Goal: Task Accomplishment & Management: Manage account settings

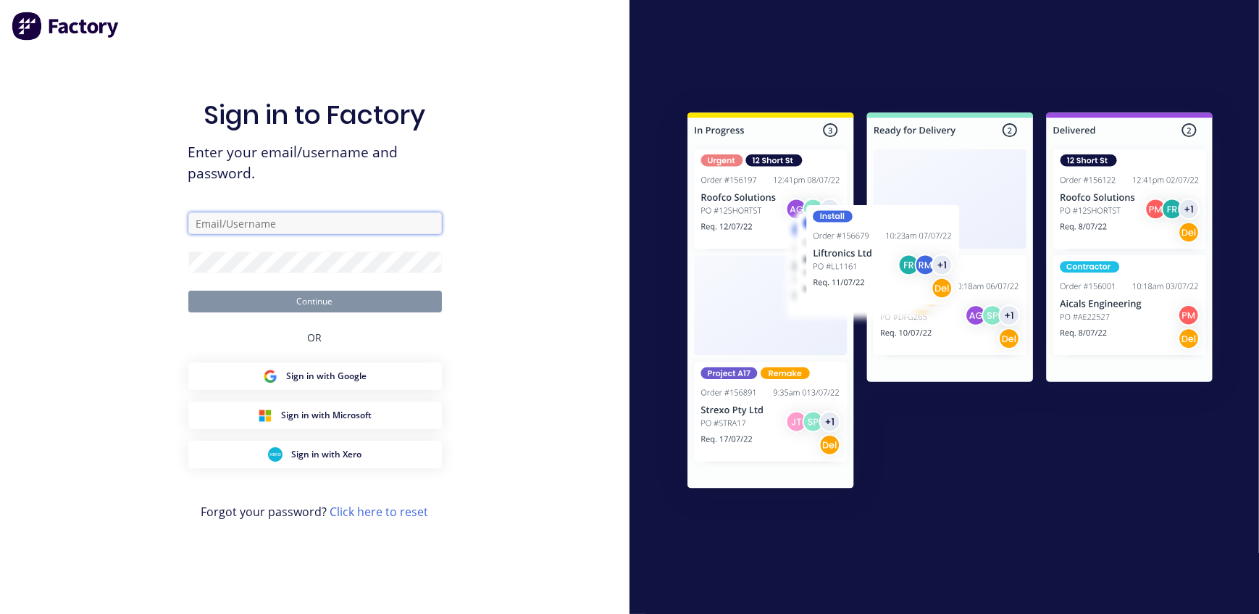
type input "[EMAIL_ADDRESS][DOMAIN_NAME]"
click at [350, 302] on button "Continue" at bounding box center [315, 302] width 254 height 22
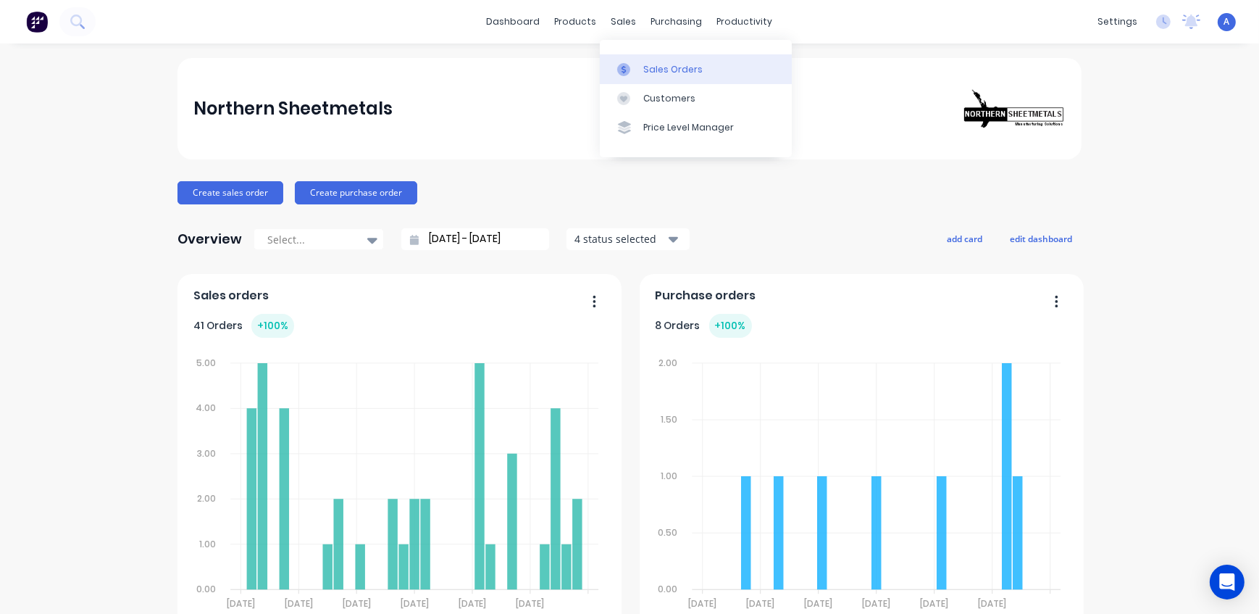
click at [641, 67] on link "Sales Orders" at bounding box center [696, 68] width 192 height 29
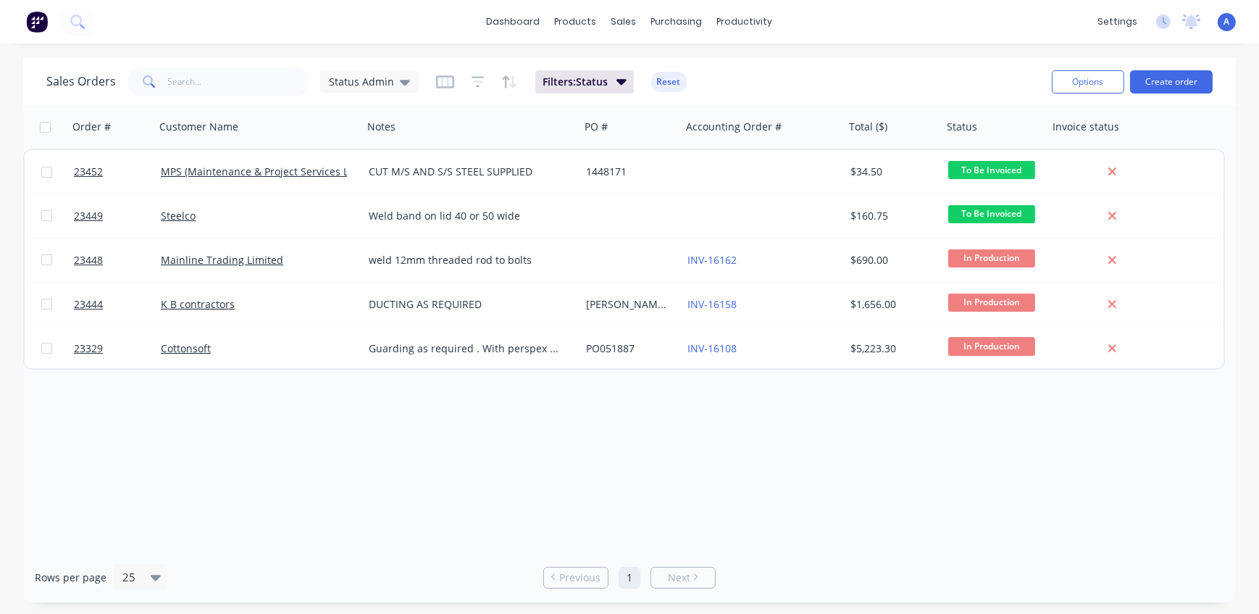
click at [526, 439] on div "Order # Customer Name Notes PO # Accounting Order # Total ($) Status Invoice st…" at bounding box center [629, 328] width 1213 height 447
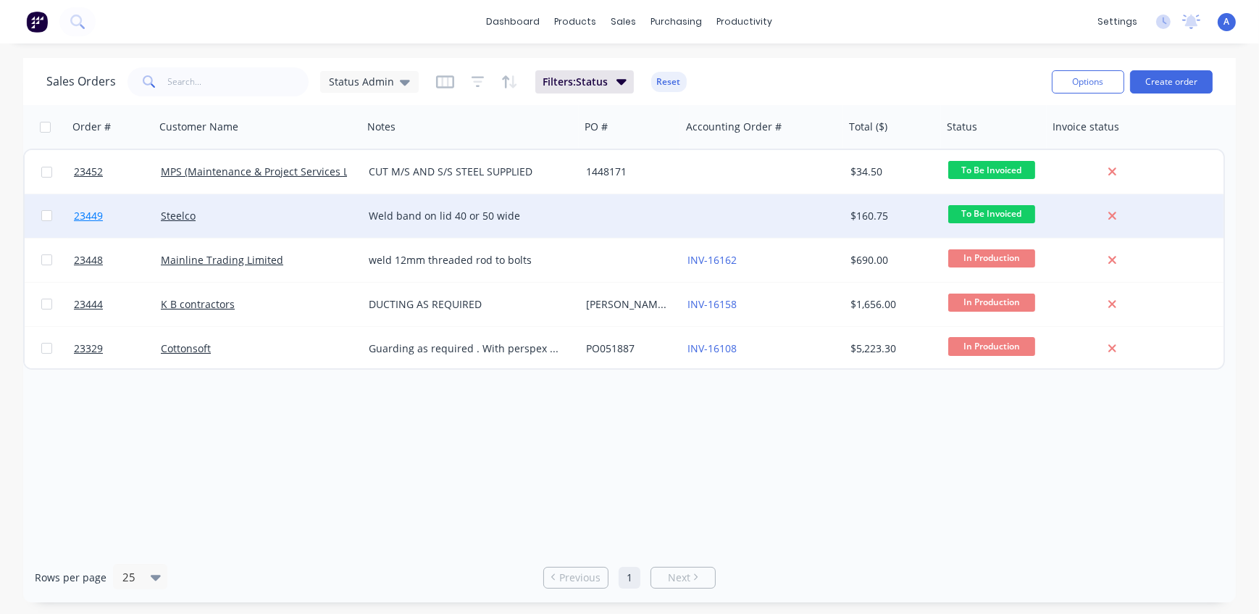
click at [76, 214] on span "23449" at bounding box center [88, 216] width 29 height 14
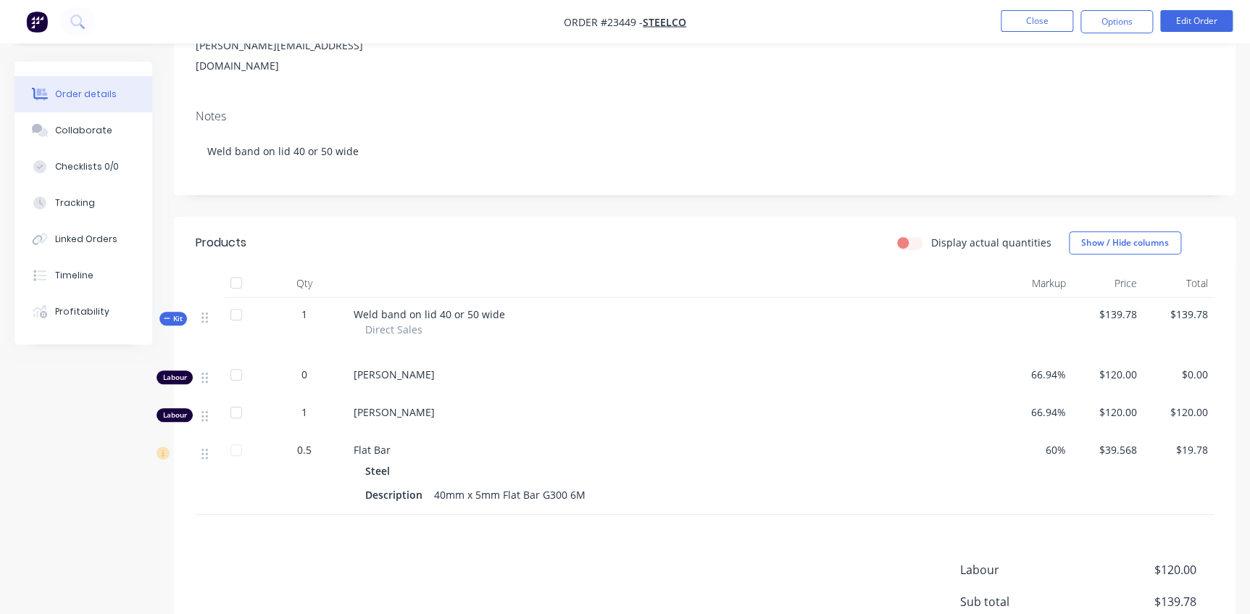
scroll to position [197, 0]
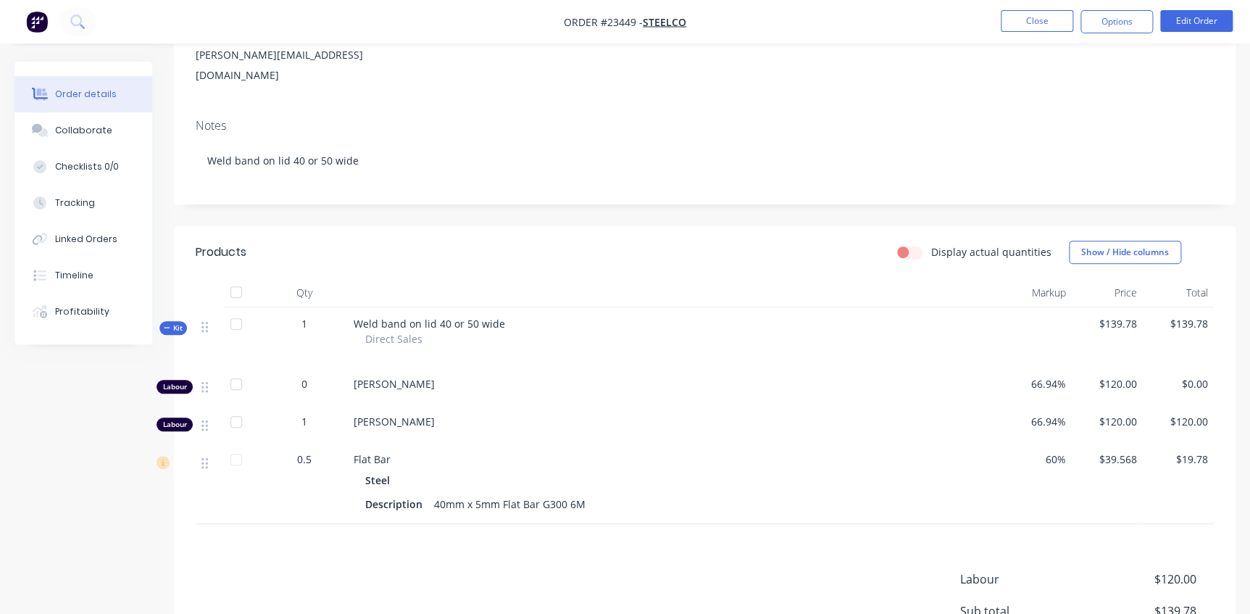
click at [178, 322] on span "Kit" at bounding box center [173, 327] width 19 height 11
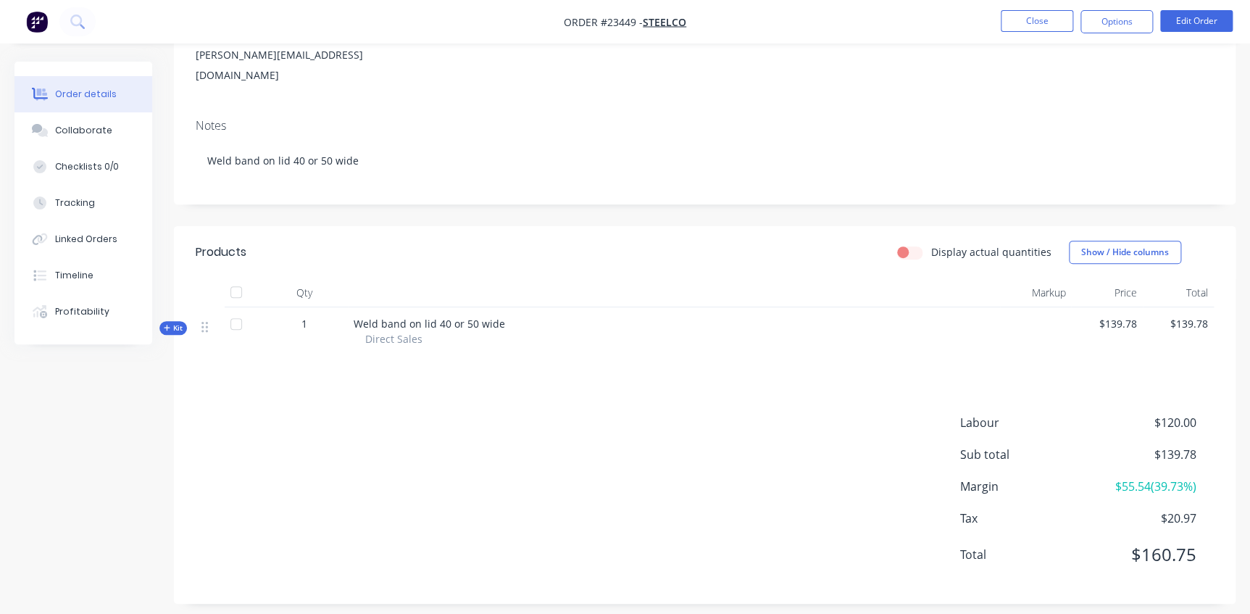
scroll to position [188, 0]
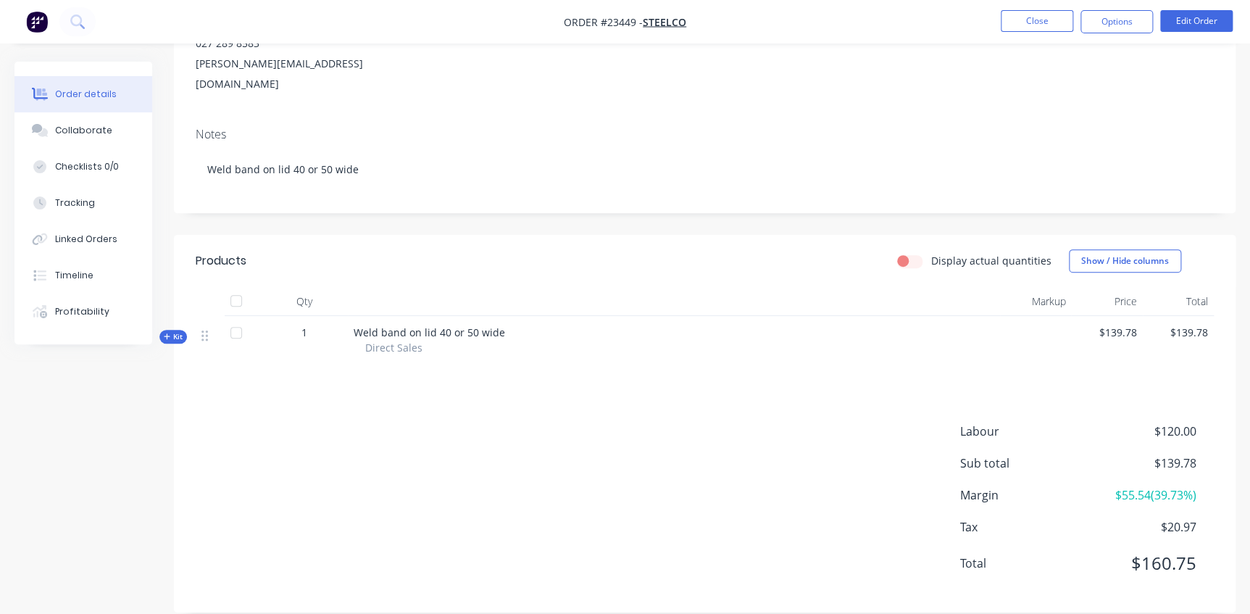
click at [174, 331] on span "Kit" at bounding box center [173, 336] width 19 height 11
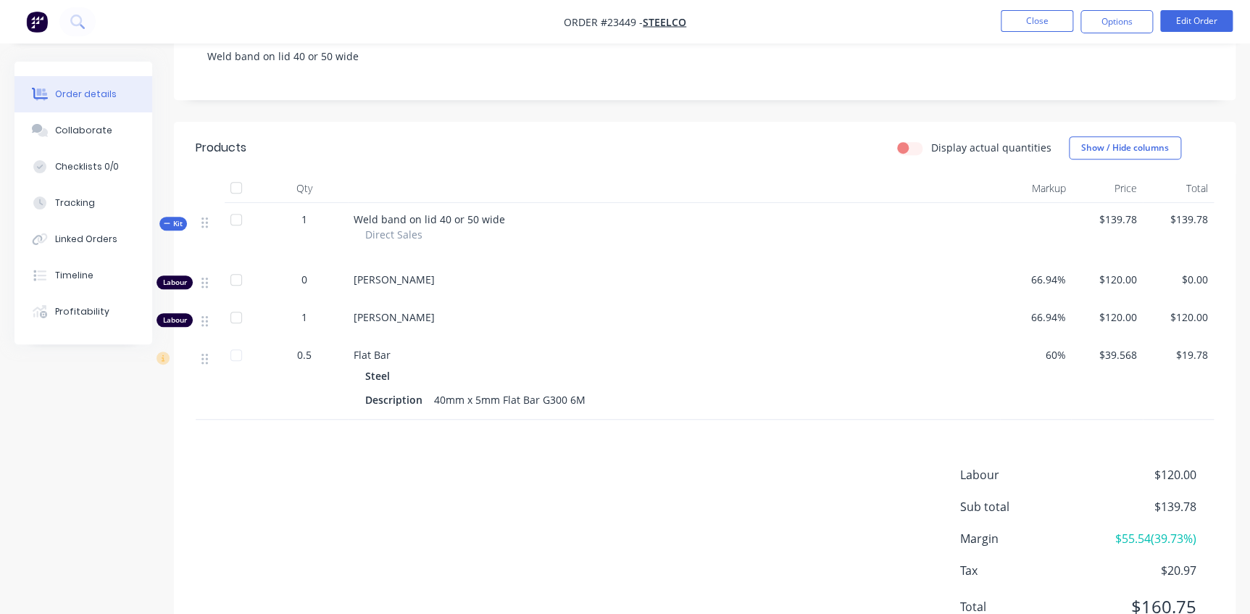
scroll to position [329, 0]
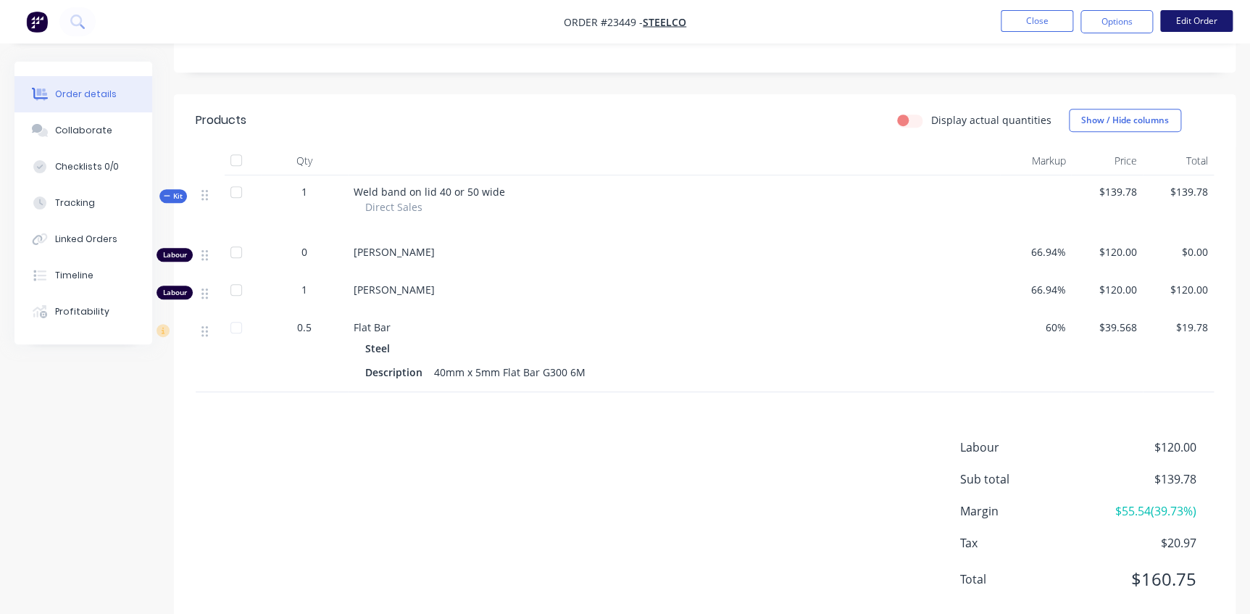
click at [1198, 22] on button "Edit Order" at bounding box center [1196, 21] width 72 height 22
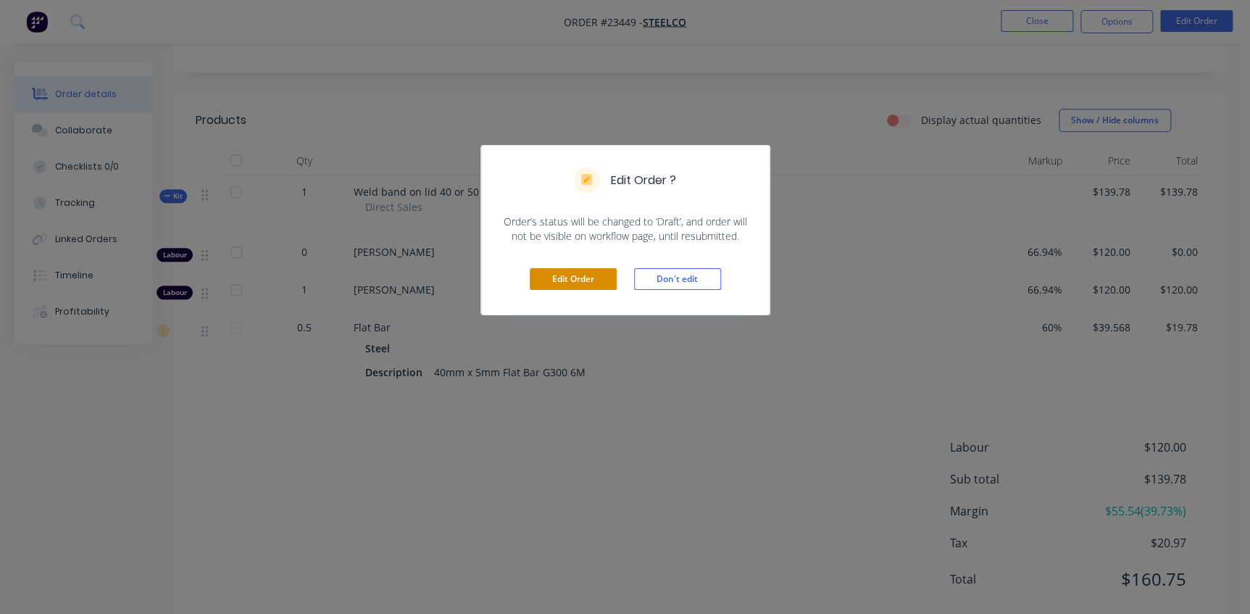
click at [587, 280] on button "Edit Order" at bounding box center [573, 279] width 87 height 22
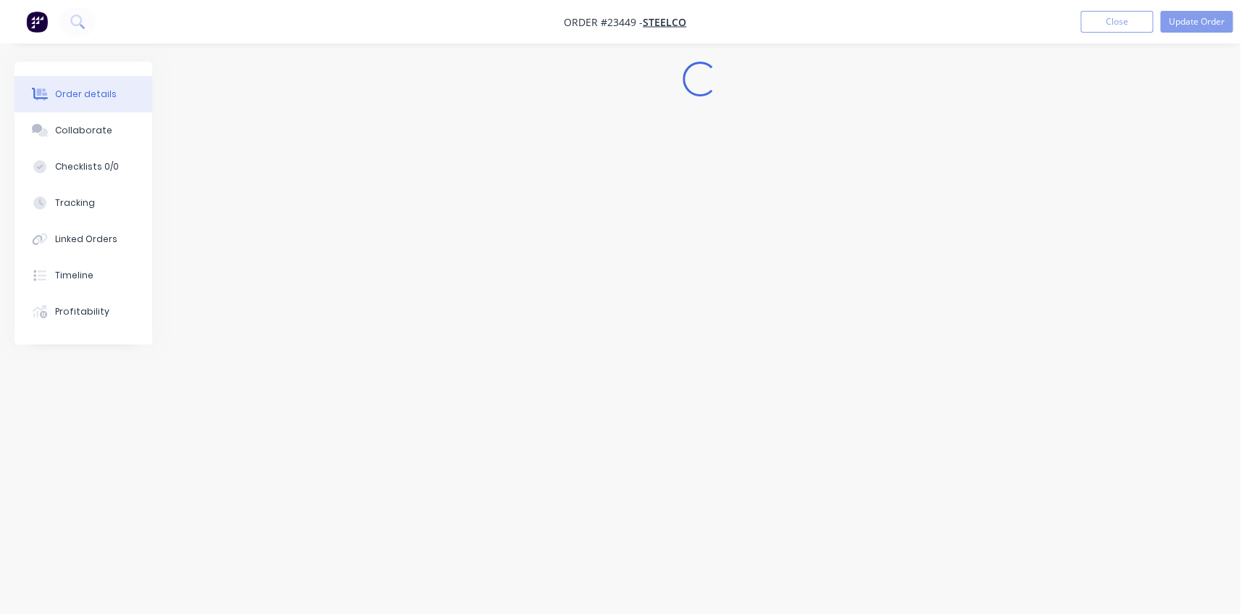
scroll to position [0, 0]
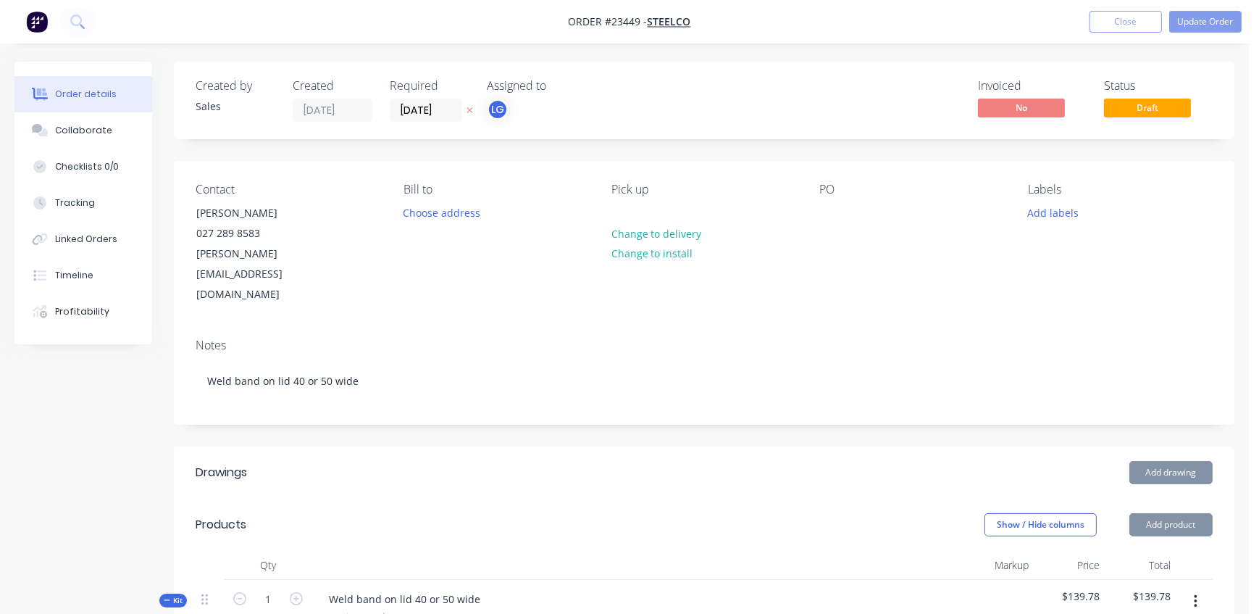
type input "66.94"
type input "$120.00"
type input "66.94"
type input "$120.00"
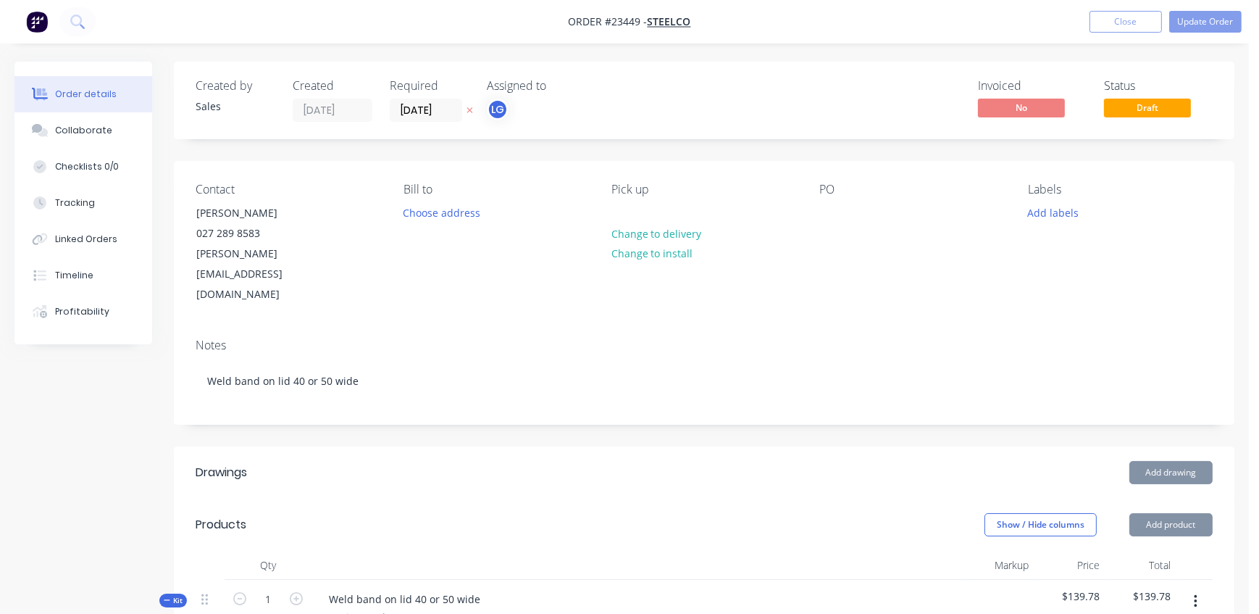
type input "60"
type input "$39.568"
type input "$19.78"
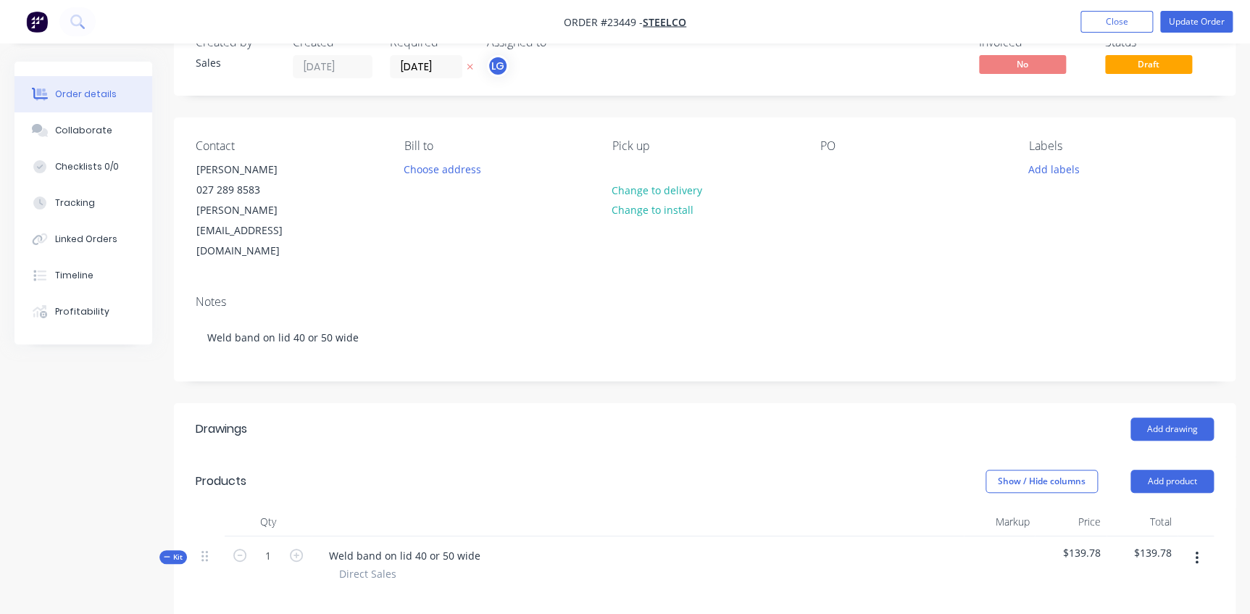
scroll to position [197, 0]
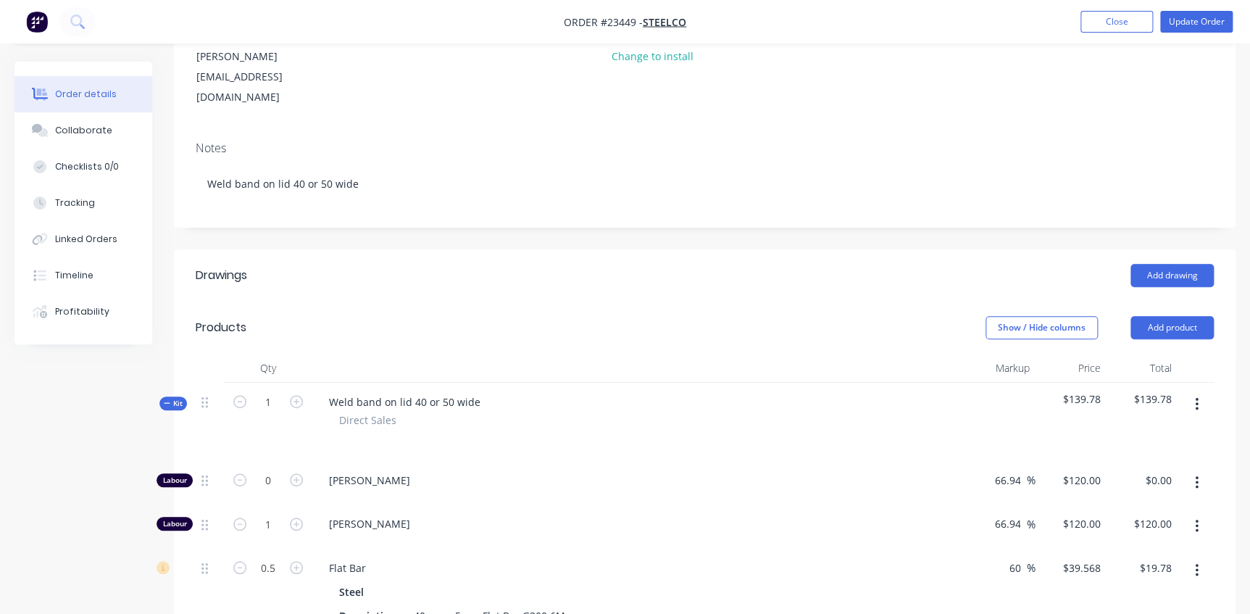
drag, startPoint x: 1019, startPoint y: 525, endPoint x: 998, endPoint y: 523, distance: 21.1
click at [998, 549] on div "60 60 %" at bounding box center [999, 592] width 71 height 87
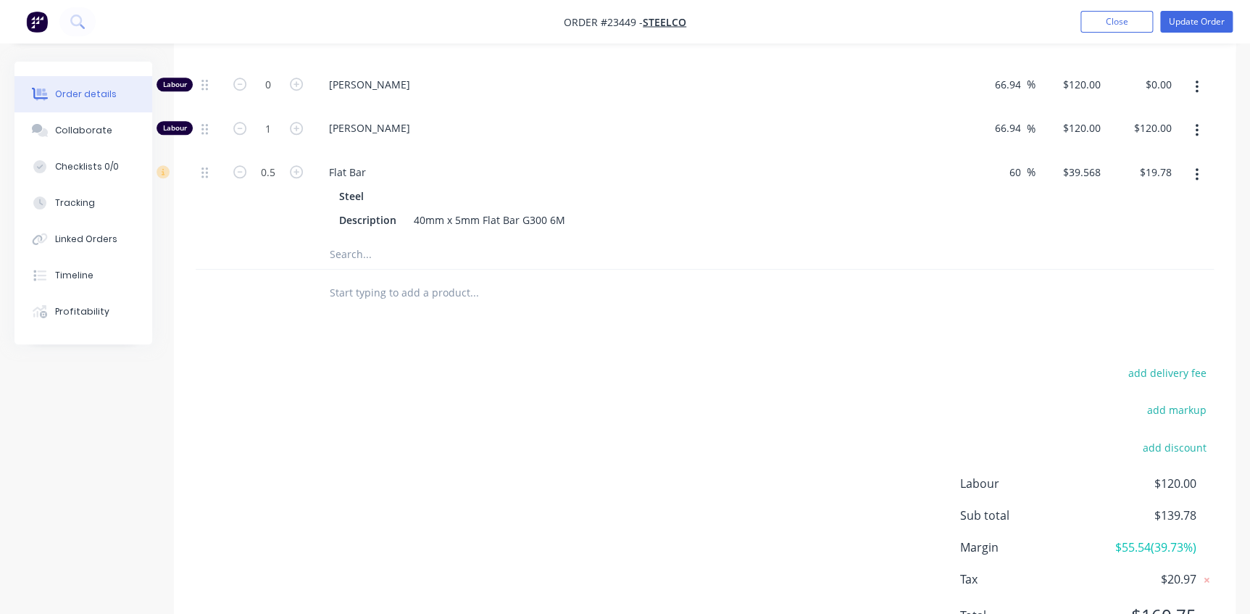
scroll to position [329, 0]
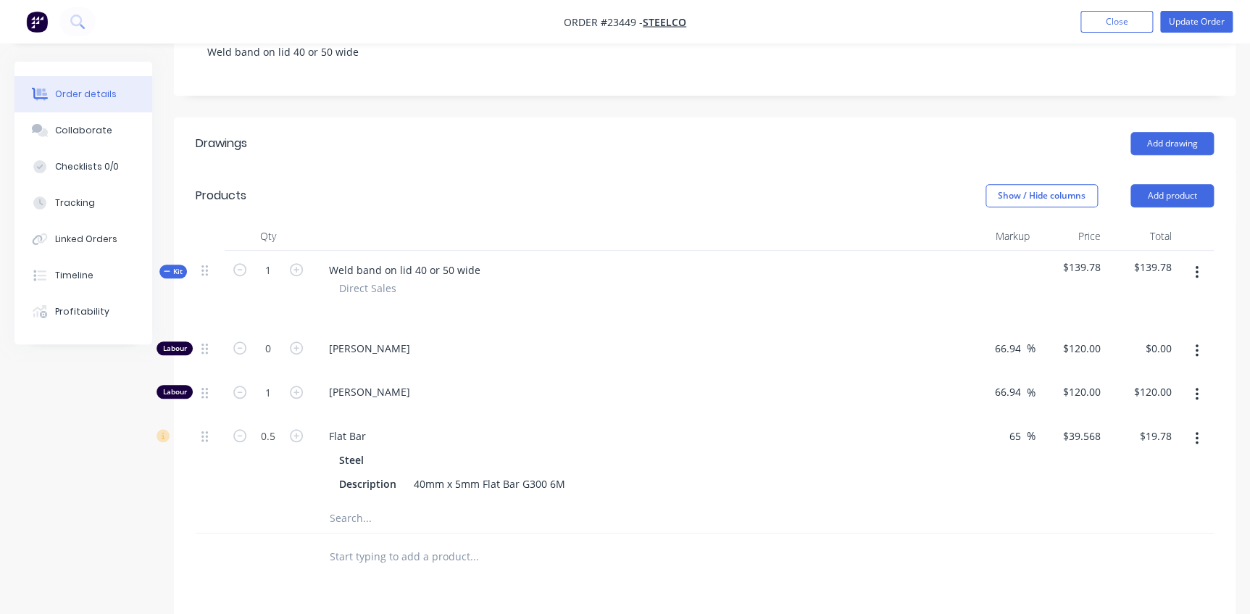
type input "65"
click at [824, 253] on div "Weld band on lid 40 or 50 wide Direct Sales" at bounding box center [638, 290] width 652 height 78
type input "$40.8045"
type input "$20.40"
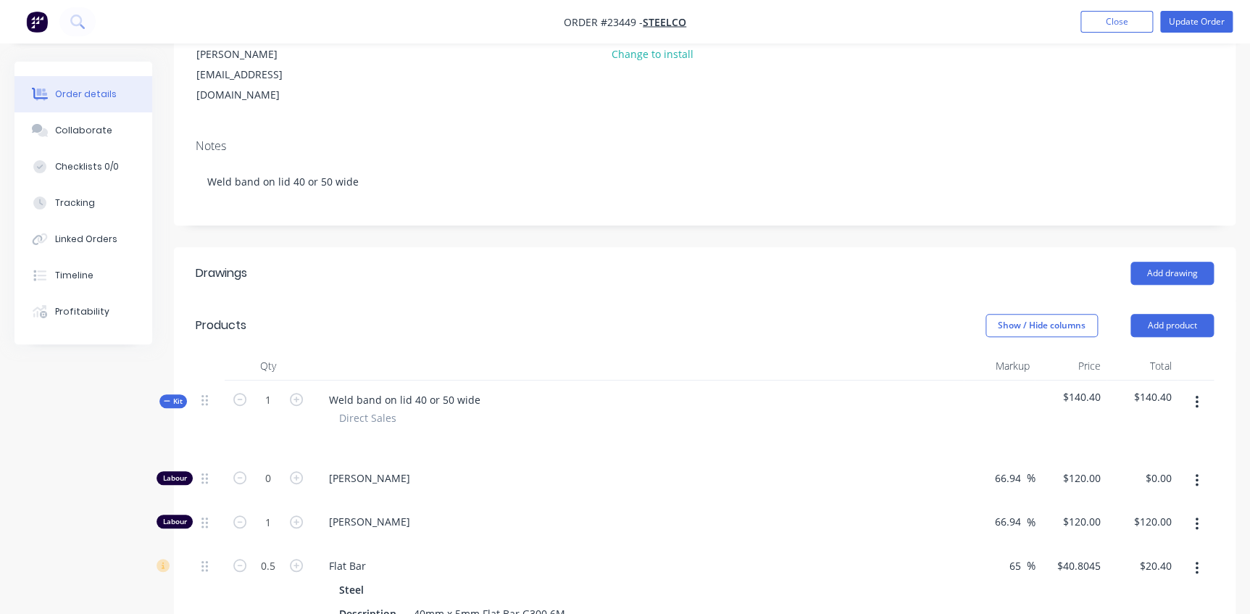
scroll to position [0, 0]
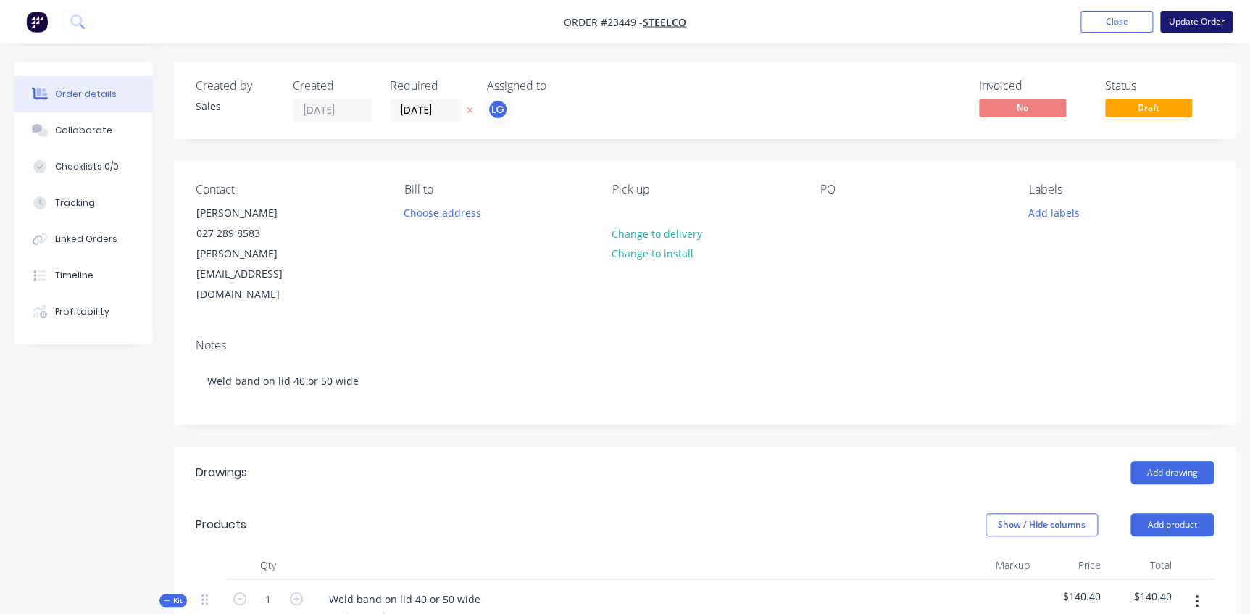
click at [1219, 22] on button "Update Order" at bounding box center [1196, 22] width 72 height 22
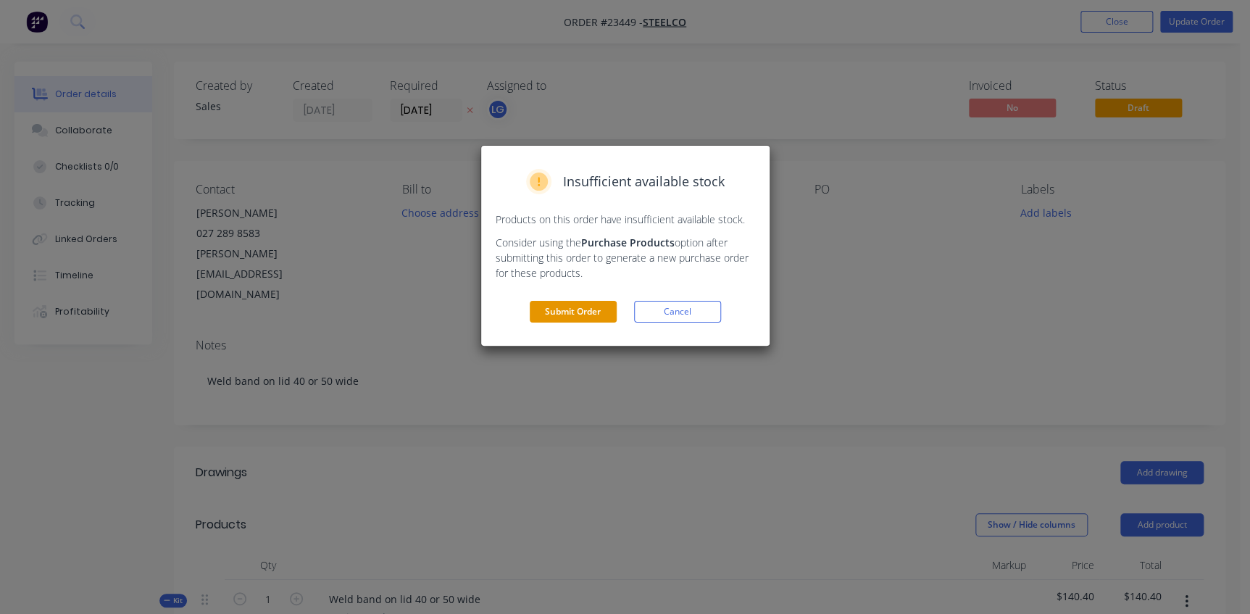
click at [557, 304] on button "Submit Order" at bounding box center [573, 312] width 87 height 22
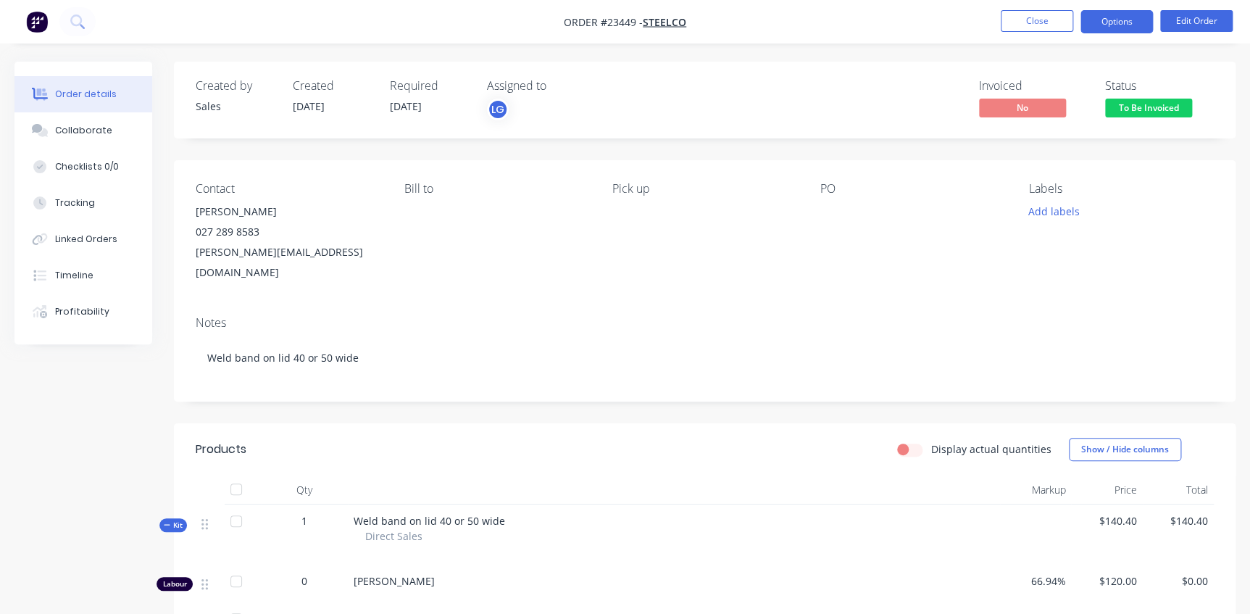
click at [1125, 17] on button "Options" at bounding box center [1116, 21] width 72 height 23
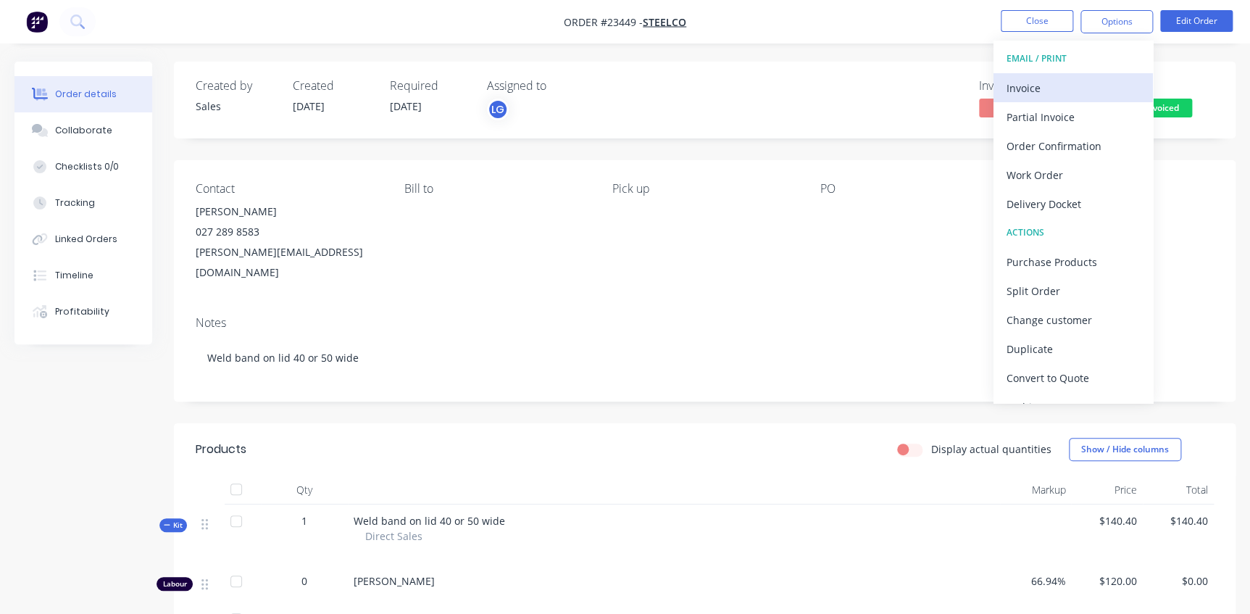
click at [1036, 93] on div "Invoice" at bounding box center [1072, 88] width 133 height 21
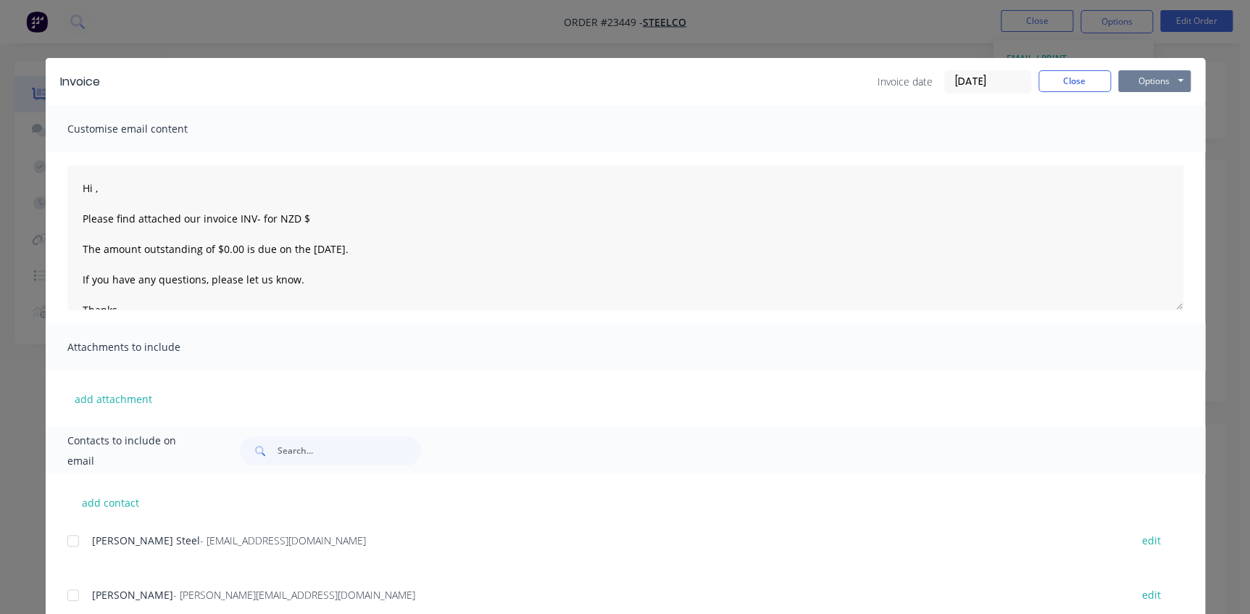
click at [1151, 84] on button "Options" at bounding box center [1154, 81] width 72 height 22
click at [1165, 133] on button "Print" at bounding box center [1164, 131] width 93 height 24
type textarea "Hi , Please find attached our invoice INV- for NZD $ The amount outstanding of …"
click at [1078, 80] on button "Close" at bounding box center [1074, 81] width 72 height 22
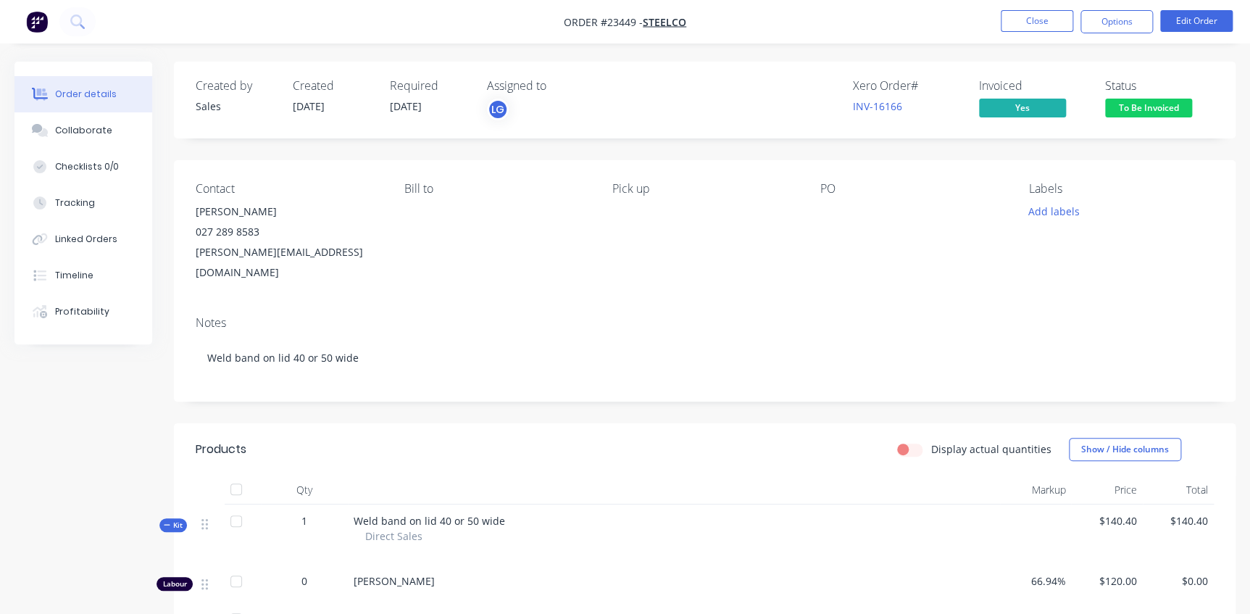
click at [1162, 109] on span "To Be Invoiced" at bounding box center [1148, 108] width 87 height 18
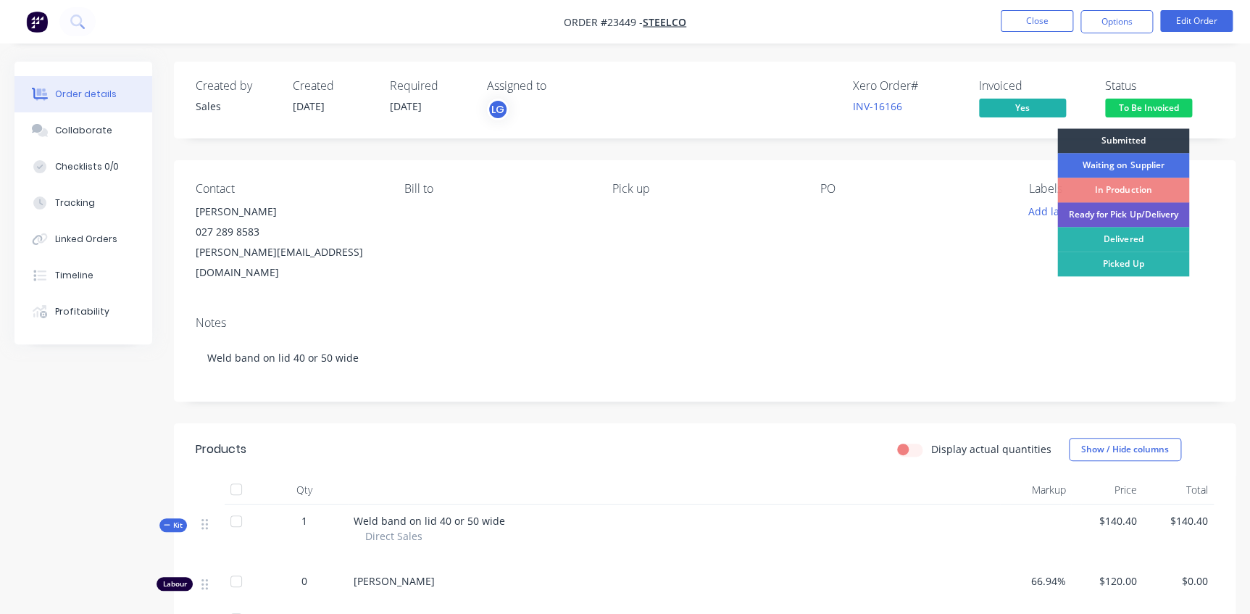
click at [1130, 217] on div "Ready for Pick Up/Delivery" at bounding box center [1123, 214] width 132 height 25
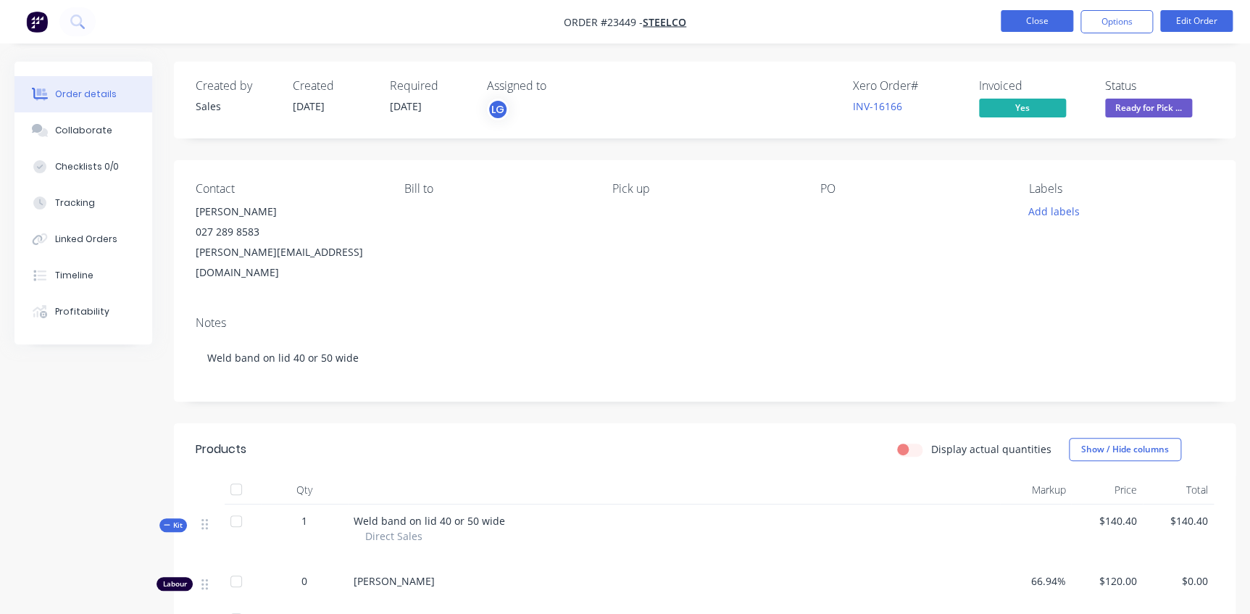
click at [1051, 22] on button "Close" at bounding box center [1037, 21] width 72 height 22
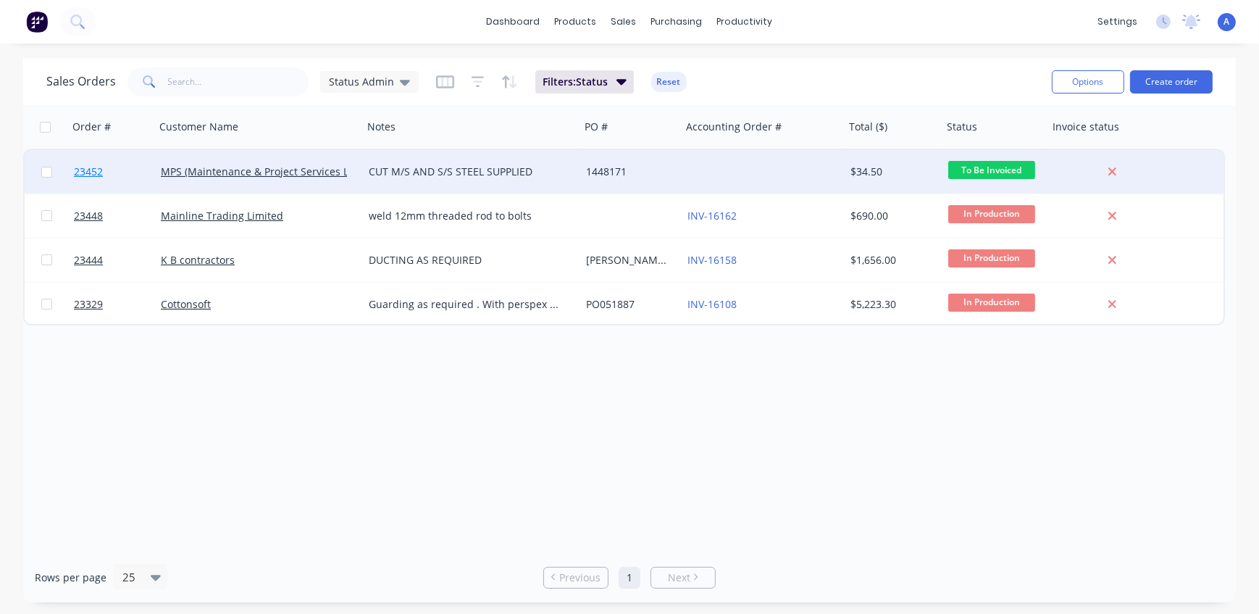
click at [86, 169] on span "23452" at bounding box center [88, 171] width 29 height 14
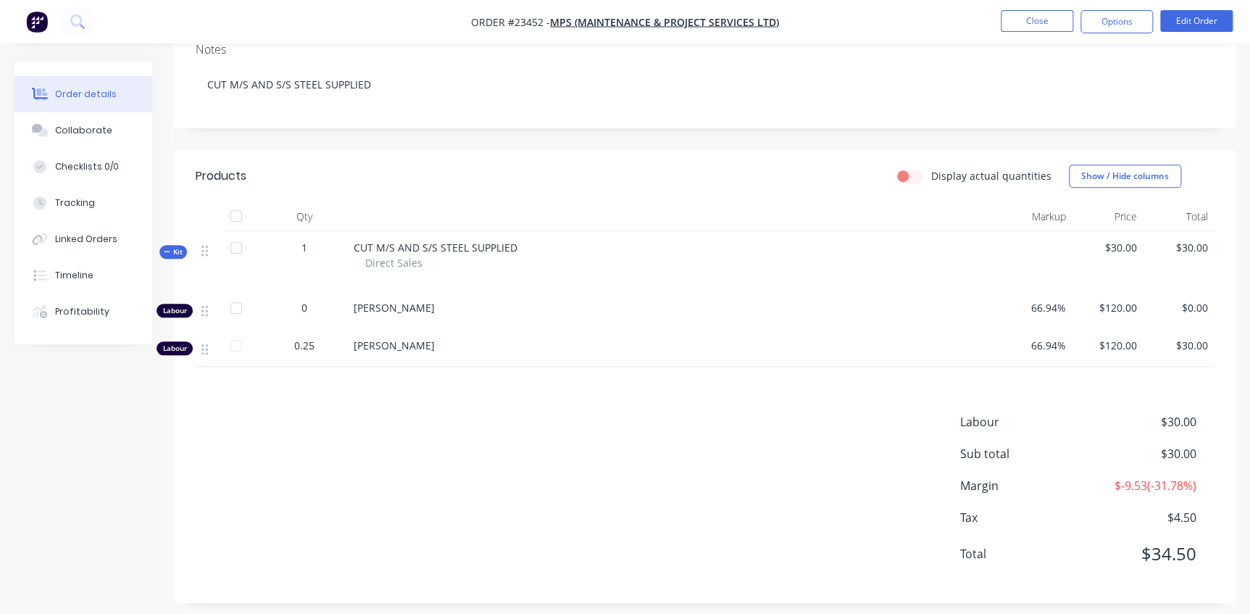
scroll to position [250, 0]
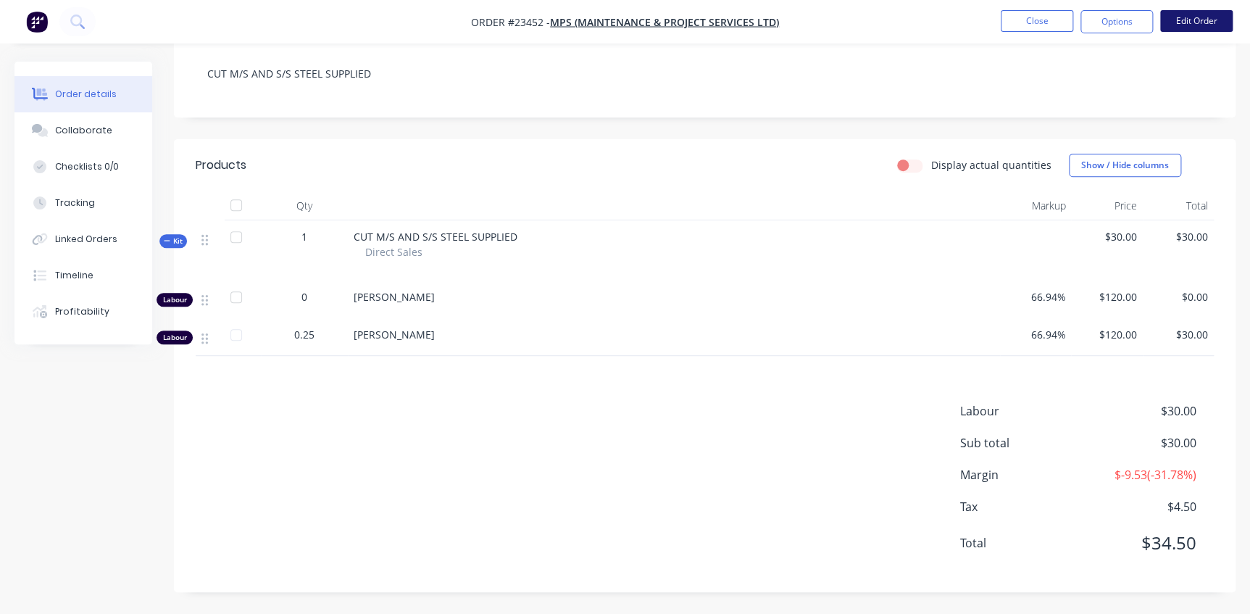
click at [1183, 20] on button "Edit Order" at bounding box center [1196, 21] width 72 height 22
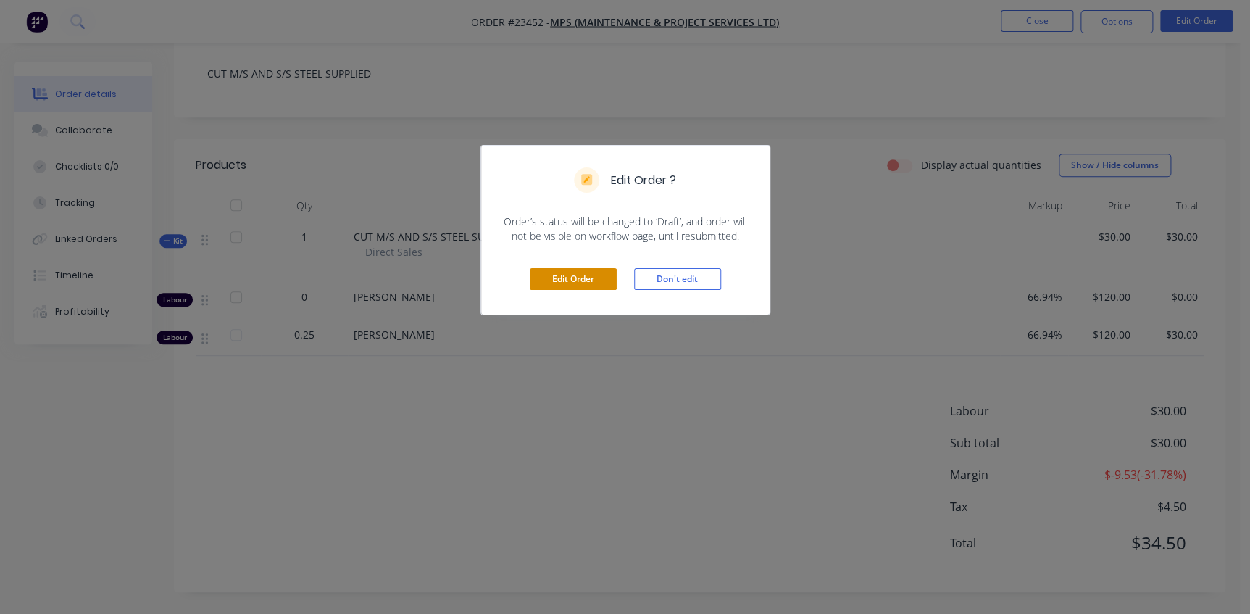
click at [593, 284] on button "Edit Order" at bounding box center [573, 279] width 87 height 22
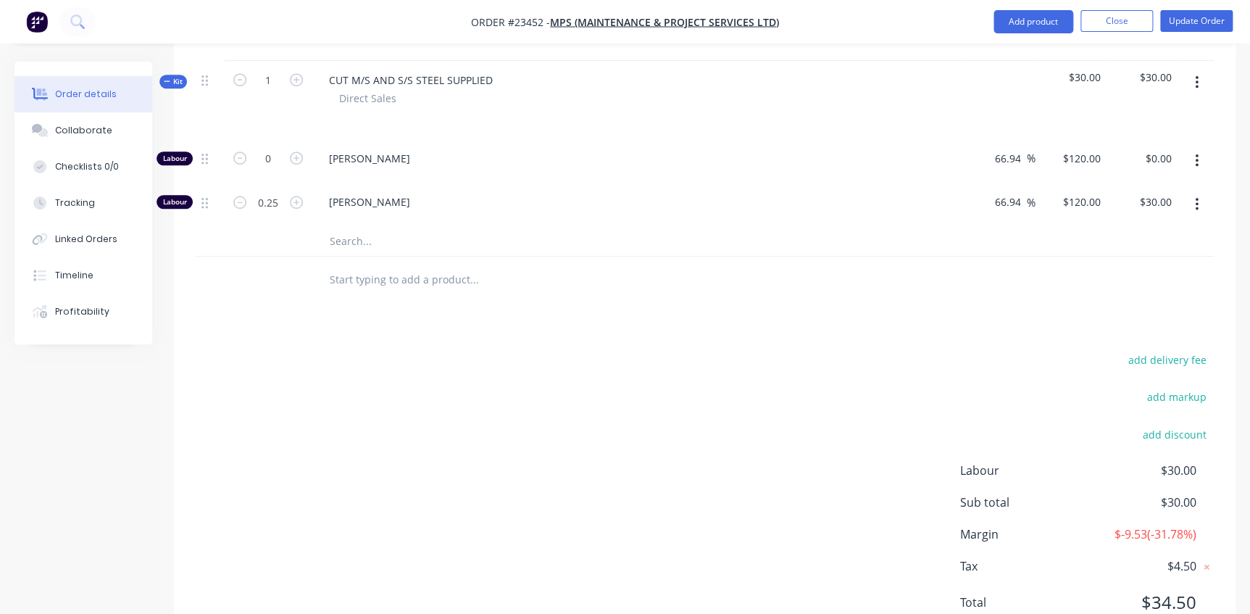
scroll to position [454, 0]
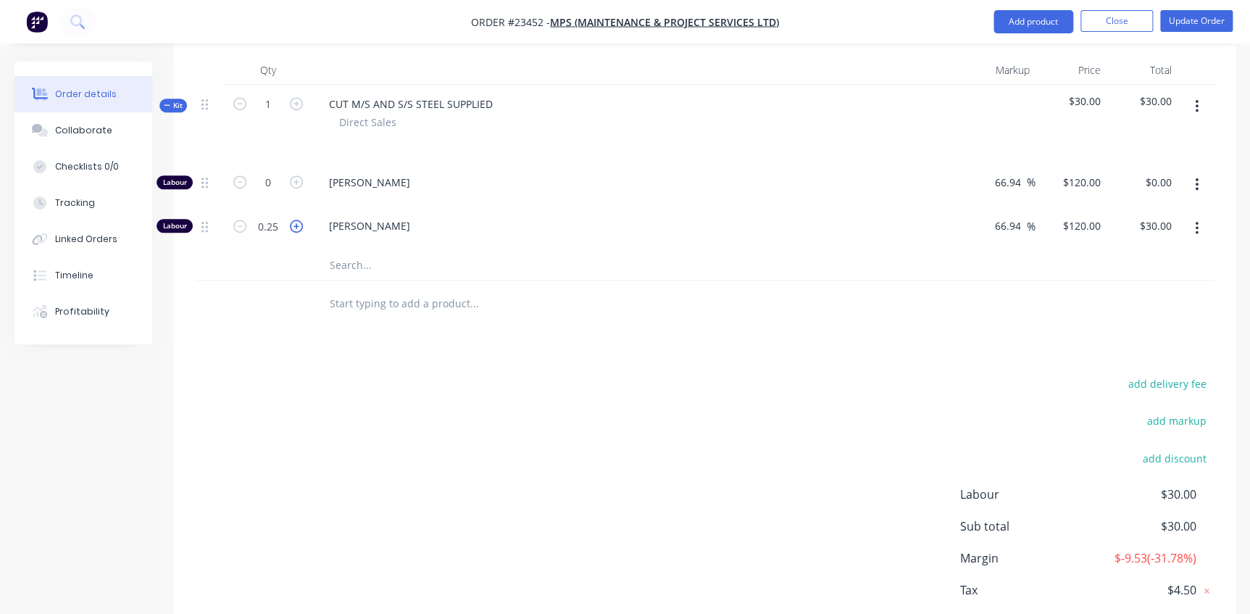
click at [294, 220] on icon "button" at bounding box center [296, 226] width 13 height 13
type input "1.25"
type input "$150.00"
click at [610, 177] on div "[PERSON_NAME]" at bounding box center [638, 185] width 652 height 44
type input "0.5"
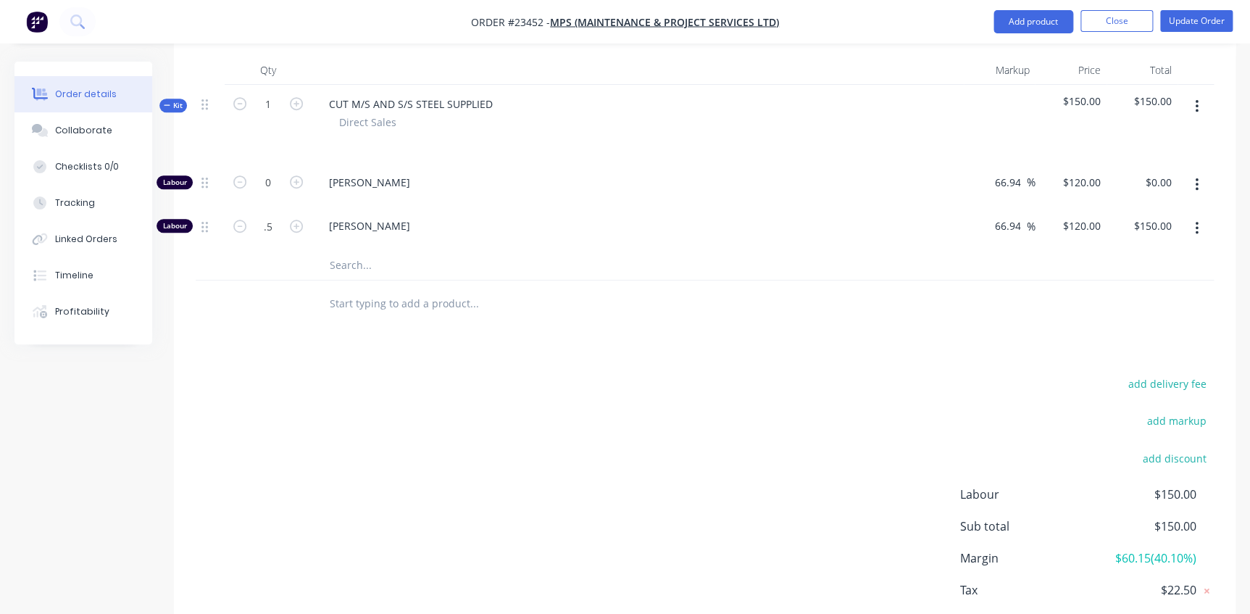
type input "$60.00"
click at [599, 188] on div "Labour 0 Graham Benjamin 66.94 66.94 % $120.00 $120.00 $0.00 $0.00 Labour .4 Le…" at bounding box center [705, 207] width 1018 height 88
type input "0.4"
type input "$48.00"
drag, startPoint x: 599, startPoint y: 188, endPoint x: 479, endPoint y: 209, distance: 122.0
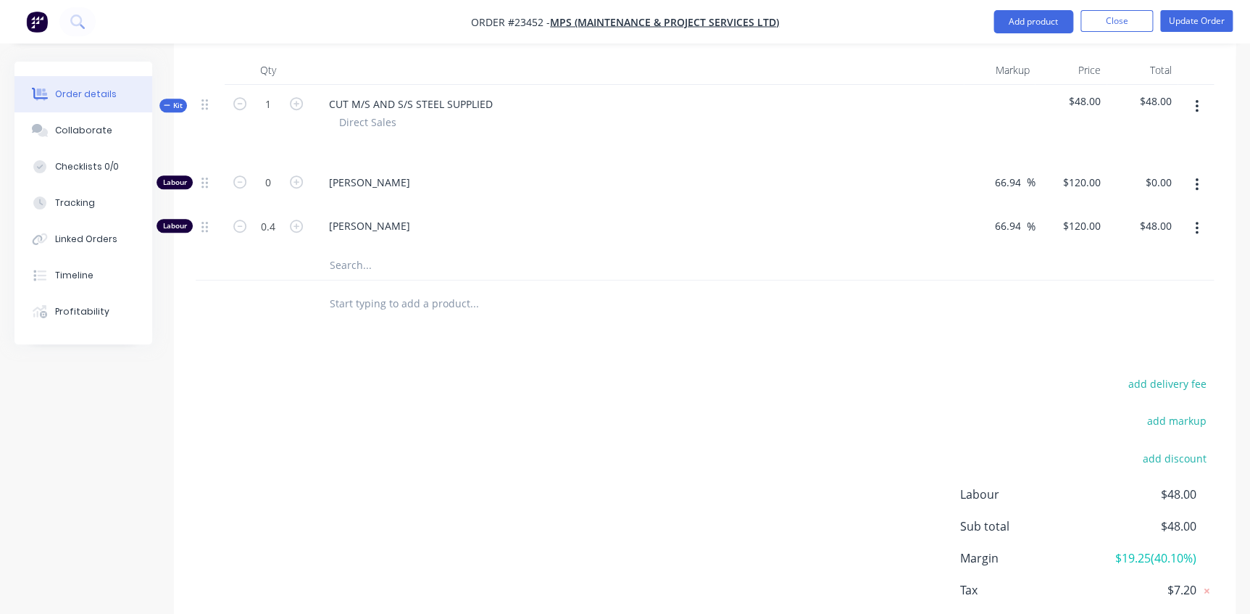
click at [480, 218] on span "[PERSON_NAME]" at bounding box center [643, 225] width 629 height 15
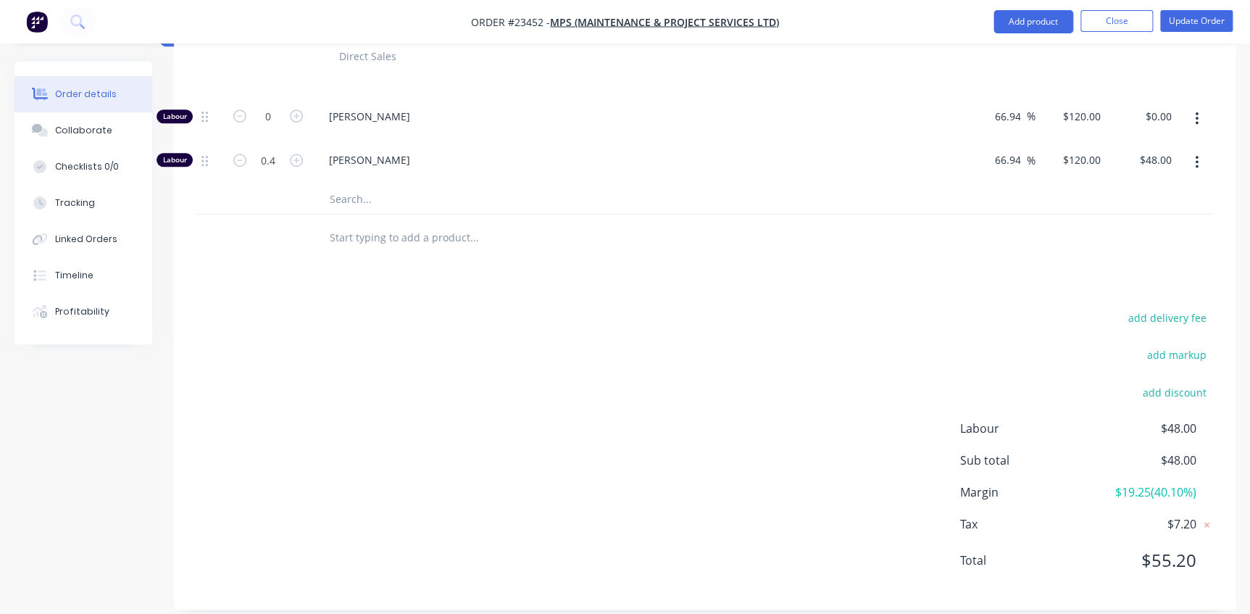
scroll to position [388, 0]
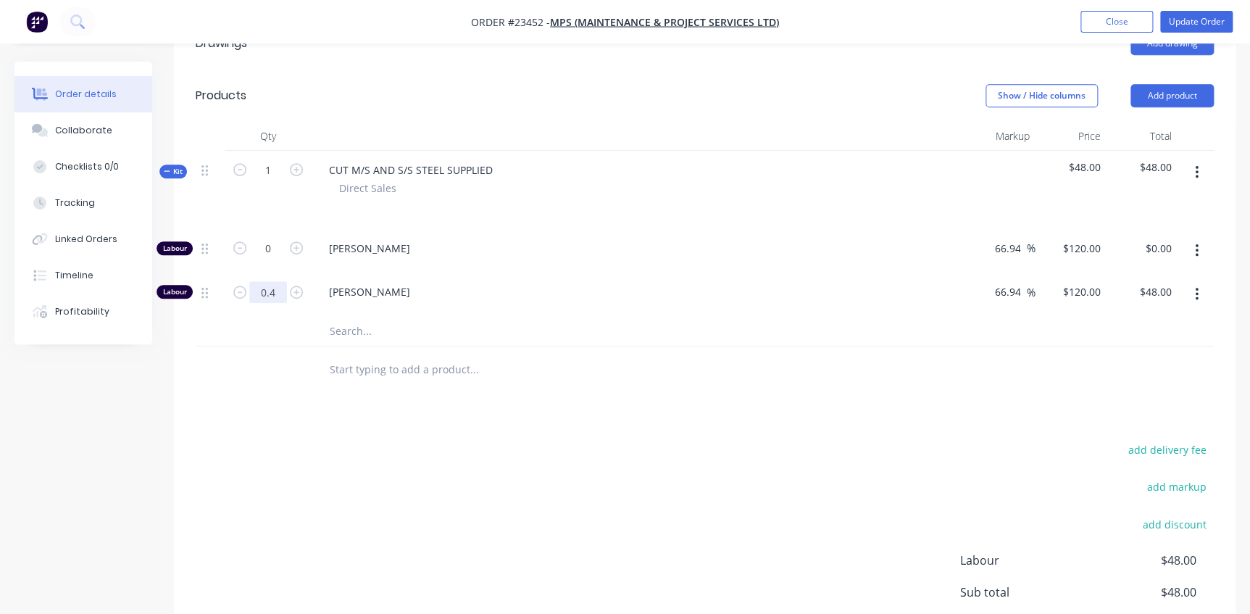
click at [285, 259] on input "0.4" at bounding box center [268, 249] width 38 height 22
type input "0.25"
type input "$30.00"
click at [609, 196] on div at bounding box center [637, 206] width 641 height 21
click at [278, 259] on input "0.25" at bounding box center [268, 249] width 38 height 22
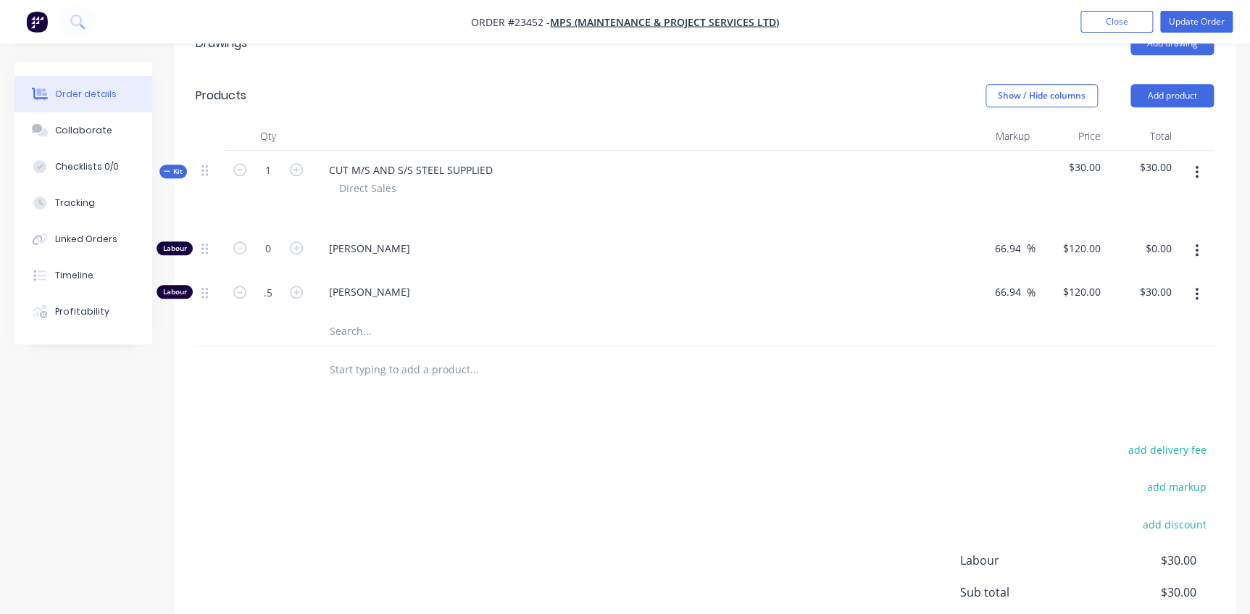
type input "0.5"
type input "$60.00"
click at [408, 206] on div "CUT M/S AND S/S STEEL SUPPLIED Direct Sales" at bounding box center [638, 190] width 652 height 78
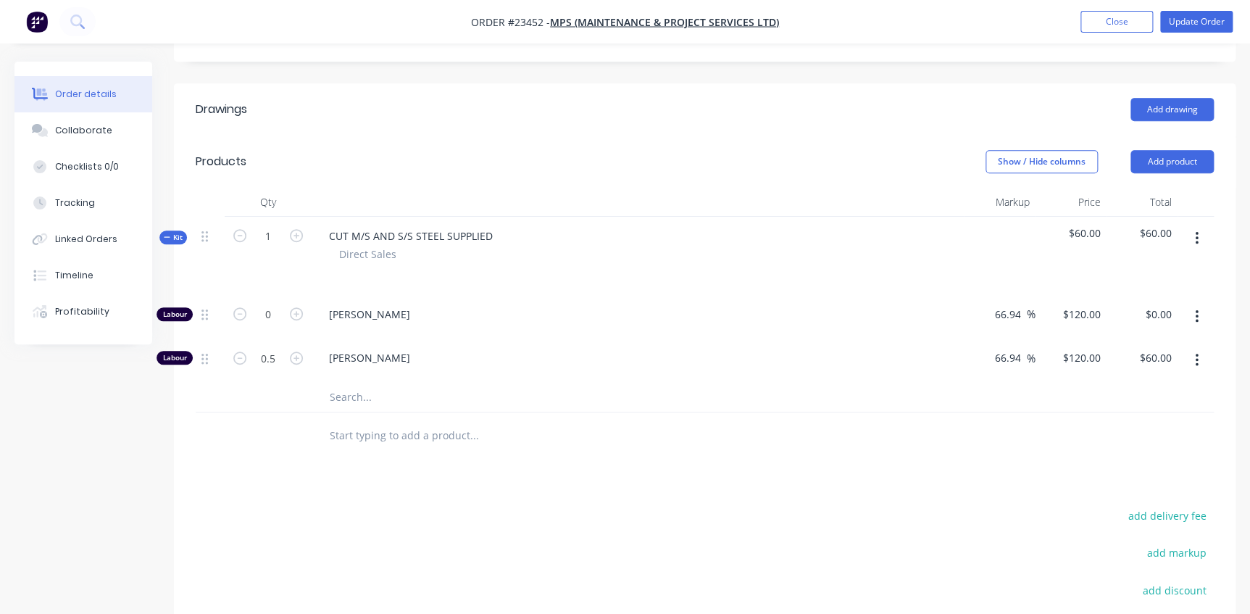
scroll to position [0, 0]
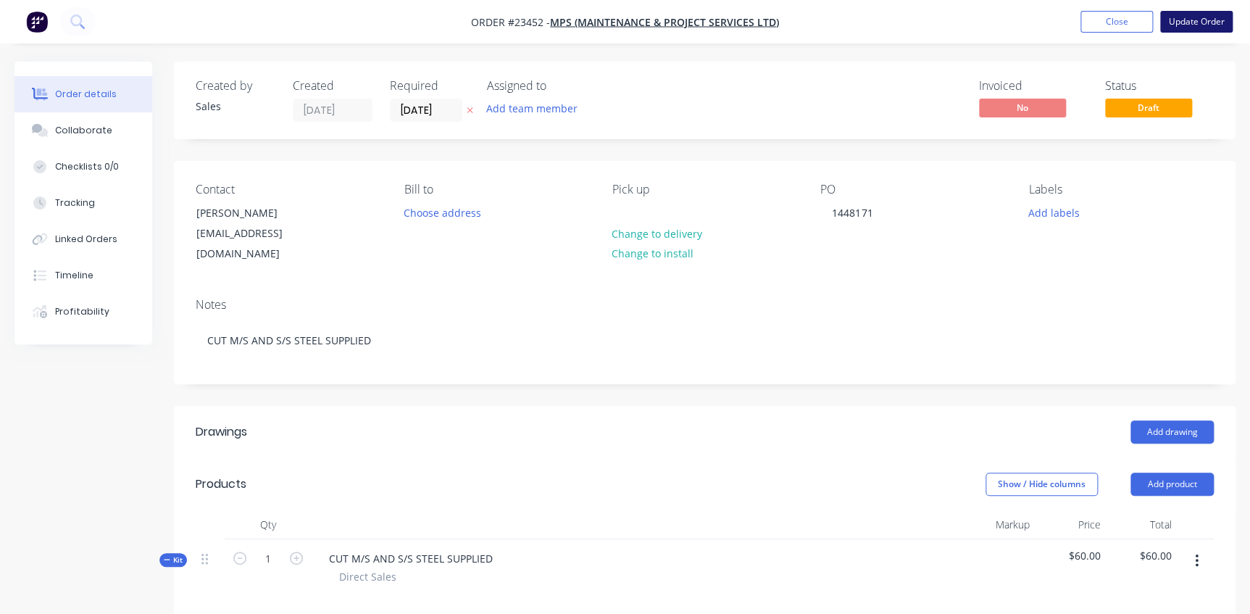
click at [1188, 21] on button "Update Order" at bounding box center [1196, 22] width 72 height 22
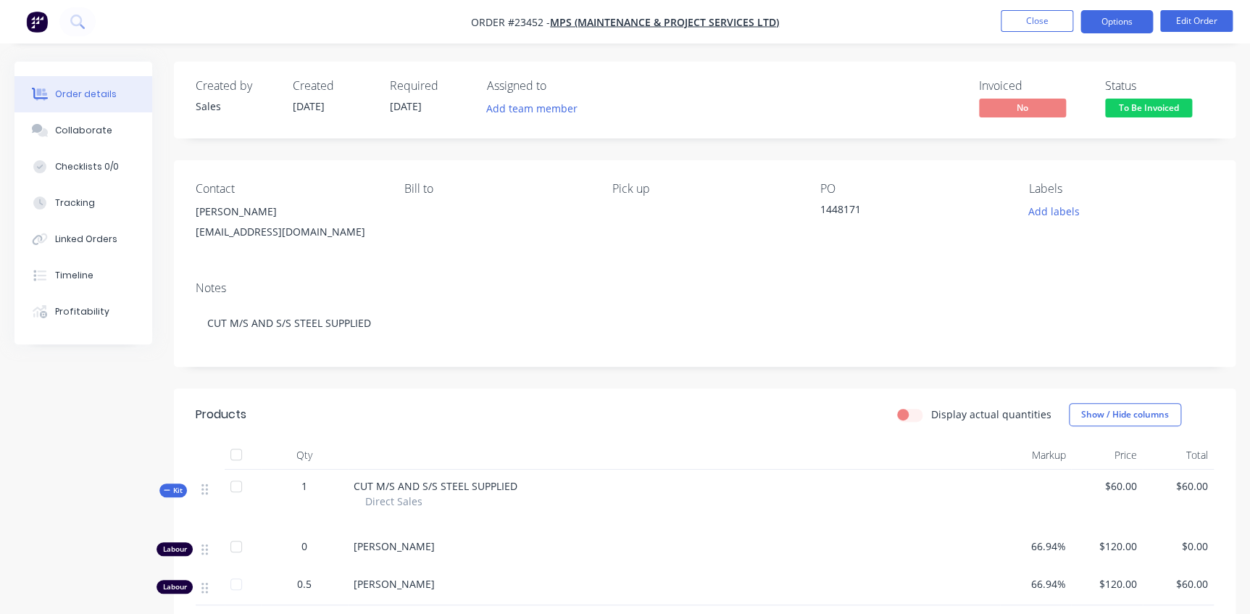
click at [1105, 22] on button "Options" at bounding box center [1116, 21] width 72 height 23
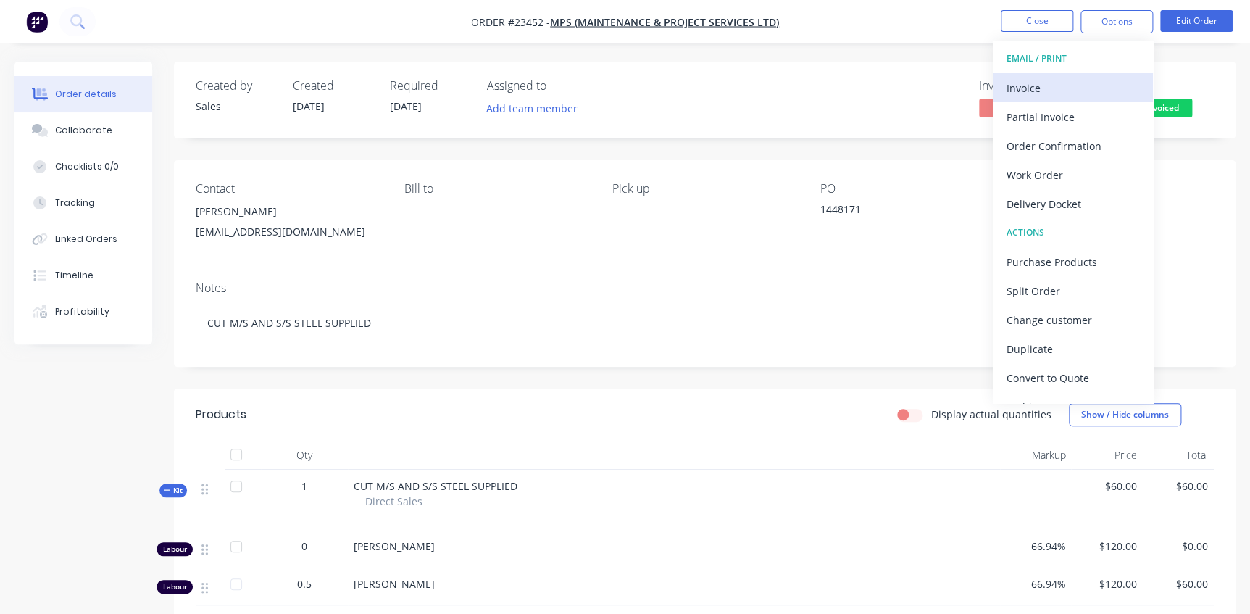
click at [1046, 80] on div "Invoice" at bounding box center [1072, 88] width 133 height 21
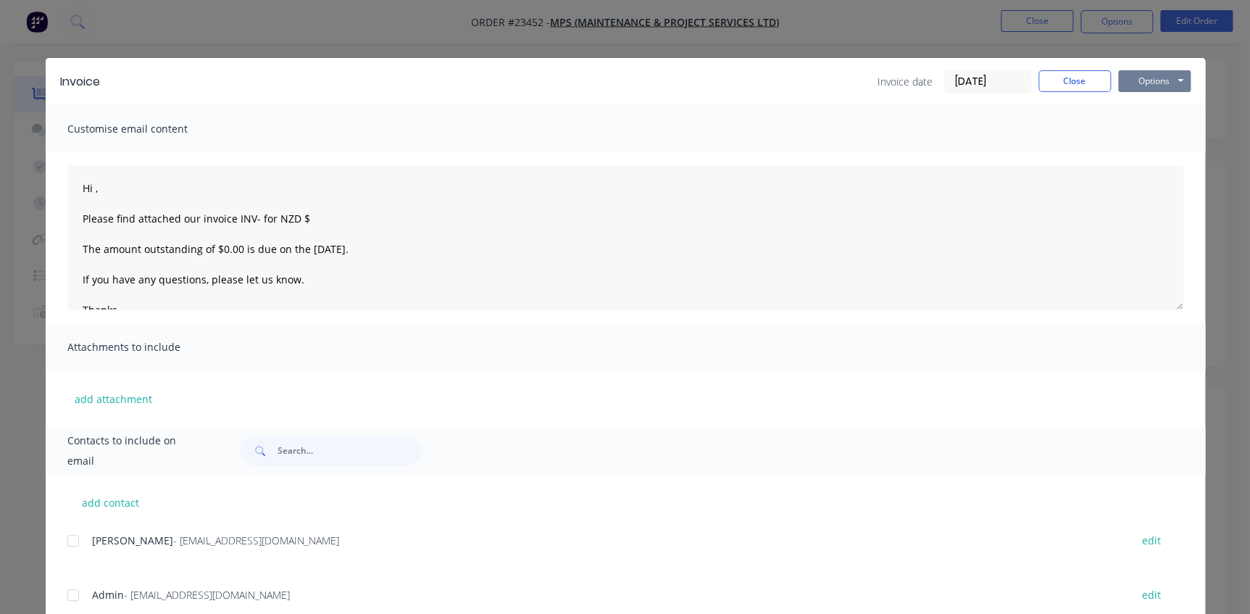
click at [1128, 78] on button "Options" at bounding box center [1154, 81] width 72 height 22
click at [1134, 133] on button "Print" at bounding box center [1164, 131] width 93 height 24
click at [1042, 78] on button "Close" at bounding box center [1074, 81] width 72 height 22
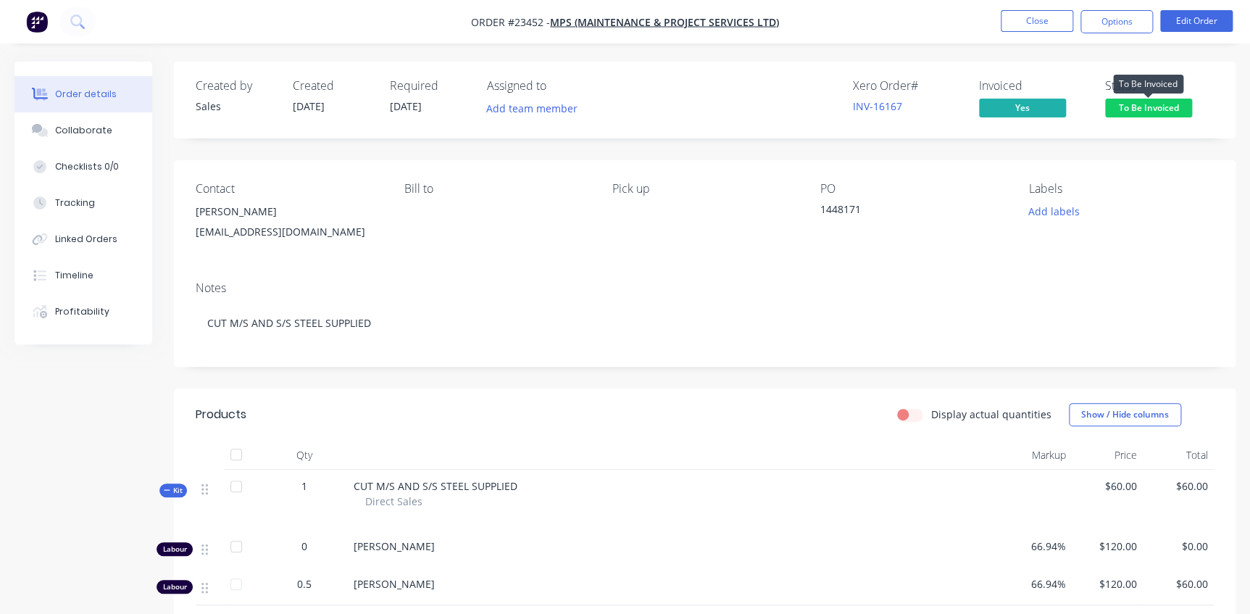
click at [1150, 109] on span "To Be Invoiced" at bounding box center [1148, 108] width 87 height 18
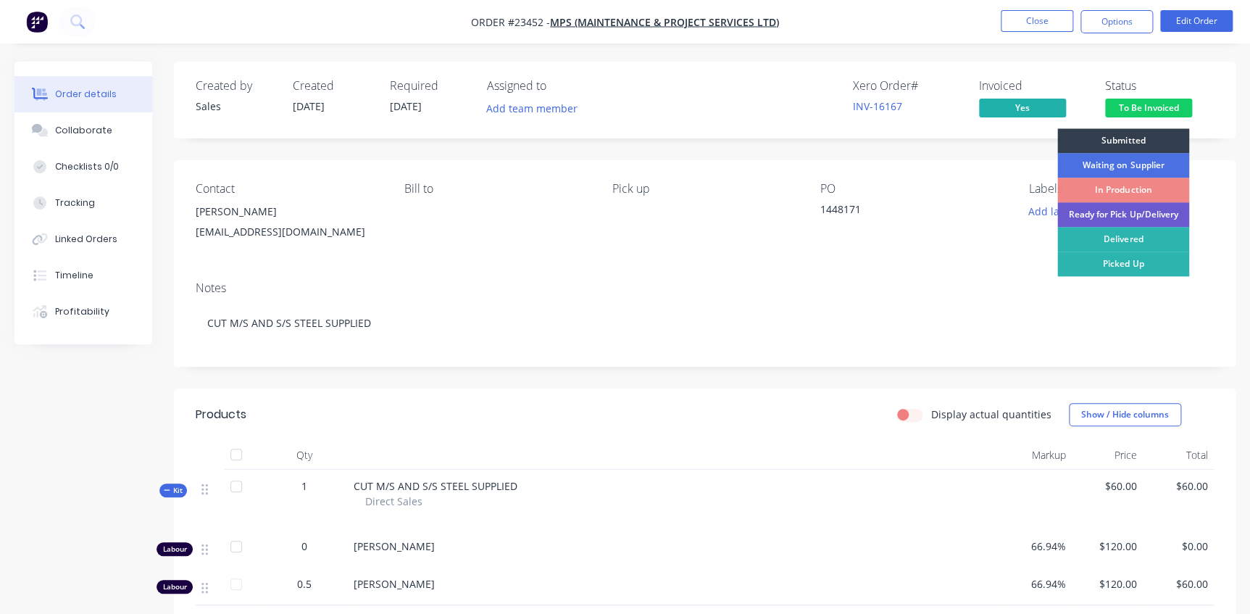
click at [1147, 216] on div "Ready for Pick Up/Delivery" at bounding box center [1123, 214] width 132 height 25
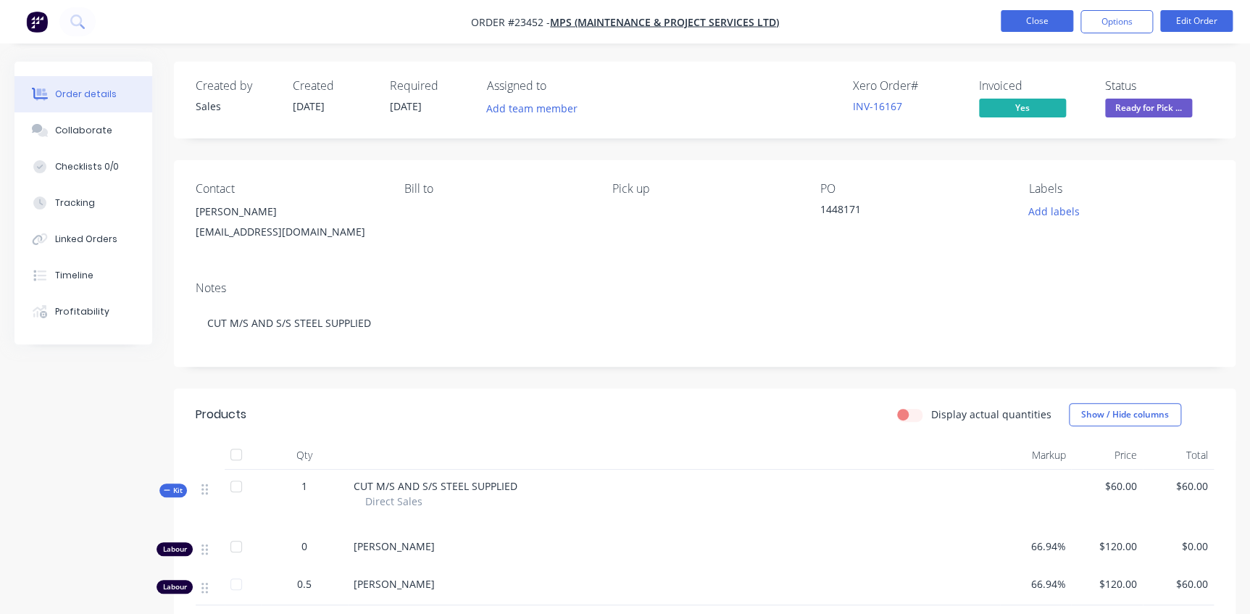
click at [1040, 25] on button "Close" at bounding box center [1037, 21] width 72 height 22
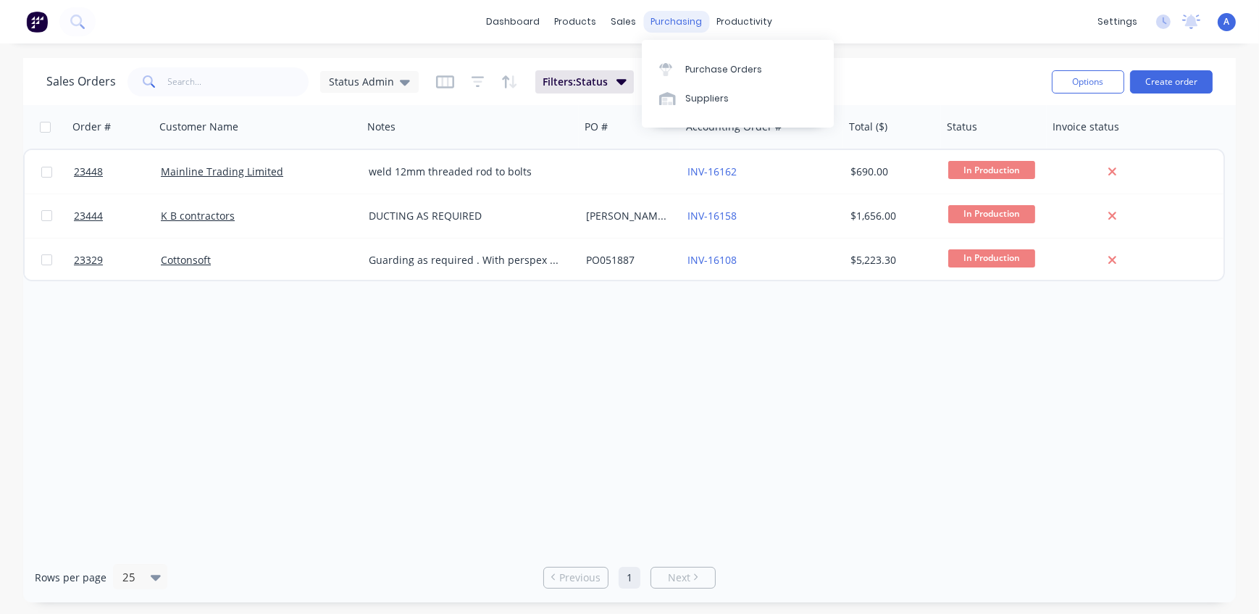
click at [666, 16] on div "purchasing" at bounding box center [677, 22] width 66 height 22
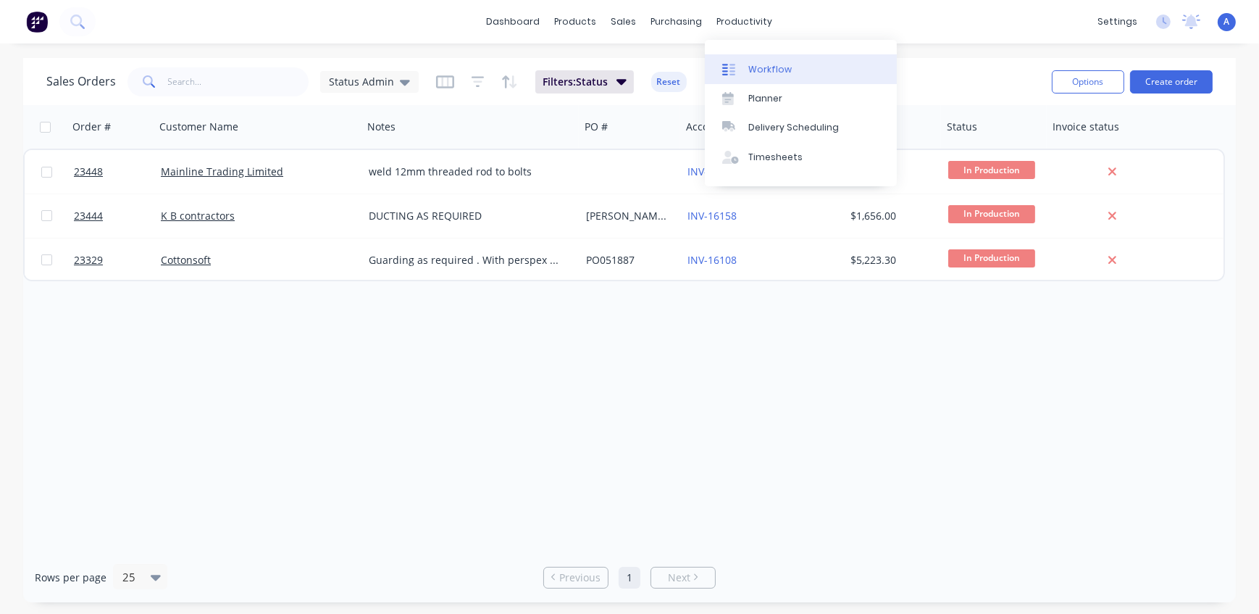
click at [738, 68] on div at bounding box center [733, 69] width 22 height 13
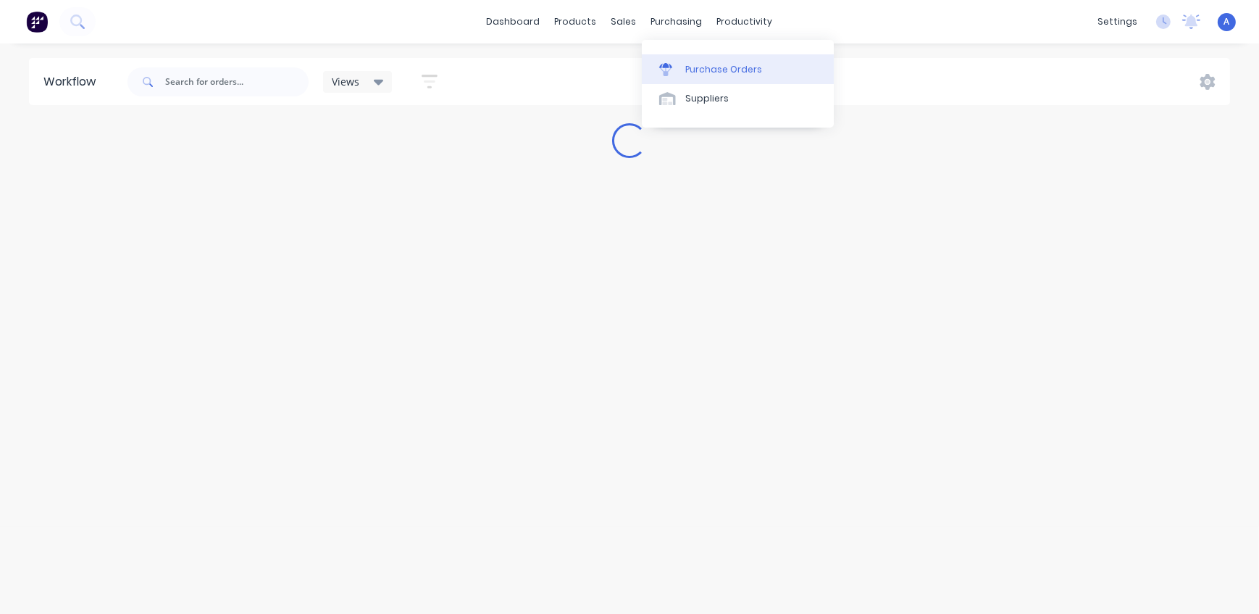
click at [682, 70] on link "Purchase Orders" at bounding box center [738, 68] width 192 height 29
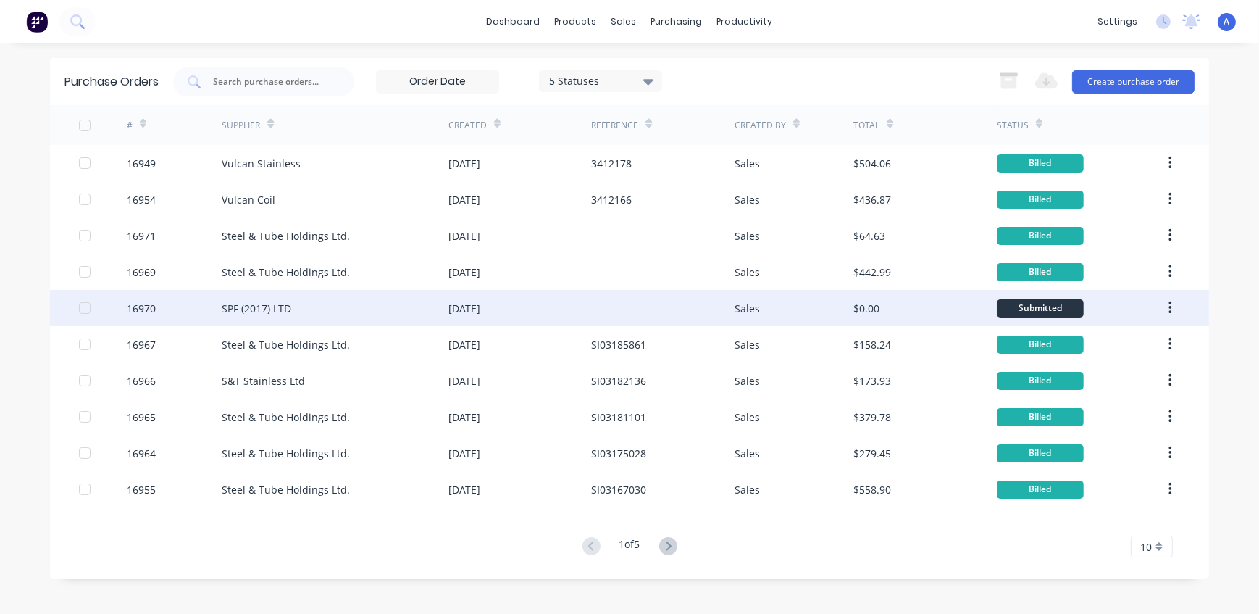
click at [351, 309] on div "SPF (2017) LTD" at bounding box center [335, 308] width 227 height 36
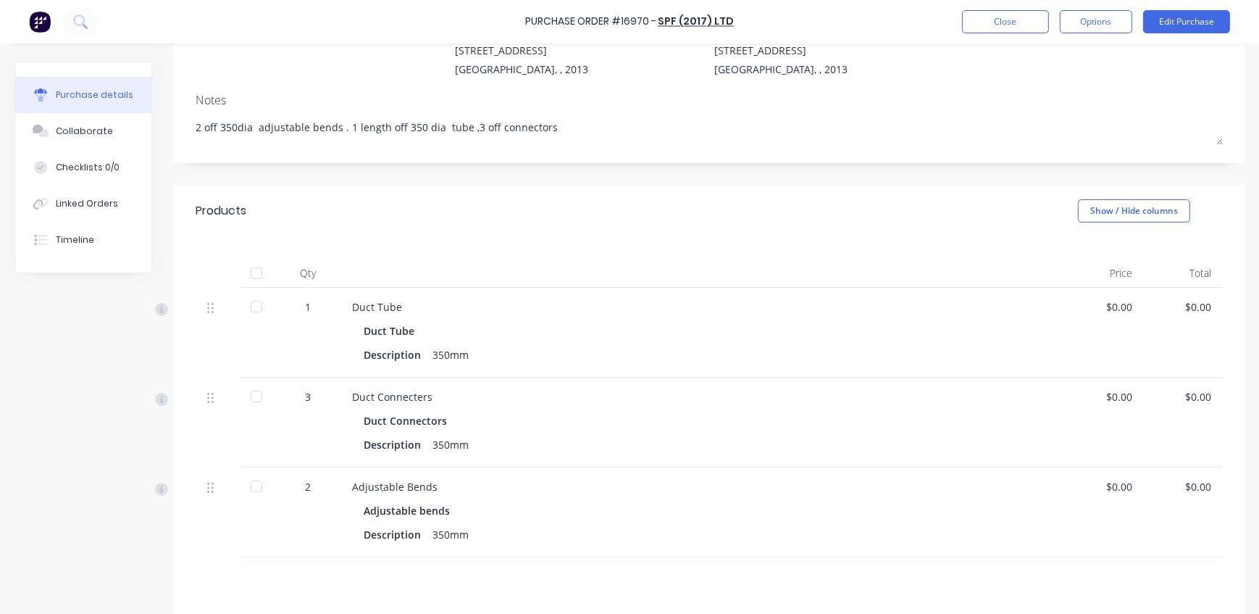
scroll to position [131, 0]
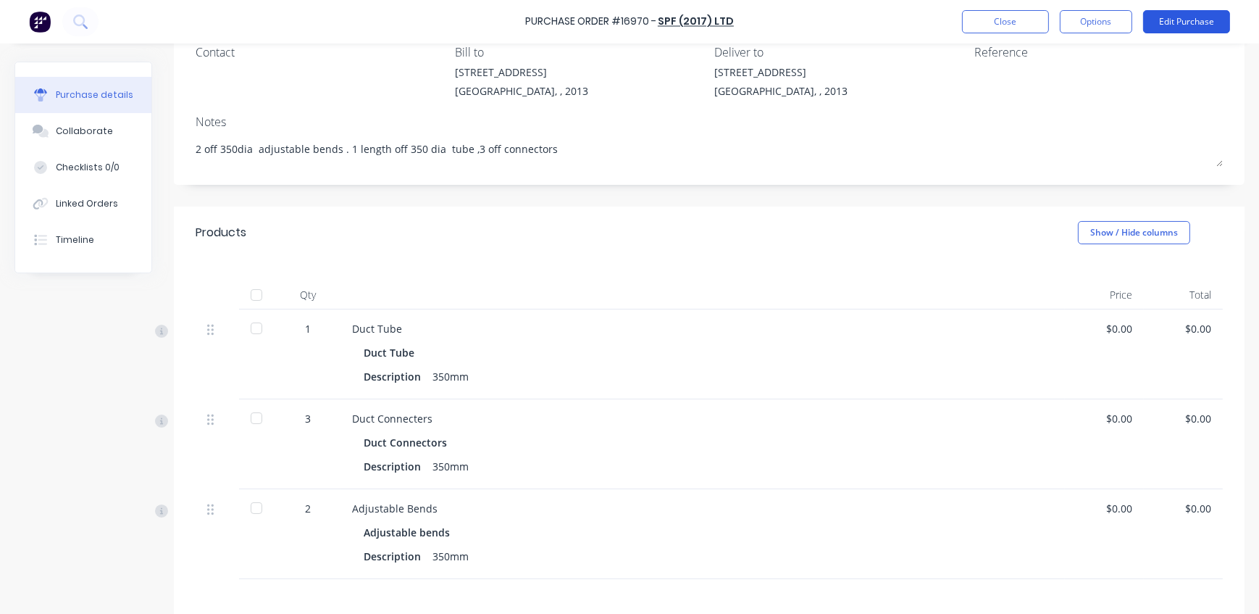
click at [1174, 14] on button "Edit Purchase" at bounding box center [1186, 21] width 87 height 23
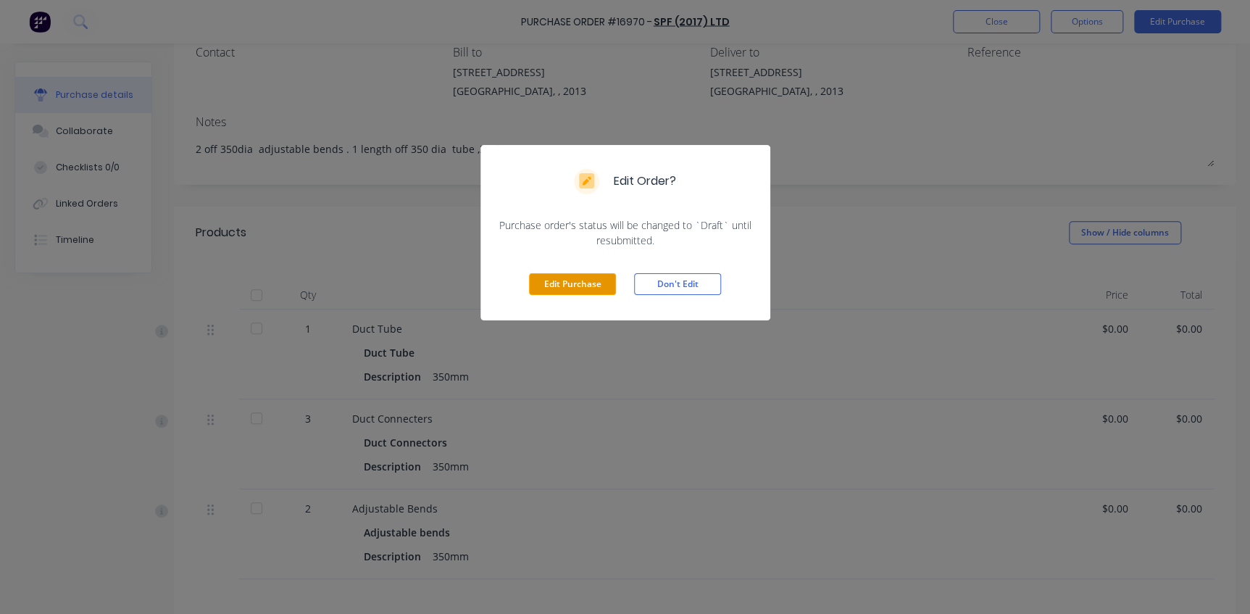
click at [561, 291] on button "Edit Purchase" at bounding box center [572, 284] width 87 height 22
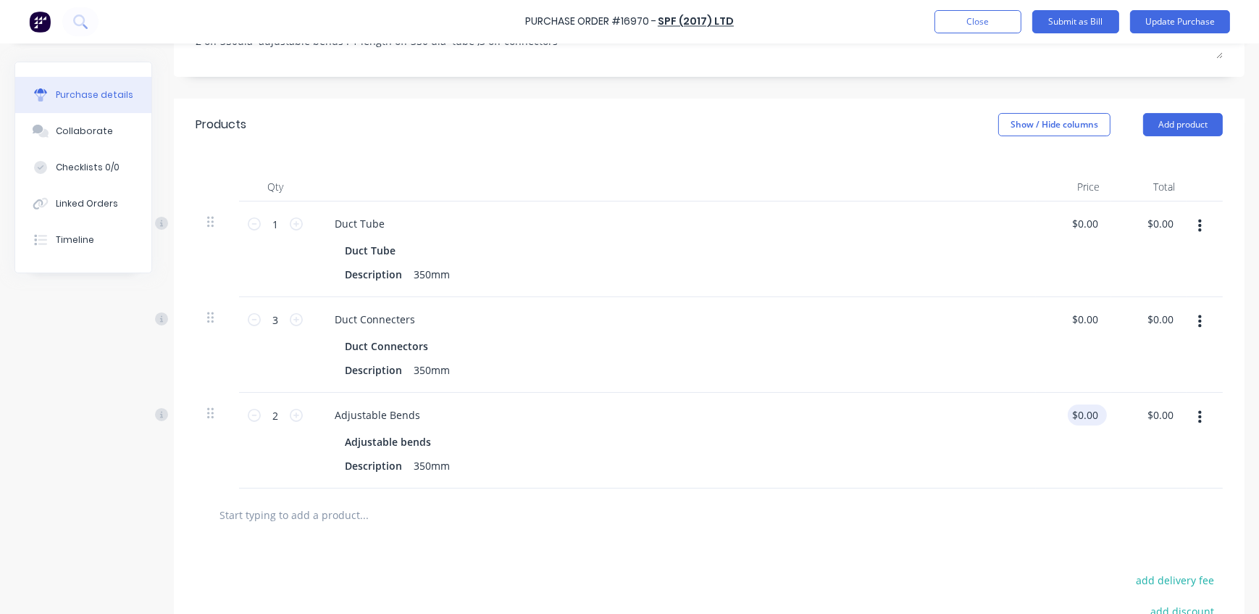
scroll to position [263, 0]
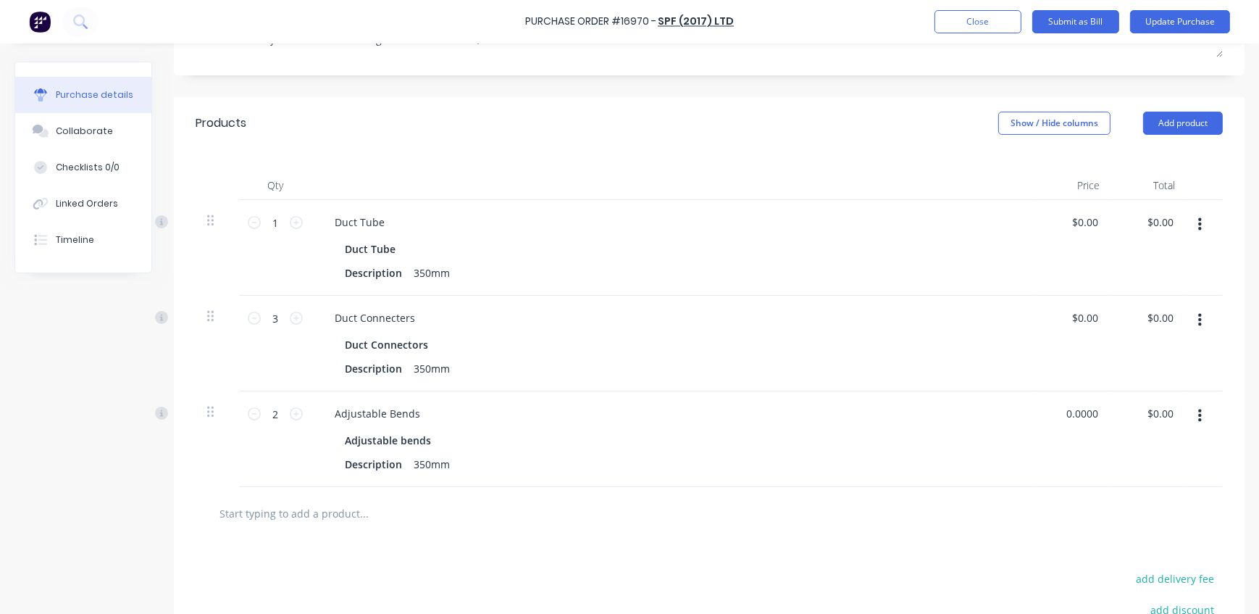
drag, startPoint x: 1095, startPoint y: 410, endPoint x: 1017, endPoint y: 412, distance: 77.6
click at [1017, 412] on div "2 2 Adjustable Bends Adjustable bends Description 350mm 0.0000 0.0000 $0.00 $0.…" at bounding box center [709, 439] width 1027 height 96
click at [902, 315] on div "Duct Connecters" at bounding box center [673, 317] width 701 height 21
type input "$80.45"
type input "$160.90"
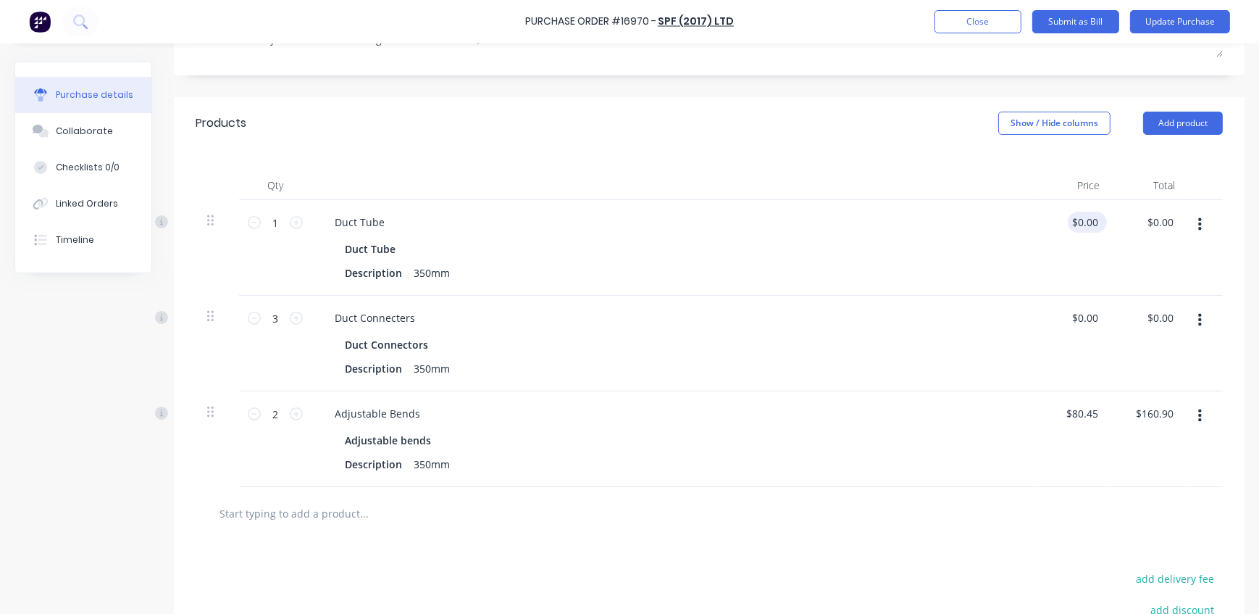
click at [1087, 225] on input "$0.00" at bounding box center [1084, 222] width 33 height 21
click at [1097, 220] on div "$0.00 $0.00" at bounding box center [1087, 222] width 39 height 21
drag, startPoint x: 1093, startPoint y: 220, endPoint x: 1019, endPoint y: 227, distance: 73.5
click at [1019, 227] on div "1 1 Duct Tube Duct Tube Description 350mm 0 0 $0.00 $0.00" at bounding box center [709, 248] width 1027 height 96
click at [975, 239] on div "Duct Tube" at bounding box center [674, 248] width 658 height 21
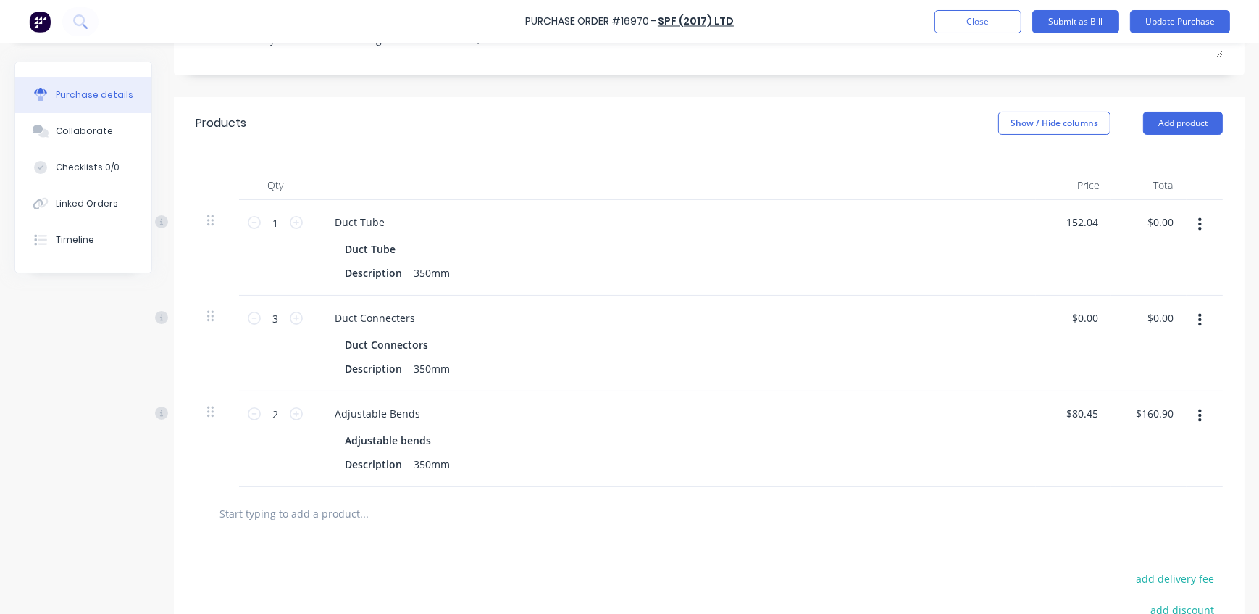
type input "$152.04"
drag, startPoint x: 1093, startPoint y: 316, endPoint x: 1023, endPoint y: 312, distance: 70.4
click at [1023, 312] on div "3 3 Duct Connecters Duct Connectors Description 350mm 0.0000 0.0000 $0.00 $0.00" at bounding box center [709, 344] width 1027 height 96
drag, startPoint x: 1093, startPoint y: 317, endPoint x: 1019, endPoint y: 314, distance: 74.7
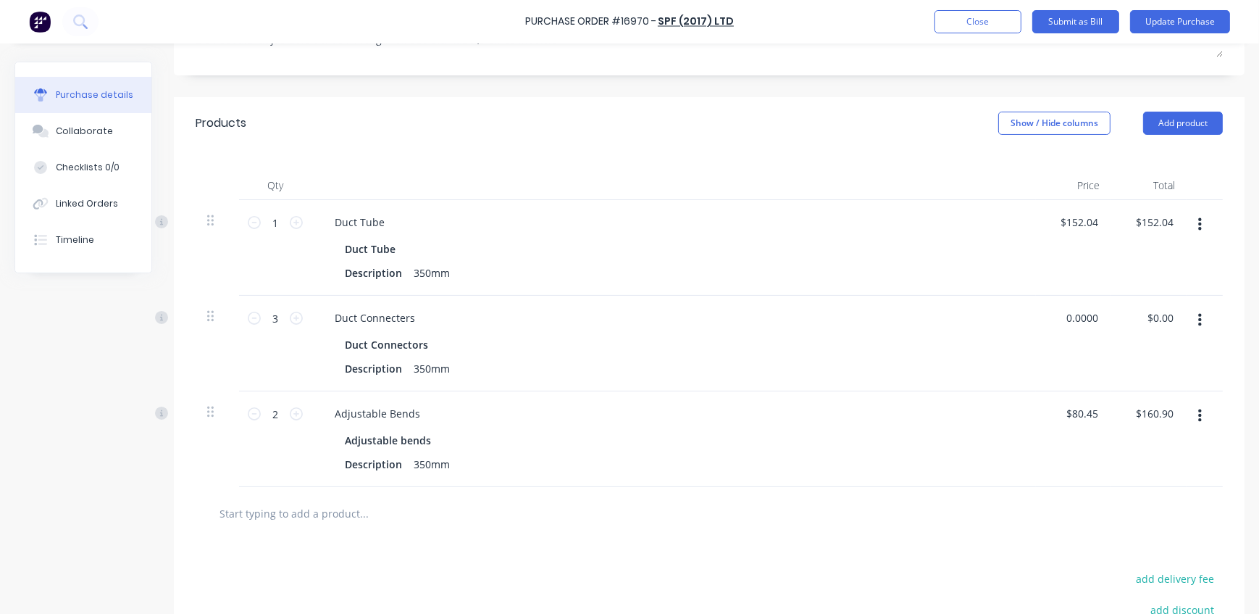
click at [1019, 314] on div "3 3 Duct Connecters Duct Connectors Description 350mm 0.0000 0.0000 $0.00 $0.00" at bounding box center [709, 344] width 1027 height 96
click at [715, 263] on div "Description 350mm" at bounding box center [671, 272] width 664 height 21
type input "$10.55"
type input "$31.65"
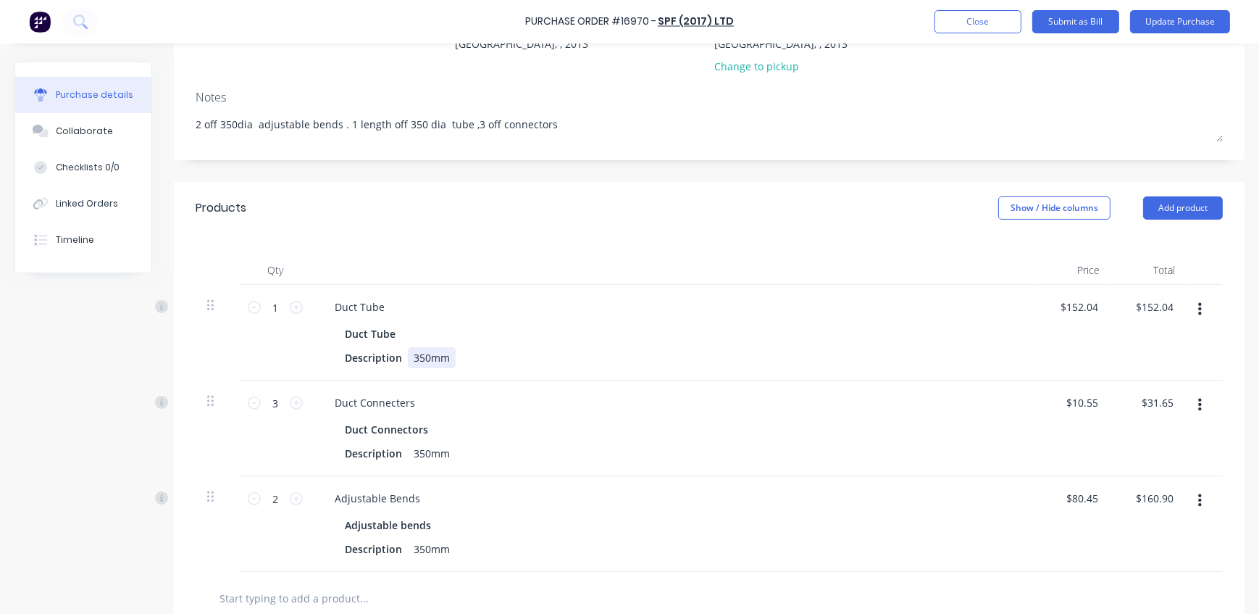
scroll to position [0, 0]
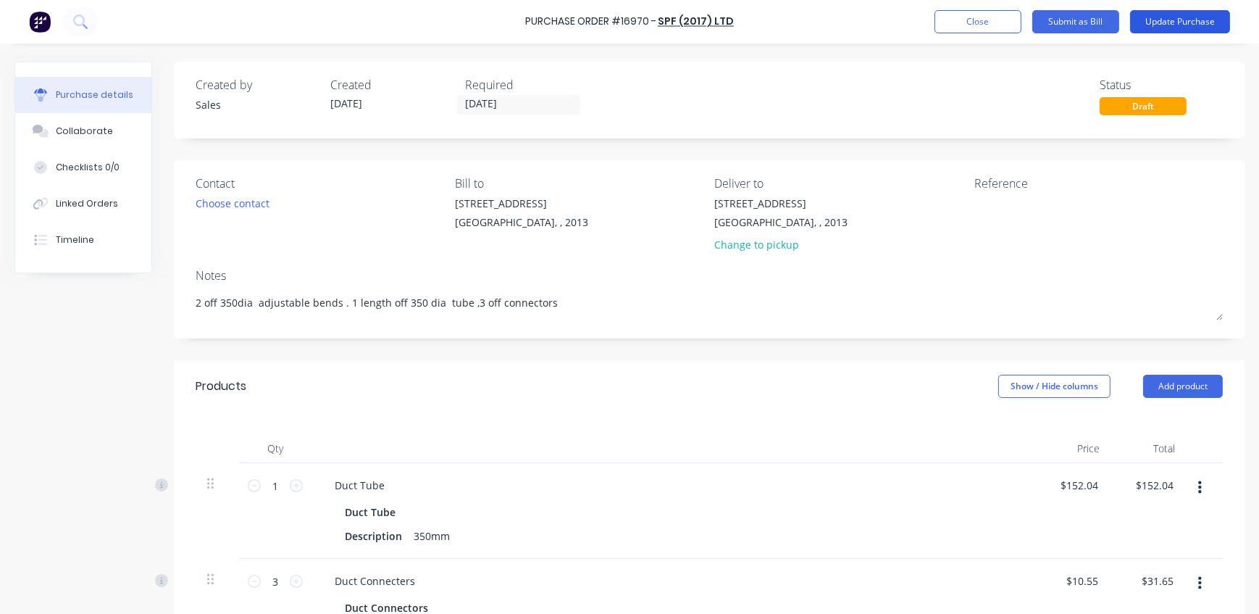
click at [1184, 30] on button "Update Purchase" at bounding box center [1180, 21] width 100 height 23
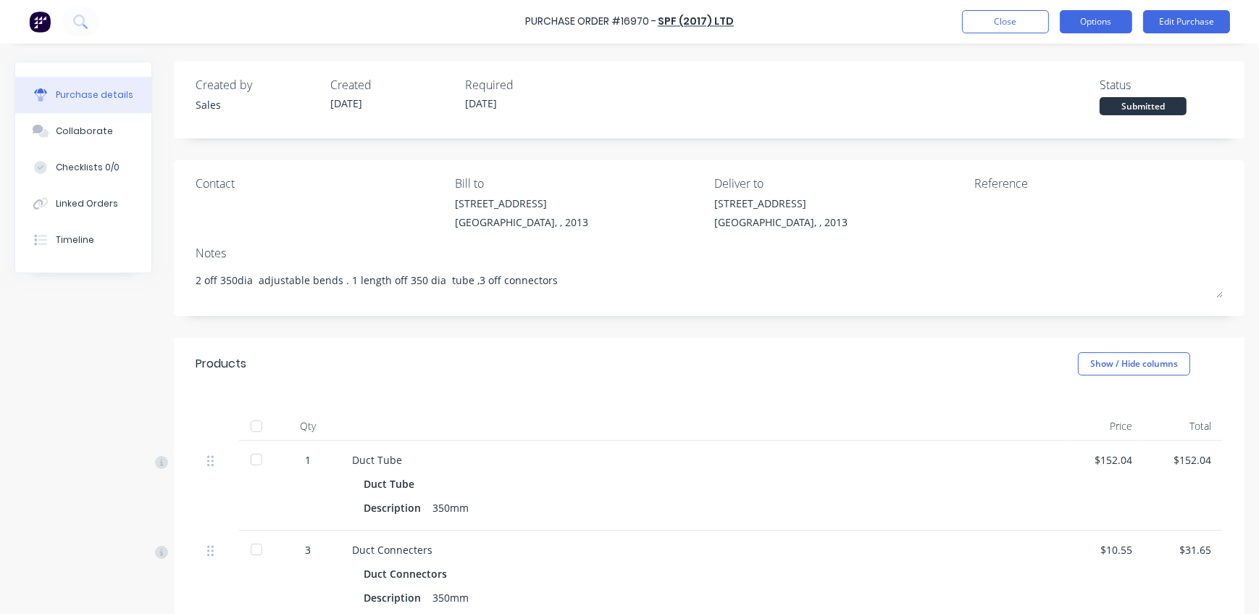
click at [1101, 18] on button "Options" at bounding box center [1096, 21] width 72 height 23
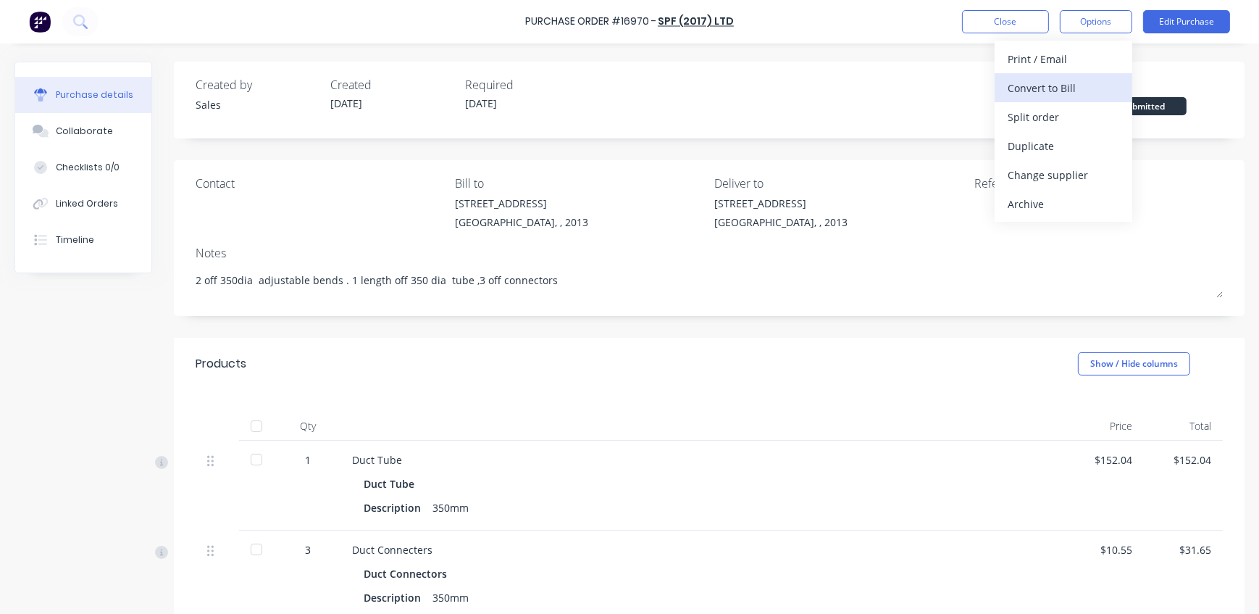
click at [1050, 84] on div "Convert to Bill" at bounding box center [1064, 88] width 112 height 21
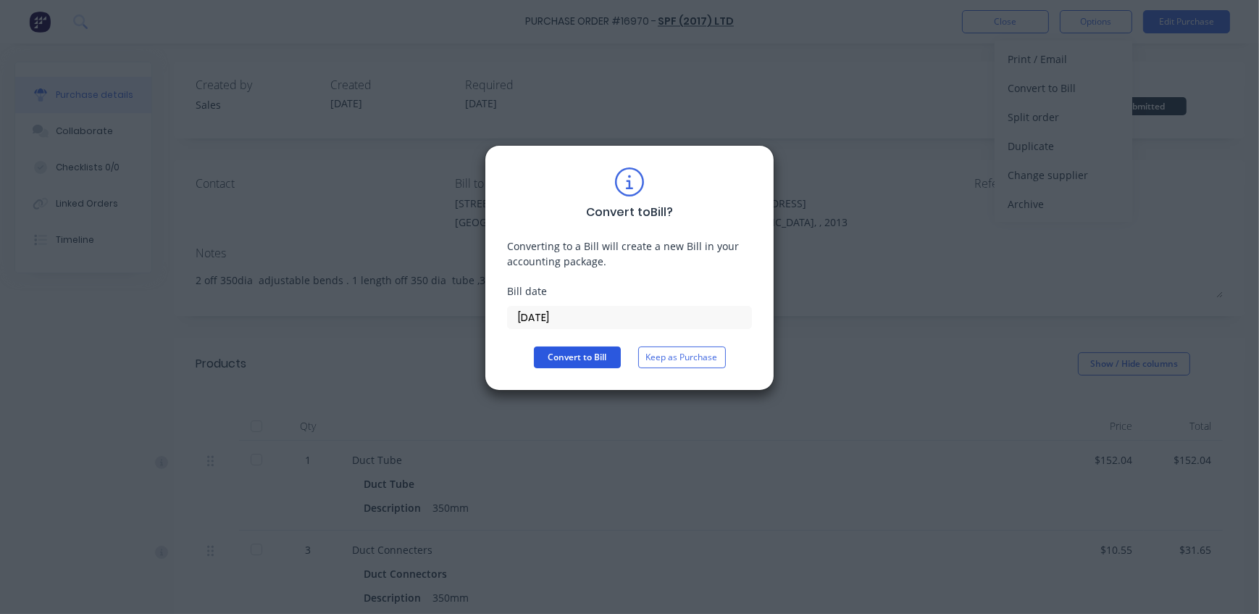
click at [567, 359] on button "Convert to Bill" at bounding box center [577, 357] width 87 height 22
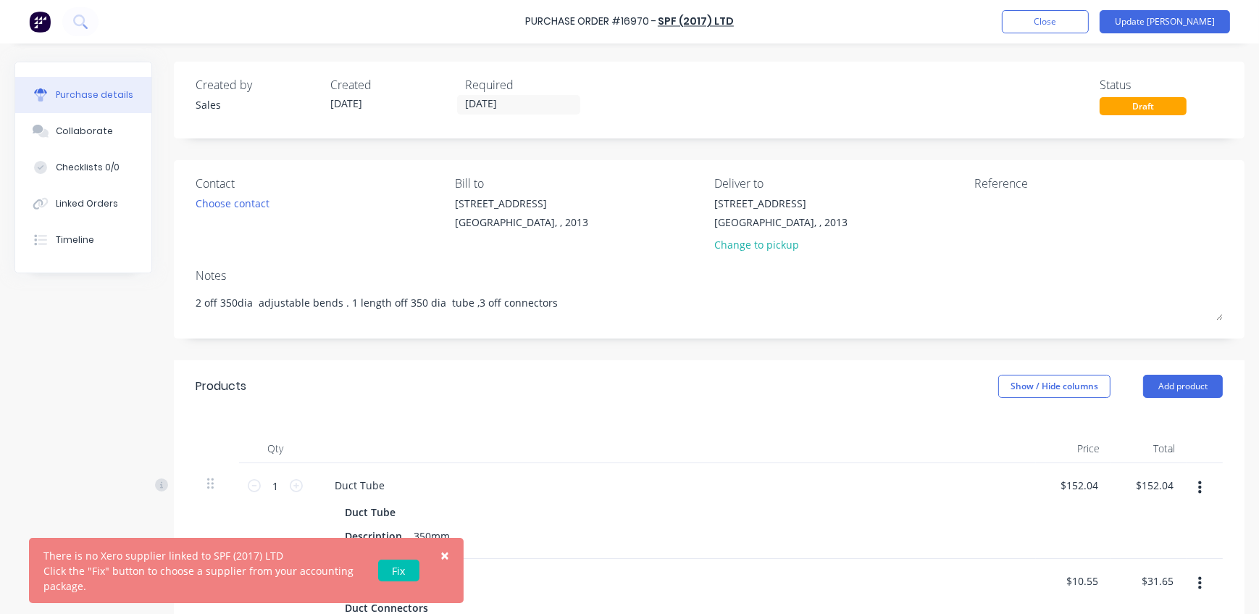
click at [399, 570] on link "Fix" at bounding box center [398, 570] width 41 height 22
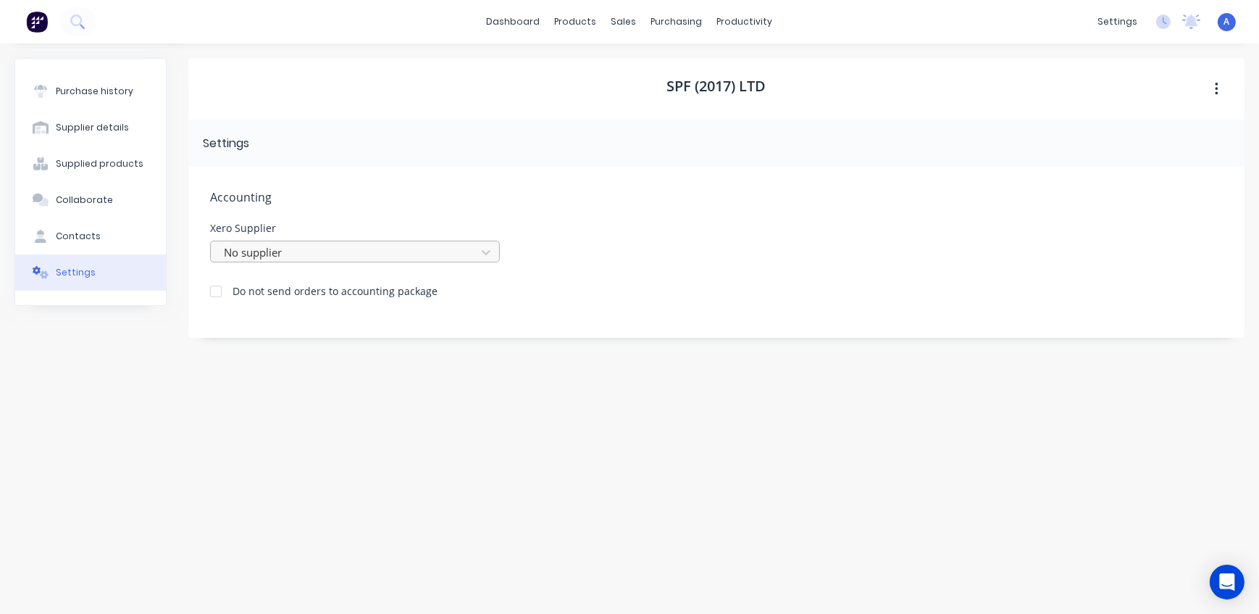
click at [317, 256] on div at bounding box center [345, 252] width 246 height 18
type input "SFP"
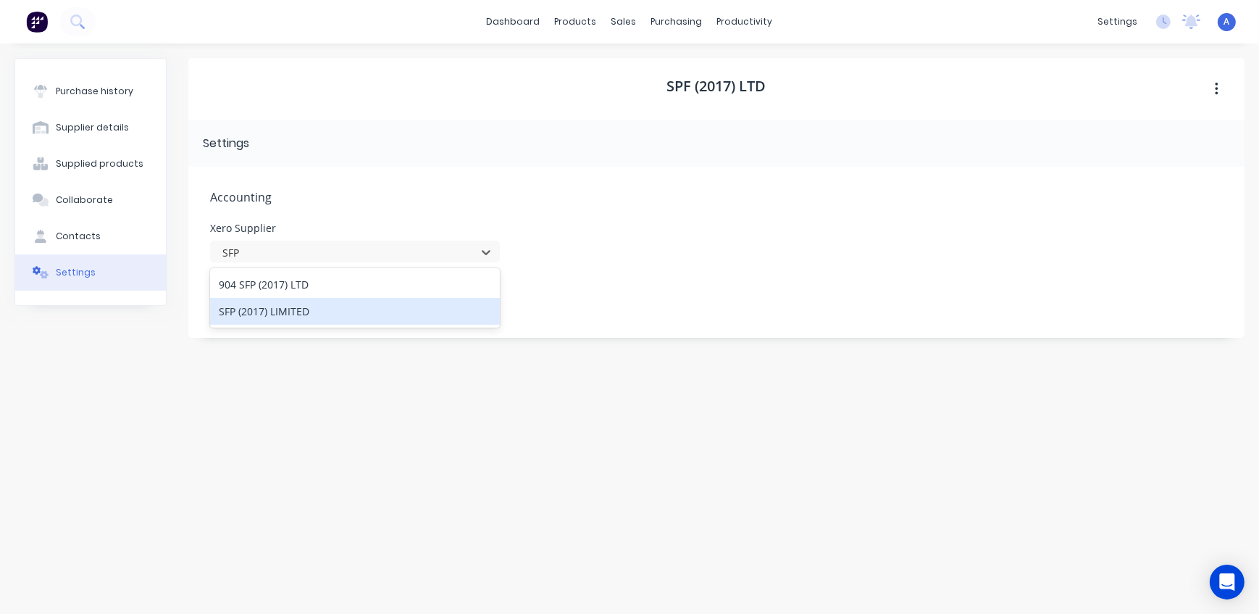
click at [262, 312] on div "SFP (2017) LIMITED" at bounding box center [355, 311] width 290 height 27
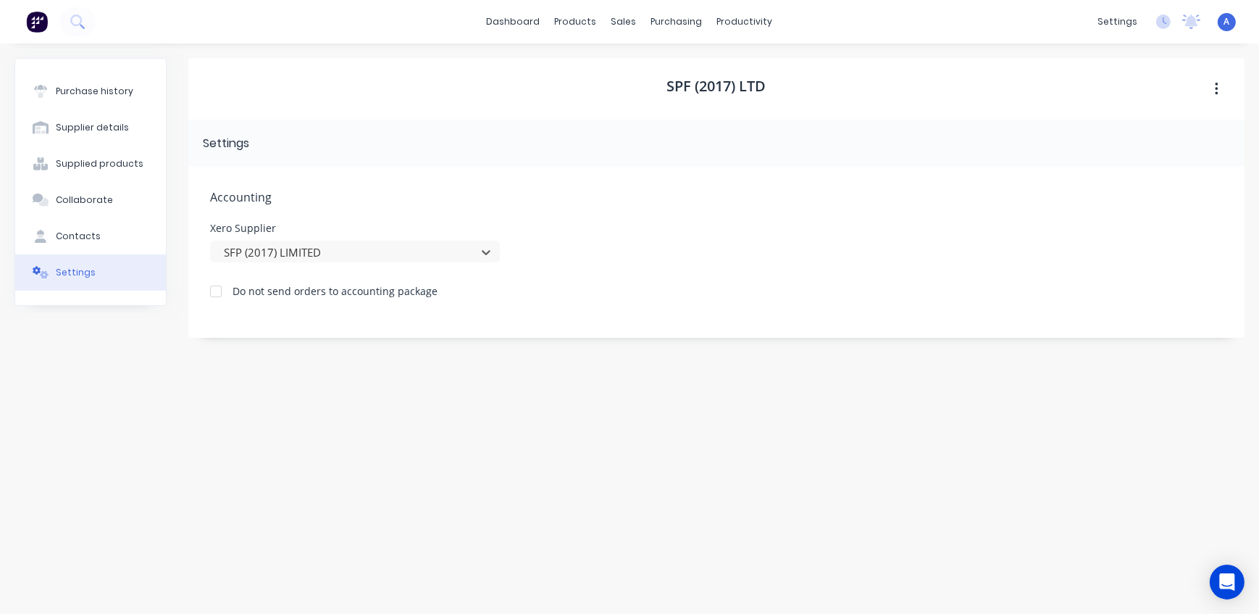
click at [782, 246] on div "Xero Supplier option SFP (2017) LIMITED, selected. SFP (2017) LIMITED" at bounding box center [716, 242] width 1013 height 39
click at [94, 86] on div "Purchase history" at bounding box center [95, 91] width 78 height 13
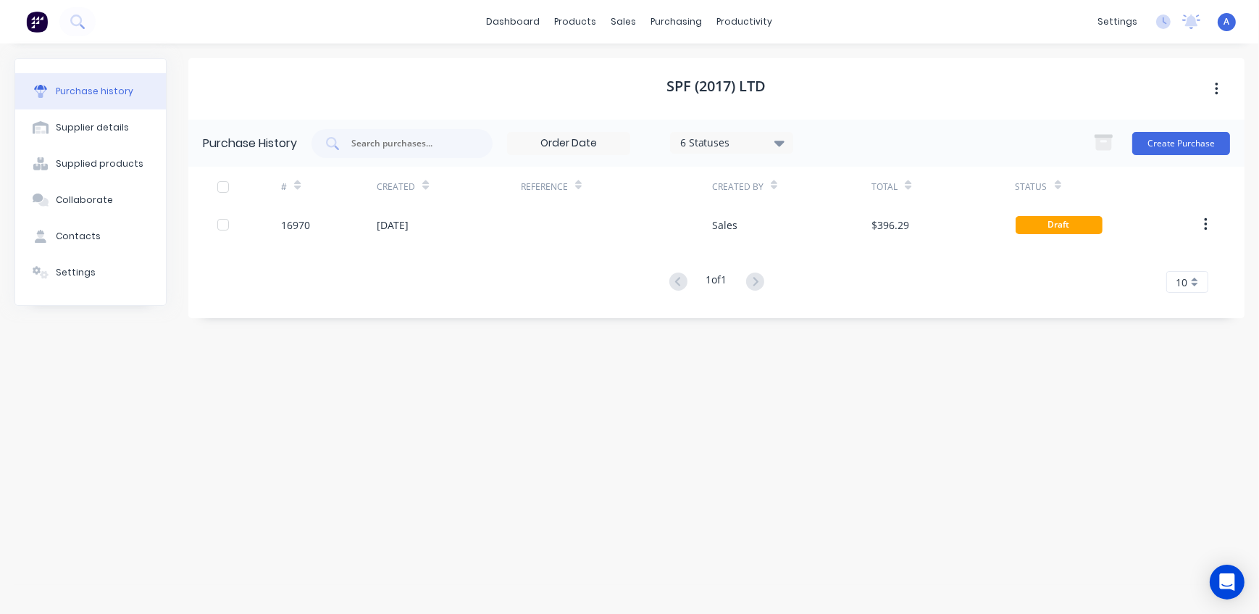
click at [1217, 88] on icon "button" at bounding box center [1216, 89] width 3 height 13
click at [952, 80] on div "SPF (2017) LTD Archive" at bounding box center [716, 89] width 1056 height 62
click at [706, 97] on div "Suppliers" at bounding box center [706, 98] width 43 height 13
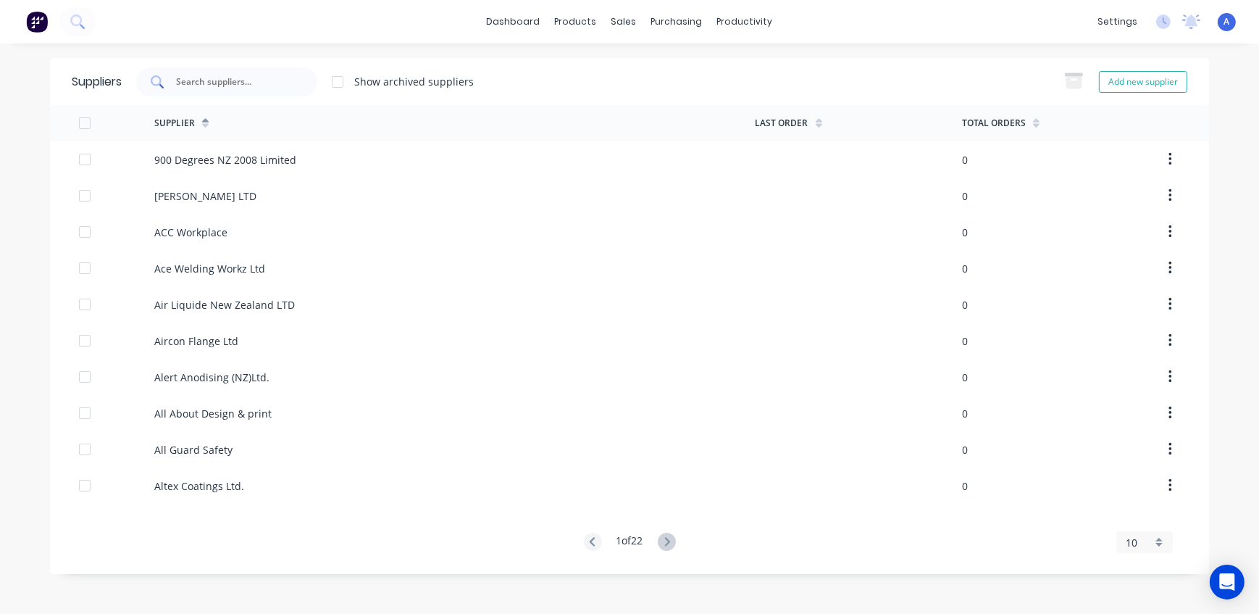
click at [240, 81] on input "text" at bounding box center [235, 82] width 120 height 14
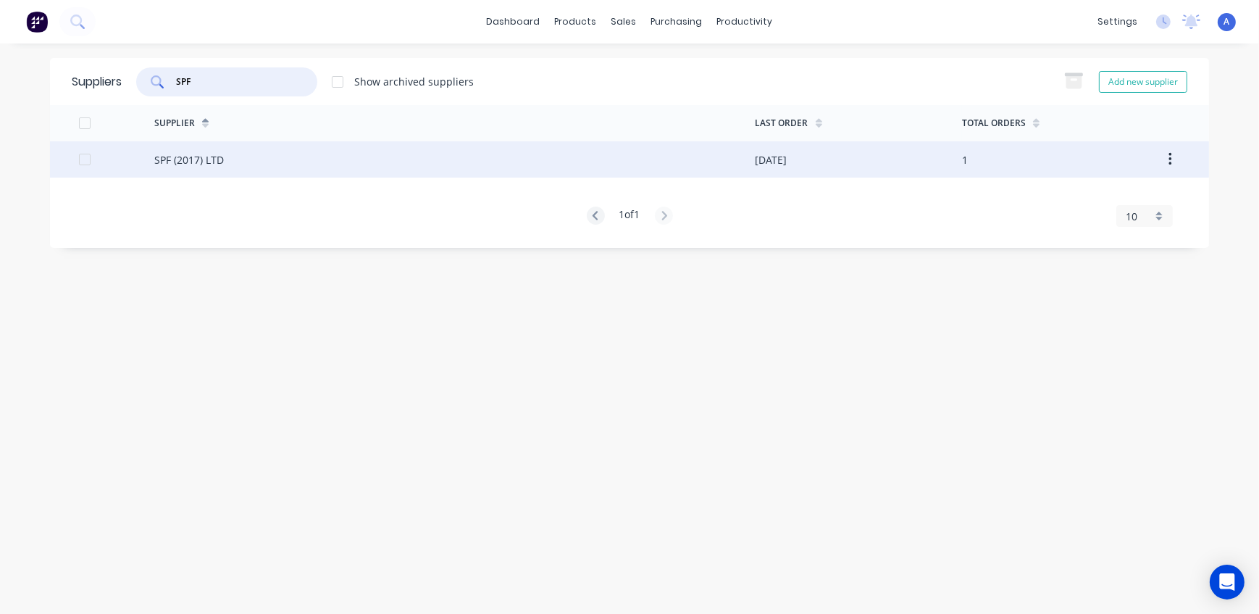
type input "SPF"
click at [206, 159] on div "SPF (2017) LTD" at bounding box center [189, 159] width 70 height 15
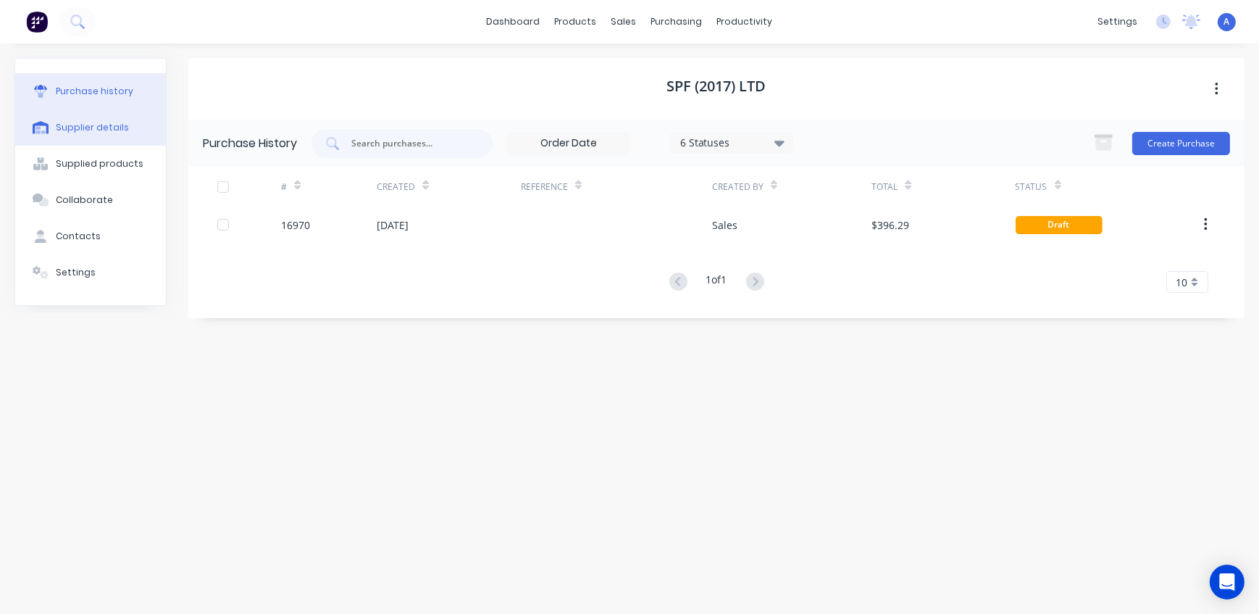
click at [122, 133] on button "Supplier details" at bounding box center [90, 127] width 151 height 36
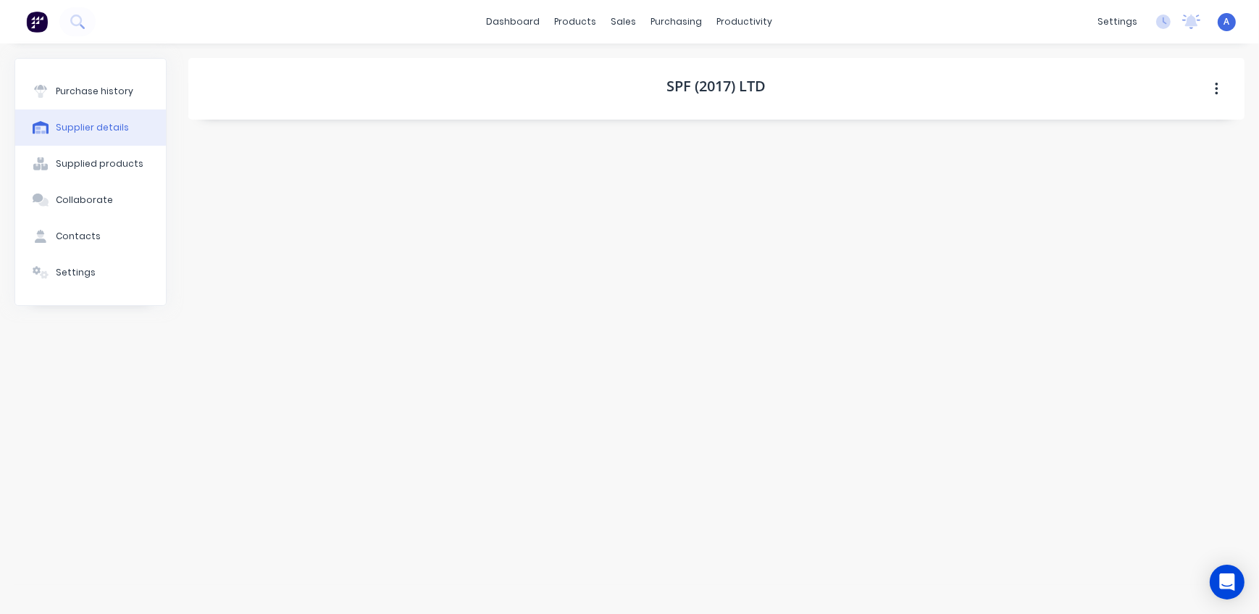
select select "AU"
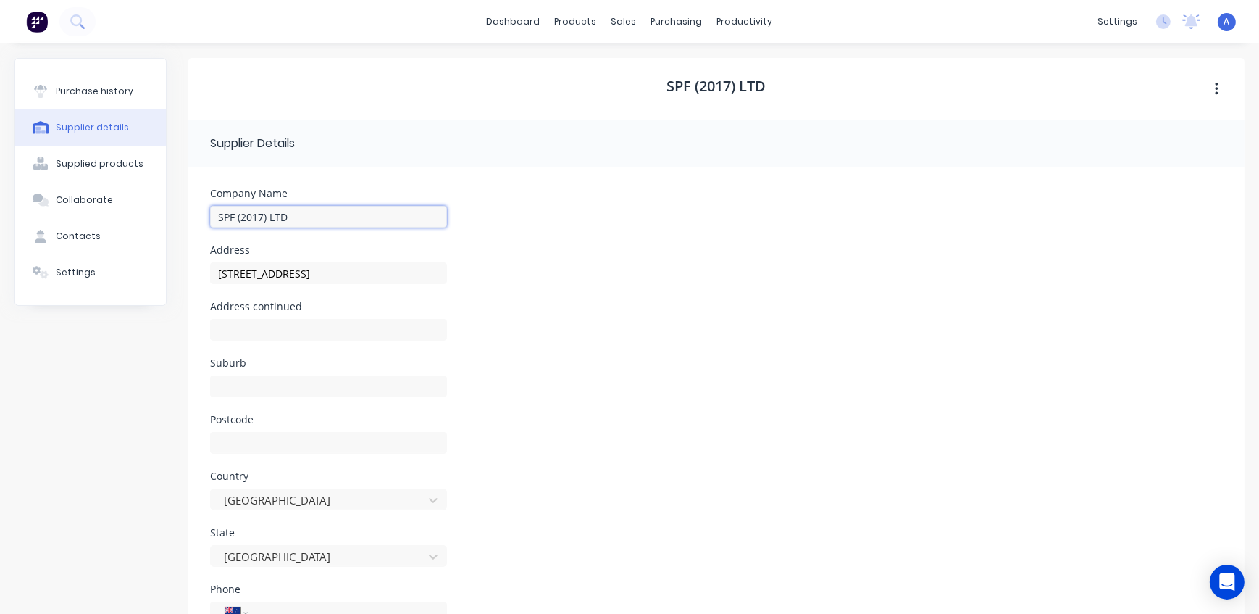
drag, startPoint x: 233, startPoint y: 213, endPoint x: 222, endPoint y: 213, distance: 11.6
click at [222, 213] on input "SPF (2017) LTD" at bounding box center [328, 217] width 237 height 22
type input "SFP (2017) LTD"
click at [751, 276] on div "Address [STREET_ADDRESS]" at bounding box center [716, 273] width 1013 height 57
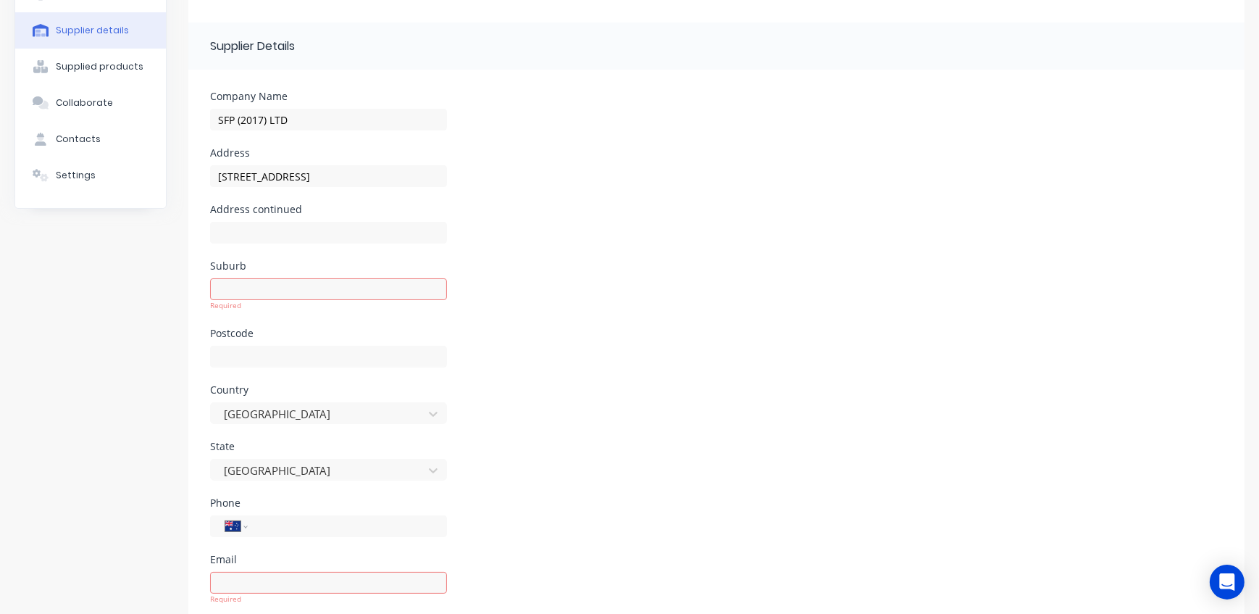
scroll to position [131, 0]
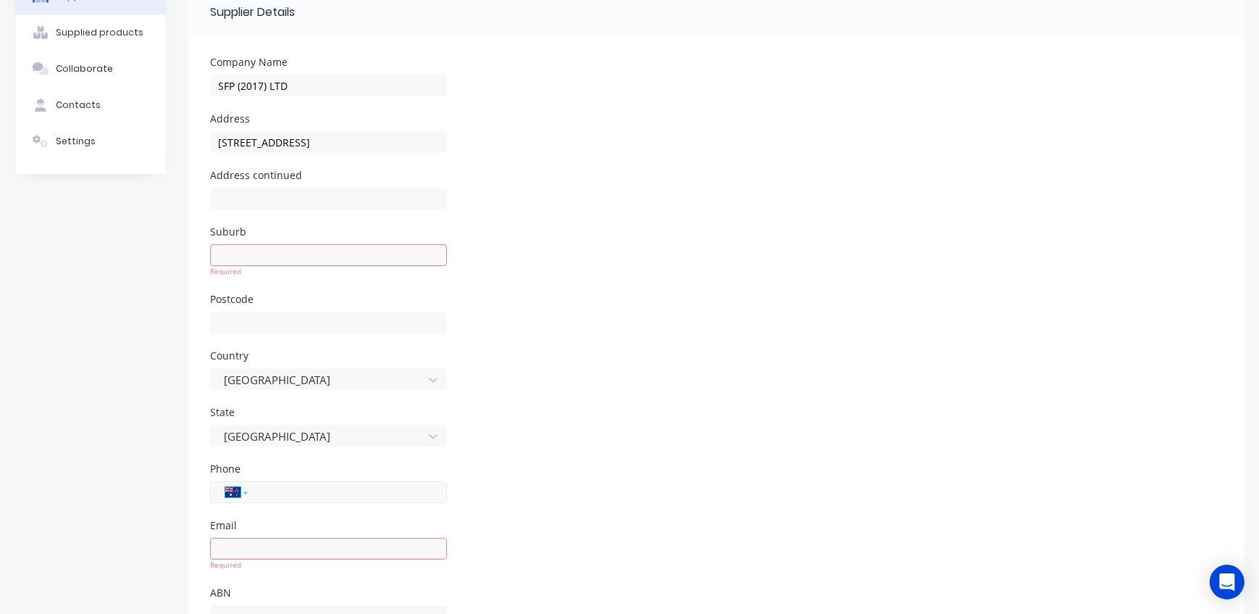
click at [235, 492] on select "International [GEOGRAPHIC_DATA] [GEOGRAPHIC_DATA] [GEOGRAPHIC_DATA] [GEOGRAPHIC…" at bounding box center [236, 492] width 22 height 20
click at [235, 490] on select "International [GEOGRAPHIC_DATA] [GEOGRAPHIC_DATA] [GEOGRAPHIC_DATA] [GEOGRAPHIC…" at bounding box center [236, 492] width 22 height 20
click at [243, 492] on select "International [GEOGRAPHIC_DATA] [GEOGRAPHIC_DATA] [GEOGRAPHIC_DATA] [GEOGRAPHIC…" at bounding box center [236, 492] width 22 height 20
select select "NZ"
click at [225, 482] on select "International [GEOGRAPHIC_DATA] [GEOGRAPHIC_DATA] [GEOGRAPHIC_DATA] [GEOGRAPHIC…" at bounding box center [236, 492] width 22 height 20
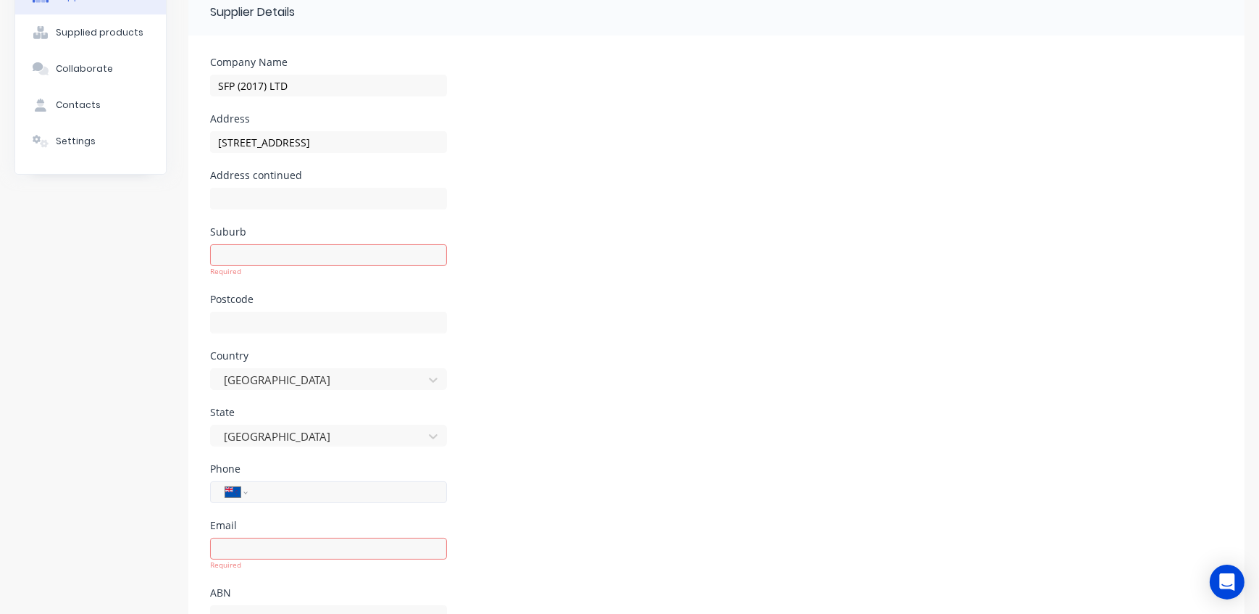
paste input "09 274 4421"
type input "09 274 4421"
click at [579, 459] on div "State [GEOGRAPHIC_DATA]" at bounding box center [716, 435] width 1013 height 57
click at [291, 546] on input at bounding box center [328, 549] width 237 height 22
paste input "[EMAIL_ADDRESS][DOMAIN_NAME]"
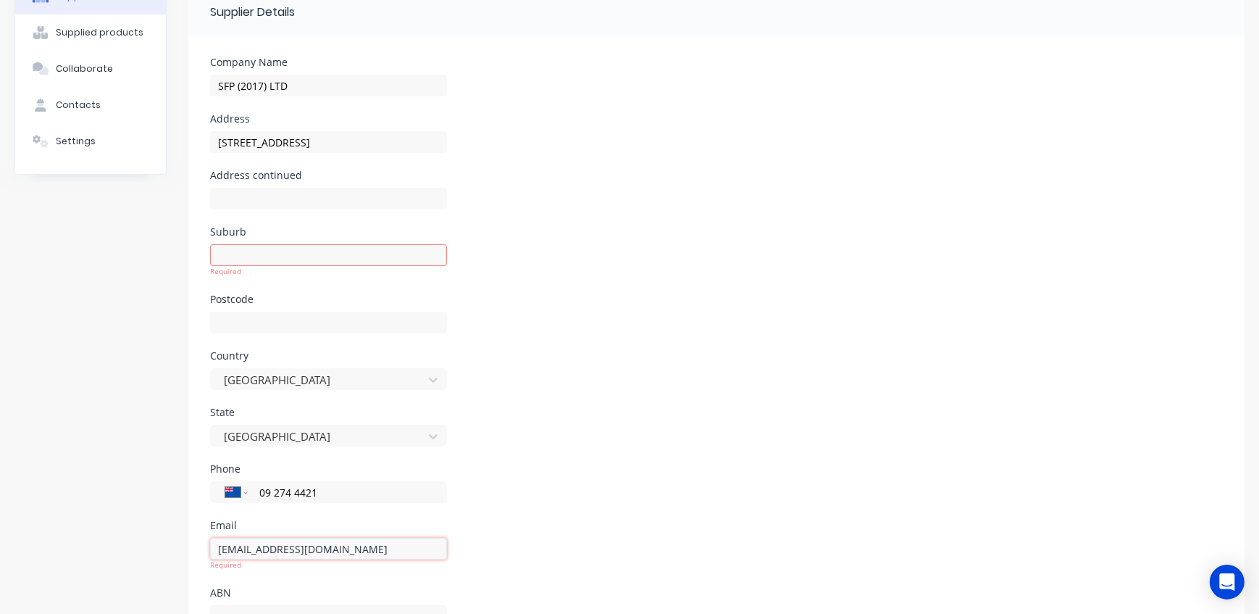
type input "[EMAIL_ADDRESS][DOMAIN_NAME]"
click at [690, 536] on div "Email [EMAIL_ADDRESS][DOMAIN_NAME]" at bounding box center [716, 548] width 1013 height 57
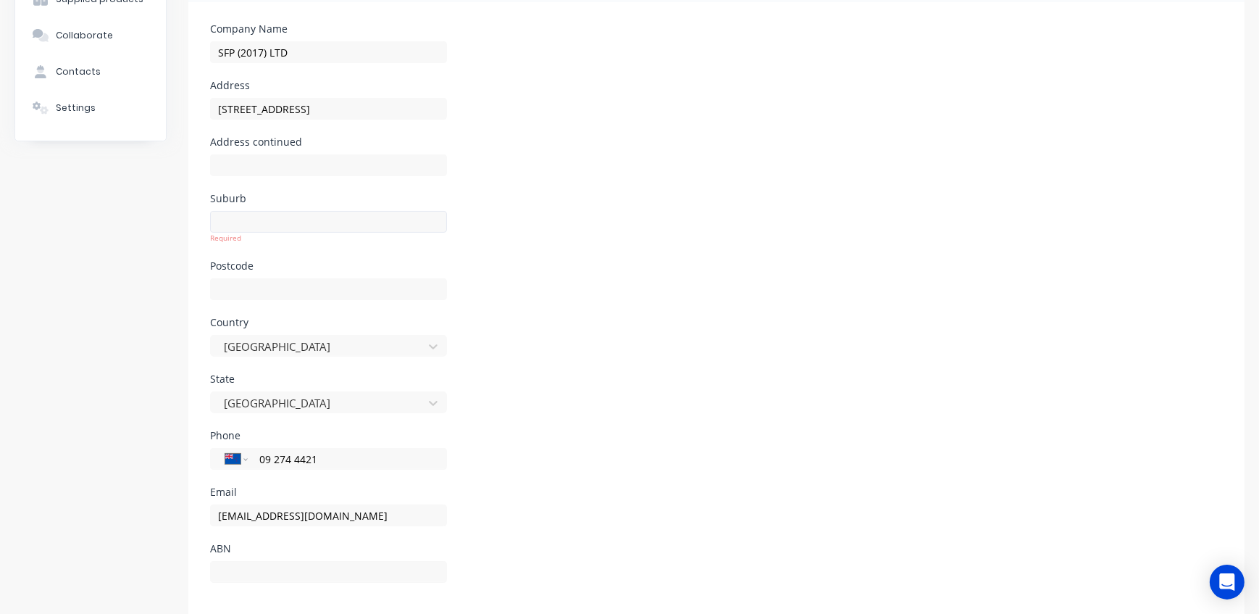
scroll to position [186, 0]
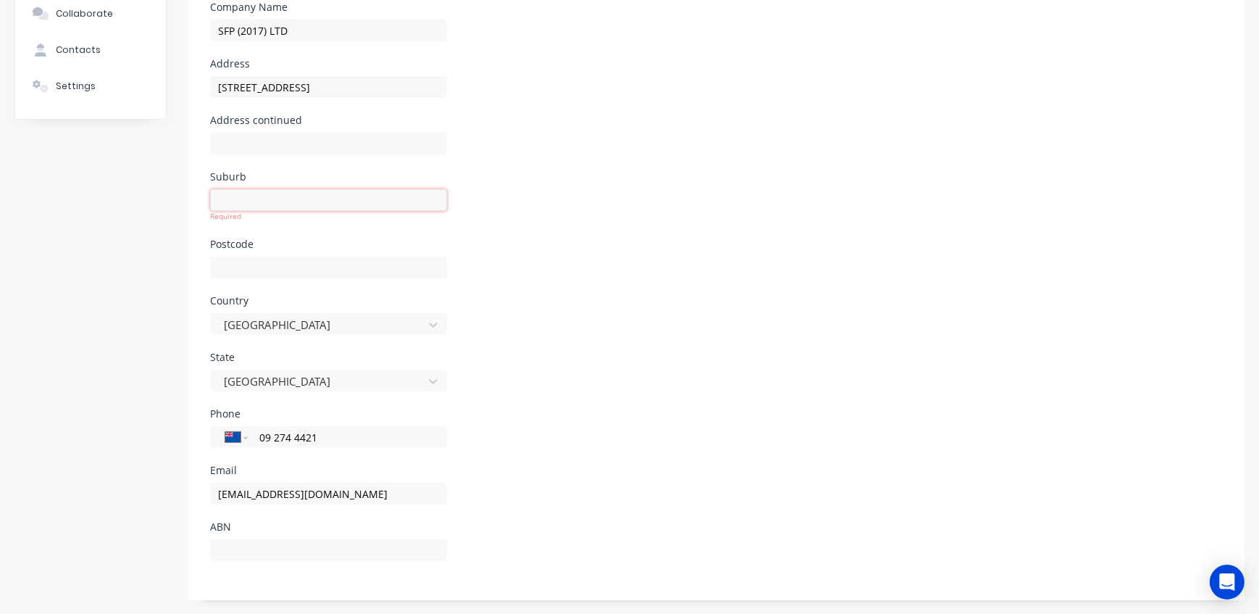
click at [275, 201] on input at bounding box center [328, 200] width 237 height 22
type input "East Tamaki"
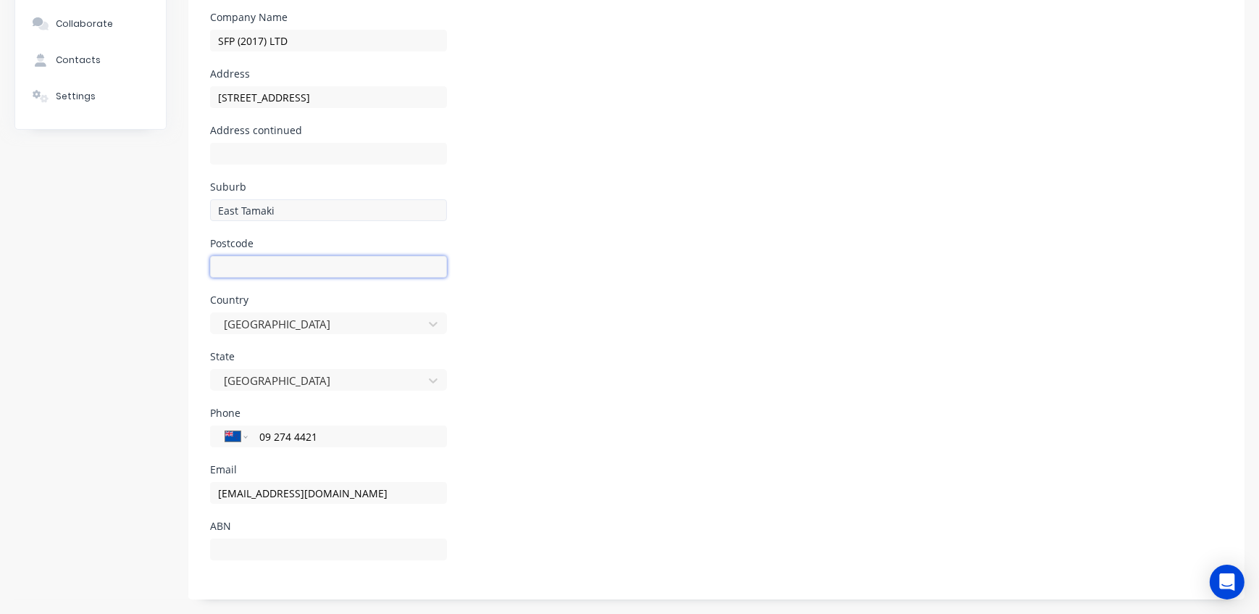
scroll to position [175, 0]
click at [689, 296] on div "Country [GEOGRAPHIC_DATA]" at bounding box center [716, 324] width 1013 height 57
click at [239, 268] on input at bounding box center [328, 268] width 237 height 22
type input "2163"
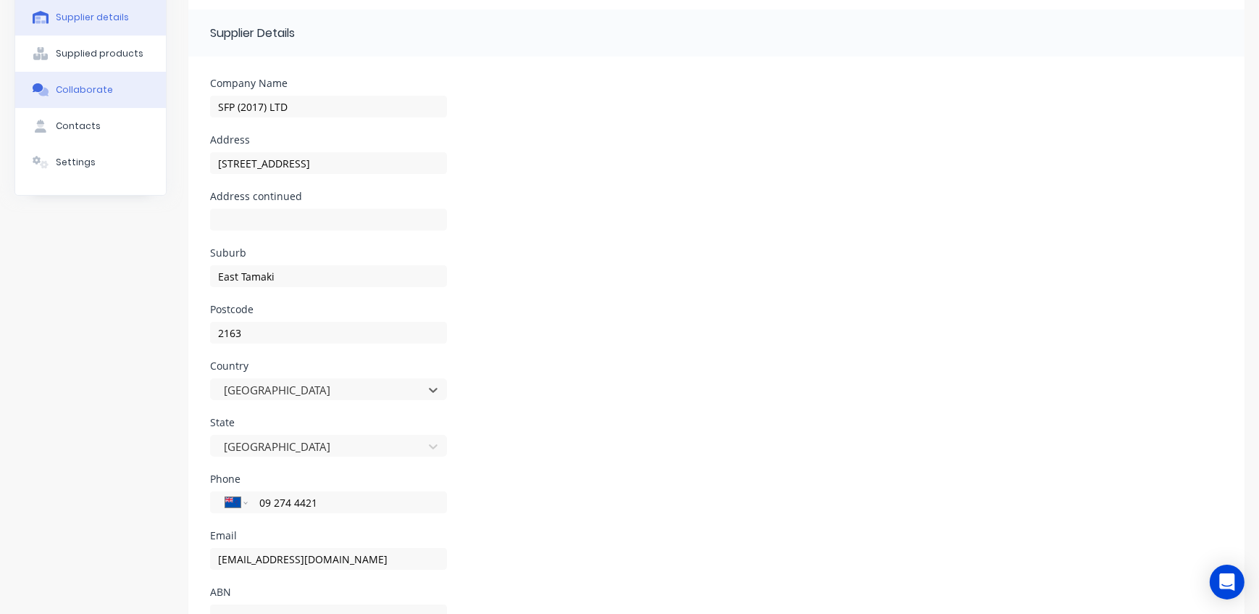
scroll to position [0, 0]
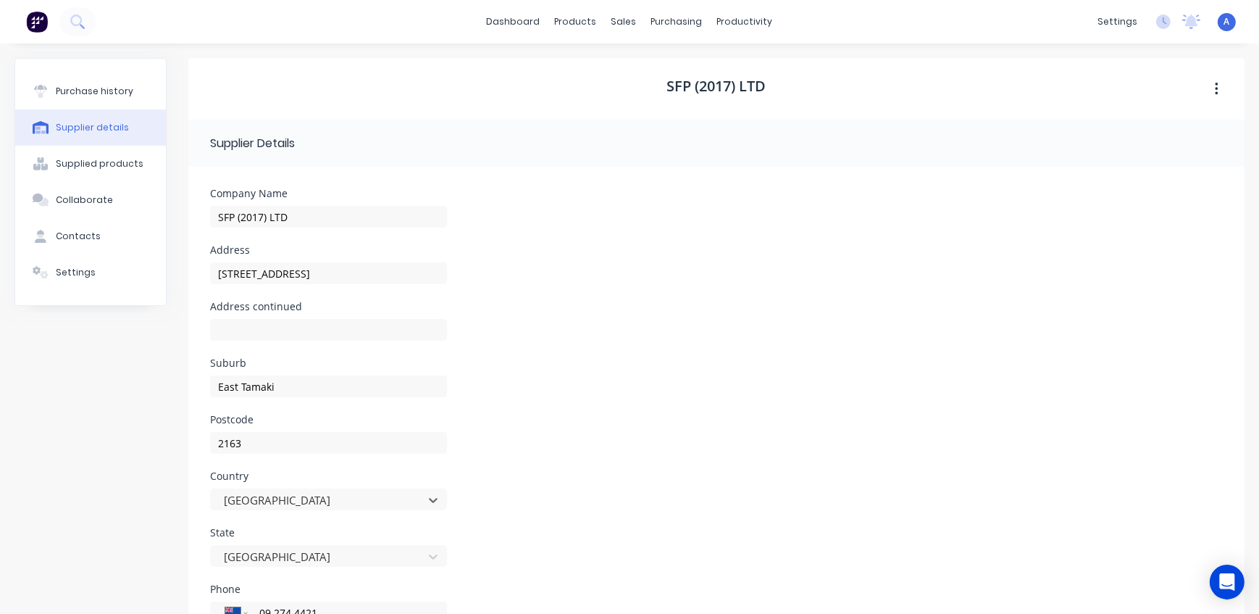
click at [603, 207] on div "Company Name SFP (2017) LTD" at bounding box center [716, 216] width 1013 height 57
click at [691, 73] on div "Purchase Orders" at bounding box center [718, 69] width 77 height 13
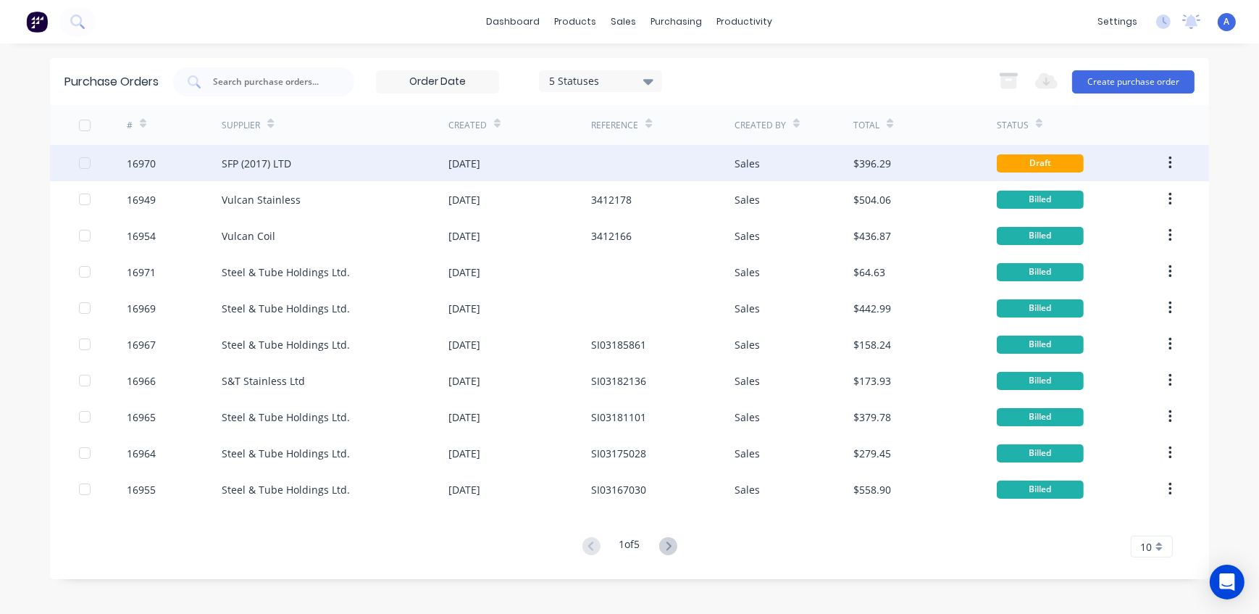
click at [260, 170] on div "SFP (2017) LTD" at bounding box center [257, 163] width 70 height 15
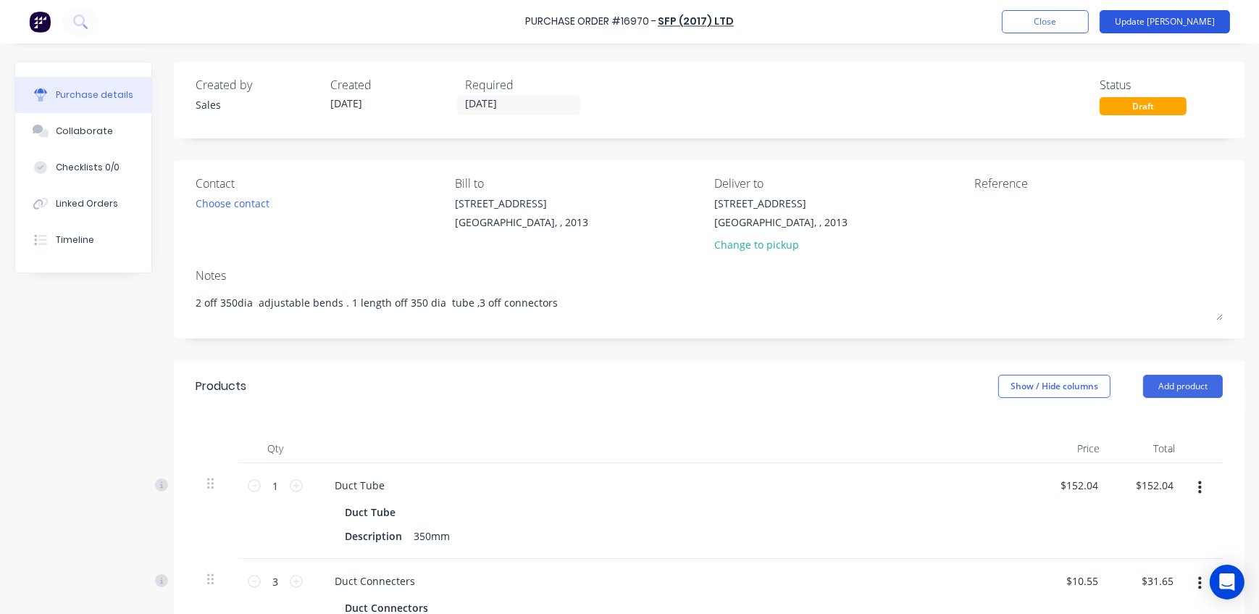
click at [1185, 21] on button "Update [PERSON_NAME]" at bounding box center [1165, 21] width 130 height 23
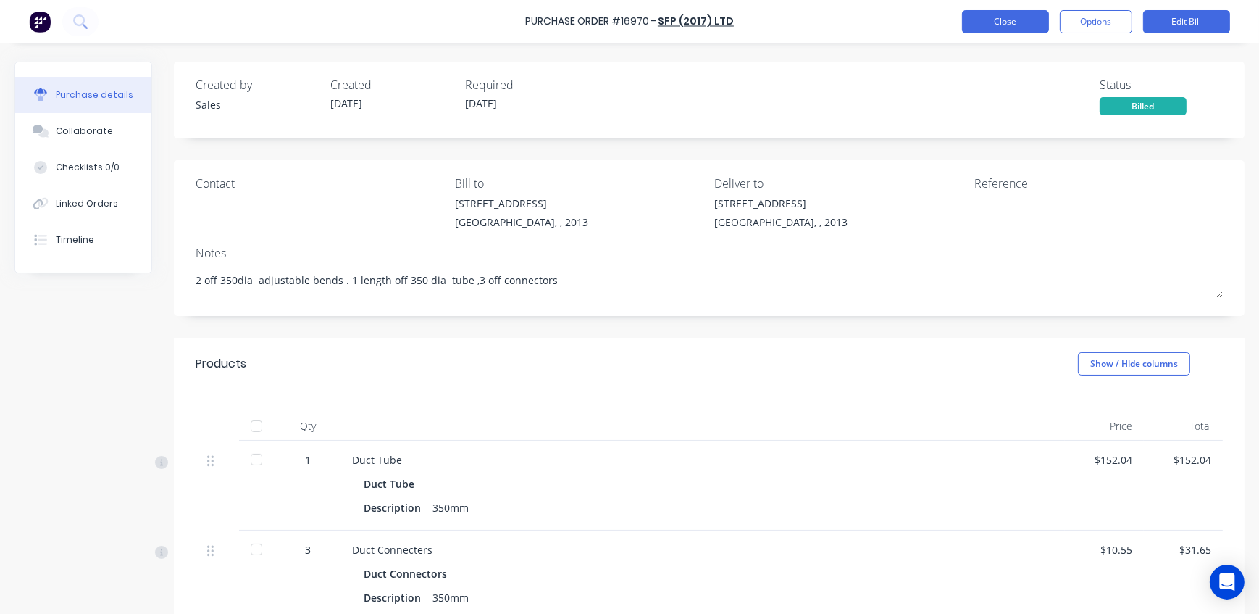
click at [1022, 22] on button "Close" at bounding box center [1005, 21] width 87 height 23
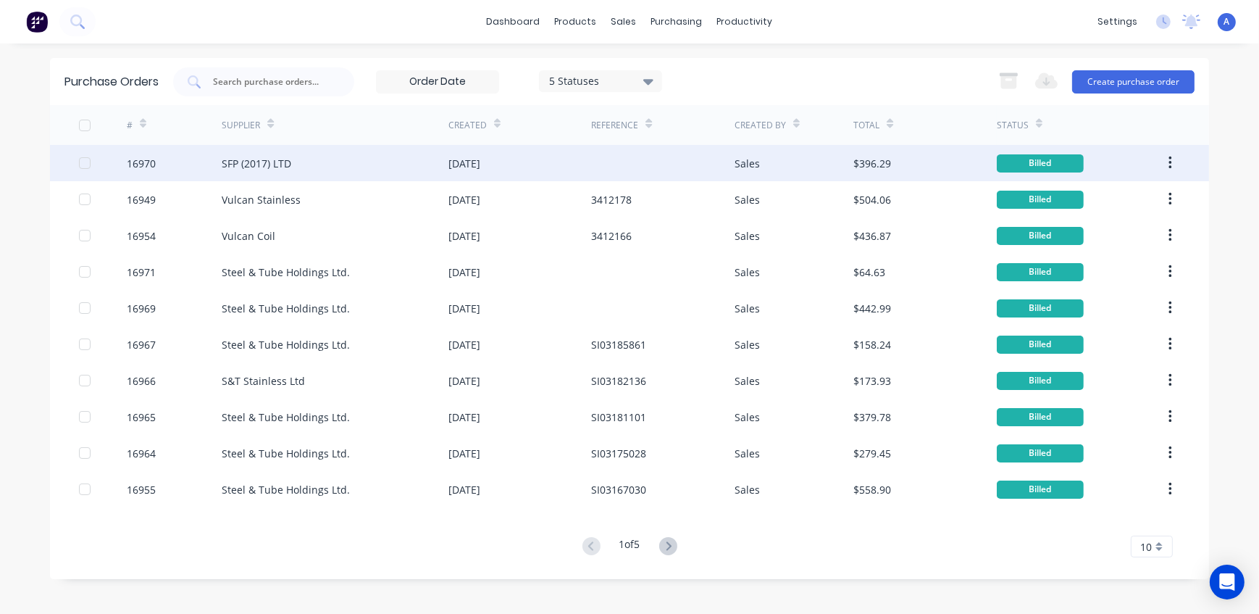
click at [297, 164] on div "SFP (2017) LTD" at bounding box center [335, 163] width 227 height 36
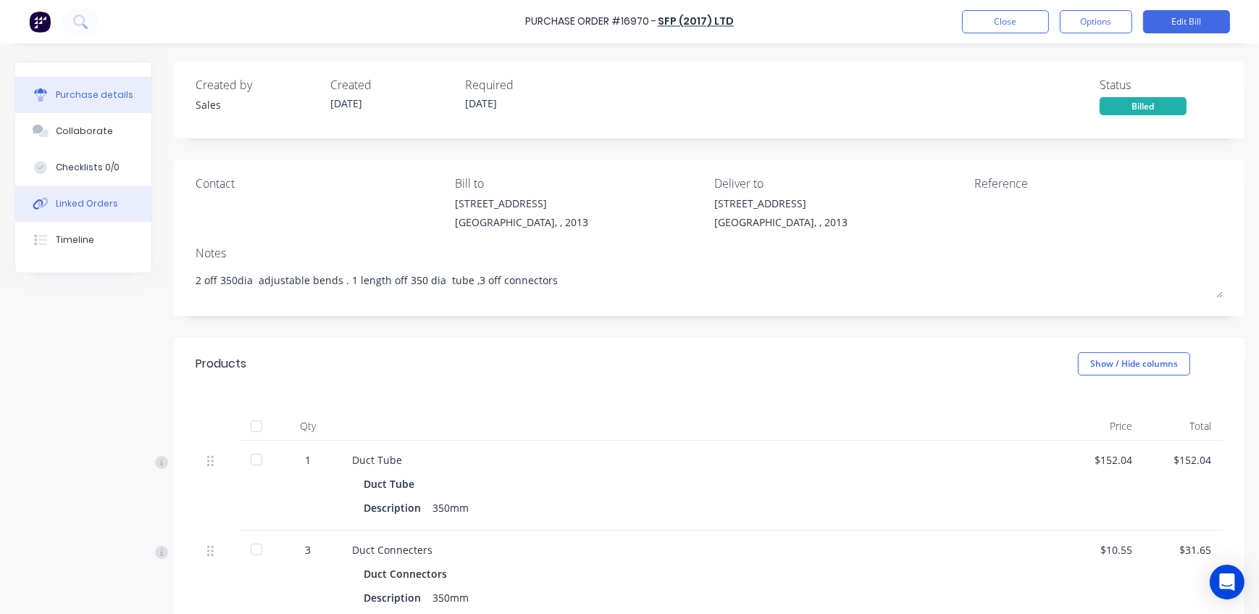
click at [99, 209] on div "Linked Orders" at bounding box center [87, 203] width 62 height 13
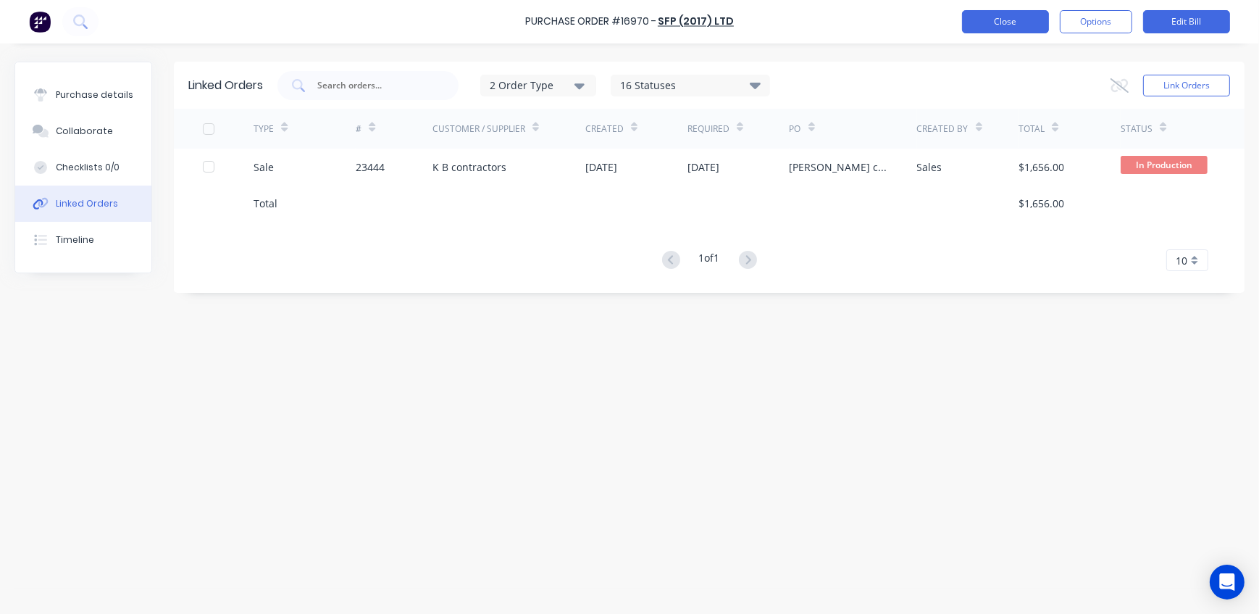
click at [1007, 21] on button "Close" at bounding box center [1005, 21] width 87 height 23
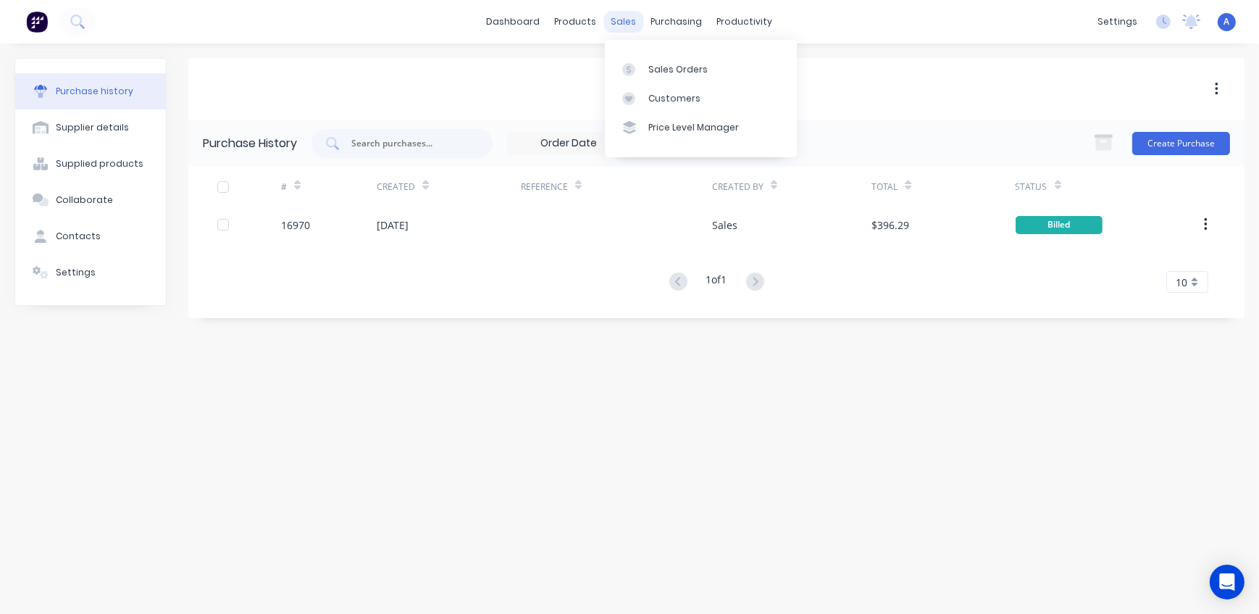
click at [630, 21] on div "sales" at bounding box center [624, 22] width 40 height 22
click at [666, 75] on div "Sales Orders" at bounding box center [677, 69] width 59 height 13
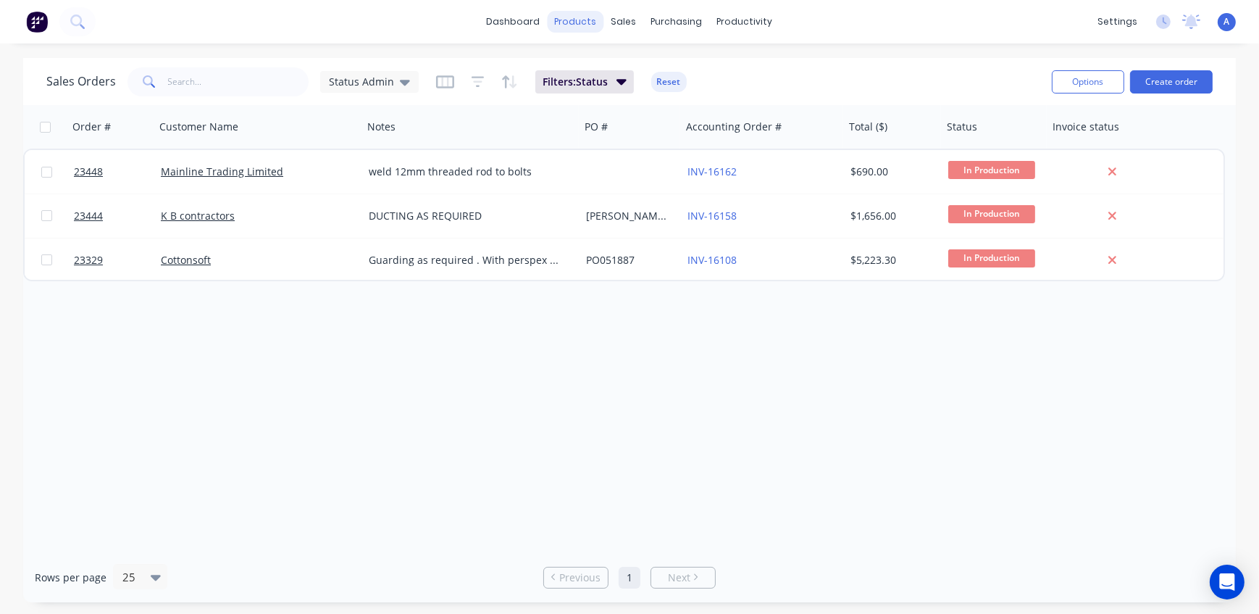
click at [577, 17] on div "products" at bounding box center [576, 22] width 57 height 22
click at [601, 72] on div "Product Catalogue" at bounding box center [641, 69] width 90 height 13
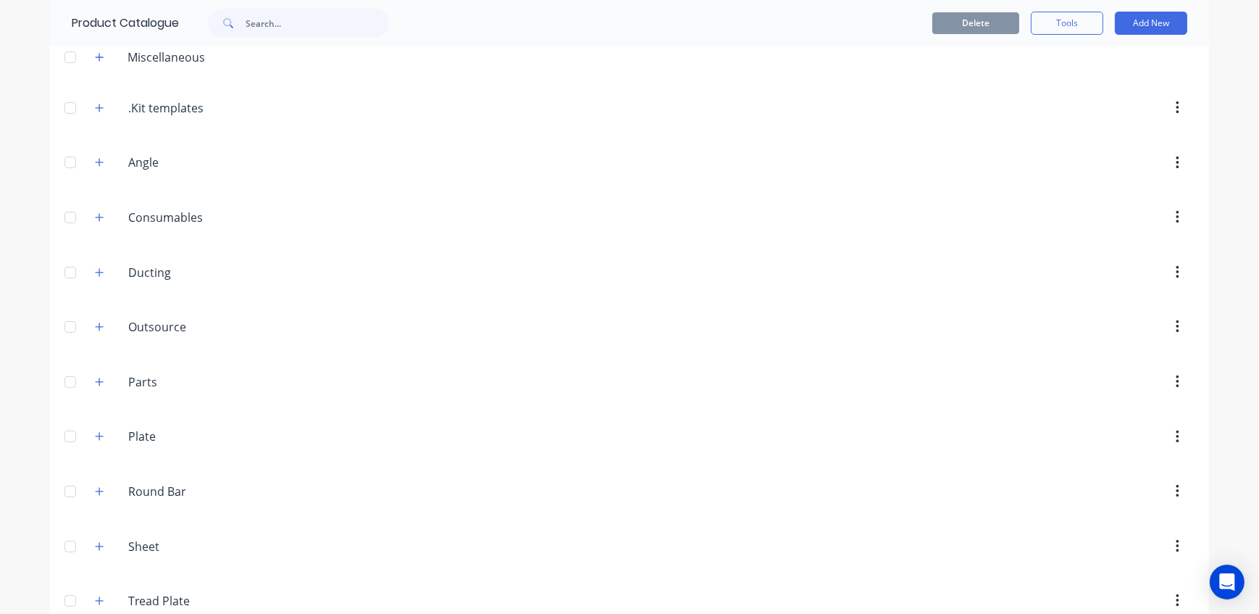
scroll to position [200, 0]
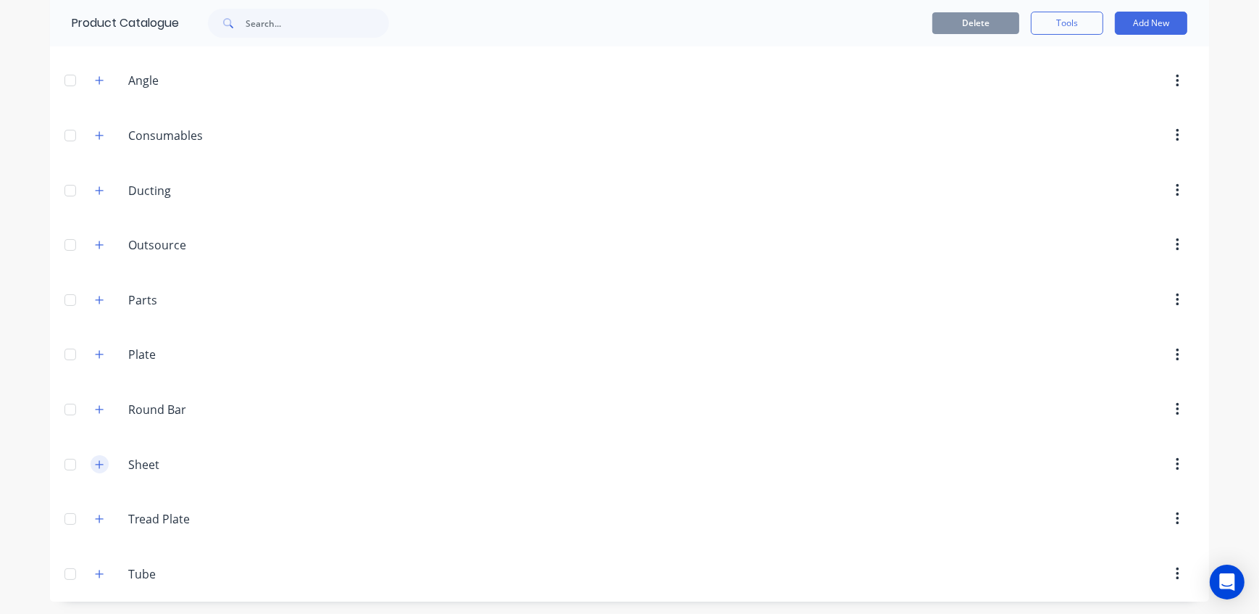
click at [98, 459] on icon "button" at bounding box center [99, 464] width 9 height 10
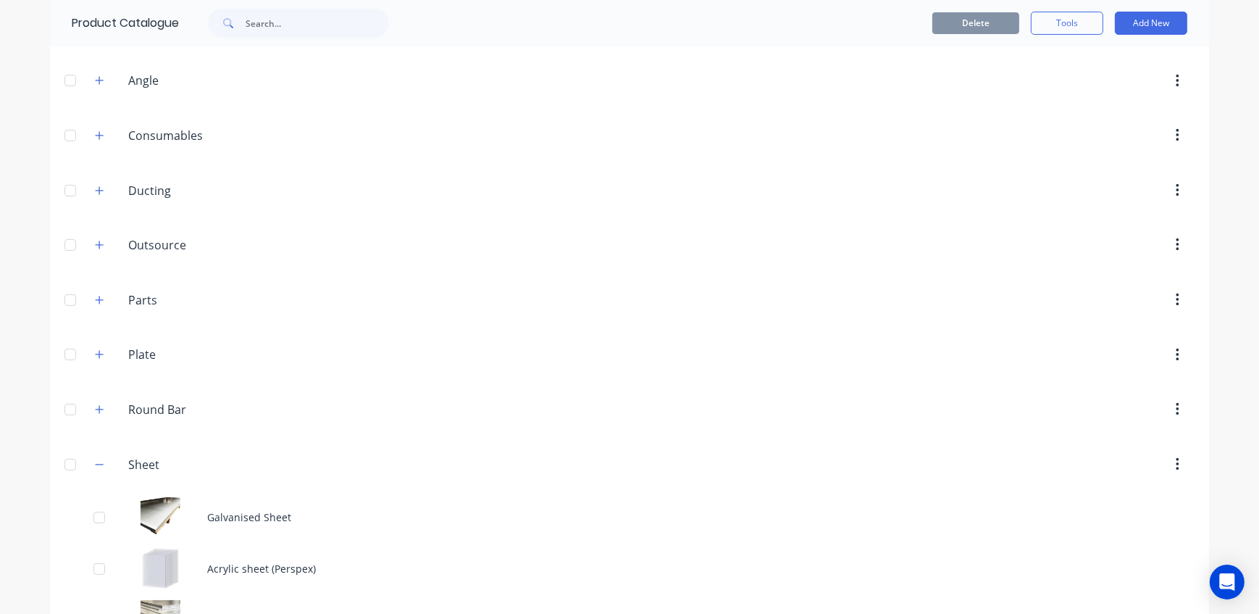
scroll to position [529, 0]
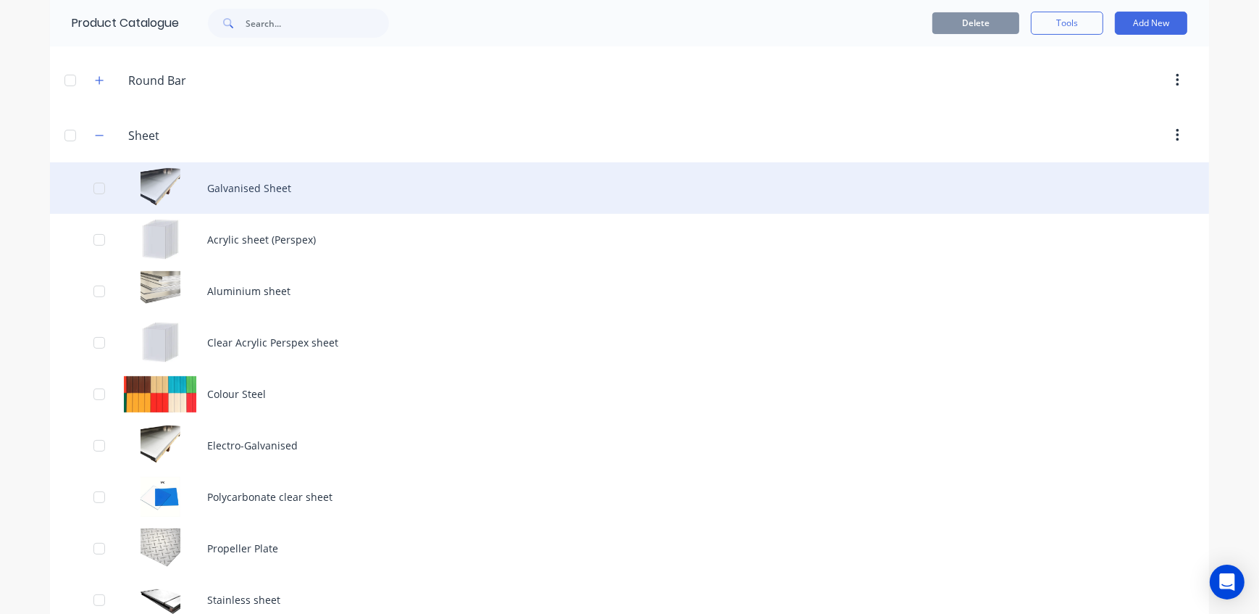
click at [246, 189] on div "Galvanised Sheet" at bounding box center [629, 187] width 1159 height 51
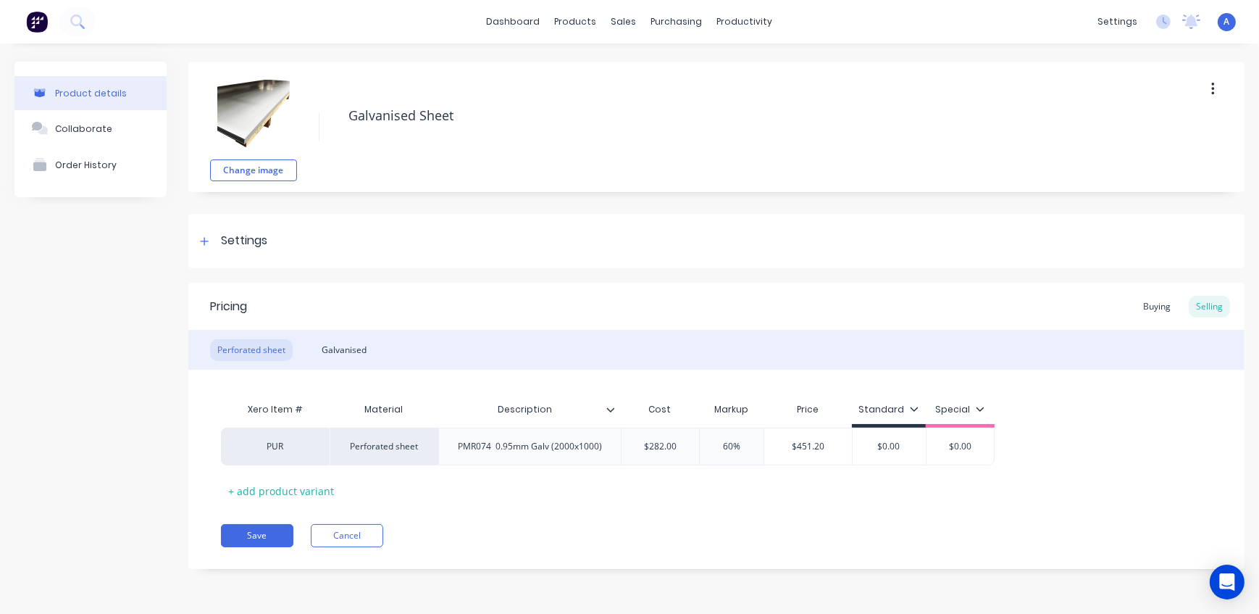
type textarea "x"
type input "60%"
drag, startPoint x: 748, startPoint y: 449, endPoint x: 718, endPoint y: 447, distance: 30.5
click at [718, 447] on input "60%" at bounding box center [732, 446] width 72 height 13
type textarea "x"
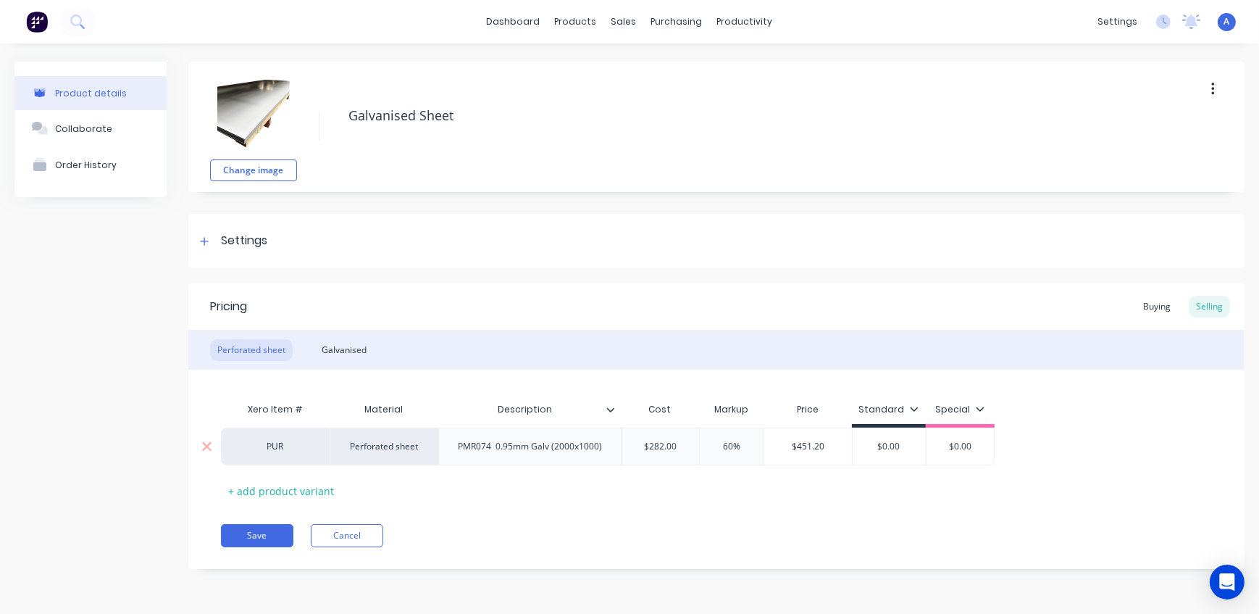
type input "6"
type textarea "x"
click at [783, 528] on div "Save Cancel" at bounding box center [733, 535] width 1024 height 23
click at [340, 348] on div "Galvanised" at bounding box center [343, 350] width 59 height 22
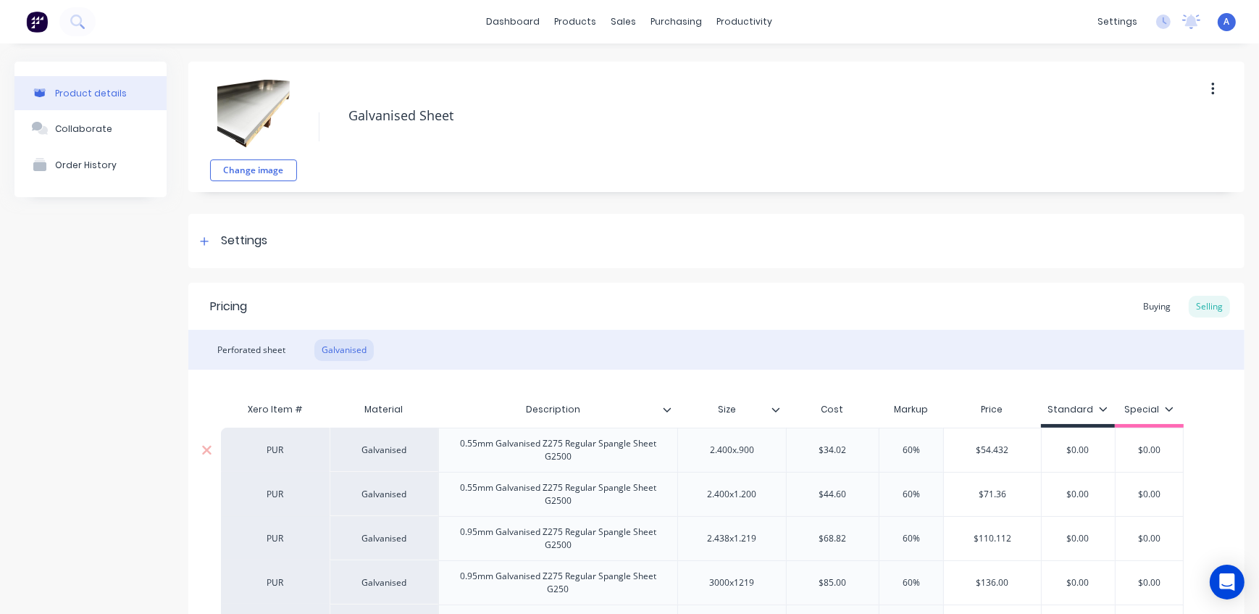
drag, startPoint x: 928, startPoint y: 451, endPoint x: 840, endPoint y: 449, distance: 88.4
click at [840, 449] on div "PUR Galvanised 0.55mm Galvanised Z275 Regular Spangle Sheet G2500 2.400x.900 $3…" at bounding box center [702, 450] width 963 height 44
type input "6"
type textarea "x"
type input "65"
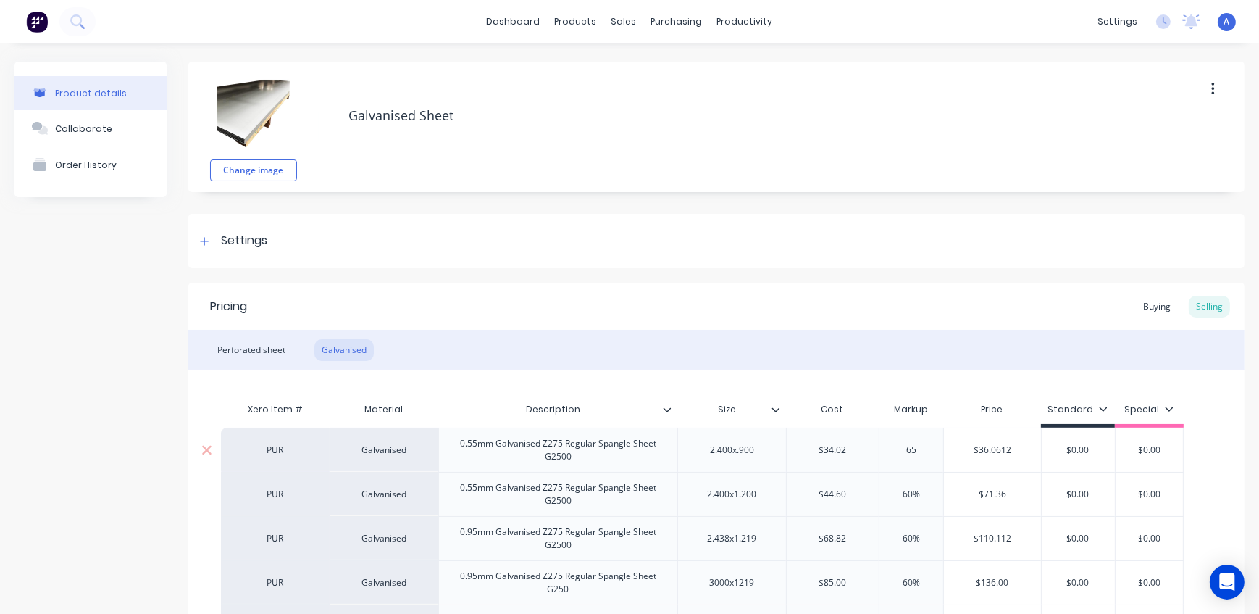
type textarea "x"
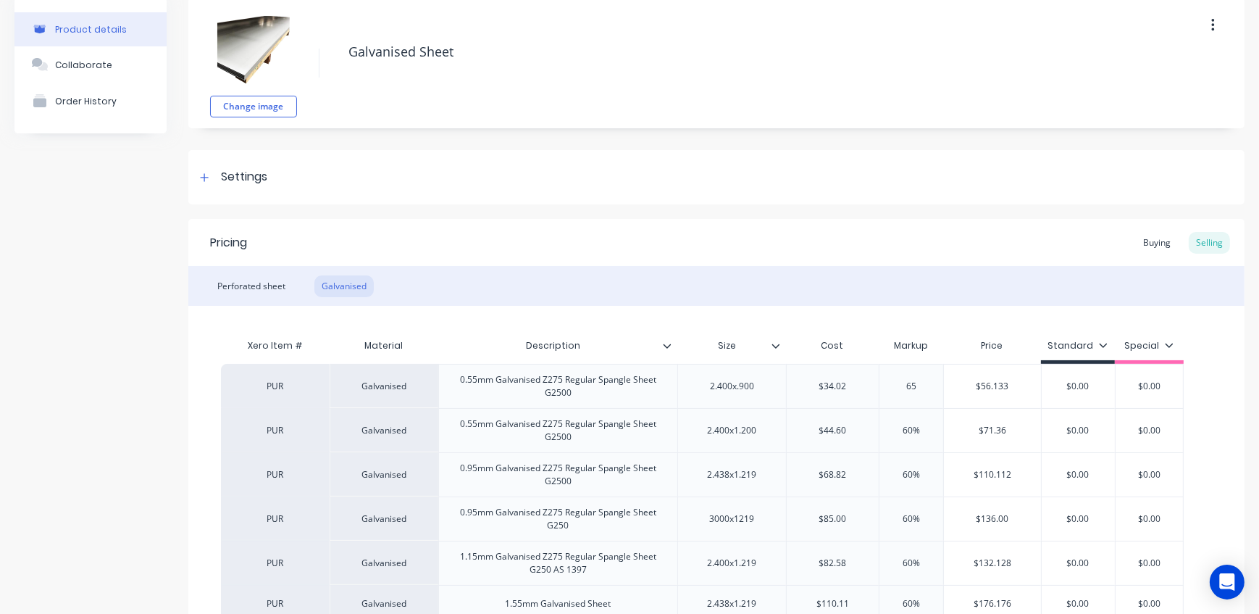
scroll to position [263, 0]
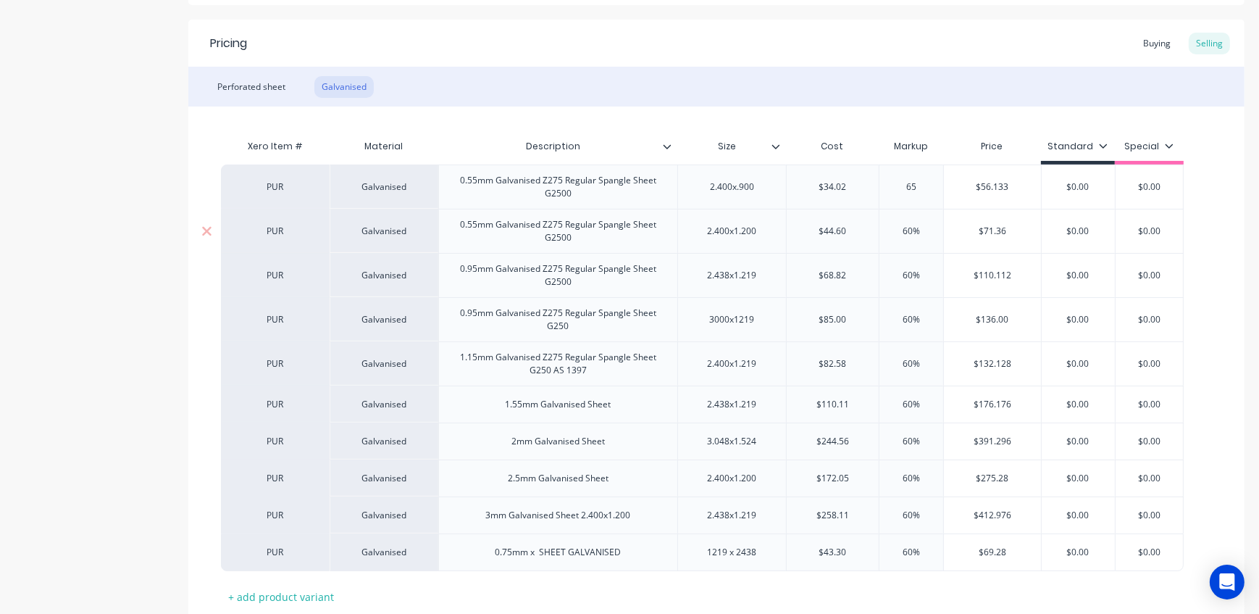
type input "65"
drag, startPoint x: 926, startPoint y: 229, endPoint x: 875, endPoint y: 232, distance: 51.5
click at [876, 231] on input "60%" at bounding box center [911, 231] width 72 height 13
type input "6"
type textarea "x"
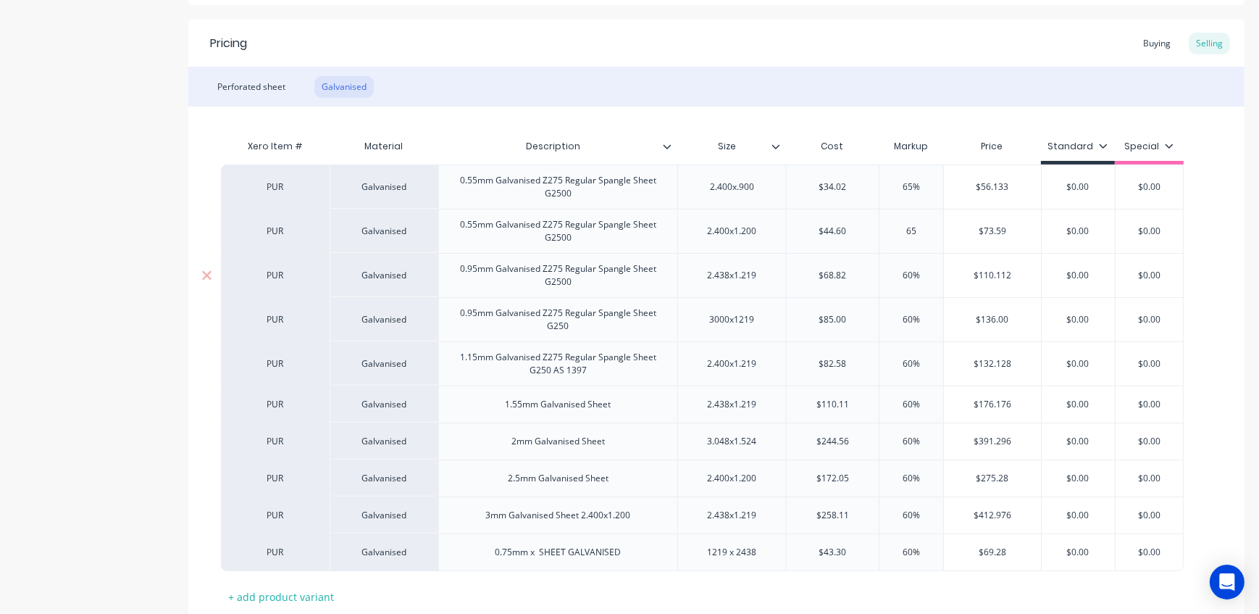
type input "65"
drag, startPoint x: 927, startPoint y: 275, endPoint x: 891, endPoint y: 275, distance: 35.5
click at [891, 275] on input "60%" at bounding box center [911, 275] width 72 height 13
type input "6"
type textarea "x"
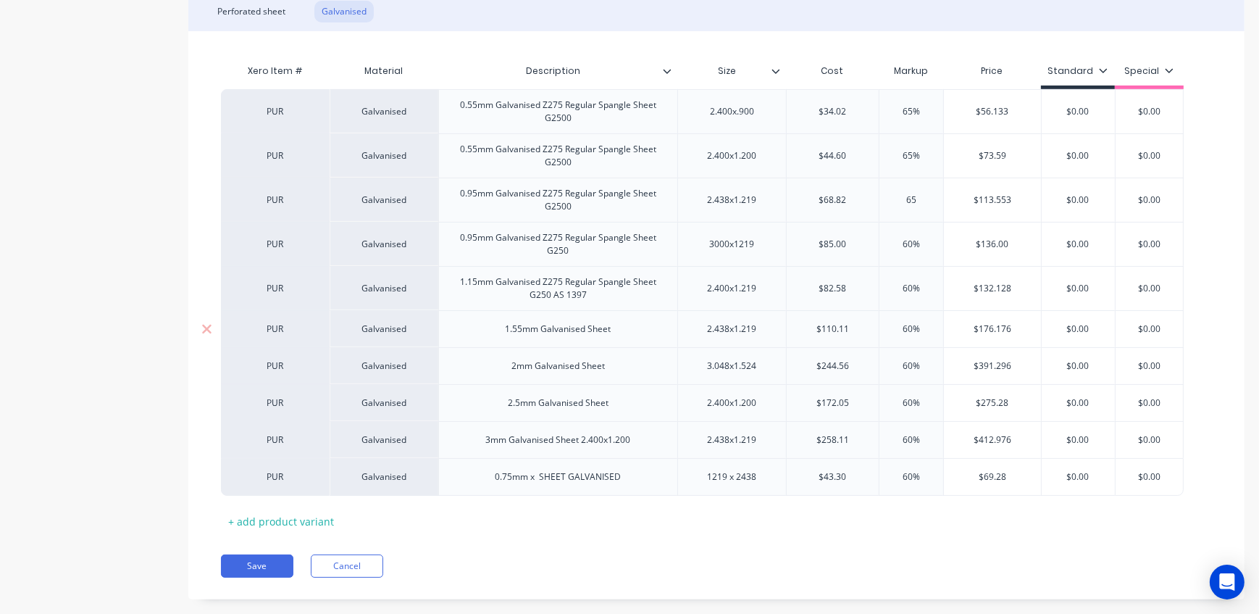
scroll to position [362, 0]
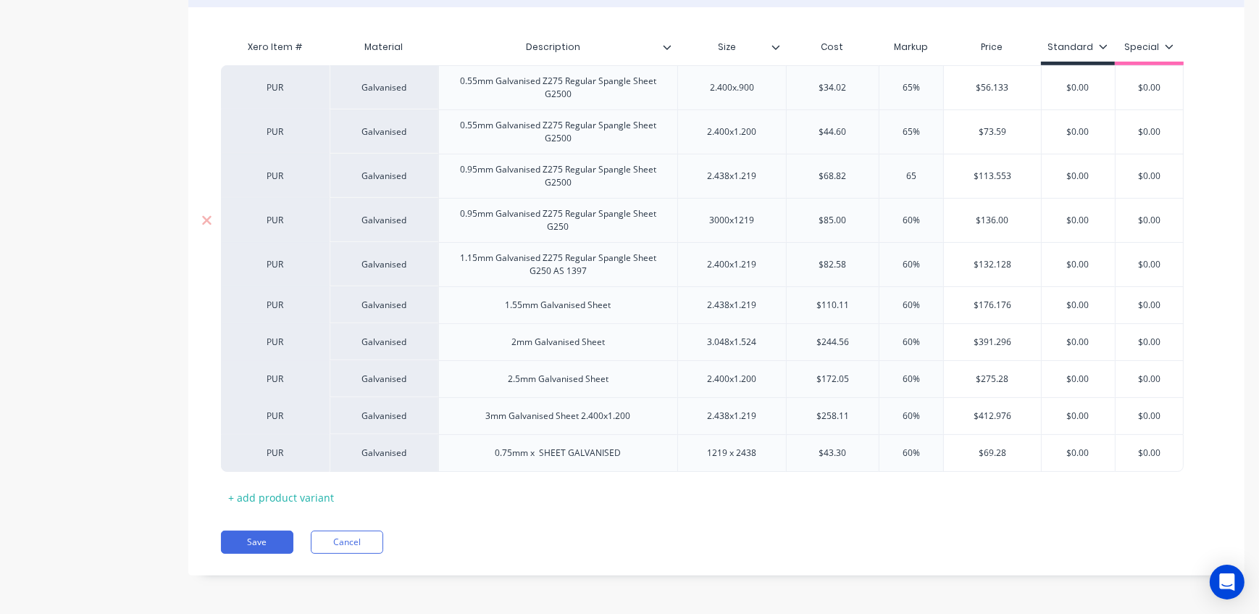
type input "65"
drag, startPoint x: 936, startPoint y: 225, endPoint x: 893, endPoint y: 225, distance: 42.8
click at [893, 225] on input "60%" at bounding box center [911, 220] width 72 height 13
type input "6"
type textarea "x"
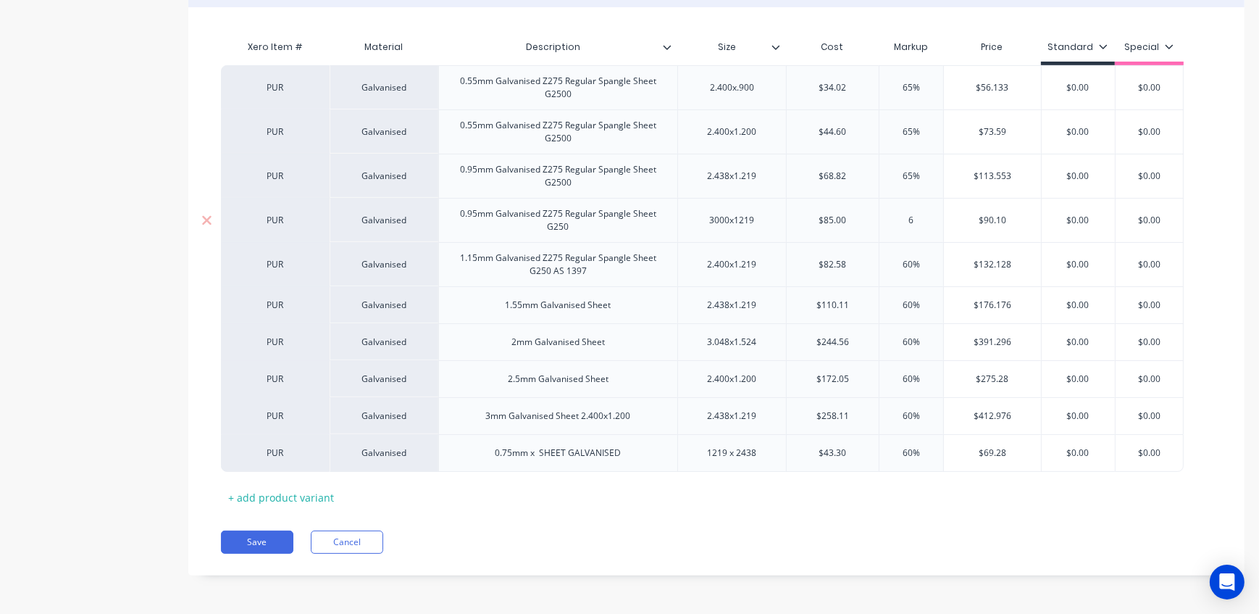
type input "65"
type textarea "x"
type input "65"
drag, startPoint x: 920, startPoint y: 268, endPoint x: 888, endPoint y: 268, distance: 32.6
click at [888, 268] on input "60%" at bounding box center [911, 264] width 72 height 13
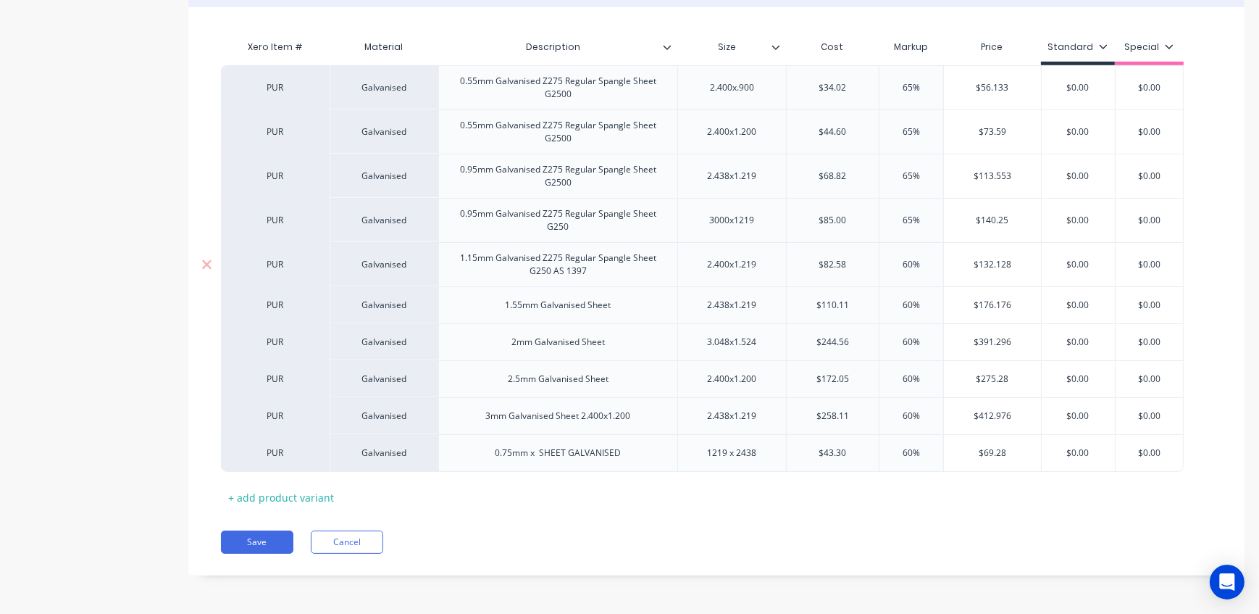
type input "6"
type textarea "x"
type input "65"
type textarea "x"
type input "65"
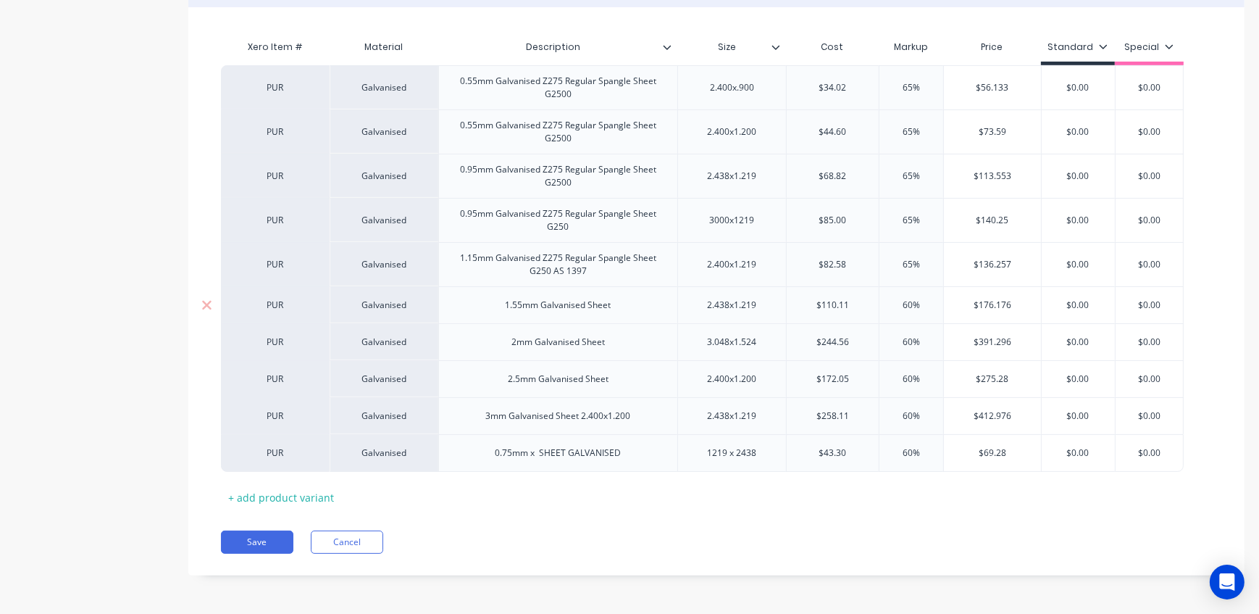
drag, startPoint x: 933, startPoint y: 304, endPoint x: 884, endPoint y: 304, distance: 48.5
click at [884, 304] on input "60%" at bounding box center [911, 305] width 72 height 13
type input "6"
type textarea "x"
type input "65"
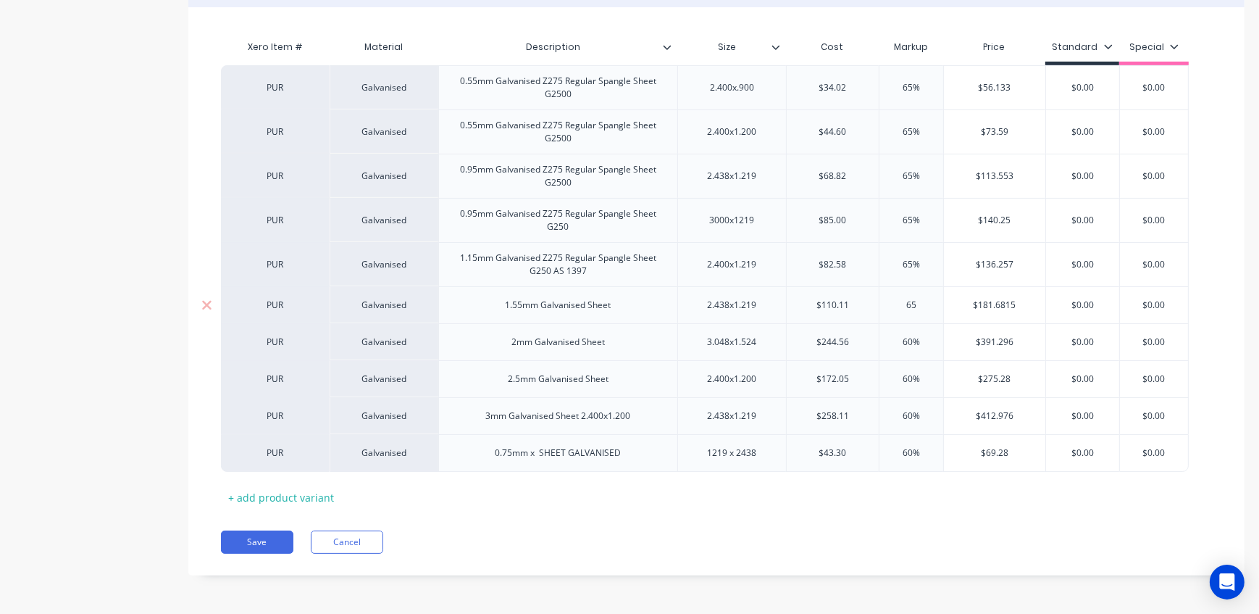
type textarea "x"
type input "65"
drag, startPoint x: 920, startPoint y: 339, endPoint x: 882, endPoint y: 339, distance: 38.4
click at [882, 339] on input "60%" at bounding box center [911, 341] width 72 height 13
type input "6"
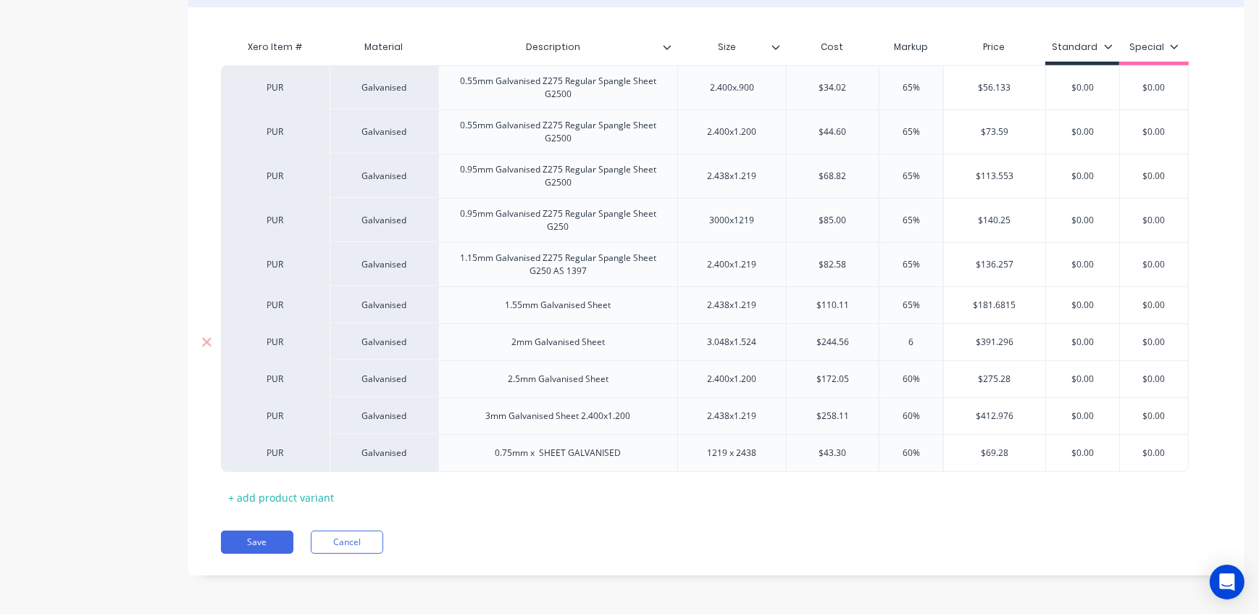
type textarea "x"
type input "65"
type textarea "x"
type input "65"
drag, startPoint x: 933, startPoint y: 375, endPoint x: 877, endPoint y: 377, distance: 55.8
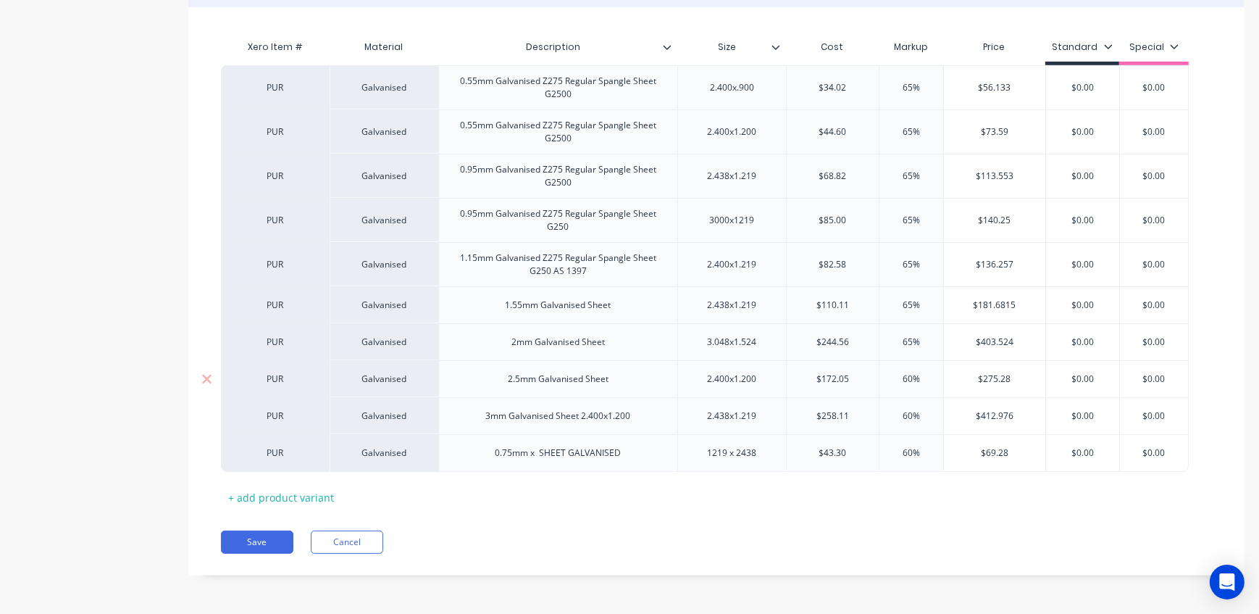
click at [877, 377] on input "60%" at bounding box center [911, 378] width 72 height 13
type input "6"
type textarea "x"
type input "65"
type textarea "x"
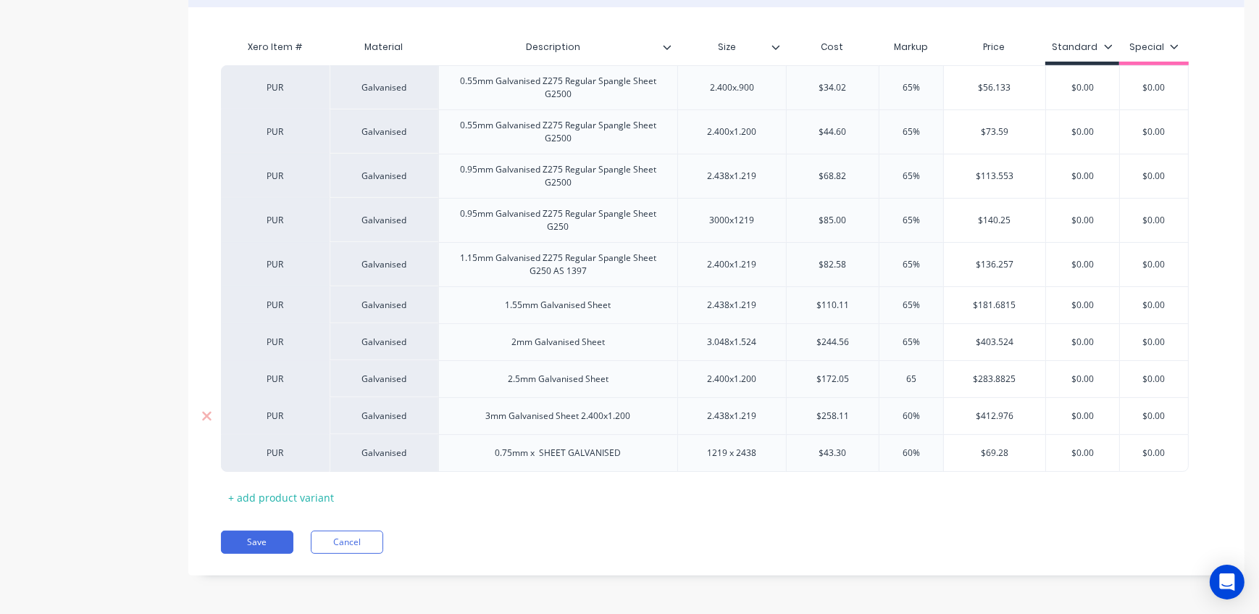
type input "65"
drag, startPoint x: 923, startPoint y: 414, endPoint x: 864, endPoint y: 415, distance: 59.4
click at [864, 415] on div "PUR Galvanised 3mm Galvanised Sheet 2.400x1.200 2.438x1.219 $258.11 60% 60% $41…" at bounding box center [705, 415] width 968 height 37
type input "6"
type textarea "x"
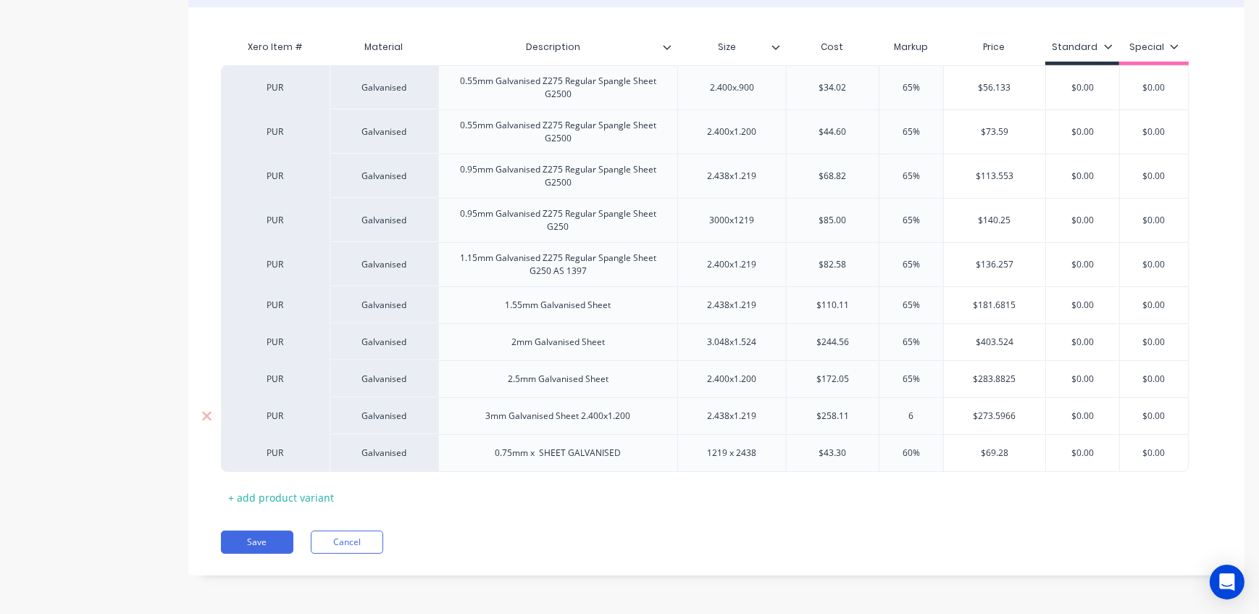
type input "65"
type textarea "x"
type input "65"
drag, startPoint x: 928, startPoint y: 448, endPoint x: 862, endPoint y: 455, distance: 66.3
click at [862, 455] on div "PUR Galvanised 0.75mm x SHEET GALVANISED 1219 x 2438 $43.30 60% 60% $69.28 $0.0…" at bounding box center [705, 453] width 968 height 38
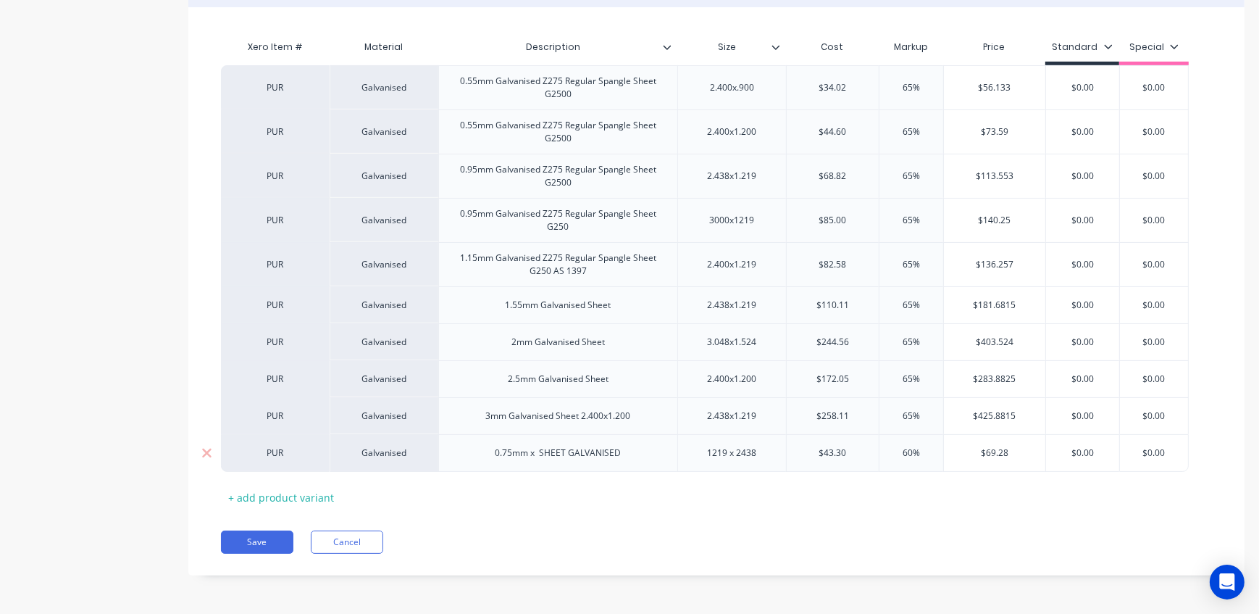
type input "6"
type textarea "x"
type input "65"
type textarea "x"
type input "65"
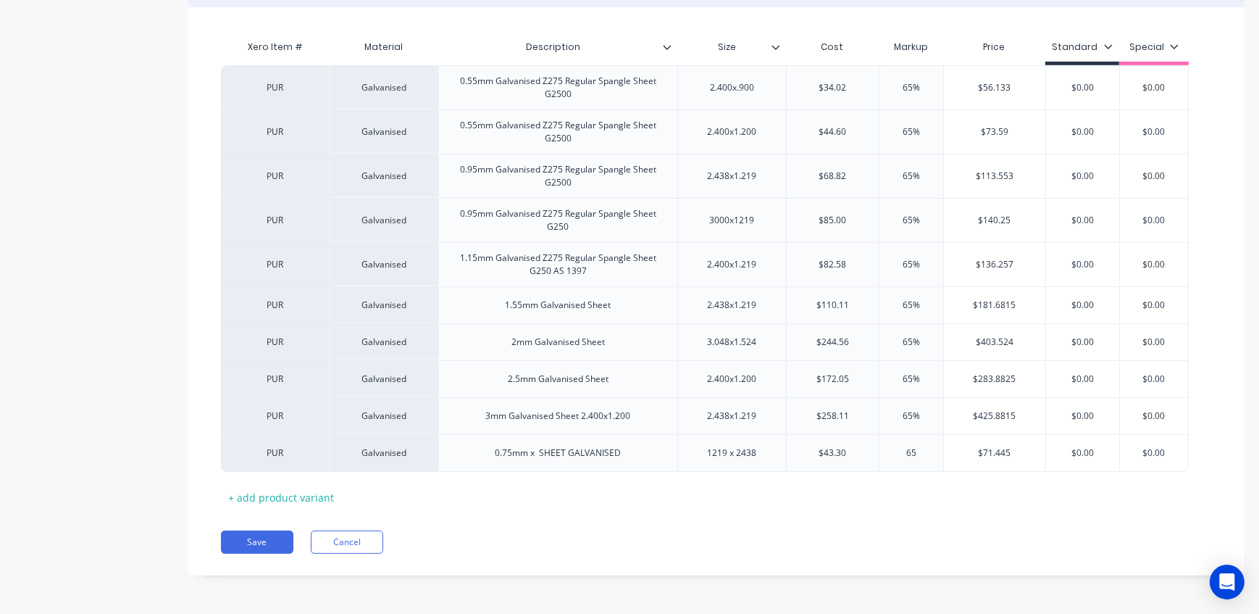
click at [932, 483] on div "Xero Item # Material Description Size Cost Markup Price Standard Special PUR Ga…" at bounding box center [716, 271] width 991 height 476
click at [283, 544] on button "Save" at bounding box center [257, 541] width 72 height 23
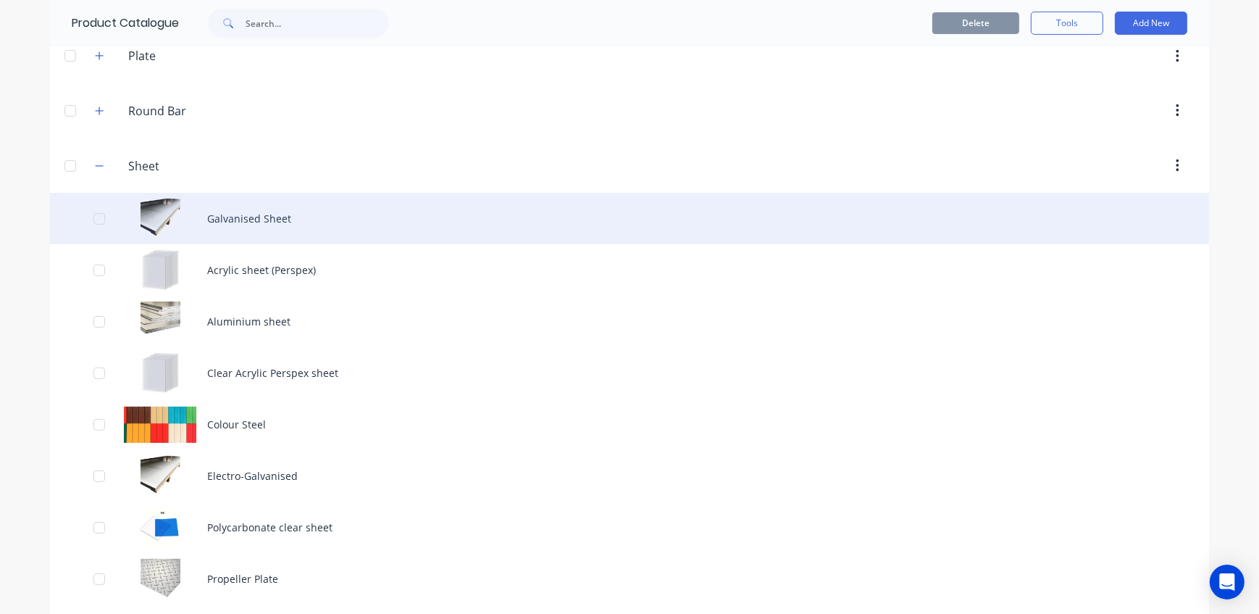
scroll to position [527, 0]
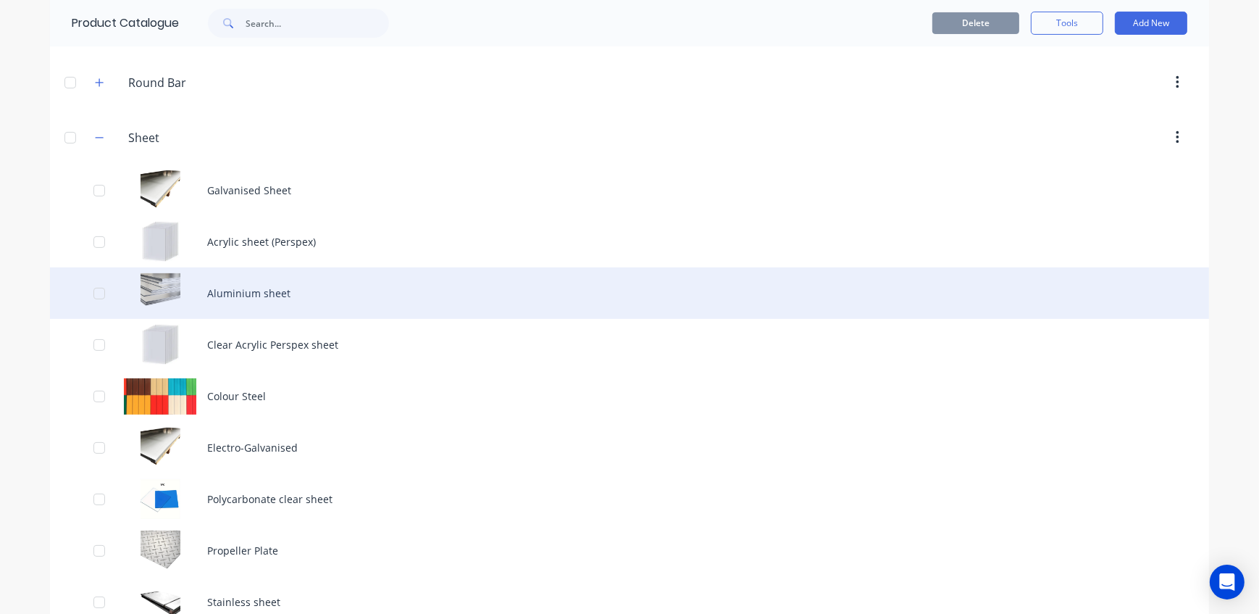
click at [250, 299] on div "Aluminium sheet" at bounding box center [629, 292] width 1159 height 51
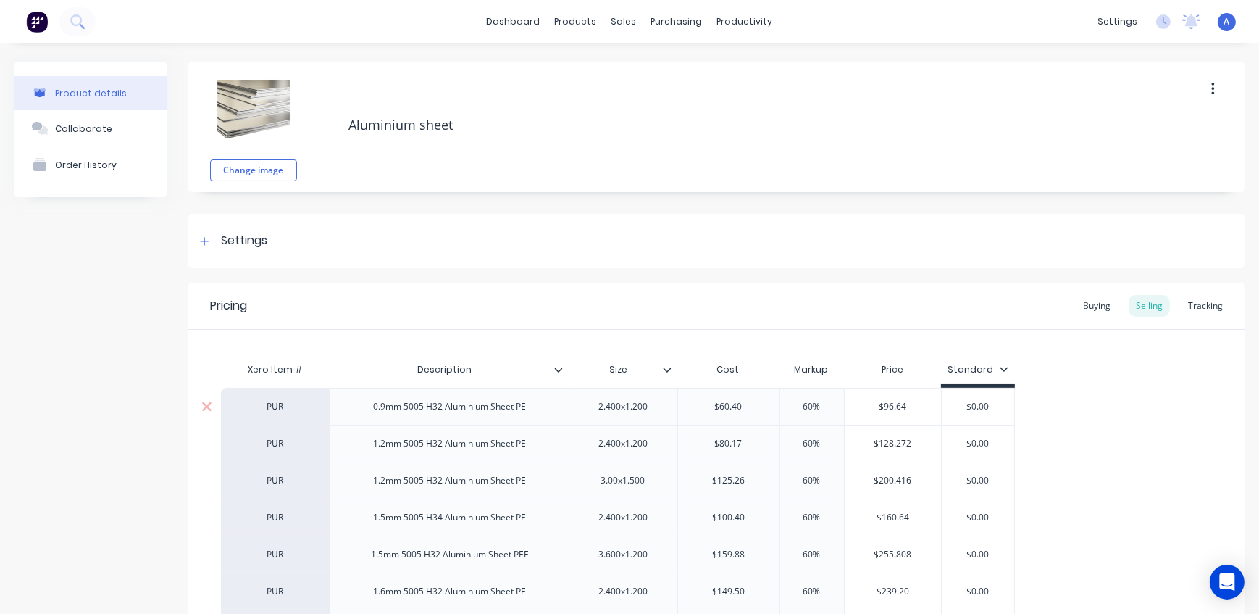
type textarea "x"
click at [787, 404] on input "text" at bounding box center [812, 406] width 72 height 13
type input "6"
type textarea "x"
type input "65"
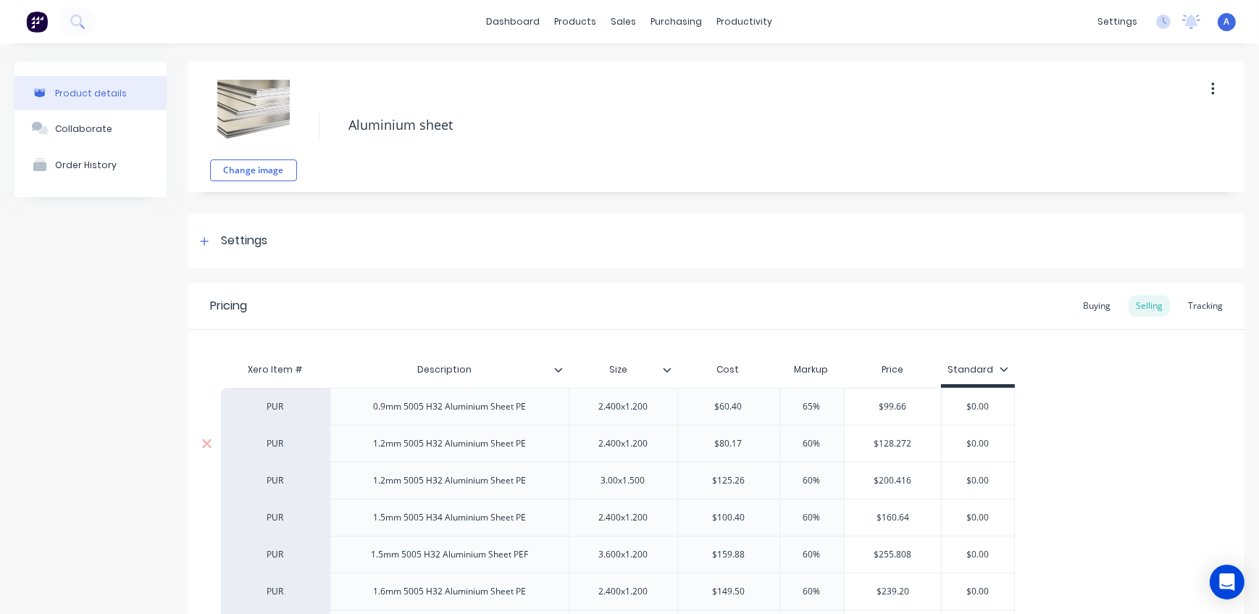
click at [789, 440] on input "60%" at bounding box center [812, 443] width 72 height 13
type input "6"
type textarea "x"
type input "655"
type textarea "x"
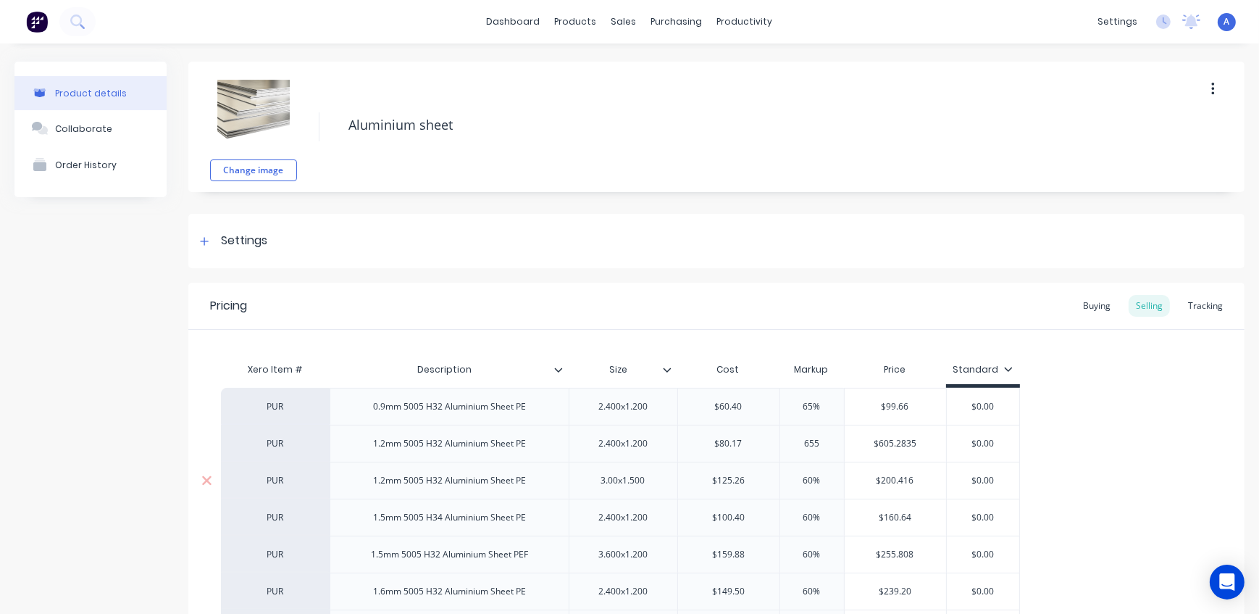
type input "655"
click at [792, 477] on input "60%" at bounding box center [812, 480] width 72 height 13
type input "6"
type textarea "x"
type input "65"
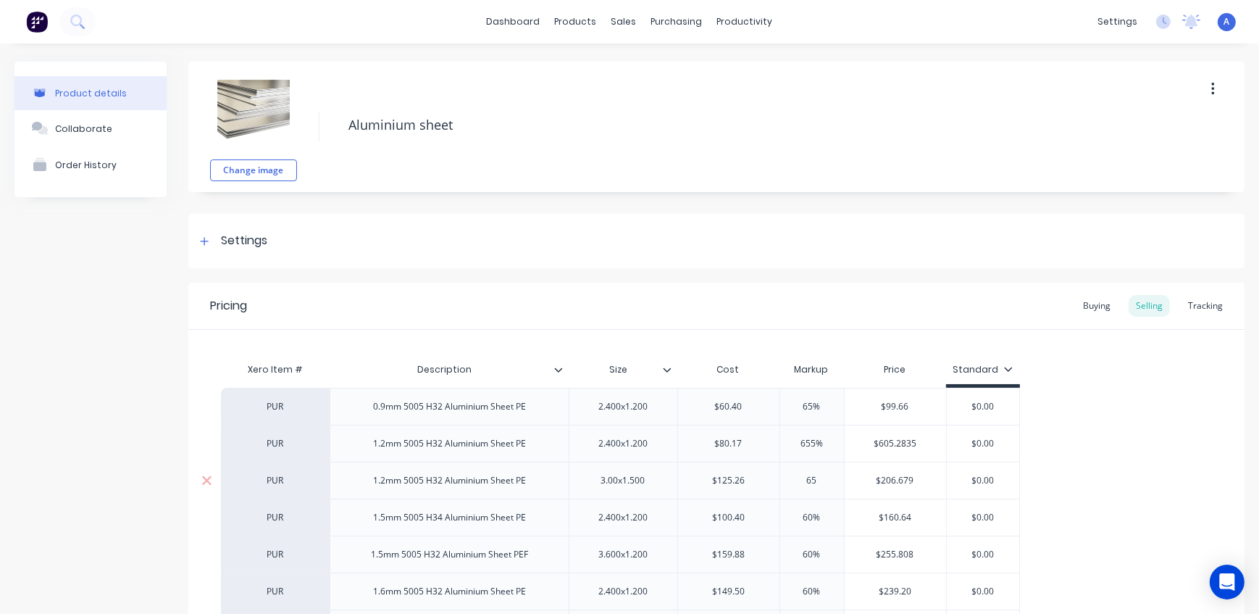
type textarea "x"
type input "65"
drag, startPoint x: 812, startPoint y: 517, endPoint x: 796, endPoint y: 517, distance: 16.7
click at [797, 517] on input "60%" at bounding box center [812, 517] width 72 height 13
type input "6"
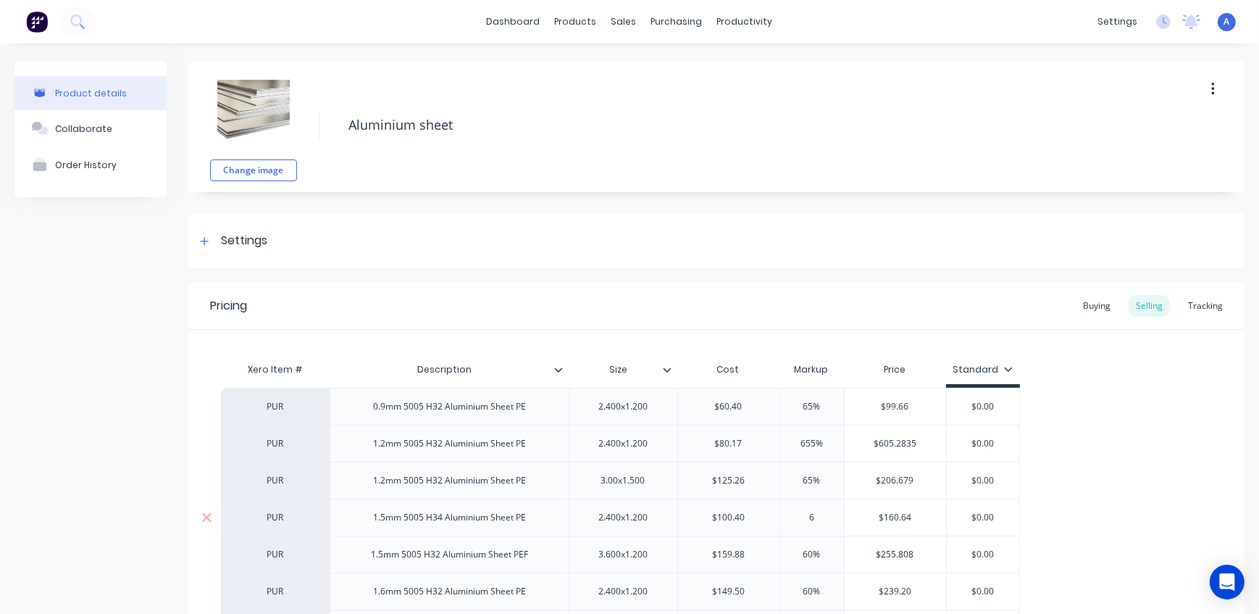
type textarea "x"
type input "65"
type textarea "x"
type input "65"
drag, startPoint x: 833, startPoint y: 551, endPoint x: 791, endPoint y: 549, distance: 42.8
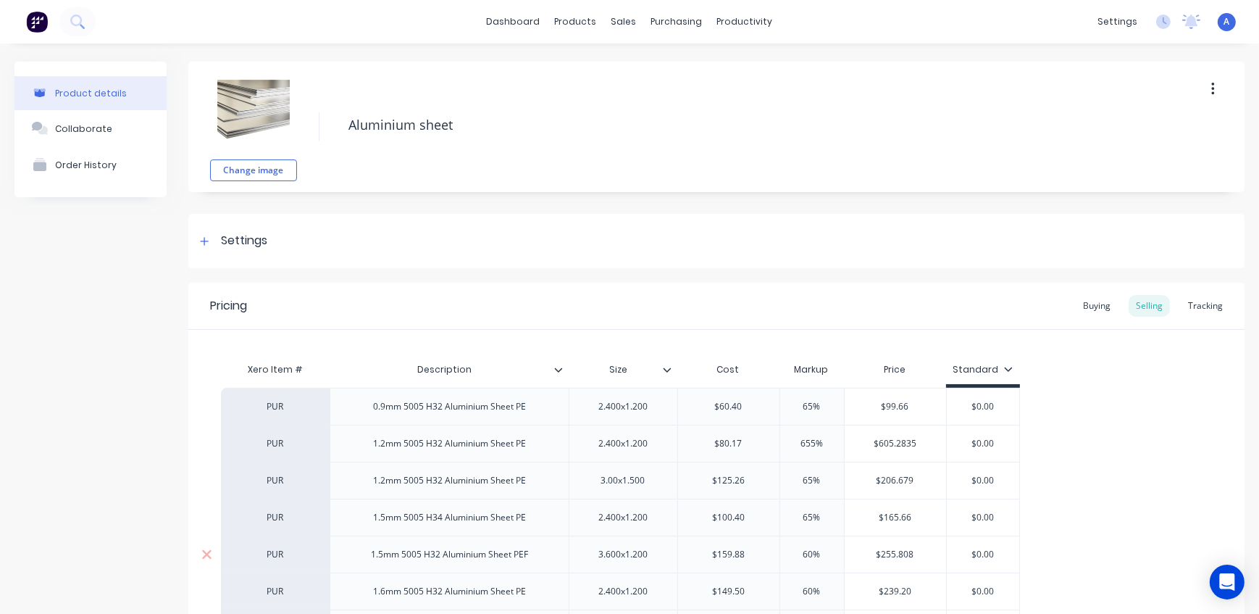
click at [791, 549] on input "60%" at bounding box center [812, 554] width 72 height 13
type input "6"
type textarea "x"
type input "65"
type textarea "x"
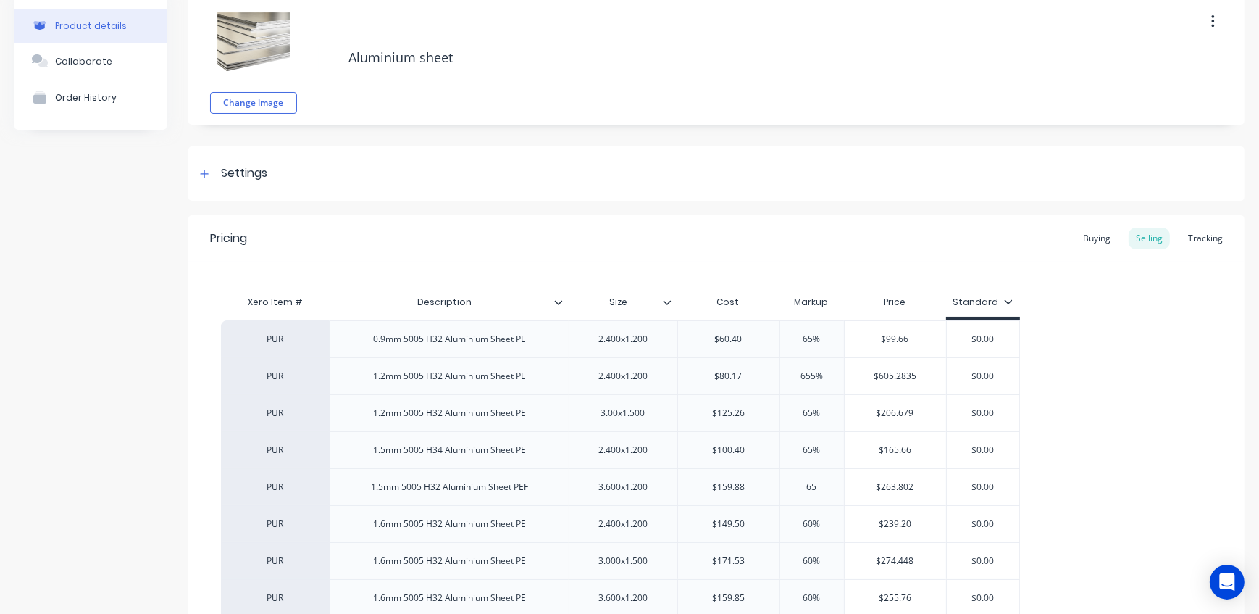
scroll to position [131, 0]
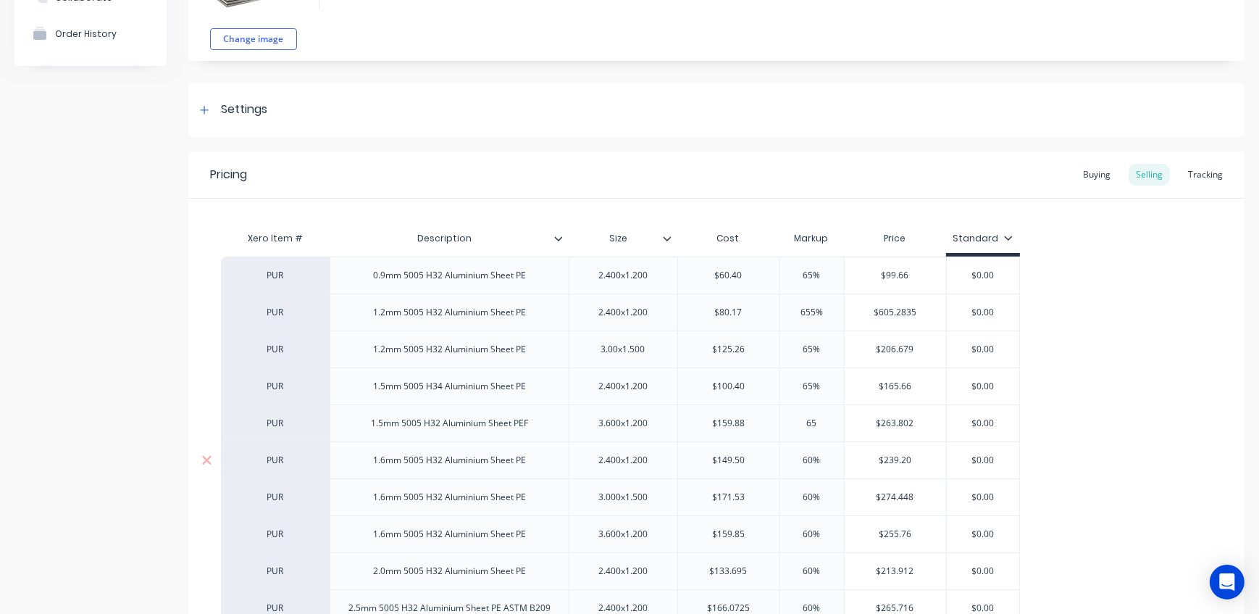
type input "65"
drag, startPoint x: 826, startPoint y: 460, endPoint x: 783, endPoint y: 457, distance: 42.8
click at [783, 457] on input "60%" at bounding box center [812, 460] width 72 height 13
type input "6"
type textarea "x"
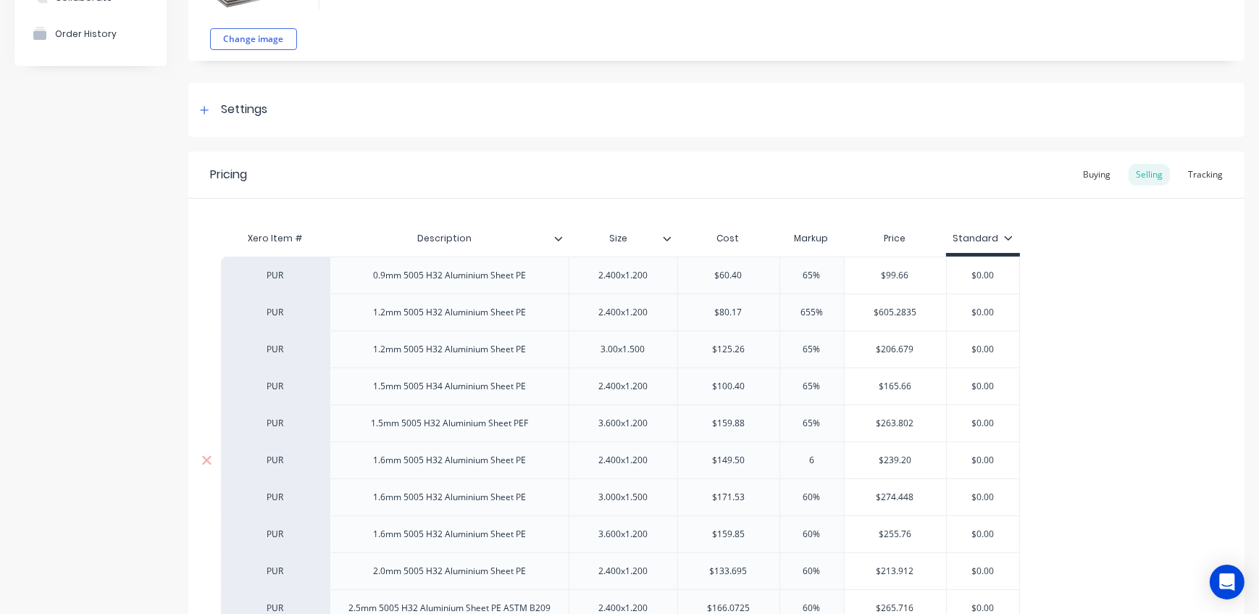
type input "65"
type textarea "x"
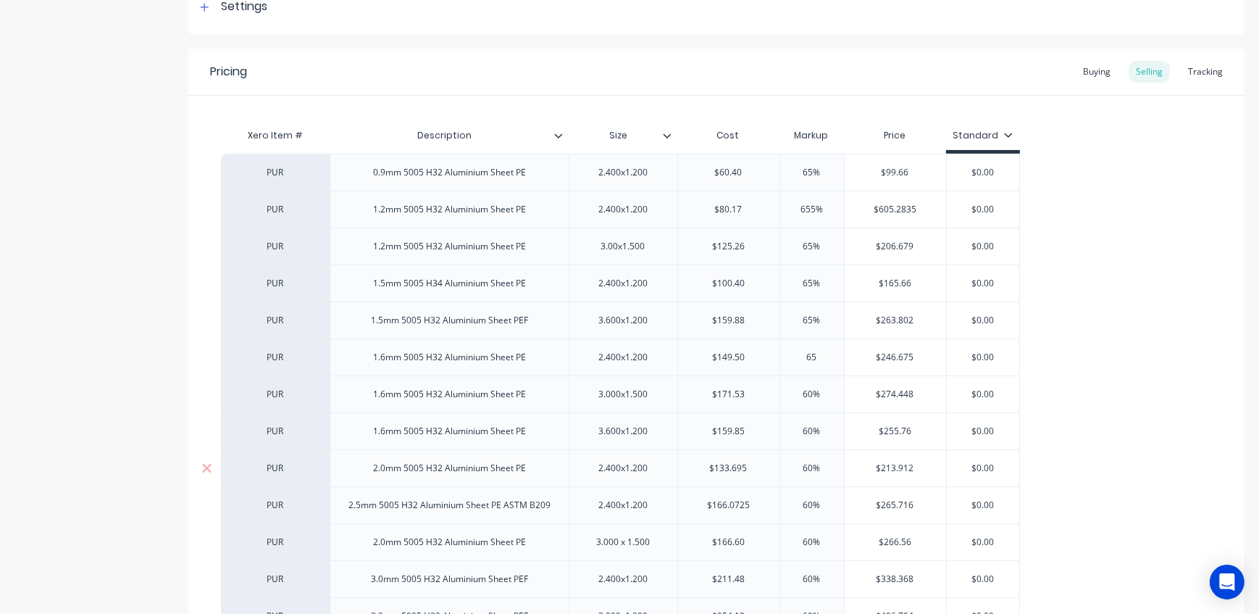
scroll to position [263, 0]
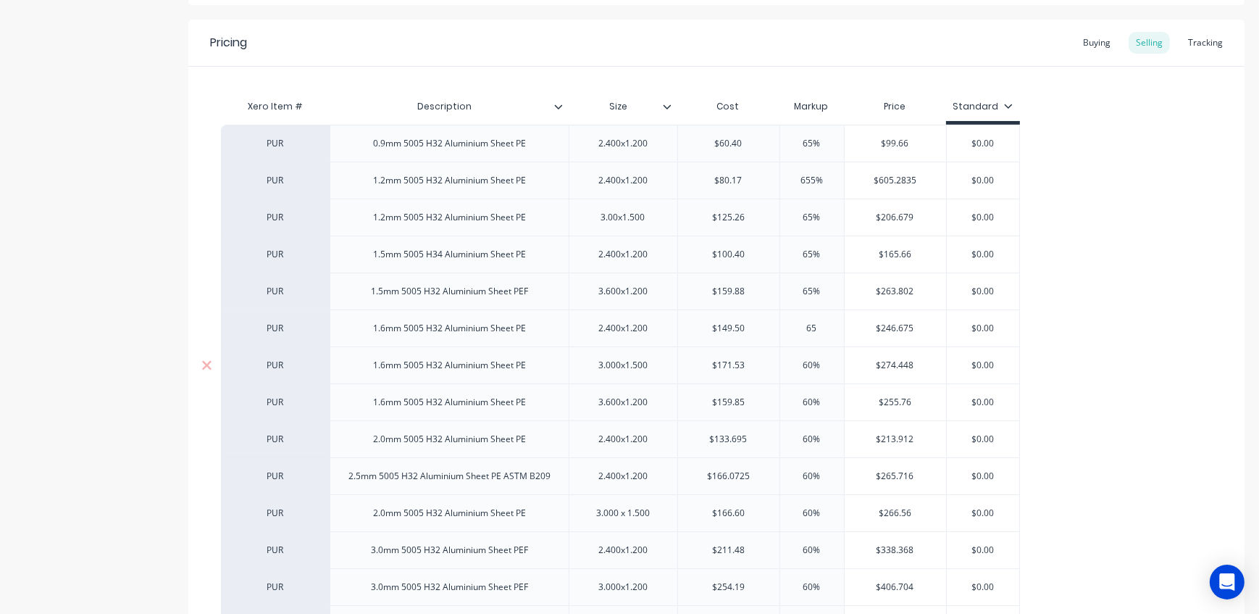
type input "65"
drag, startPoint x: 825, startPoint y: 359, endPoint x: 783, endPoint y: 362, distance: 42.8
click at [783, 362] on input "60%" at bounding box center [812, 365] width 72 height 13
type input "6"
type textarea "x"
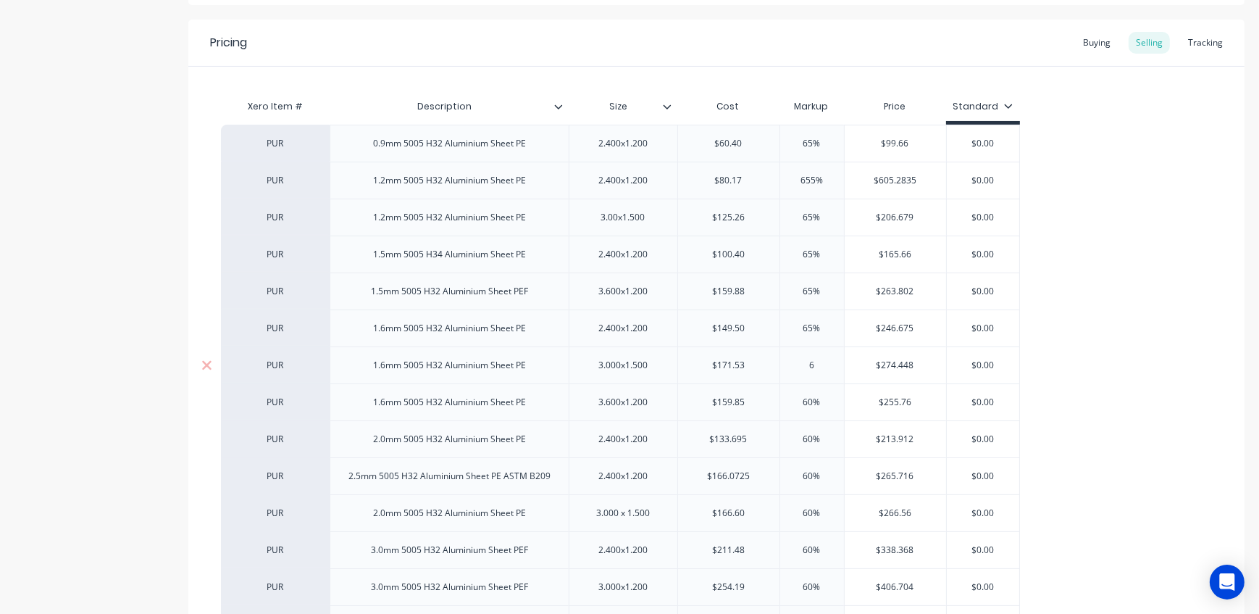
type input "65"
type textarea "x"
type input "65"
drag, startPoint x: 799, startPoint y: 435, endPoint x: 785, endPoint y: 435, distance: 13.8
click at [785, 435] on input "60%" at bounding box center [812, 439] width 72 height 13
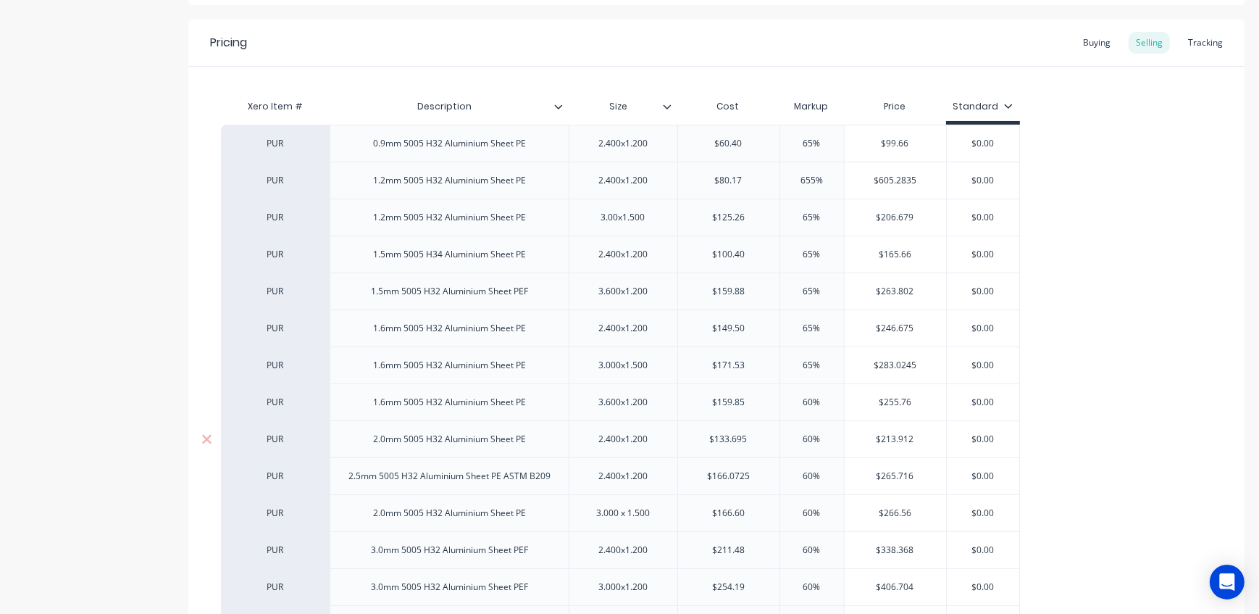
type input "6"
type textarea "x"
type input "65"
type textarea "x"
type input "65"
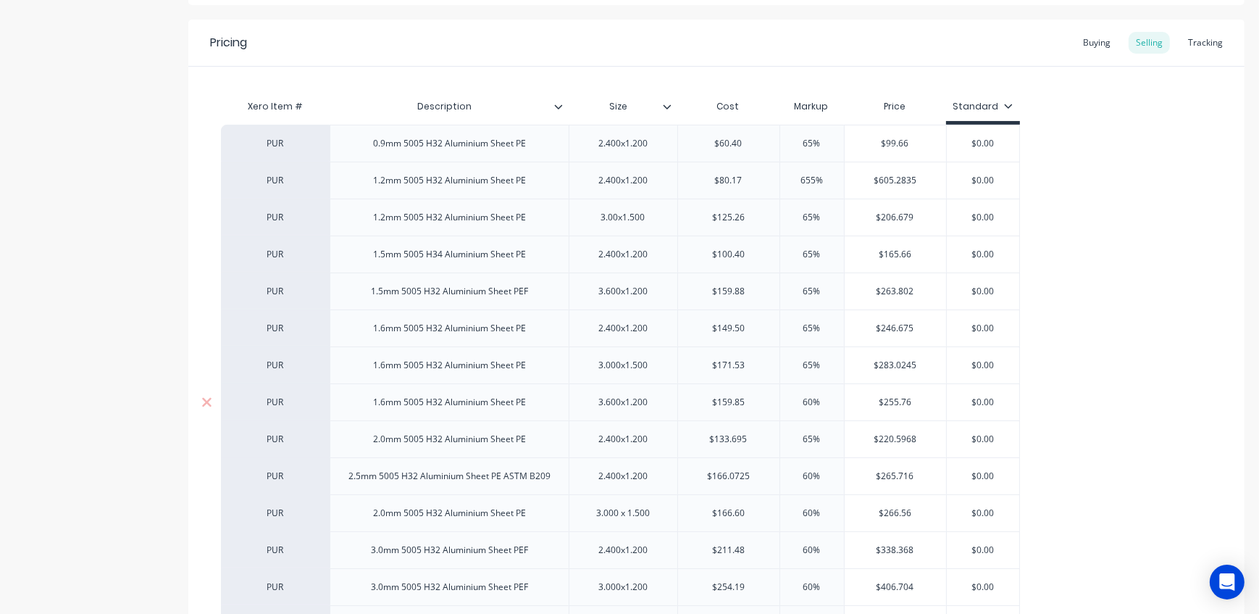
drag, startPoint x: 819, startPoint y: 398, endPoint x: 787, endPoint y: 398, distance: 32.6
click at [787, 398] on input "60%" at bounding box center [812, 402] width 72 height 13
type input "6"
type textarea "x"
type input "65"
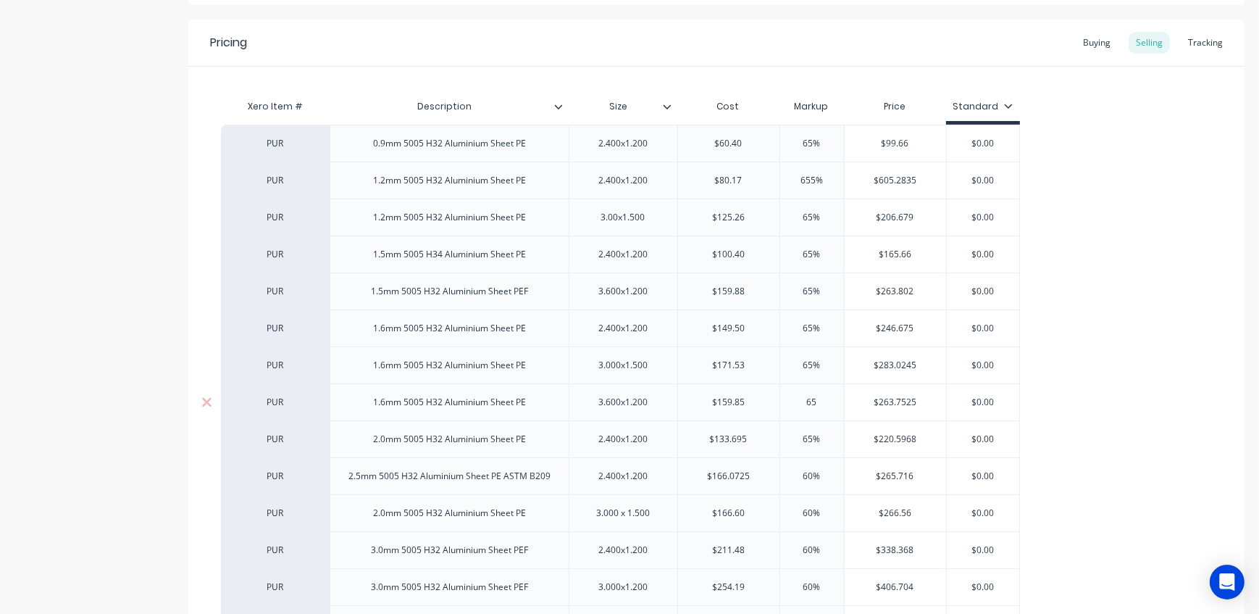
type textarea "x"
type input "65"
drag, startPoint x: 797, startPoint y: 468, endPoint x: 781, endPoint y: 467, distance: 16.0
click at [781, 467] on div "60% 60%" at bounding box center [812, 476] width 72 height 36
type input "6"
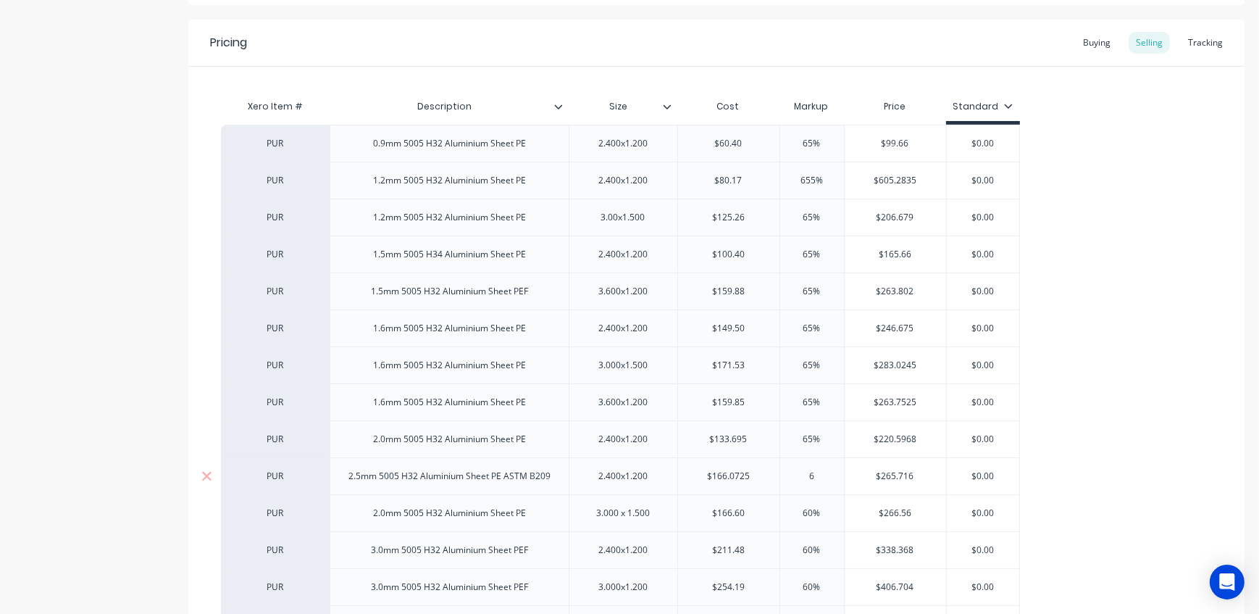
type textarea "x"
type input "65"
type textarea "x"
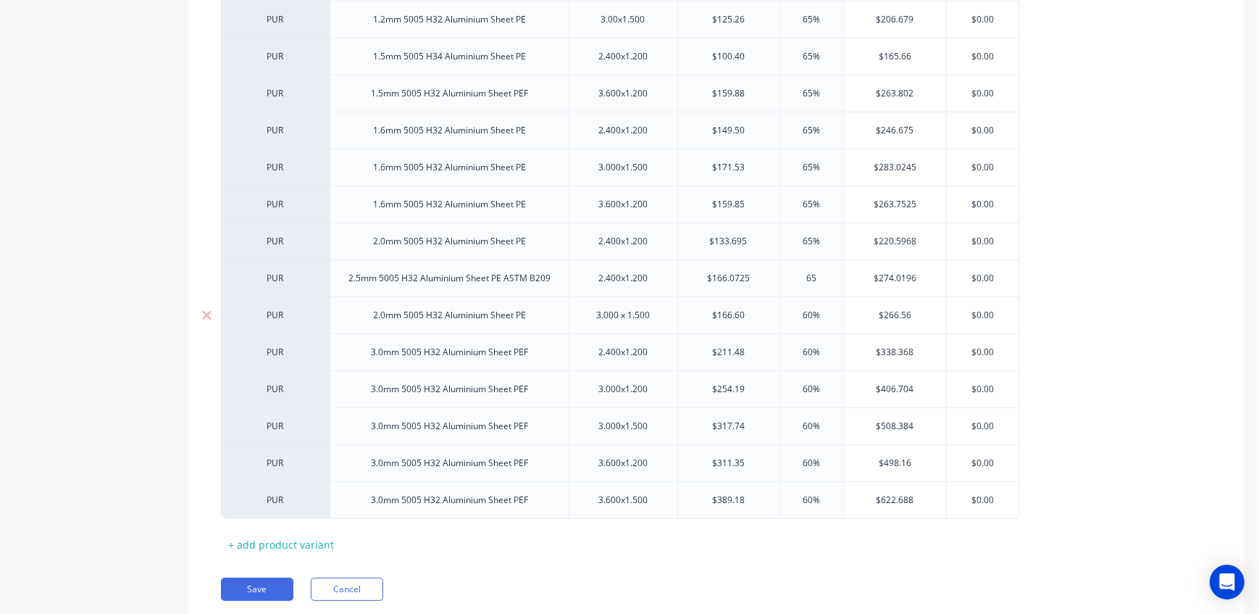
type input "65"
drag, startPoint x: 826, startPoint y: 311, endPoint x: 752, endPoint y: 310, distance: 73.9
click at [752, 310] on div "PUR 2.0mm 5005 H32 Aluminium Sheet PE 3.000 x 1.500 $166.60 60% 60% $266.56 $0.…" at bounding box center [620, 314] width 799 height 37
type input "6"
type textarea "x"
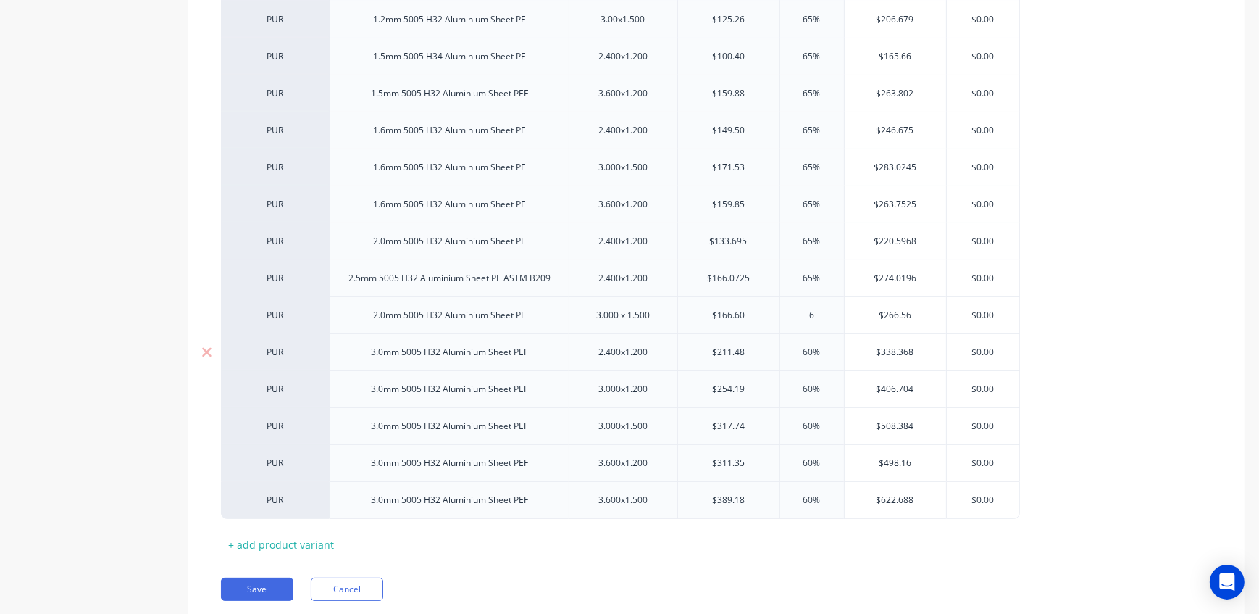
type input "65"
type textarea "x"
type input "65"
drag, startPoint x: 826, startPoint y: 349, endPoint x: 777, endPoint y: 352, distance: 49.4
click at [777, 352] on input "60%" at bounding box center [812, 352] width 72 height 13
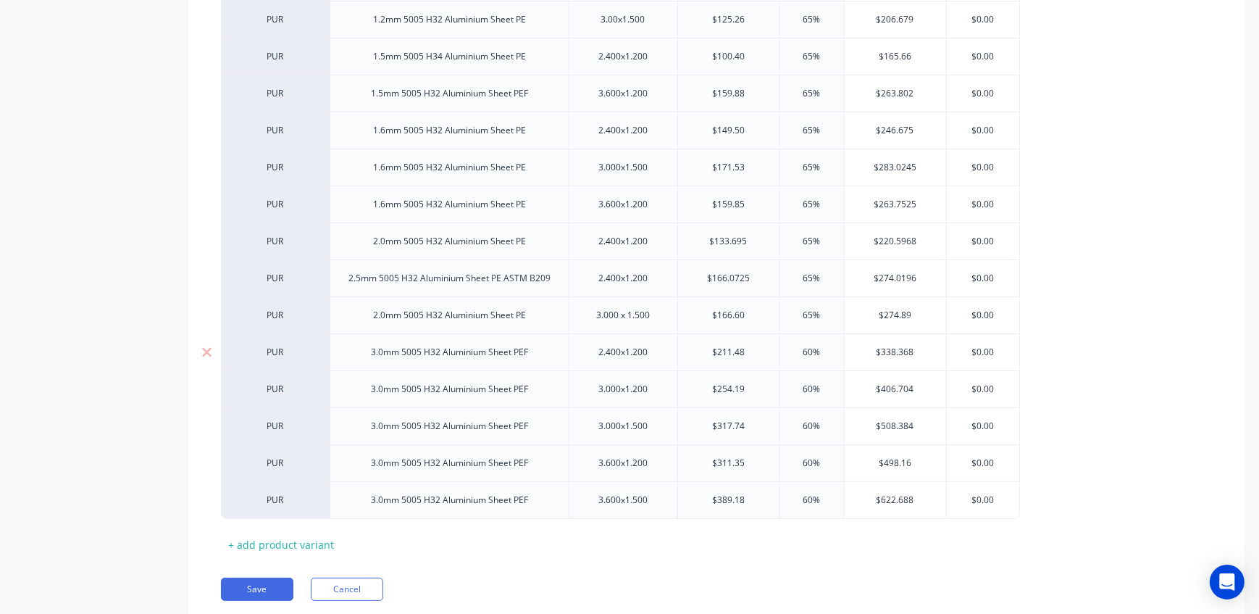
type input "6"
type textarea "x"
type input "65"
type textarea "x"
type input "65"
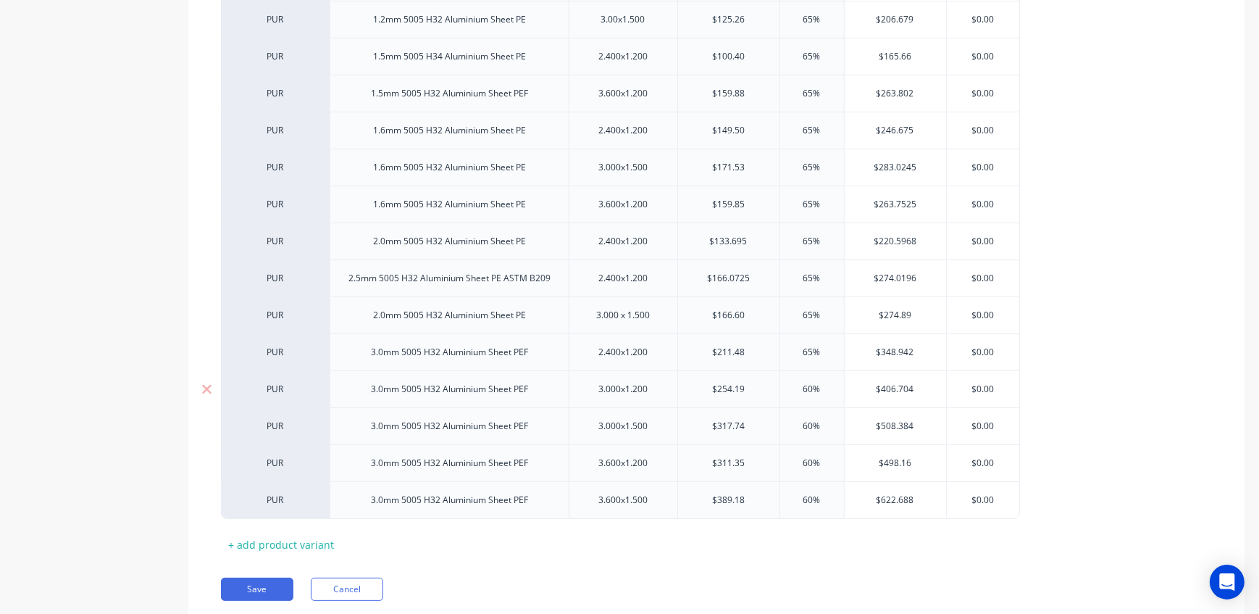
drag, startPoint x: 824, startPoint y: 388, endPoint x: 789, endPoint y: 386, distance: 34.8
click at [789, 386] on input "60%" at bounding box center [812, 389] width 72 height 13
type input "6"
type textarea "x"
type input "65"
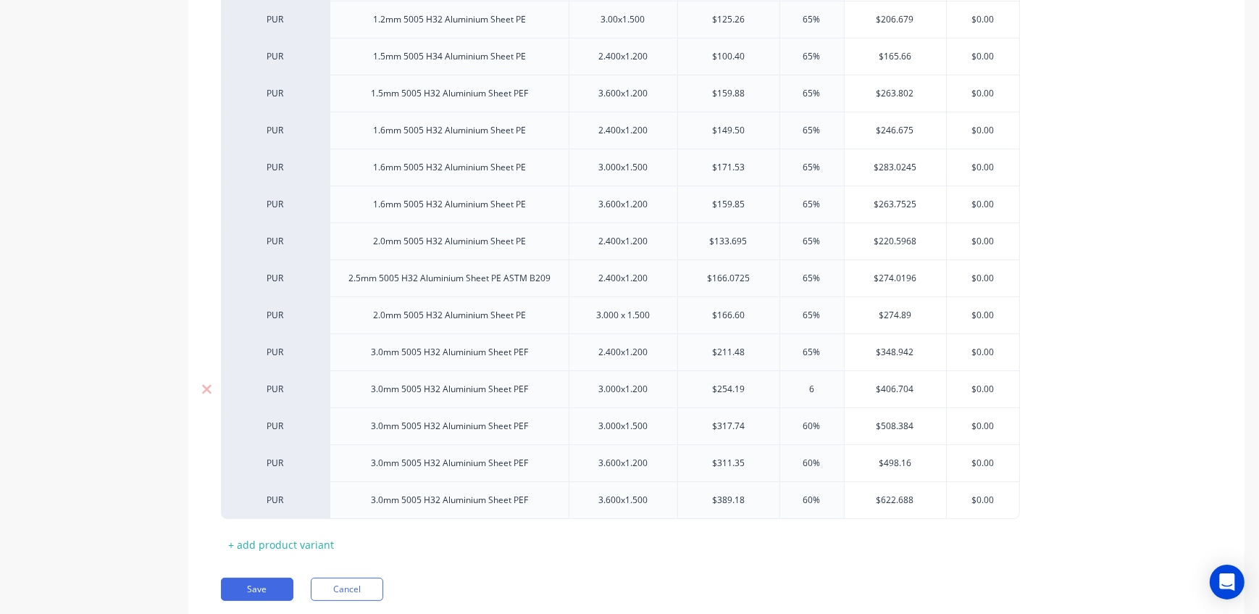
type textarea "x"
type input "65"
drag, startPoint x: 816, startPoint y: 420, endPoint x: 773, endPoint y: 422, distance: 42.8
click at [774, 422] on div "PUR 3.0mm 5005 H32 Aluminium Sheet PEF 3.000x1.500 $317.74 60% 60% $508.384 $0.…" at bounding box center [620, 425] width 799 height 37
type input "6"
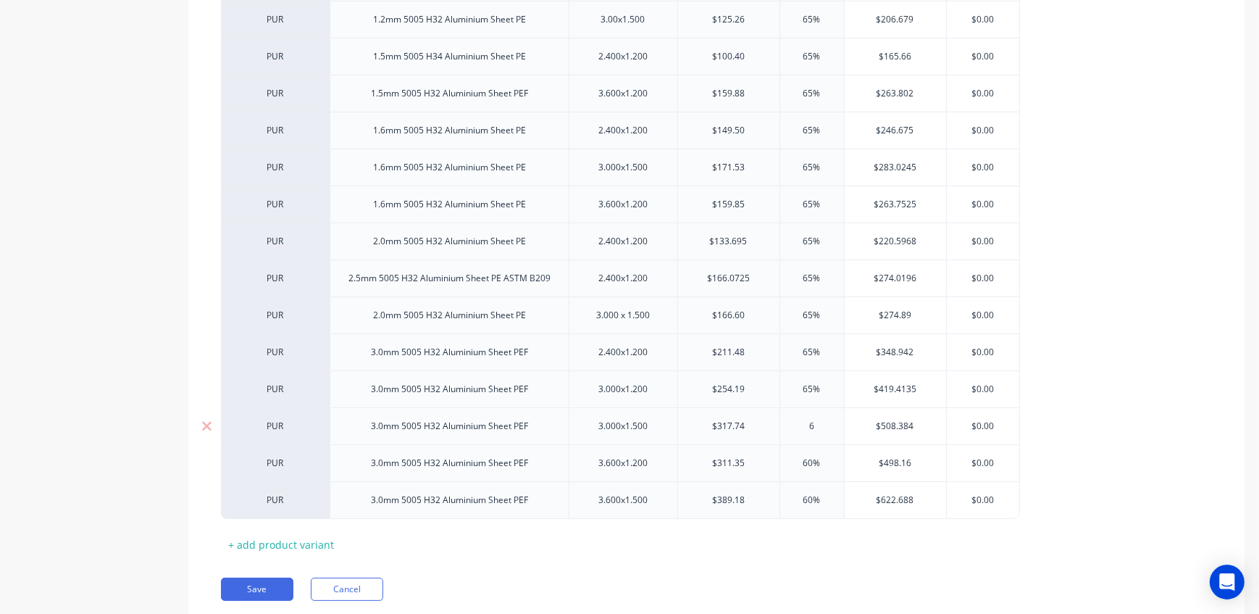
type textarea "x"
type input "65"
type textarea "x"
type input "65"
drag, startPoint x: 819, startPoint y: 461, endPoint x: 790, endPoint y: 459, distance: 29.1
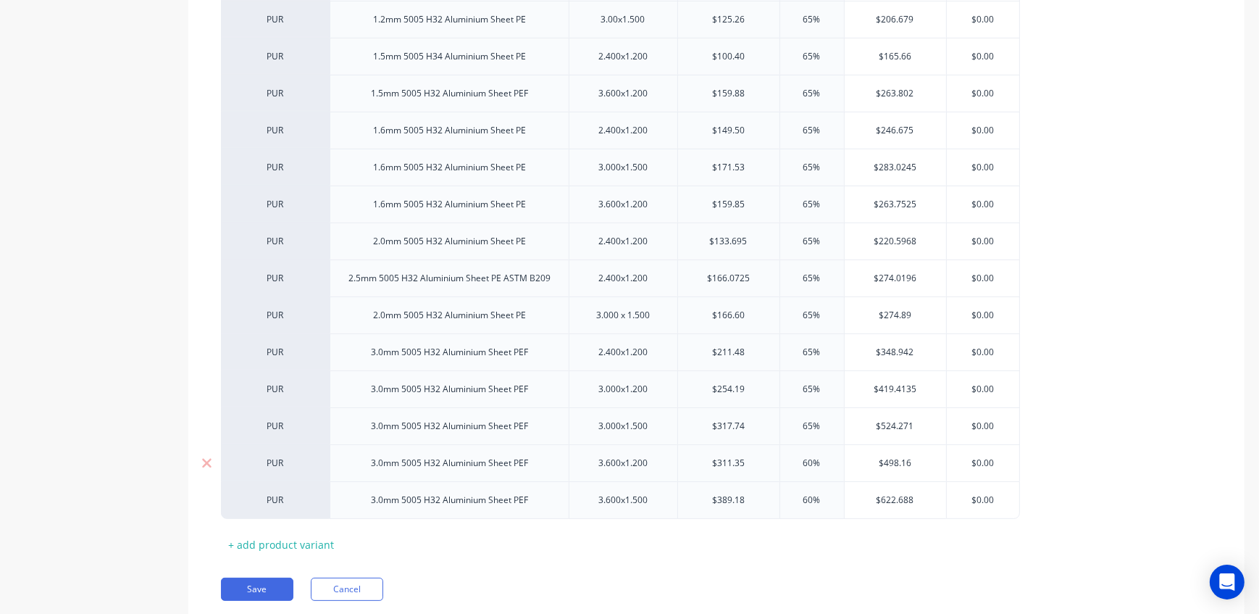
click at [790, 459] on input "60%" at bounding box center [812, 462] width 72 height 13
type input "6"
type textarea "x"
type input "65"
type textarea "x"
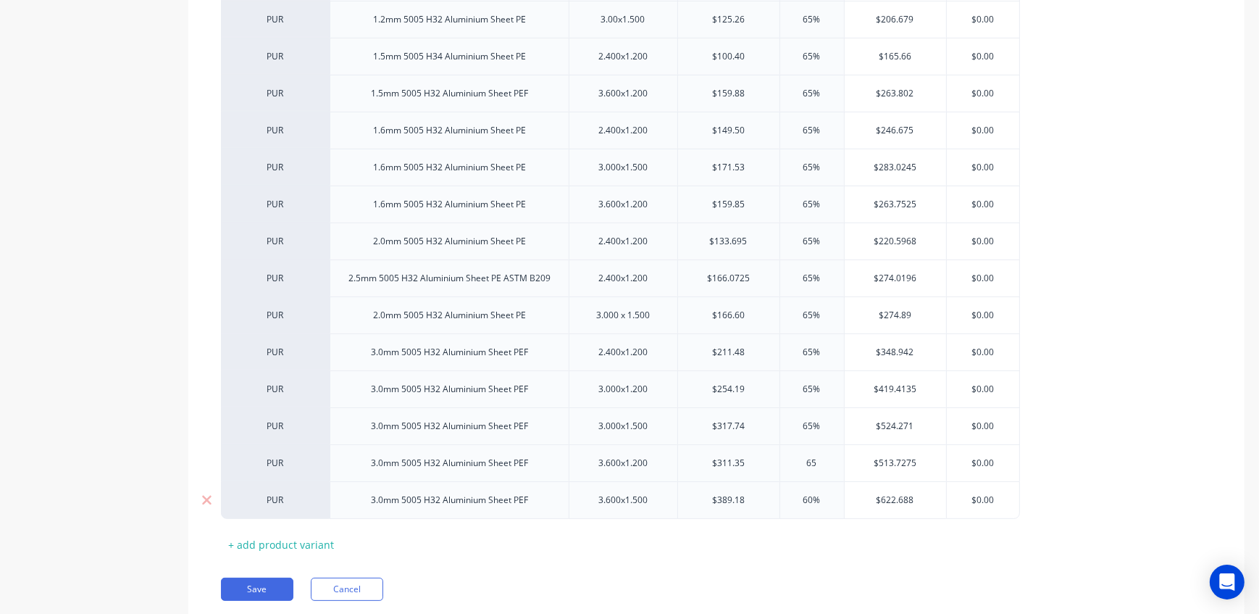
type input "65"
drag, startPoint x: 800, startPoint y: 492, endPoint x: 791, endPoint y: 492, distance: 8.7
click at [791, 493] on input "60%" at bounding box center [812, 499] width 72 height 13
type input "6"
type textarea "x"
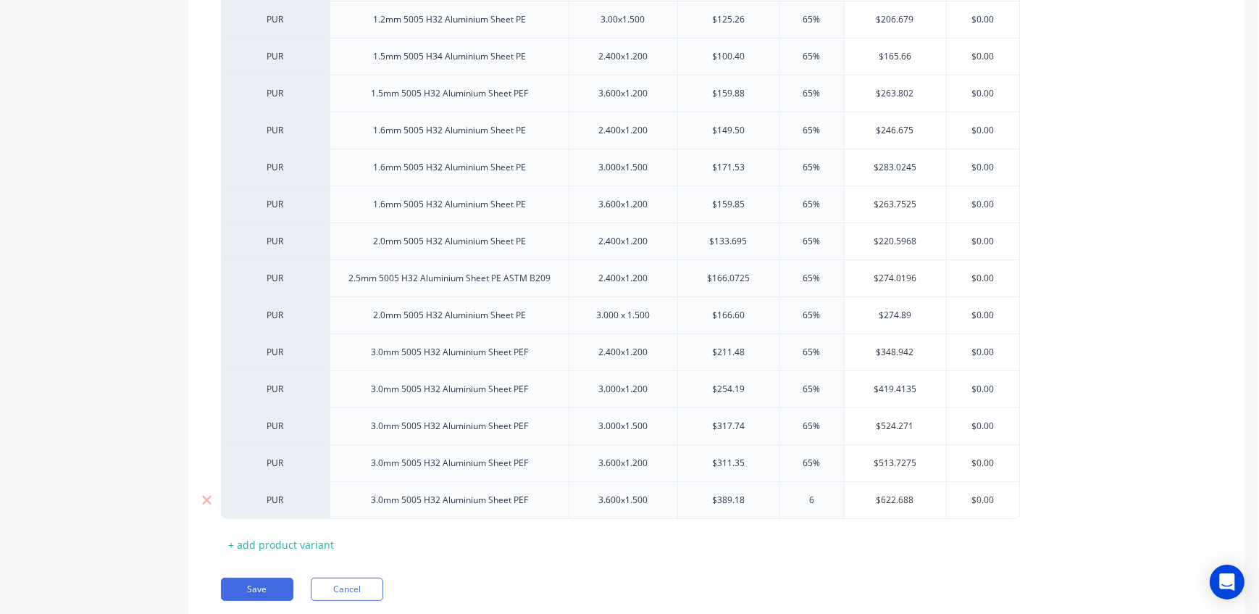
type input "65"
type textarea "x"
type input "65"
click at [260, 582] on button "Save" at bounding box center [257, 588] width 72 height 23
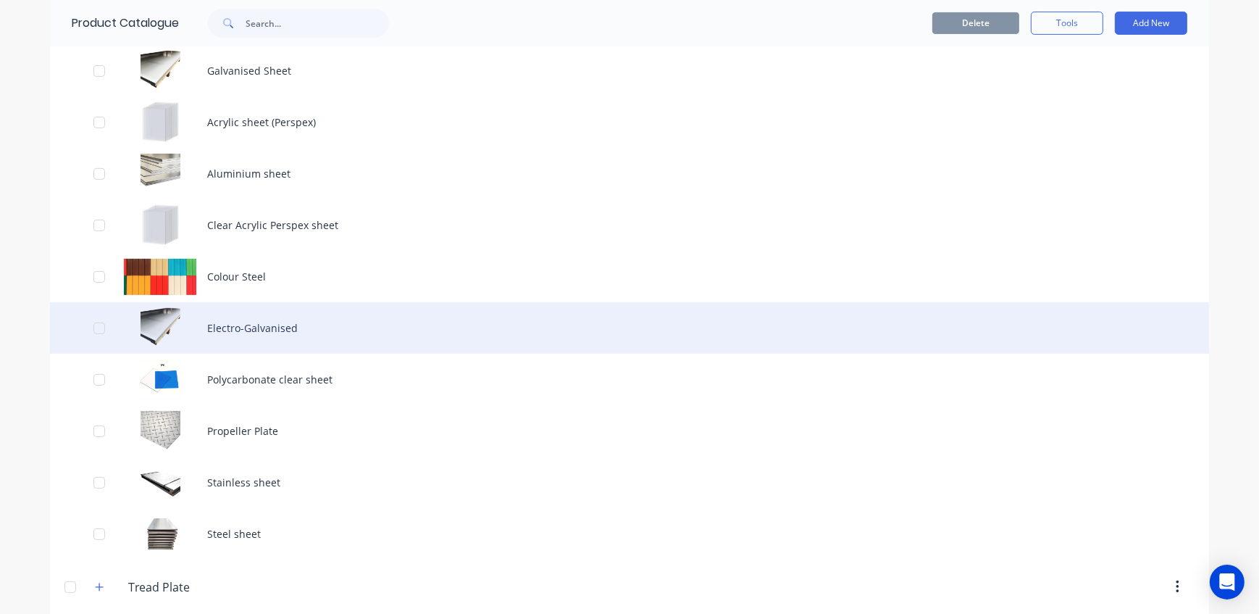
scroll to position [659, 0]
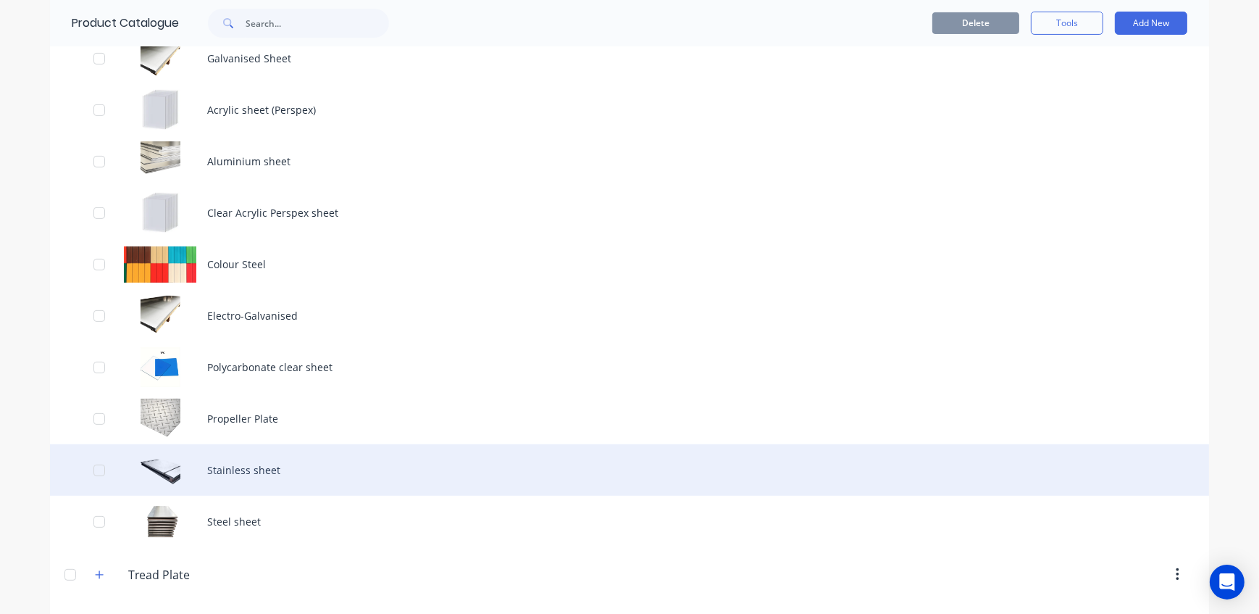
click at [281, 469] on div "Stainless sheet" at bounding box center [629, 469] width 1159 height 51
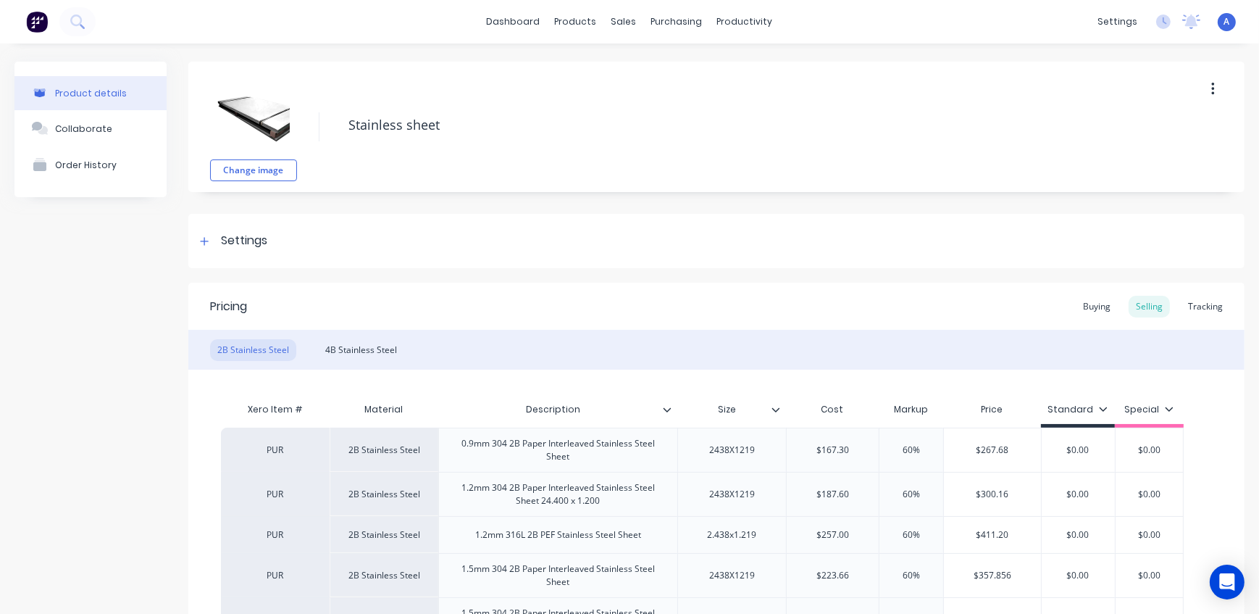
type textarea "x"
drag, startPoint x: 939, startPoint y: 446, endPoint x: 887, endPoint y: 449, distance: 52.2
click at [888, 449] on input "60%" at bounding box center [911, 449] width 72 height 13
type input "6"
type textarea "x"
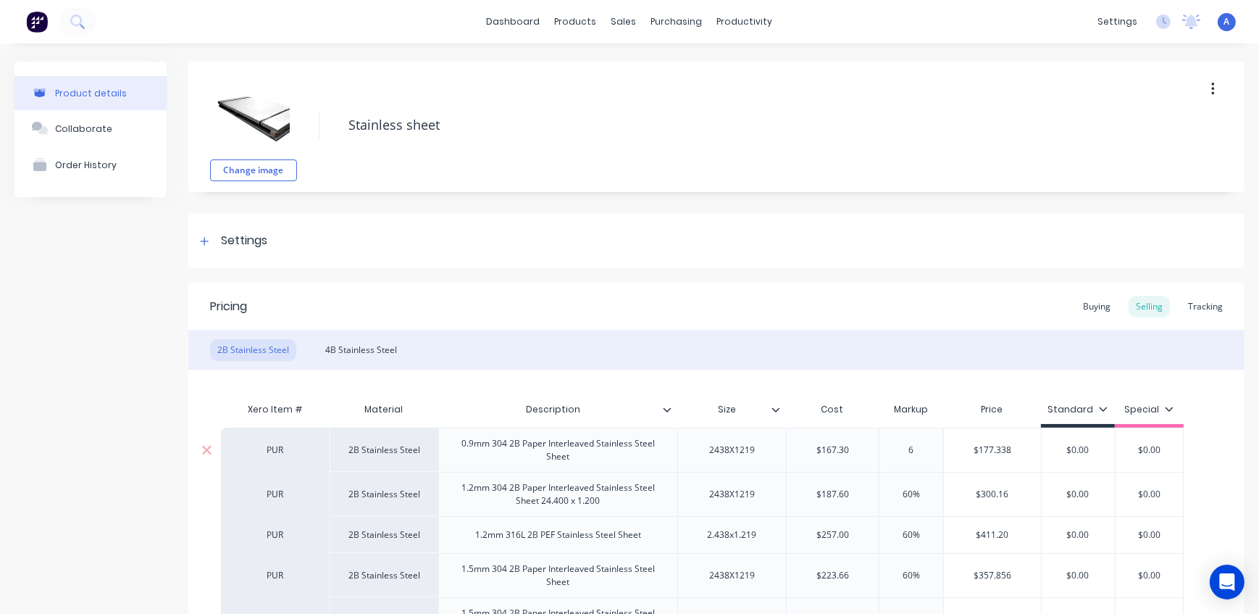
type input "65"
type textarea "x"
type input "65"
drag, startPoint x: 927, startPoint y: 495, endPoint x: 851, endPoint y: 491, distance: 76.2
click at [851, 491] on div "PUR 2B Stainless Steel 1.2mm 304 2B Paper Interleaved Stainless Steel Sheet 24.…" at bounding box center [702, 494] width 963 height 44
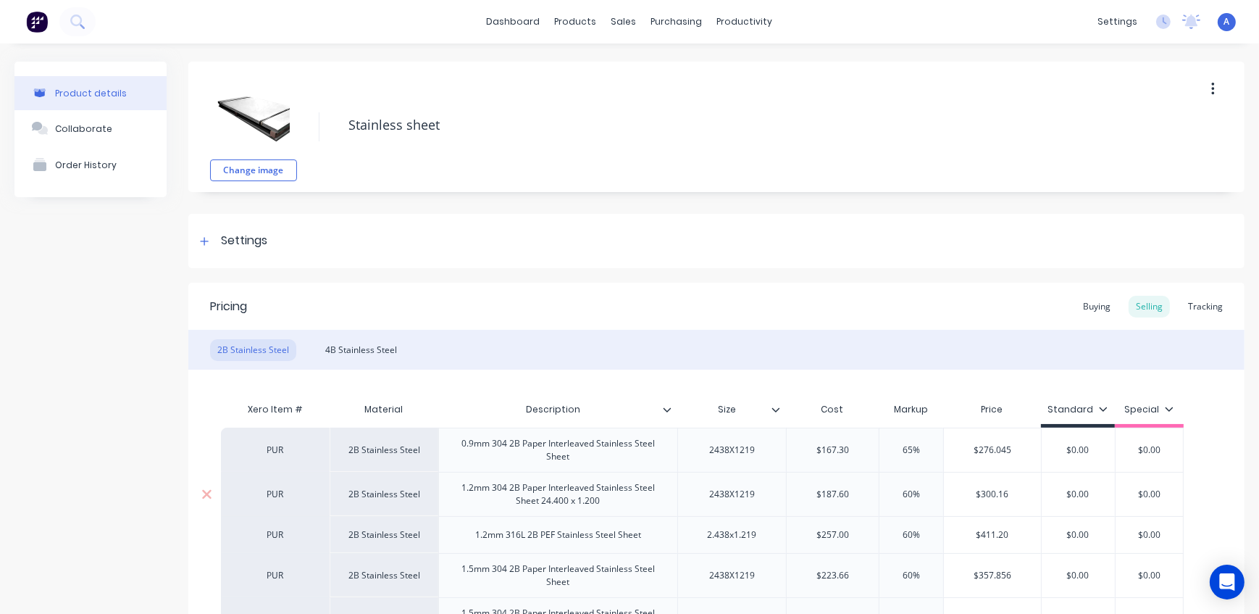
type input "6"
type textarea "x"
type input "65"
type textarea "x"
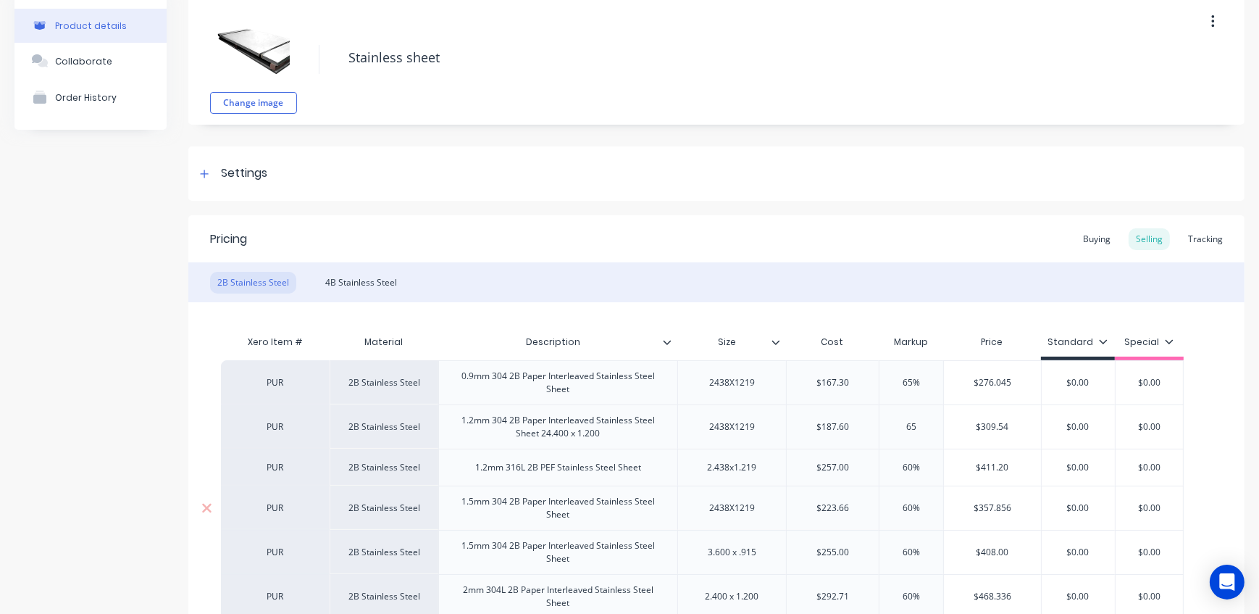
scroll to position [131, 0]
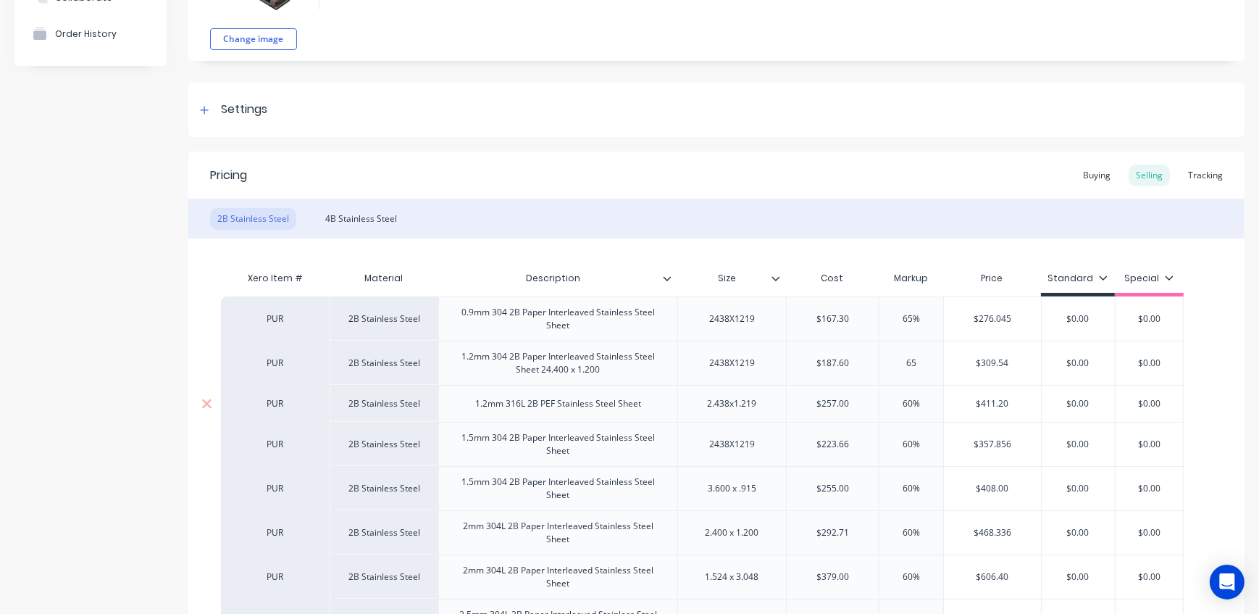
type input "65"
drag, startPoint x: 927, startPoint y: 401, endPoint x: 887, endPoint y: 400, distance: 40.6
click at [887, 400] on input "60%" at bounding box center [911, 403] width 72 height 13
type input "6"
type textarea "x"
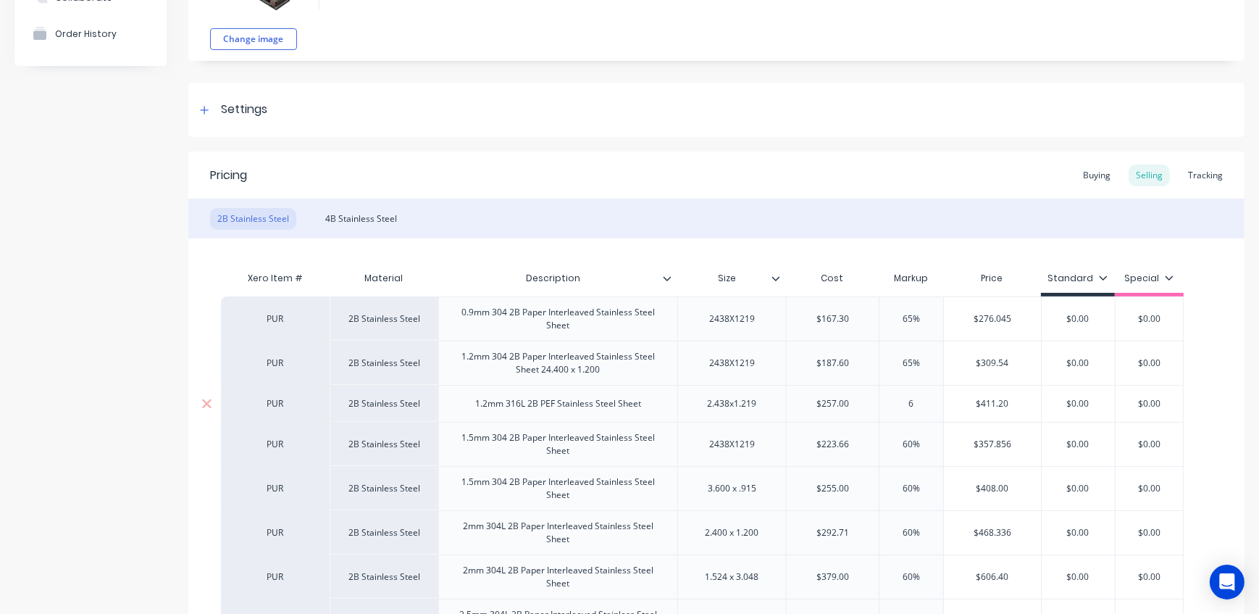
type input "65"
type textarea "x"
type input "65"
drag, startPoint x: 919, startPoint y: 438, endPoint x: 857, endPoint y: 437, distance: 62.3
click at [857, 437] on div "PUR 2B Stainless Steel 1.5mm 304 2B Paper Interleaved Stainless Steel Sheet 243…" at bounding box center [702, 444] width 963 height 44
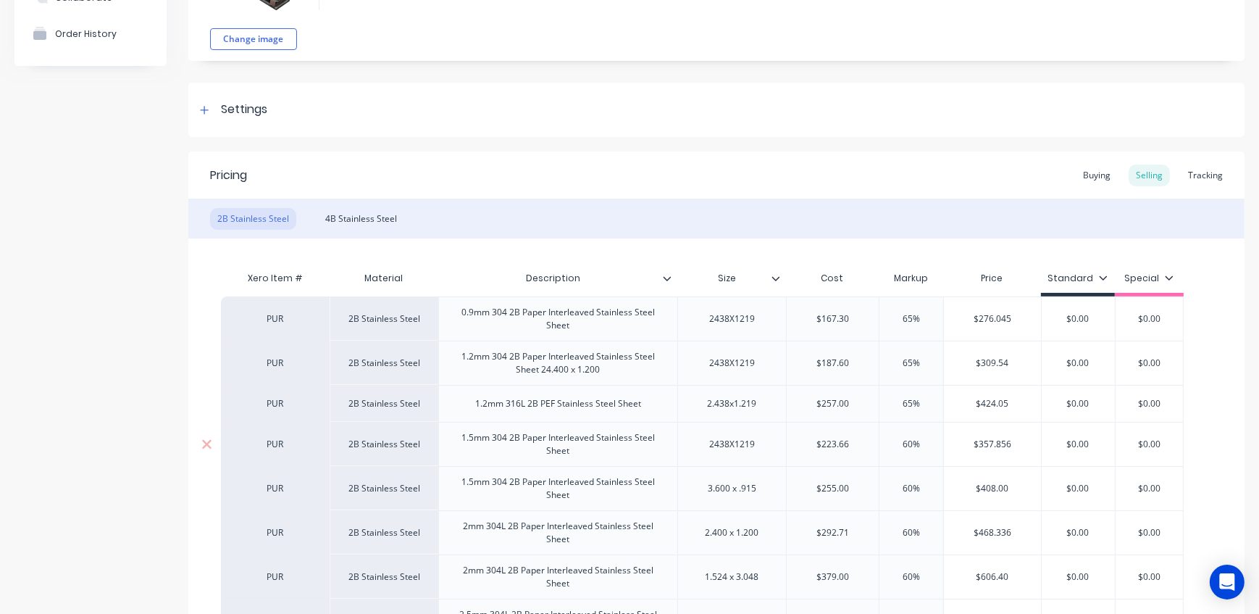
type input "6"
type textarea "x"
type input "65"
type textarea "x"
type input "65"
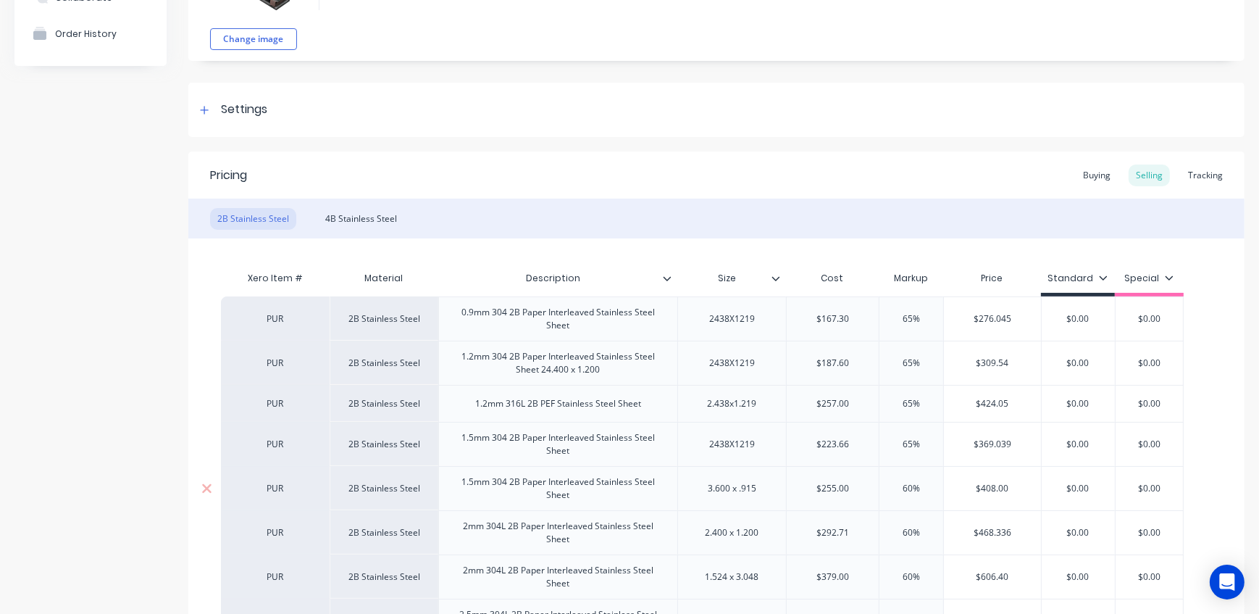
drag, startPoint x: 896, startPoint y: 492, endPoint x: 823, endPoint y: 487, distance: 72.6
click at [823, 487] on div "PUR 2B Stainless Steel 1.5mm 304 2B Paper Interleaved Stainless Steel Sheet 3.6…" at bounding box center [702, 488] width 963 height 44
type input "6"
type textarea "x"
type input "65"
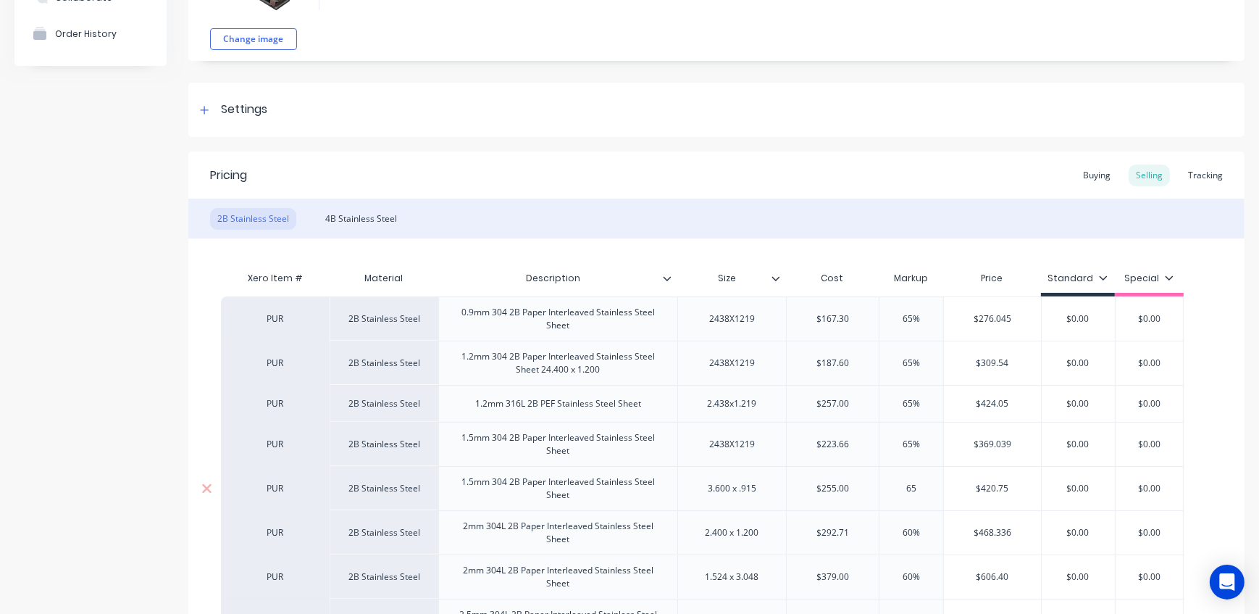
type textarea "x"
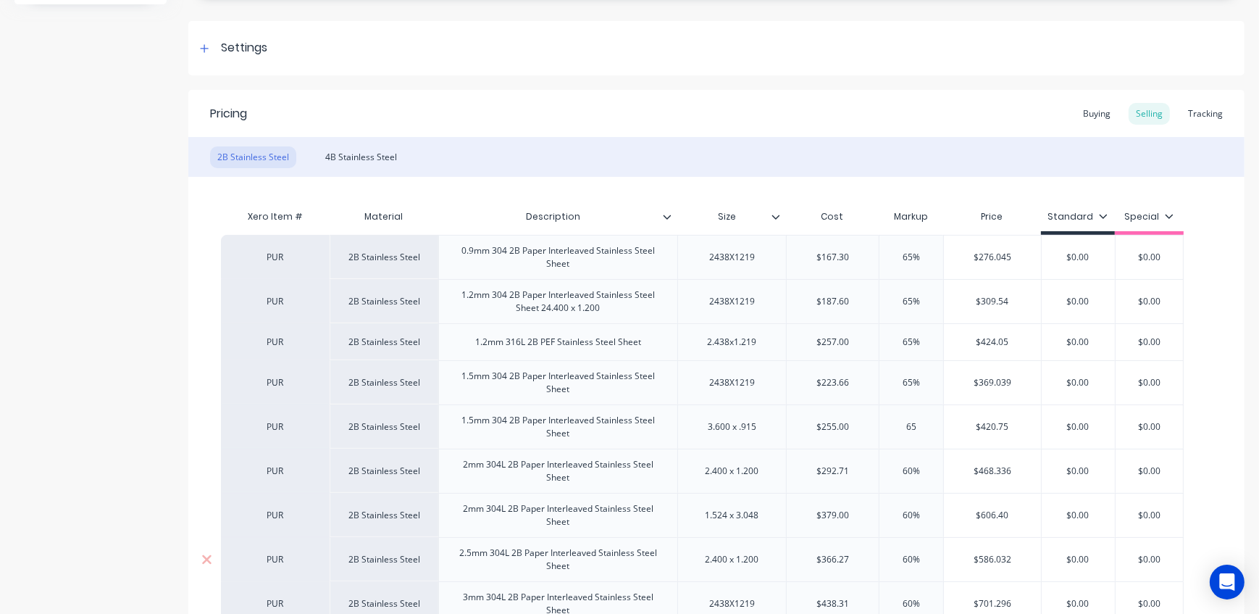
scroll to position [263, 0]
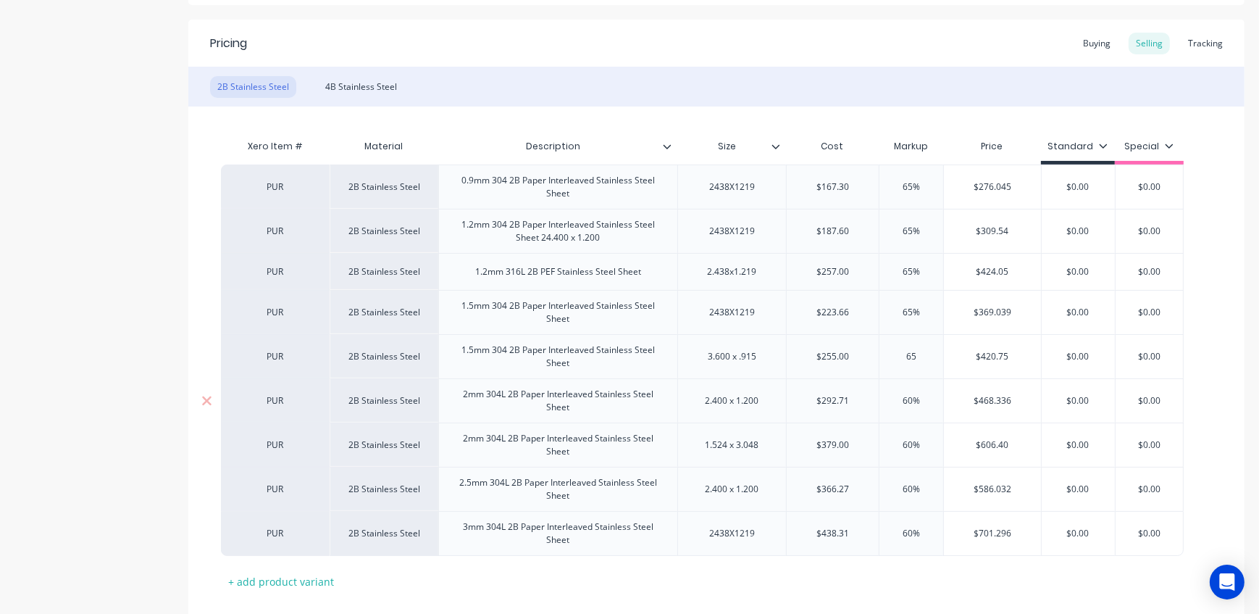
type input "65"
drag, startPoint x: 927, startPoint y: 401, endPoint x: 868, endPoint y: 396, distance: 59.6
click at [868, 396] on div "PUR 2B Stainless Steel 2mm 304L 2B Paper Interleaved Stainless Steel Sheet 2.40…" at bounding box center [702, 400] width 963 height 44
type input "6"
type textarea "x"
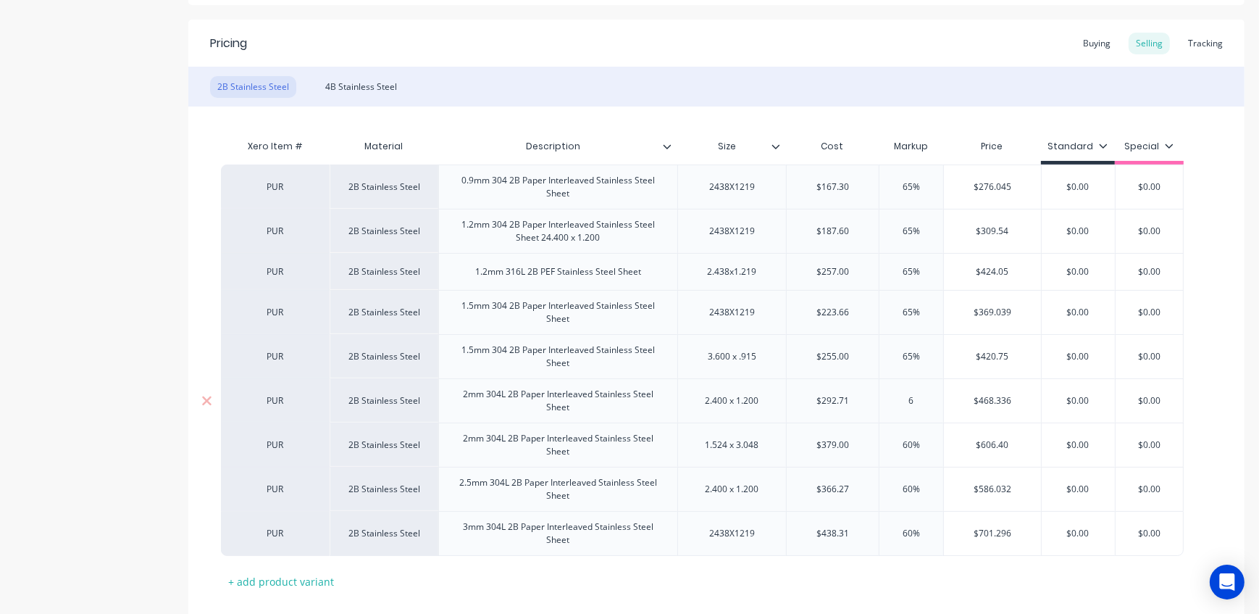
type input "65"
type textarea "x"
type input "65"
drag, startPoint x: 929, startPoint y: 439, endPoint x: 871, endPoint y: 445, distance: 58.3
click at [871, 445] on div "PUR 2B Stainless Steel 2mm 304L 2B Paper Interleaved Stainless Steel Sheet 1.52…" at bounding box center [705, 444] width 968 height 44
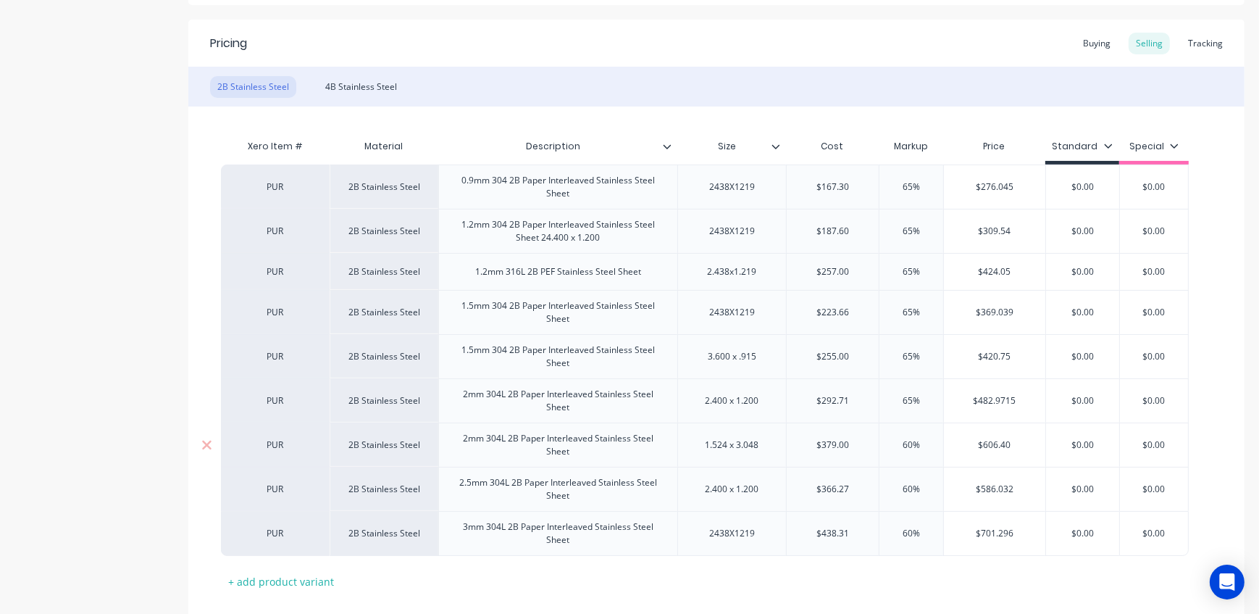
type input "6"
type textarea "x"
type input "65"
type textarea "x"
type input "65"
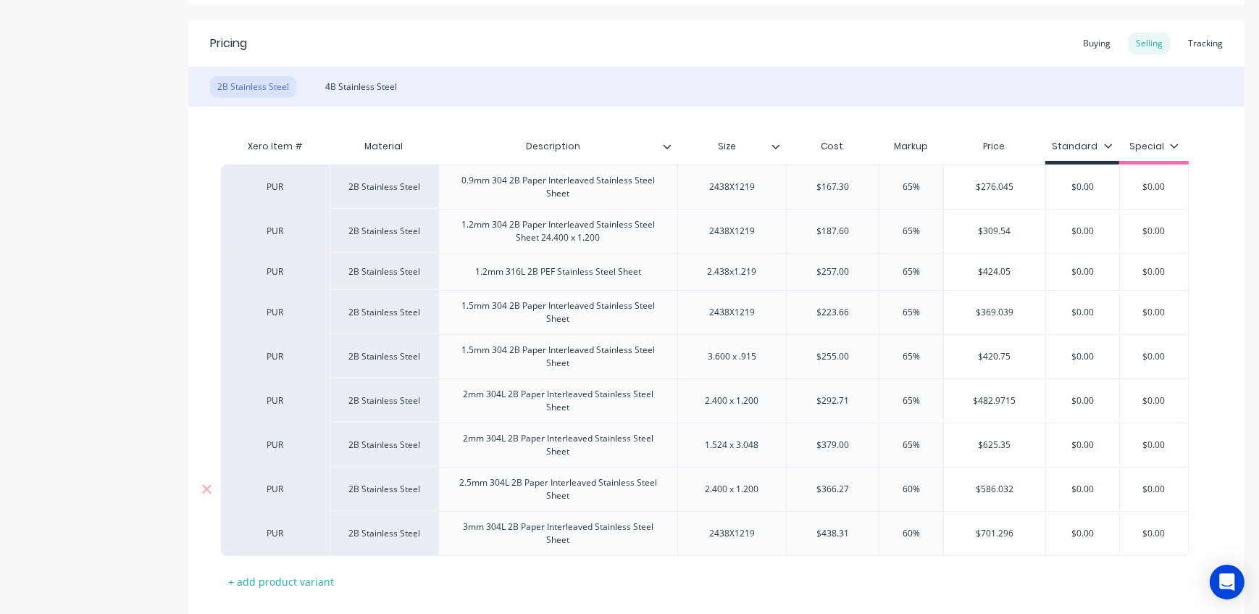
drag, startPoint x: 905, startPoint y: 485, endPoint x: 855, endPoint y: 485, distance: 50.0
click at [855, 485] on div "PUR 2B Stainless Steel 2.5mm 304L 2B Paper Interleaved Stainless Steel Sheet 2.…" at bounding box center [705, 489] width 968 height 44
type input "65"
type textarea "x"
type input "65"
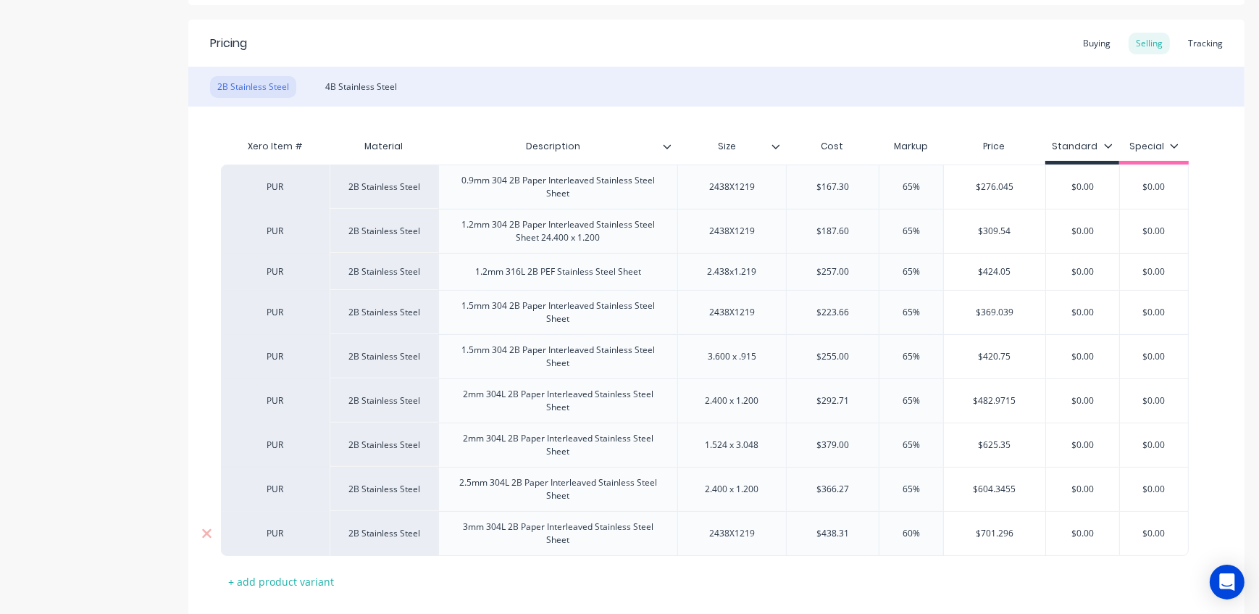
drag, startPoint x: 909, startPoint y: 528, endPoint x: 874, endPoint y: 527, distance: 35.5
click at [874, 527] on div "PUR 2B Stainless Steel 3mm 304L 2B Paper Interleaved Stainless Steel Sheet 2438…" at bounding box center [705, 533] width 968 height 45
type input "6"
type textarea "x"
type input "65"
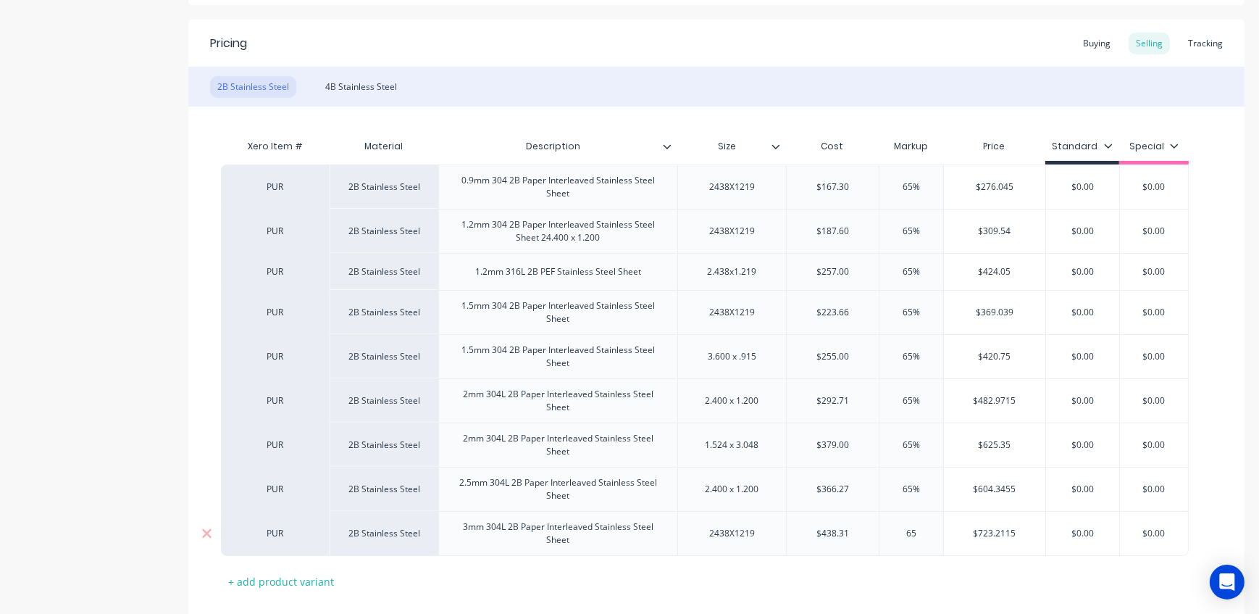
type textarea "x"
type input "65"
click at [380, 93] on div "4B Stainless Steel" at bounding box center [361, 87] width 86 height 22
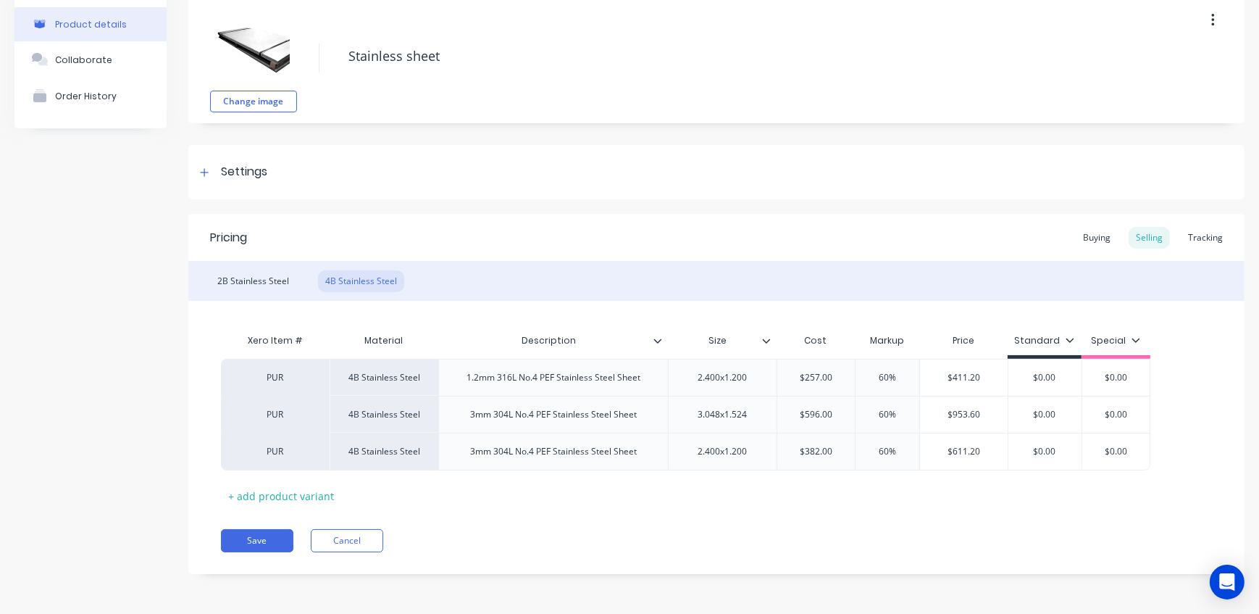
scroll to position [68, 0]
drag, startPoint x: 891, startPoint y: 377, endPoint x: 860, endPoint y: 375, distance: 31.2
click at [860, 375] on input "60%" at bounding box center [887, 378] width 72 height 13
drag, startPoint x: 900, startPoint y: 377, endPoint x: 848, endPoint y: 374, distance: 52.3
click at [849, 374] on div "PUR 4B Stainless Steel 1.2mm 316L No.4 PEF Stainless Steel Sheet 2.400x1.200 $2…" at bounding box center [686, 377] width 930 height 37
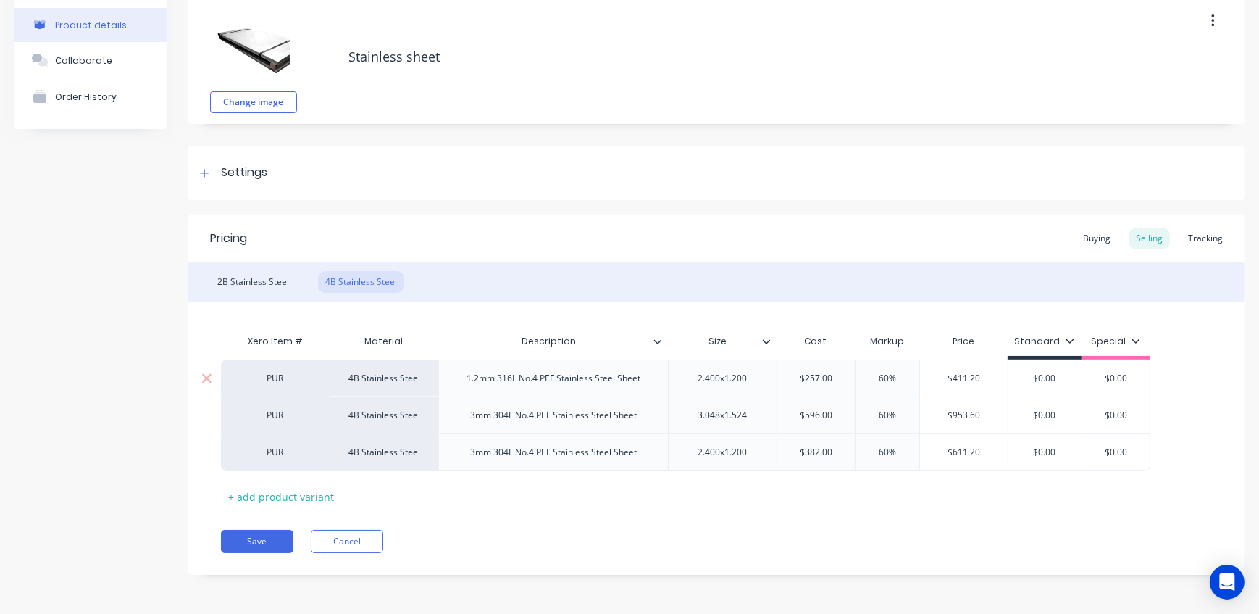
type input "6"
type textarea "x"
type input "65"
type textarea "x"
type input "65"
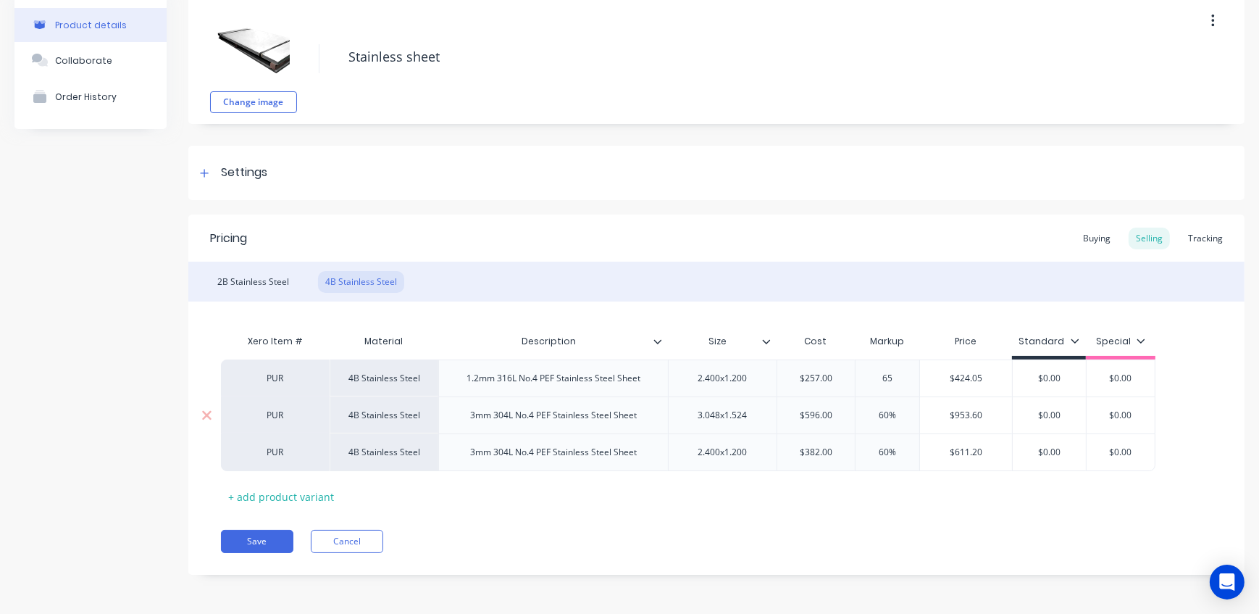
type input "60%"
drag, startPoint x: 898, startPoint y: 417, endPoint x: 847, endPoint y: 410, distance: 51.2
click at [847, 410] on div "PUR 4B Stainless Steel 3mm 304L No.4 PEF Stainless Steel Sheet 3.048x1.524 $596…" at bounding box center [688, 414] width 935 height 37
type textarea "x"
type input "6"
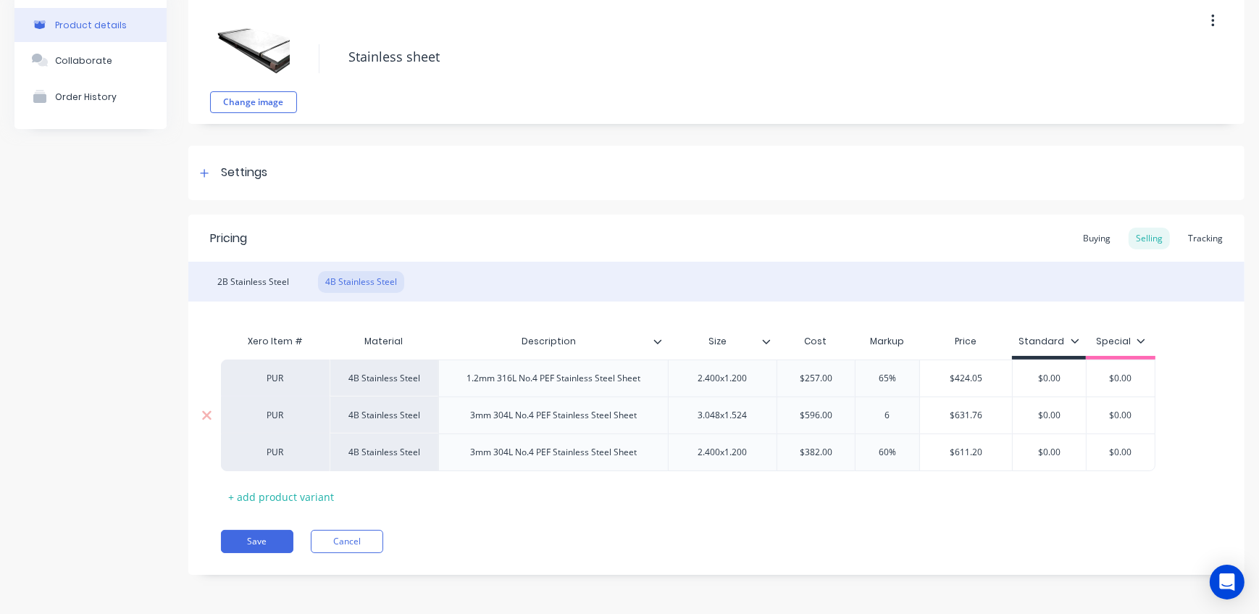
type textarea "x"
type input "65"
type input "60%"
drag, startPoint x: 897, startPoint y: 449, endPoint x: 836, endPoint y: 449, distance: 60.9
click at [836, 449] on div "PUR 4B Stainless Steel 3mm 304L No.4 PEF Stainless Steel Sheet 2.400x1.200 $382…" at bounding box center [688, 452] width 935 height 38
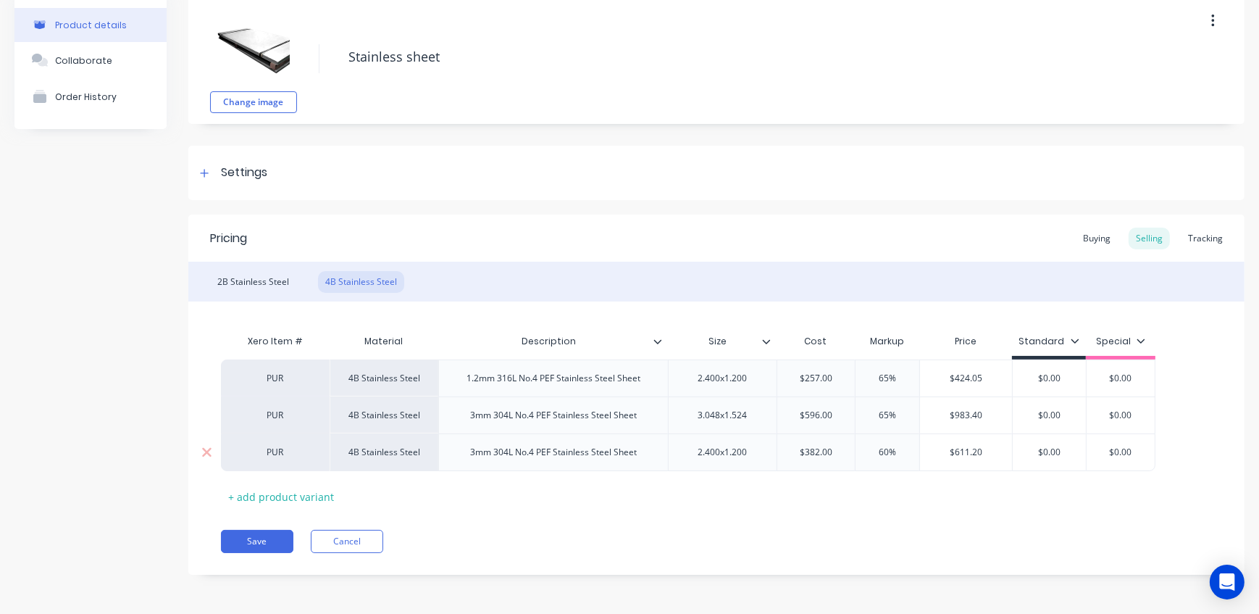
type textarea "x"
type input "65"
type textarea "x"
type input "65"
drag, startPoint x: 891, startPoint y: 535, endPoint x: 538, endPoint y: 587, distance: 356.6
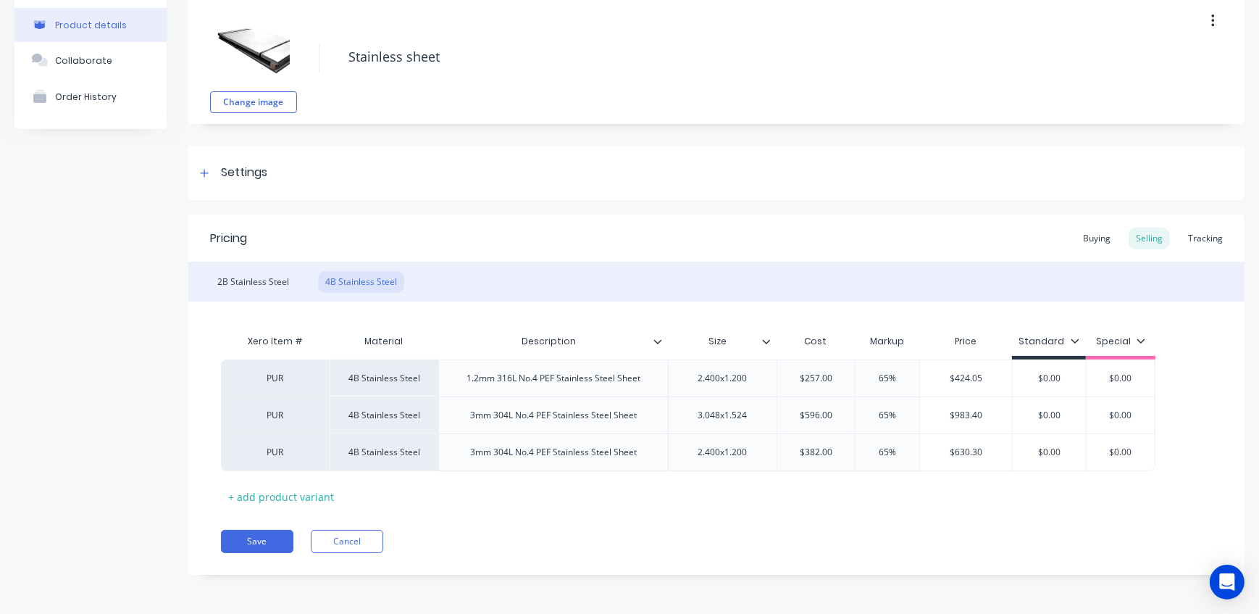
click at [888, 535] on div "Save Cancel" at bounding box center [733, 541] width 1024 height 23
click at [274, 542] on button "Save" at bounding box center [257, 541] width 72 height 23
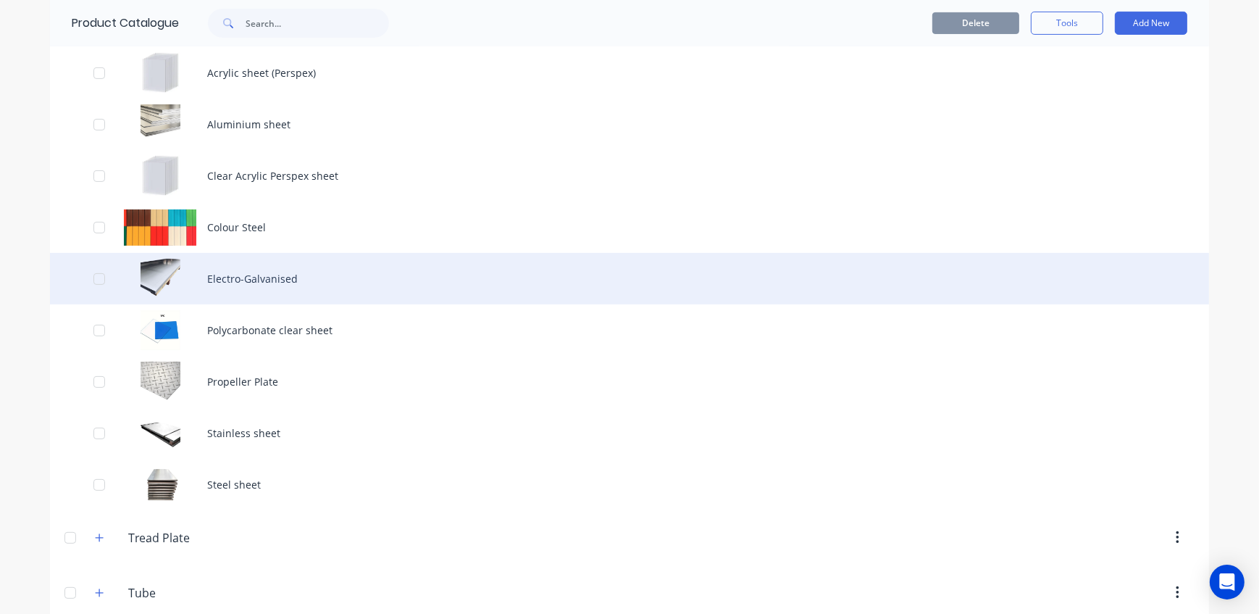
scroll to position [714, 0]
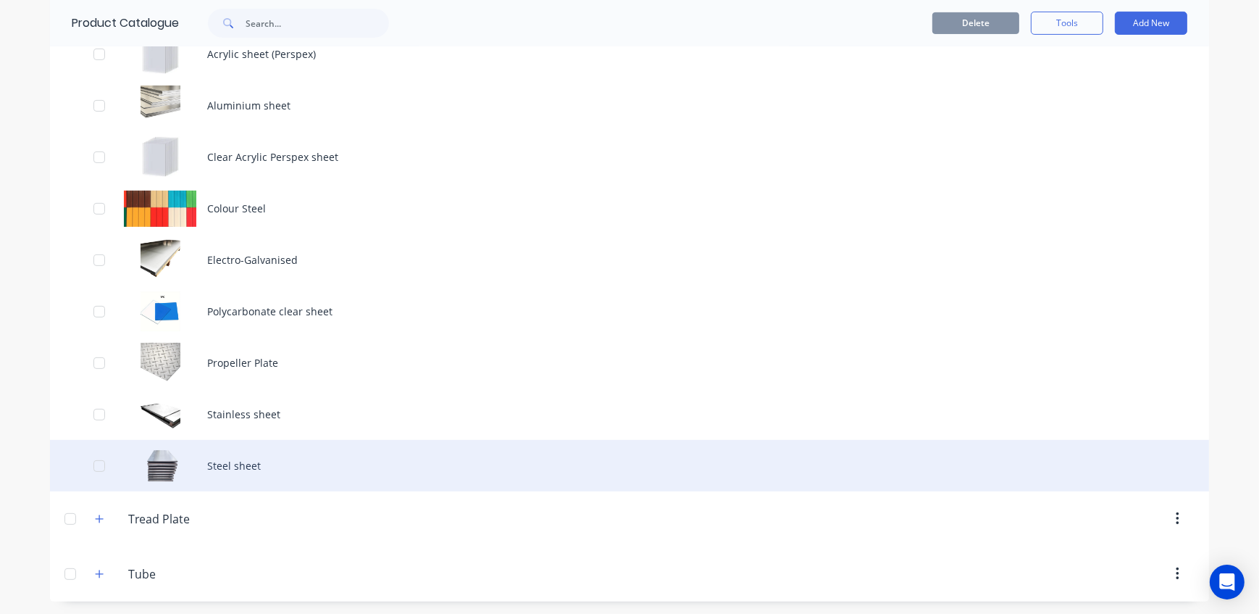
click at [269, 464] on div "Steel sheet" at bounding box center [629, 465] width 1159 height 51
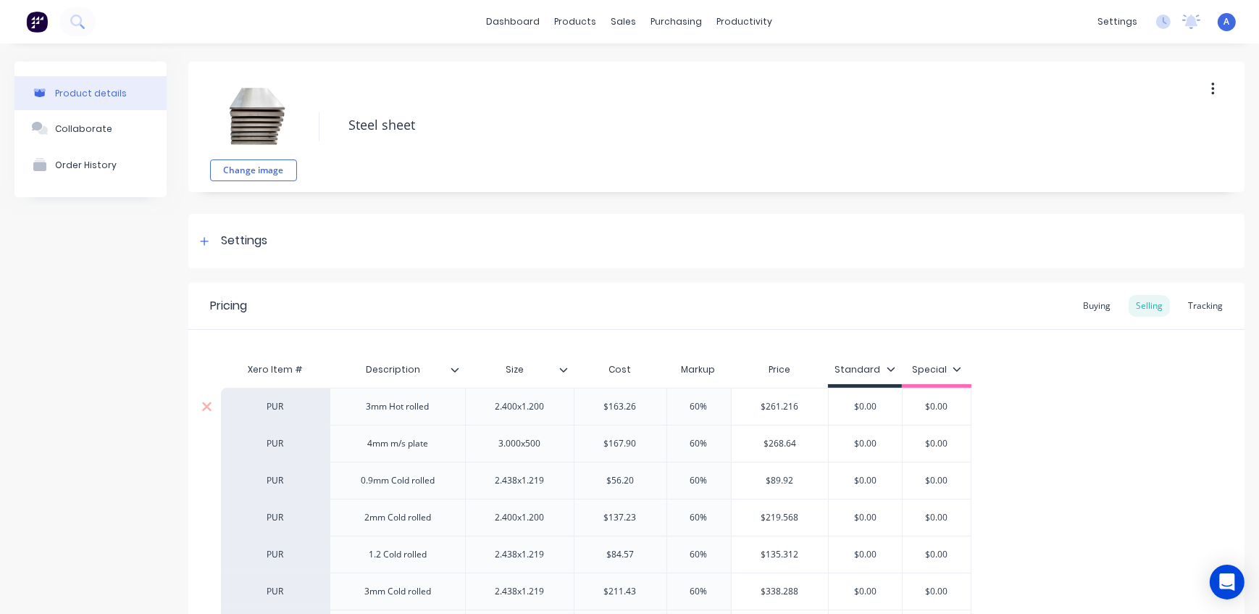
type textarea "x"
drag, startPoint x: 717, startPoint y: 409, endPoint x: 667, endPoint y: 407, distance: 49.3
click at [667, 407] on input "60%" at bounding box center [699, 406] width 72 height 13
drag, startPoint x: 718, startPoint y: 443, endPoint x: 648, endPoint y: 442, distance: 69.6
click at [648, 442] on div "PUR 4mm m/s plate 3.000x500 $167.90 60% 60% $268.64 $0.00 $0.00" at bounding box center [596, 443] width 751 height 37
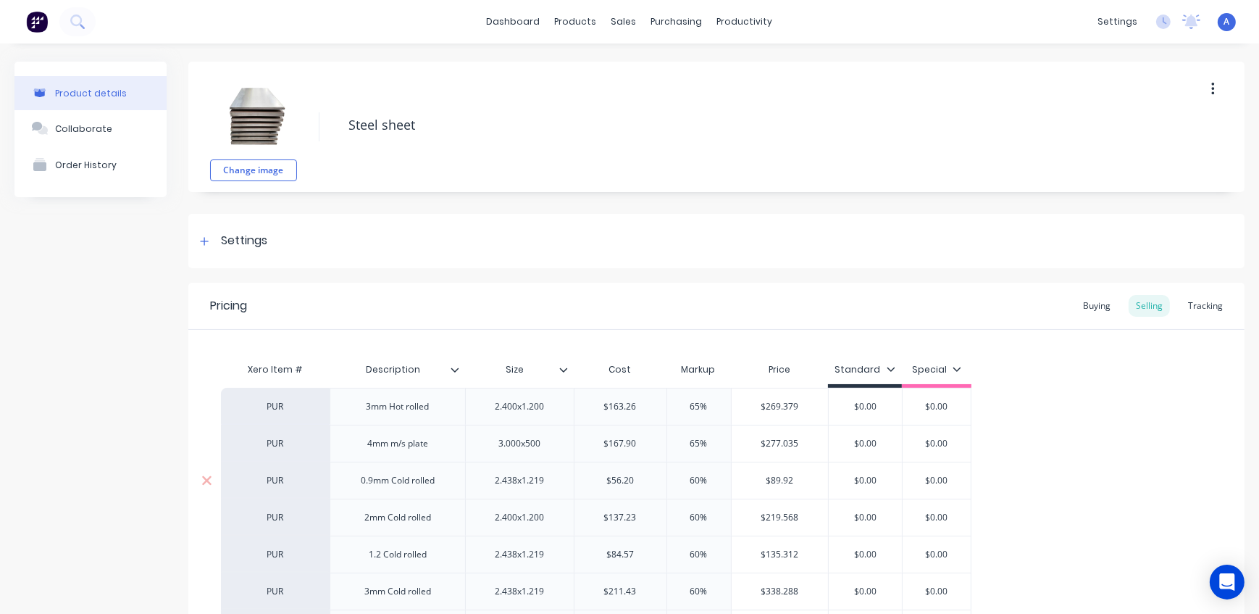
drag, startPoint x: 709, startPoint y: 478, endPoint x: 662, endPoint y: 478, distance: 47.1
click at [663, 478] on input "60%" at bounding box center [699, 480] width 72 height 13
drag, startPoint x: 691, startPoint y: 520, endPoint x: 653, endPoint y: 519, distance: 38.4
click at [653, 519] on div "PUR 2mm Cold rolled 2.400x1.200 $137.23 60% 60% $219.568 $0.00 $0.00" at bounding box center [596, 517] width 751 height 37
drag, startPoint x: 709, startPoint y: 554, endPoint x: 617, endPoint y: 551, distance: 92.1
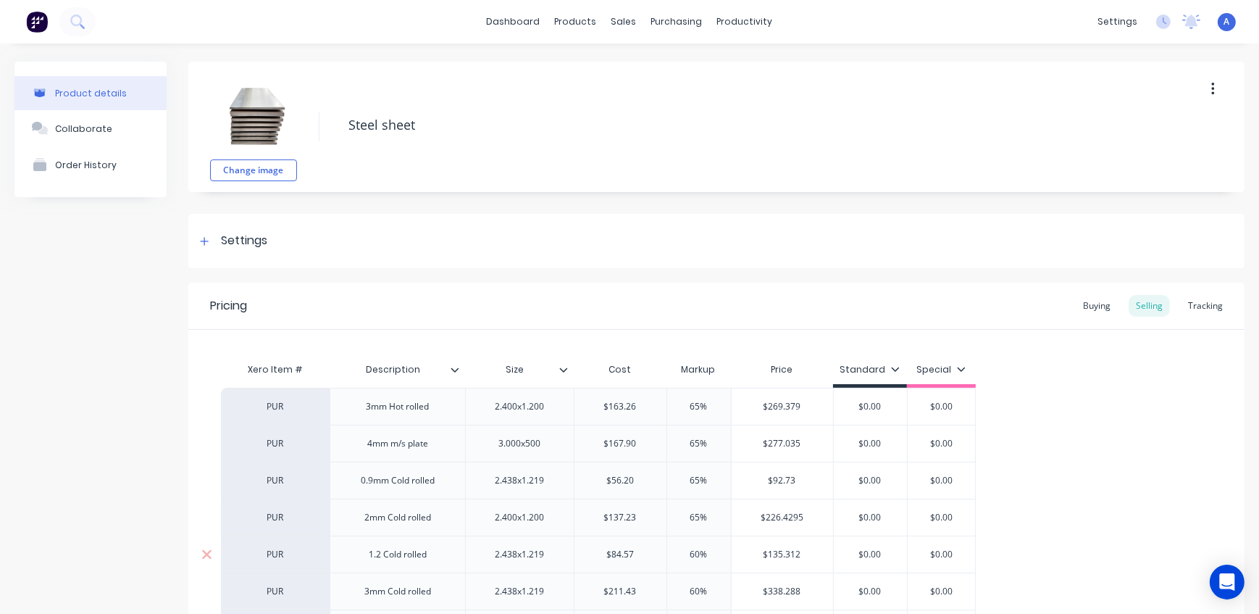
click at [617, 551] on div "PUR 1.2 Cold rolled 2.438x1.219 $84.57 60% 60% $135.312 $0.00 $0.00" at bounding box center [598, 553] width 755 height 37
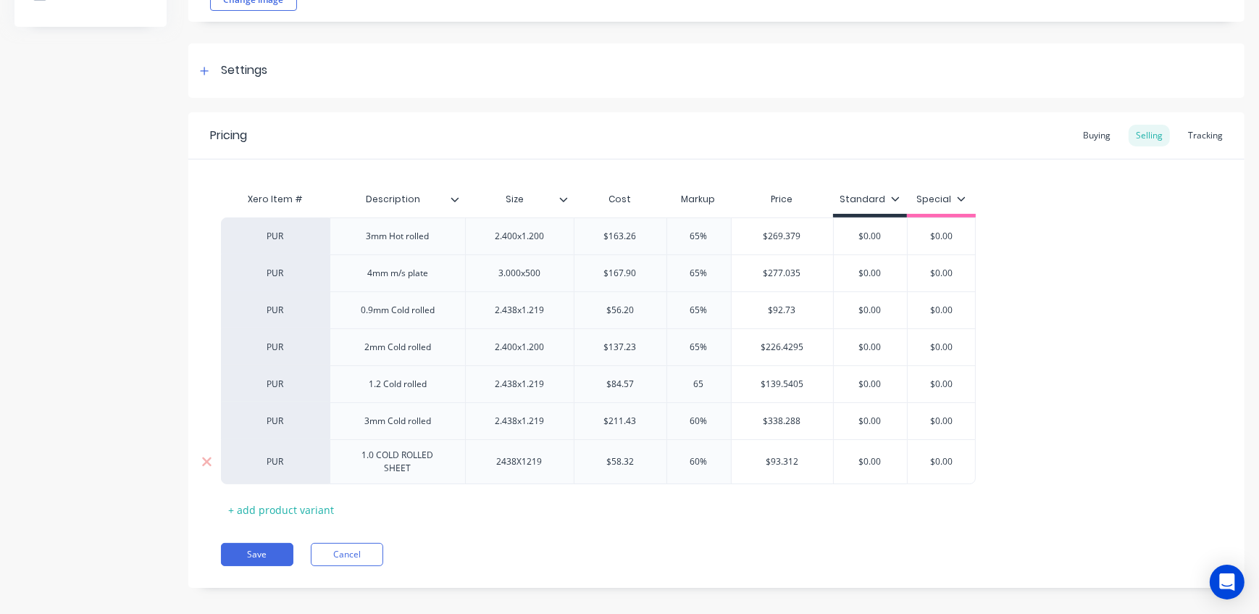
scroll to position [183, 0]
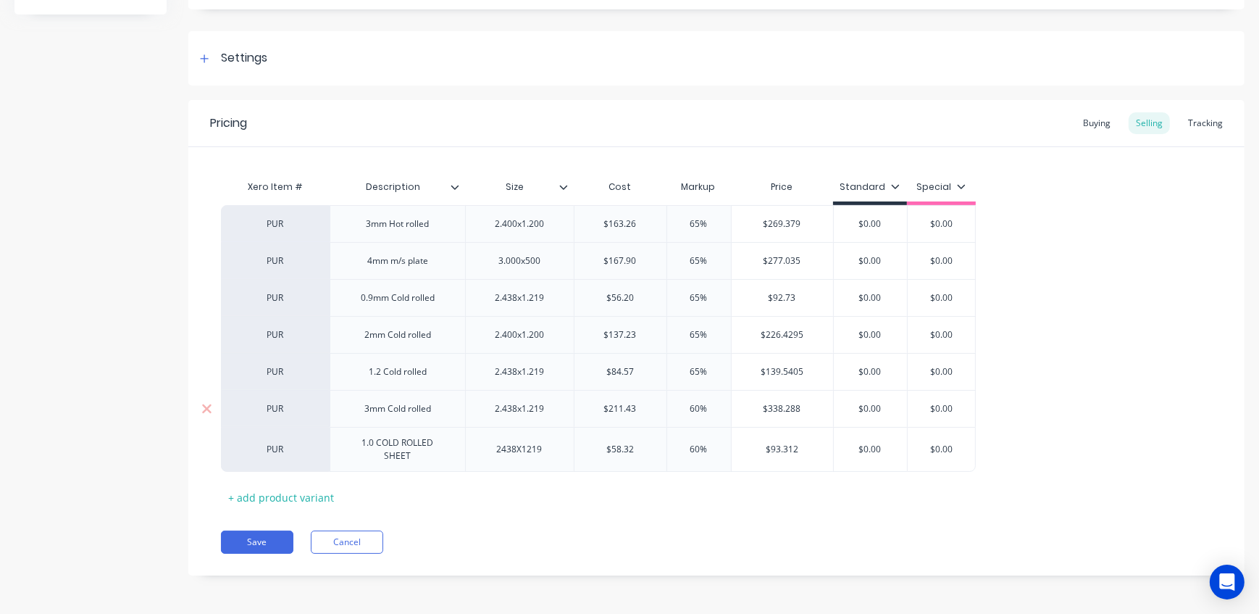
drag, startPoint x: 710, startPoint y: 406, endPoint x: 688, endPoint y: 406, distance: 22.5
click at [688, 406] on input "60%" at bounding box center [699, 408] width 72 height 13
drag, startPoint x: 680, startPoint y: 449, endPoint x: 654, endPoint y: 447, distance: 25.4
click at [654, 447] on div "PUR 1.0 COLD ROLLED SHEET 2438X1219 $58.32 60% 60% $93.312 $0.00 $0.00" at bounding box center [598, 449] width 755 height 45
click at [715, 520] on div "Pricing Buying Selling Tracking Xero Item # Description Size Cost Markup Price …" at bounding box center [716, 337] width 1056 height 475
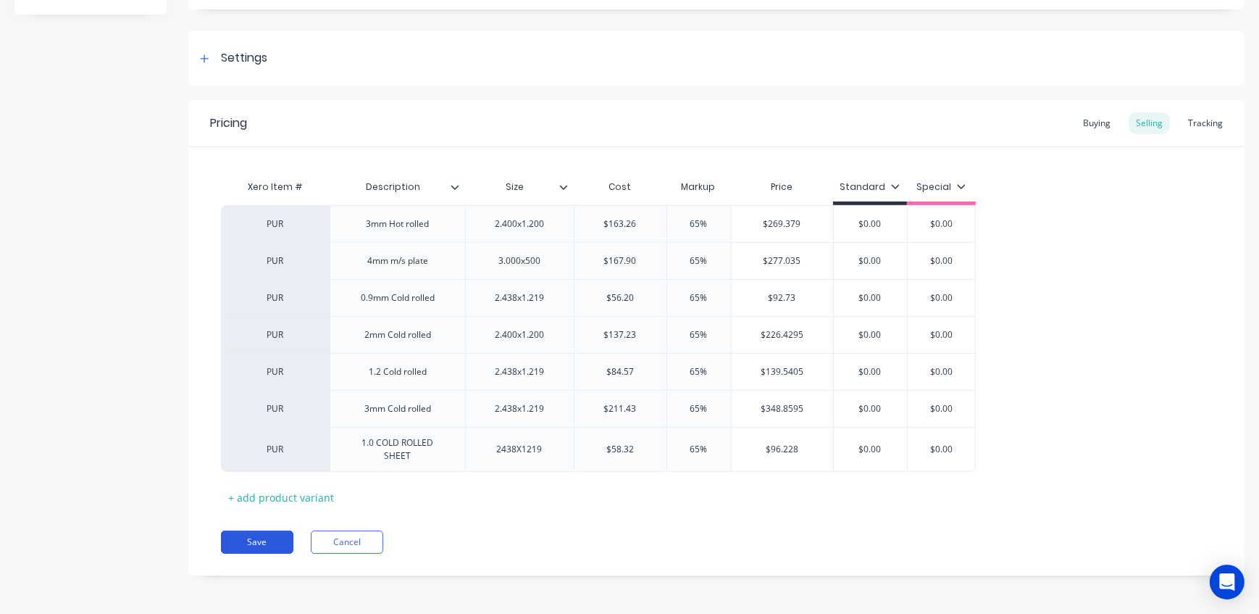
click at [275, 536] on button "Save" at bounding box center [257, 541] width 72 height 23
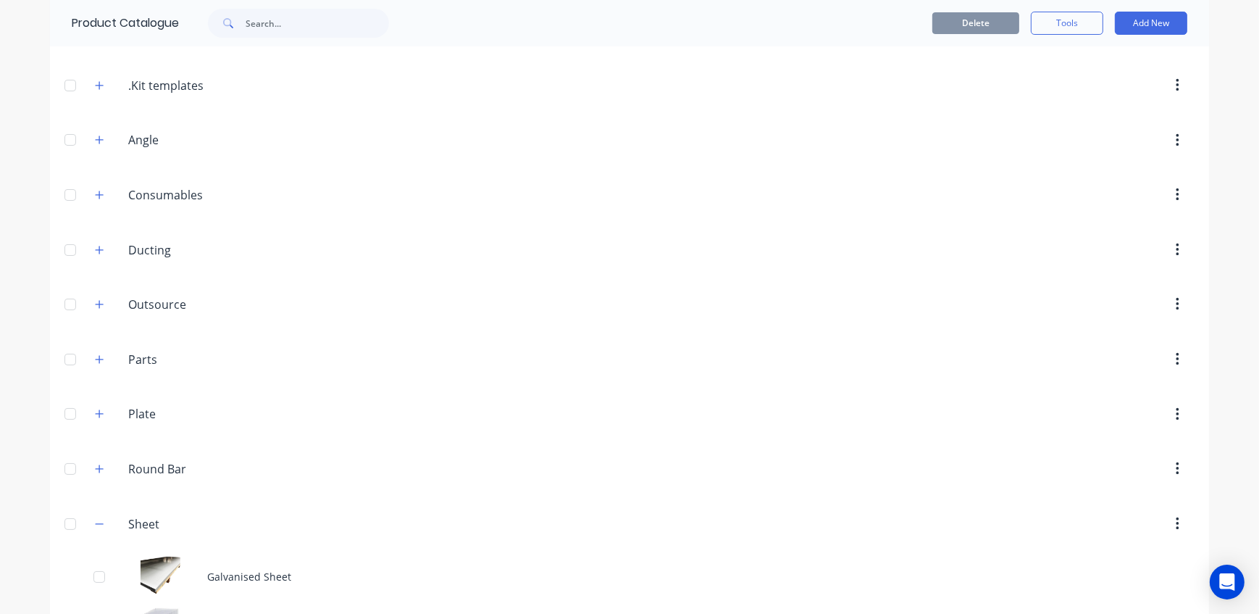
scroll to position [714, 0]
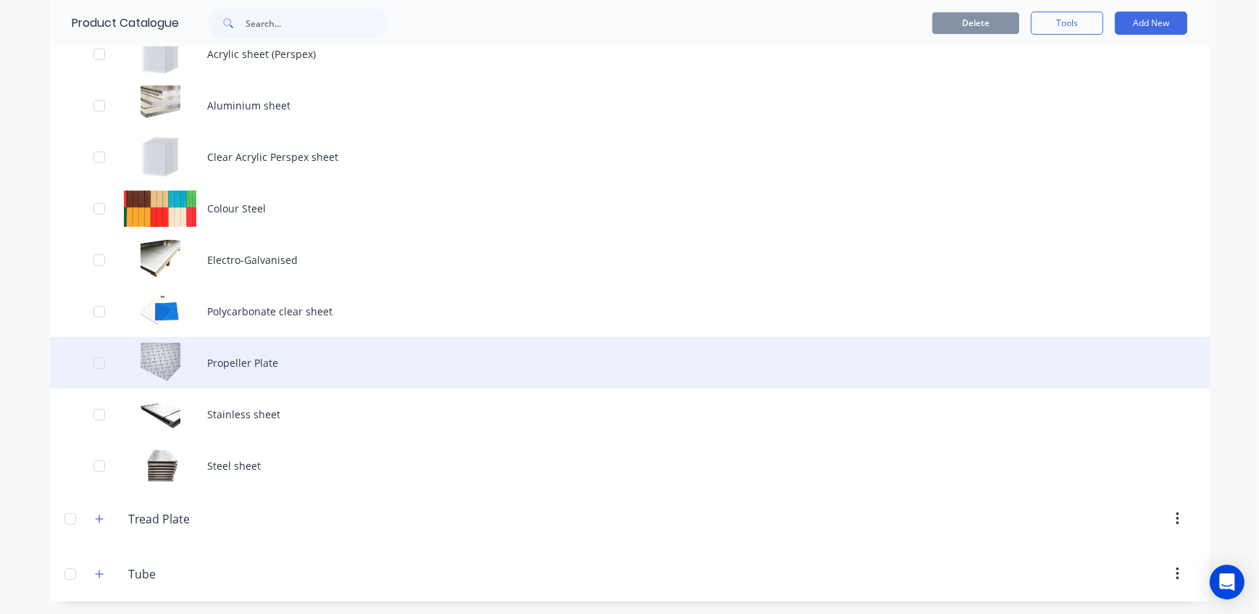
click at [255, 363] on div "Propeller Plate" at bounding box center [629, 362] width 1159 height 51
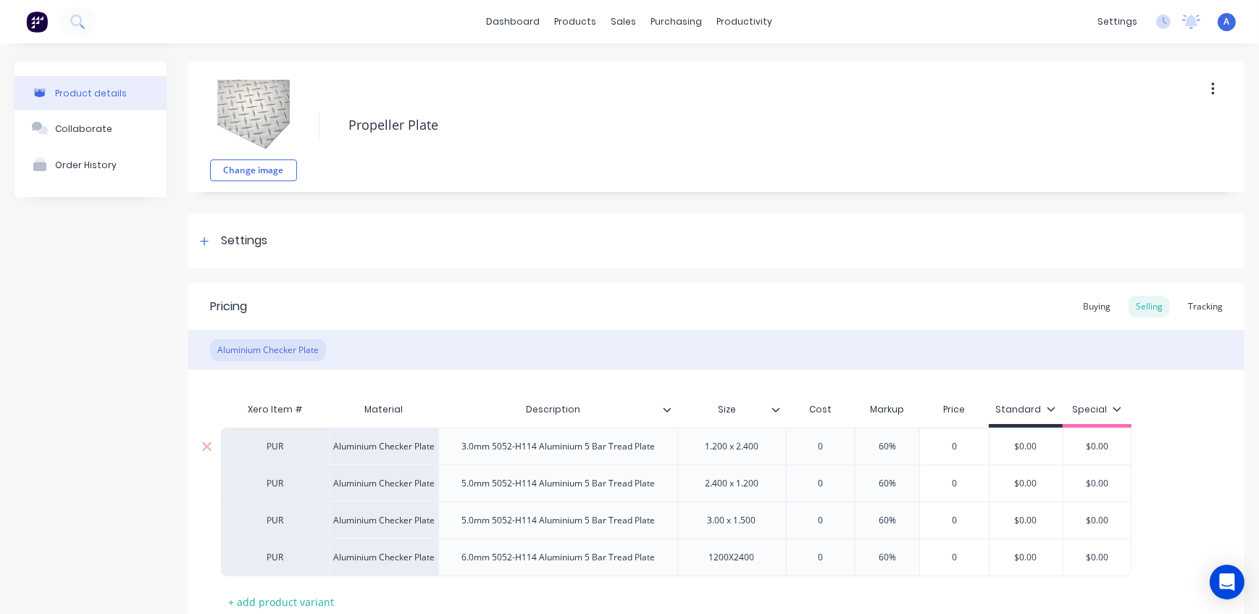
click at [904, 441] on input "60%" at bounding box center [887, 446] width 72 height 13
drag, startPoint x: 896, startPoint y: 443, endPoint x: 860, endPoint y: 441, distance: 36.3
click at [860, 441] on input "60%" at bounding box center [887, 446] width 72 height 13
drag, startPoint x: 906, startPoint y: 483, endPoint x: 866, endPoint y: 476, distance: 41.1
click at [866, 477] on input "60%" at bounding box center [887, 483] width 72 height 13
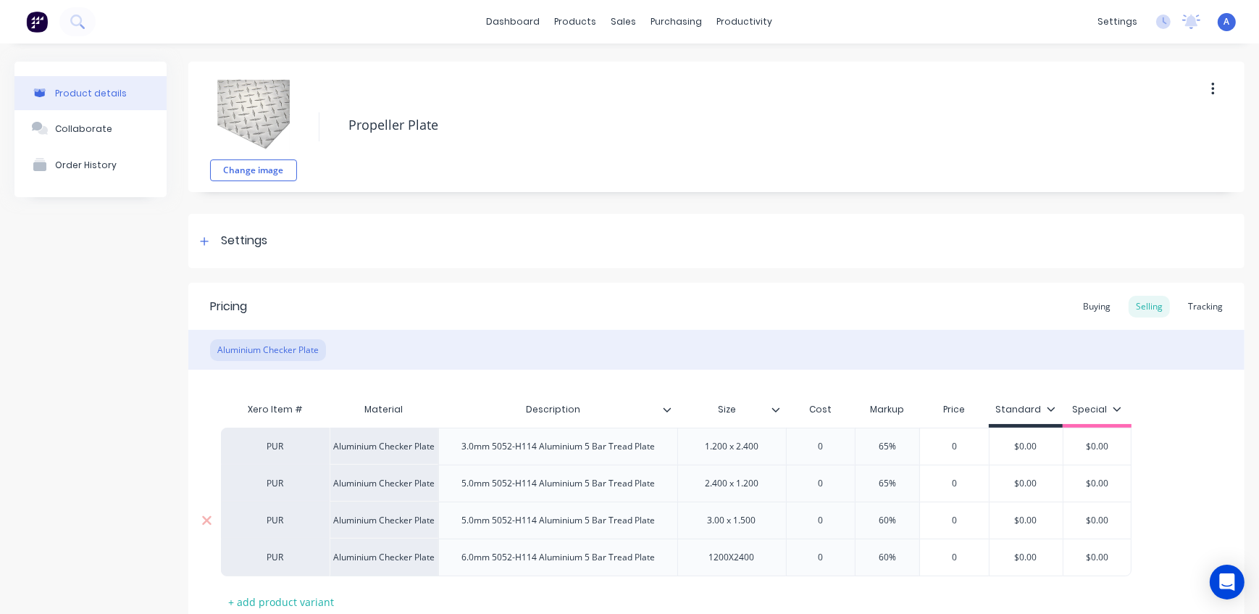
drag, startPoint x: 910, startPoint y: 518, endPoint x: 842, endPoint y: 521, distance: 68.2
click at [842, 521] on div "PUR Aluminium Checker Plate 5.0mm 5052-H114 Aluminium 5 Bar Tread Plate 3.00 x …" at bounding box center [676, 519] width 911 height 37
drag, startPoint x: 906, startPoint y: 557, endPoint x: 830, endPoint y: 559, distance: 76.1
click at [830, 559] on div "PUR Aluminium Checker Plate 6.0mm 5052-H114 Aluminium 5 Bar Tread Plate 1200X24…" at bounding box center [676, 557] width 911 height 38
click at [883, 318] on div "Pricing Buying Selling Tracking" at bounding box center [716, 306] width 1056 height 47
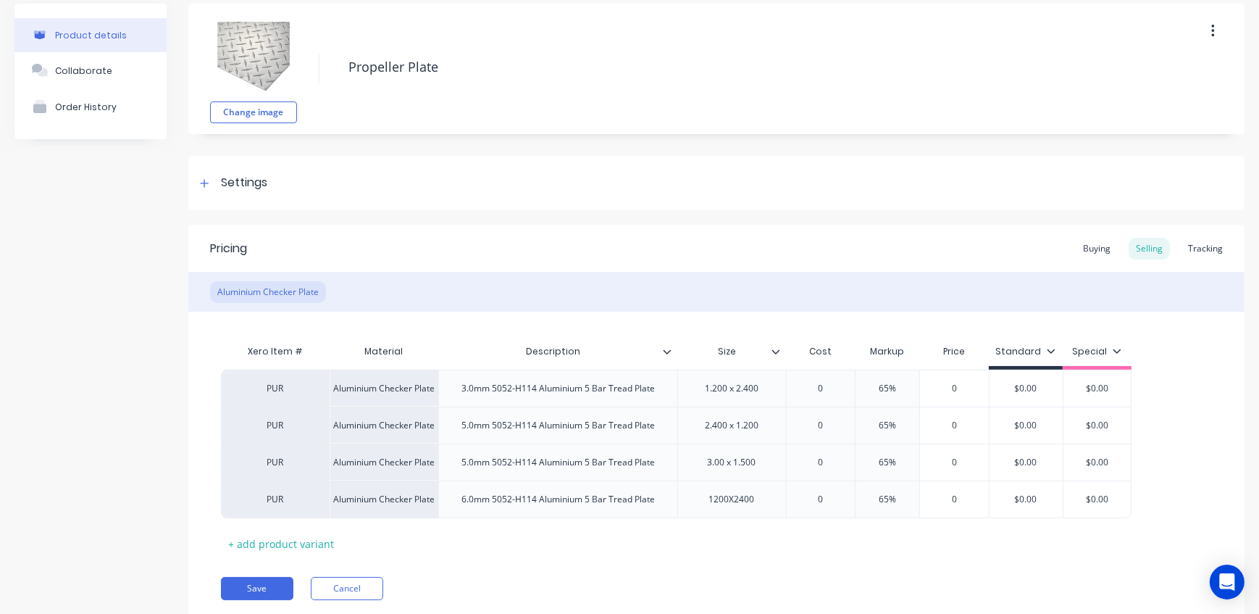
scroll to position [105, 0]
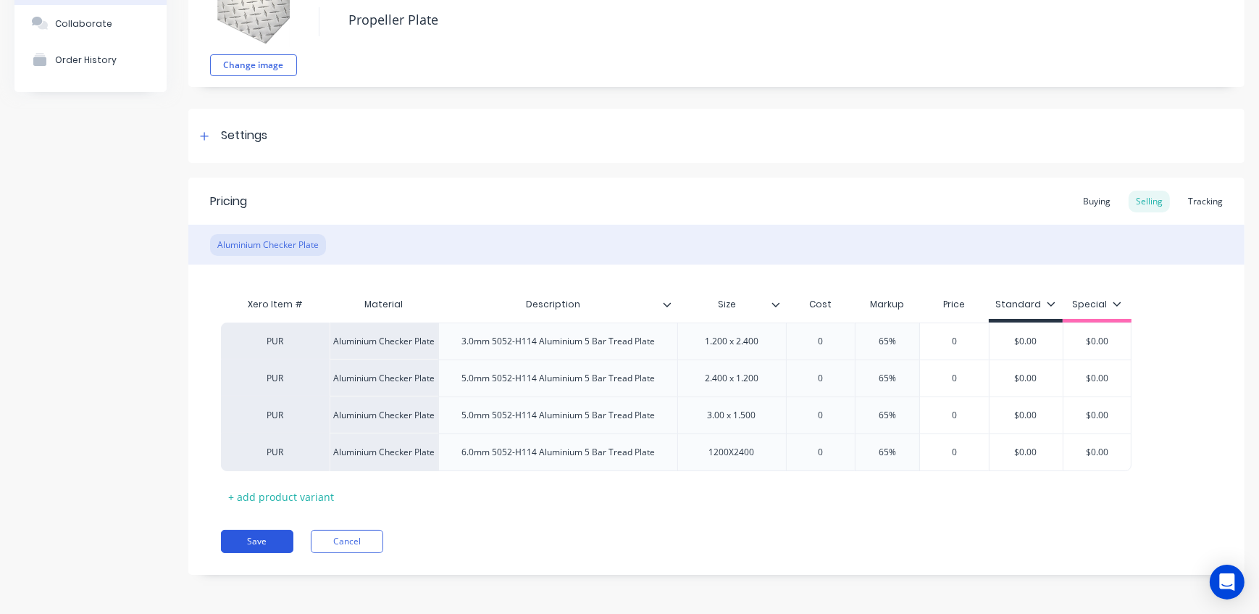
click at [261, 544] on button "Save" at bounding box center [257, 541] width 72 height 23
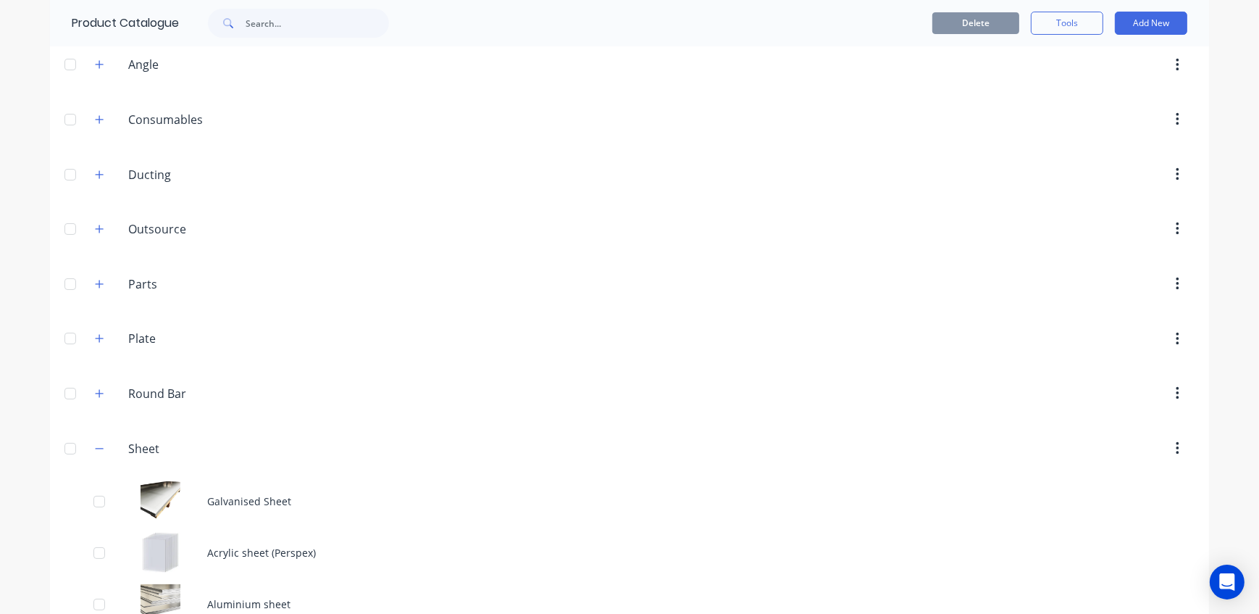
scroll to position [188, 0]
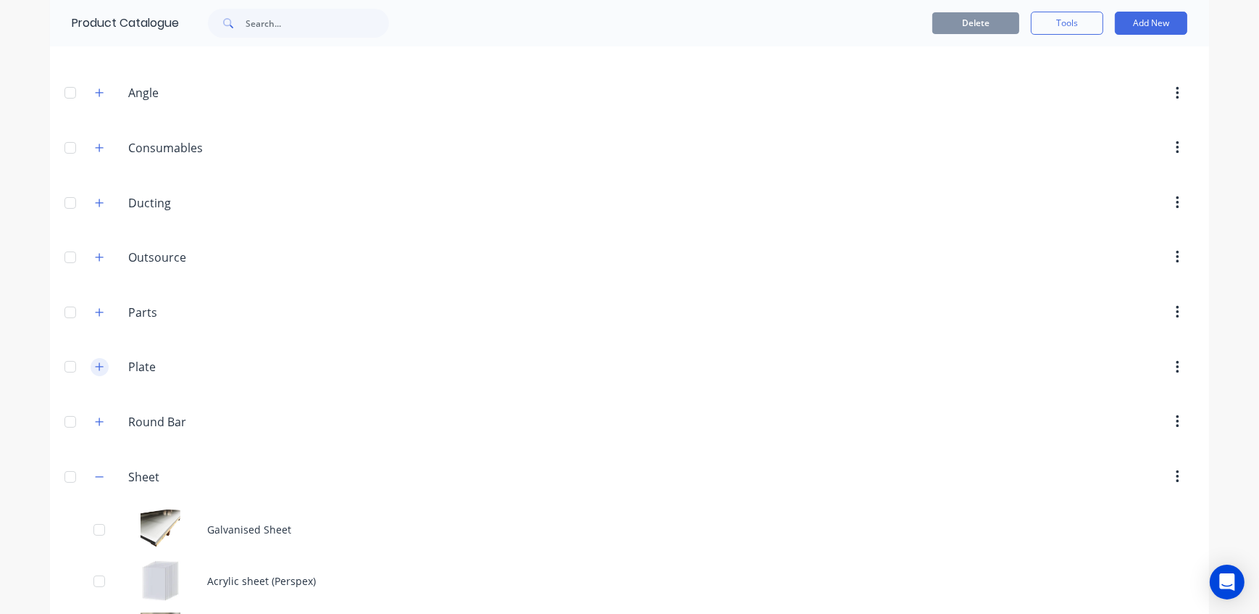
click at [95, 369] on icon "button" at bounding box center [99, 367] width 9 height 10
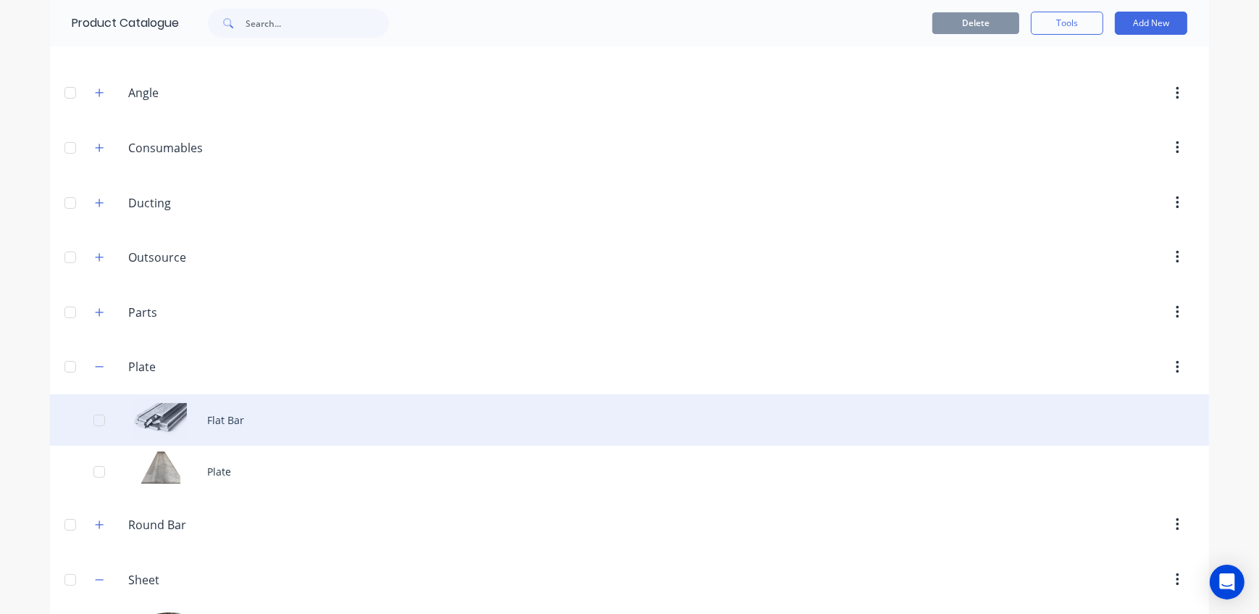
scroll to position [254, 0]
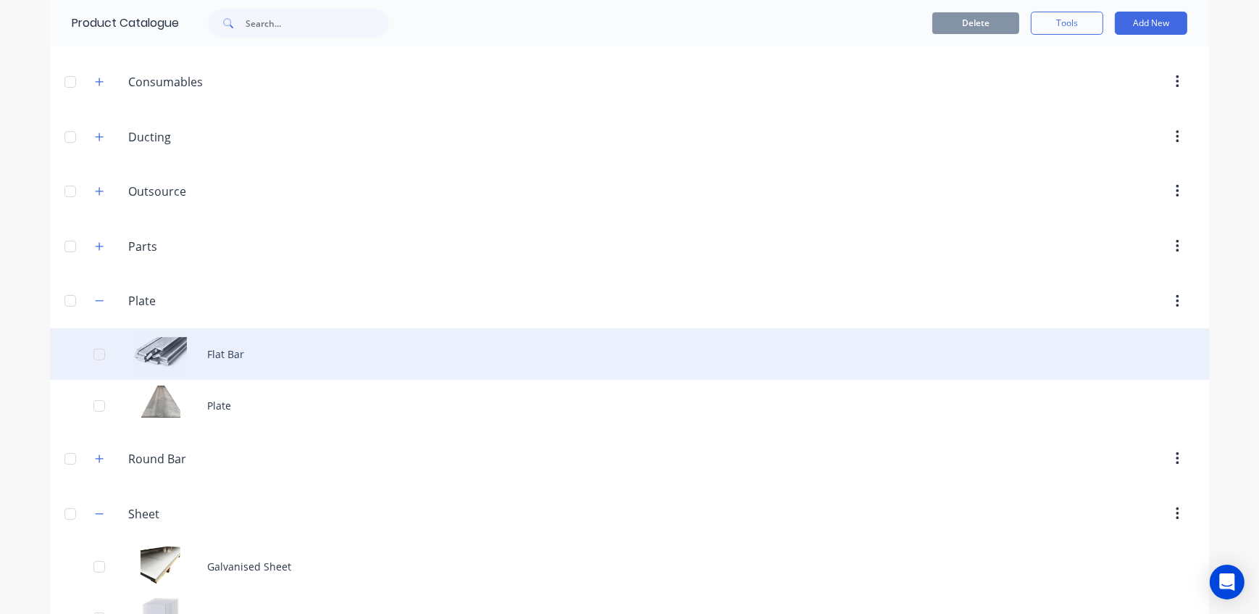
click at [235, 349] on div "Flat Bar" at bounding box center [629, 353] width 1159 height 51
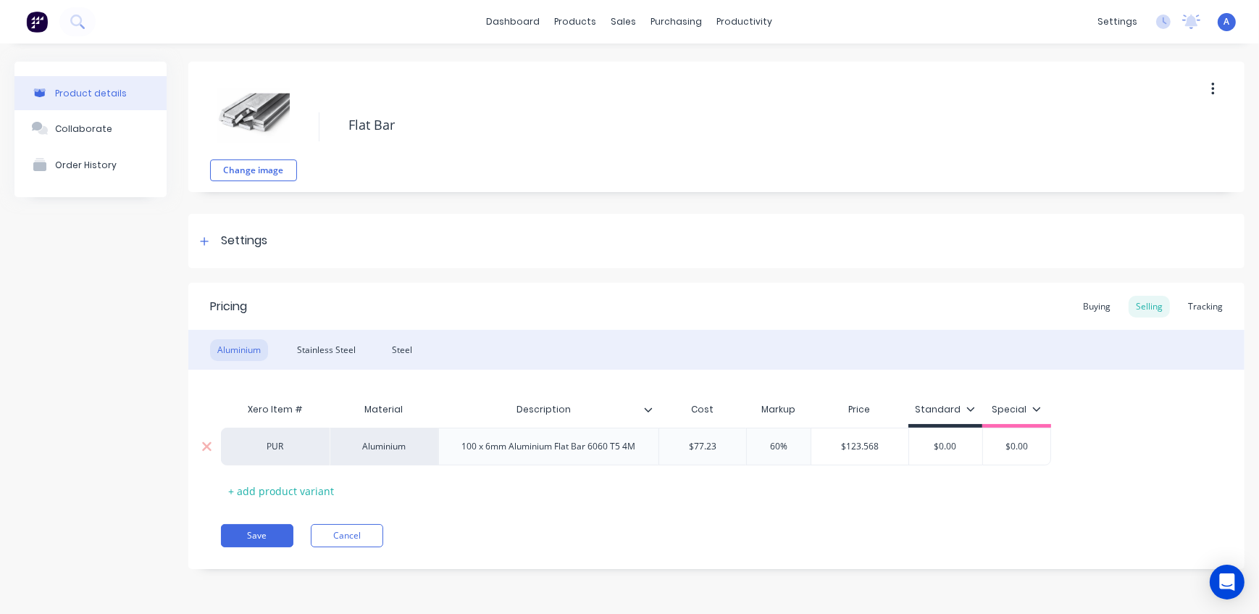
drag, startPoint x: 775, startPoint y: 446, endPoint x: 738, endPoint y: 448, distance: 37.0
click at [738, 448] on div "PUR Aluminium 100 x 6mm Aluminium Flat Bar 6060 T5 4M $77.23 60% 60% $123.568 $…" at bounding box center [636, 447] width 830 height 38
click at [341, 350] on div "Stainless Steel" at bounding box center [326, 350] width 73 height 22
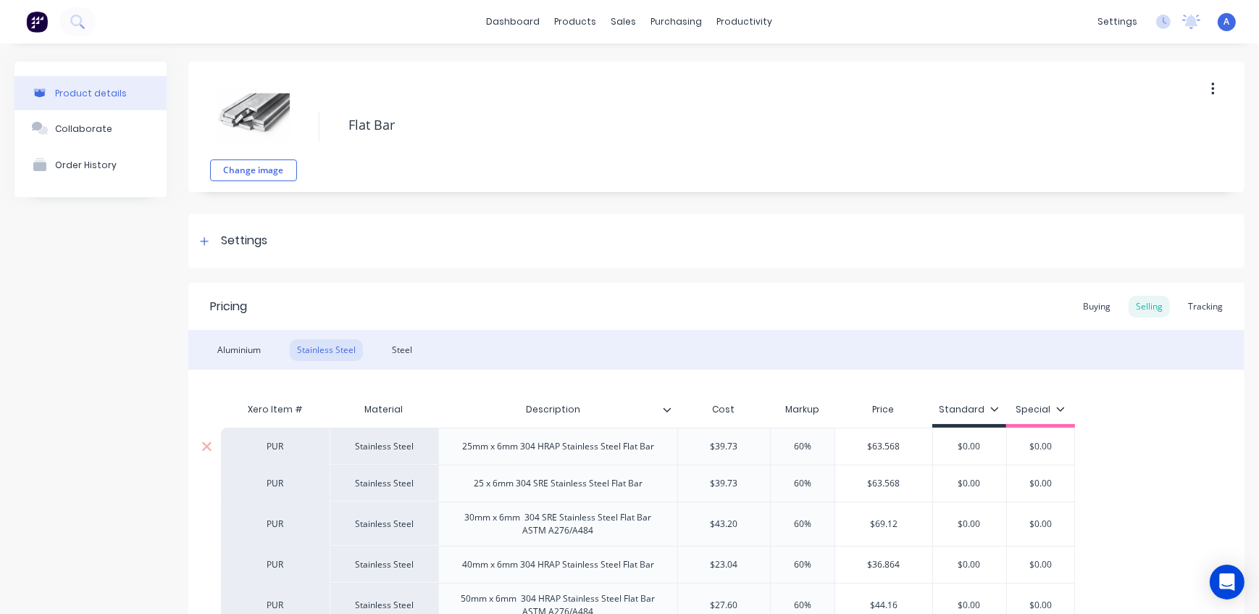
drag, startPoint x: 825, startPoint y: 450, endPoint x: 763, endPoint y: 438, distance: 62.8
click at [763, 438] on div "PUR Stainless Steel 25mm x 6mm 304 HRAP Stainless Steel Flat Bar $39.73 60% 60%…" at bounding box center [648, 446] width 854 height 37
drag, startPoint x: 813, startPoint y: 480, endPoint x: 703, endPoint y: 480, distance: 110.1
click at [703, 480] on div "PUR Stainless Steel 25 x 6mm 304 SRE Stainless Steel Flat Bar $39.73 60% 60% $6…" at bounding box center [648, 482] width 854 height 37
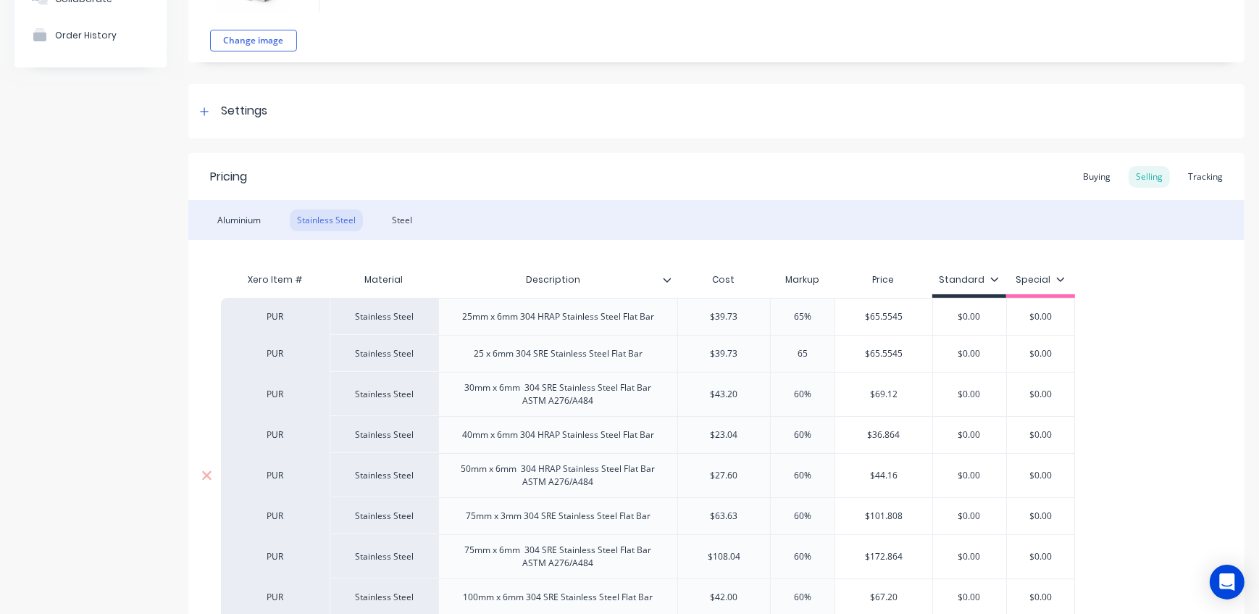
scroll to position [131, 0]
drag, startPoint x: 787, startPoint y: 392, endPoint x: 775, endPoint y: 392, distance: 12.3
click at [775, 392] on input "60%" at bounding box center [803, 392] width 72 height 13
drag, startPoint x: 817, startPoint y: 432, endPoint x: 754, endPoint y: 427, distance: 63.2
click at [754, 427] on div "PUR Stainless Steel 40mm x 6mm 304 HRAP Stainless Steel Flat Bar $23.04 60% 60%…" at bounding box center [648, 432] width 854 height 37
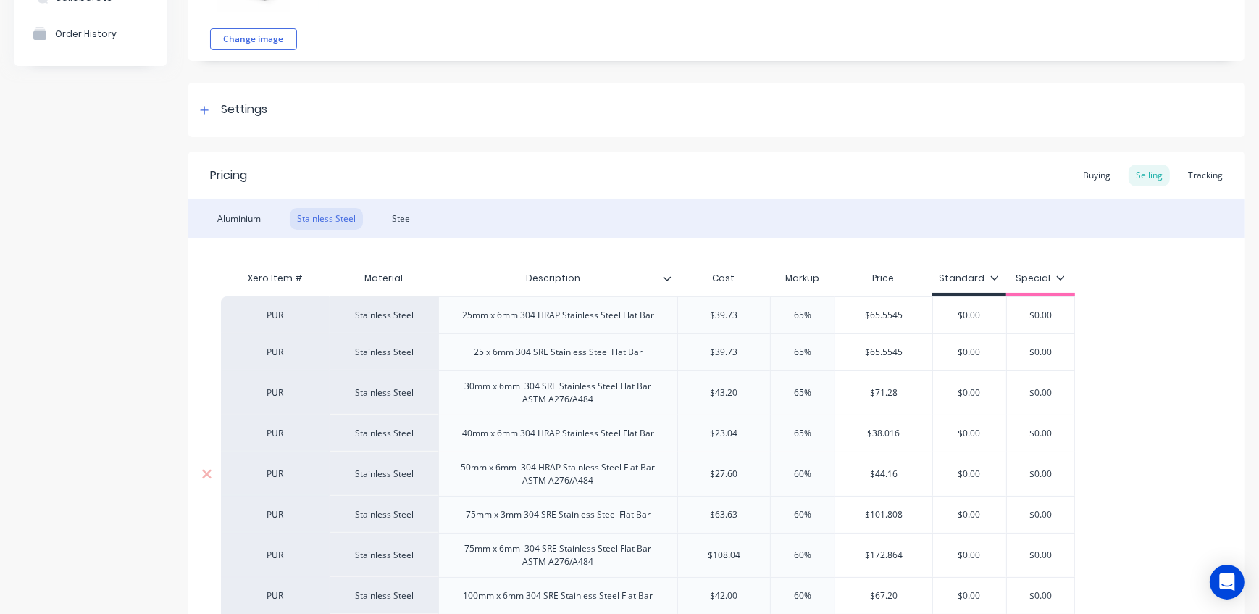
drag, startPoint x: 817, startPoint y: 471, endPoint x: 764, endPoint y: 472, distance: 53.6
click at [764, 472] on div "PUR Stainless Steel 50mm x 6mm 304 HRAP Stainless Steel Flat Bar ASTM A276/A484…" at bounding box center [648, 473] width 854 height 44
drag, startPoint x: 812, startPoint y: 513, endPoint x: 738, endPoint y: 515, distance: 73.9
click at [738, 515] on div "PUR Stainless Steel 75mm x 3mm 304 SRE Stainless Steel Flat Bar $63.63 60% 60% …" at bounding box center [648, 514] width 854 height 37
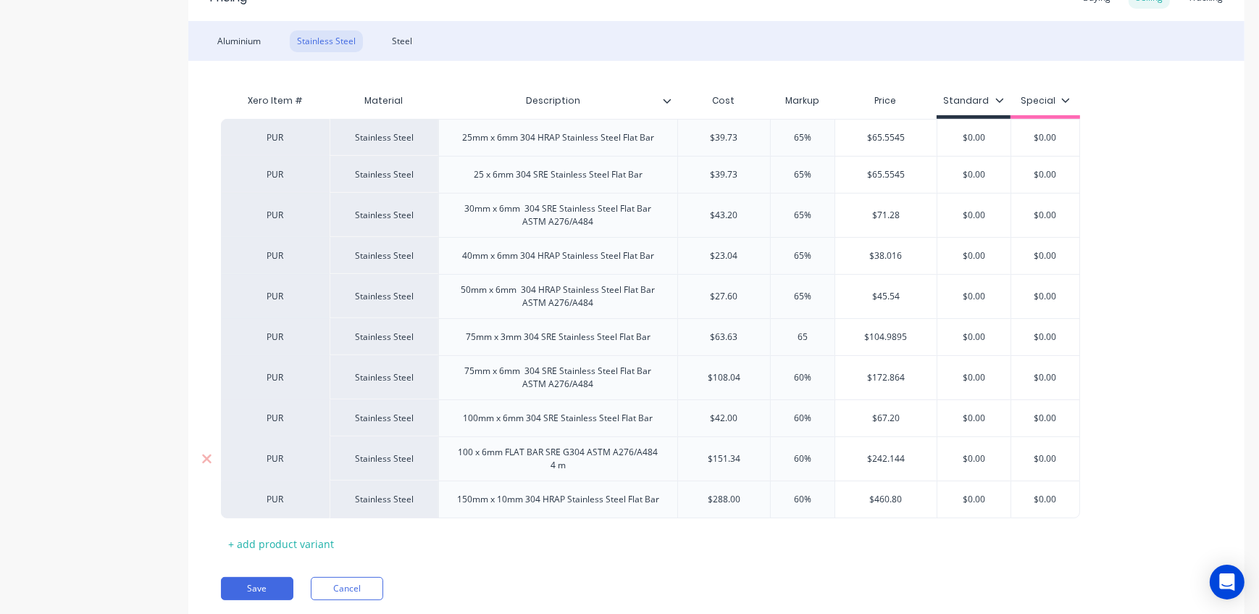
scroll to position [329, 0]
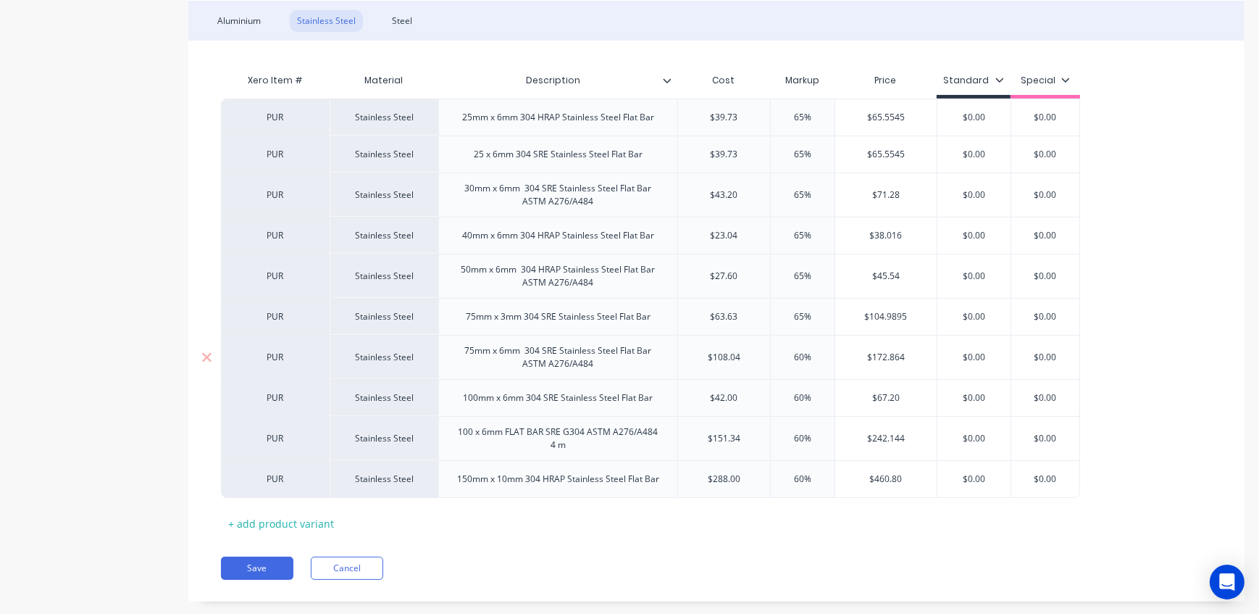
drag, startPoint x: 812, startPoint y: 357, endPoint x: 773, endPoint y: 358, distance: 39.1
click at [773, 358] on input "60%" at bounding box center [803, 357] width 72 height 13
drag, startPoint x: 814, startPoint y: 399, endPoint x: 746, endPoint y: 395, distance: 68.2
click at [746, 395] on div "PUR Stainless Steel 100mm x 6mm 304 SRE Stainless Steel Flat Bar $42.00 60% 60%…" at bounding box center [650, 397] width 859 height 37
drag, startPoint x: 824, startPoint y: 436, endPoint x: 696, endPoint y: 439, distance: 128.3
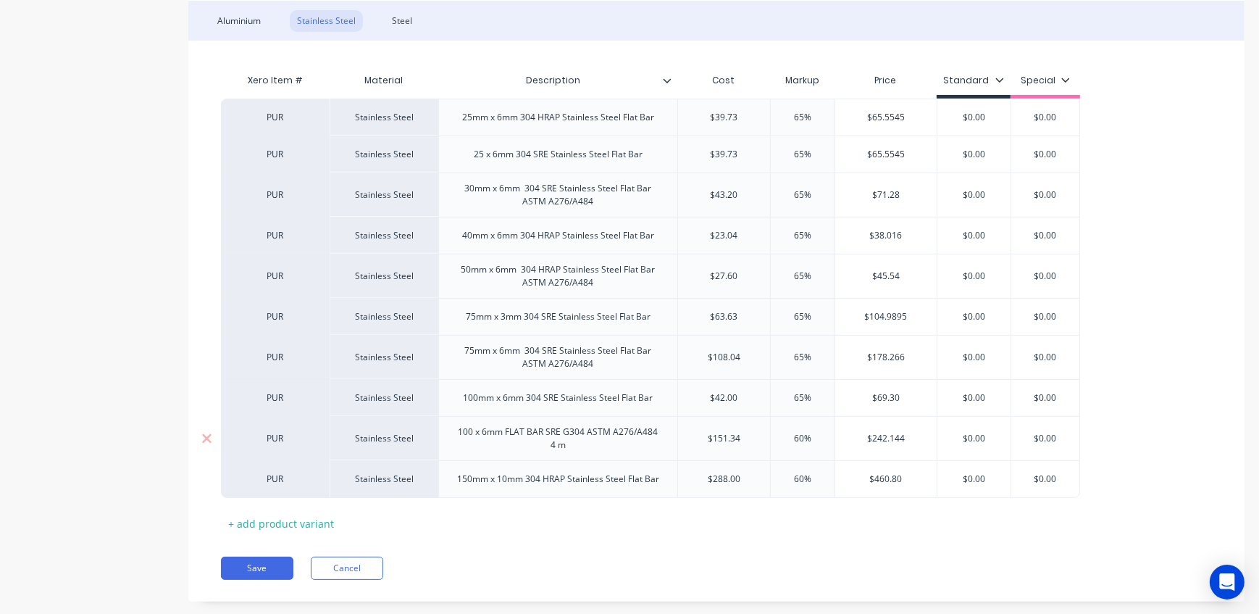
click at [696, 439] on div "PUR Stainless Steel 100 x 6mm FLAT BAR SRE G304 ASTM A276/A484 4 m $151.34 60% …" at bounding box center [650, 438] width 859 height 44
drag, startPoint x: 817, startPoint y: 477, endPoint x: 756, endPoint y: 477, distance: 60.9
click at [756, 477] on div "PUR Stainless Steel 150mm x 10mm 304 HRAP Stainless Steel Flat Bar $288.00 60% …" at bounding box center [650, 479] width 859 height 38
click at [798, 559] on div "Save Cancel" at bounding box center [733, 567] width 1024 height 23
click at [249, 565] on button "Save" at bounding box center [257, 567] width 72 height 23
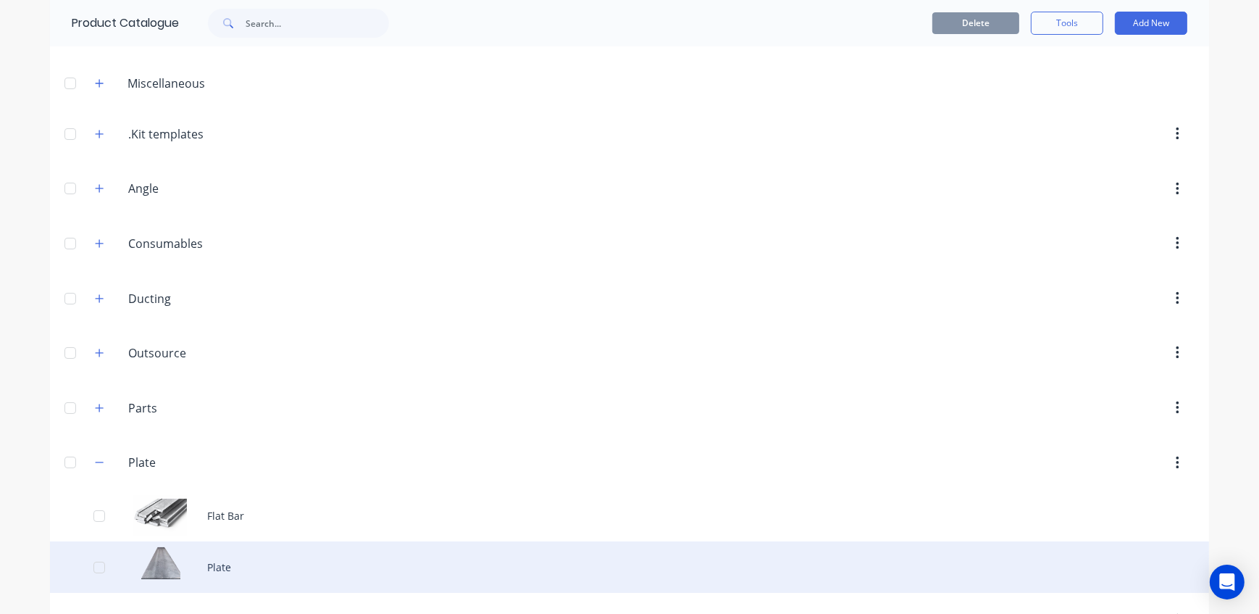
scroll to position [197, 0]
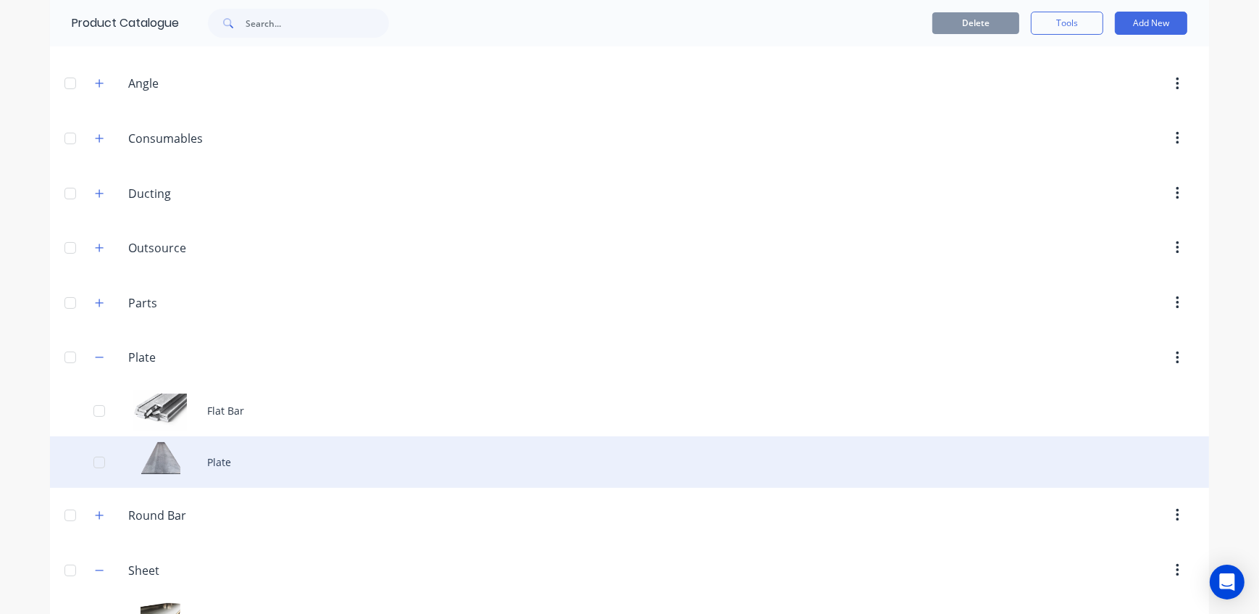
click at [301, 468] on div "Plate" at bounding box center [629, 461] width 1159 height 51
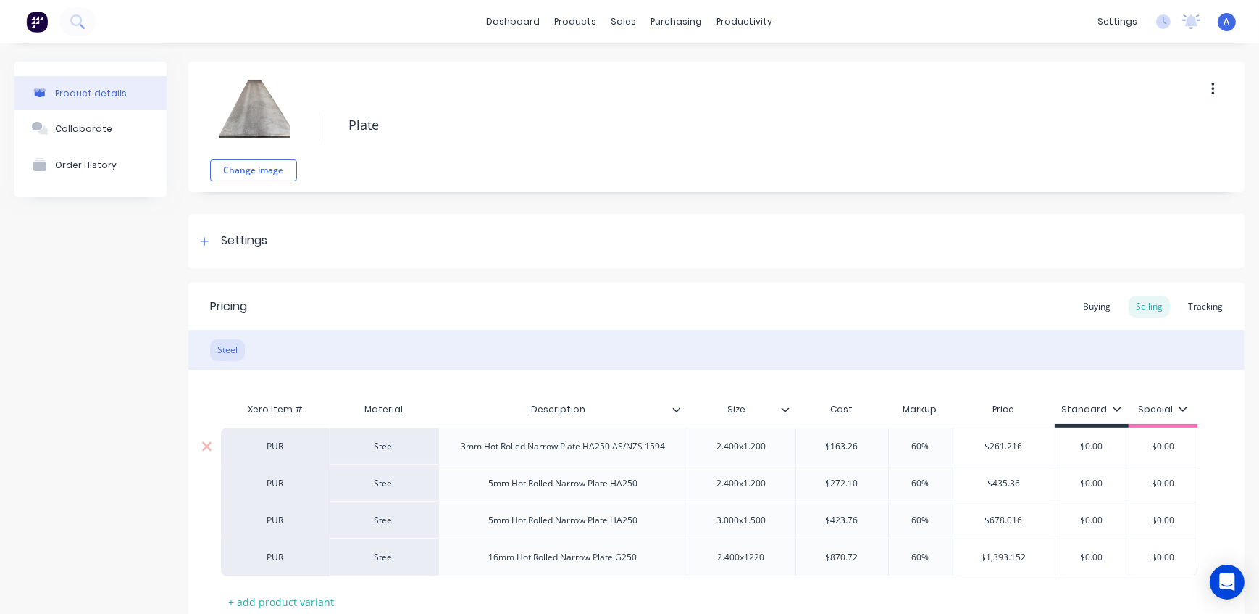
drag, startPoint x: 935, startPoint y: 446, endPoint x: 858, endPoint y: 440, distance: 77.1
click at [858, 440] on div "PUR Steel 3mm Hot Rolled Narrow Plate HA250 AS/NZS 1594 2.400x1.200 $163.26 60%…" at bounding box center [709, 446] width 977 height 37
drag, startPoint x: 935, startPoint y: 483, endPoint x: 877, endPoint y: 480, distance: 58.8
click at [877, 480] on div "PUR Steel 5mm Hot Rolled Narrow Plate HA250 2.400x1.200 $272.10 60% 60% $435.36…" at bounding box center [709, 482] width 977 height 37
drag, startPoint x: 935, startPoint y: 517, endPoint x: 832, endPoint y: 512, distance: 103.8
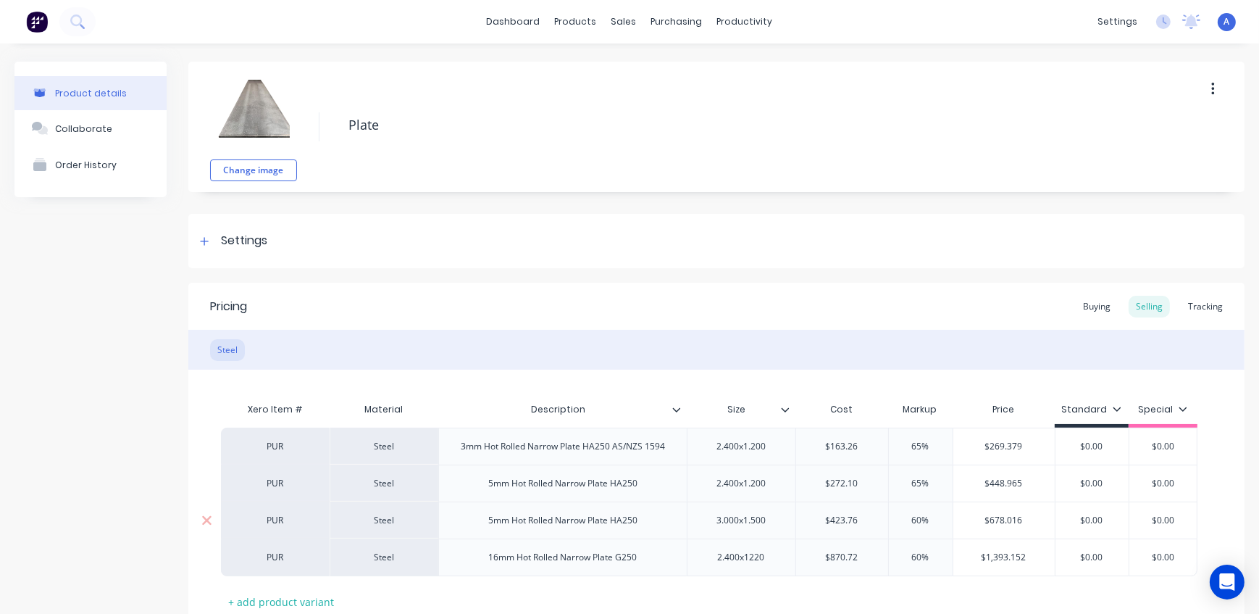
click at [832, 512] on div "PUR Steel 5mm Hot Rolled Narrow Plate HA250 3.000x1.500 $423.76 60% 60% $678.01…" at bounding box center [709, 519] width 977 height 37
drag, startPoint x: 930, startPoint y: 553, endPoint x: 886, endPoint y: 551, distance: 44.2
click at [886, 551] on input "60%" at bounding box center [921, 557] width 72 height 13
click at [960, 596] on div "Xero Item # Material Description Size Cost Markup Price Standard Special PUR St…" at bounding box center [716, 504] width 991 height 218
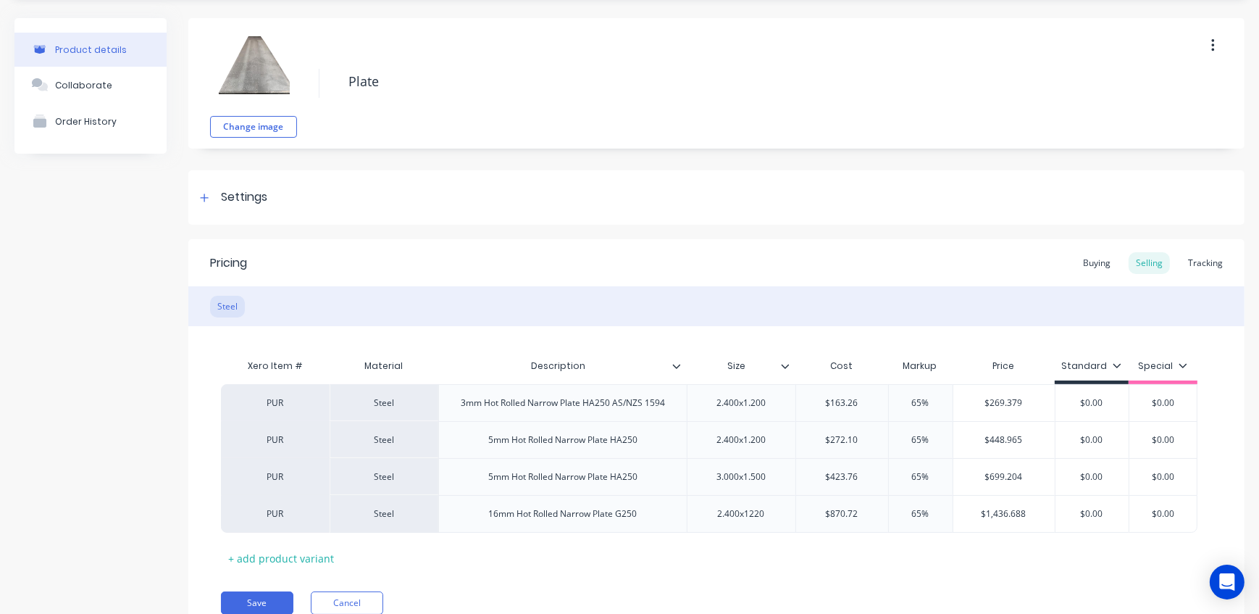
scroll to position [105, 0]
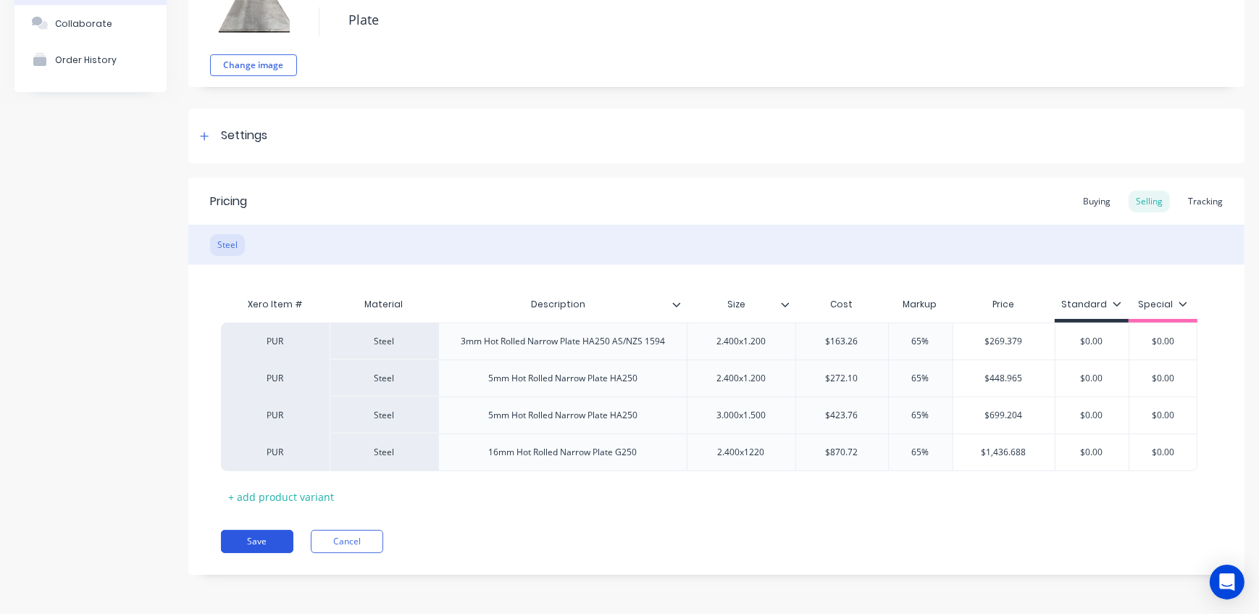
click at [277, 537] on button "Save" at bounding box center [257, 541] width 72 height 23
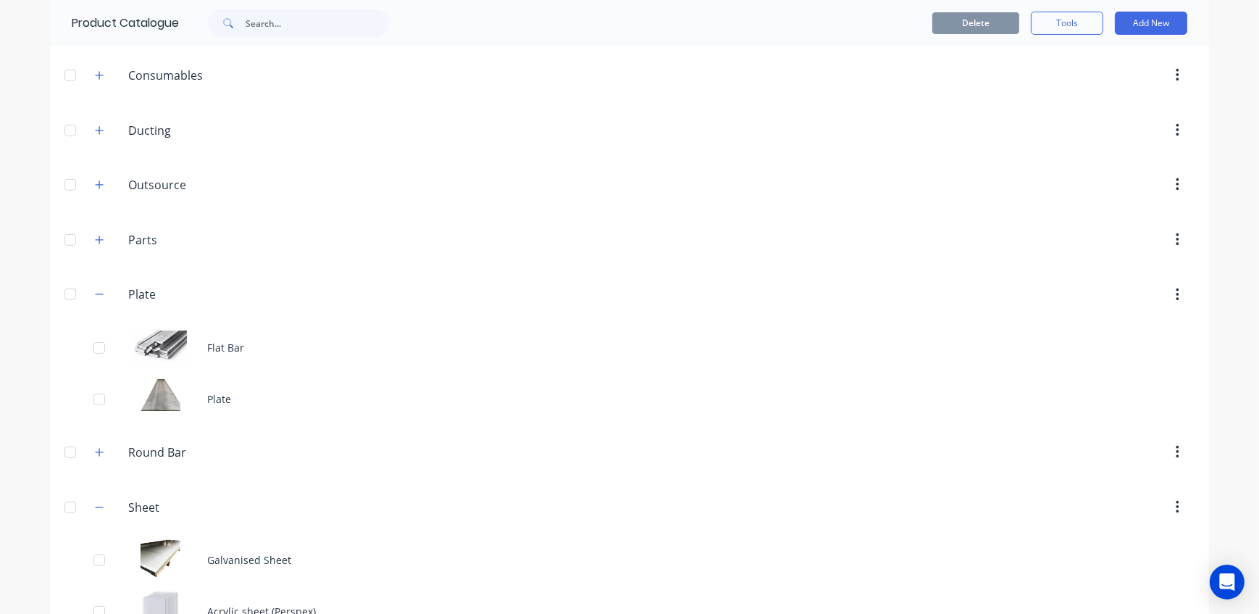
scroll to position [263, 0]
click at [96, 288] on icon "button" at bounding box center [99, 291] width 9 height 10
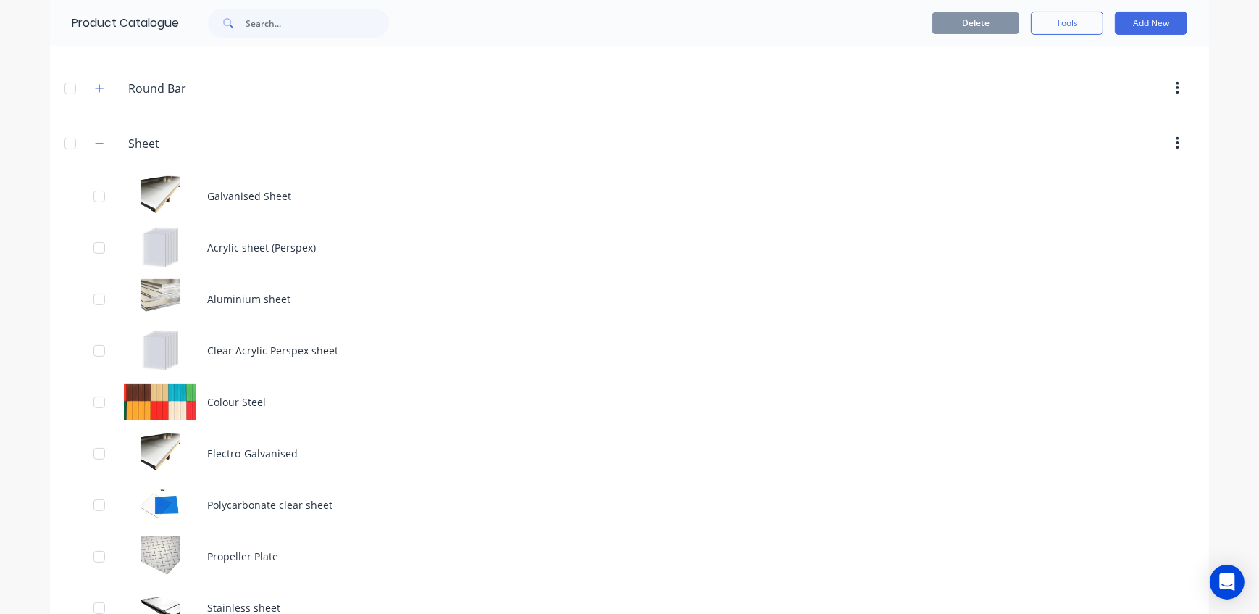
scroll to position [714, 0]
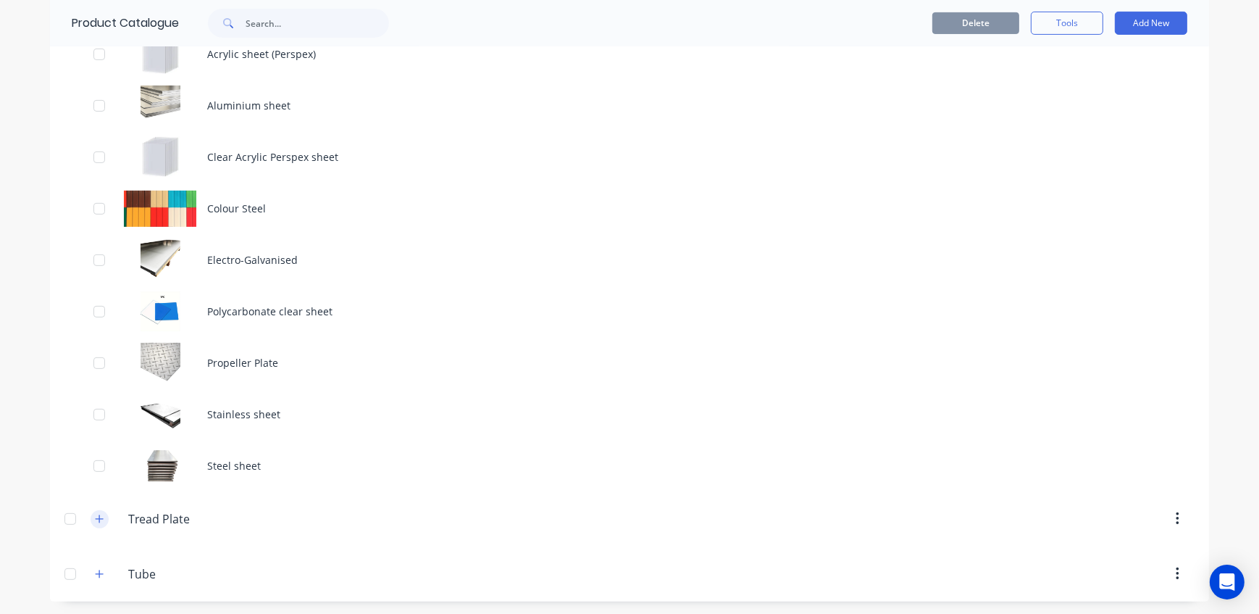
click at [95, 515] on icon "button" at bounding box center [99, 519] width 9 height 10
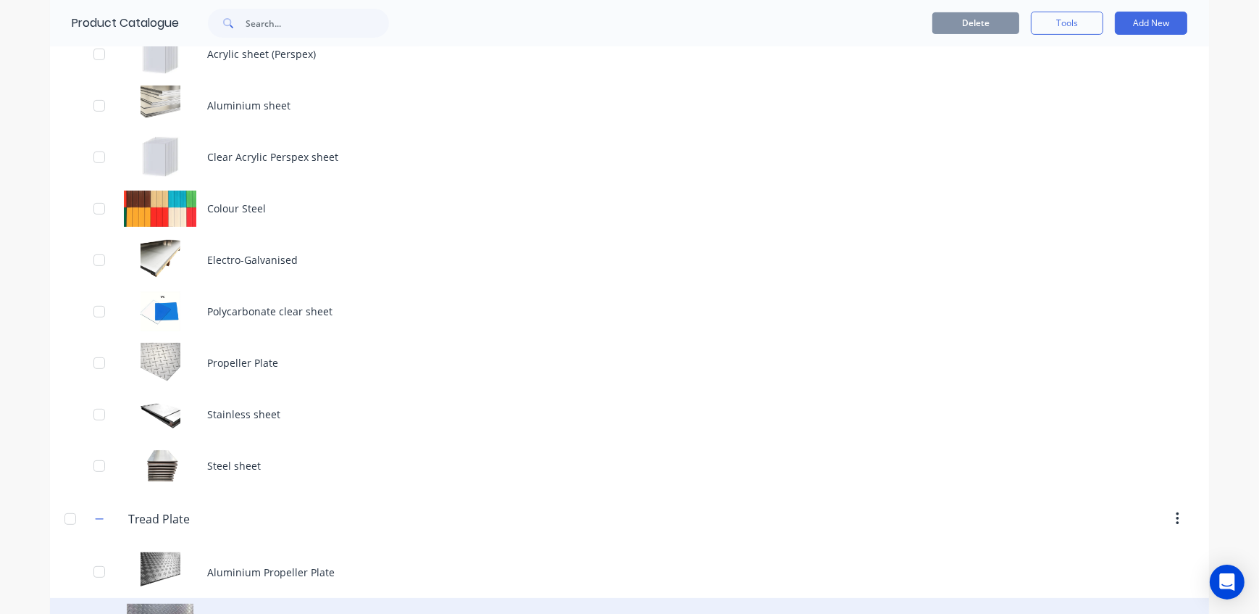
scroll to position [869, 0]
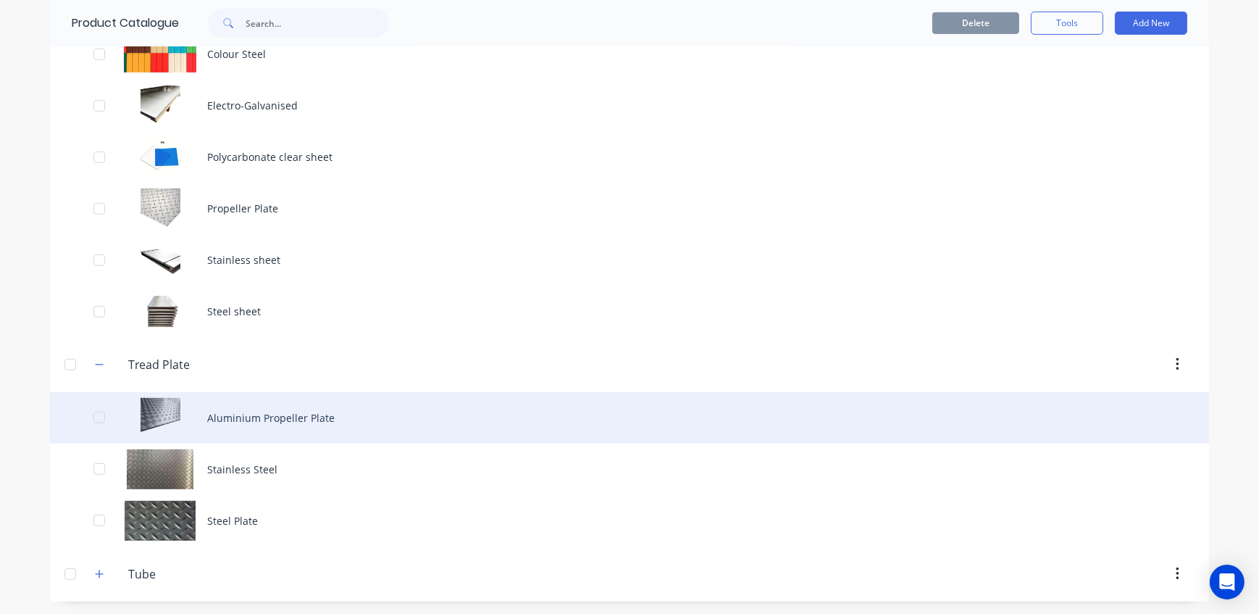
click at [283, 413] on div "Aluminium Propeller Plate" at bounding box center [629, 417] width 1159 height 51
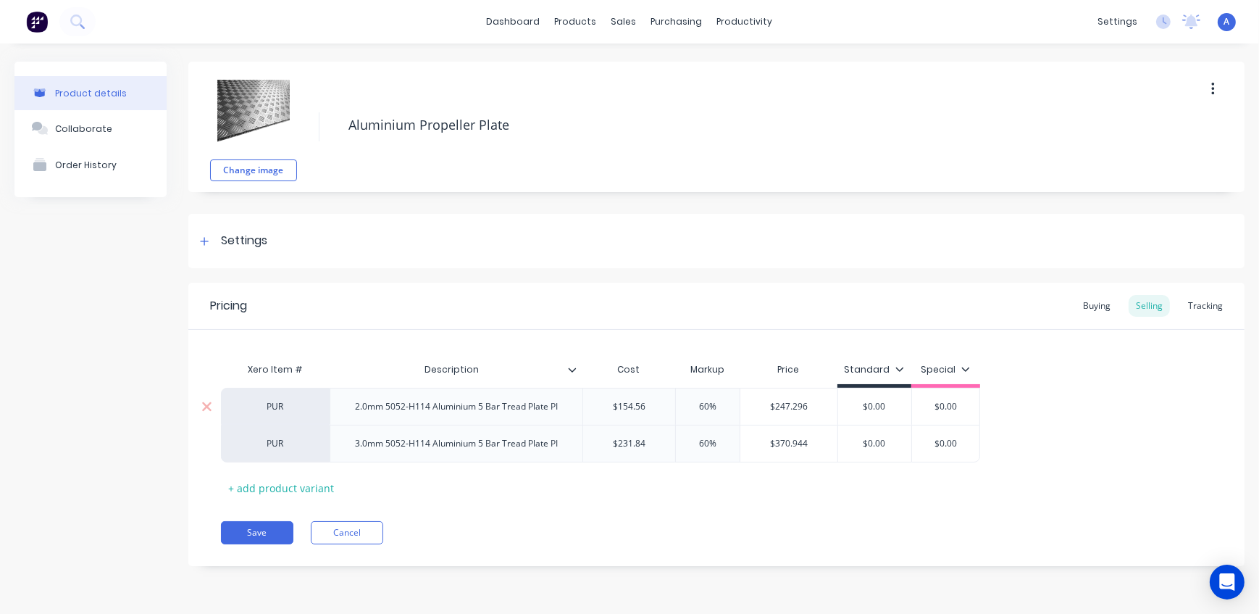
drag, startPoint x: 720, startPoint y: 405, endPoint x: 665, endPoint y: 400, distance: 55.3
click at [665, 400] on div "PUR 2.0mm 5052-H114 Aluminium 5 Bar Tread Plate PI $154.56 60% 60% $247.296 $0.…" at bounding box center [600, 406] width 759 height 37
drag, startPoint x: 735, startPoint y: 444, endPoint x: 659, endPoint y: 443, distance: 76.8
click at [659, 443] on div "PUR 3.0mm 5052-H114 Aluminium 5 Bar Tread Plate PI $231.84 60% 60% $370.944 $0.…" at bounding box center [600, 444] width 759 height 38
click at [264, 529] on button "Save" at bounding box center [257, 532] width 72 height 23
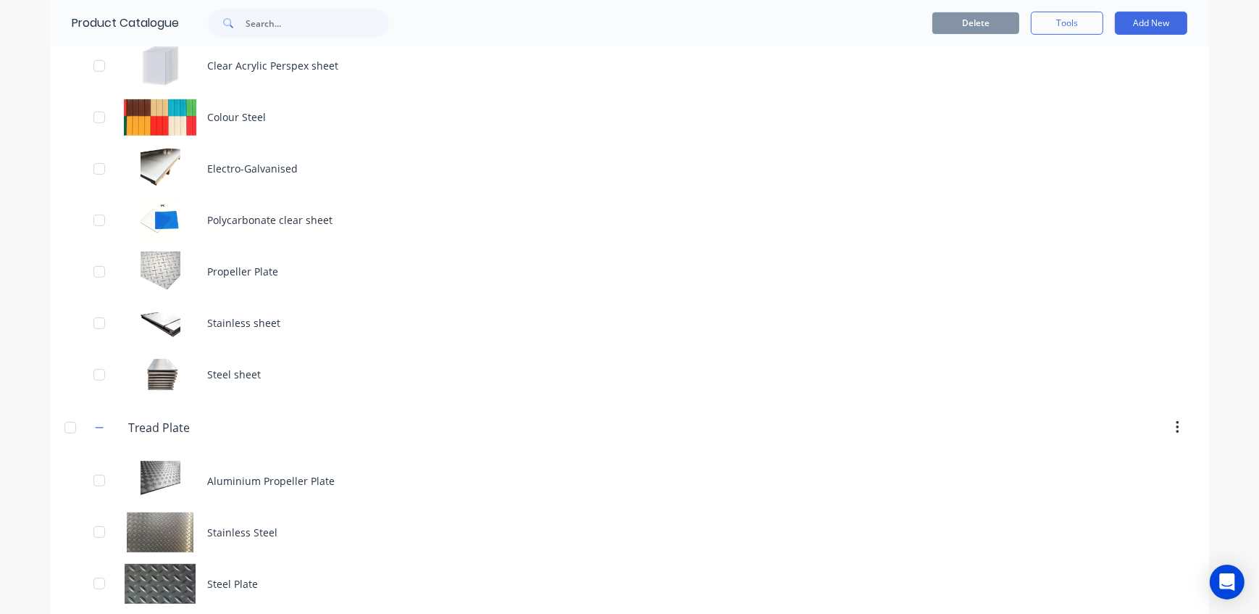
scroll to position [856, 0]
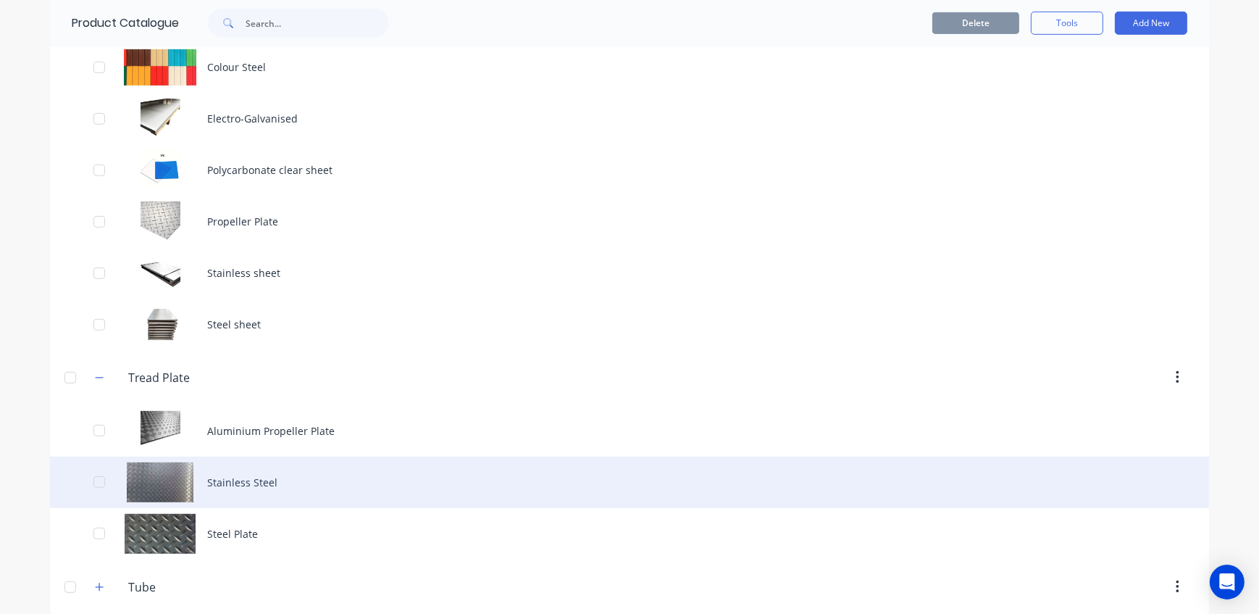
click at [283, 477] on div "Stainless Steel" at bounding box center [629, 481] width 1159 height 51
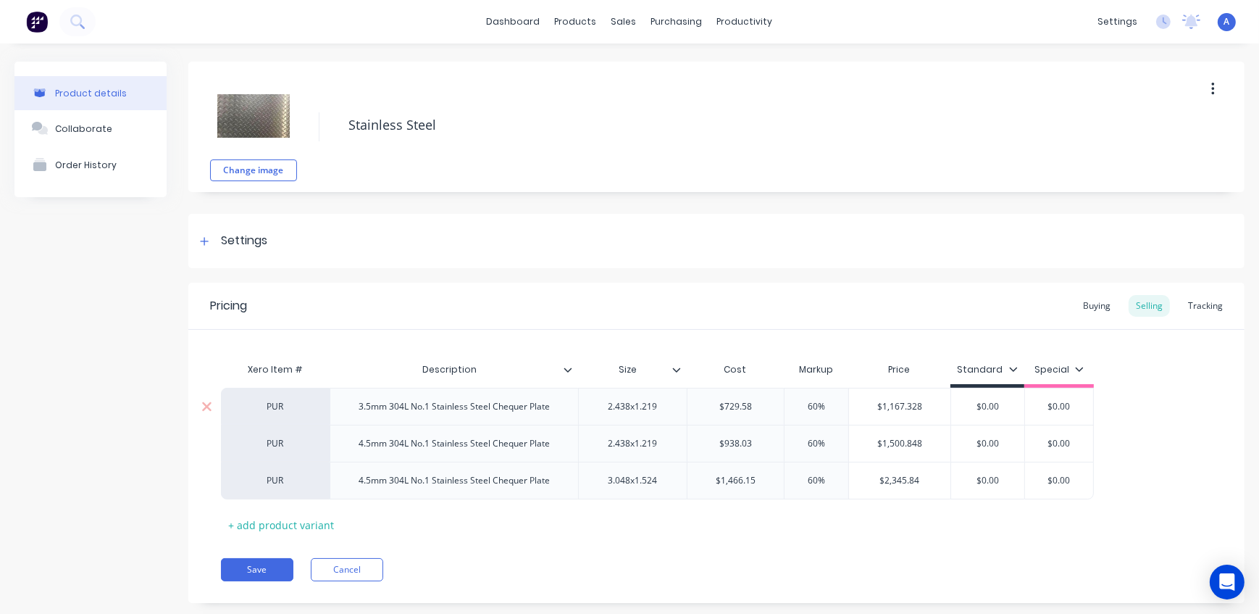
drag, startPoint x: 833, startPoint y: 408, endPoint x: 796, endPoint y: 407, distance: 37.0
click at [796, 407] on input "60%" at bounding box center [816, 406] width 72 height 13
drag, startPoint x: 825, startPoint y: 442, endPoint x: 794, endPoint y: 437, distance: 30.9
click at [796, 440] on input "60%" at bounding box center [816, 443] width 72 height 13
drag, startPoint x: 830, startPoint y: 479, endPoint x: 756, endPoint y: 475, distance: 74.0
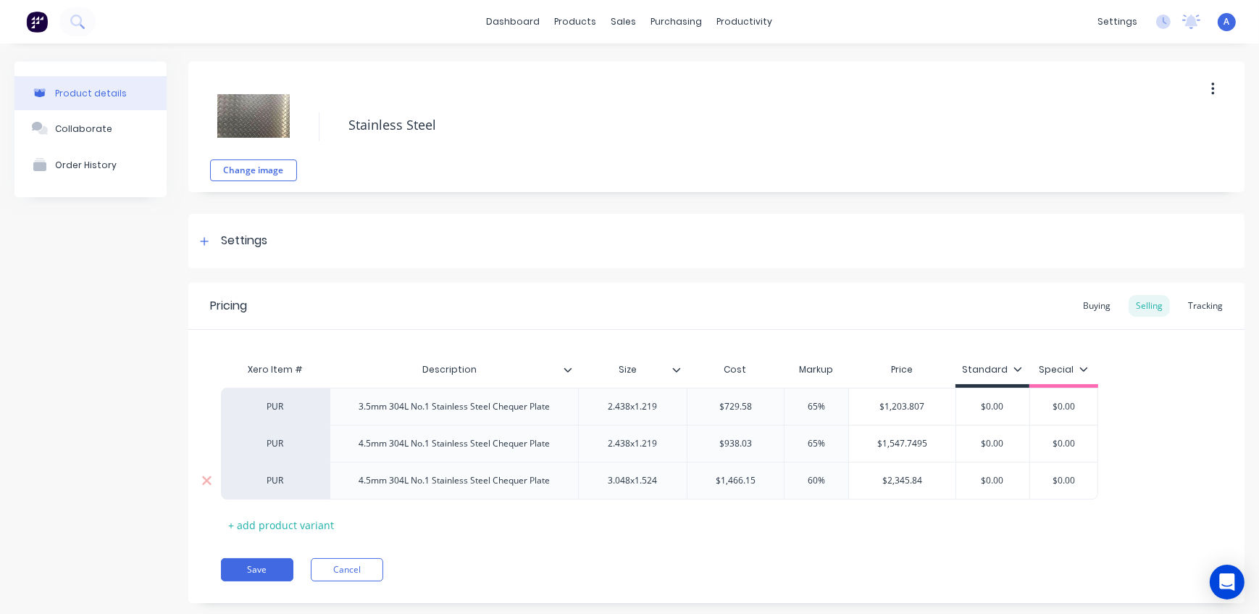
click at [756, 475] on div "PUR 4.5mm 304L No.1 Stainless Steel Chequer Plate 3.048x1.524 $1,466.15 60% 60%…" at bounding box center [659, 481] width 877 height 38
click at [264, 571] on button "Save" at bounding box center [257, 569] width 72 height 23
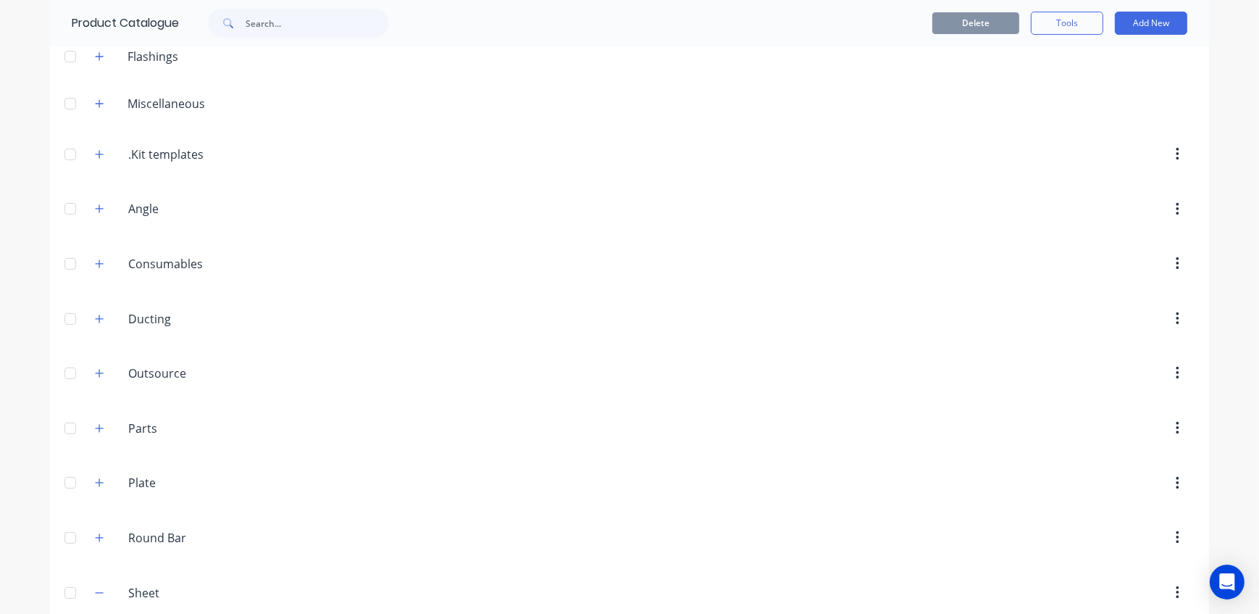
scroll to position [461, 0]
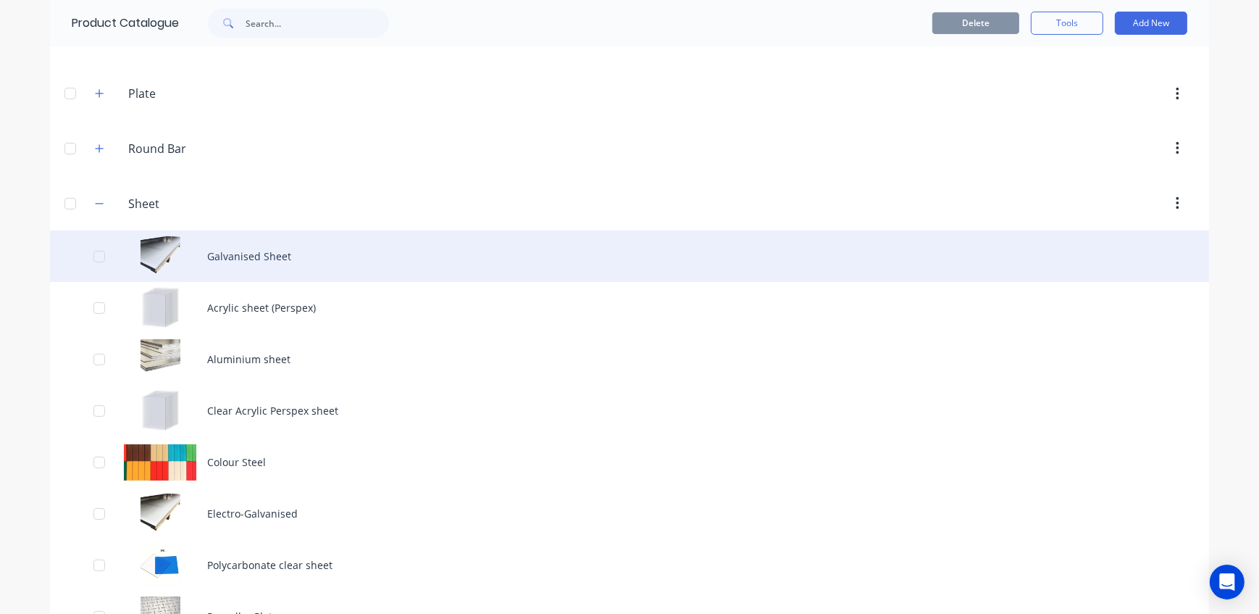
click at [239, 256] on div "Galvanised Sheet" at bounding box center [629, 255] width 1159 height 51
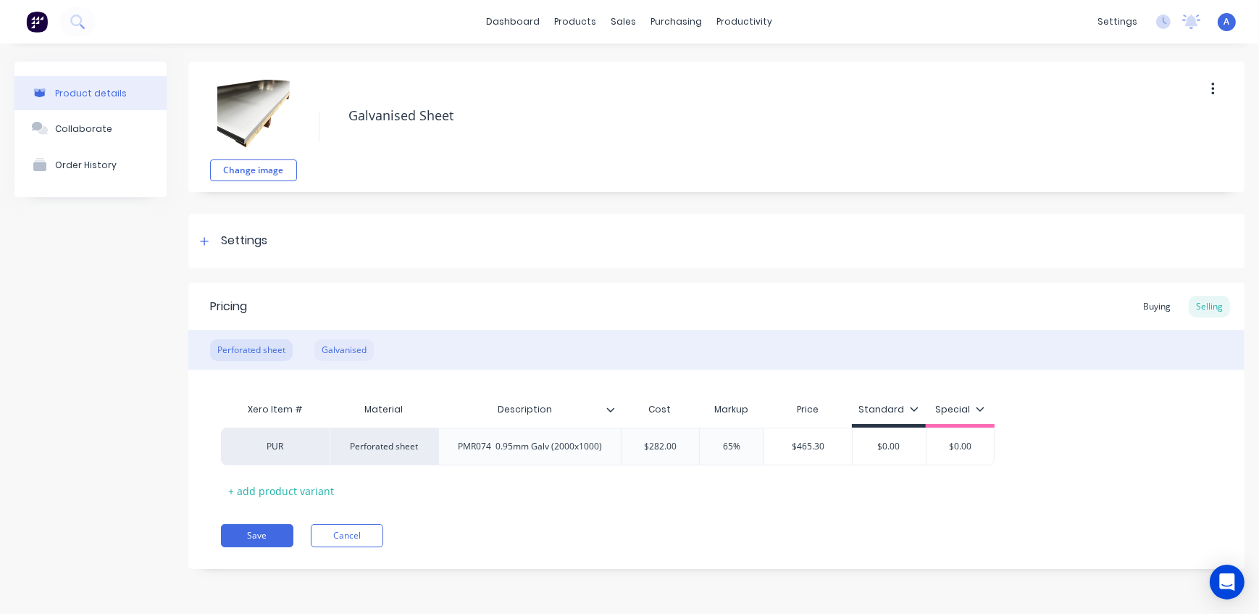
click at [356, 351] on div "Galvanised" at bounding box center [343, 350] width 59 height 22
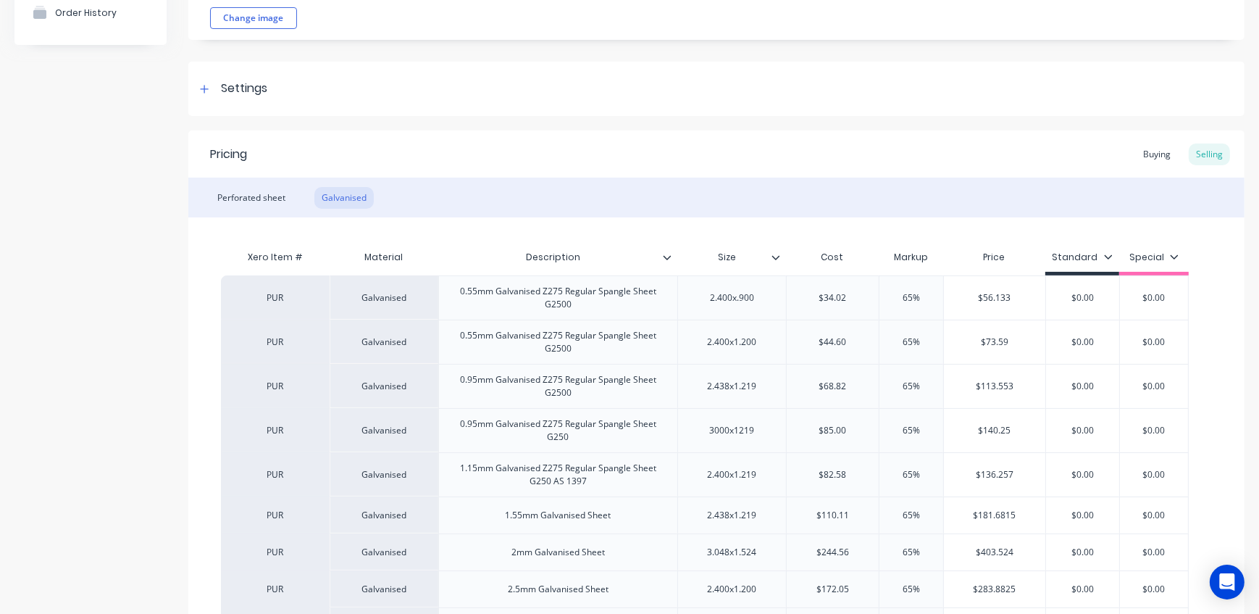
scroll to position [362, 0]
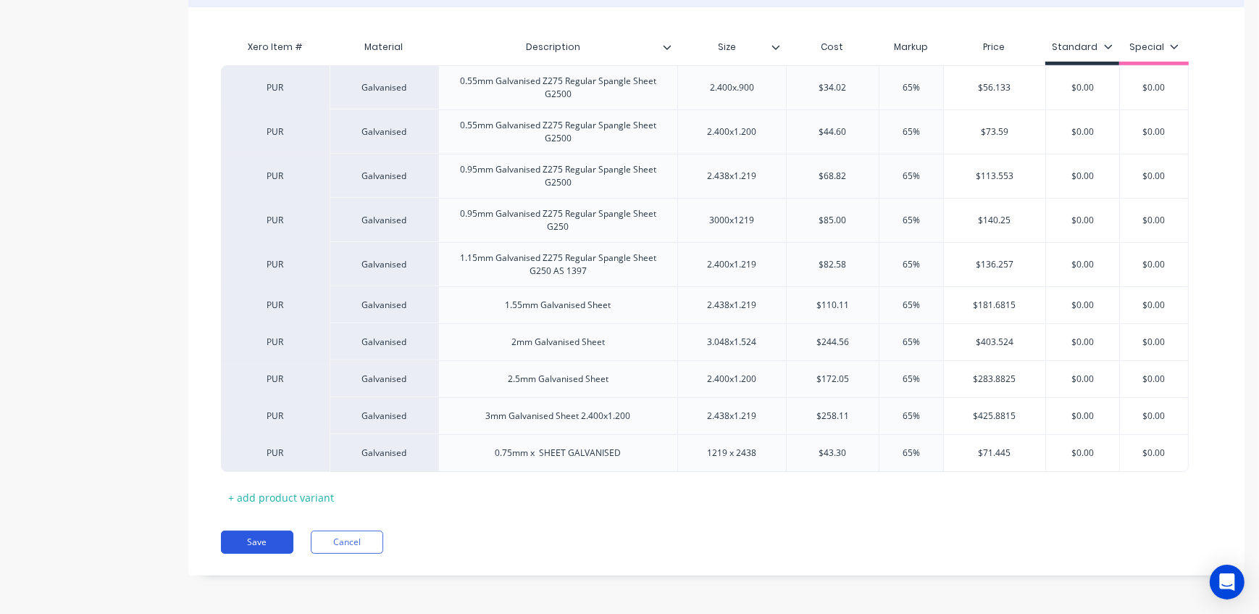
click at [277, 537] on button "Save" at bounding box center [257, 541] width 72 height 23
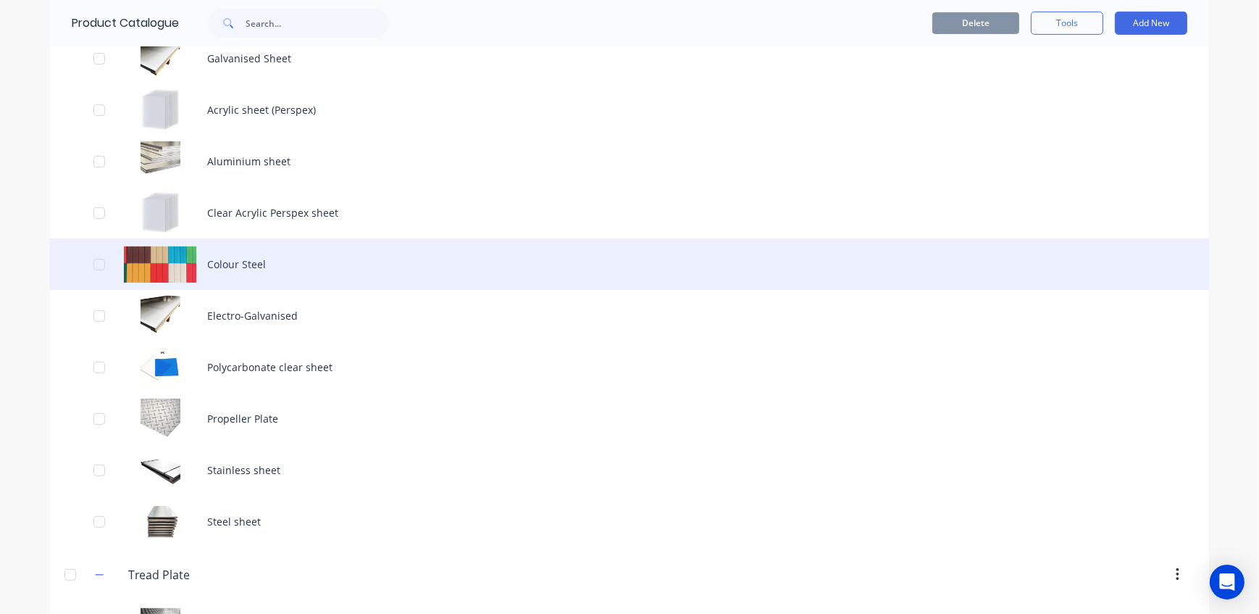
scroll to position [869, 0]
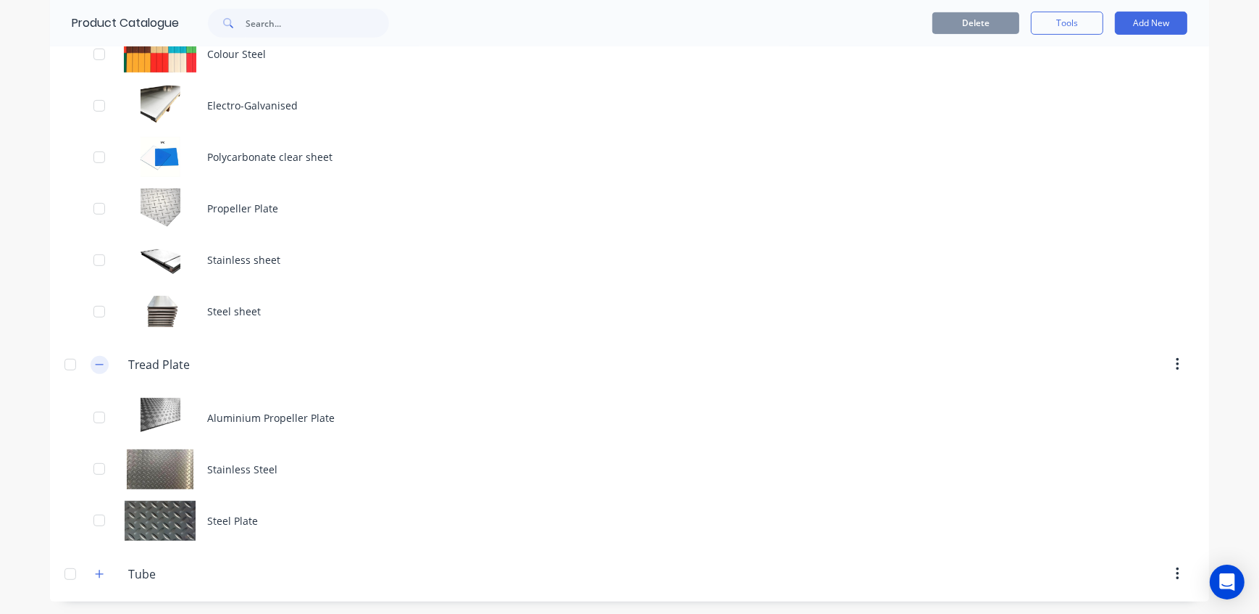
click at [96, 365] on icon "button" at bounding box center [99, 364] width 9 height 10
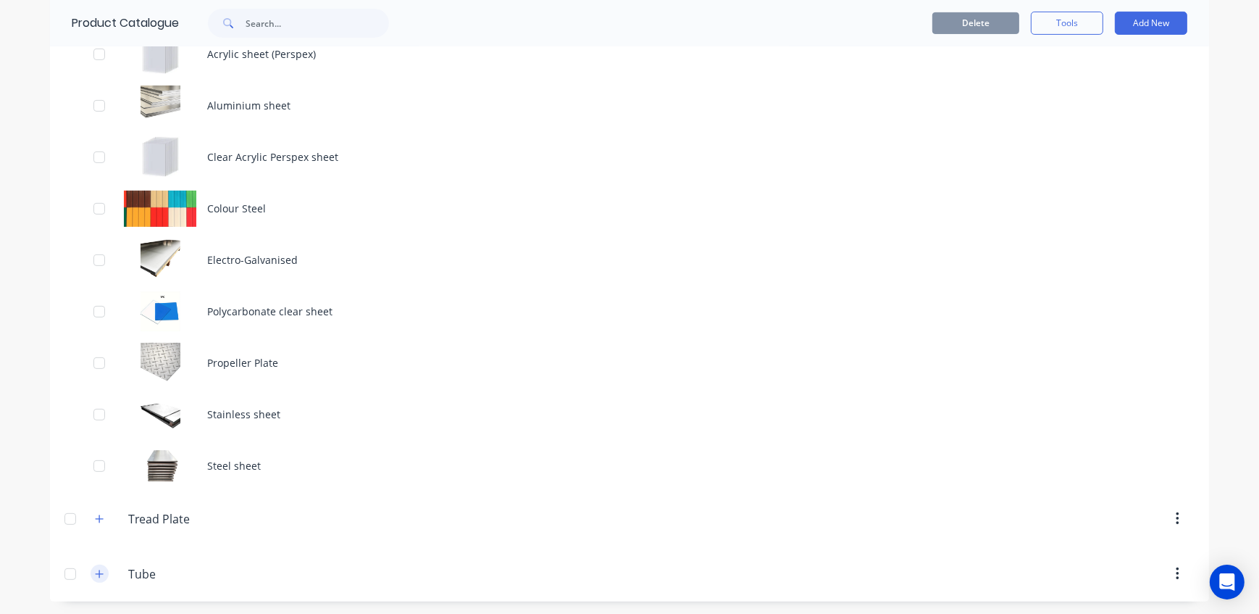
click at [96, 571] on icon "button" at bounding box center [99, 574] width 9 height 10
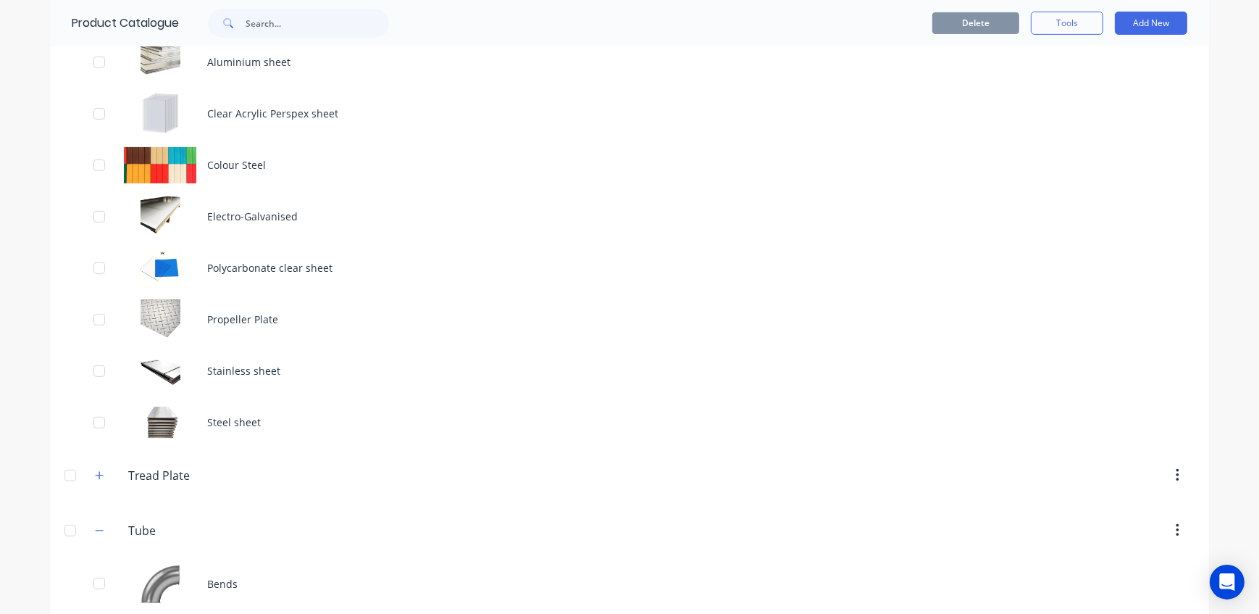
scroll to position [920, 0]
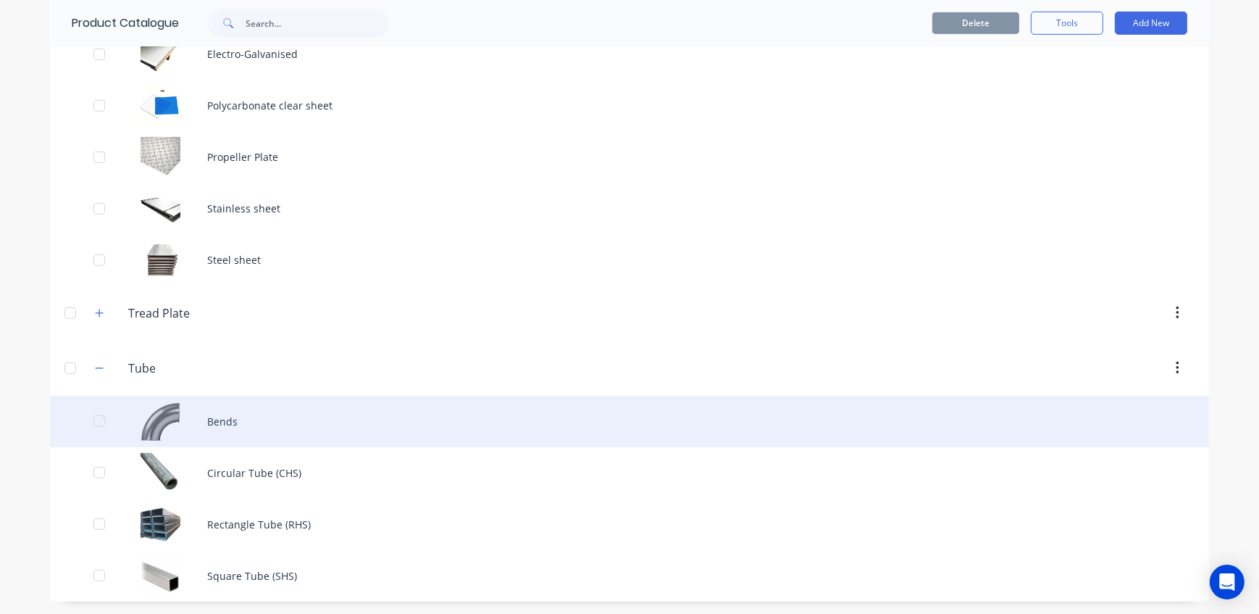
click at [238, 420] on div "Bends" at bounding box center [629, 421] width 1159 height 51
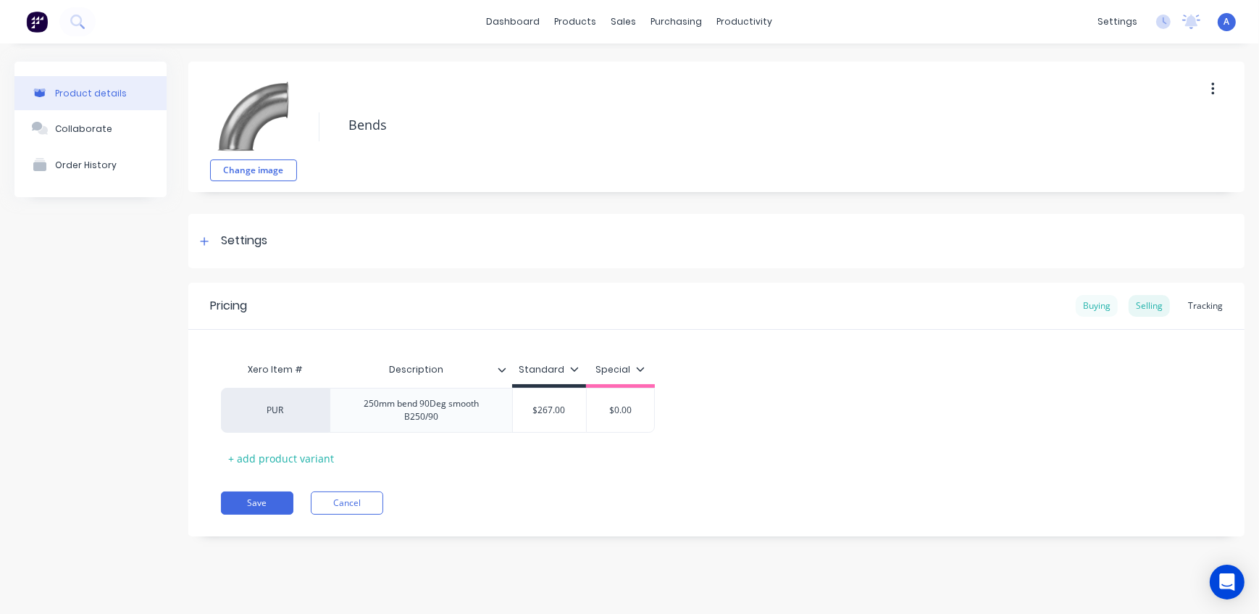
click at [1101, 304] on div "Buying" at bounding box center [1097, 306] width 42 height 22
click at [1156, 306] on div "Selling" at bounding box center [1149, 306] width 41 height 22
click at [210, 241] on div at bounding box center [205, 241] width 18 height 18
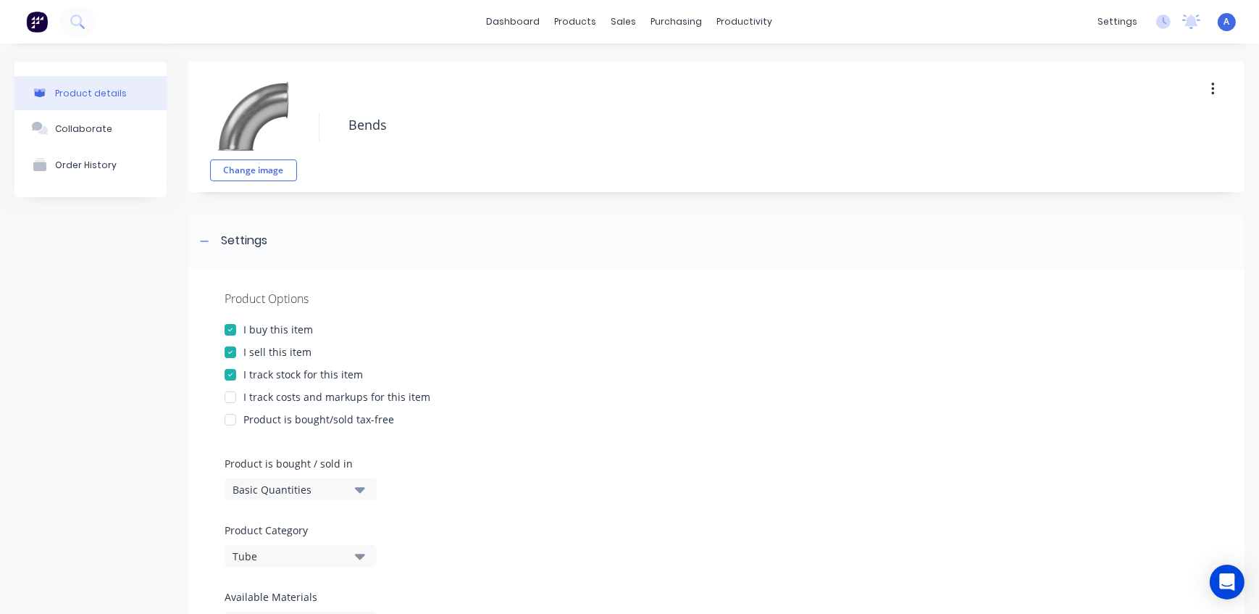
click at [227, 399] on div at bounding box center [230, 397] width 29 height 29
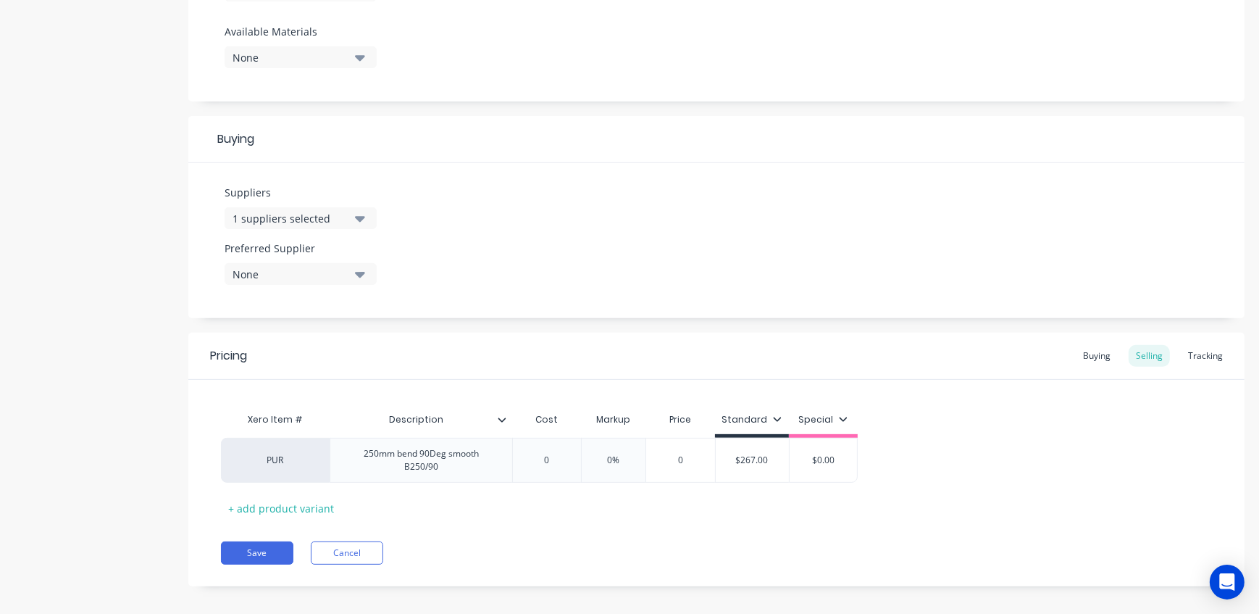
scroll to position [577, 0]
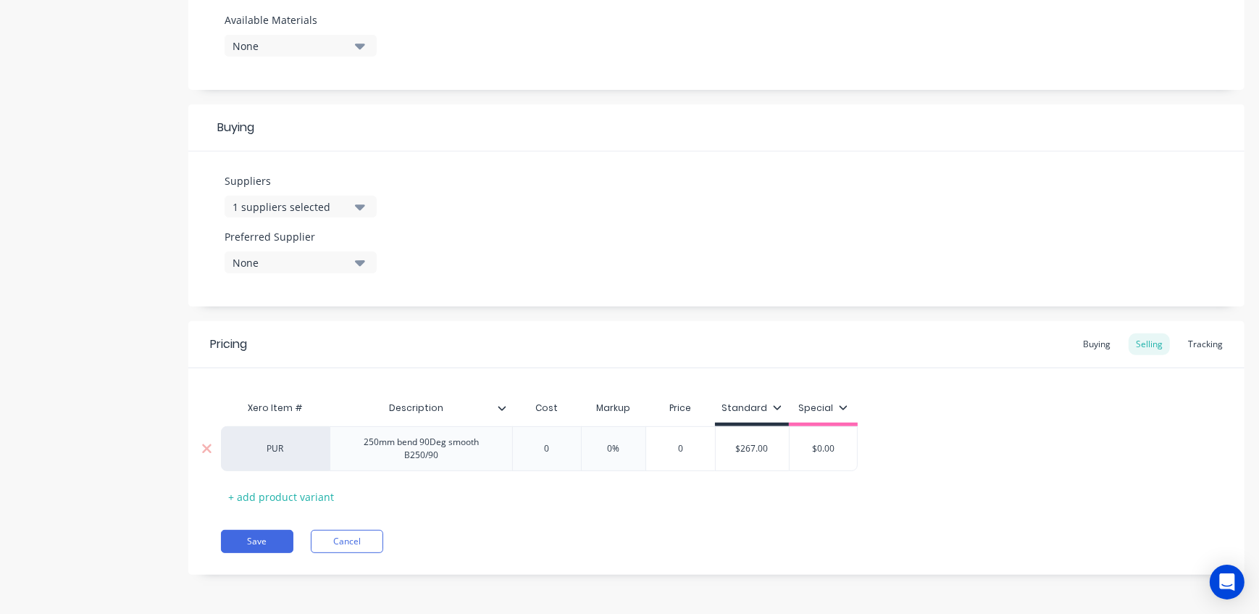
drag, startPoint x: 567, startPoint y: 448, endPoint x: 530, endPoint y: 449, distance: 36.3
click at [530, 449] on input "0" at bounding box center [547, 448] width 72 height 13
drag, startPoint x: 770, startPoint y: 453, endPoint x: 696, endPoint y: 449, distance: 73.3
click at [696, 449] on div "PUR 250mm bend 90Deg smooth B250/90 0 0 0% 0 $267.00 $267.00 $0.00" at bounding box center [539, 448] width 637 height 45
drag, startPoint x: 565, startPoint y: 451, endPoint x: 520, endPoint y: 451, distance: 45.6
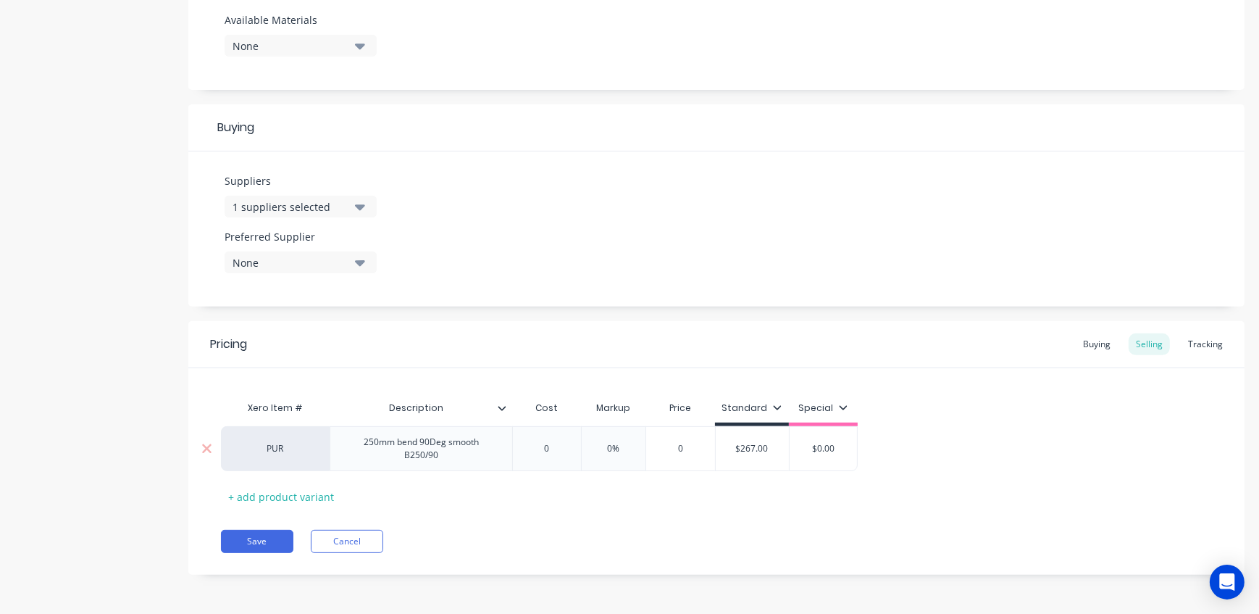
click at [520, 451] on input "0" at bounding box center [547, 448] width 72 height 13
paste input "$267.0"
drag, startPoint x: 614, startPoint y: 449, endPoint x: 585, endPoint y: 449, distance: 29.7
click at [585, 449] on div "PUR 250mm bend 90Deg smooth B250/90 $267.00 $267.00 0% 0% $267.00 $267.00 $267.…" at bounding box center [549, 448] width 656 height 45
click at [717, 505] on div "Xero Item # Description Cost Markup Price Standard Special PUR 250mm bend 90Deg…" at bounding box center [716, 450] width 991 height 114
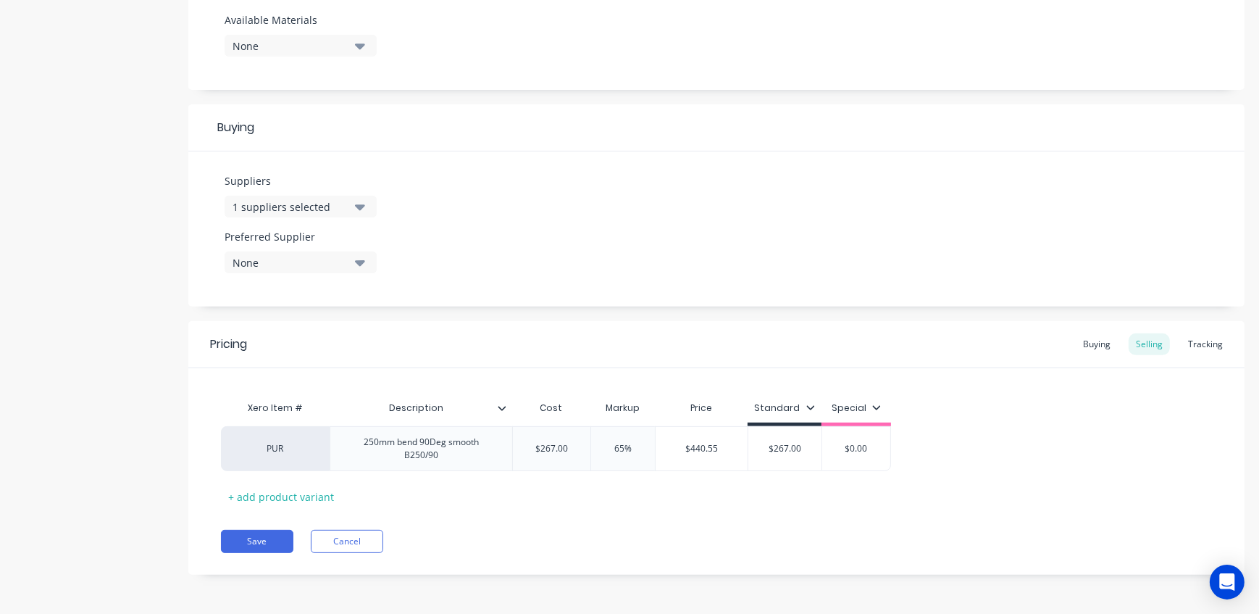
click at [308, 262] on div "None" at bounding box center [291, 262] width 116 height 15
click at [304, 207] on div "1 suppliers selected" at bounding box center [291, 206] width 116 height 15
click at [249, 287] on div "button" at bounding box center [248, 286] width 29 height 29
click at [554, 216] on div "Suppliers 2 suppliers selected SFP (2017) LTD Preferred Supplier None" at bounding box center [716, 228] width 1056 height 155
click at [309, 263] on div "None" at bounding box center [291, 262] width 116 height 15
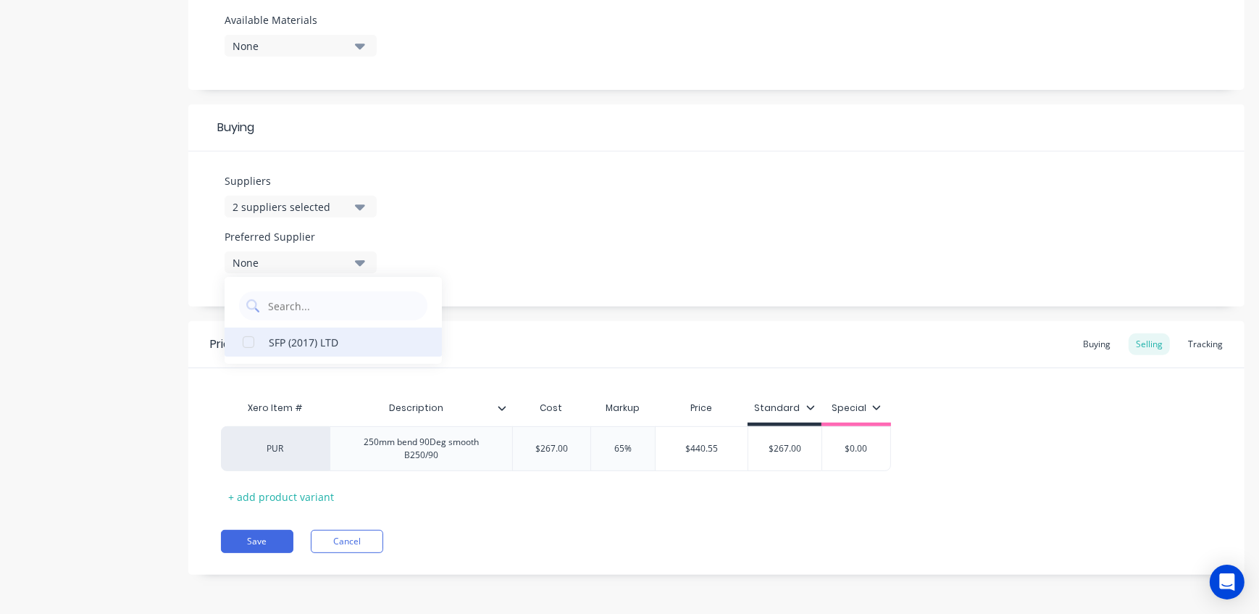
click at [250, 340] on div "button" at bounding box center [248, 342] width 29 height 29
click at [270, 534] on button "Save" at bounding box center [257, 541] width 72 height 23
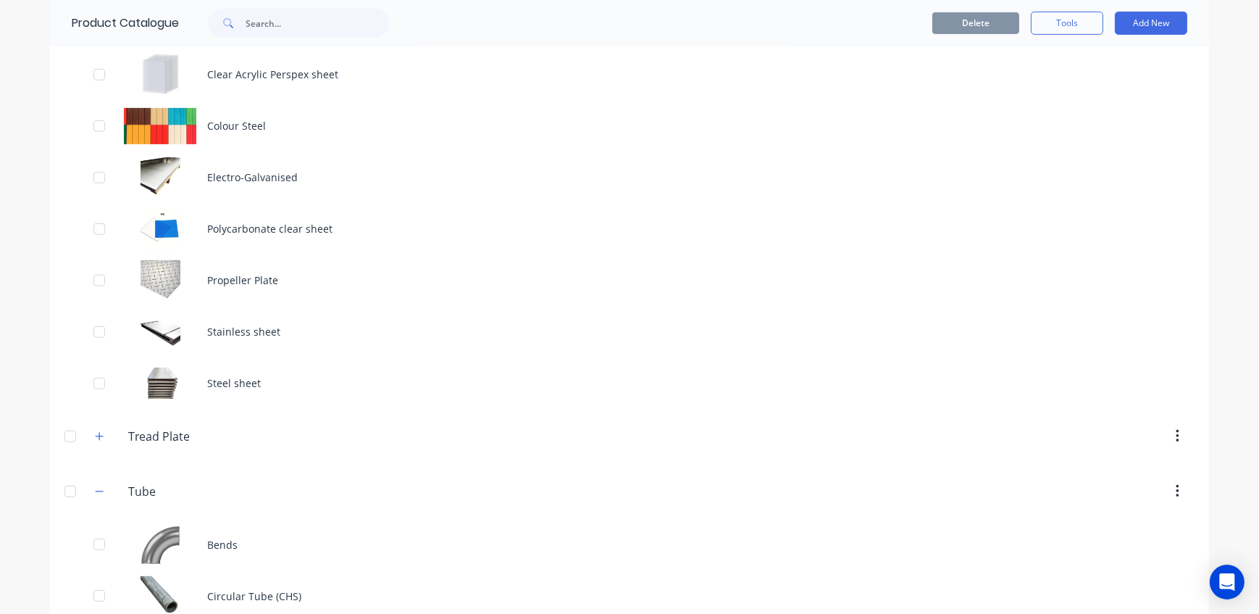
scroll to position [920, 0]
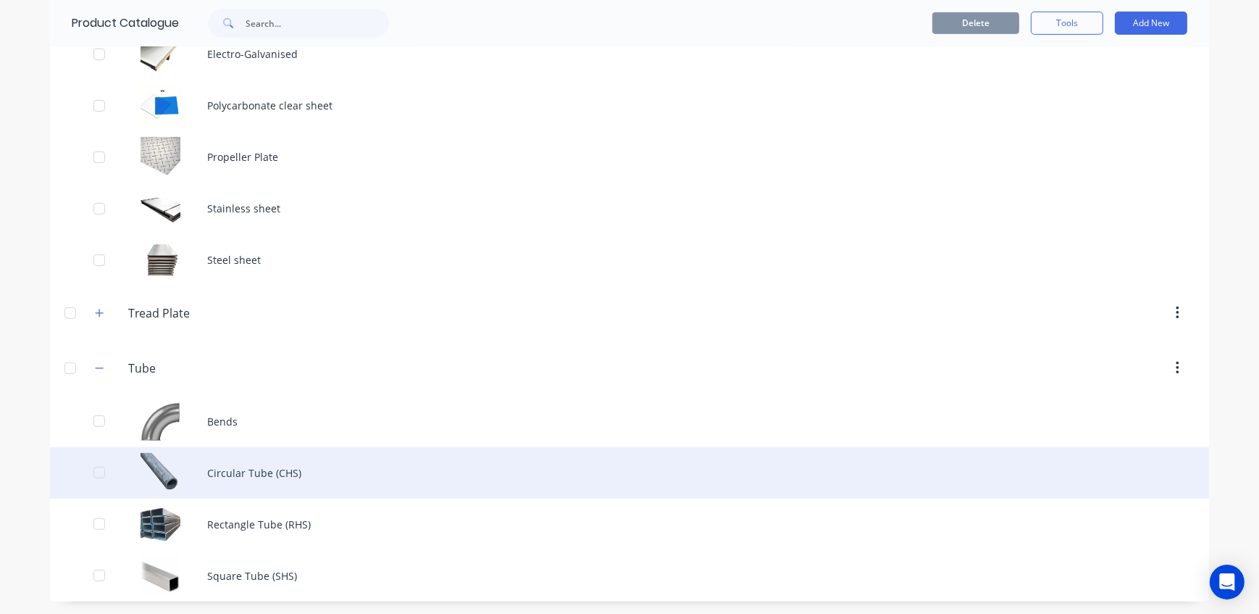
click at [233, 473] on div "Circular Tube (CHS)" at bounding box center [629, 472] width 1159 height 51
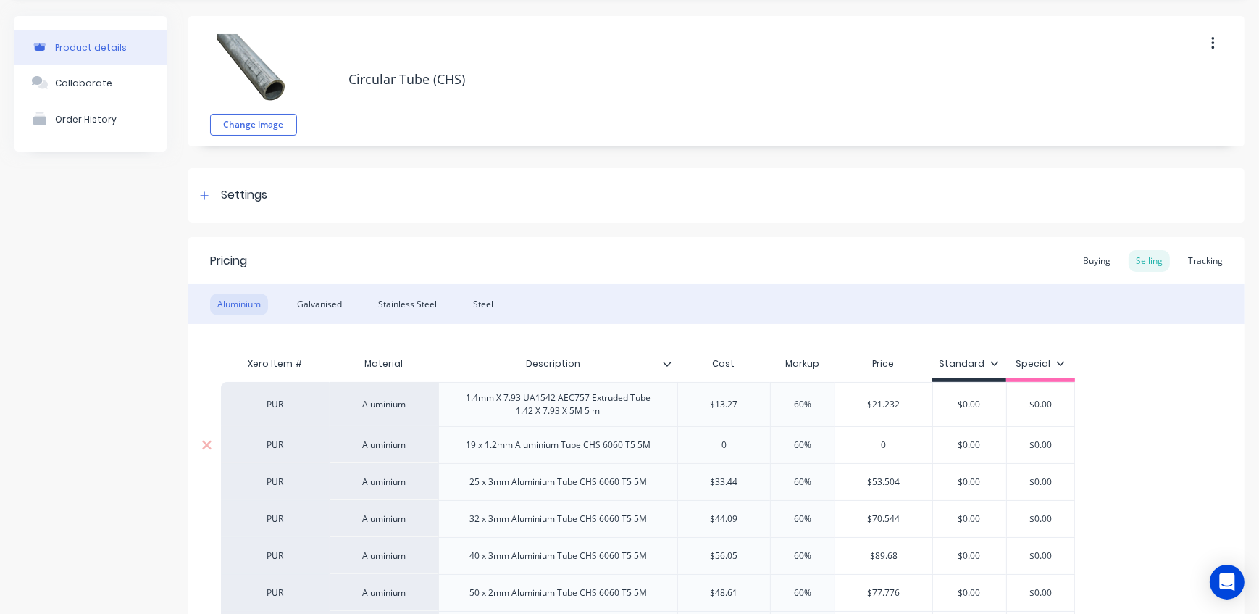
scroll to position [65, 0]
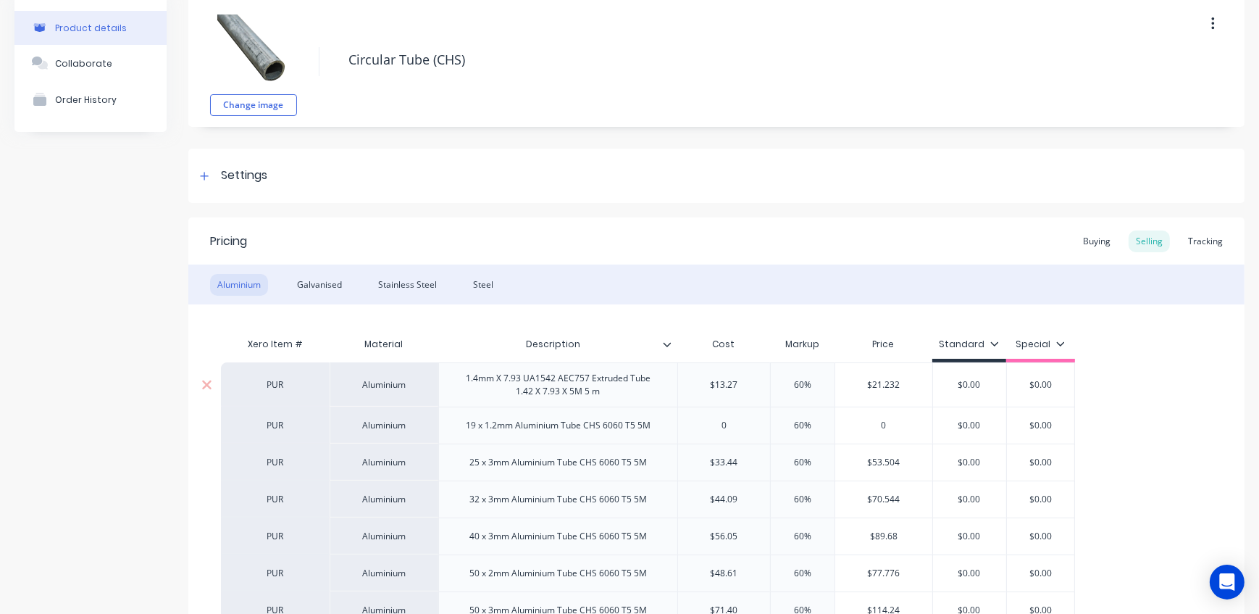
drag, startPoint x: 824, startPoint y: 380, endPoint x: 730, endPoint y: 387, distance: 93.7
click at [730, 387] on div "PUR Aluminium 1.4mm X 7.93 UA1542 AEC757 Extruded Tube 1.42 X 7.93 X 5M 5 m $13…" at bounding box center [648, 384] width 854 height 44
drag, startPoint x: 819, startPoint y: 420, endPoint x: 775, endPoint y: 420, distance: 44.9
click at [775, 420] on input "60%" at bounding box center [803, 425] width 72 height 13
drag, startPoint x: 817, startPoint y: 462, endPoint x: 757, endPoint y: 461, distance: 60.2
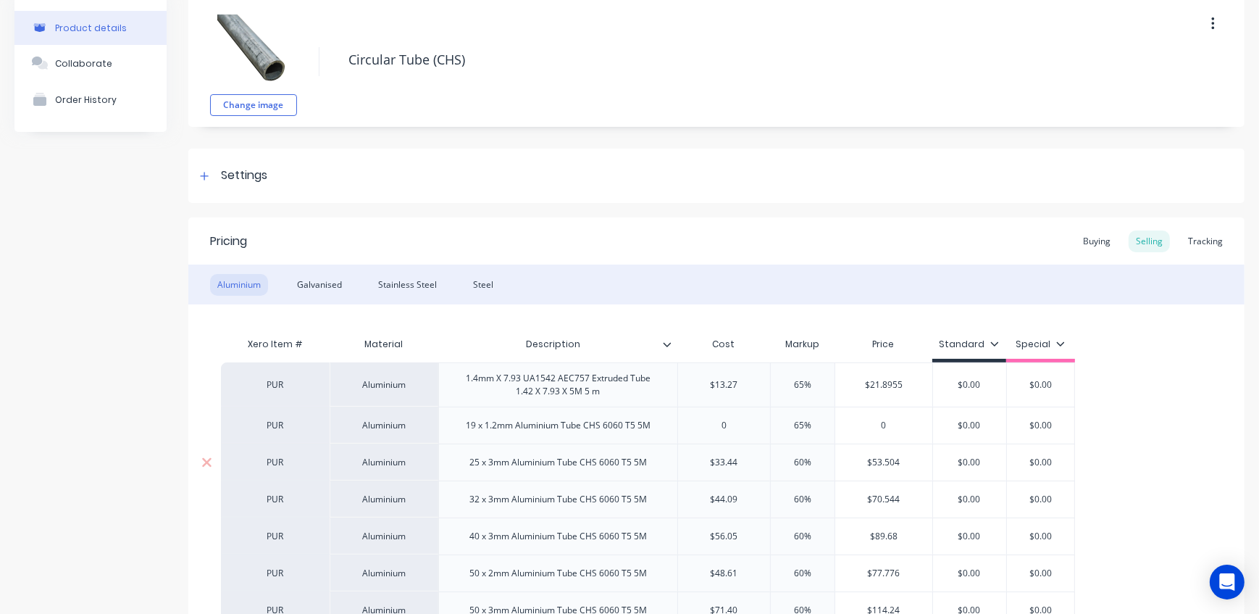
click at [757, 461] on div "PUR Aluminium 25 x 3mm Aluminium Tube CHS 6060 T5 5M $33.44 60% 60% $53.504 $0.…" at bounding box center [648, 461] width 854 height 37
drag, startPoint x: 817, startPoint y: 504, endPoint x: 759, endPoint y: 498, distance: 58.3
click at [759, 498] on div "PUR Aluminium 32 x 3mm Aluminium Tube CHS 6060 T5 5M $44.09 60% 60% $70.544 $0.…" at bounding box center [648, 498] width 854 height 37
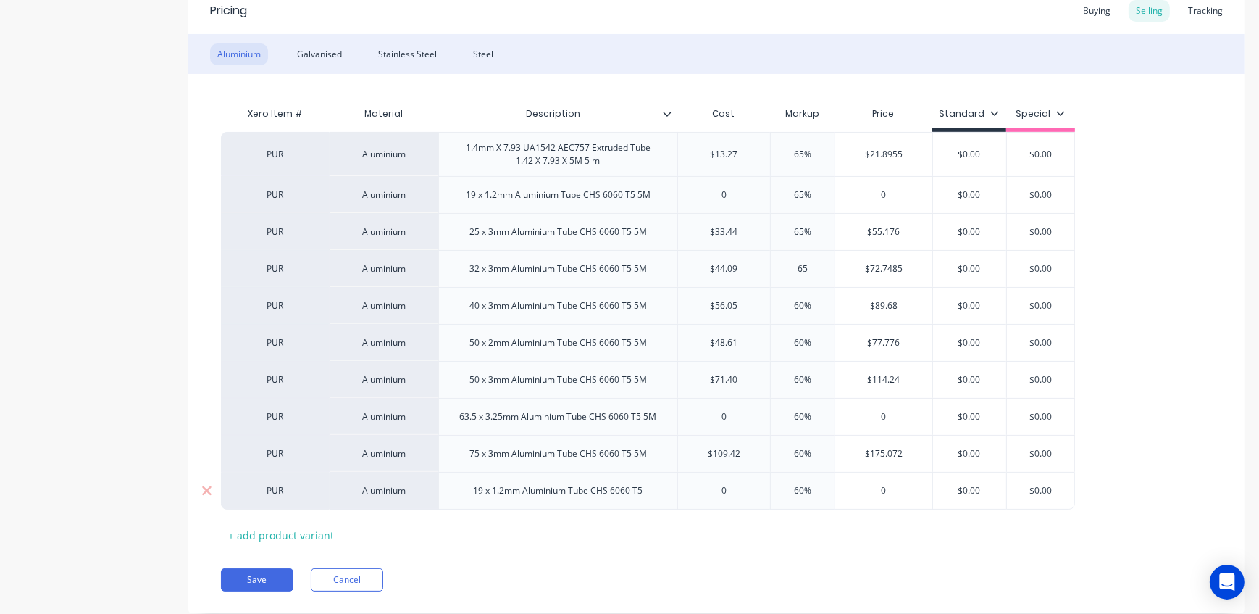
scroll to position [329, 0]
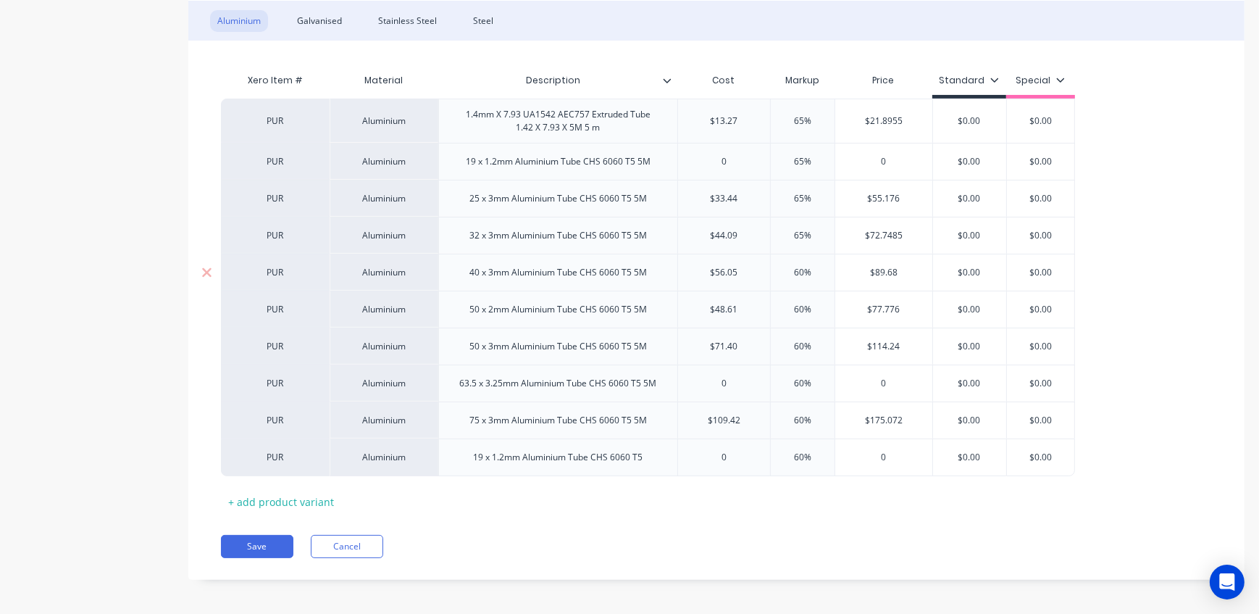
drag, startPoint x: 818, startPoint y: 275, endPoint x: 768, endPoint y: 274, distance: 50.0
click at [768, 274] on input "60%" at bounding box center [803, 272] width 72 height 13
drag, startPoint x: 816, startPoint y: 304, endPoint x: 733, endPoint y: 307, distance: 83.4
click at [733, 307] on div "PUR Aluminium 50 x 2mm Aluminium Tube CHS 6060 T5 5M $48.61 60% 60% $77.776 $0.…" at bounding box center [648, 309] width 854 height 37
drag, startPoint x: 817, startPoint y: 346, endPoint x: 764, endPoint y: 342, distance: 53.1
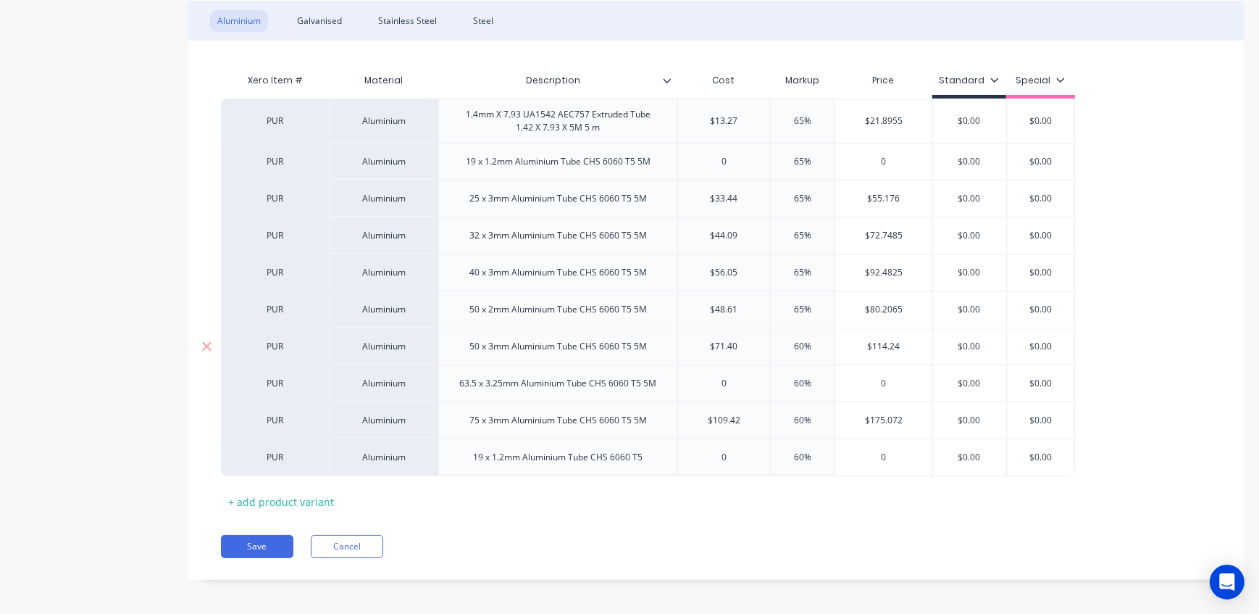
click at [764, 342] on div "PUR Aluminium 50 x 3mm Aluminium Tube CHS 6060 T5 5M $71.40 60% 60% $114.24 $0.…" at bounding box center [648, 346] width 854 height 37
drag, startPoint x: 815, startPoint y: 381, endPoint x: 770, endPoint y: 382, distance: 44.9
click at [770, 382] on input "60%" at bounding box center [803, 383] width 72 height 13
drag, startPoint x: 817, startPoint y: 420, endPoint x: 756, endPoint y: 425, distance: 61.0
click at [756, 425] on div "PUR Aluminium 75 x 3mm Aluminium Tube CHS 6060 T5 5M $109.42 60% 60% $175.072 $…" at bounding box center [648, 419] width 854 height 37
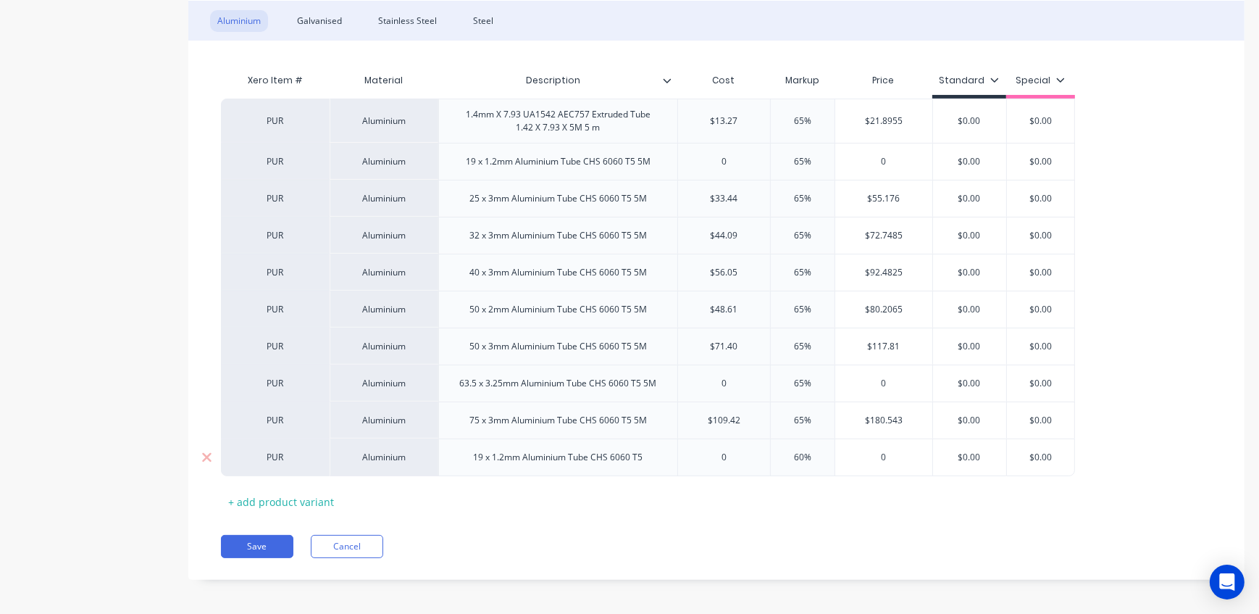
drag, startPoint x: 819, startPoint y: 453, endPoint x: 743, endPoint y: 456, distance: 76.9
click at [743, 456] on div "PUR Aluminium 19 x 1.2mm Aluminium Tube CHS 6060 T5 0 60% 60% 0 $0.00 $0.00" at bounding box center [648, 457] width 854 height 38
click at [779, 508] on div "Xero Item # Material Description Cost Markup Price Standard Special PUR Alumini…" at bounding box center [716, 289] width 991 height 447
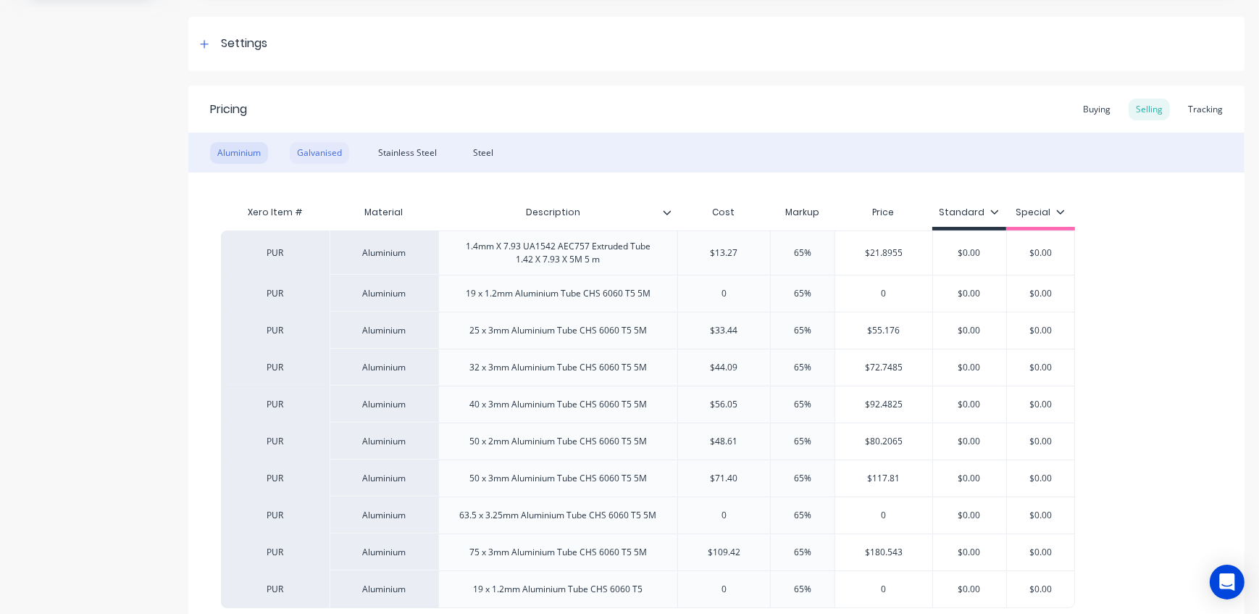
click at [331, 151] on div "Galvanised" at bounding box center [319, 153] width 59 height 22
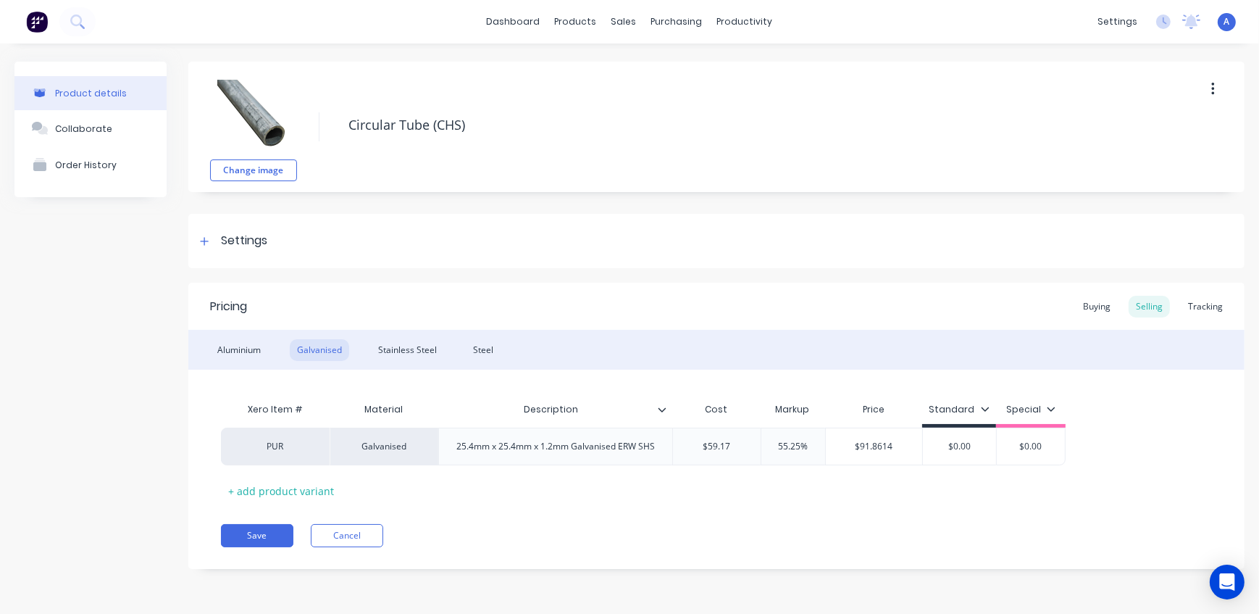
scroll to position [1, 0]
drag, startPoint x: 811, startPoint y: 446, endPoint x: 717, endPoint y: 448, distance: 94.2
click at [717, 448] on div "PUR Galvanised 25.4mm x 25.4mm x 1.2mm Galvanised ERW SHS $59.17 55.25% 55.25% …" at bounding box center [643, 447] width 845 height 38
click at [396, 347] on div "Stainless Steel" at bounding box center [407, 350] width 73 height 22
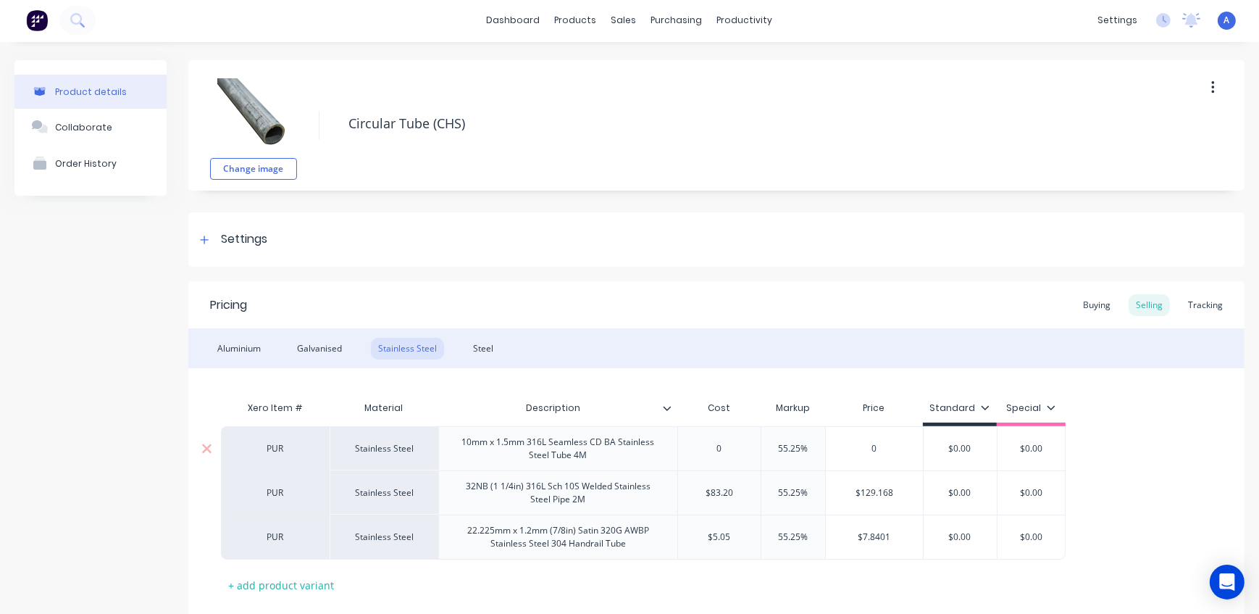
click at [898, 449] on input "0" at bounding box center [874, 448] width 97 height 13
drag, startPoint x: 810, startPoint y: 449, endPoint x: 731, endPoint y: 449, distance: 79.0
click at [731, 449] on div "PUR Stainless Steel 10mm x 1.5mm 316L Seamless CD BA Stainless Steel Tube 4M 0 …" at bounding box center [643, 448] width 845 height 44
drag, startPoint x: 813, startPoint y: 491, endPoint x: 738, endPoint y: 491, distance: 75.4
click at [738, 491] on div "PUR Stainless Steel 32NB (1 1/4in) 316L Sch 10S Welded Stainless Steel Pipe 2M …" at bounding box center [643, 492] width 845 height 44
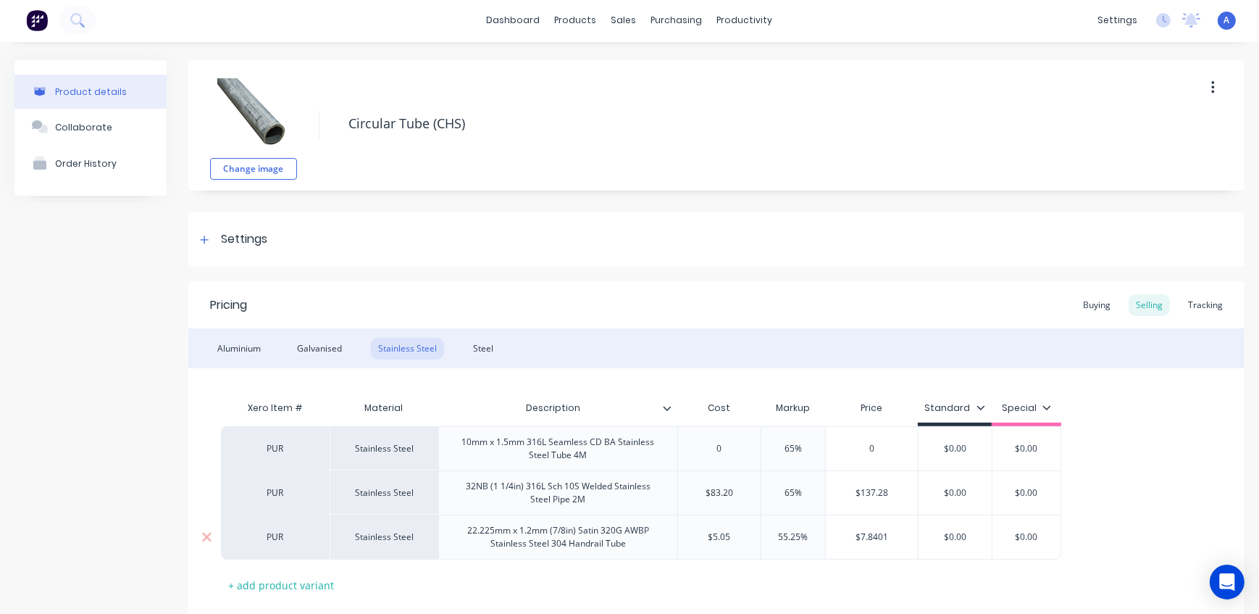
drag, startPoint x: 813, startPoint y: 533, endPoint x: 734, endPoint y: 536, distance: 79.0
click at [734, 536] on div "PUR Stainless Steel 22.225mm x 1.2mm (7/8in) Satin 320G AWBP Stainless Steel 30…" at bounding box center [641, 536] width 841 height 45
click at [482, 343] on div "Steel" at bounding box center [483, 349] width 35 height 22
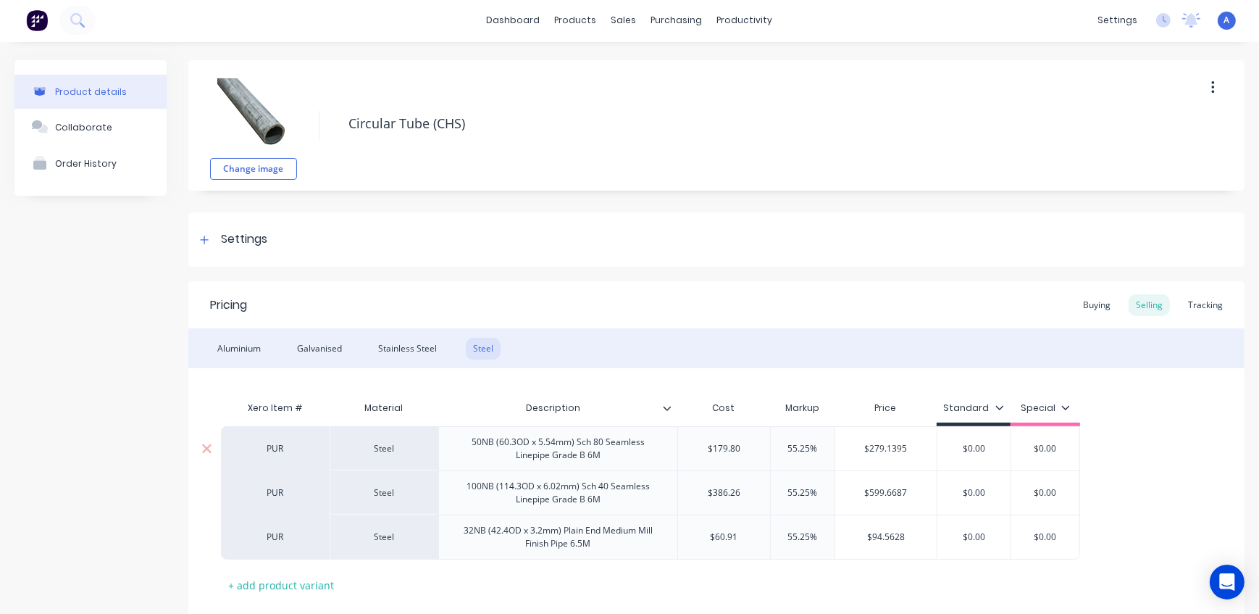
drag, startPoint x: 820, startPoint y: 445, endPoint x: 764, endPoint y: 443, distance: 55.8
click at [764, 443] on div "PUR Steel 50NB (60.3OD x 5.54mm) Sch 80 Seamless Linepipe Grade B 6M $179.80 55…" at bounding box center [650, 448] width 859 height 44
drag, startPoint x: 815, startPoint y: 491, endPoint x: 746, endPoint y: 488, distance: 69.7
click at [746, 488] on div "PUR Steel 100NB (114.3OD x 6.02mm) Sch 40 Seamless Linepipe Grade B 6M $386.26 …" at bounding box center [650, 492] width 859 height 44
drag, startPoint x: 822, startPoint y: 535, endPoint x: 735, endPoint y: 533, distance: 87.0
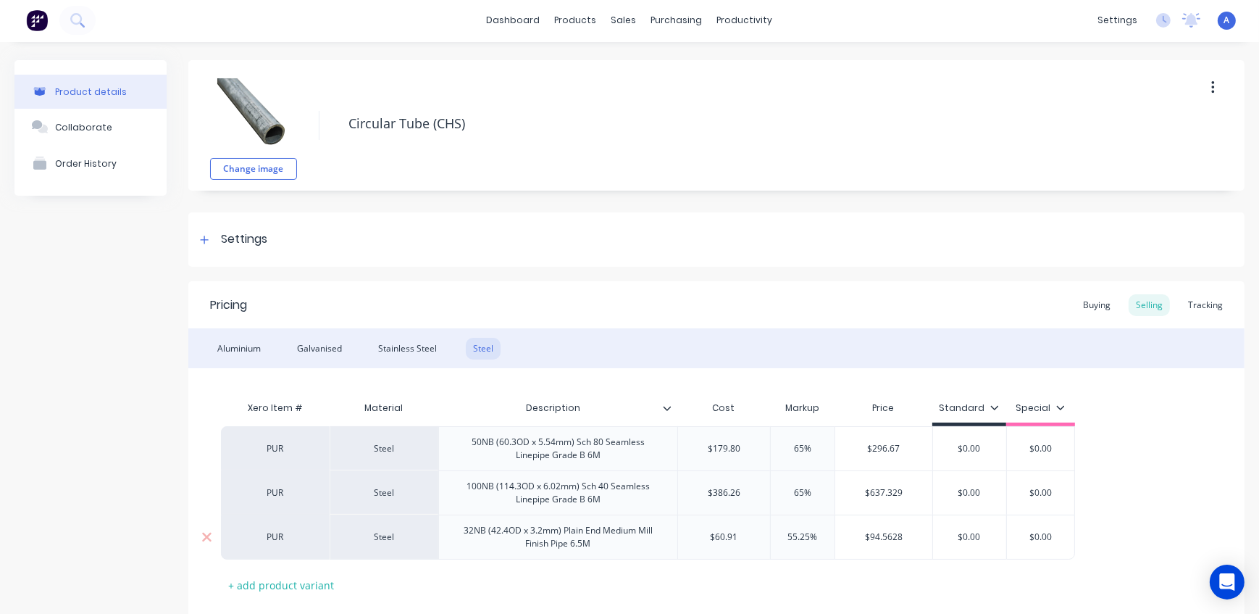
click at [735, 533] on div "PUR Steel 32NB (42.4OD x 3.2mm) Plain End Medium Mill Finish Pipe 6.5M $60.91 5…" at bounding box center [648, 536] width 854 height 45
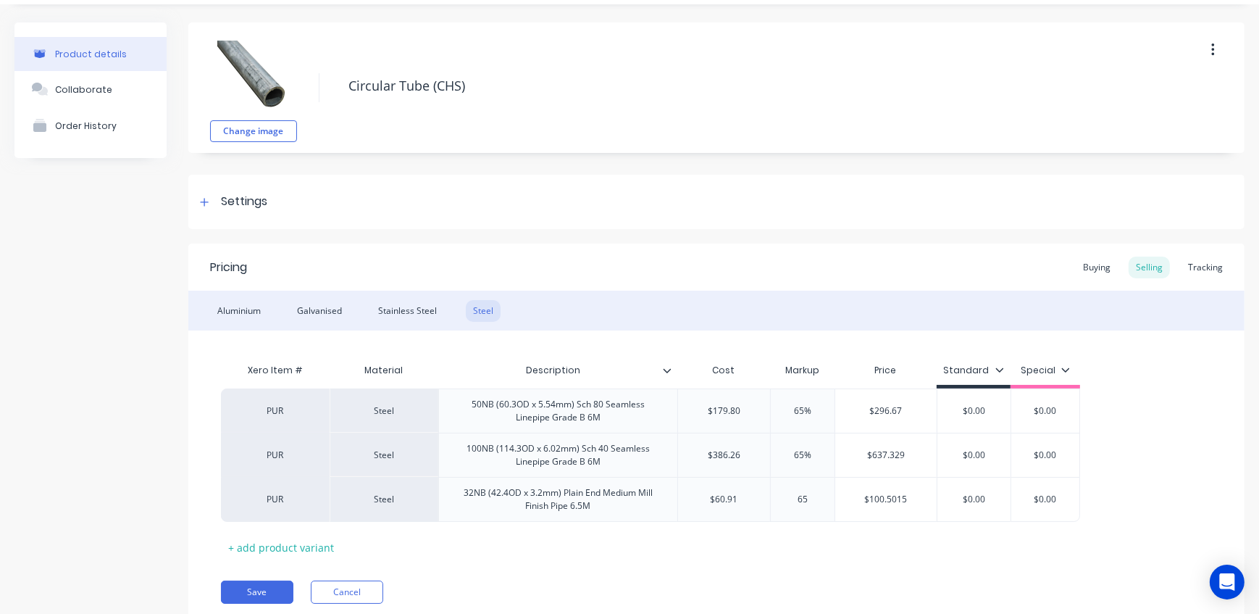
scroll to position [90, 0]
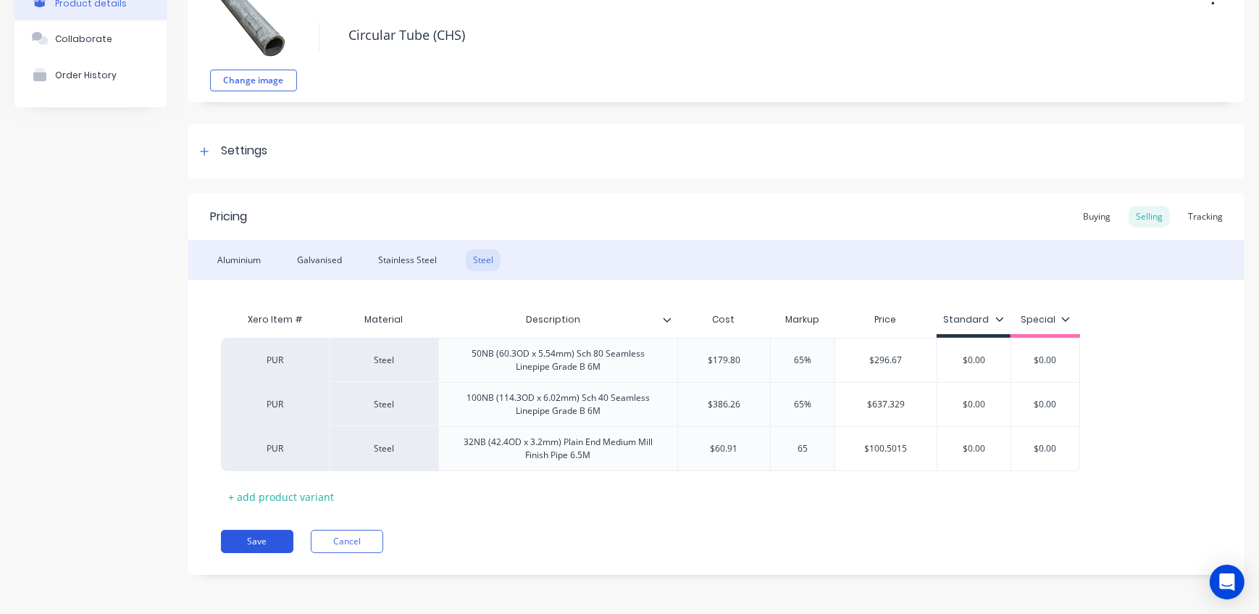
click at [272, 530] on button "Save" at bounding box center [257, 541] width 72 height 23
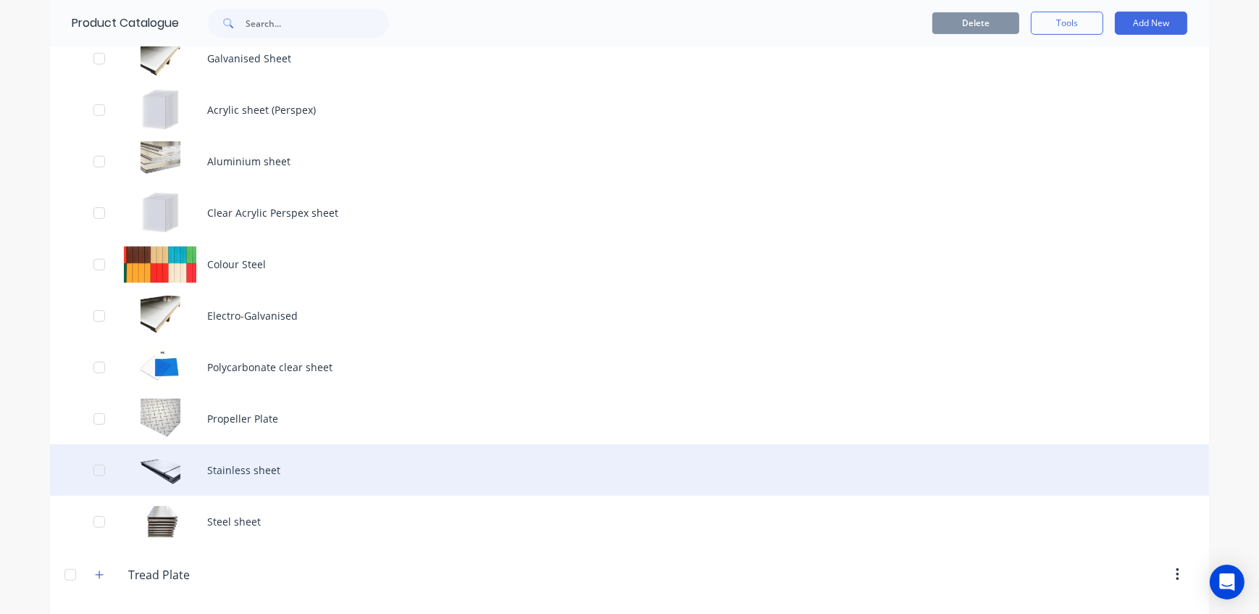
scroll to position [395, 0]
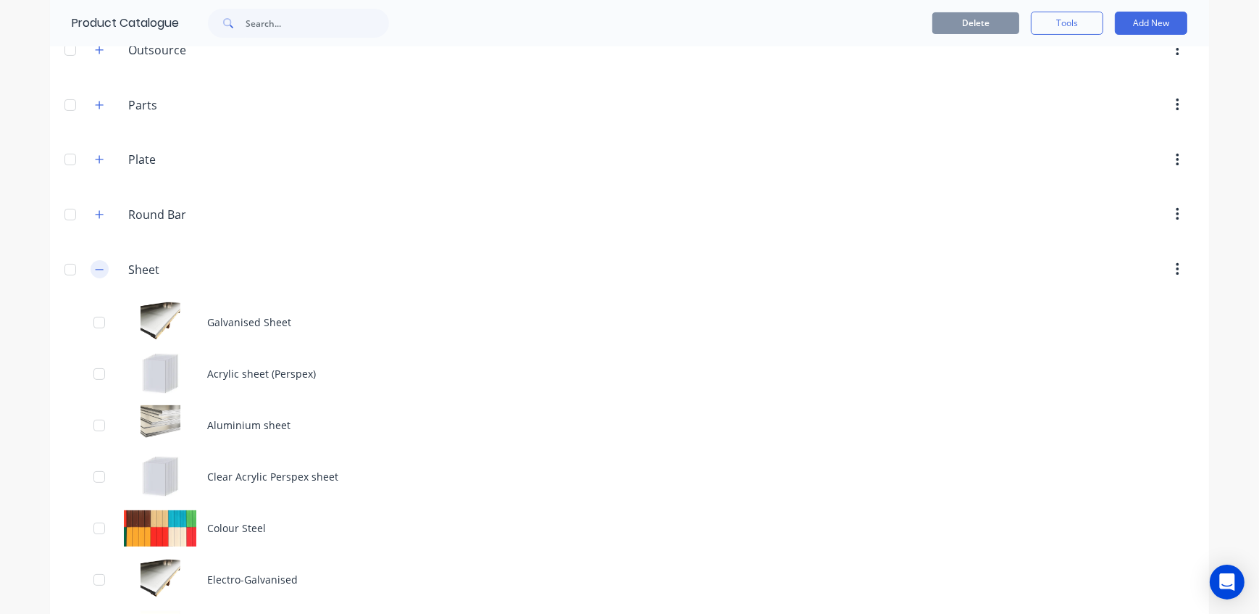
click at [93, 261] on button "button" at bounding box center [100, 269] width 18 height 18
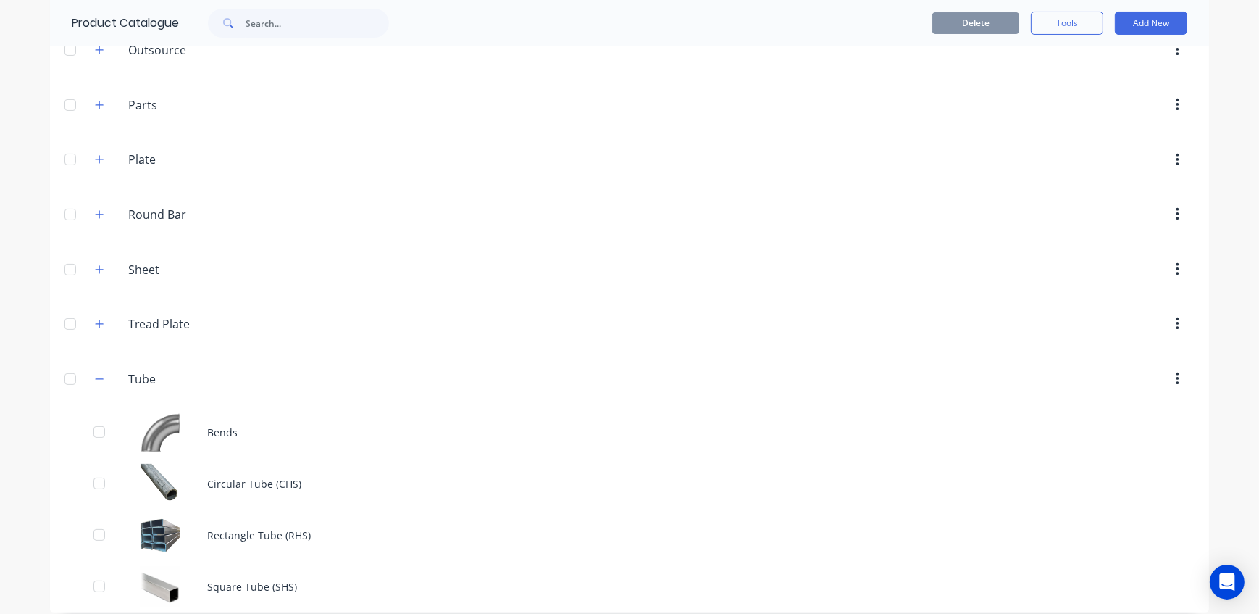
scroll to position [406, 0]
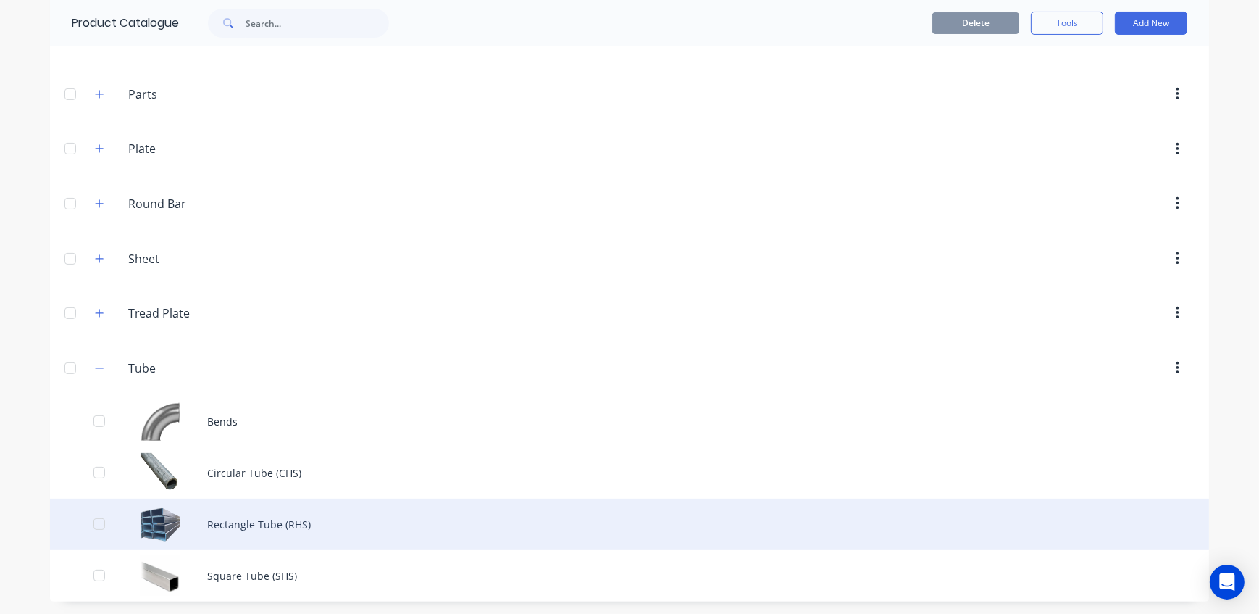
click at [312, 517] on div "Rectangle Tube (RHS)" at bounding box center [629, 524] width 1159 height 51
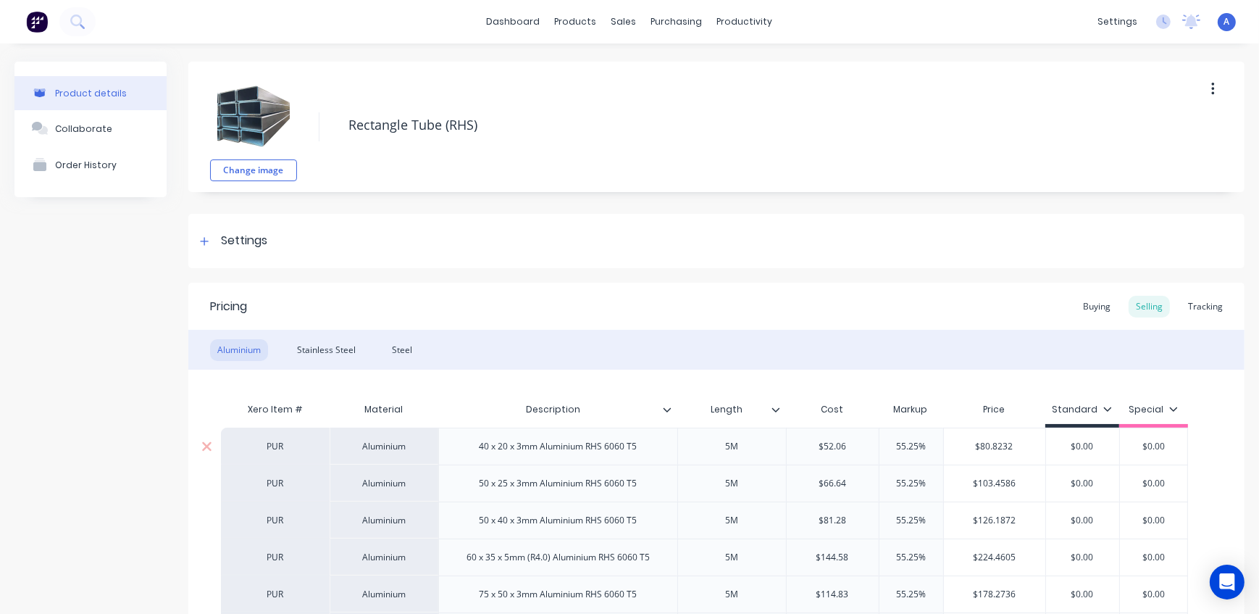
drag, startPoint x: 928, startPoint y: 444, endPoint x: 828, endPoint y: 441, distance: 100.0
click at [829, 442] on div "PUR Aluminium 40 x 20 x 3mm Aluminium RHS 6060 T5 5M $52.06 55.25% 55.25% $80.8…" at bounding box center [704, 446] width 967 height 37
drag, startPoint x: 929, startPoint y: 477, endPoint x: 858, endPoint y: 478, distance: 71.0
click at [858, 478] on div "PUR Aluminium 50 x 25 x 3mm Aluminium RHS 6060 T5 5M $66.64 55.25% 55.25% $103.…" at bounding box center [704, 482] width 967 height 37
drag, startPoint x: 928, startPoint y: 522, endPoint x: 866, endPoint y: 520, distance: 62.4
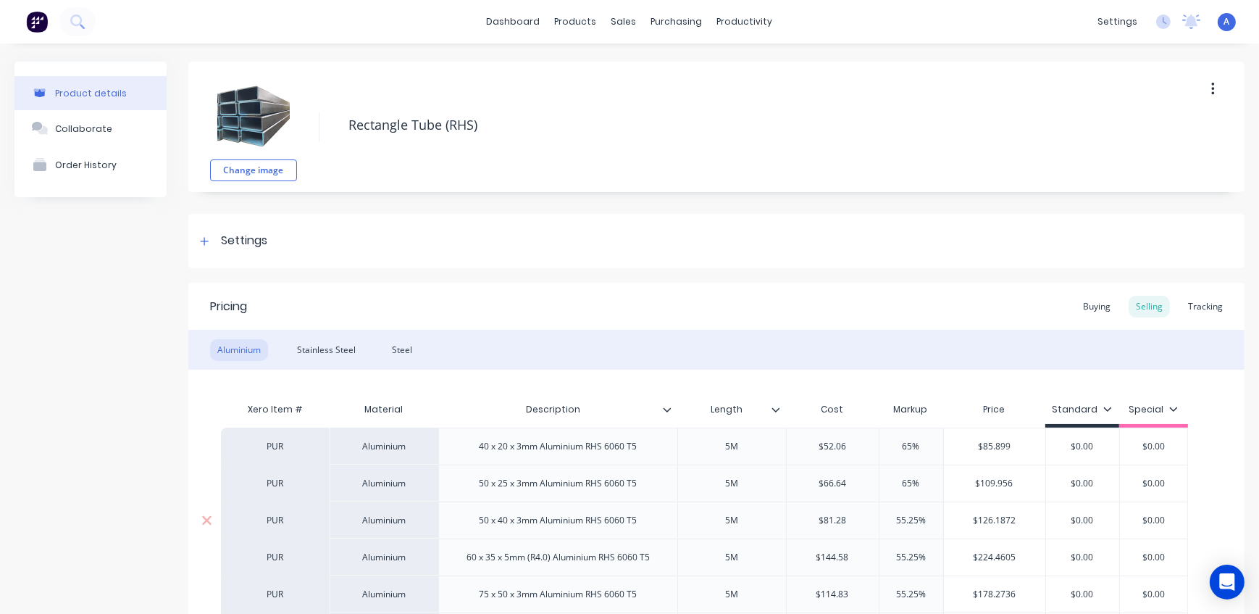
click at [866, 520] on div "PUR Aluminium 50 x 40 x 3mm Aluminium RHS 6060 T5 5M $81.28 55.25% 55.25% $126.…" at bounding box center [704, 519] width 967 height 37
drag, startPoint x: 914, startPoint y: 556, endPoint x: 796, endPoint y: 558, distance: 118.8
click at [796, 558] on div "PUR Aluminium 60 x 35 x 5mm (R4.0) Aluminium RHS 6060 T5 5M $144.58 55.25% 55.2…" at bounding box center [704, 556] width 967 height 37
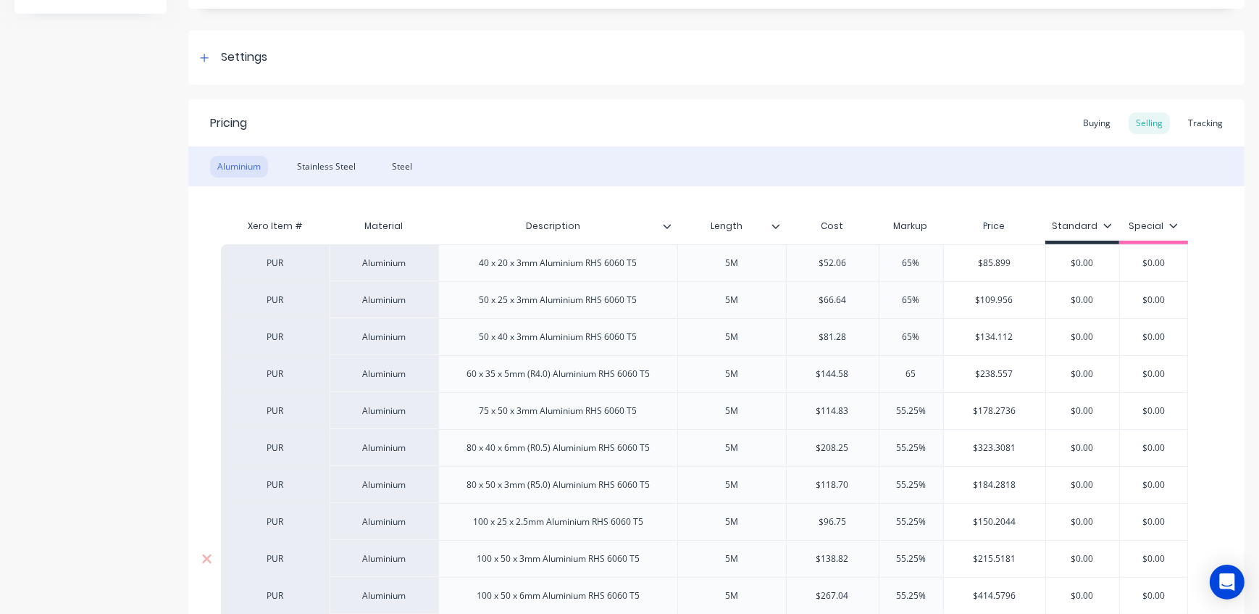
scroll to position [263, 0]
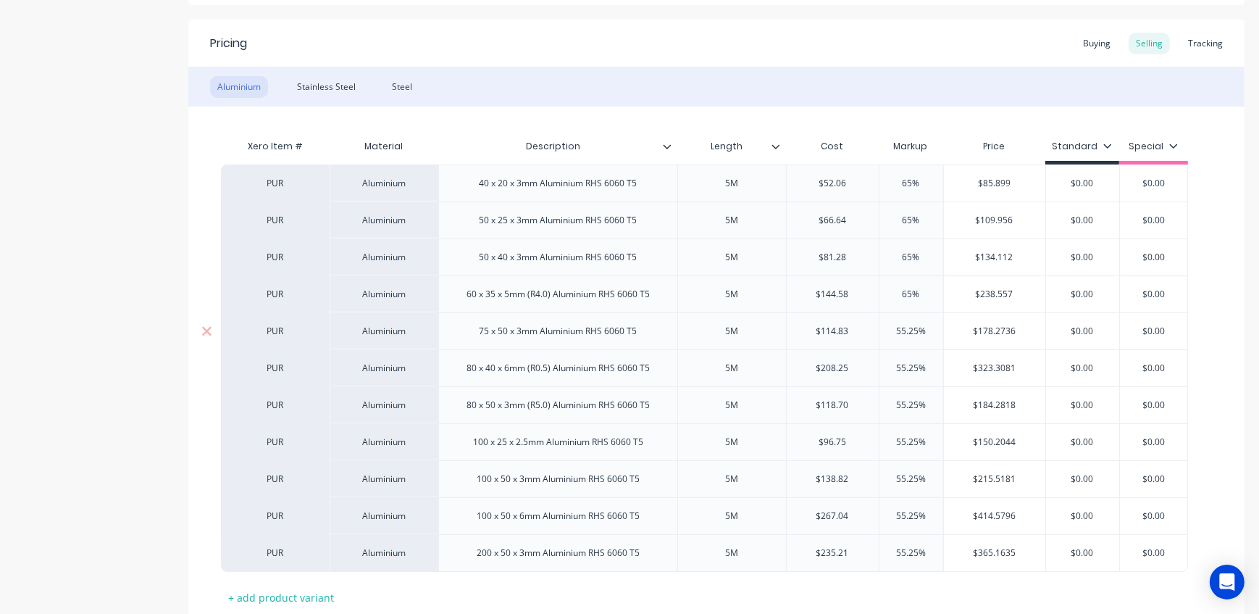
drag, startPoint x: 914, startPoint y: 328, endPoint x: 872, endPoint y: 328, distance: 42.0
click at [872, 328] on div "PUR Aluminium 75 x 50 x 3mm Aluminium RHS 6060 T5 5M $114.83 55.25% 55.25% $178…" at bounding box center [704, 330] width 967 height 37
drag, startPoint x: 927, startPoint y: 367, endPoint x: 855, endPoint y: 363, distance: 71.9
click at [855, 363] on div "PUR Aluminium 80 x 40 x 6mm (R0.5) Aluminium RHS 6060 T5 5M $208.25 55.25% 55.2…" at bounding box center [704, 367] width 967 height 37
drag, startPoint x: 926, startPoint y: 402, endPoint x: 846, endPoint y: 404, distance: 79.7
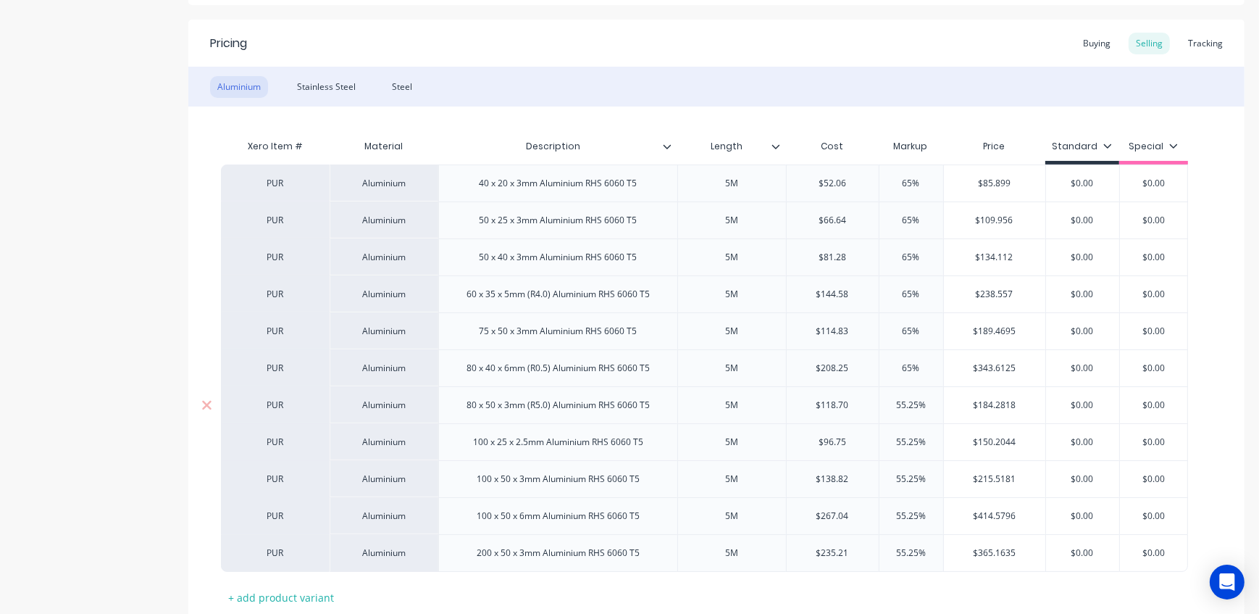
click at [847, 404] on div "PUR Aluminium 80 x 50 x 3mm (R5.0) Aluminium RHS 6060 T5 5M $118.70 55.25% 55.2…" at bounding box center [704, 404] width 967 height 37
drag, startPoint x: 934, startPoint y: 441, endPoint x: 820, endPoint y: 435, distance: 113.9
click at [825, 436] on div "PUR Aluminium 100 x 25 x 2.5mm Aluminium RHS 6060 T5 5M $96.75 55.25% 55.25% $1…" at bounding box center [704, 441] width 967 height 37
drag, startPoint x: 889, startPoint y: 477, endPoint x: 862, endPoint y: 475, distance: 26.8
click at [862, 476] on div "PUR Aluminium 100 x 50 x 3mm Aluminium RHS 6060 T5 5M $138.82 55.25% 55.25% $21…" at bounding box center [704, 478] width 967 height 37
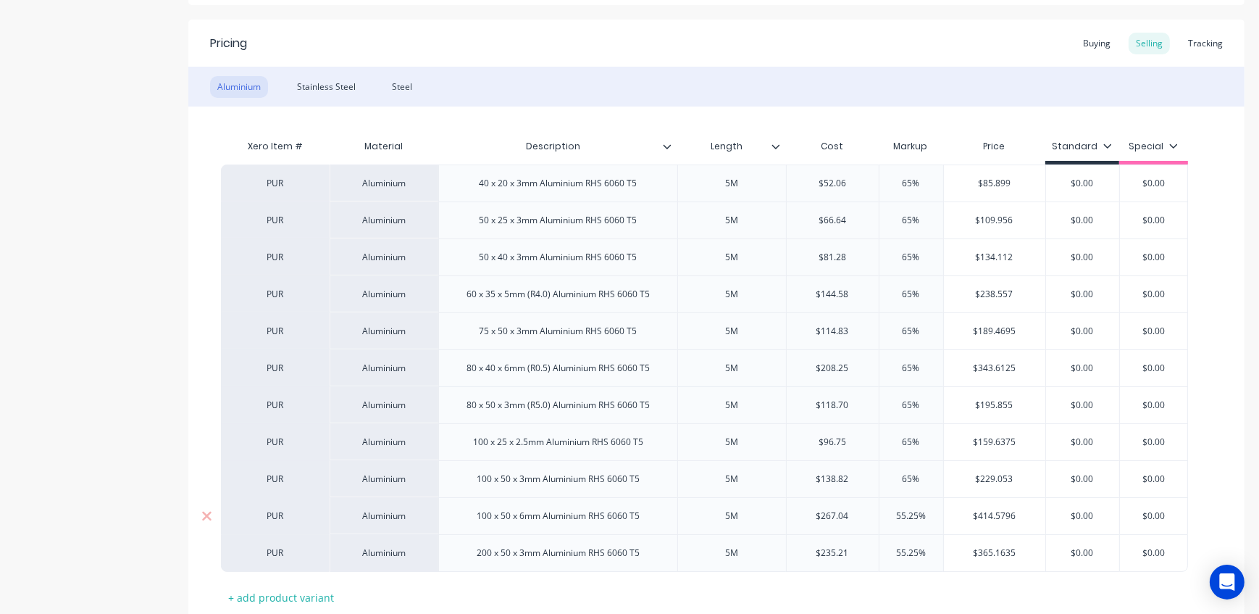
drag, startPoint x: 933, startPoint y: 516, endPoint x: 825, endPoint y: 513, distance: 107.3
click at [826, 514] on div "PUR Aluminium 100 x 50 x 6mm Aluminium RHS 6060 T5 5M $267.04 55.25% 55.25% $41…" at bounding box center [704, 515] width 967 height 37
drag, startPoint x: 925, startPoint y: 549, endPoint x: 852, endPoint y: 549, distance: 73.2
click at [852, 549] on div "PUR Aluminium 200 x 50 x 3mm Aluminium RHS 6060 T5 5M $235.21 55.25% 55.25% $36…" at bounding box center [704, 553] width 967 height 38
click at [314, 82] on div "Stainless Steel" at bounding box center [326, 87] width 73 height 22
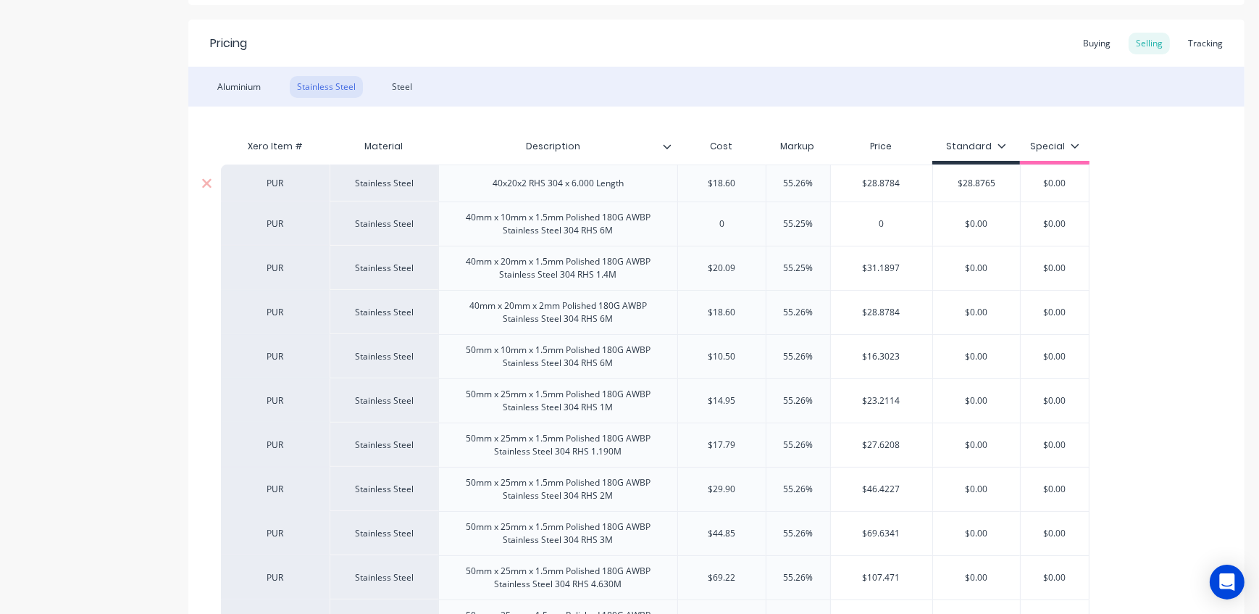
drag, startPoint x: 812, startPoint y: 183, endPoint x: 739, endPoint y: 185, distance: 72.5
click at [739, 185] on div "PUR Stainless Steel 40x20x2 RHS 304 x 6.000 Length $18.60 55.26% 55.26% $28.878…" at bounding box center [655, 182] width 869 height 37
drag, startPoint x: 808, startPoint y: 220, endPoint x: 756, endPoint y: 221, distance: 51.5
click at [757, 221] on div "PUR Stainless Steel 40mm x 10mm x 1.5mm Polished 180G AWBP Stainless Steel 304 …" at bounding box center [655, 223] width 869 height 44
click at [797, 270] on input "55.25%" at bounding box center [798, 268] width 72 height 13
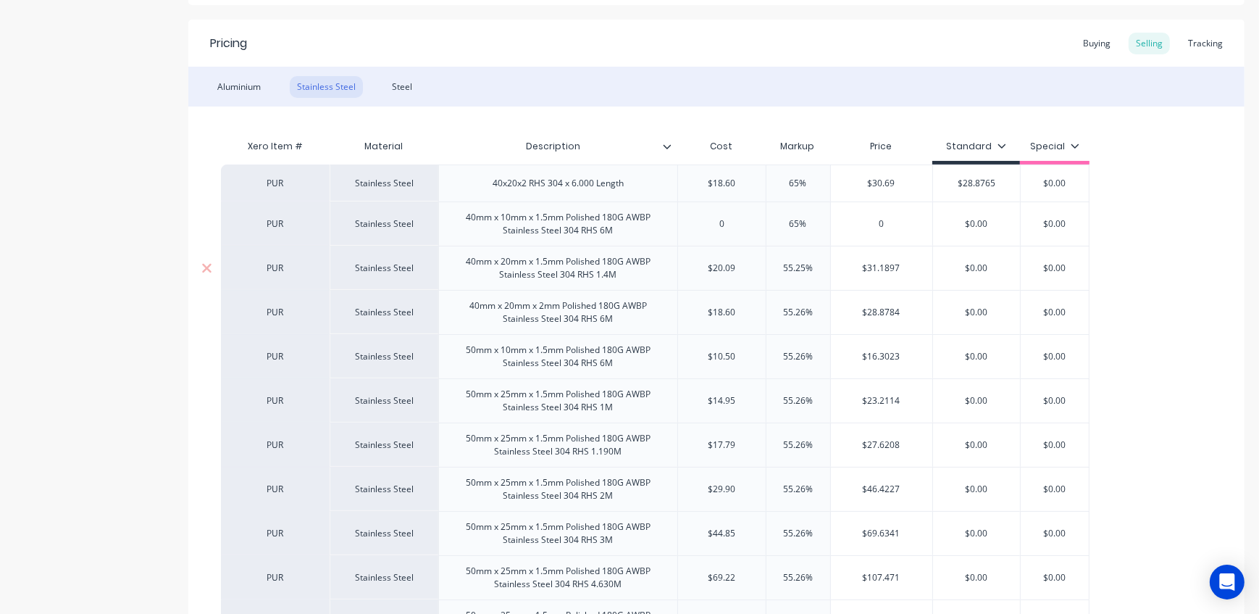
drag, startPoint x: 804, startPoint y: 268, endPoint x: 724, endPoint y: 268, distance: 80.4
click at [726, 268] on div "PUR Stainless Steel 40mm x 20mm x 1.5mm Polished 180G AWBP Stainless Steel 304 …" at bounding box center [655, 268] width 869 height 44
drag, startPoint x: 818, startPoint y: 308, endPoint x: 740, endPoint y: 307, distance: 78.3
click at [740, 307] on div "PUR Stainless Steel 40mm x 20mm x 2mm Polished 180G AWBP Stainless Steel 304 RH…" at bounding box center [655, 312] width 869 height 44
drag, startPoint x: 809, startPoint y: 352, endPoint x: 728, endPoint y: 349, distance: 80.5
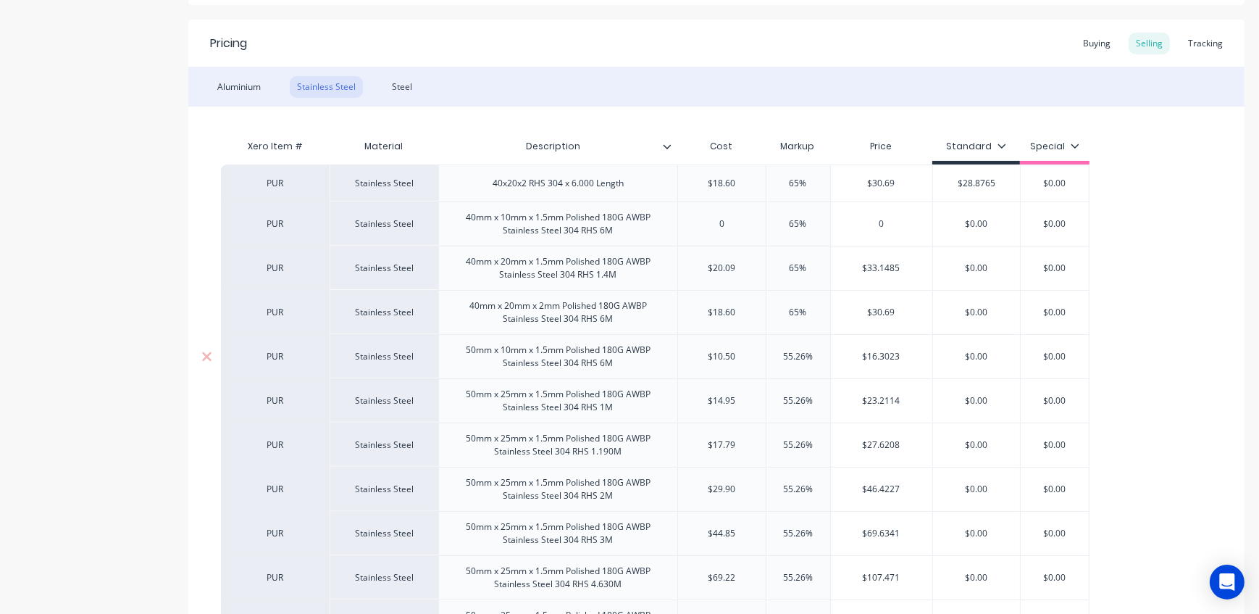
click at [729, 349] on div "PUR Stainless Steel 50mm x 10mm x 1.5mm Polished 180G AWBP Stainless Steel 304 …" at bounding box center [655, 356] width 869 height 44
drag, startPoint x: 802, startPoint y: 398, endPoint x: 709, endPoint y: 398, distance: 93.5
click at [709, 398] on div "PUR Stainless Steel 50mm x 25mm x 1.5mm Polished 180G AWBP Stainless Steel 304 …" at bounding box center [655, 400] width 869 height 44
drag, startPoint x: 804, startPoint y: 441, endPoint x: 738, endPoint y: 438, distance: 65.2
click at [740, 440] on div "PUR Stainless Steel 50mm x 25mm x 1.5mm Polished 180G AWBP Stainless Steel 304 …" at bounding box center [655, 444] width 869 height 44
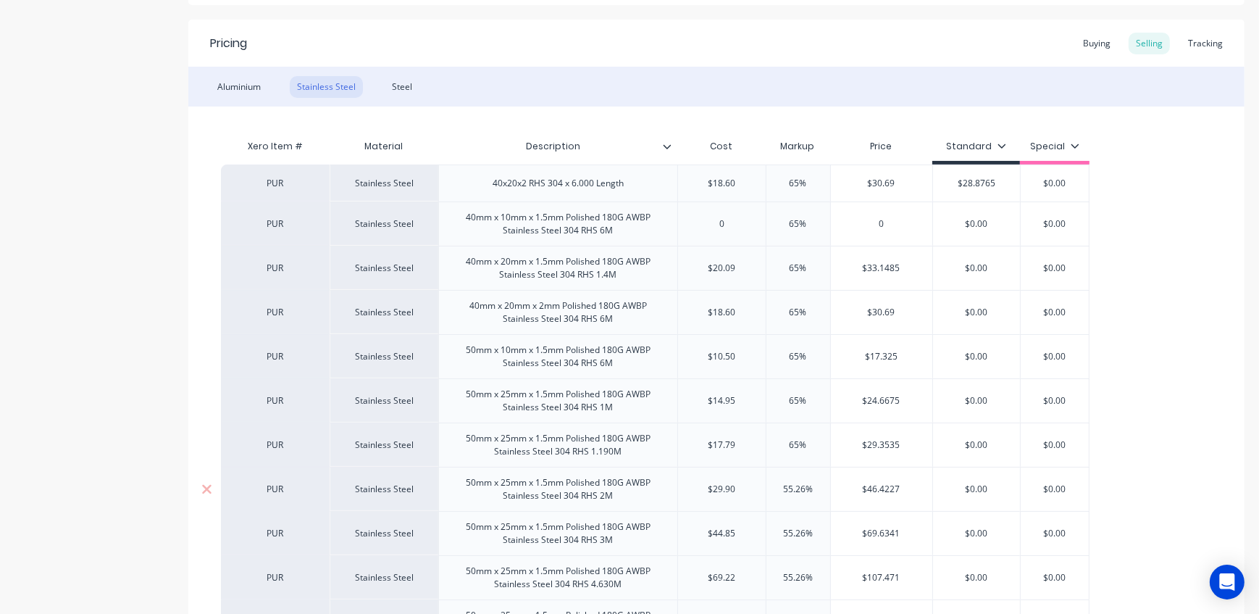
drag, startPoint x: 822, startPoint y: 485, endPoint x: 731, endPoint y: 483, distance: 91.3
click at [731, 483] on div "PUR Stainless Steel 50mm x 25mm x 1.5mm Polished 180G AWBP Stainless Steel 304 …" at bounding box center [655, 489] width 869 height 44
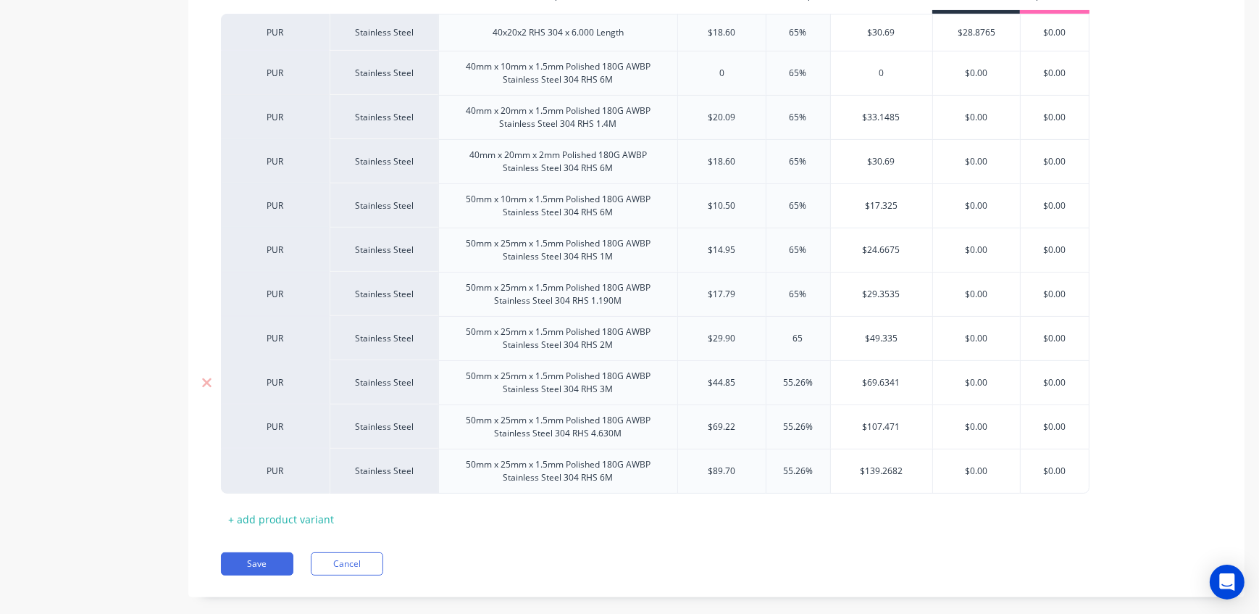
scroll to position [435, 0]
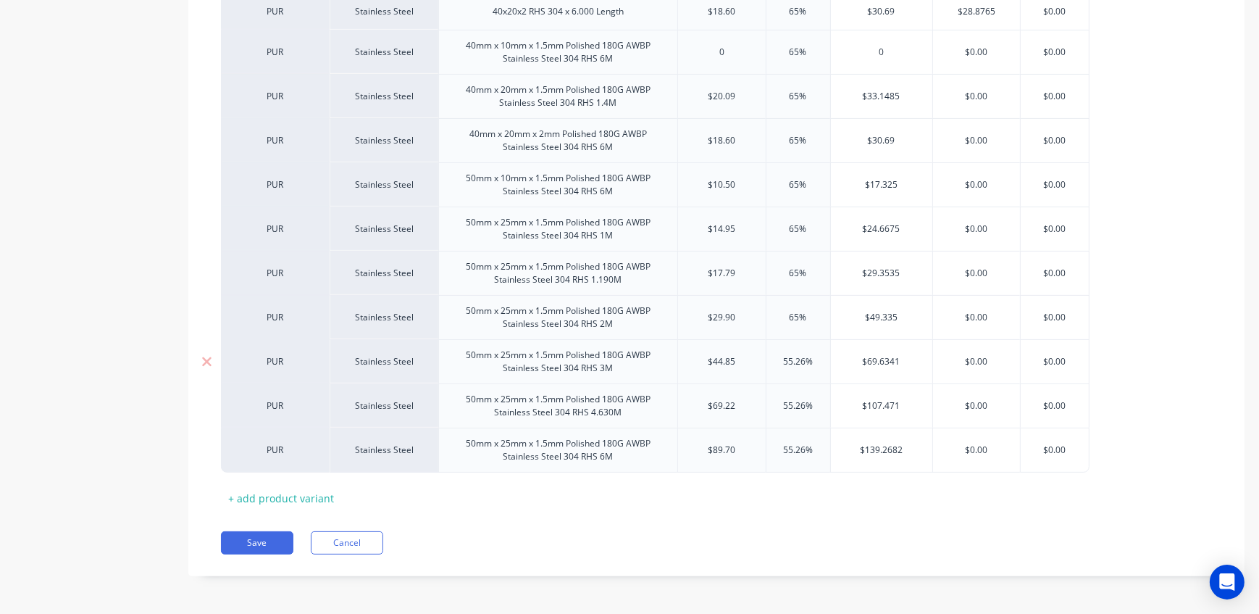
drag, startPoint x: 815, startPoint y: 362, endPoint x: 743, endPoint y: 361, distance: 71.7
click at [743, 361] on div "PUR Stainless Steel 50mm x 25mm x 1.5mm Polished 180G AWBP Stainless Steel 304 …" at bounding box center [655, 361] width 869 height 44
drag, startPoint x: 812, startPoint y: 405, endPoint x: 709, endPoint y: 403, distance: 102.2
click at [709, 403] on div "PUR Stainless Steel 50mm x 25mm x 1.5mm Polished 180G AWBP Stainless Steel 304 …" at bounding box center [655, 405] width 869 height 44
drag, startPoint x: 800, startPoint y: 448, endPoint x: 741, endPoint y: 446, distance: 58.7
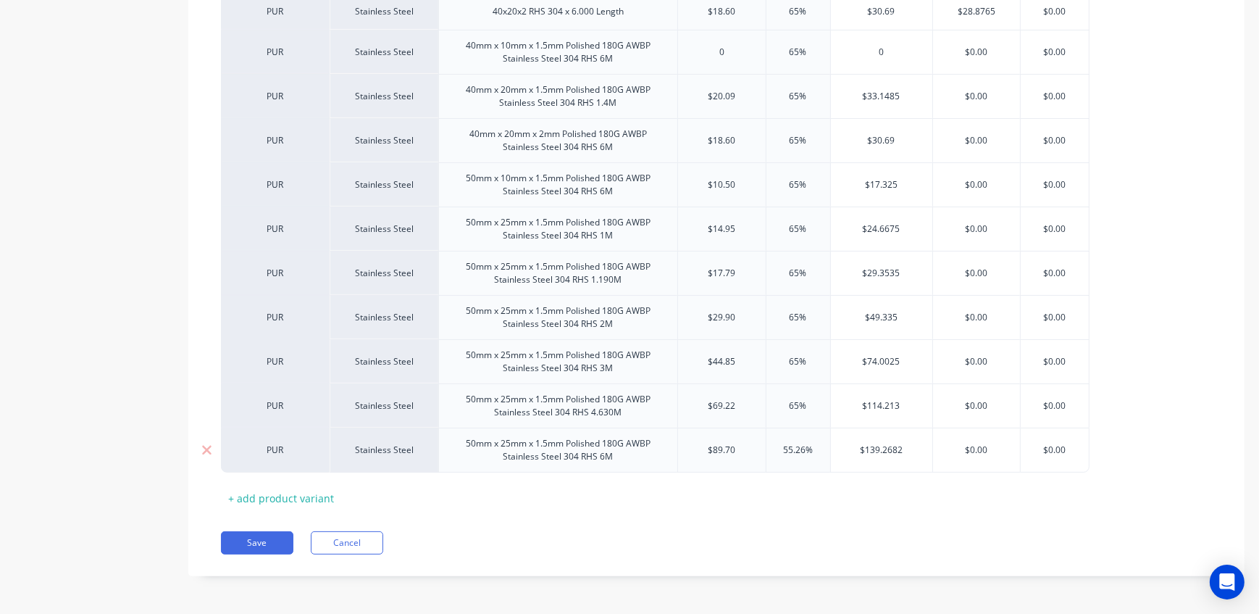
click at [741, 446] on div "PUR Stainless Steel 50mm x 25mm x 1.5mm Polished 180G AWBP Stainless Steel 304 …" at bounding box center [655, 450] width 869 height 45
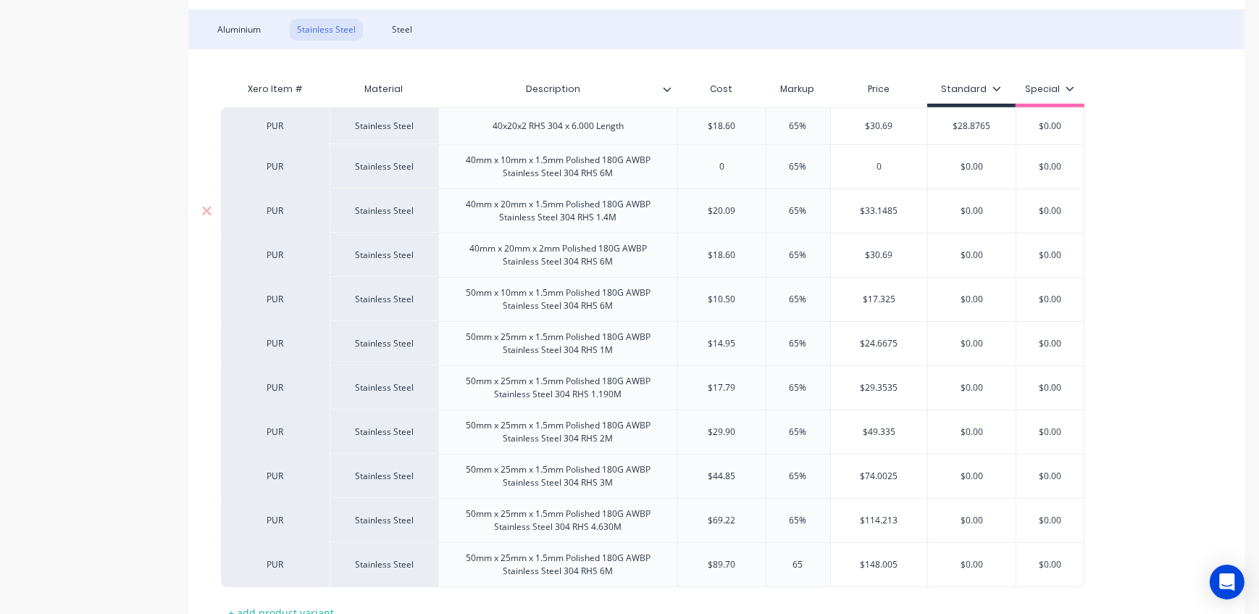
scroll to position [172, 0]
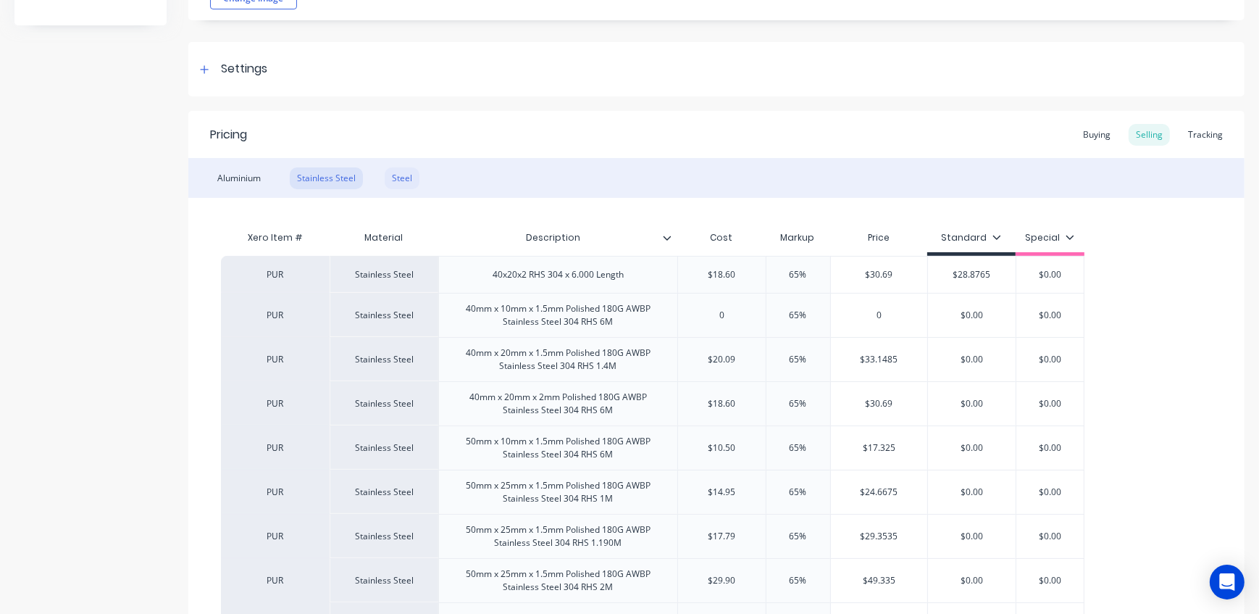
click at [399, 175] on div "Steel" at bounding box center [402, 178] width 35 height 22
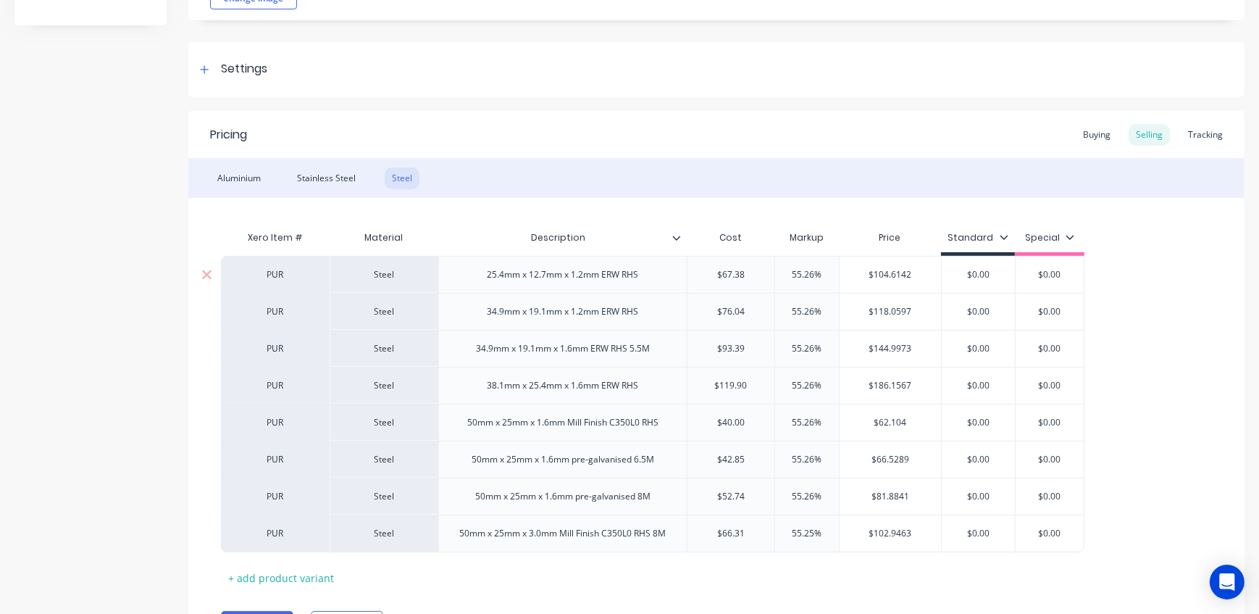
drag, startPoint x: 829, startPoint y: 270, endPoint x: 722, endPoint y: 275, distance: 106.7
click at [722, 275] on div "PUR Steel 25.4mm x 12.7mm x 1.2mm ERW RHS $67.38 55.26% 55.26% $104.6142 $0.00 …" at bounding box center [653, 274] width 864 height 37
drag, startPoint x: 826, startPoint y: 311, endPoint x: 725, endPoint y: 312, distance: 101.4
click at [725, 311] on div "PUR Steel 34.9mm x 19.1mm x 1.2mm ERW RHS $76.04 55.26% 55.26% $118.0597 $0.00 …" at bounding box center [653, 311] width 864 height 37
drag, startPoint x: 822, startPoint y: 349, endPoint x: 631, endPoint y: 346, distance: 191.3
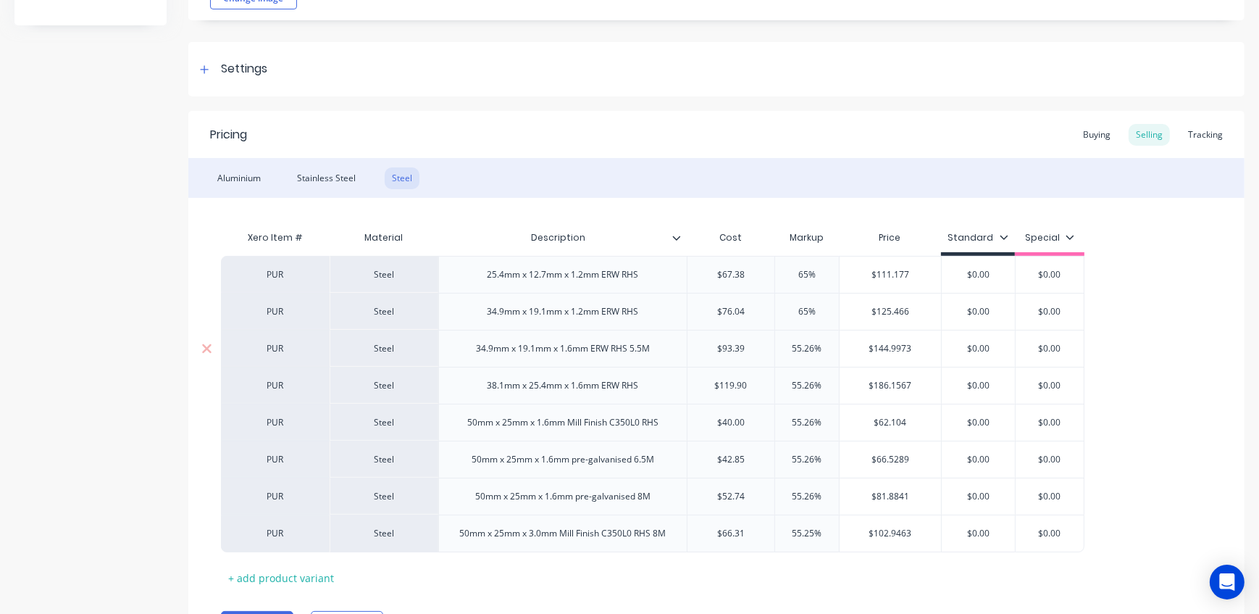
click at [631, 346] on div "PUR Steel 34.9mm x 19.1mm x 1.6mm ERW RHS 5.5M $93.39 55.26% 55.26% $144.9973 $…" at bounding box center [653, 348] width 864 height 37
drag, startPoint x: 819, startPoint y: 380, endPoint x: 710, endPoint y: 386, distance: 108.8
click at [711, 386] on div "PUR Steel 38.1mm x 25.4mm x 1.6mm ERW RHS $119.90 55.26% 55.26% $186.1567 $0.00…" at bounding box center [653, 385] width 864 height 37
drag, startPoint x: 824, startPoint y: 422, endPoint x: 724, endPoint y: 414, distance: 100.3
click at [724, 414] on div "PUR Steel 50mm x 25mm x 1.6mm Mill Finish C350L0 RHS $40.00 55.26% 55.26% $62.1…" at bounding box center [653, 422] width 864 height 37
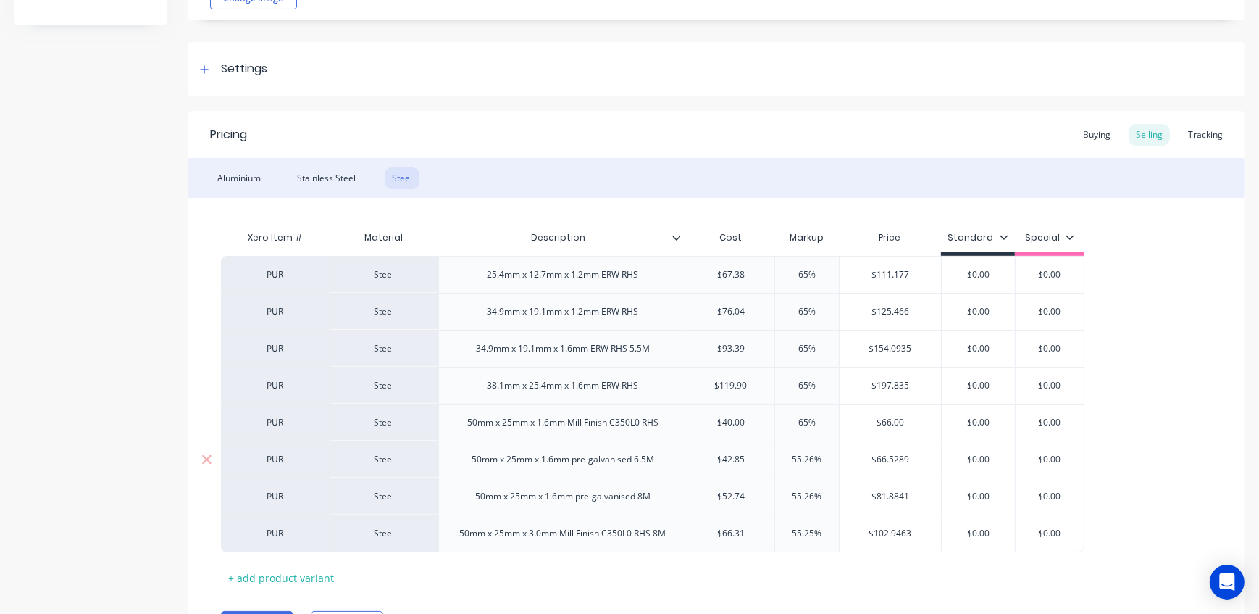
drag, startPoint x: 821, startPoint y: 457, endPoint x: 717, endPoint y: 454, distance: 104.4
click at [717, 454] on div "PUR Steel 50mm x 25mm x 1.6mm pre-galvanised 6.5M $42.85 55.26% 55.26% $66.5289…" at bounding box center [653, 459] width 864 height 37
drag, startPoint x: 823, startPoint y: 494, endPoint x: 656, endPoint y: 495, distance: 167.4
click at [656, 495] on div "PUR Steel 50mm x 25mm x 1.6mm pre-galvanised 8M $52.74 55.26% 55.26% $81.8841 $…" at bounding box center [653, 495] width 864 height 37
drag, startPoint x: 818, startPoint y: 530, endPoint x: 651, endPoint y: 525, distance: 167.5
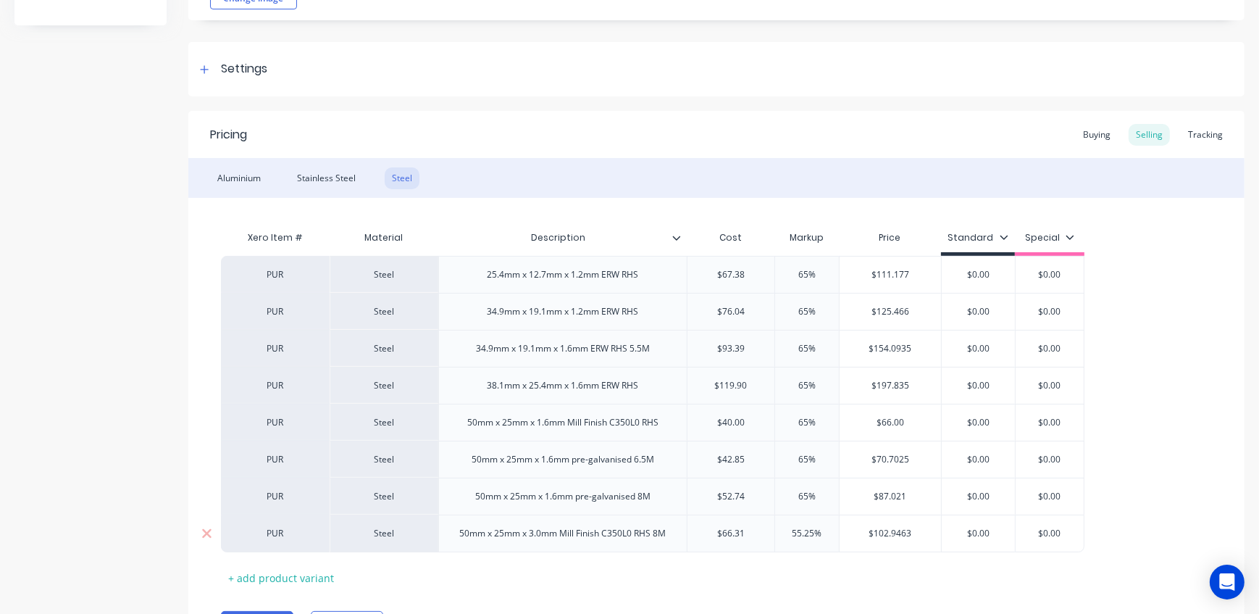
click at [651, 525] on div "PUR Steel 50mm x 25mm x 3.0mm Mill Finish C350L0 RHS 8M $66.31 55.25% 55.25% $1…" at bounding box center [653, 533] width 864 height 38
drag, startPoint x: 884, startPoint y: 590, endPoint x: 785, endPoint y: 580, distance: 99.8
click at [883, 590] on div "Pricing Buying Selling Tracking Aluminium Stainless Steel Steel Xero Item # Mat…" at bounding box center [716, 383] width 1056 height 545
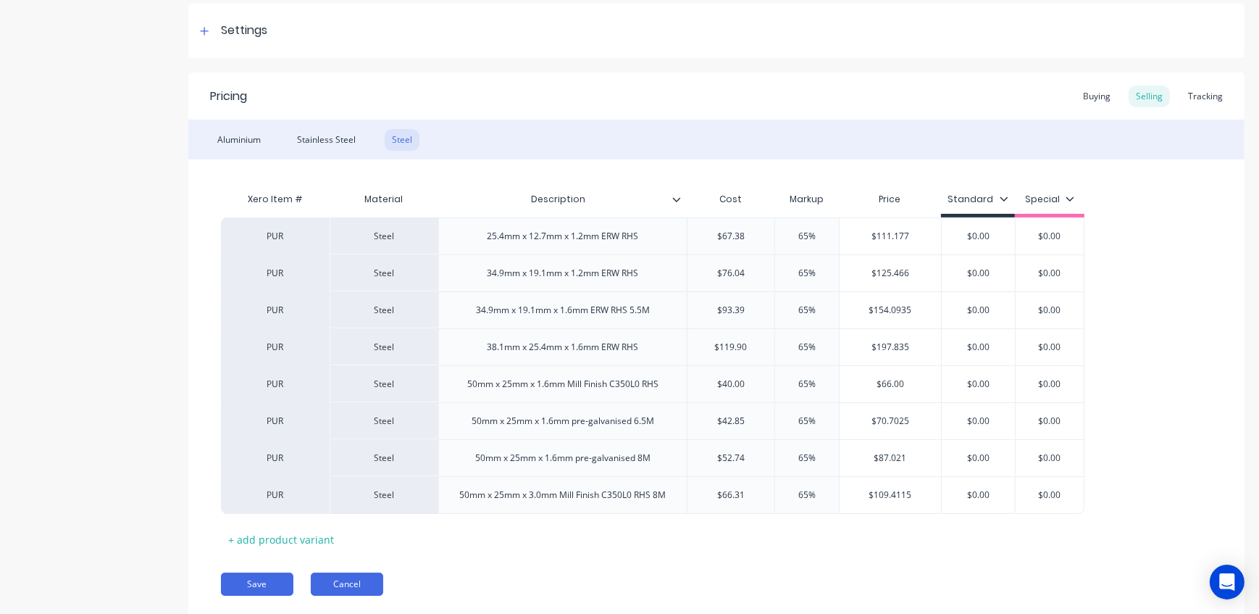
scroll to position [253, 0]
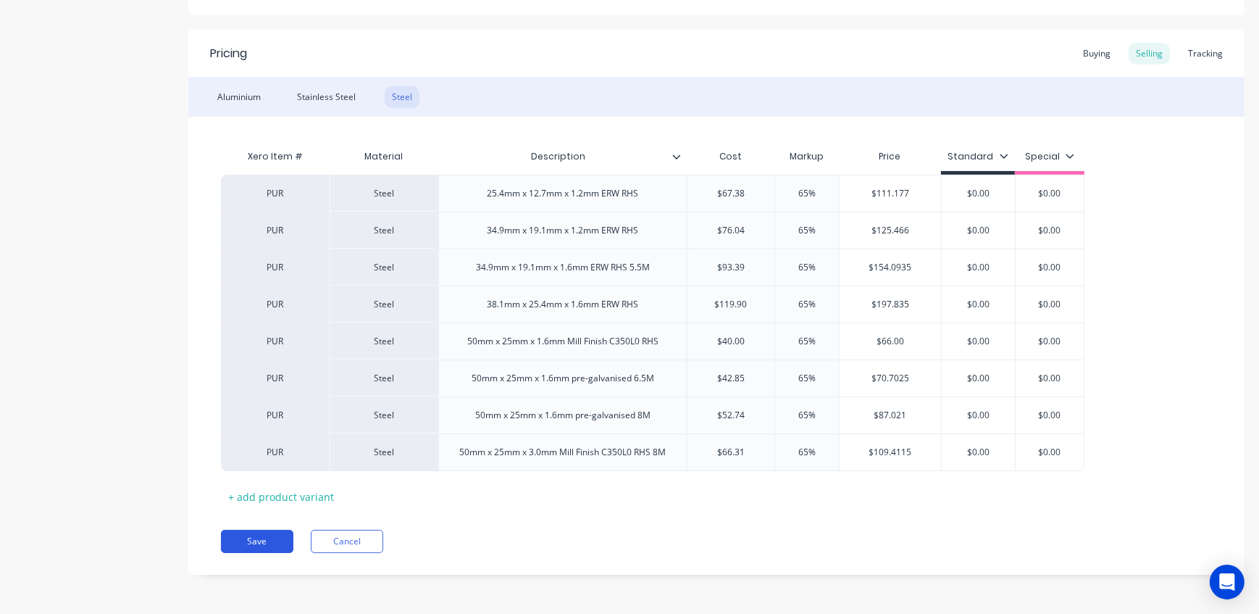
click at [280, 539] on button "Save" at bounding box center [257, 541] width 72 height 23
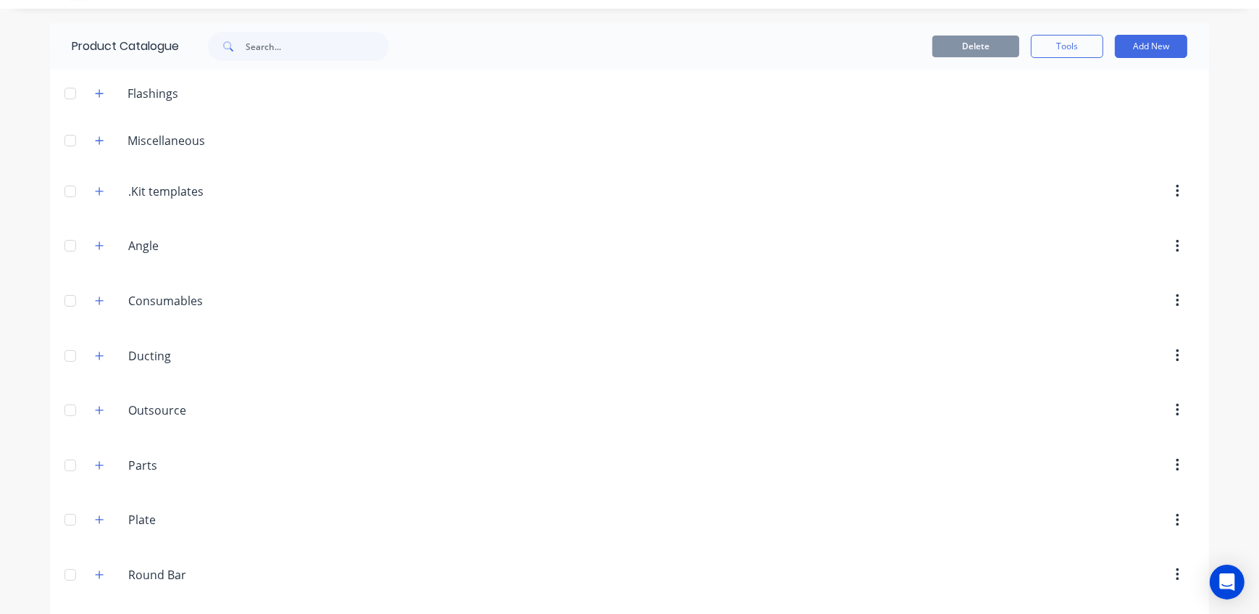
scroll to position [406, 0]
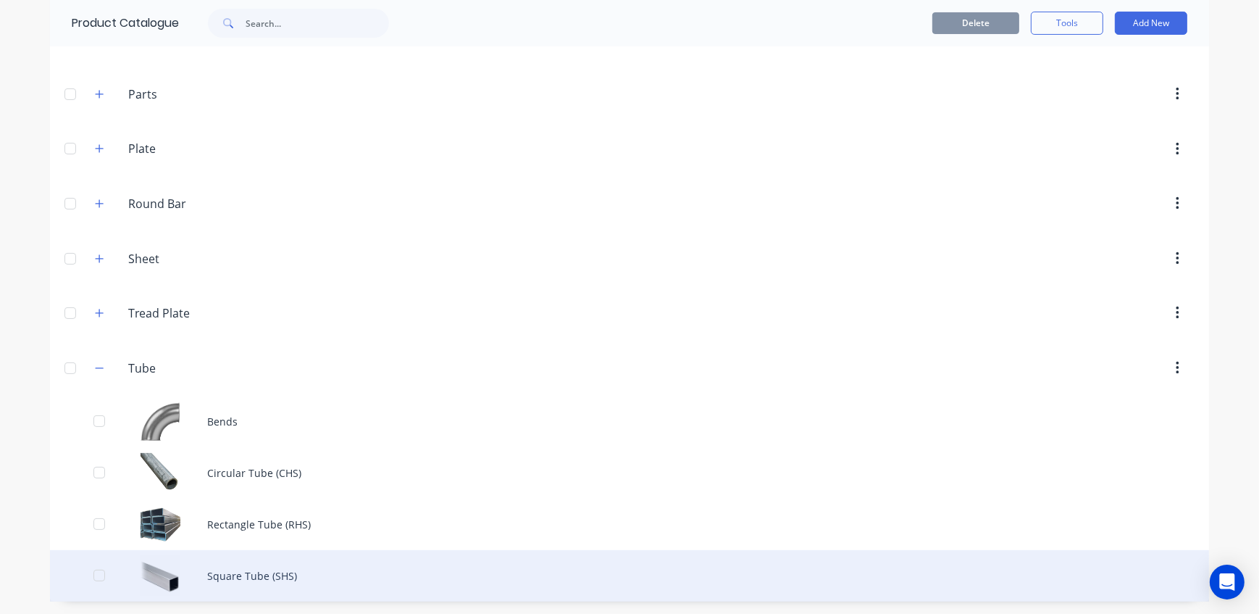
click at [259, 568] on div "Square Tube (SHS)" at bounding box center [629, 575] width 1159 height 51
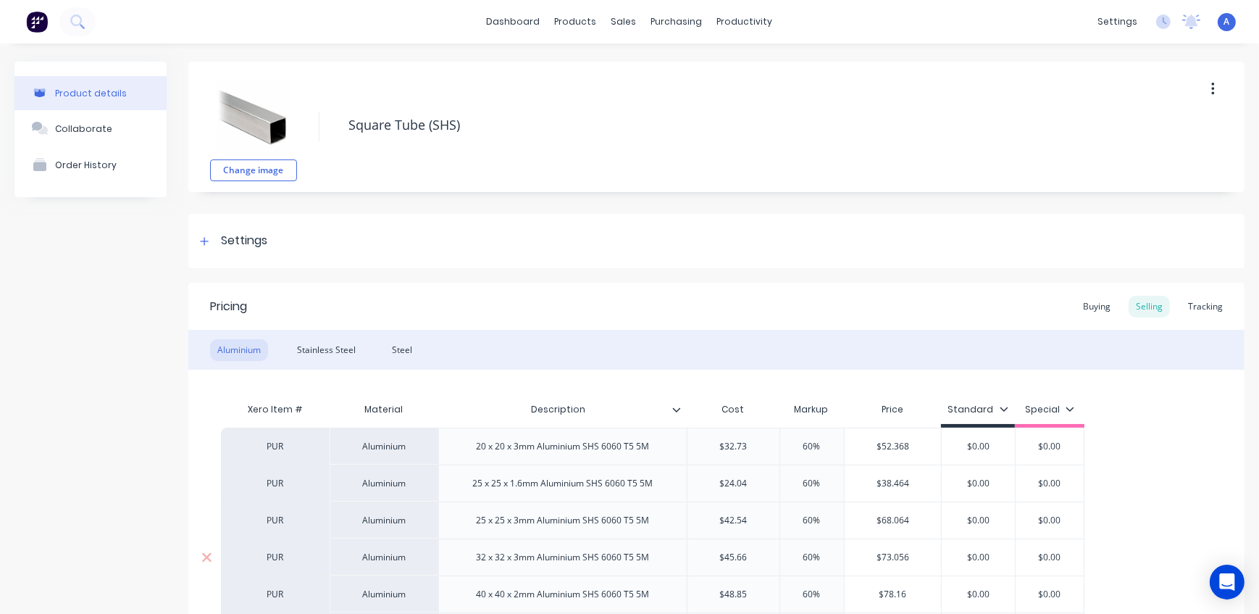
scroll to position [326, 0]
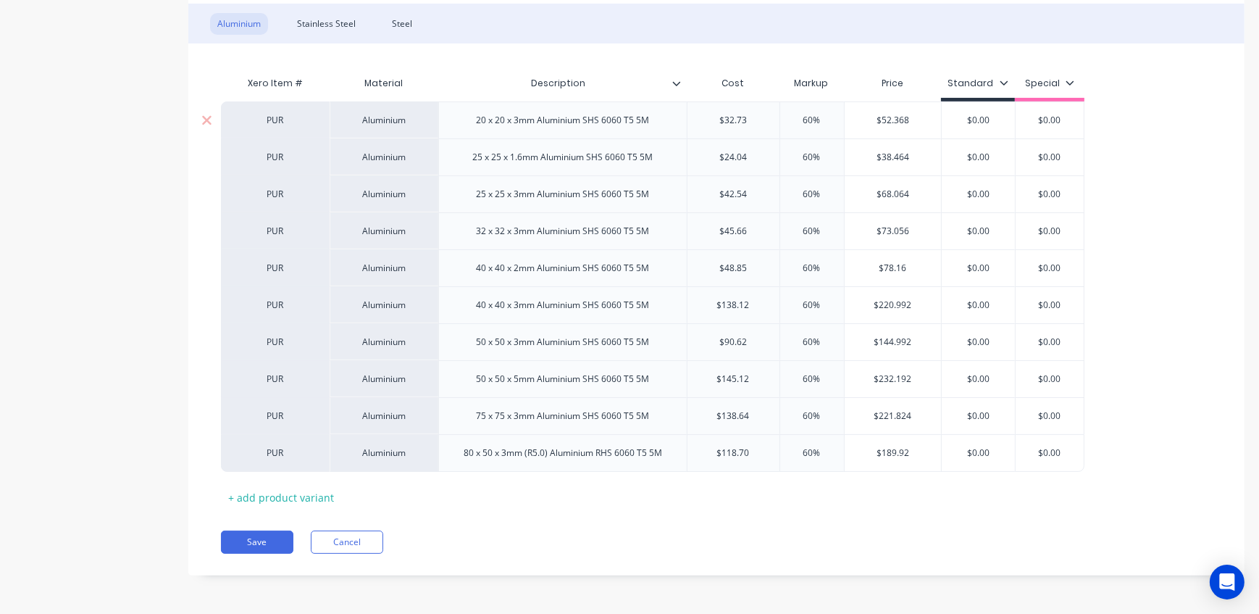
click at [770, 122] on div "PUR Aluminium 20 x 20 x 3mm Aluminium SHS 6060 T5 5M $32.73 60% $52.368 $0.00 $…" at bounding box center [653, 119] width 864 height 37
drag, startPoint x: 822, startPoint y: 151, endPoint x: 776, endPoint y: 154, distance: 45.7
click at [776, 154] on input "60%" at bounding box center [812, 157] width 72 height 13
drag, startPoint x: 827, startPoint y: 193, endPoint x: 754, endPoint y: 193, distance: 73.2
click at [755, 193] on div "PUR Aluminium 25 x 25 x 3mm Aluminium SHS 6060 T5 5M $42.54 60% 60% $68.064 $0.…" at bounding box center [653, 193] width 864 height 37
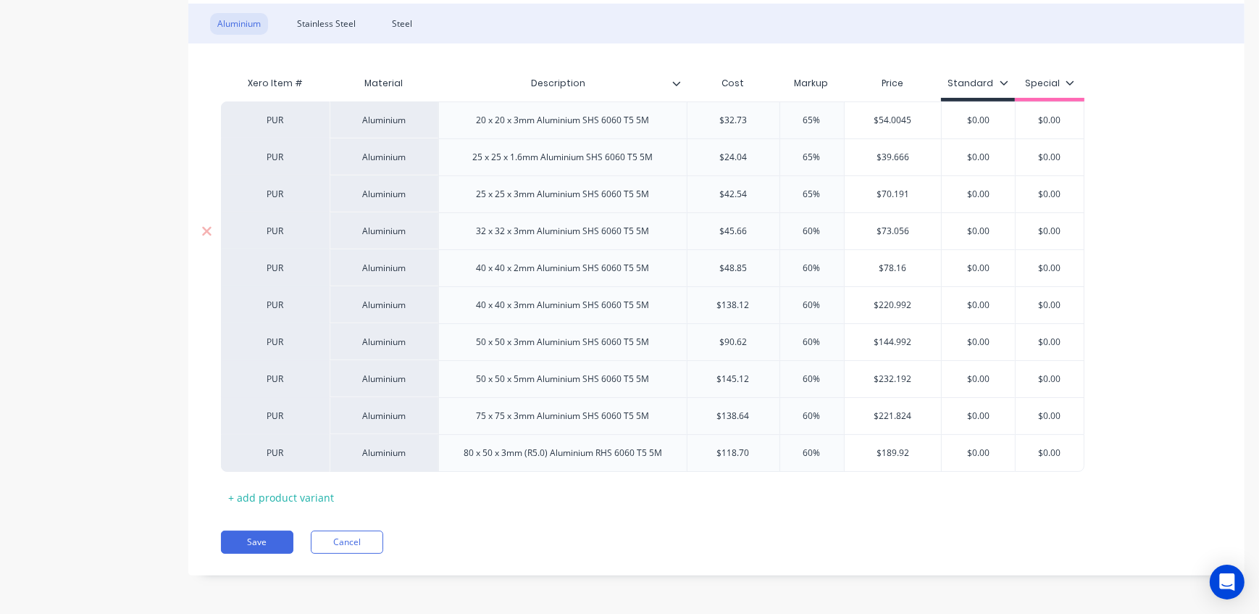
drag, startPoint x: 812, startPoint y: 229, endPoint x: 743, endPoint y: 227, distance: 68.9
click at [743, 227] on div "PUR Aluminium 32 x 32 x 3mm Aluminium SHS 6060 T5 5M $45.66 60% 60% $73.056 $0.…" at bounding box center [653, 230] width 864 height 37
drag, startPoint x: 826, startPoint y: 266, endPoint x: 721, endPoint y: 266, distance: 105.1
click at [721, 266] on div "PUR Aluminium 40 x 40 x 2mm Aluminium SHS 6060 T5 5M $48.85 60% 60% $78.16 $0.0…" at bounding box center [653, 267] width 864 height 37
drag, startPoint x: 812, startPoint y: 301, endPoint x: 691, endPoint y: 295, distance: 120.5
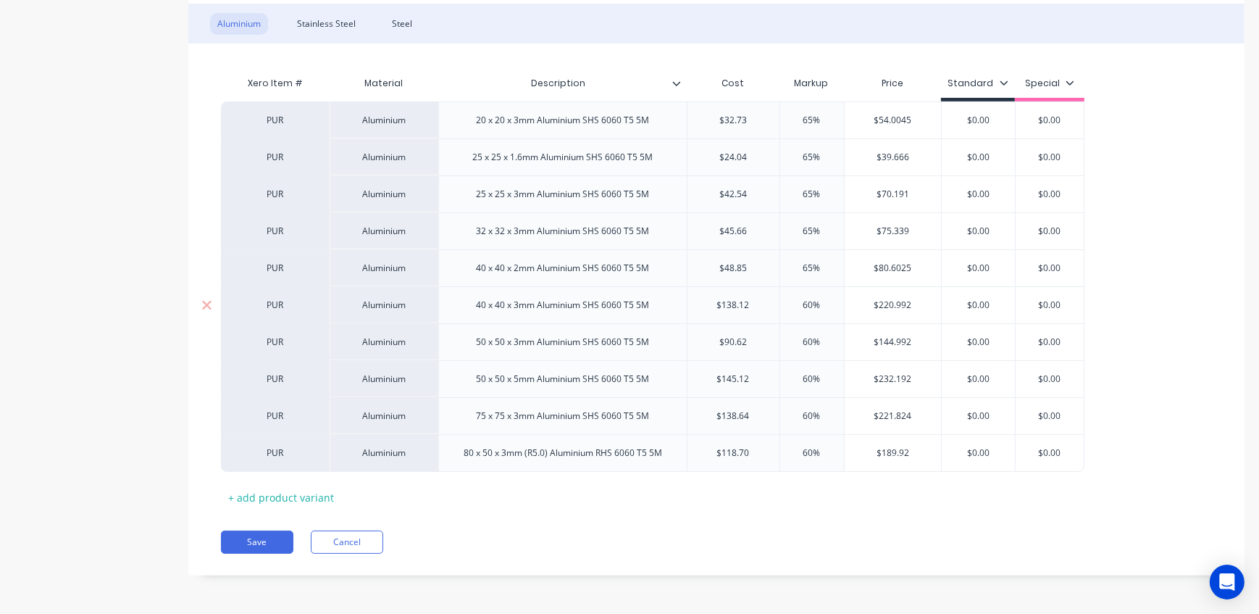
click at [691, 295] on div "PUR Aluminium 40 x 40 x 3mm Aluminium SHS 6060 T5 5M $138.12 60% 60% $220.992 $…" at bounding box center [653, 304] width 864 height 37
drag, startPoint x: 832, startPoint y: 343, endPoint x: 736, endPoint y: 346, distance: 95.7
click at [738, 346] on div "PUR Aluminium 50 x 50 x 3mm Aluminium SHS 6060 T5 5M $90.62 60% 60% $144.992 $0…" at bounding box center [653, 341] width 864 height 37
drag, startPoint x: 832, startPoint y: 382, endPoint x: 764, endPoint y: 378, distance: 68.2
click at [764, 378] on div "PUR Aluminium 50 x 50 x 5mm Aluminium SHS 6060 T5 5M $145.12 60% 60% $232.192 $…" at bounding box center [653, 378] width 864 height 37
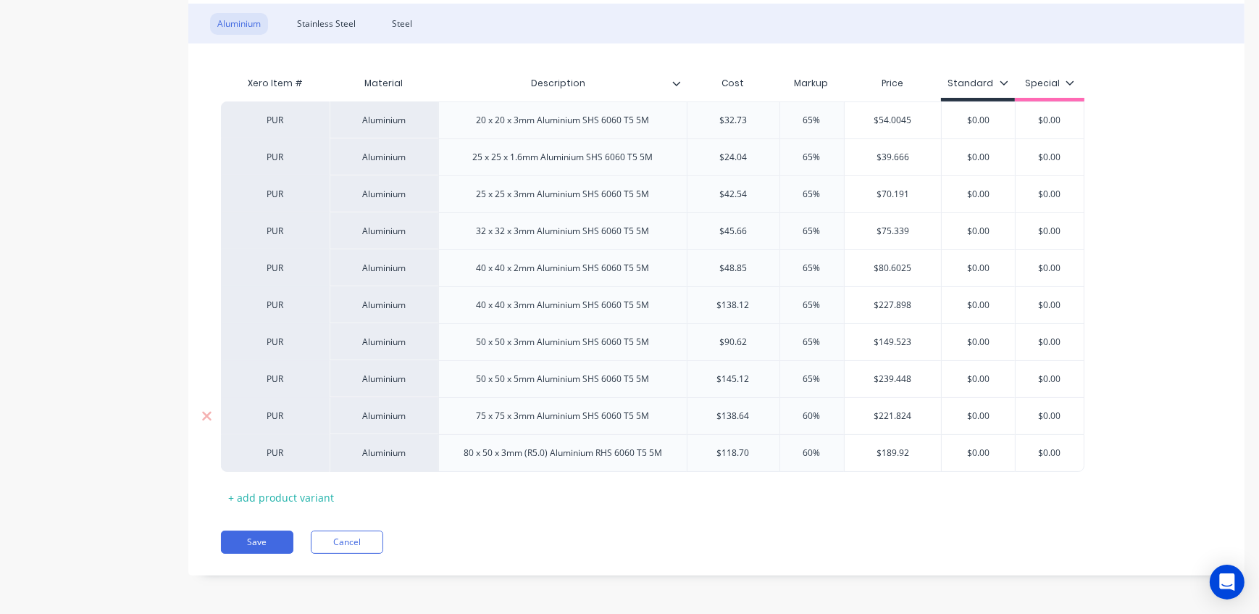
drag, startPoint x: 823, startPoint y: 417, endPoint x: 761, endPoint y: 416, distance: 62.3
click at [761, 416] on div "PUR Aluminium 75 x 75 x 3mm Aluminium SHS 6060 T5 5M $138.64 60% 60% $221.824 $…" at bounding box center [653, 415] width 864 height 37
drag, startPoint x: 823, startPoint y: 453, endPoint x: 765, endPoint y: 451, distance: 58.0
click at [765, 451] on div "PUR Aluminium 80 x 50 x 3mm (R5.0) Aluminium RHS 6060 T5 5M $118.70 60% 60% $18…" at bounding box center [653, 453] width 864 height 38
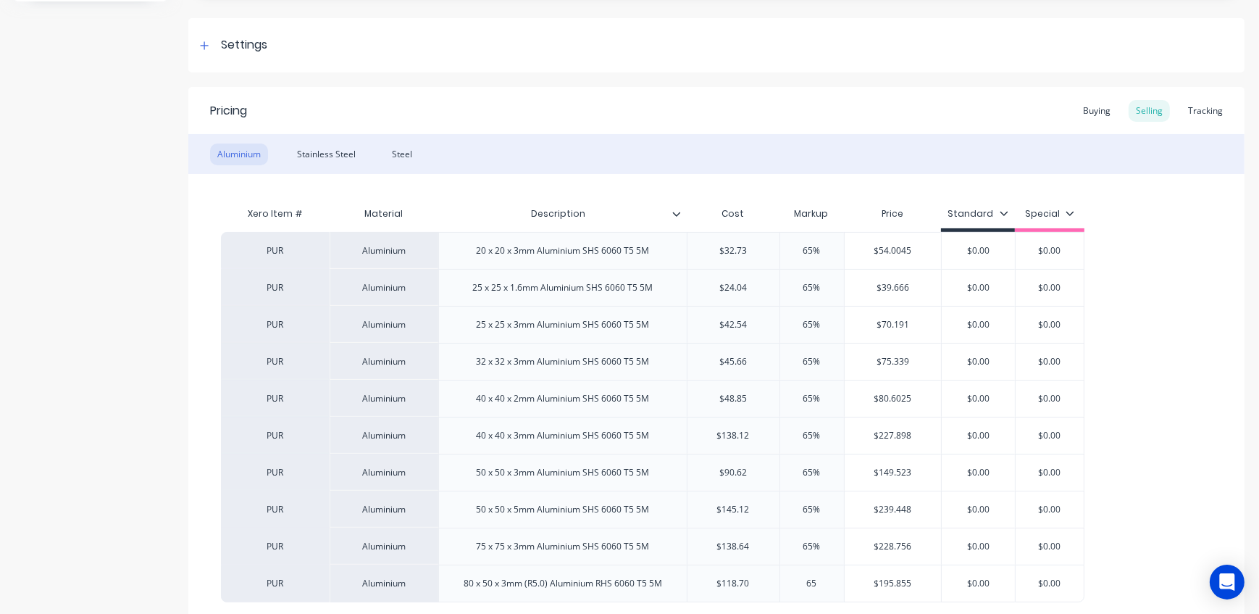
scroll to position [129, 0]
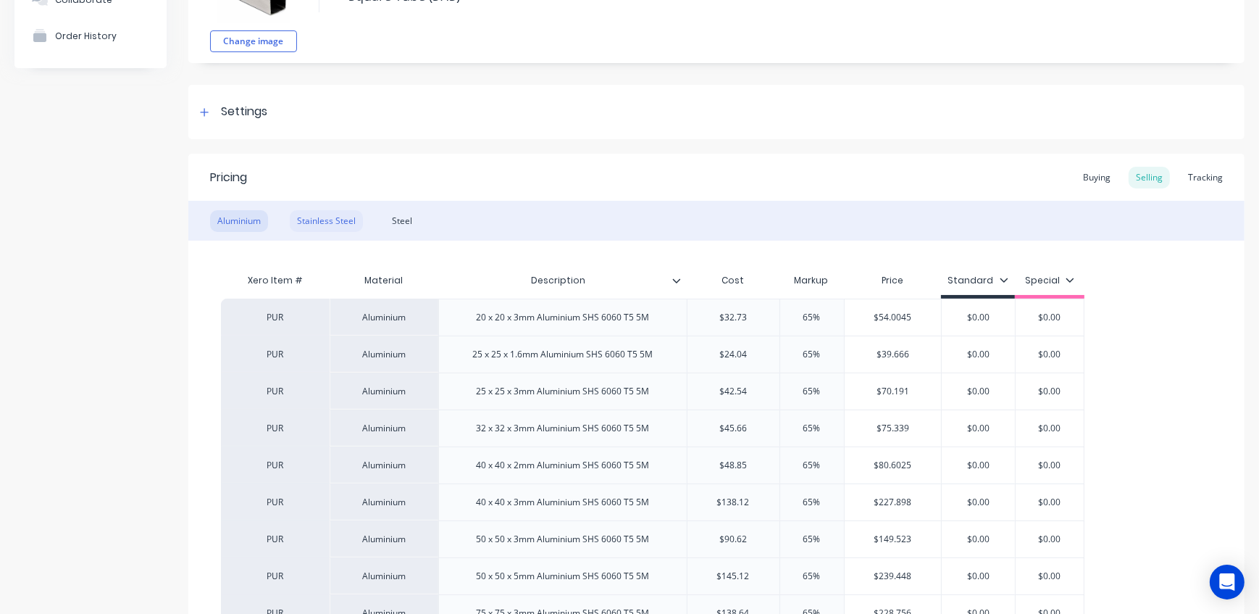
click at [335, 219] on div "Stainless Steel" at bounding box center [326, 221] width 73 height 22
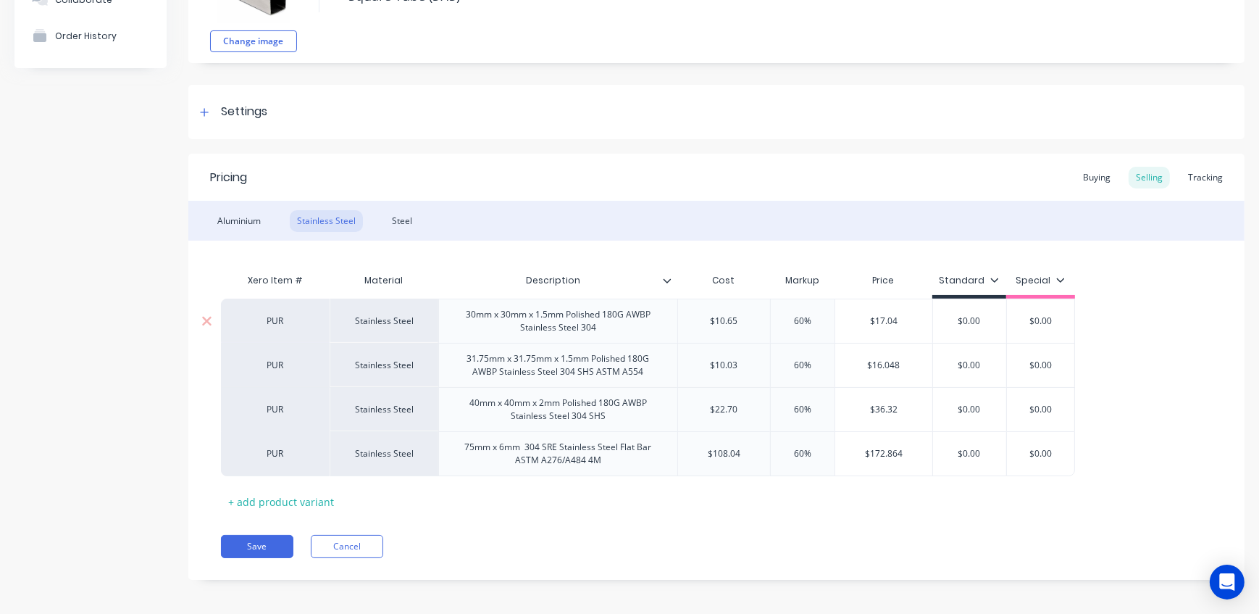
drag, startPoint x: 821, startPoint y: 318, endPoint x: 740, endPoint y: 320, distance: 81.2
click at [740, 320] on div "PUR Stainless Steel 30mm x 30mm x 1.5mm Polished 180G AWBP Stainless Steel 304 …" at bounding box center [648, 321] width 854 height 44
drag, startPoint x: 821, startPoint y: 369, endPoint x: 730, endPoint y: 362, distance: 91.6
click at [731, 362] on div "PUR Stainless Steel 31.75mm x 31.75mm x 1.5mm Polished 180G AWBP Stainless Stee…" at bounding box center [648, 365] width 854 height 44
drag, startPoint x: 798, startPoint y: 406, endPoint x: 744, endPoint y: 408, distance: 53.6
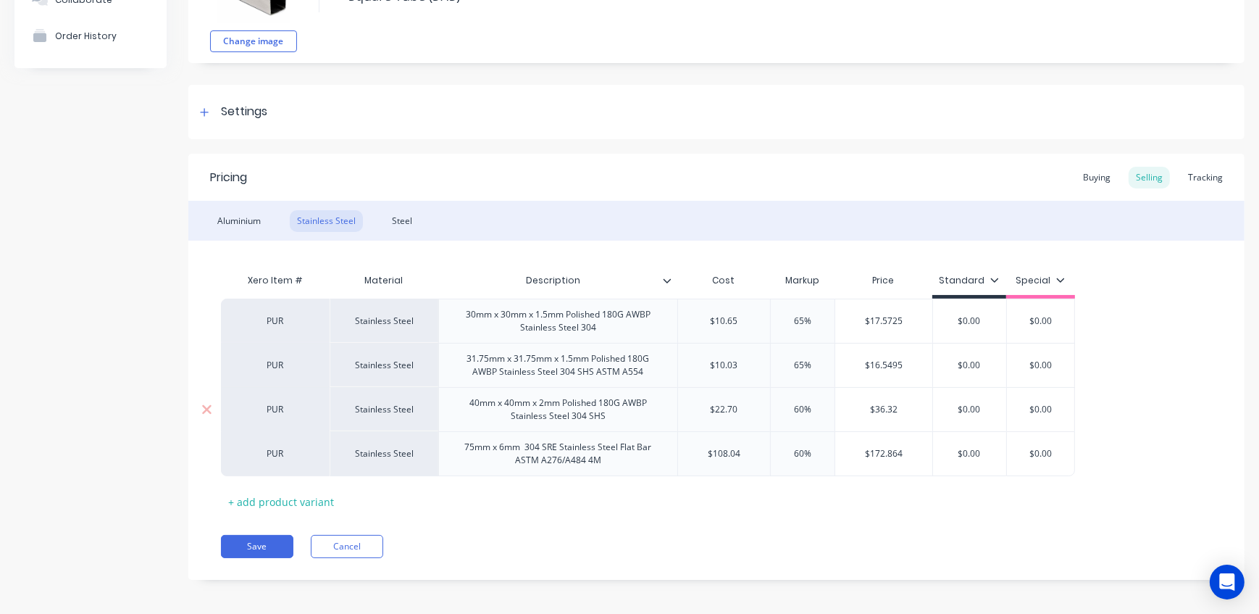
click at [746, 408] on div "PUR Stainless Steel 40mm x 40mm x 2mm Polished 180G AWBP Stainless Steel 304 SH…" at bounding box center [648, 409] width 854 height 44
drag, startPoint x: 793, startPoint y: 449, endPoint x: 742, endPoint y: 447, distance: 50.7
click at [742, 447] on div "PUR Stainless Steel 75mm x 6mm 304 SRE Stainless Steel Flat Bar ASTM A276/A484 …" at bounding box center [648, 453] width 854 height 45
click at [398, 220] on div "Steel" at bounding box center [402, 221] width 35 height 22
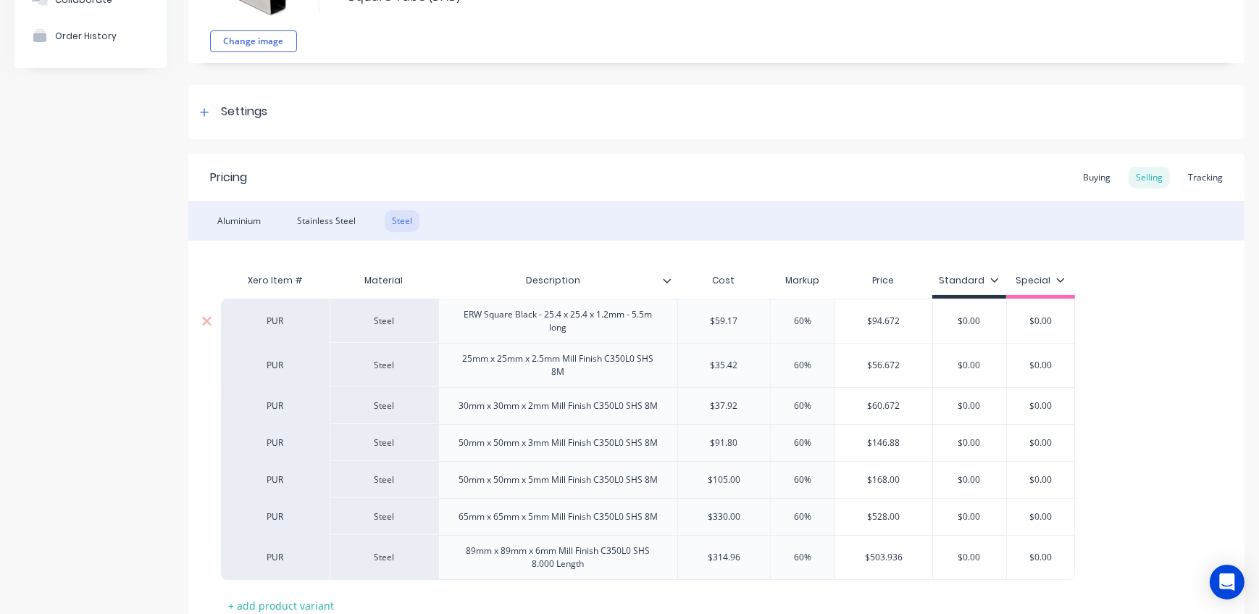
drag, startPoint x: 817, startPoint y: 322, endPoint x: 747, endPoint y: 319, distance: 69.7
click at [750, 320] on div "PUR Steel ERW Square Black - 25.4 x 25.4 x 1.2mm - 5.5m long $59.17 60% 60% $94…" at bounding box center [648, 321] width 854 height 44
drag, startPoint x: 812, startPoint y: 362, endPoint x: 767, endPoint y: 362, distance: 44.9
click at [768, 362] on input "60%" at bounding box center [803, 365] width 72 height 13
drag, startPoint x: 814, startPoint y: 404, endPoint x: 775, endPoint y: 406, distance: 39.2
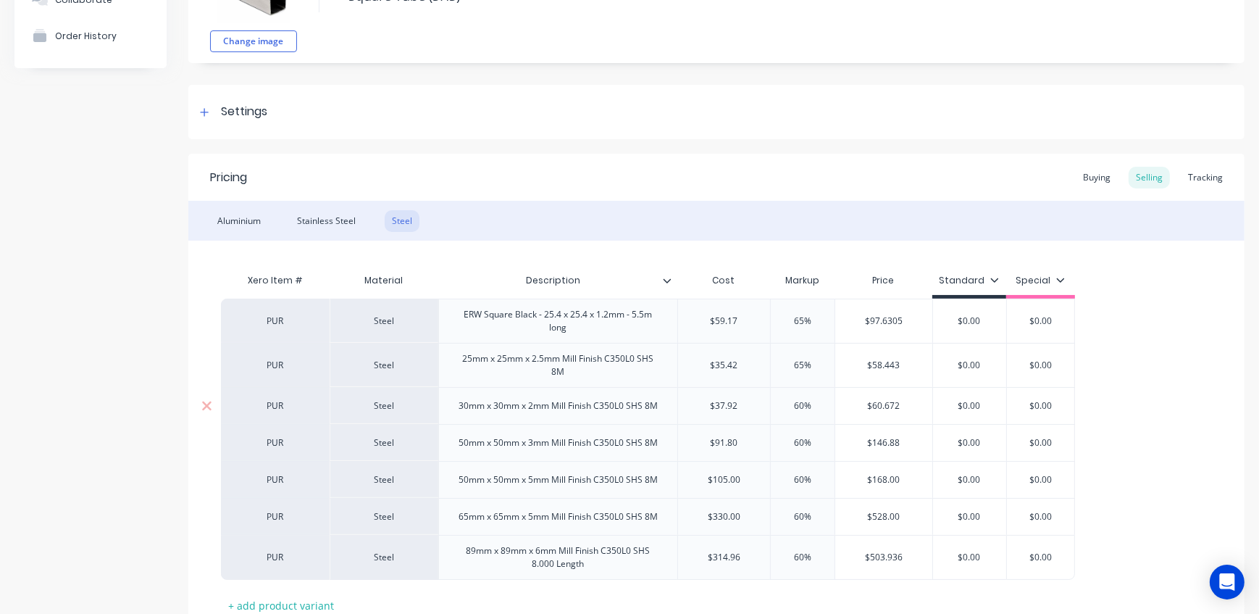
click at [775, 406] on input "60%" at bounding box center [803, 405] width 72 height 13
drag, startPoint x: 817, startPoint y: 441, endPoint x: 757, endPoint y: 445, distance: 59.5
click at [758, 445] on div "PUR Steel 50mm x 50mm x 3mm Mill Finish C350L0 SHS 8M $91.80 60% 60% $146.88 $0…" at bounding box center [648, 442] width 854 height 37
click at [765, 478] on div "PUR Steel 50mm x 50mm x 5mm Mill Finish C350L0 SHS 8M $105.00 60% 60% $168.00 $…" at bounding box center [648, 479] width 854 height 37
drag, startPoint x: 814, startPoint y: 514, endPoint x: 756, endPoint y: 514, distance: 58.0
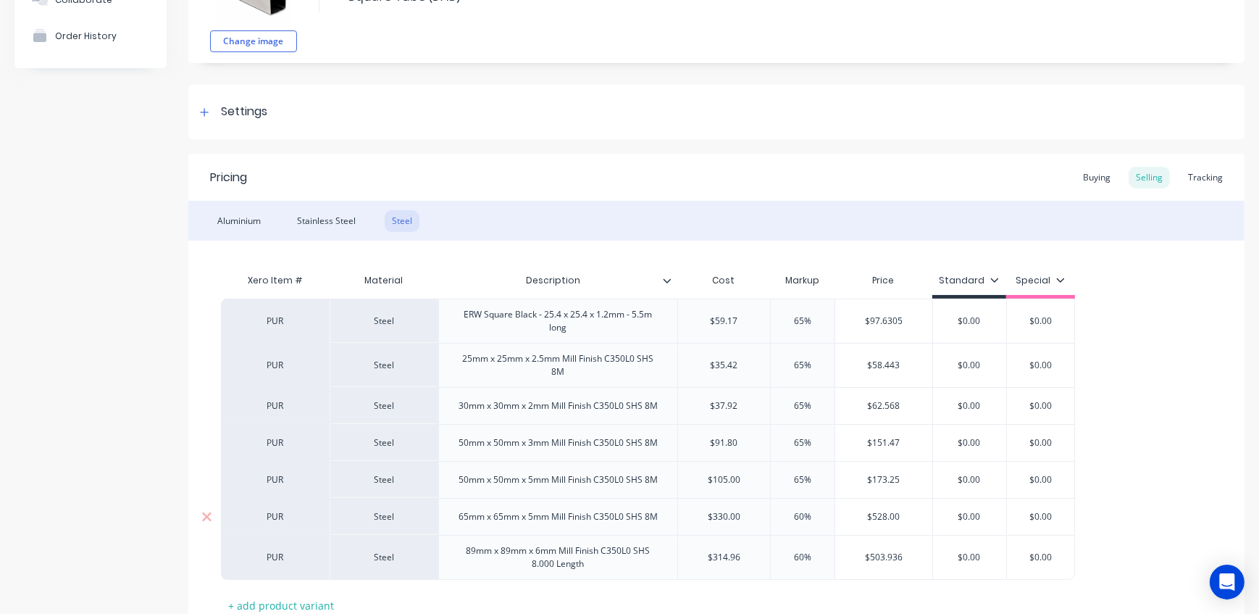
click at [756, 514] on div "PUR Steel 65mm x 65mm x 5mm Mill Finish C350L0 SHS 8M $330.00 60% 60% $528.00 $…" at bounding box center [648, 516] width 854 height 37
click at [748, 555] on div "PUR Steel 89mm x 89mm x 6mm Mill Finish C350L0 SHS 8.000 Length $314.96 60% 60%…" at bounding box center [648, 557] width 854 height 45
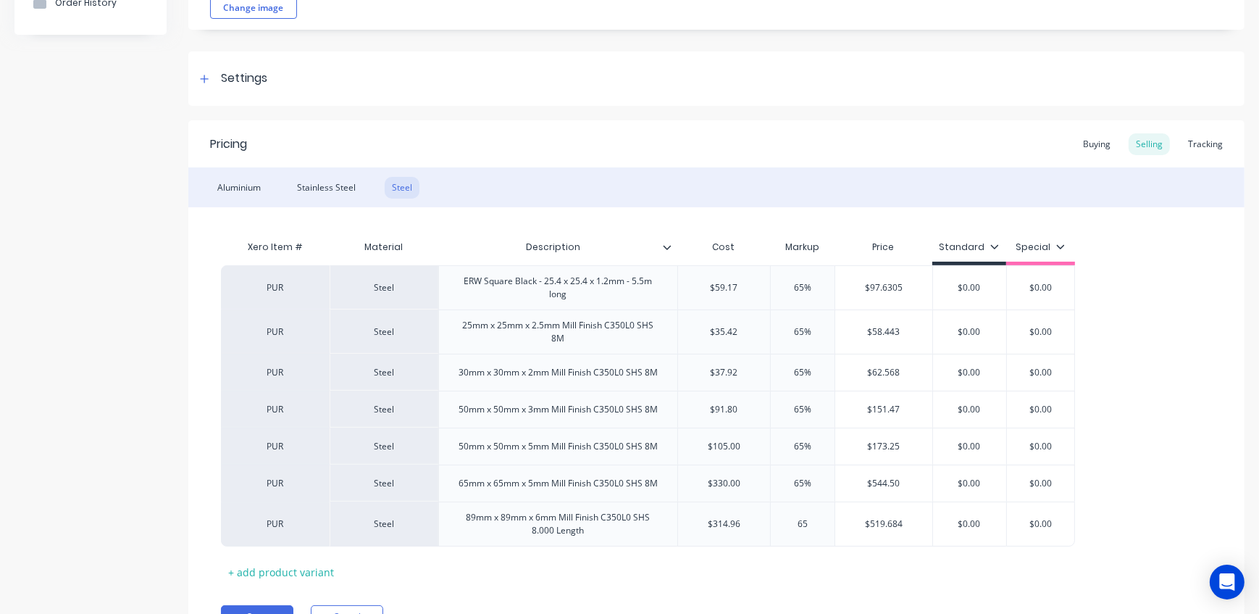
scroll to position [195, 0]
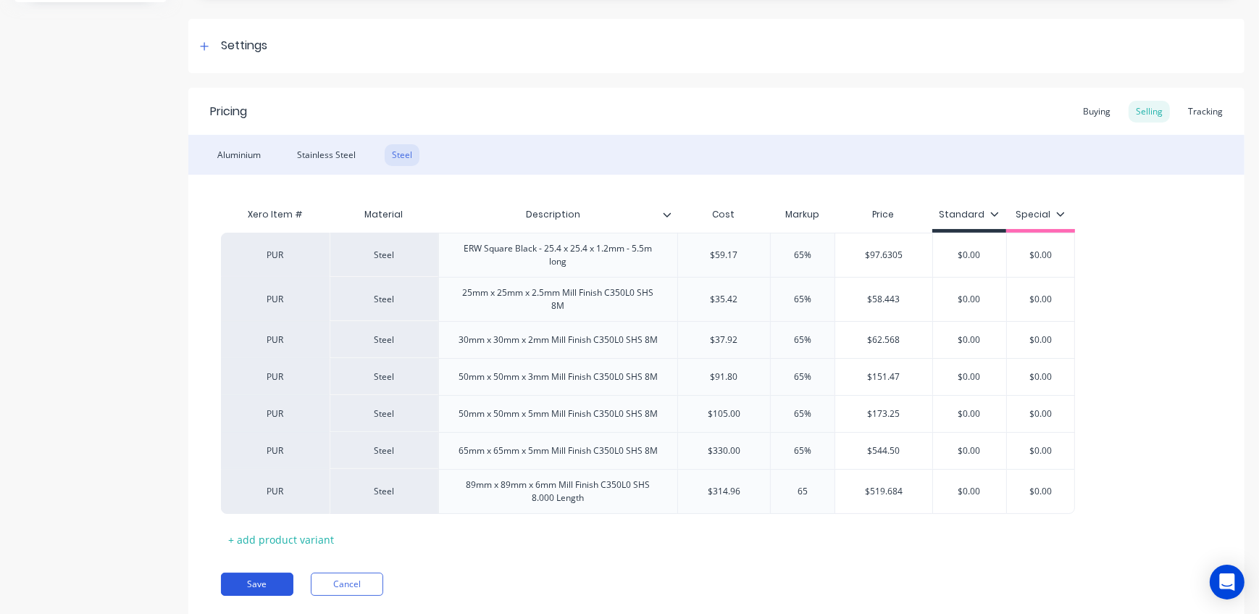
click at [275, 585] on button "Save" at bounding box center [257, 583] width 72 height 23
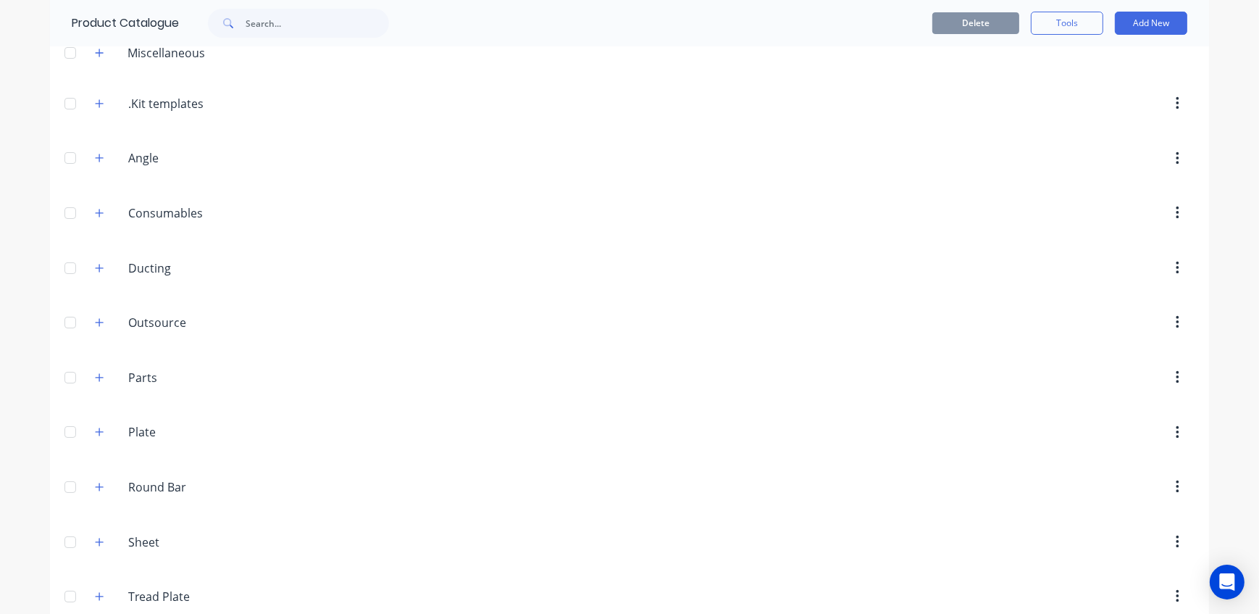
scroll to position [406, 0]
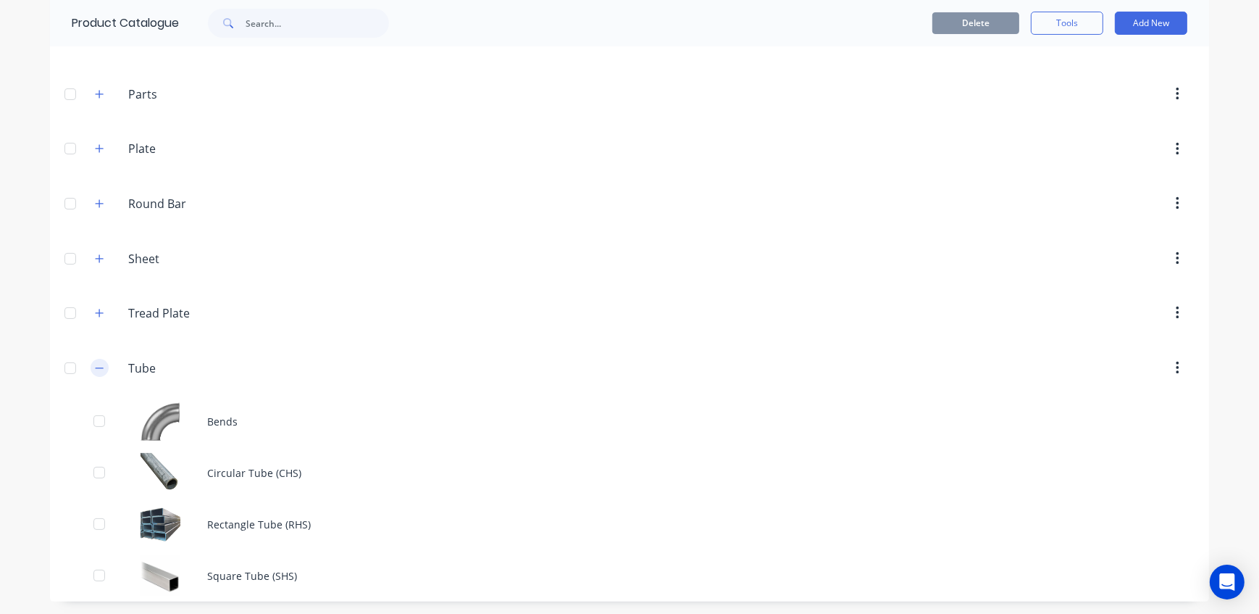
click at [95, 369] on icon "button" at bounding box center [99, 368] width 9 height 10
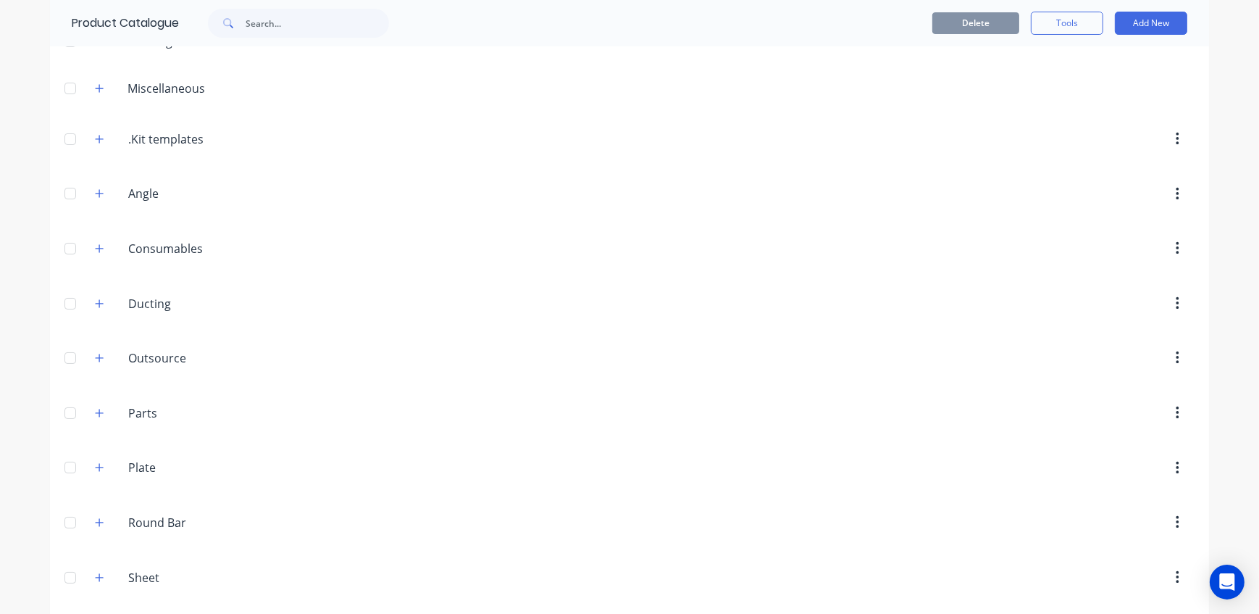
scroll to position [0, 0]
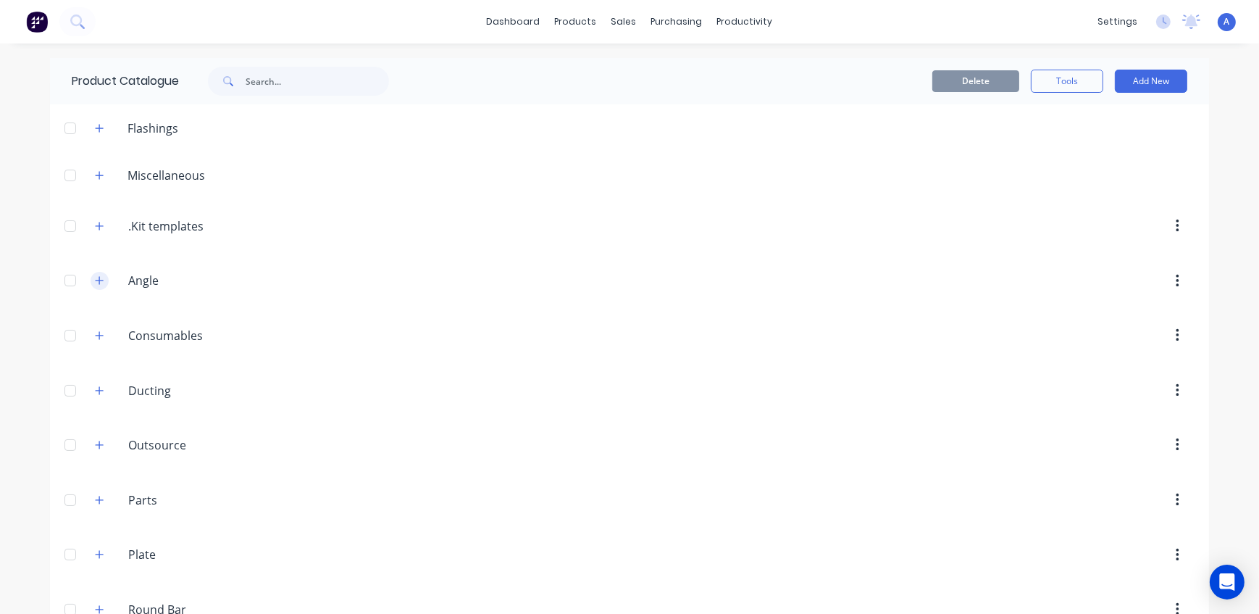
click at [95, 279] on icon "button" at bounding box center [99, 280] width 9 height 10
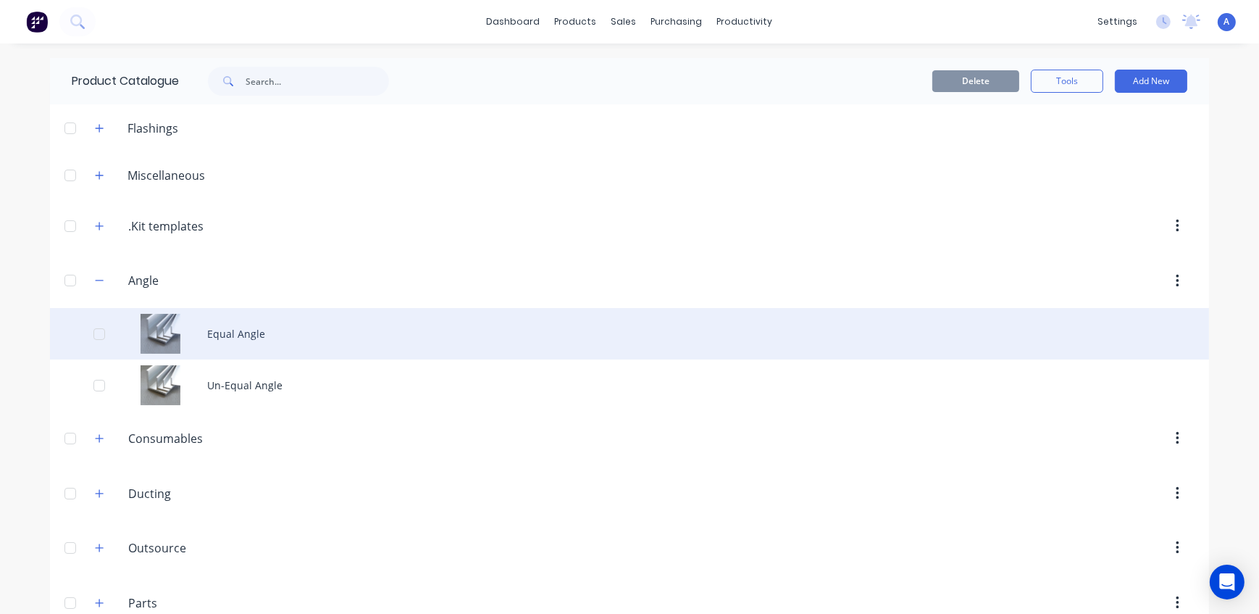
click at [236, 328] on div "Equal Angle" at bounding box center [629, 333] width 1159 height 51
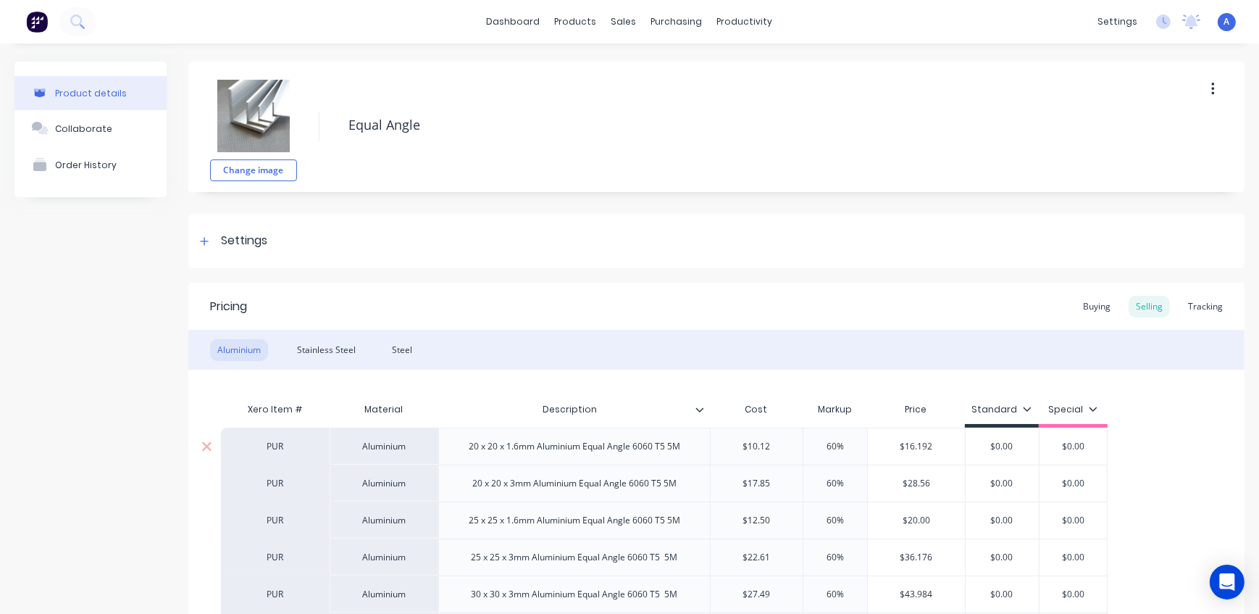
drag, startPoint x: 838, startPoint y: 449, endPoint x: 780, endPoint y: 445, distance: 57.4
click at [780, 445] on div "PUR Aluminium 20 x 20 x 1.6mm Aluminium Equal Angle 6060 T5 5M $10.12 60% 60% $…" at bounding box center [664, 446] width 887 height 37
drag, startPoint x: 847, startPoint y: 485, endPoint x: 787, endPoint y: 482, distance: 60.2
click at [790, 482] on div "PUR Aluminium 20 x 20 x 3mm Aluminium Equal Angle 6060 T5 5M $17.85 60% 60% $28…" at bounding box center [664, 482] width 887 height 37
drag, startPoint x: 833, startPoint y: 512, endPoint x: 762, endPoint y: 513, distance: 71.7
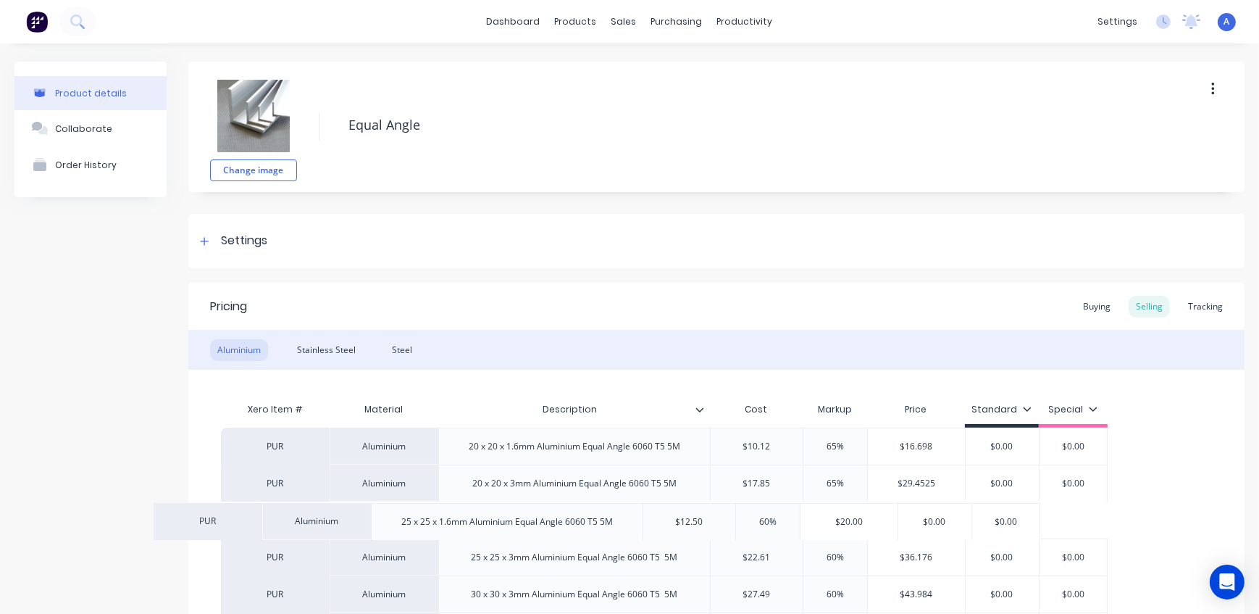
click at [838, 516] on input "text" at bounding box center [835, 520] width 72 height 13
drag, startPoint x: 848, startPoint y: 520, endPoint x: 760, endPoint y: 517, distance: 87.7
click at [760, 517] on div "PUR Aluminium 25 x 25 x 1.6mm Aluminium Equal Angle 6060 T5 5M $12.50 60% 60% $…" at bounding box center [664, 519] width 887 height 37
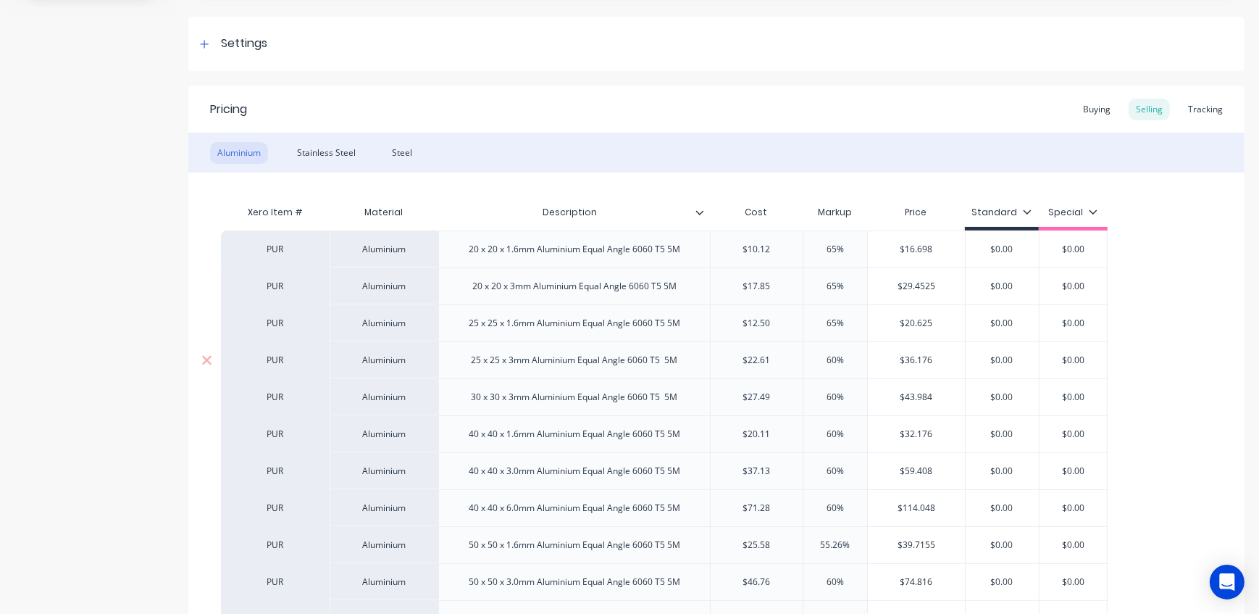
drag, startPoint x: 844, startPoint y: 362, endPoint x: 785, endPoint y: 361, distance: 59.4
click at [785, 361] on div "PUR Aluminium 25 x 25 x 3mm Aluminium Equal Angle 6060 T5 5M $22.61 60% 60% $36…" at bounding box center [664, 359] width 887 height 37
drag, startPoint x: 849, startPoint y: 396, endPoint x: 764, endPoint y: 395, distance: 84.8
click at [764, 395] on div "PUR Aluminium 30 x 30 x 3mm Aluminium Equal Angle 6060 T5 5M $27.49 60% 60% $43…" at bounding box center [664, 396] width 887 height 37
drag, startPoint x: 852, startPoint y: 433, endPoint x: 768, endPoint y: 432, distance: 84.1
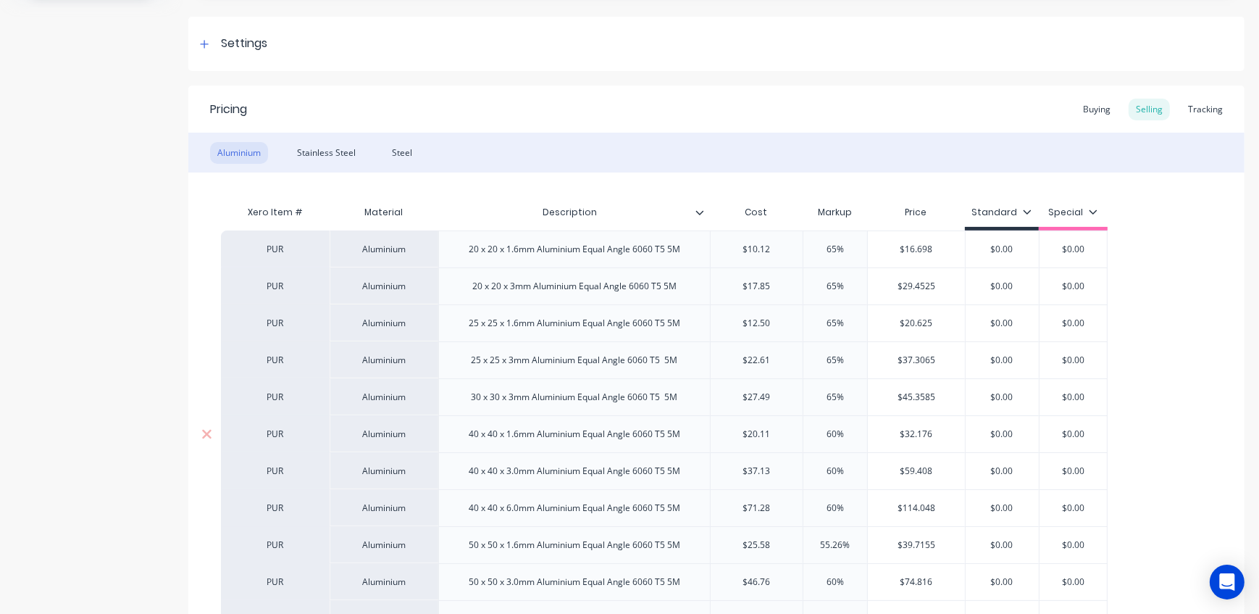
click at [768, 432] on div "PUR Aluminium 40 x 40 x 1.6mm Aluminium Equal Angle 6060 T5 5M $20.11 60% 60% $…" at bounding box center [664, 433] width 887 height 37
drag, startPoint x: 848, startPoint y: 472, endPoint x: 778, endPoint y: 466, distance: 69.8
click at [778, 466] on div "PUR Aluminium 40 x 40 x 3.0mm Aluminium Equal Angle 6060 T5 5M $37.13 60% 60% $…" at bounding box center [664, 470] width 887 height 37
drag, startPoint x: 812, startPoint y: 505, endPoint x: 798, endPoint y: 505, distance: 13.0
click at [799, 505] on input "60%" at bounding box center [835, 507] width 72 height 13
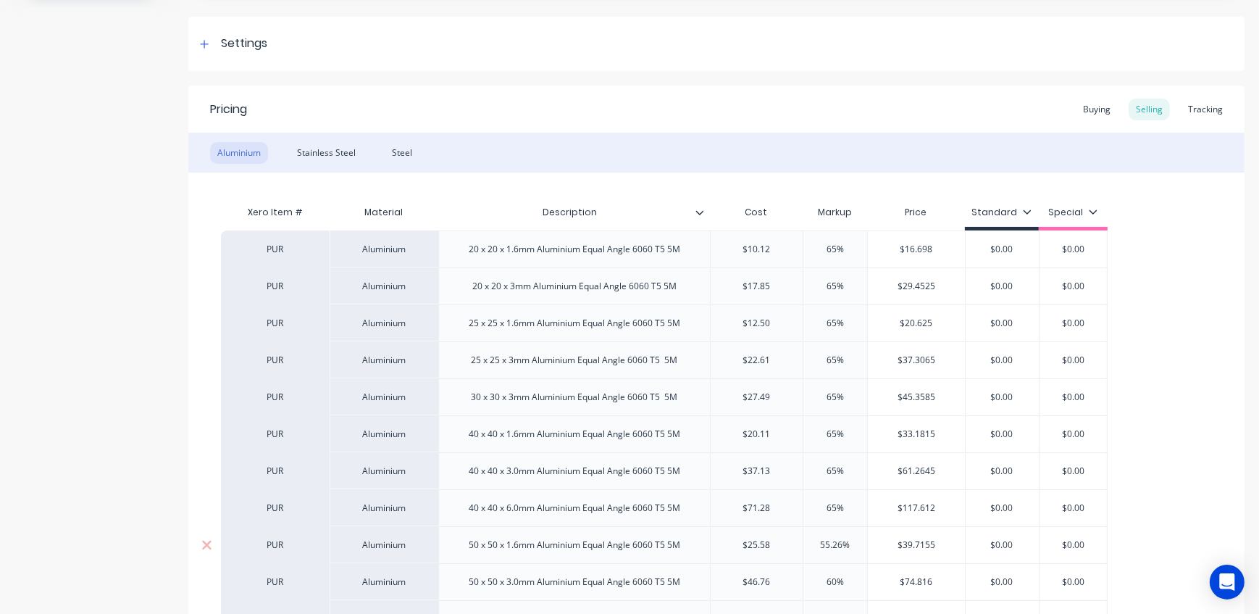
drag, startPoint x: 855, startPoint y: 543, endPoint x: 759, endPoint y: 540, distance: 96.4
click at [759, 540] on div "PUR Aluminium 50 x 50 x 1.6mm Aluminium Equal Angle 6060 T5 5M $25.58 55.26% 55…" at bounding box center [664, 544] width 887 height 37
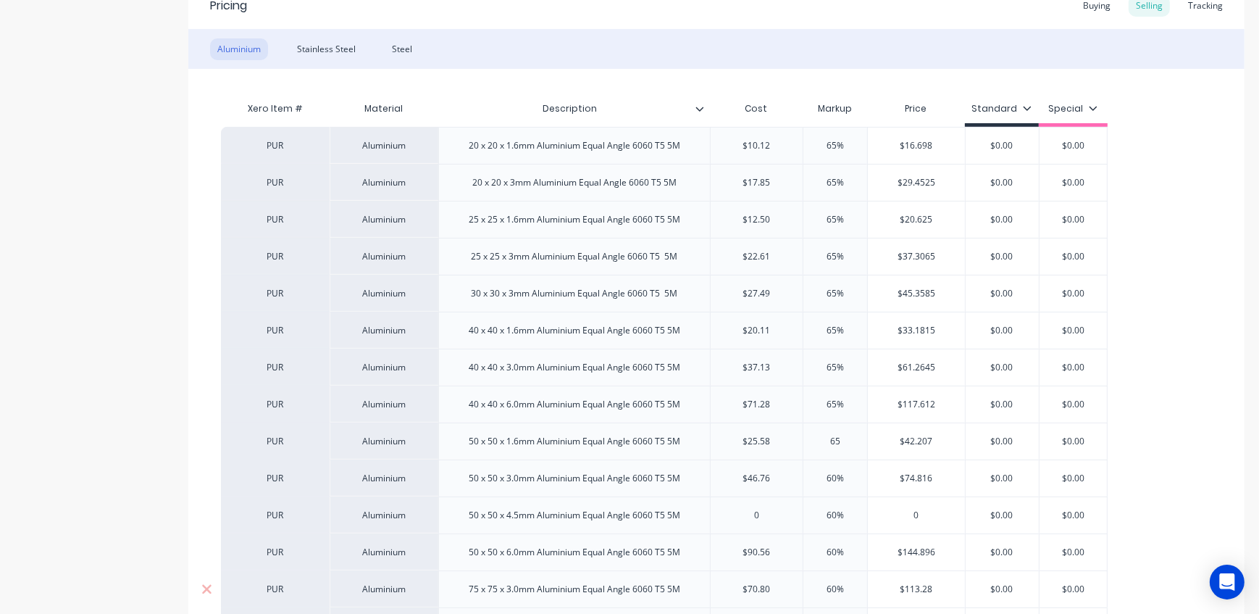
scroll to position [395, 0]
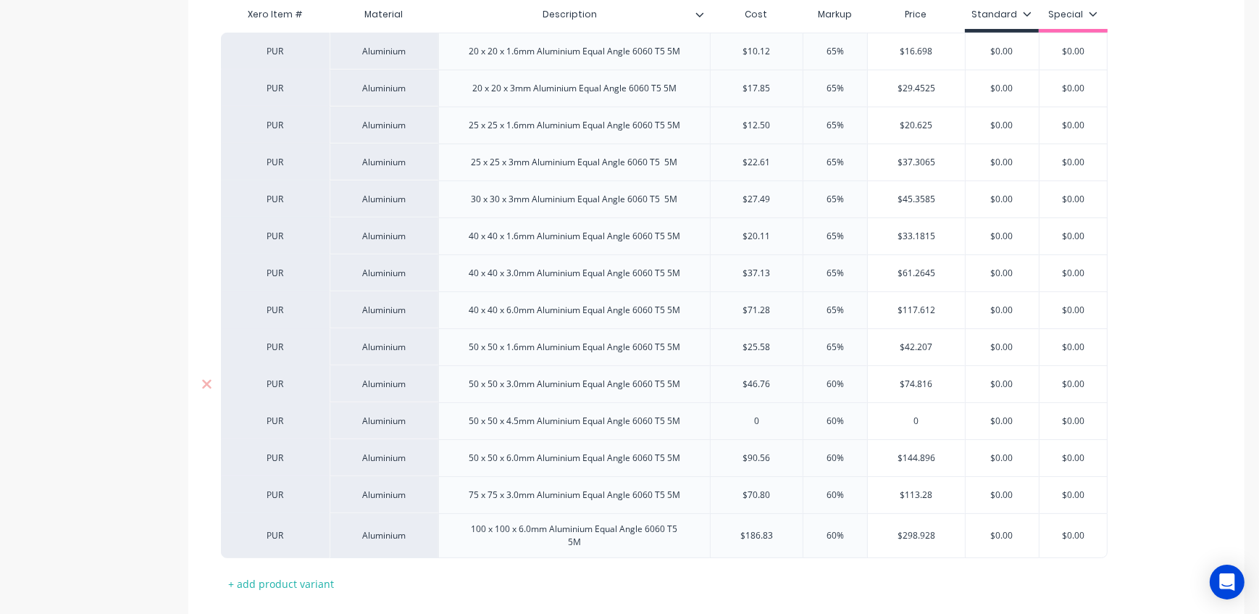
drag, startPoint x: 853, startPoint y: 387, endPoint x: 788, endPoint y: 388, distance: 65.2
click at [790, 387] on div "PUR Aluminium 50 x 50 x 3.0mm Aluminium Equal Angle 6060 T5 5M $46.76 60% 60% $…" at bounding box center [664, 383] width 887 height 37
drag, startPoint x: 841, startPoint y: 425, endPoint x: 819, endPoint y: 425, distance: 21.0
click at [819, 425] on input "60%" at bounding box center [835, 420] width 72 height 13
drag, startPoint x: 855, startPoint y: 456, endPoint x: 791, endPoint y: 456, distance: 63.8
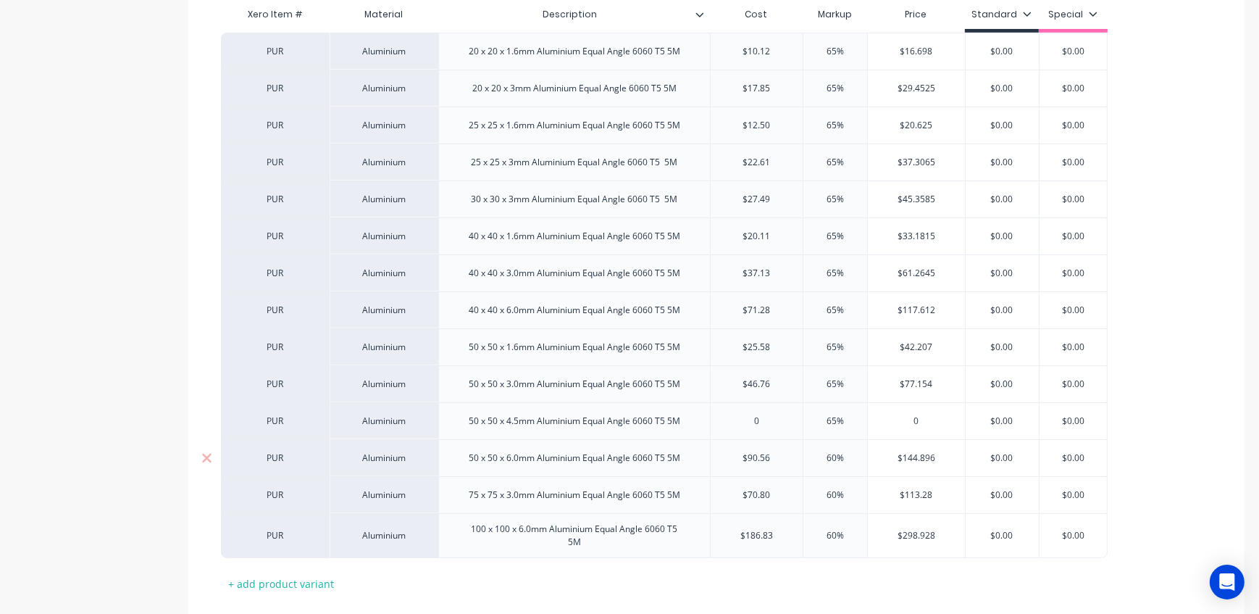
click at [791, 456] on div "PUR Aluminium 50 x 50 x 6.0mm Aluminium Equal Angle 6060 T5 5M $90.56 60% 60% $…" at bounding box center [664, 457] width 887 height 37
drag, startPoint x: 851, startPoint y: 498, endPoint x: 792, endPoint y: 494, distance: 59.5
click at [792, 494] on div "PUR Aluminium 75 x 75 x 3.0mm Aluminium Equal Angle 6060 T5 5M $70.80 60% 60% $…" at bounding box center [664, 494] width 887 height 37
drag, startPoint x: 848, startPoint y: 536, endPoint x: 809, endPoint y: 534, distance: 39.2
click at [809, 534] on input "60%" at bounding box center [835, 535] width 72 height 13
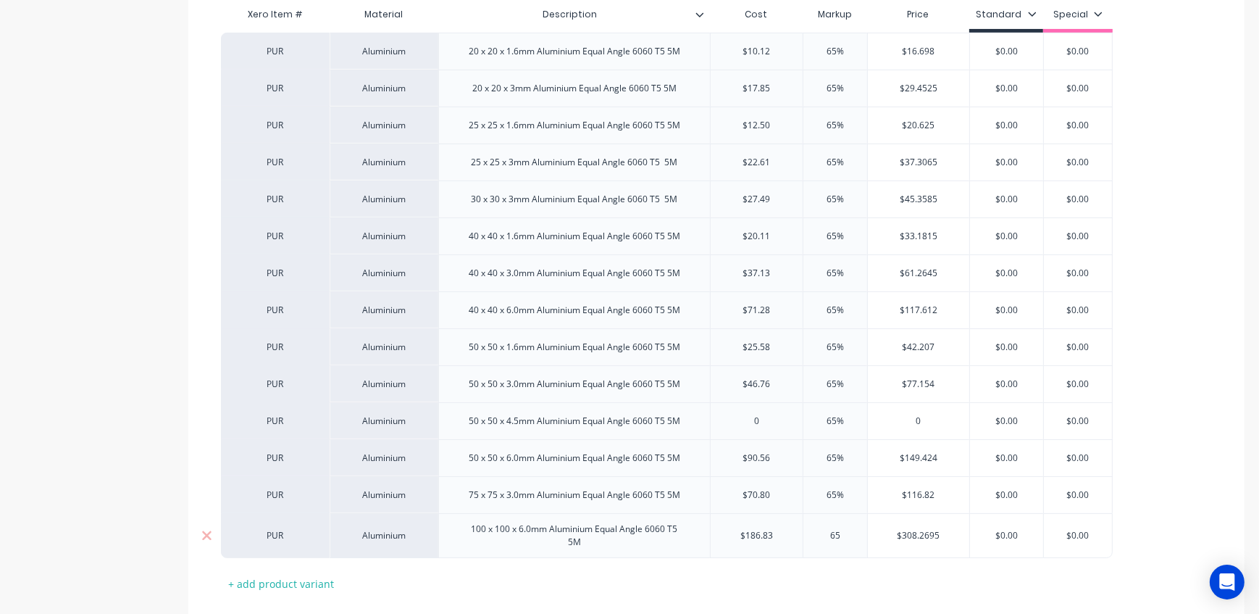
click at [903, 542] on div "$308.2695" at bounding box center [918, 535] width 101 height 36
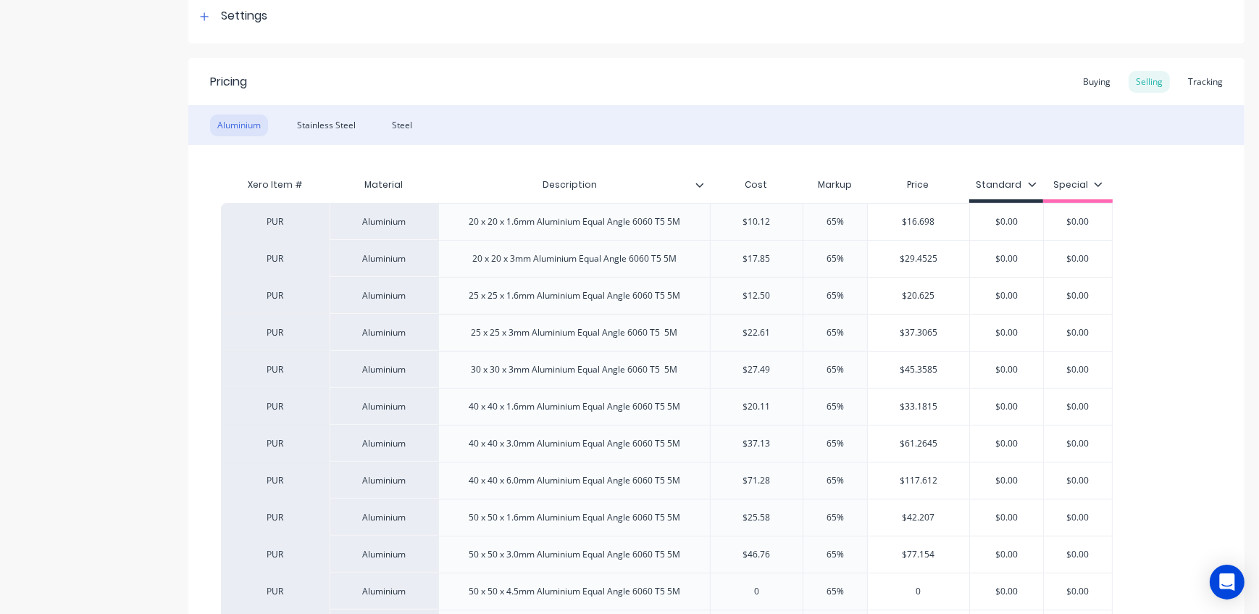
scroll to position [65, 0]
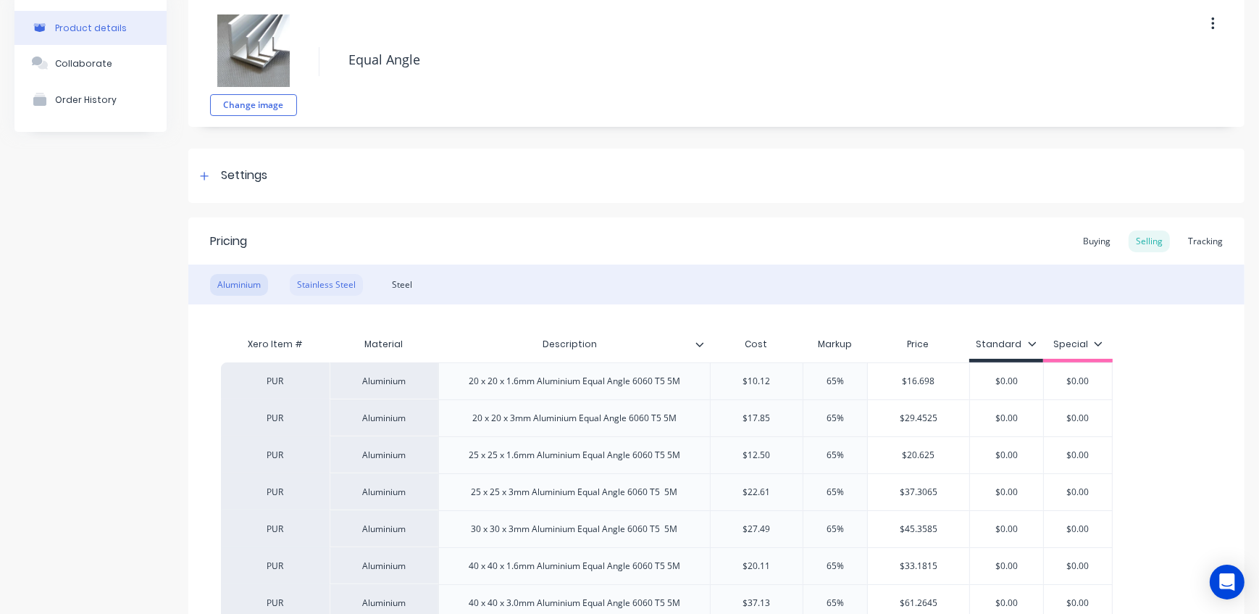
click at [323, 283] on div "Stainless Steel" at bounding box center [326, 285] width 73 height 22
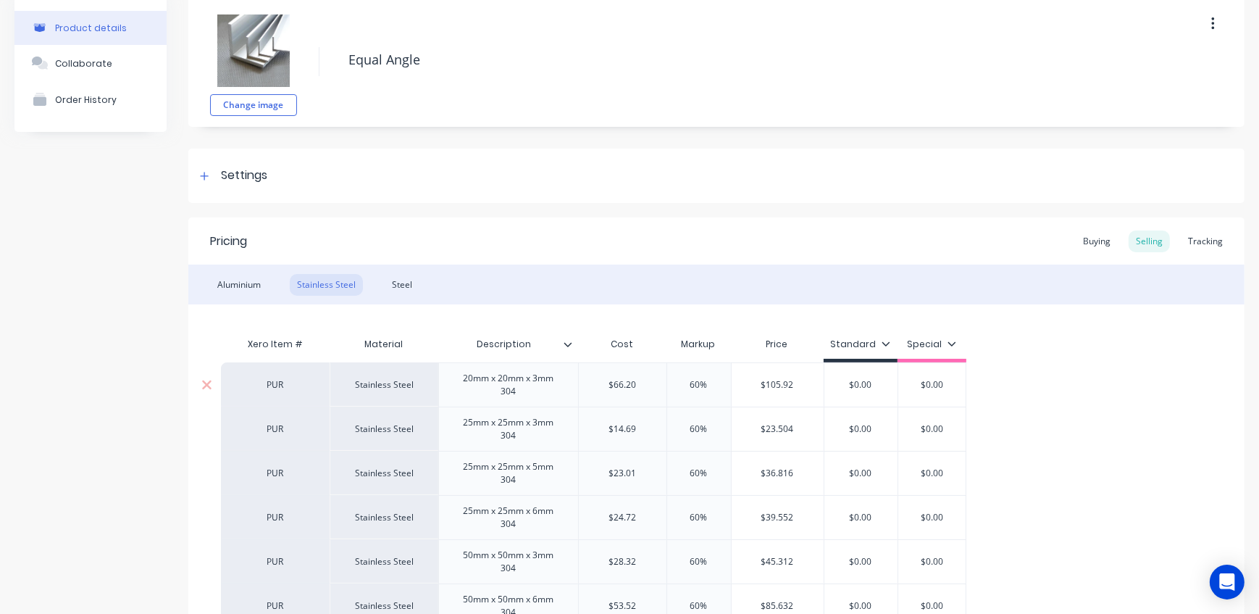
drag, startPoint x: 722, startPoint y: 386, endPoint x: 660, endPoint y: 383, distance: 61.7
click at [661, 383] on div "PUR Stainless Steel 20mm x 20mm x 3mm 304 $66.20 60% 60% $105.92 $0.00 $0.00" at bounding box center [594, 384] width 746 height 44
drag, startPoint x: 711, startPoint y: 420, endPoint x: 673, endPoint y: 422, distance: 37.7
click at [673, 422] on div "PUR Stainless Steel 20mm x 20mm x 3mm 304 $66.20 65% 65 $109.23 $0.00 $0.00 PUR…" at bounding box center [716, 539] width 991 height 354
drag, startPoint x: 694, startPoint y: 428, endPoint x: 670, endPoint y: 427, distance: 23.9
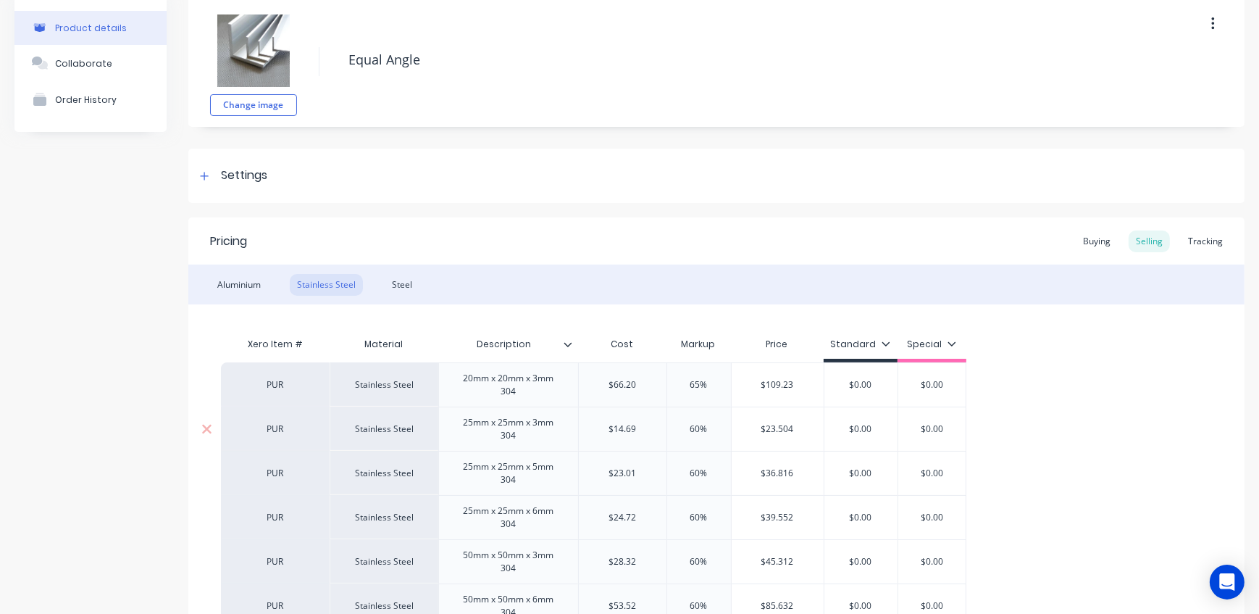
click at [670, 427] on input "60%" at bounding box center [699, 428] width 72 height 13
drag, startPoint x: 709, startPoint y: 474, endPoint x: 681, endPoint y: 473, distance: 28.3
click at [681, 473] on input "60%" at bounding box center [699, 473] width 72 height 13
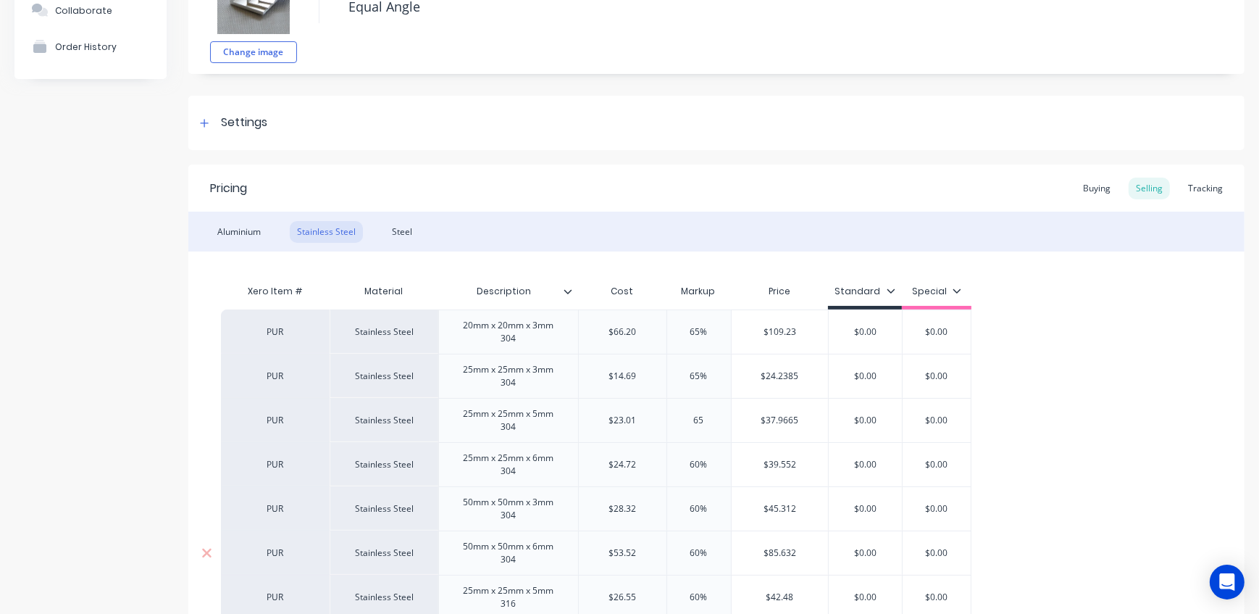
scroll to position [197, 0]
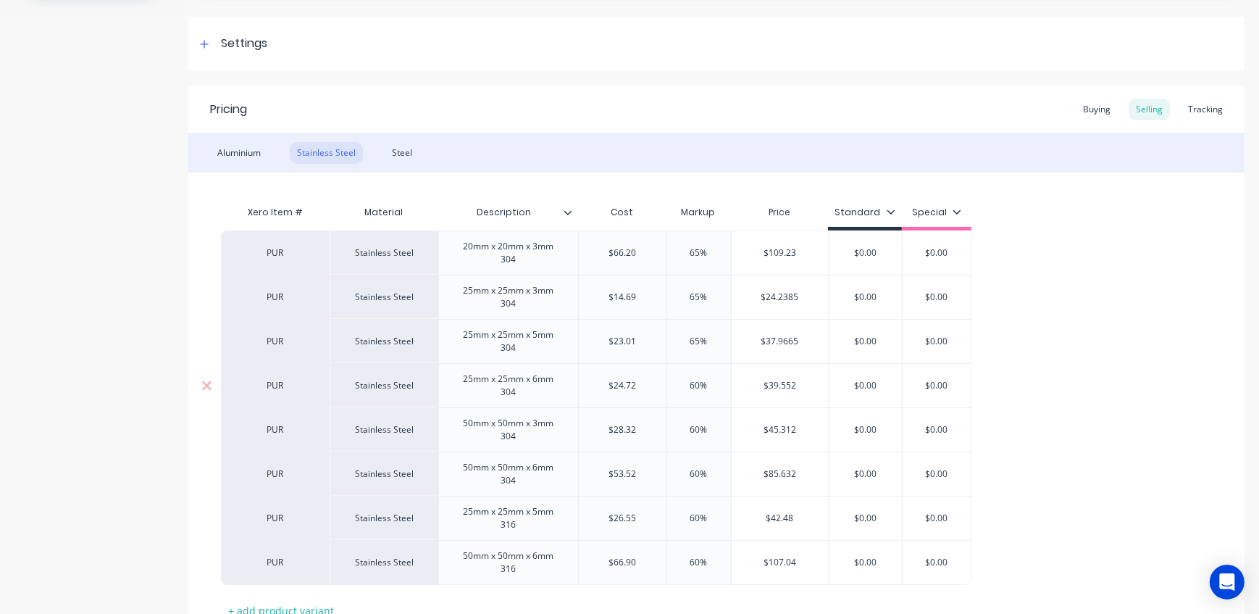
drag, startPoint x: 713, startPoint y: 386, endPoint x: 650, endPoint y: 386, distance: 63.0
click at [650, 386] on div "PUR Stainless Steel 25mm x 25mm x 6mm 304 $24.72 60% 60% $39.552 $0.00 $0.00" at bounding box center [596, 385] width 751 height 44
drag, startPoint x: 710, startPoint y: 431, endPoint x: 664, endPoint y: 428, distance: 45.7
click at [664, 428] on input "60%" at bounding box center [699, 429] width 72 height 13
drag, startPoint x: 706, startPoint y: 471, endPoint x: 658, endPoint y: 470, distance: 48.6
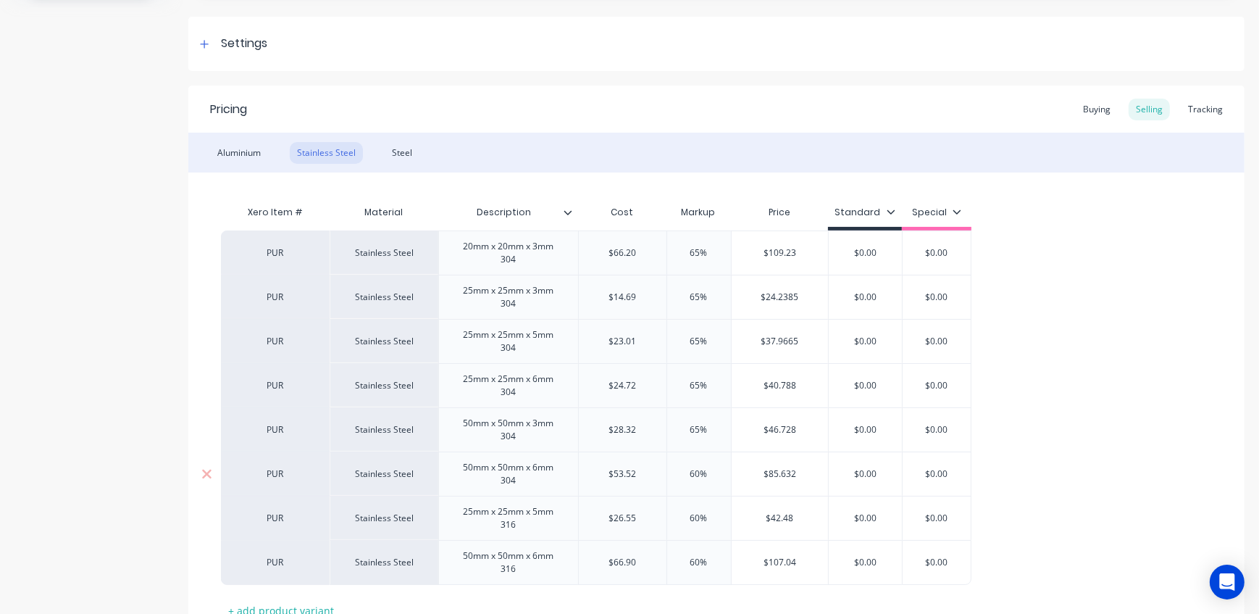
click at [658, 470] on div "PUR Stainless Steel 50mm x 50mm x 6mm 304 $53.52 60% 60% $85.632 $0.00 $0.00" at bounding box center [596, 473] width 751 height 44
drag, startPoint x: 707, startPoint y: 517, endPoint x: 673, endPoint y: 514, distance: 34.1
click at [673, 514] on input "60%" at bounding box center [699, 518] width 72 height 13
drag, startPoint x: 688, startPoint y: 564, endPoint x: 660, endPoint y: 562, distance: 28.3
click at [660, 562] on div "PUR Stainless Steel 50mm x 50mm x 6mm 316 $66.90 60% 60% $107.04 $0.00 $0.00" at bounding box center [596, 562] width 751 height 45
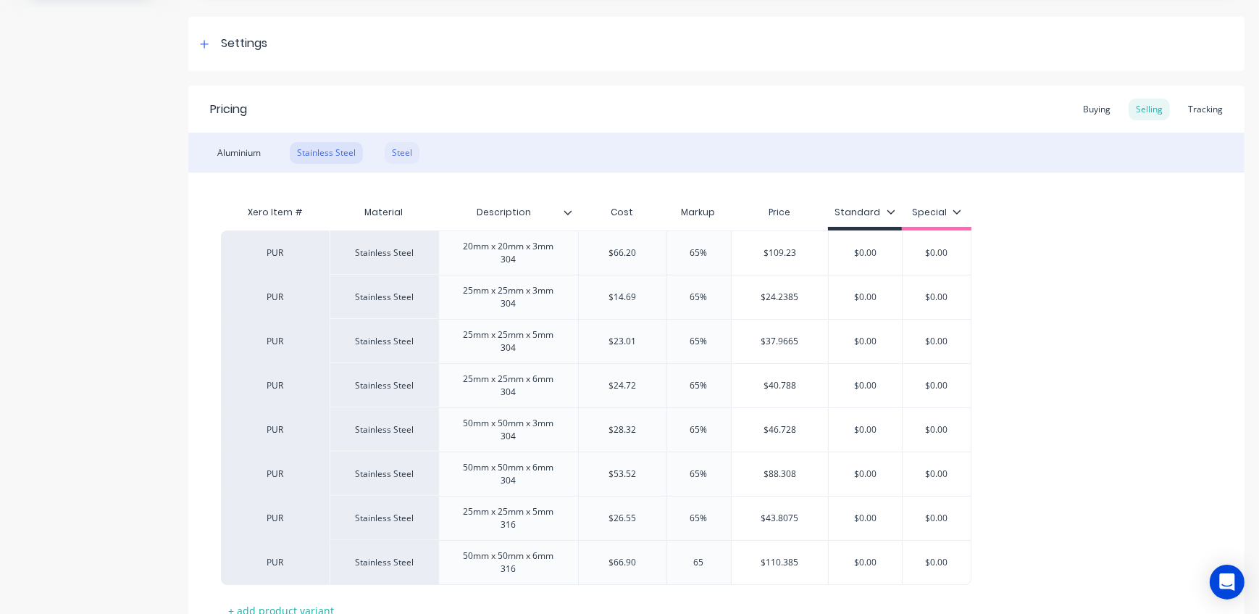
click at [402, 157] on div "Steel" at bounding box center [402, 153] width 35 height 22
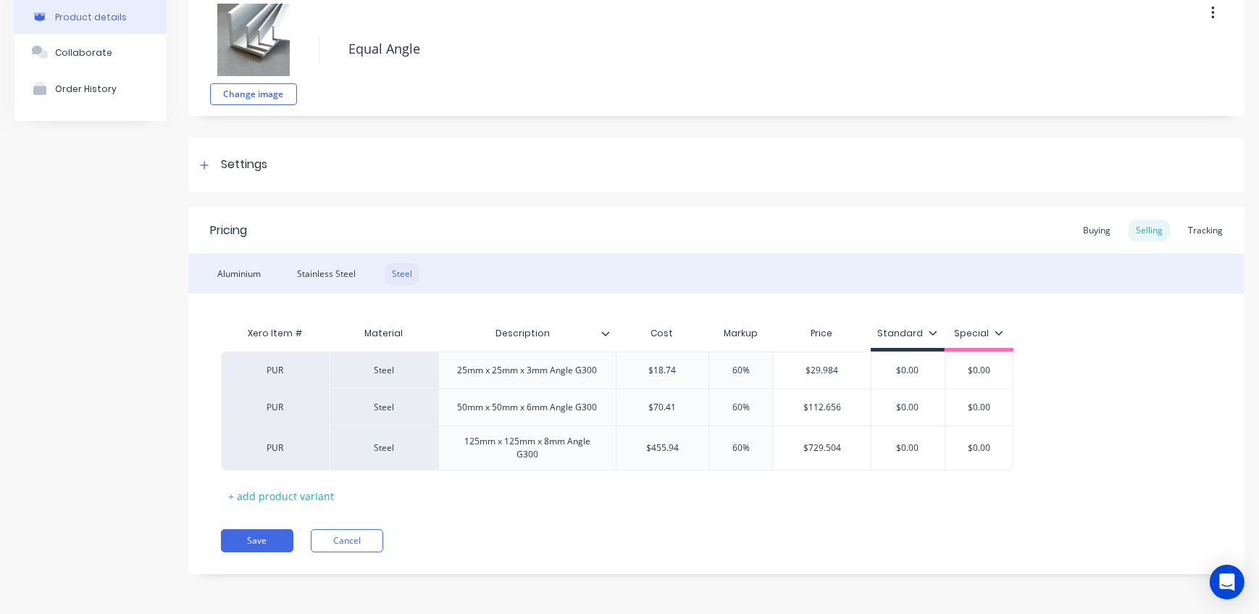
scroll to position [75, 0]
drag, startPoint x: 754, startPoint y: 369, endPoint x: 690, endPoint y: 361, distance: 64.3
click at [690, 361] on div "PUR Steel 25mm x 25mm x 3mm Angle G300 $18.74 60% 60% $29.984 $0.00 $0.00" at bounding box center [617, 370] width 793 height 37
drag, startPoint x: 749, startPoint y: 406, endPoint x: 702, endPoint y: 403, distance: 47.2
click at [702, 403] on div "PUR Steel 50mm x 50mm x 6mm Angle G300 $70.41 60% 60% $112.656 $0.00 $0.00" at bounding box center [617, 407] width 793 height 37
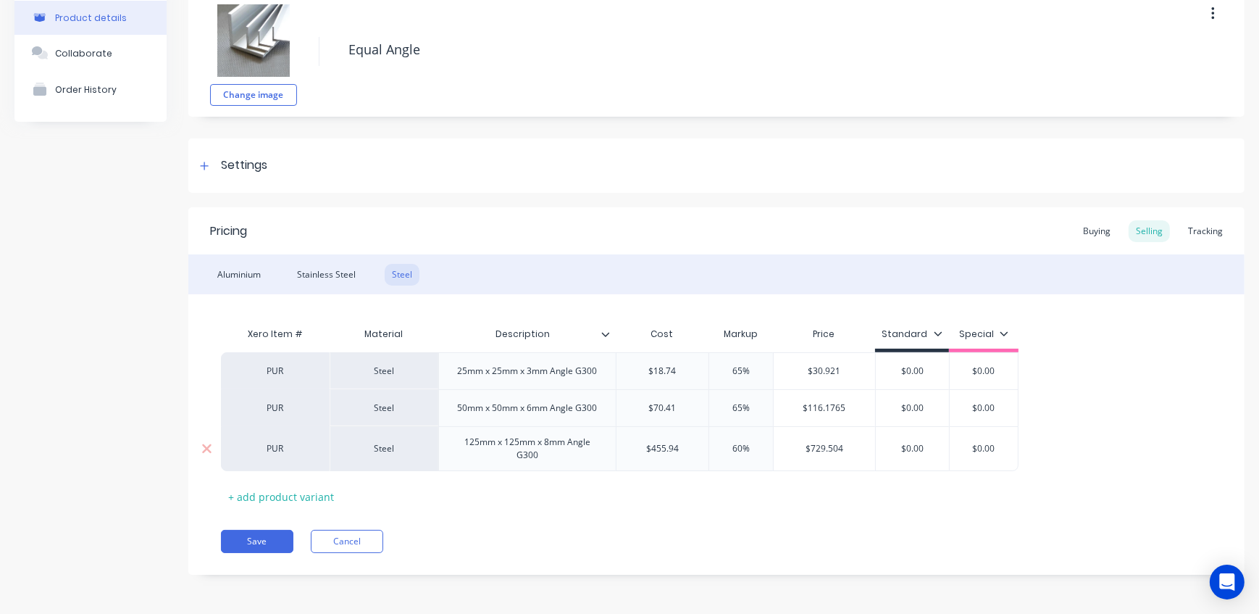
drag, startPoint x: 754, startPoint y: 446, endPoint x: 682, endPoint y: 446, distance: 71.7
click at [682, 446] on div "PUR Steel 125mm x 125mm x 8mm Angle G300 $455.94 60% 60% $729.504 $0.00 $0.00" at bounding box center [620, 448] width 798 height 45
click at [759, 490] on div "Xero Item # Material Description Cost Markup Price Standard Special PUR Steel 2…" at bounding box center [716, 414] width 991 height 188
click at [264, 539] on button "Save" at bounding box center [257, 541] width 72 height 23
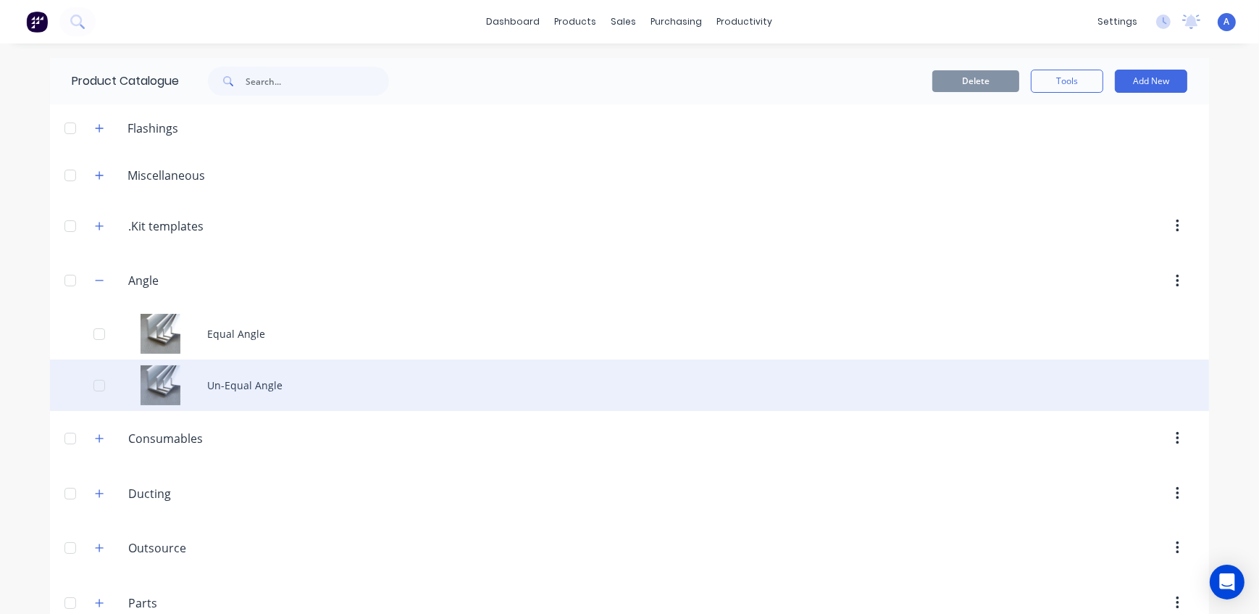
click at [232, 384] on div "Un-Equal Angle" at bounding box center [629, 384] width 1159 height 51
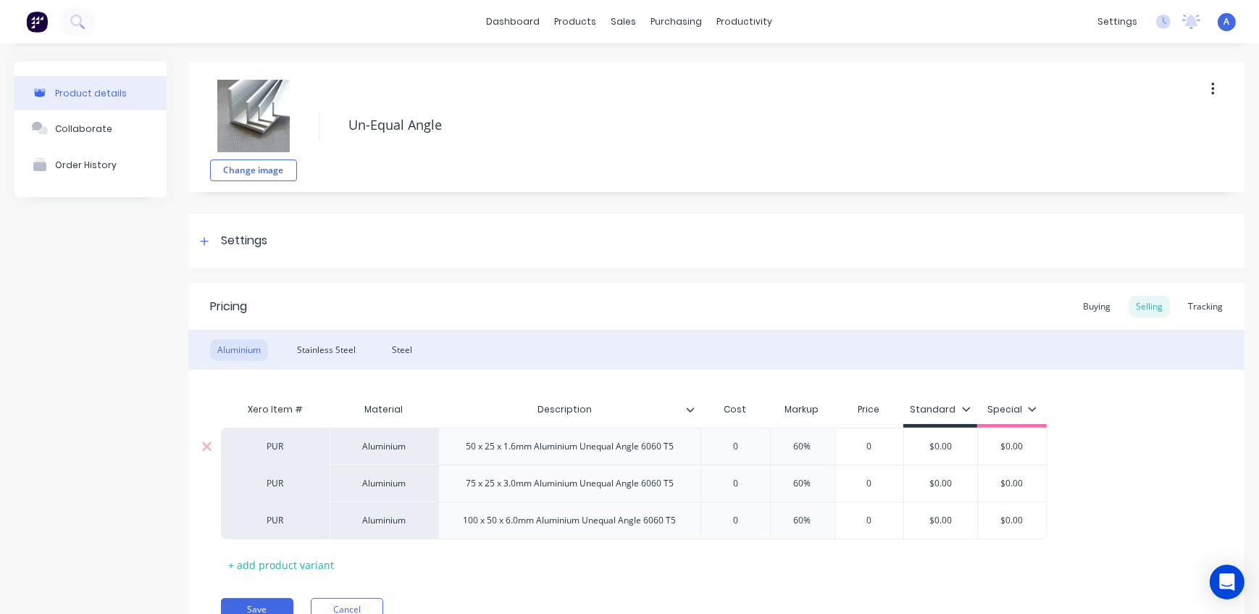
drag, startPoint x: 812, startPoint y: 443, endPoint x: 759, endPoint y: 440, distance: 53.0
click at [759, 440] on div "PUR Aluminium 50 x 25 x 1.6mm Aluminium Unequal Angle 6060 T5 0 60% 60% 0 $0.00…" at bounding box center [634, 446] width 826 height 37
drag, startPoint x: 819, startPoint y: 481, endPoint x: 746, endPoint y: 480, distance: 73.2
click at [746, 480] on div "PUR Aluminium 75 x 25 x 3.0mm Aluminium Unequal Angle 6060 T5 0 60% 60% 0 $0.00…" at bounding box center [634, 482] width 826 height 37
drag, startPoint x: 813, startPoint y: 522, endPoint x: 761, endPoint y: 517, distance: 52.4
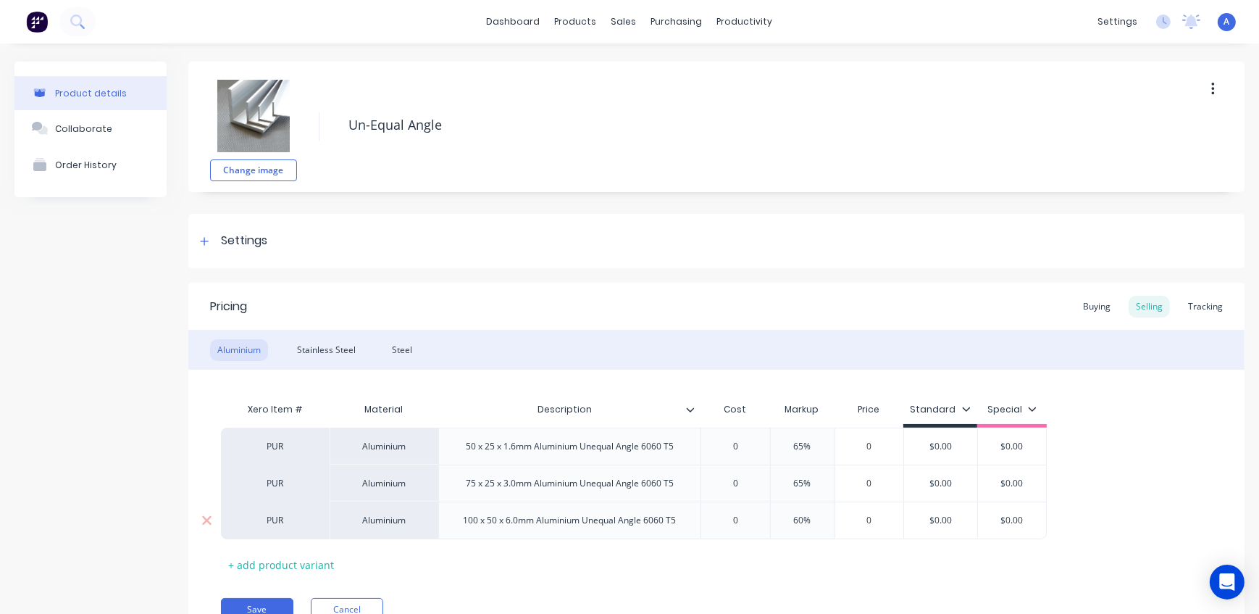
click at [767, 517] on input "60%" at bounding box center [803, 520] width 72 height 13
click at [318, 354] on div "Stainless Steel" at bounding box center [326, 350] width 73 height 22
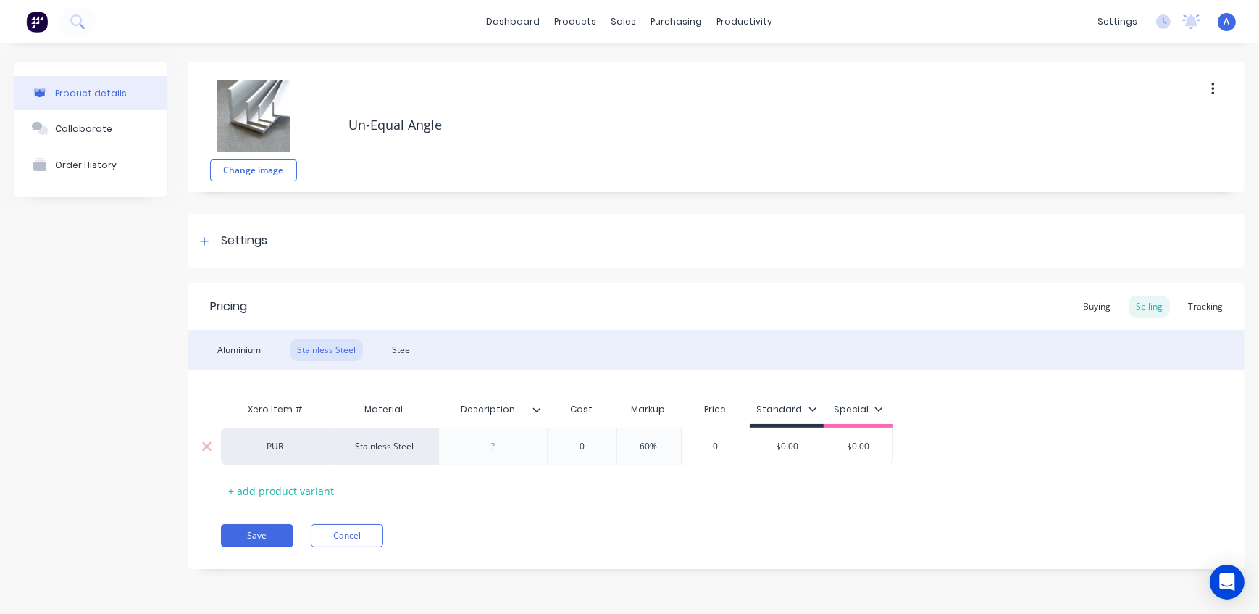
drag, startPoint x: 662, startPoint y: 445, endPoint x: 581, endPoint y: 444, distance: 80.4
click at [581, 444] on div "PUR Stainless Steel 0 60% 60% 0 $0.00 $0.00" at bounding box center [557, 447] width 672 height 38
click at [399, 350] on div "Steel" at bounding box center [402, 350] width 35 height 22
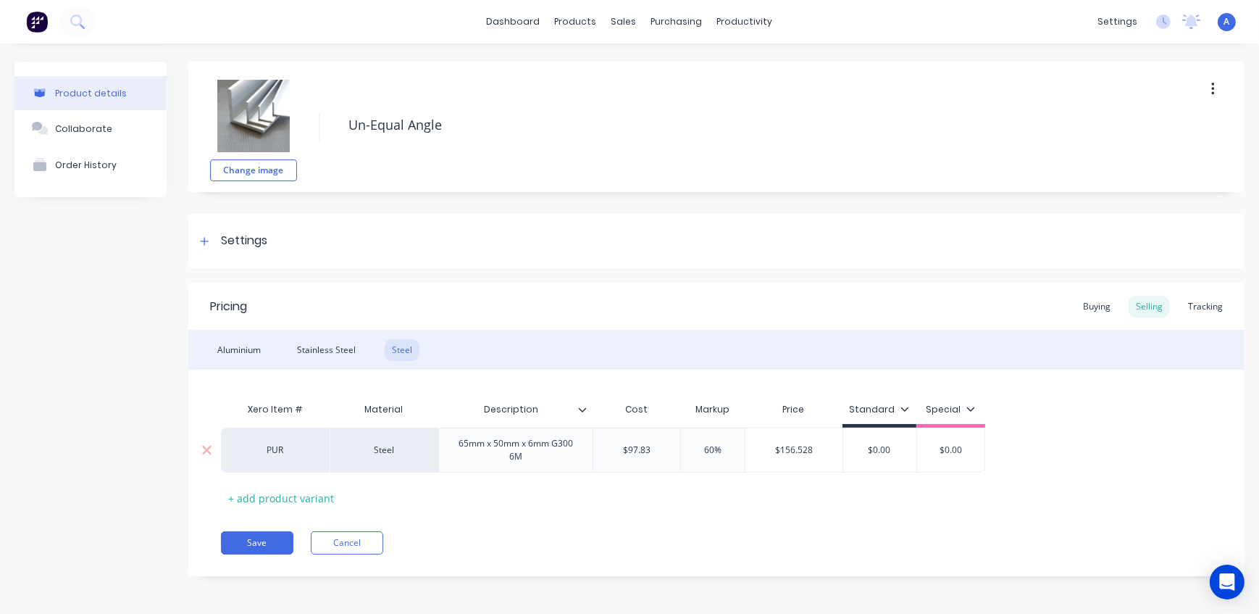
drag, startPoint x: 716, startPoint y: 450, endPoint x: 650, endPoint y: 445, distance: 66.1
click at [651, 445] on div "PUR Steel 65mm x 50mm x 6mm G300 6M $97.83 60% 60% $156.528 $0.00 $0.00" at bounding box center [603, 450] width 764 height 45
click at [275, 534] on button "Save" at bounding box center [257, 542] width 72 height 23
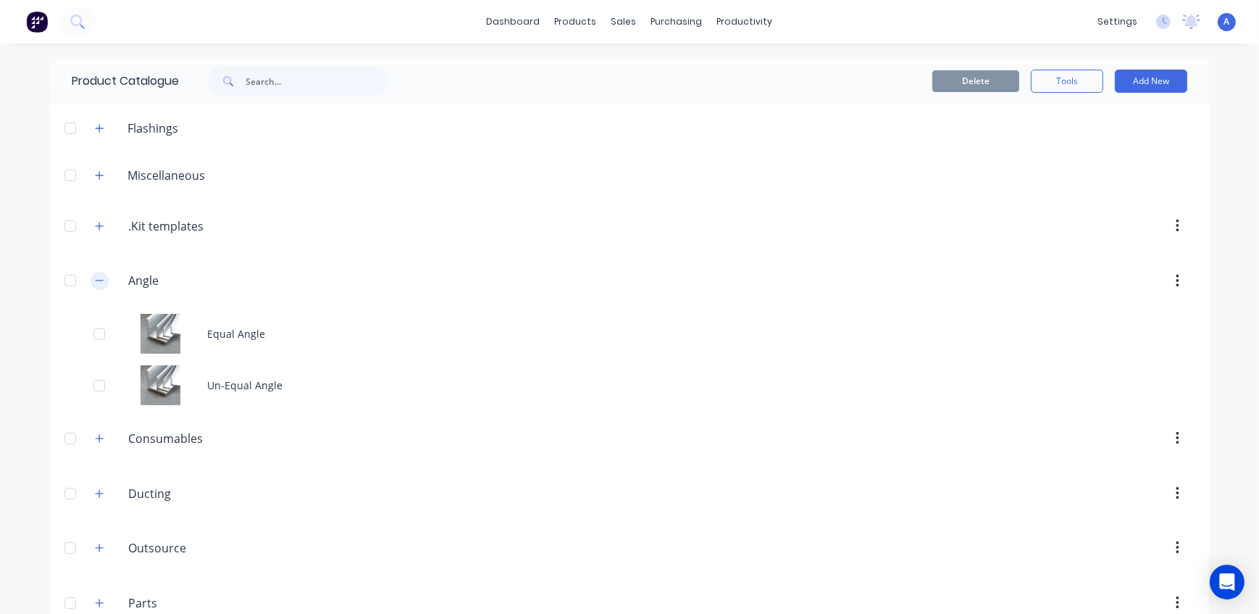
click at [97, 281] on icon "button" at bounding box center [99, 280] width 9 height 10
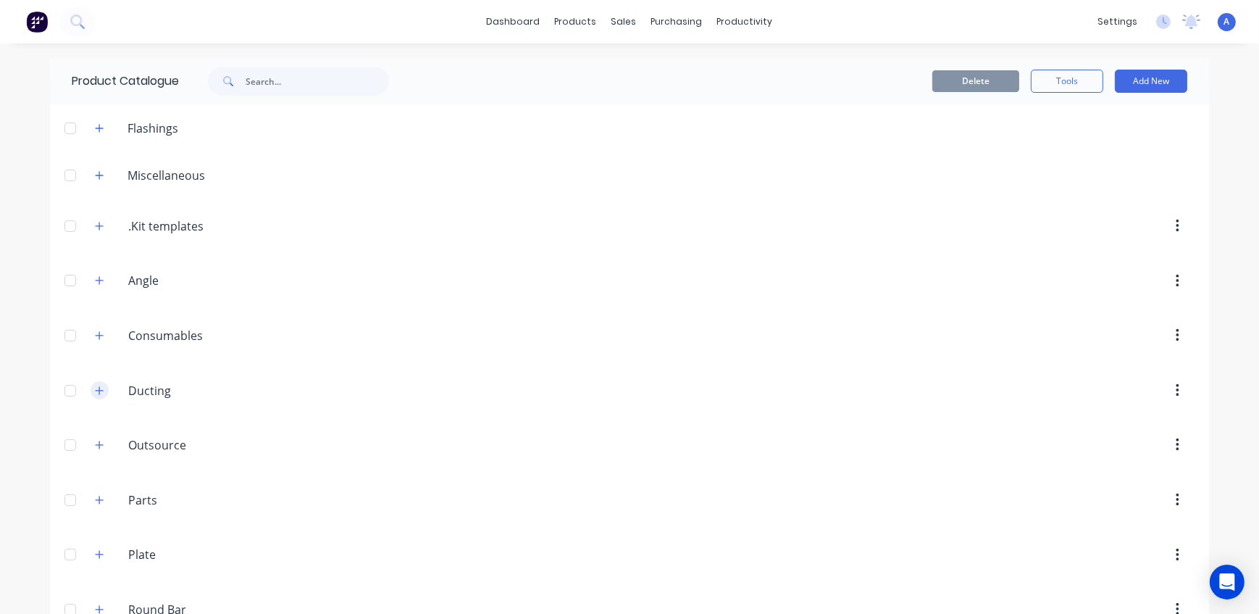
click at [96, 391] on icon "button" at bounding box center [100, 390] width 8 height 8
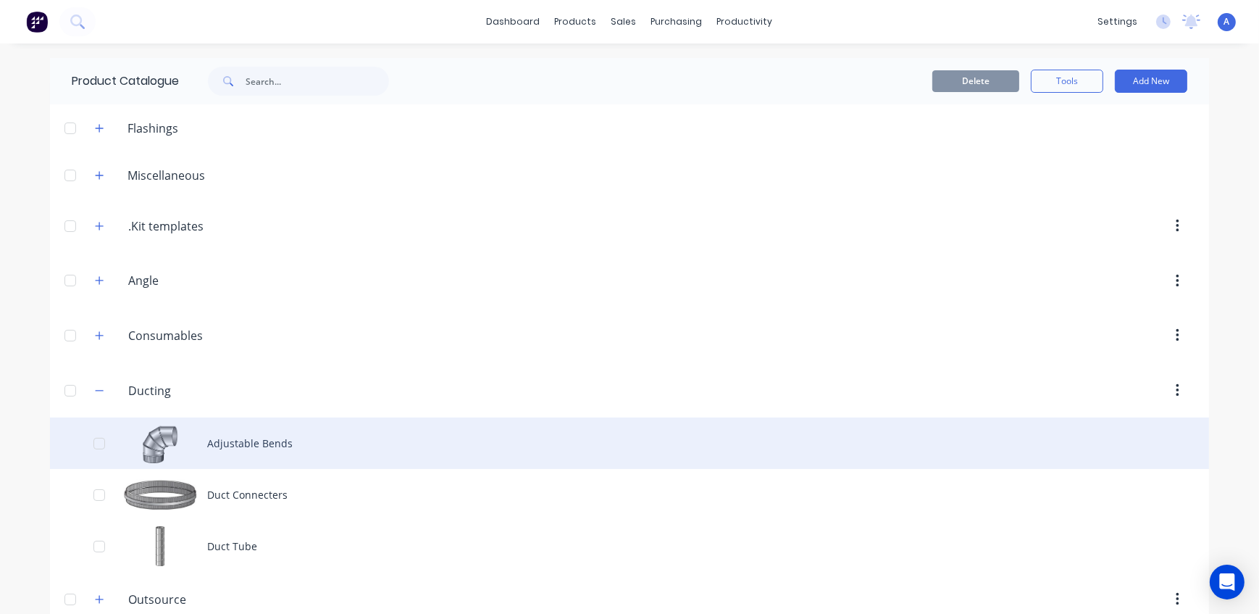
click at [265, 435] on div "Adjustable Bends" at bounding box center [629, 442] width 1159 height 51
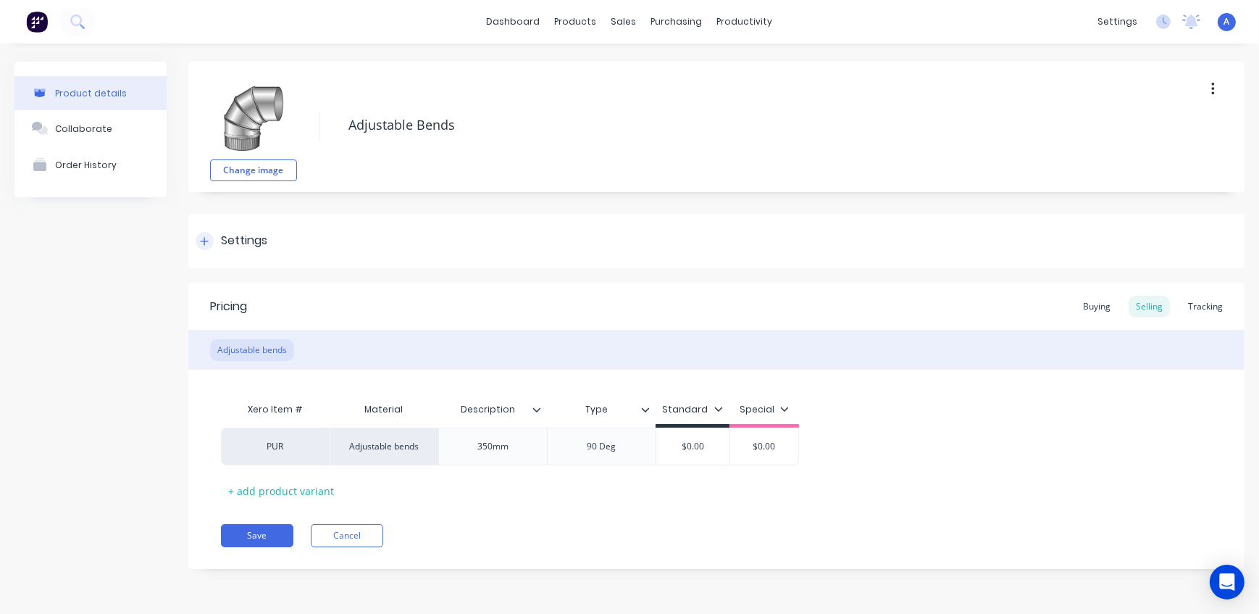
click at [208, 242] on icon at bounding box center [204, 241] width 9 height 10
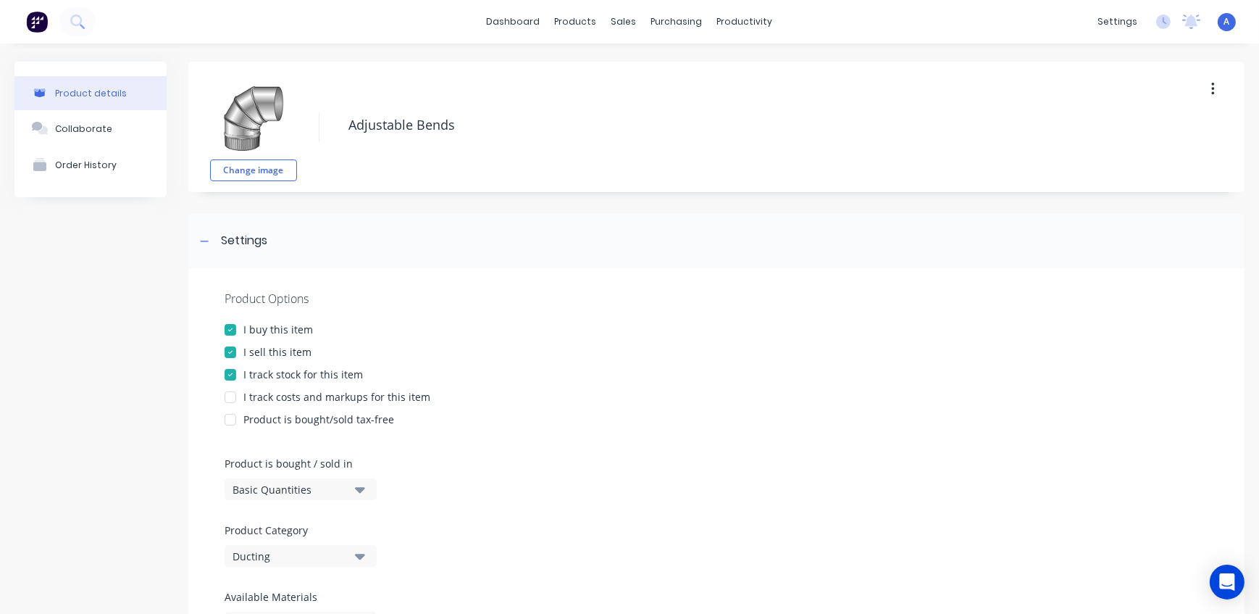
click at [234, 399] on div at bounding box center [230, 397] width 29 height 29
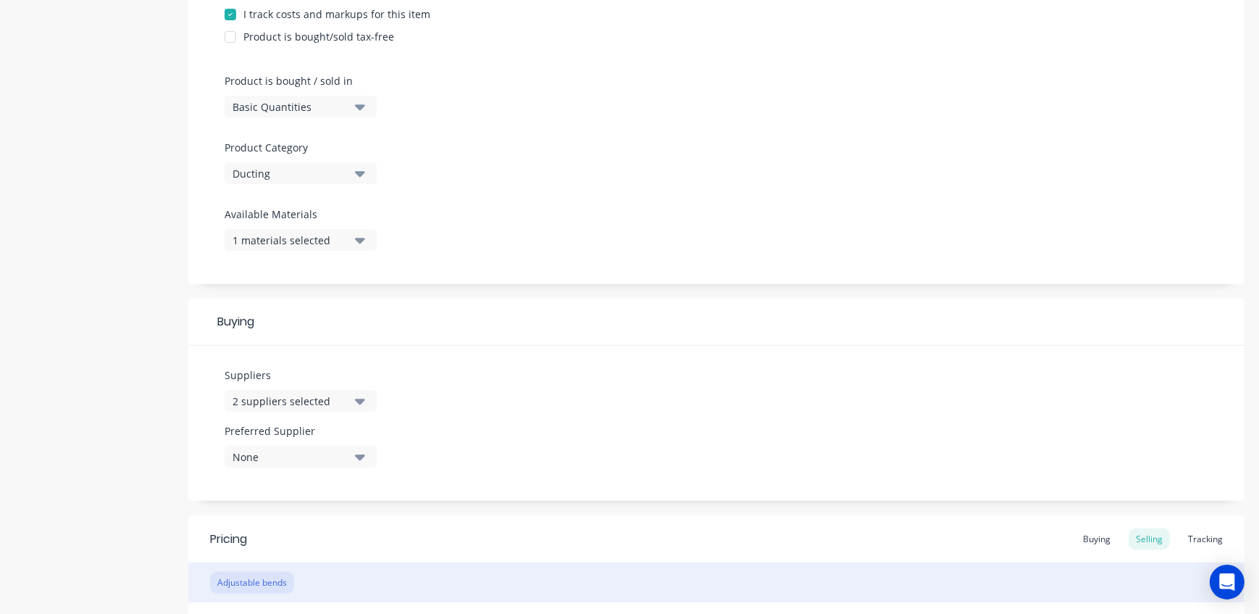
scroll to position [609, 0]
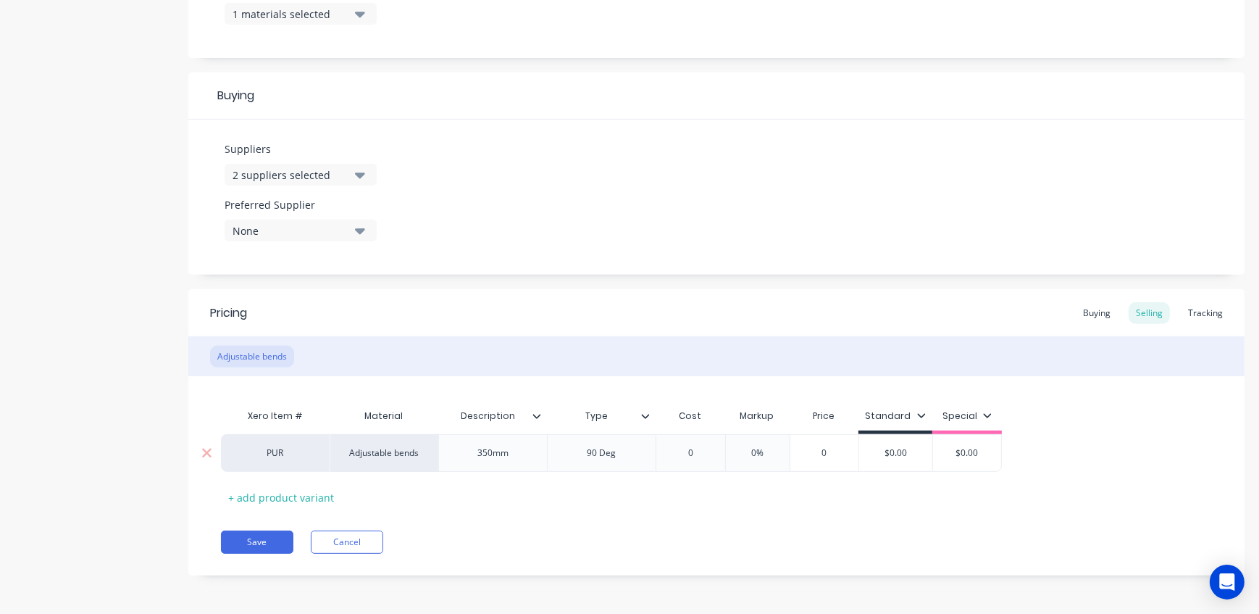
click at [702, 452] on input "0" at bounding box center [690, 452] width 72 height 13
drag, startPoint x: 769, startPoint y: 455, endPoint x: 728, endPoint y: 452, distance: 40.7
click at [728, 452] on input "0%" at bounding box center [758, 452] width 72 height 13
click at [573, 522] on div "Pricing Buying Selling Tracking Adjustable bends Xero Item # Material Descripti…" at bounding box center [716, 432] width 1056 height 286
drag, startPoint x: 696, startPoint y: 450, endPoint x: 677, endPoint y: 451, distance: 19.6
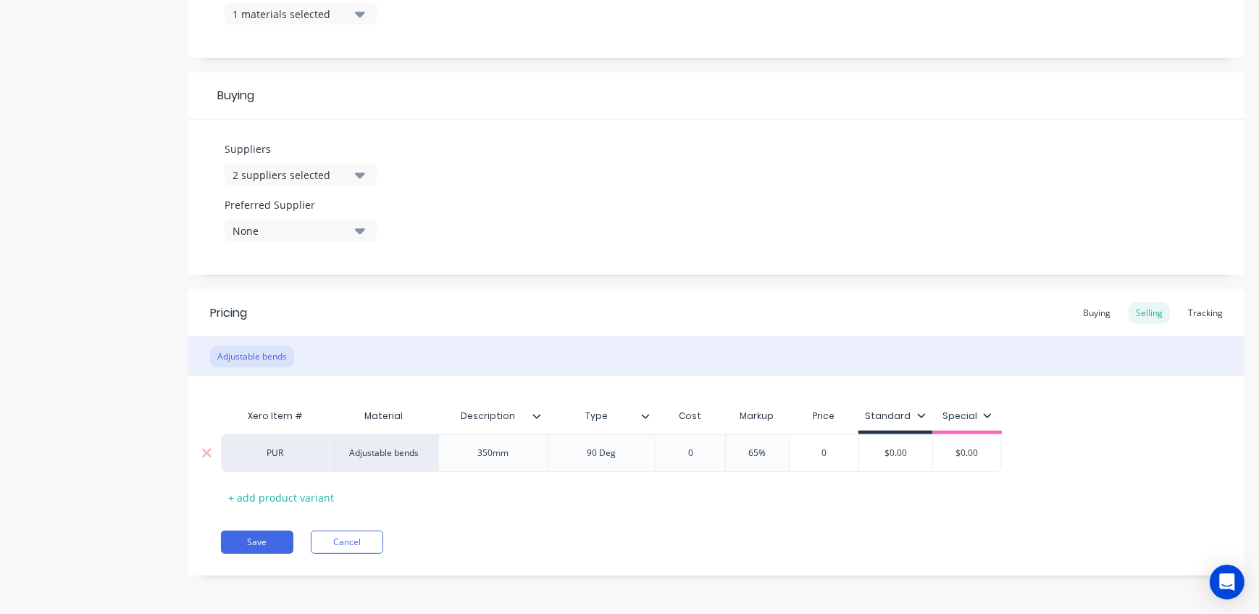
click at [677, 451] on input "0" at bounding box center [690, 452] width 72 height 13
drag, startPoint x: 705, startPoint y: 451, endPoint x: 664, endPoint y: 451, distance: 41.3
click at [664, 451] on input "0" at bounding box center [690, 452] width 72 height 13
drag, startPoint x: 698, startPoint y: 451, endPoint x: 684, endPoint y: 451, distance: 14.5
click at [684, 451] on input "0" at bounding box center [690, 452] width 72 height 13
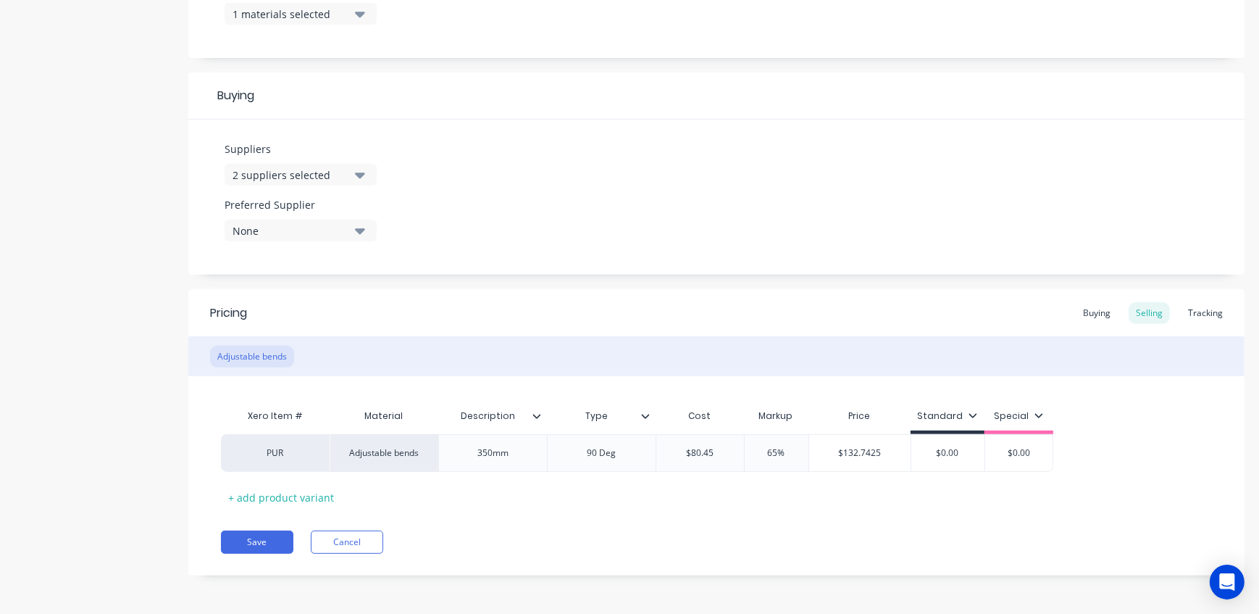
click at [816, 485] on div "Xero Item # Material Description Type Cost Markup Price Standard Special PUR Ad…" at bounding box center [716, 454] width 991 height 107
click at [291, 233] on div "None" at bounding box center [291, 230] width 116 height 15
click at [285, 311] on div "SFP (2017) LTD" at bounding box center [341, 309] width 145 height 15
click at [470, 183] on div "Suppliers 2 suppliers selected Preferred Supplier SFP (2017) LTD SFP (2017) LTD" at bounding box center [716, 197] width 1056 height 155
click at [268, 538] on button "Save" at bounding box center [257, 541] width 72 height 23
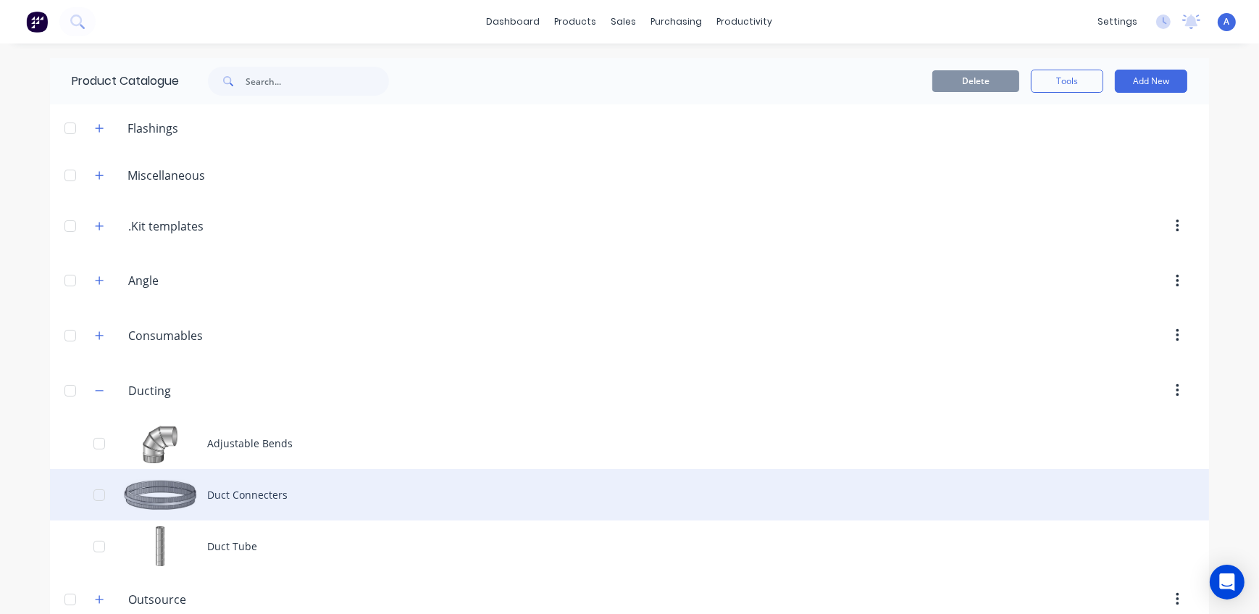
click at [268, 494] on div "Duct Connecters" at bounding box center [629, 494] width 1159 height 51
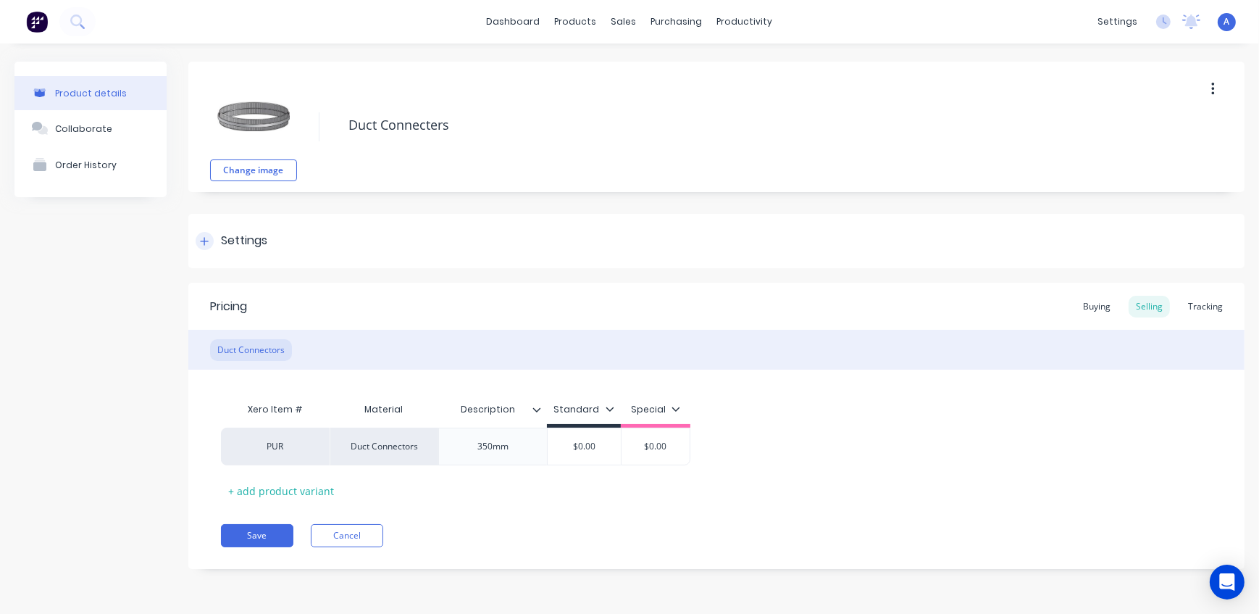
click at [214, 236] on div "Settings" at bounding box center [232, 241] width 72 height 18
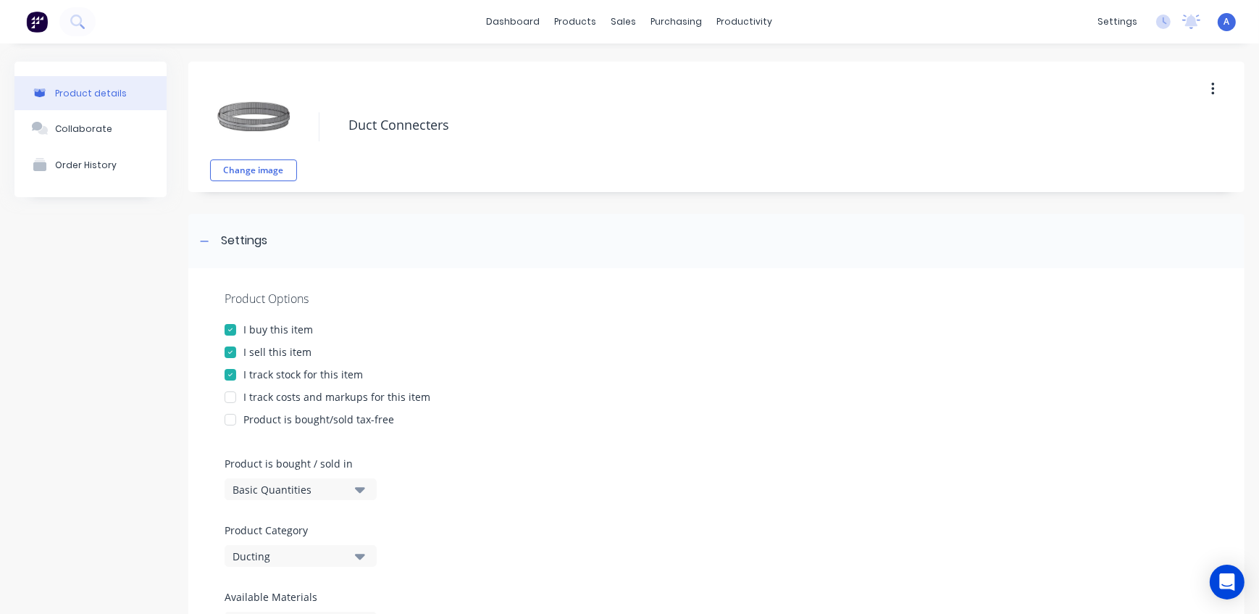
scroll to position [65, 0]
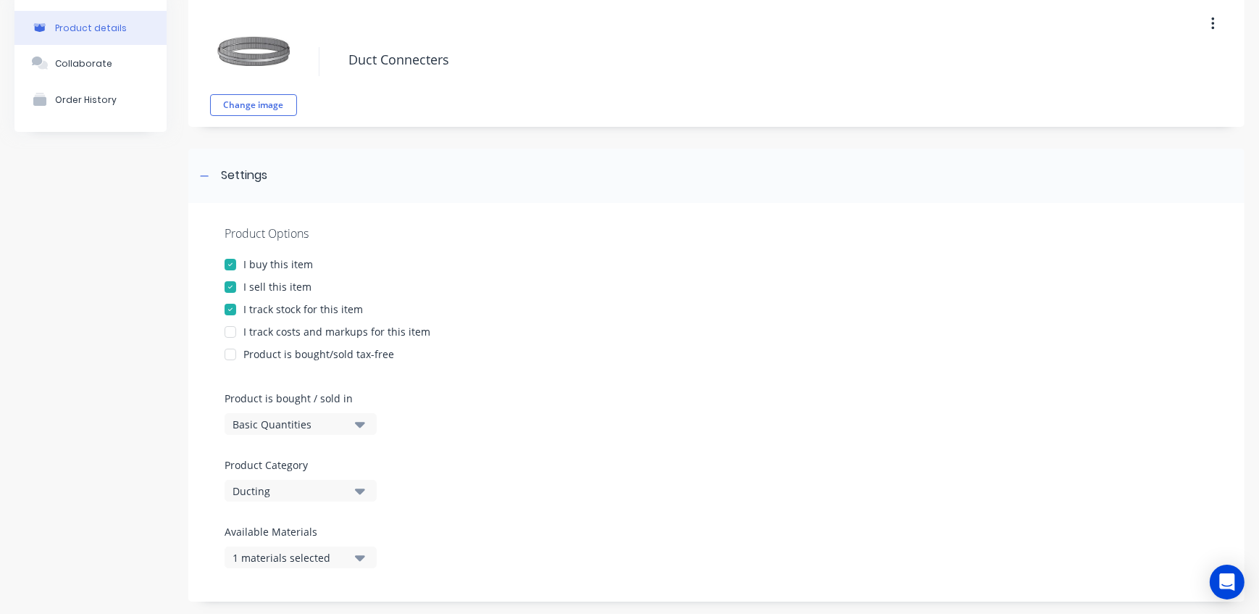
click at [232, 330] on div at bounding box center [230, 331] width 29 height 29
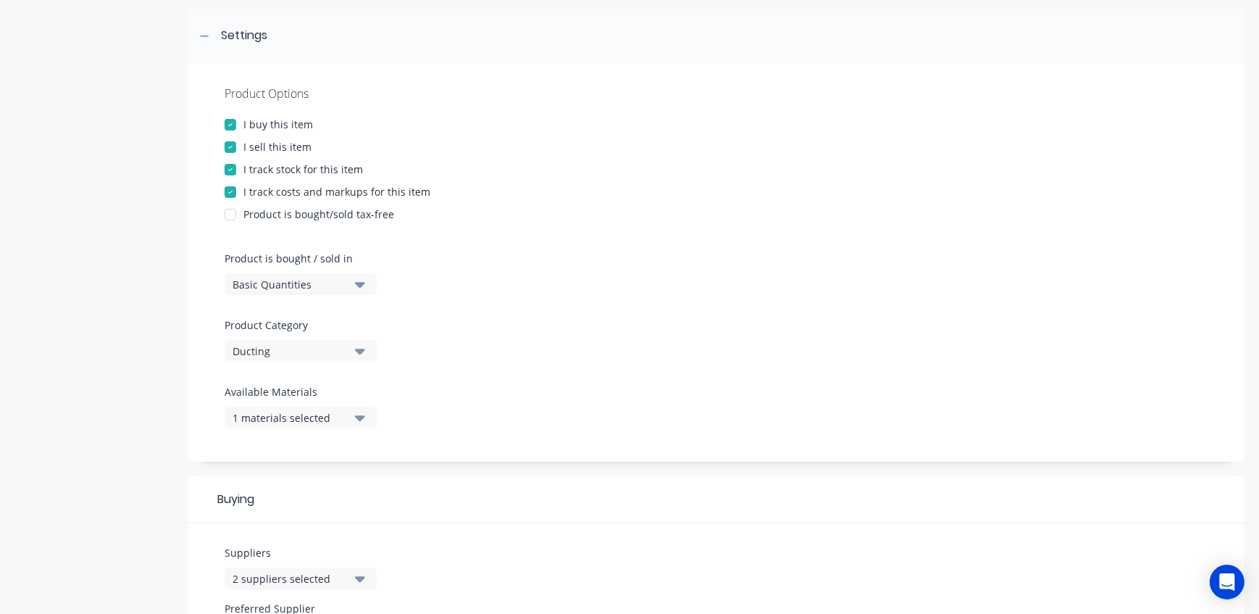
scroll to position [329, 0]
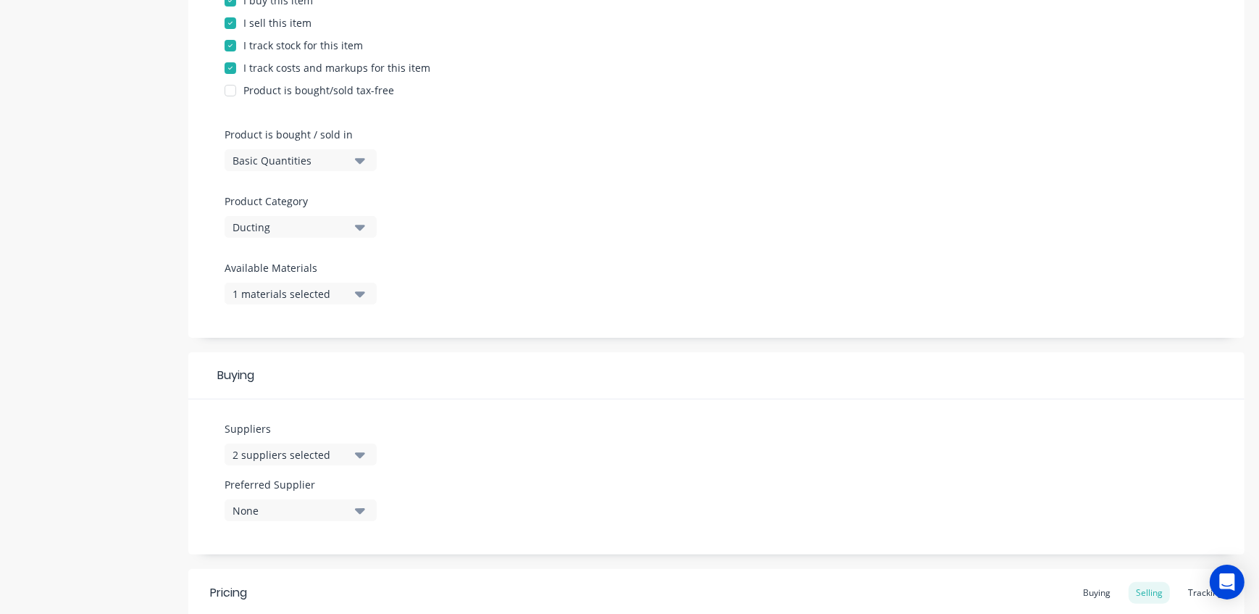
click at [315, 509] on div "None" at bounding box center [291, 510] width 116 height 15
click at [304, 478] on div "SFP (2017) LTD" at bounding box center [341, 477] width 145 height 15
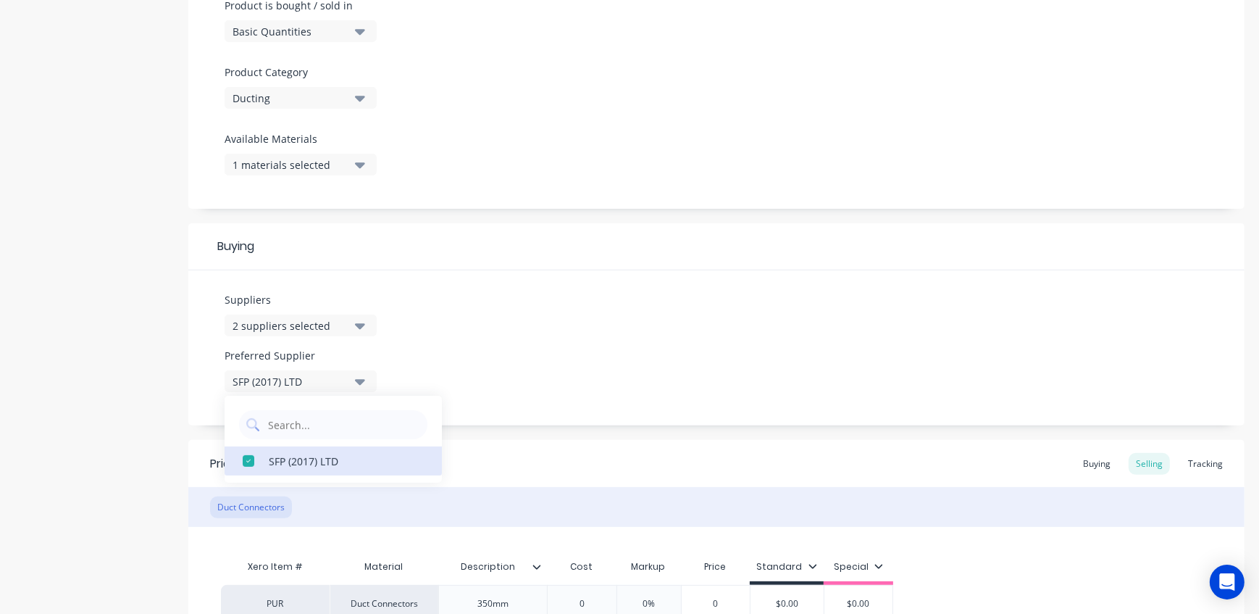
scroll to position [461, 0]
click at [584, 373] on div "Suppliers 2 suppliers selected Preferred Supplier SFP (2017) LTD SFP (2017) LTD" at bounding box center [716, 344] width 1056 height 155
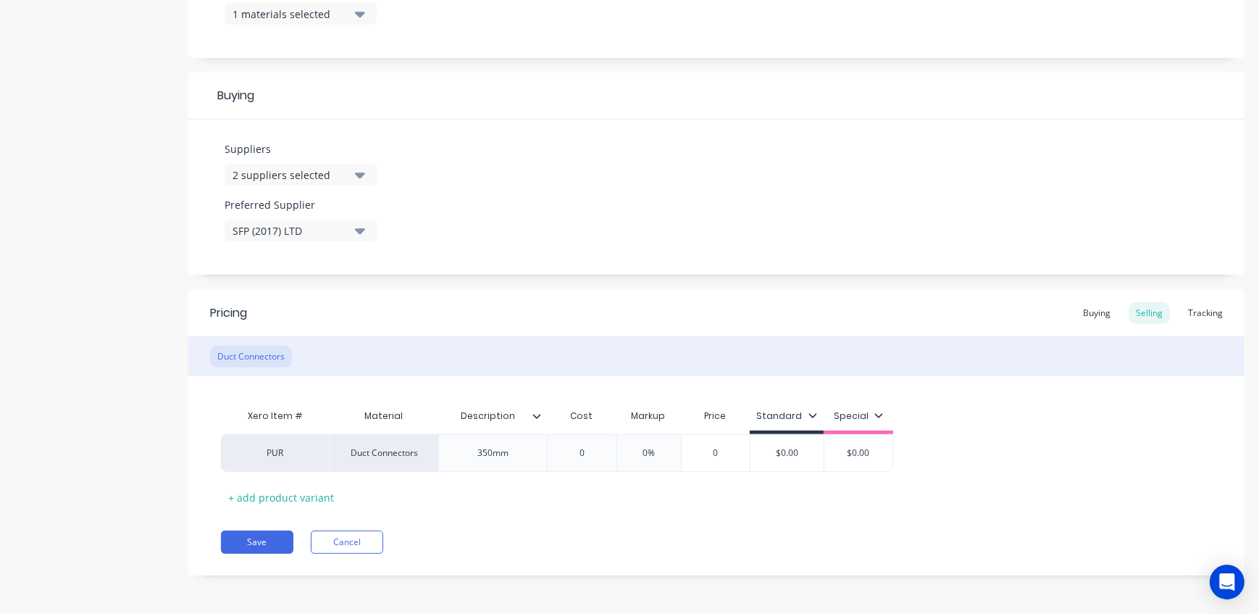
scroll to position [609, 0]
drag, startPoint x: 593, startPoint y: 449, endPoint x: 570, endPoint y: 448, distance: 22.5
click at [570, 448] on input "0" at bounding box center [582, 452] width 72 height 13
drag, startPoint x: 689, startPoint y: 449, endPoint x: 622, endPoint y: 441, distance: 67.2
click at [622, 441] on div "PUR Duct Connectors 350mm $10.55 10.55 0% 0% $10.55 $0.00 $0.00" at bounding box center [576, 453] width 710 height 38
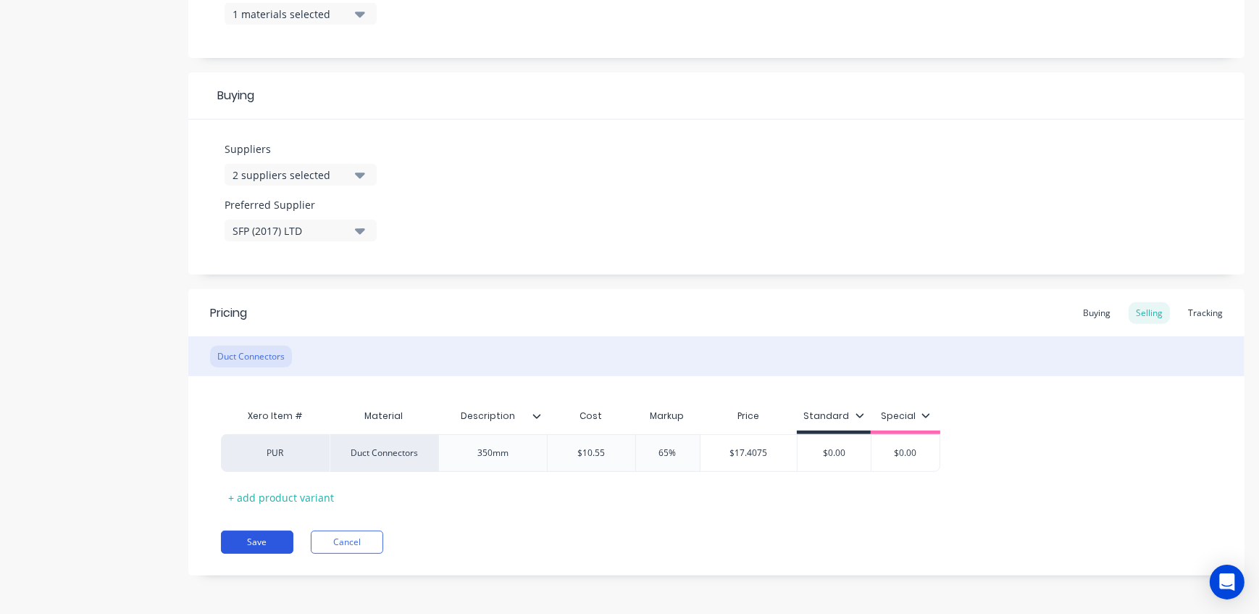
click at [262, 540] on button "Save" at bounding box center [257, 541] width 72 height 23
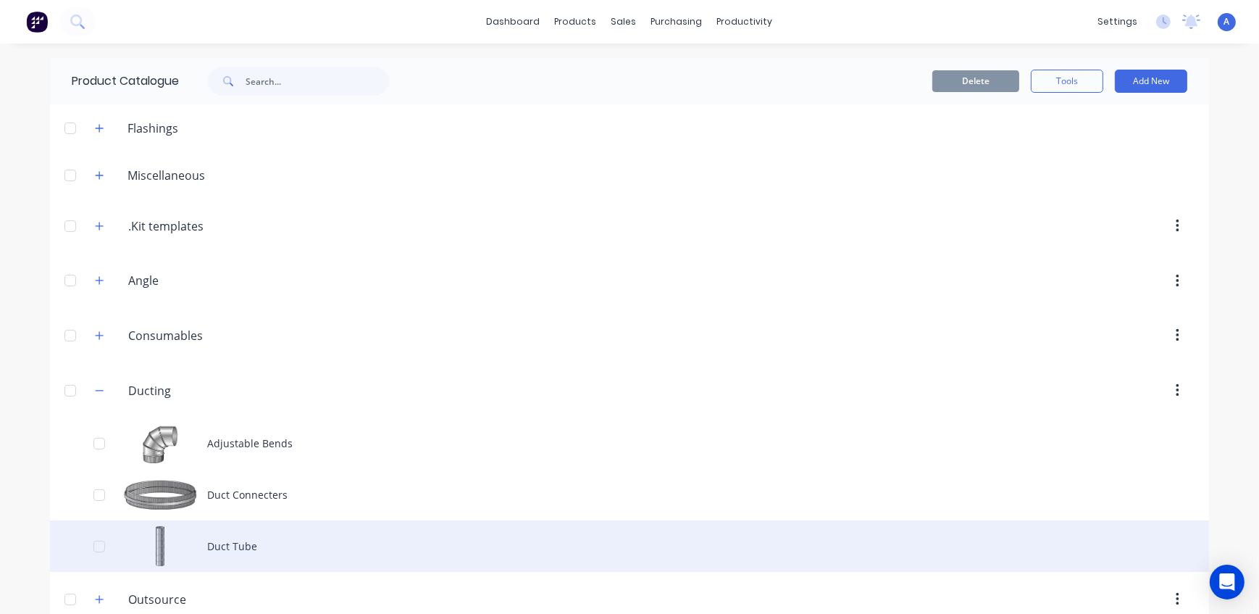
click at [259, 546] on div "Duct Tube" at bounding box center [629, 545] width 1159 height 51
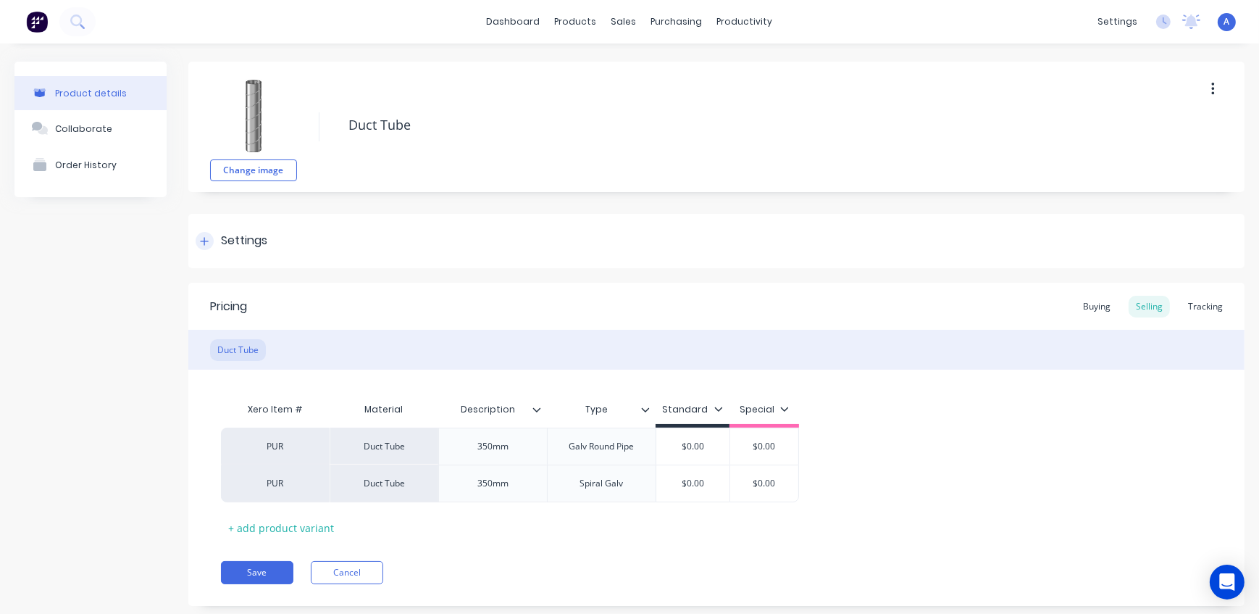
drag, startPoint x: 212, startPoint y: 239, endPoint x: 206, endPoint y: 254, distance: 15.6
click at [212, 239] on div at bounding box center [205, 241] width 18 height 18
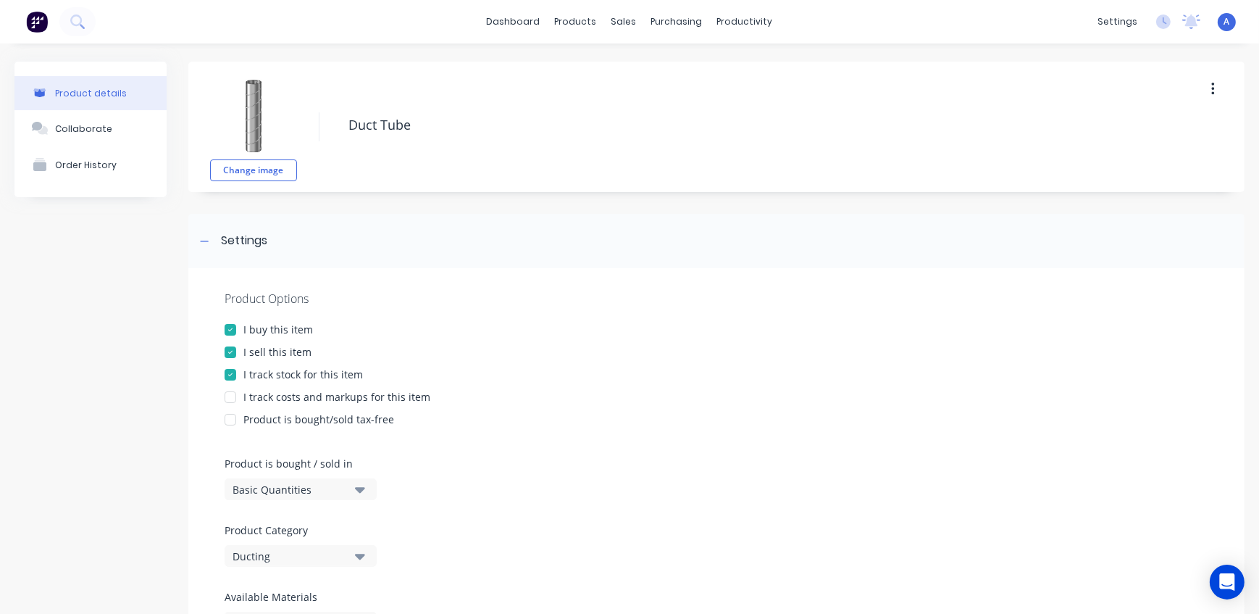
drag, startPoint x: 237, startPoint y: 417, endPoint x: 325, endPoint y: 504, distance: 124.5
click at [238, 417] on div at bounding box center [230, 419] width 29 height 29
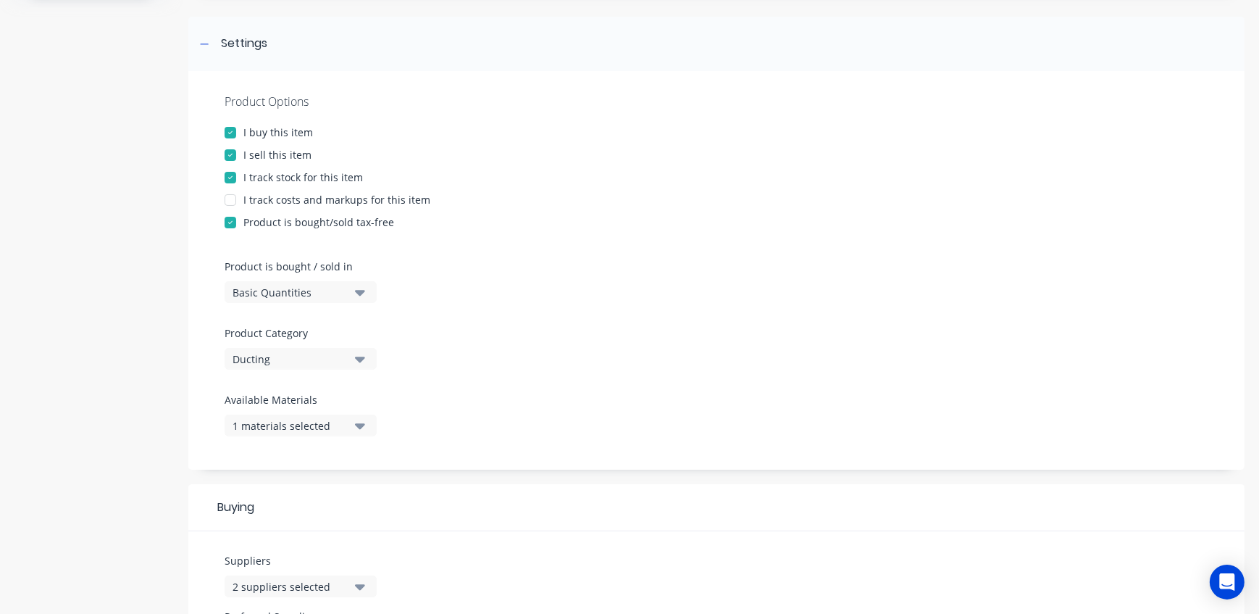
click at [232, 219] on div at bounding box center [230, 222] width 29 height 29
click at [230, 197] on div at bounding box center [230, 199] width 29 height 29
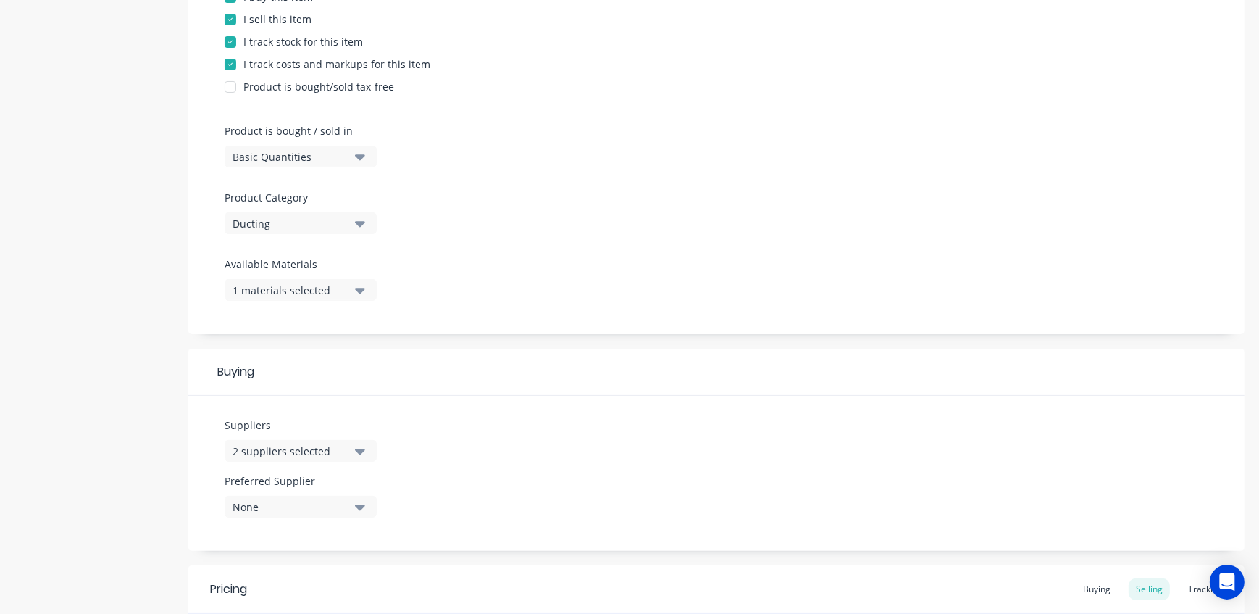
scroll to position [395, 0]
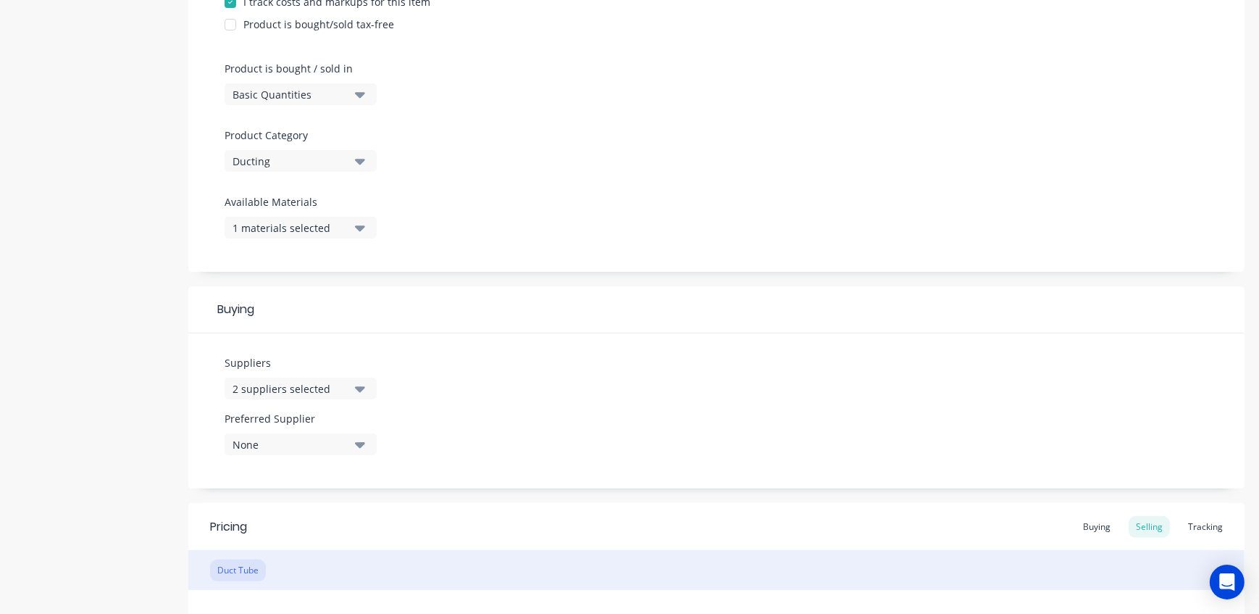
click at [307, 448] on div "None" at bounding box center [291, 444] width 116 height 15
drag, startPoint x: 304, startPoint y: 527, endPoint x: 399, endPoint y: 478, distance: 106.6
click at [306, 525] on div "SFP (2017) LTD" at bounding box center [341, 523] width 145 height 15
click at [523, 380] on div "Suppliers 2 suppliers selected Preferred Supplier SFP (2017) LTD SFP (2017) LTD" at bounding box center [716, 410] width 1056 height 155
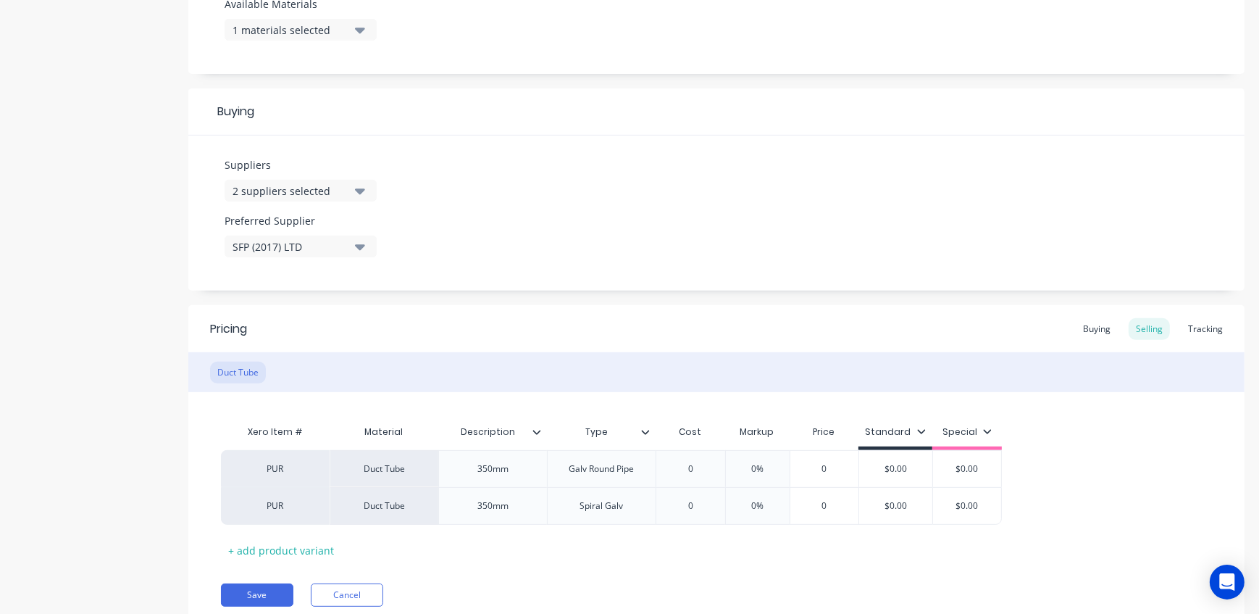
scroll to position [646, 0]
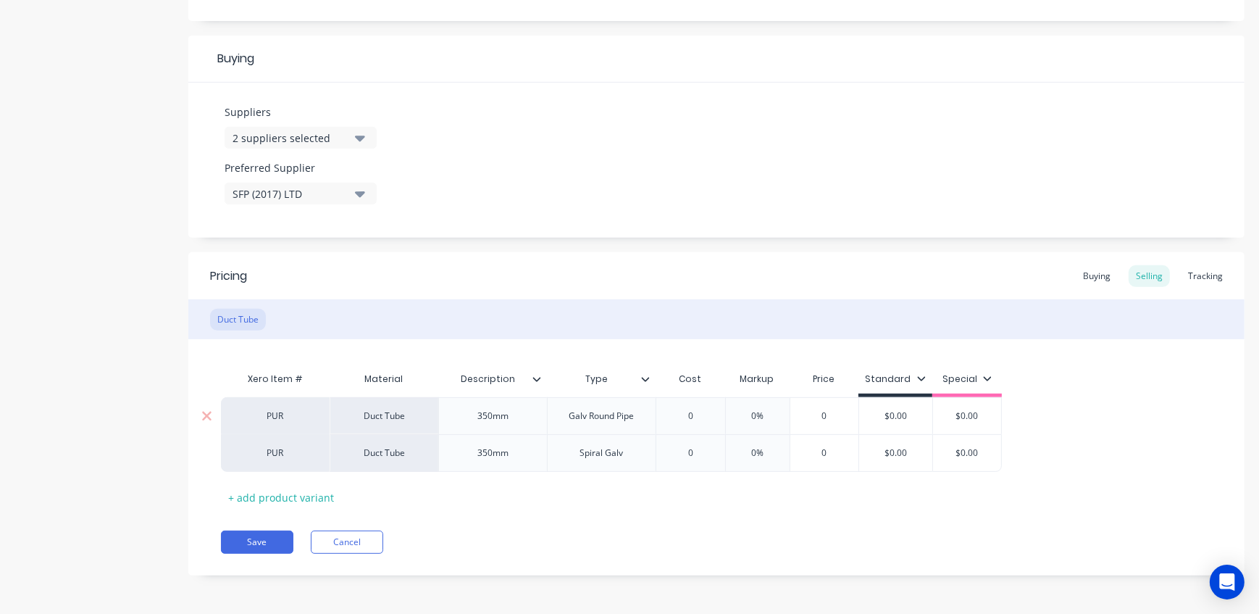
click at [704, 414] on input "0" at bounding box center [690, 415] width 72 height 13
drag, startPoint x: 702, startPoint y: 449, endPoint x: 683, endPoint y: 451, distance: 19.0
click at [683, 451] on input "0" at bounding box center [690, 452] width 72 height 13
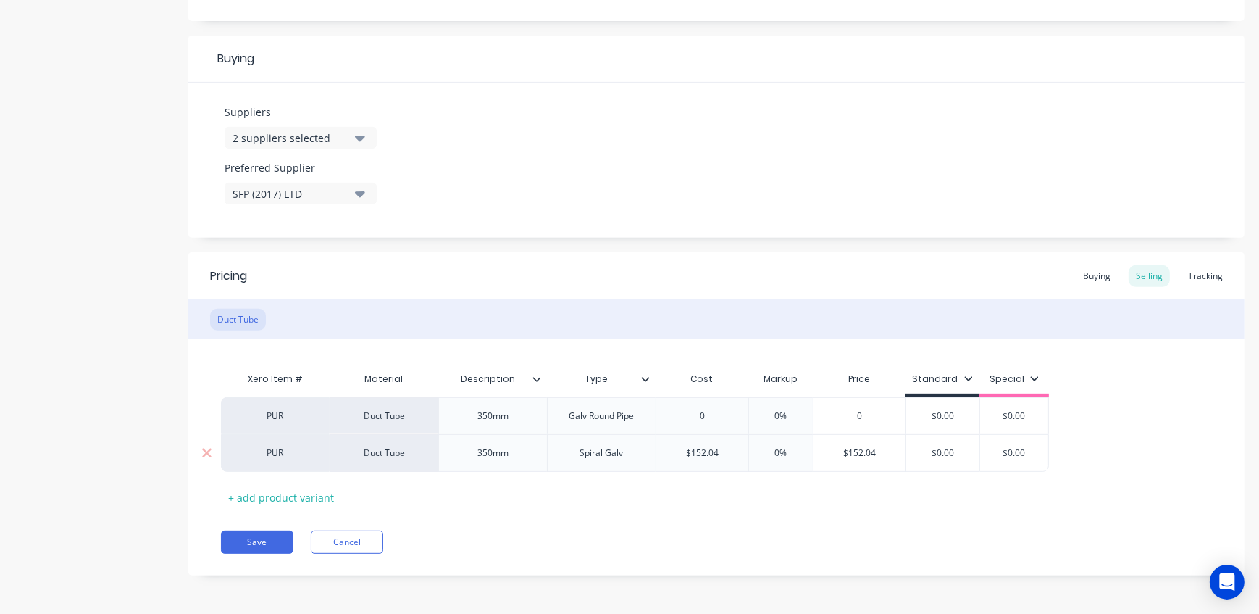
drag, startPoint x: 800, startPoint y: 451, endPoint x: 758, endPoint y: 449, distance: 42.1
click at [761, 450] on input "0%" at bounding box center [781, 452] width 72 height 13
click at [762, 517] on div "Pricing Buying Selling Tracking Duct Tube Xero Item # Material Description Type…" at bounding box center [716, 413] width 1056 height 323
click at [266, 544] on button "Save" at bounding box center [257, 541] width 72 height 23
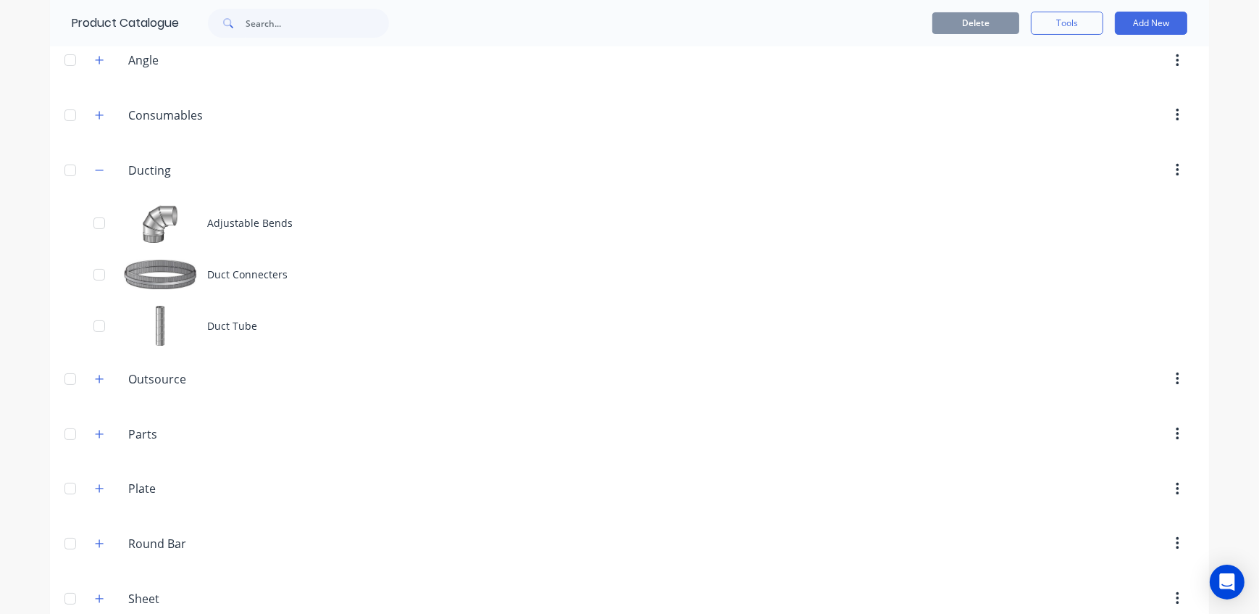
scroll to position [263, 0]
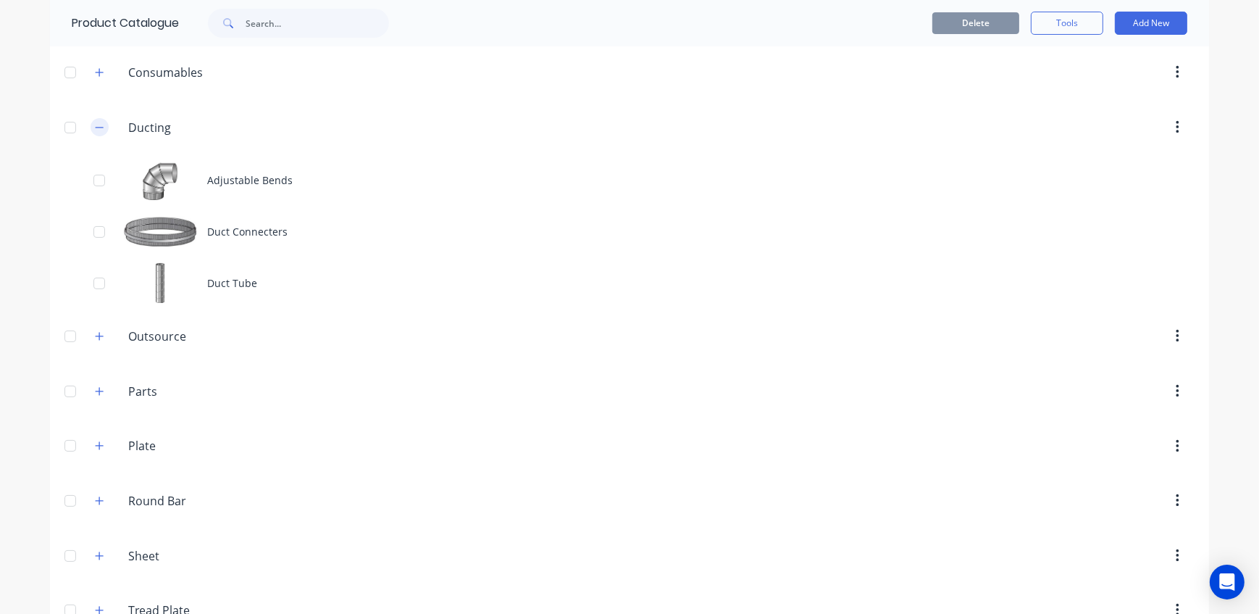
click at [96, 127] on icon "button" at bounding box center [100, 127] width 8 height 1
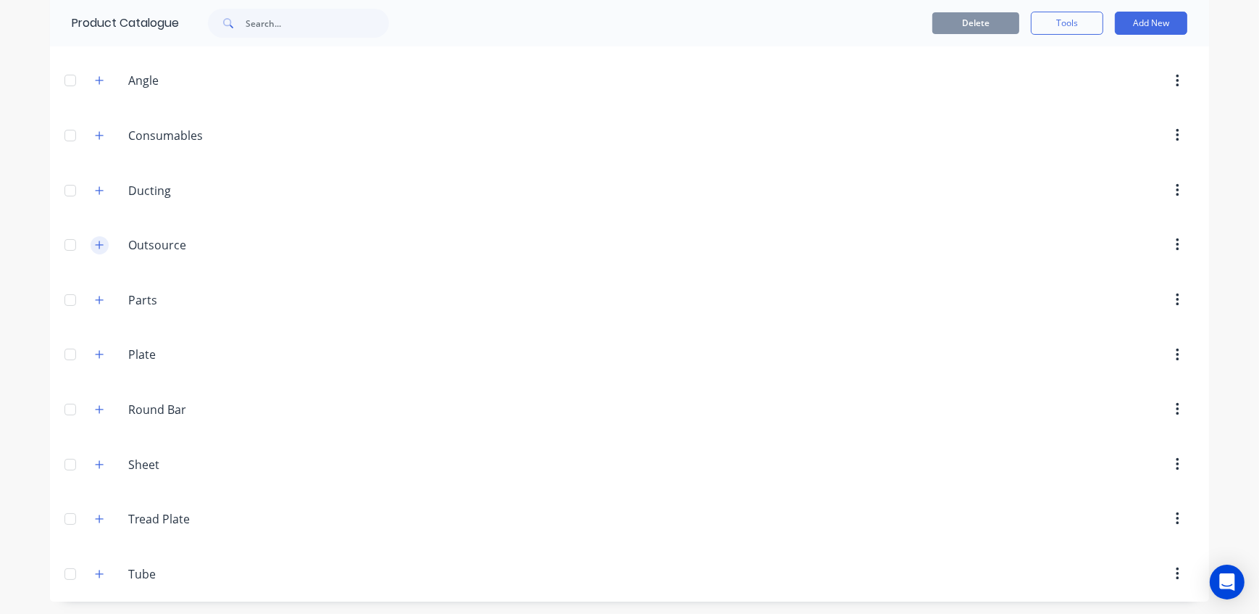
click at [98, 243] on icon "button" at bounding box center [100, 245] width 8 height 8
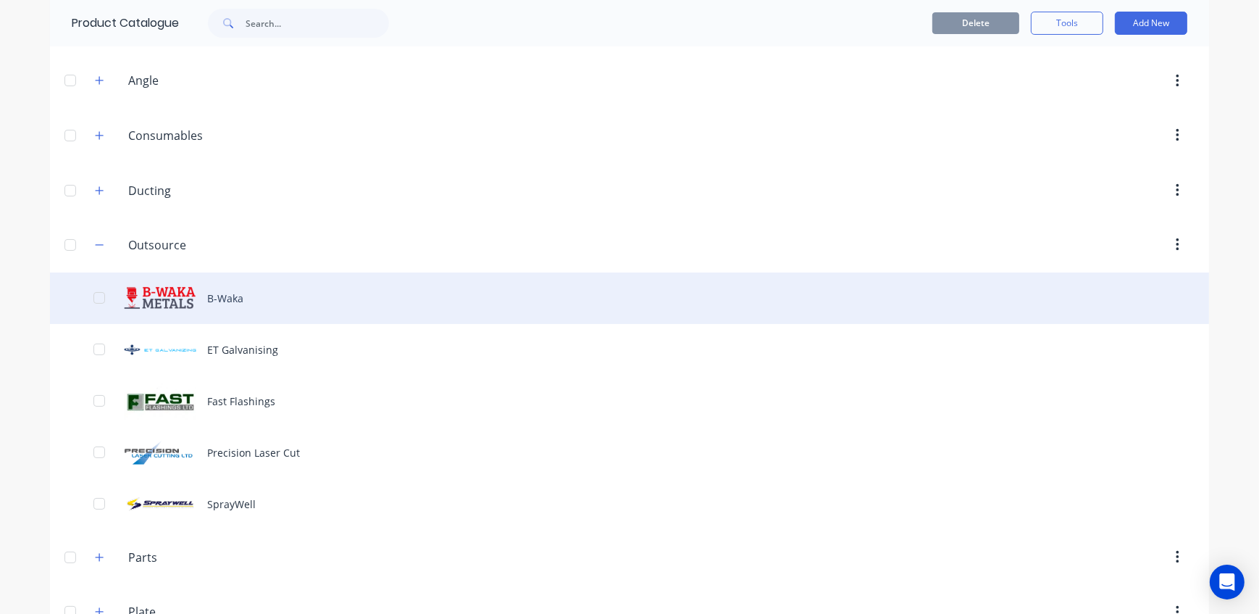
click at [251, 304] on div "B-Waka" at bounding box center [629, 297] width 1159 height 51
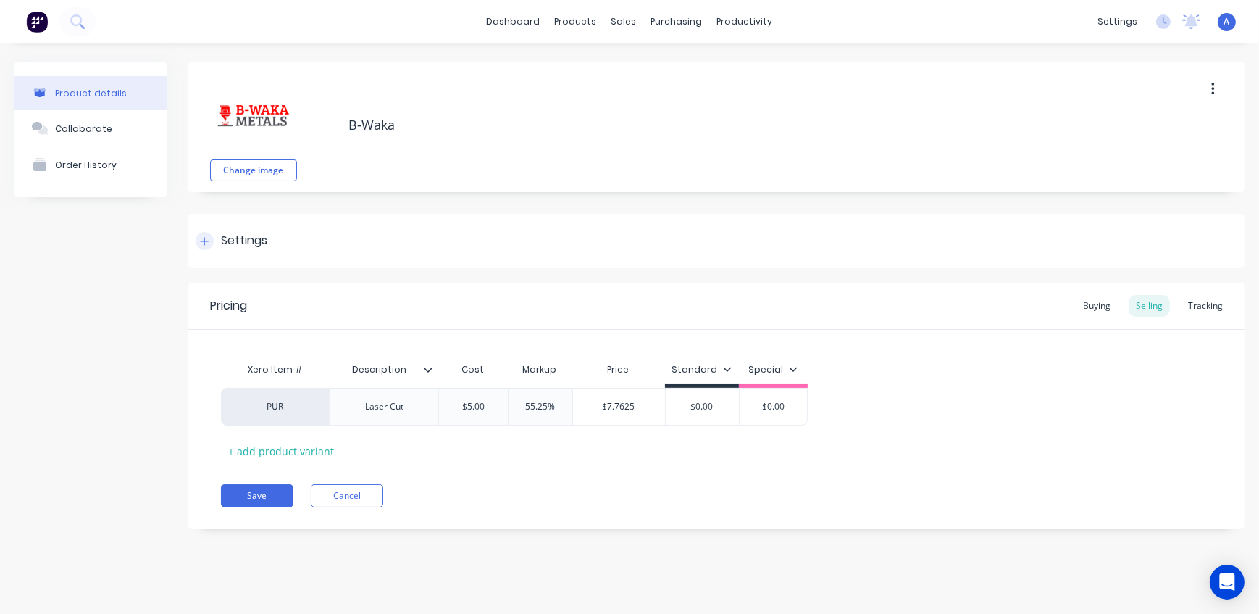
click at [213, 242] on div at bounding box center [205, 241] width 18 height 18
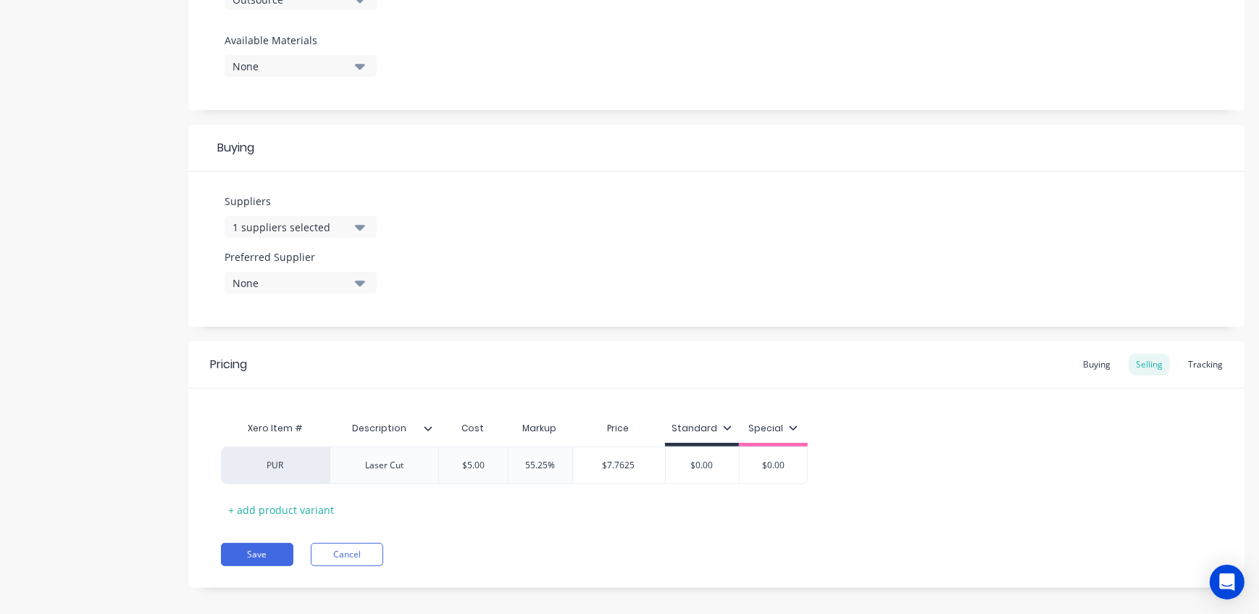
scroll to position [570, 0]
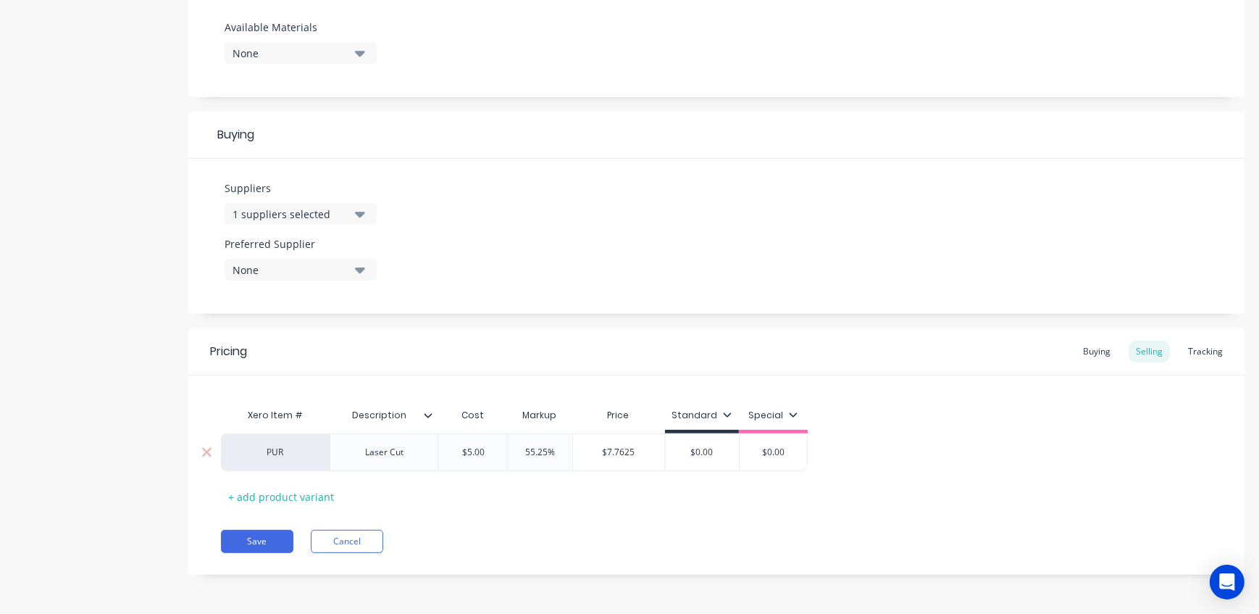
drag, startPoint x: 561, startPoint y: 449, endPoint x: 506, endPoint y: 449, distance: 54.3
click at [506, 449] on input "55.25%" at bounding box center [540, 452] width 72 height 13
click at [256, 538] on button "Save" at bounding box center [257, 541] width 72 height 23
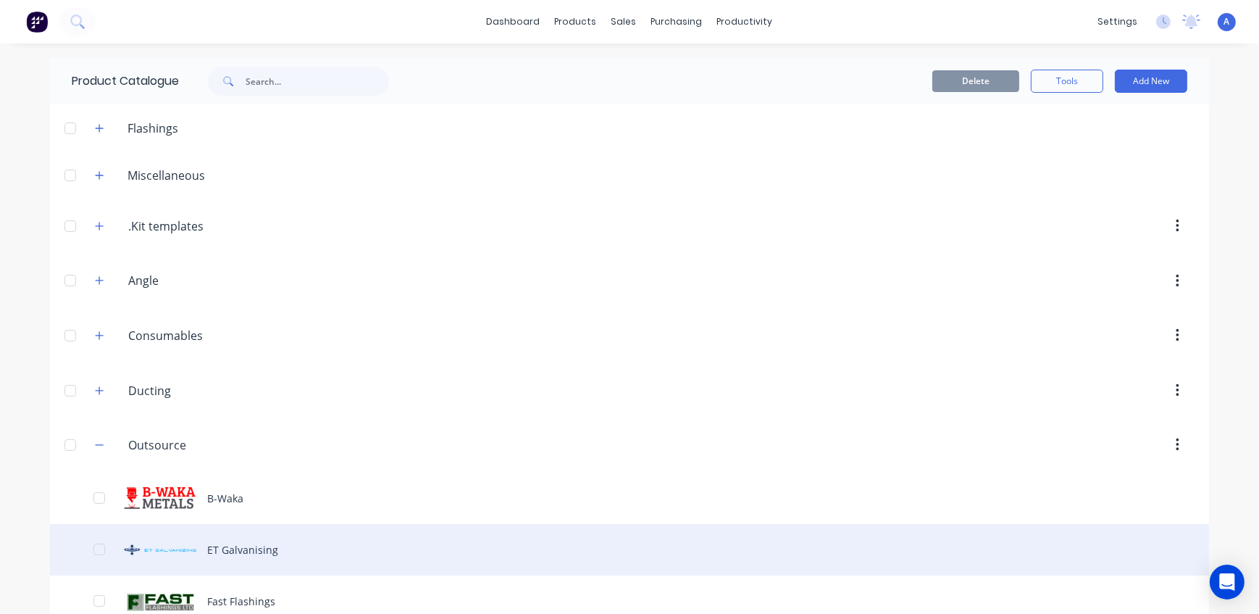
click at [267, 546] on div "ET Galvanising" at bounding box center [629, 549] width 1159 height 51
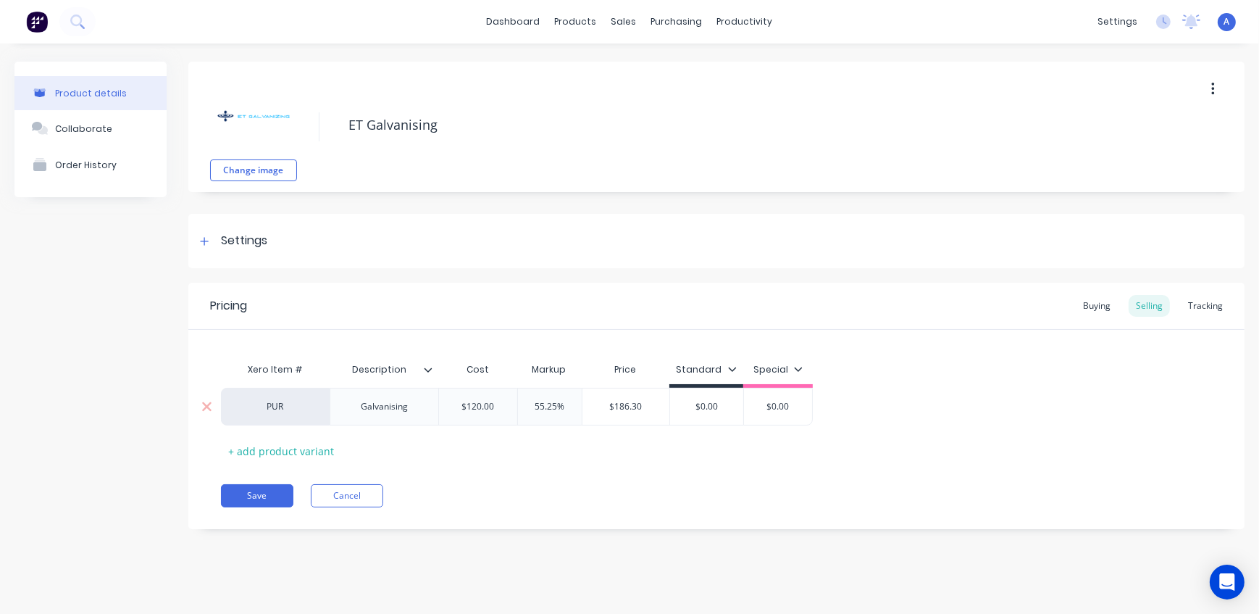
drag, startPoint x: 567, startPoint y: 402, endPoint x: 499, endPoint y: 403, distance: 68.1
click at [499, 403] on div "PUR Galvanising $120.00 55.25% 55.25% $186.30 $0.00 $0.00" at bounding box center [517, 407] width 592 height 38
click at [254, 493] on button "Save" at bounding box center [257, 495] width 72 height 23
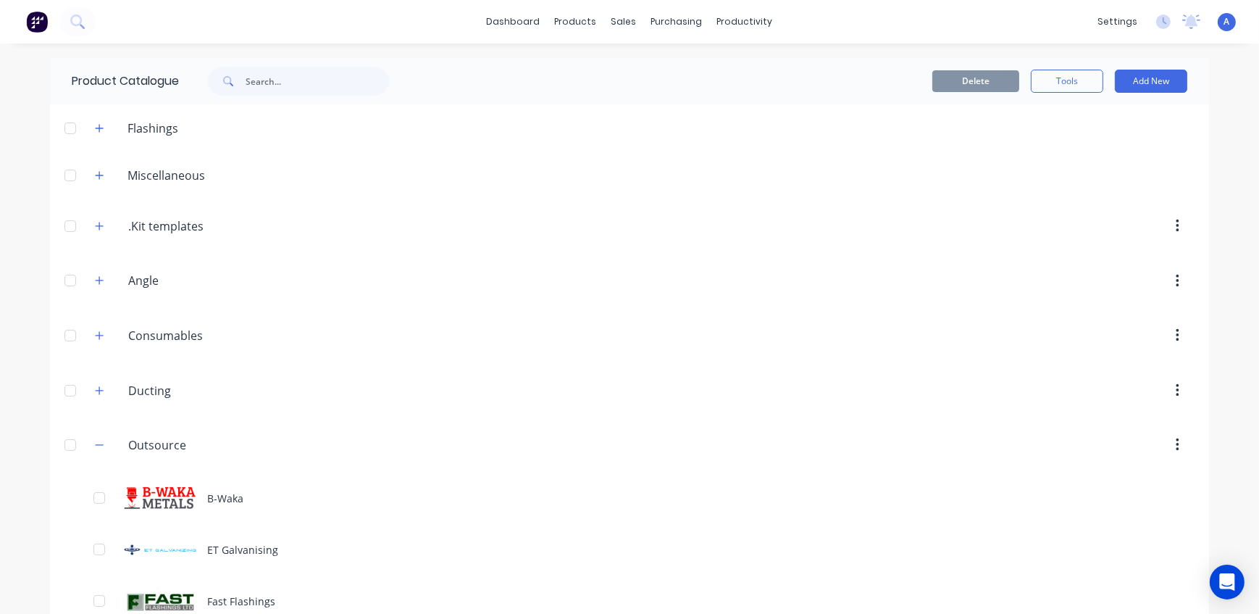
scroll to position [197, 0]
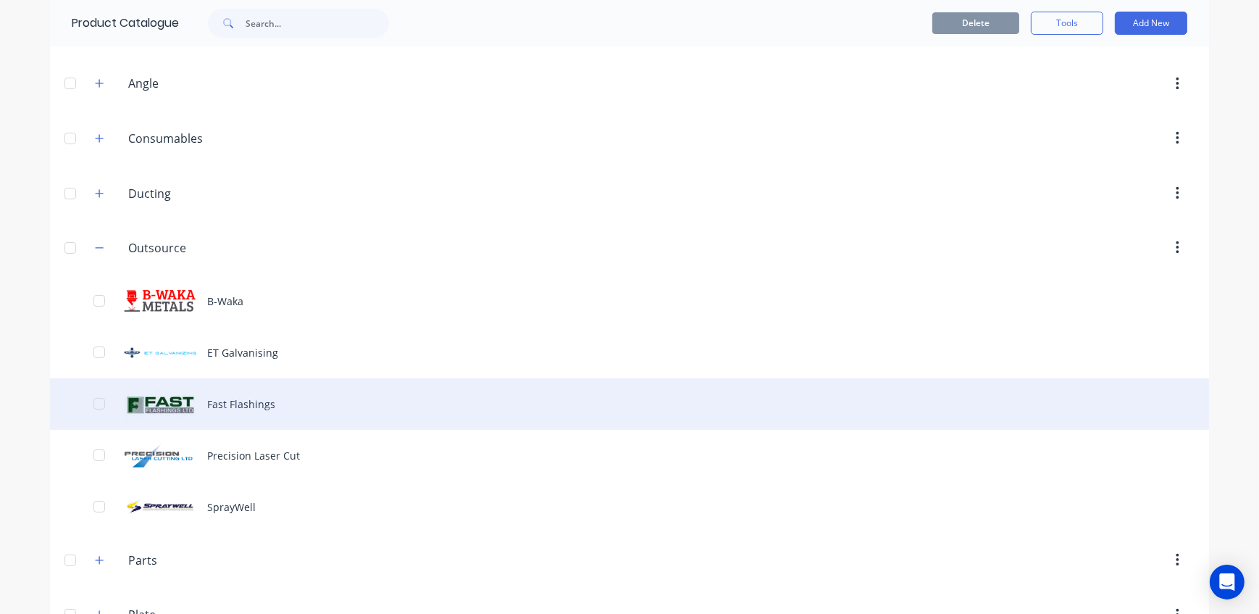
click at [260, 411] on div "Fast Flashings" at bounding box center [629, 403] width 1159 height 51
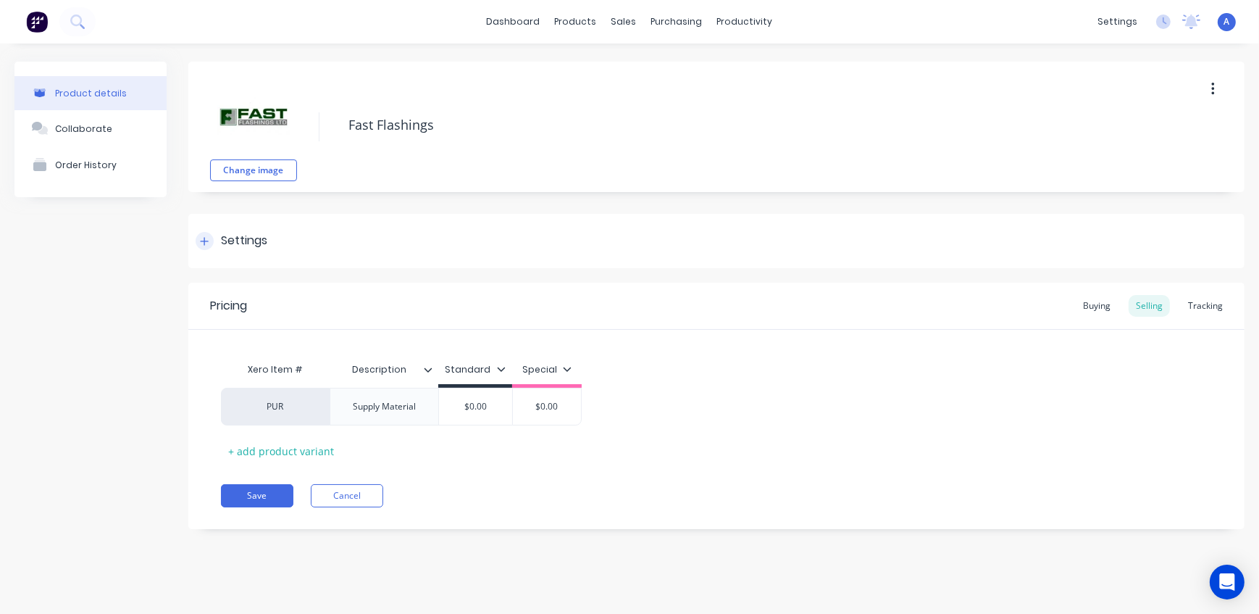
click at [207, 243] on icon at bounding box center [204, 241] width 9 height 10
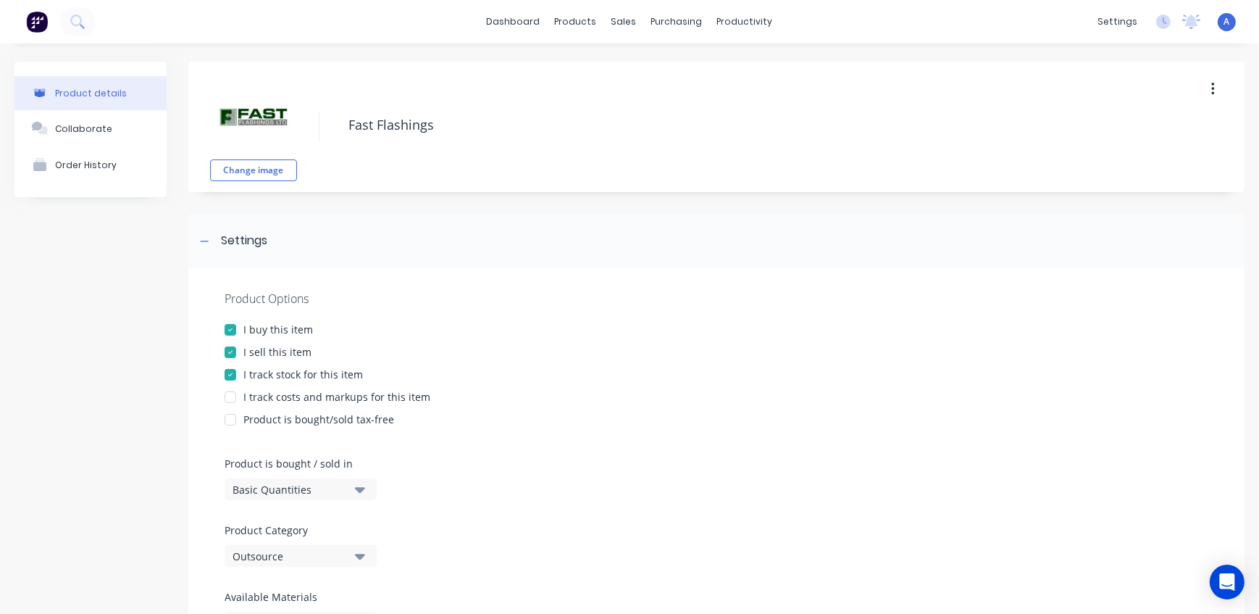
click at [228, 396] on div at bounding box center [230, 397] width 29 height 29
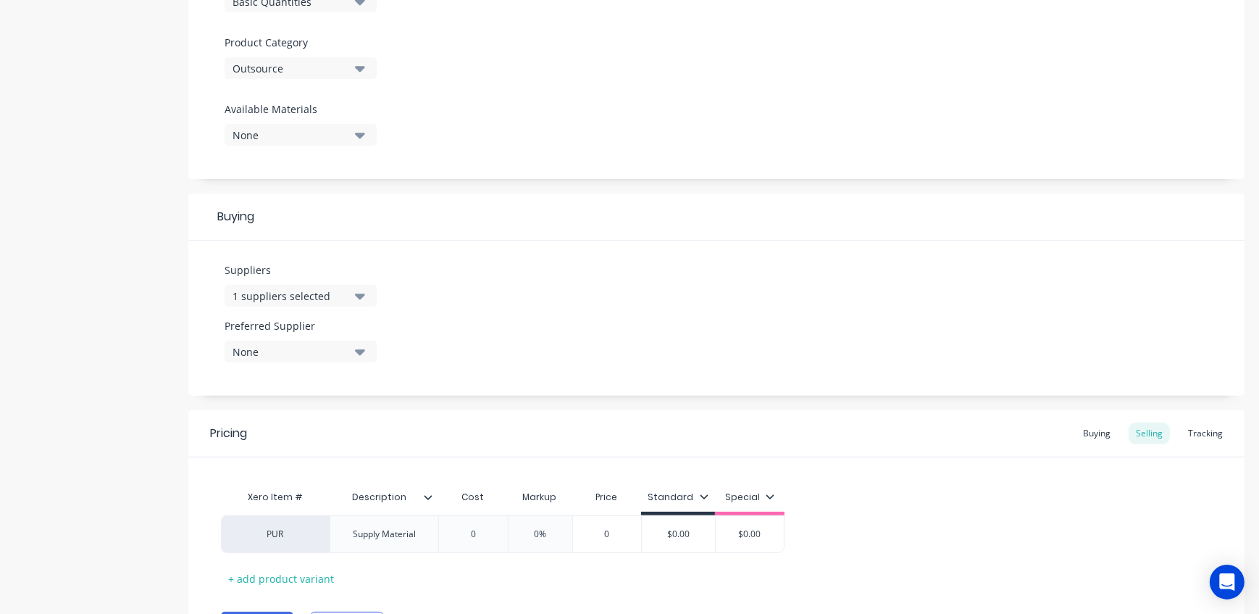
scroll to position [527, 0]
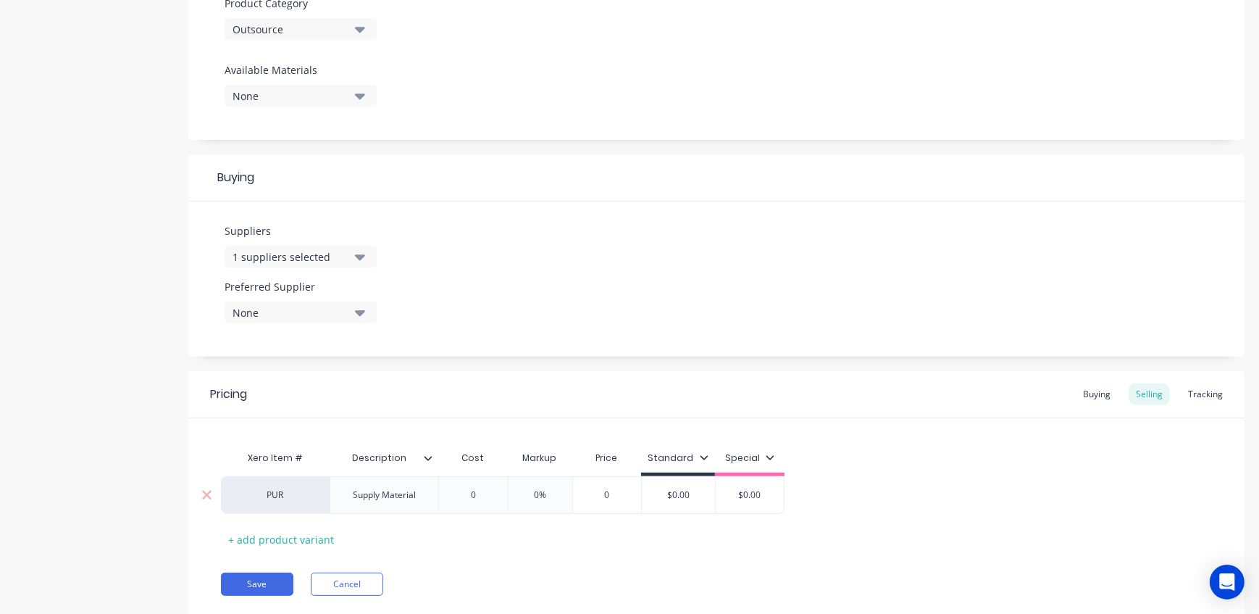
drag, startPoint x: 556, startPoint y: 493, endPoint x: 462, endPoint y: 491, distance: 93.5
click at [462, 493] on div "PUR Supply Material 0 0% 0% 0 $0.00 $0.00" at bounding box center [503, 495] width 564 height 38
drag, startPoint x: 249, startPoint y: 584, endPoint x: 264, endPoint y: 585, distance: 16.0
click at [249, 584] on button "Save" at bounding box center [257, 583] width 72 height 23
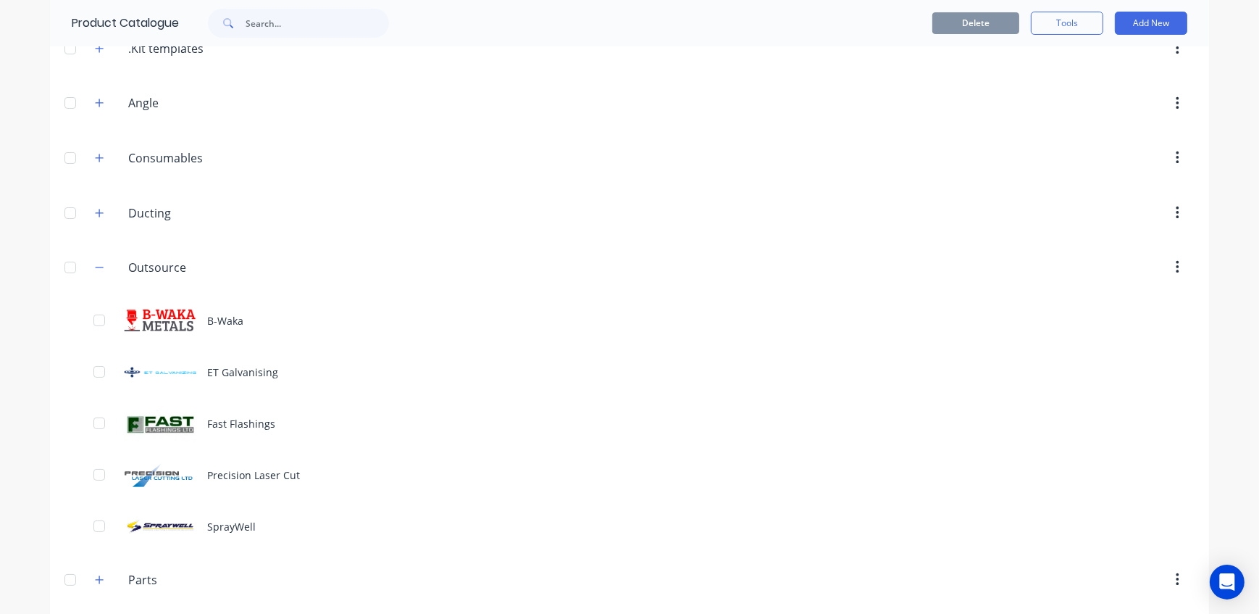
scroll to position [197, 0]
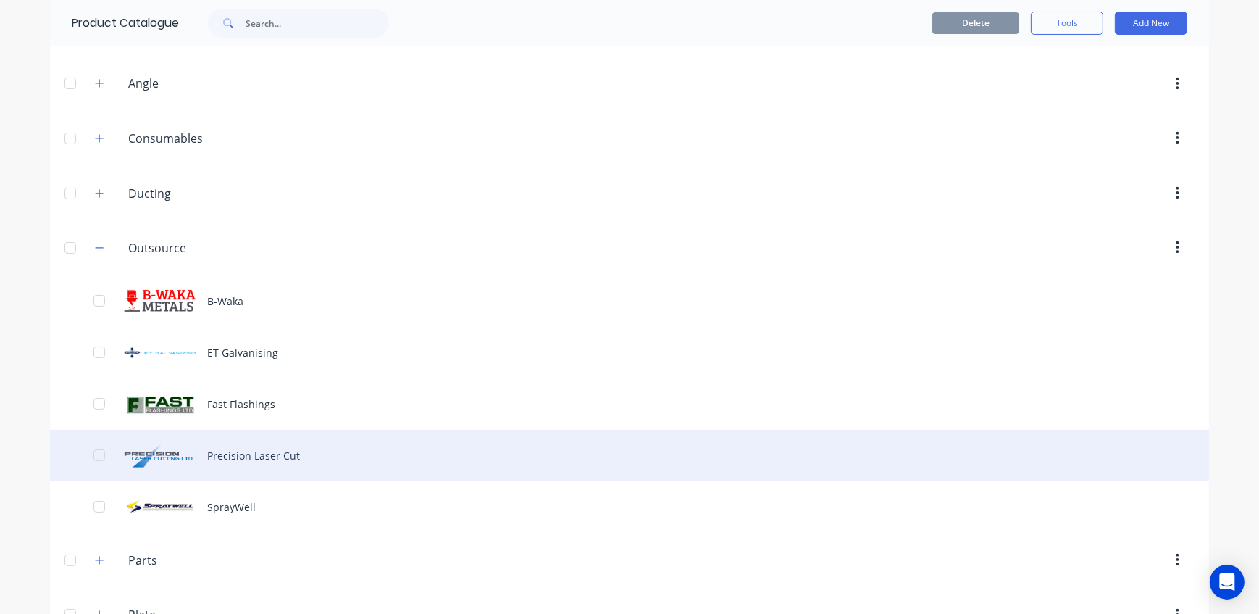
click at [291, 444] on div "Precision Laser Cut" at bounding box center [629, 455] width 1159 height 51
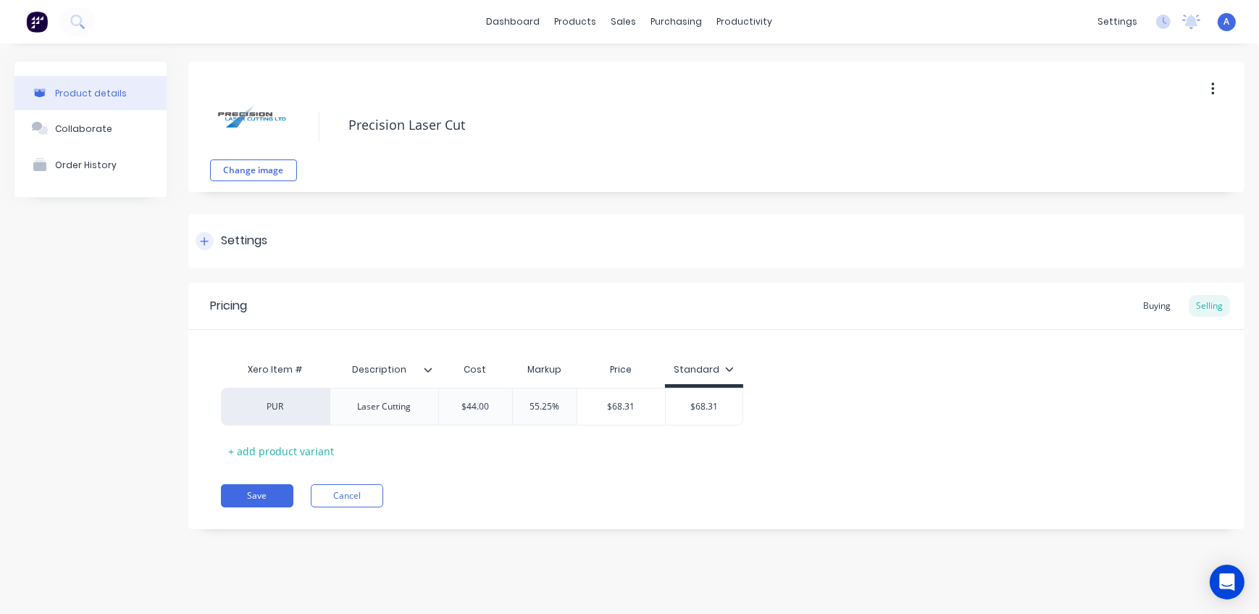
click at [201, 238] on icon at bounding box center [204, 241] width 9 height 10
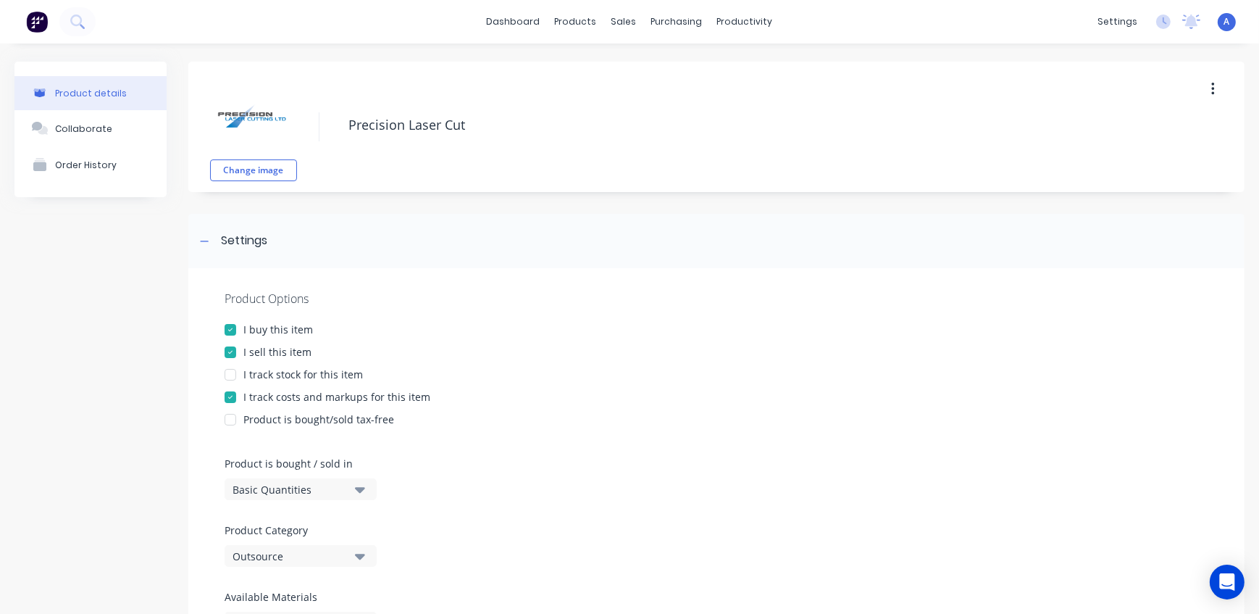
click at [233, 367] on div at bounding box center [230, 374] width 29 height 29
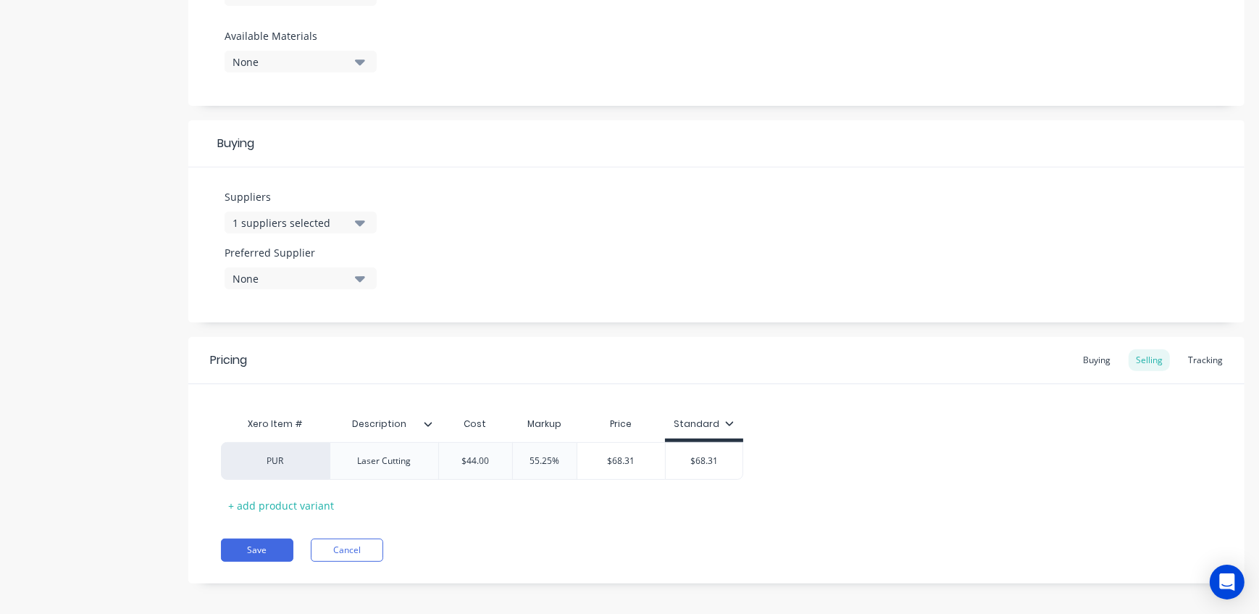
scroll to position [570, 0]
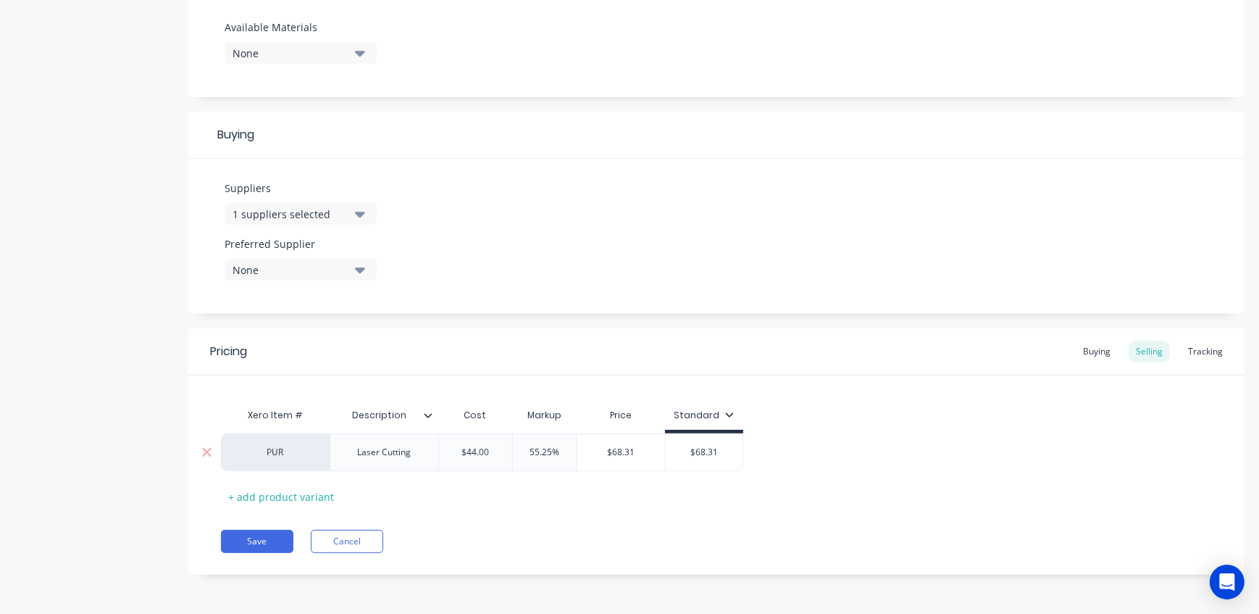
click at [514, 449] on input "55.25%" at bounding box center [545, 452] width 72 height 13
click at [254, 541] on button "Save" at bounding box center [257, 541] width 72 height 23
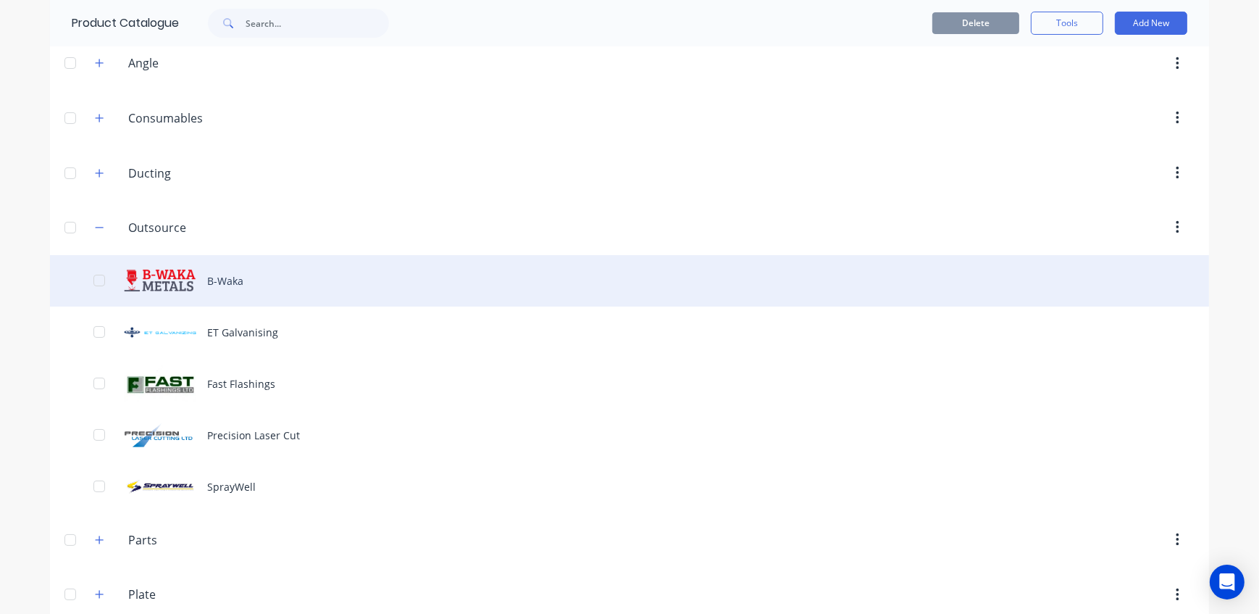
scroll to position [329, 0]
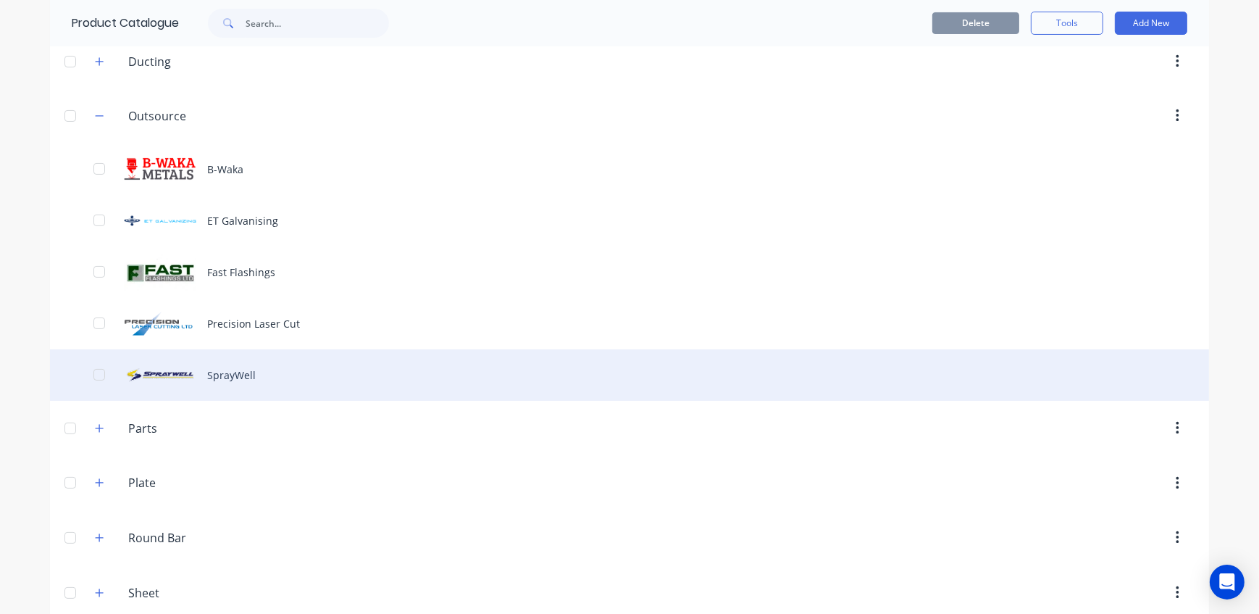
click at [250, 378] on div "SprayWell" at bounding box center [629, 374] width 1159 height 51
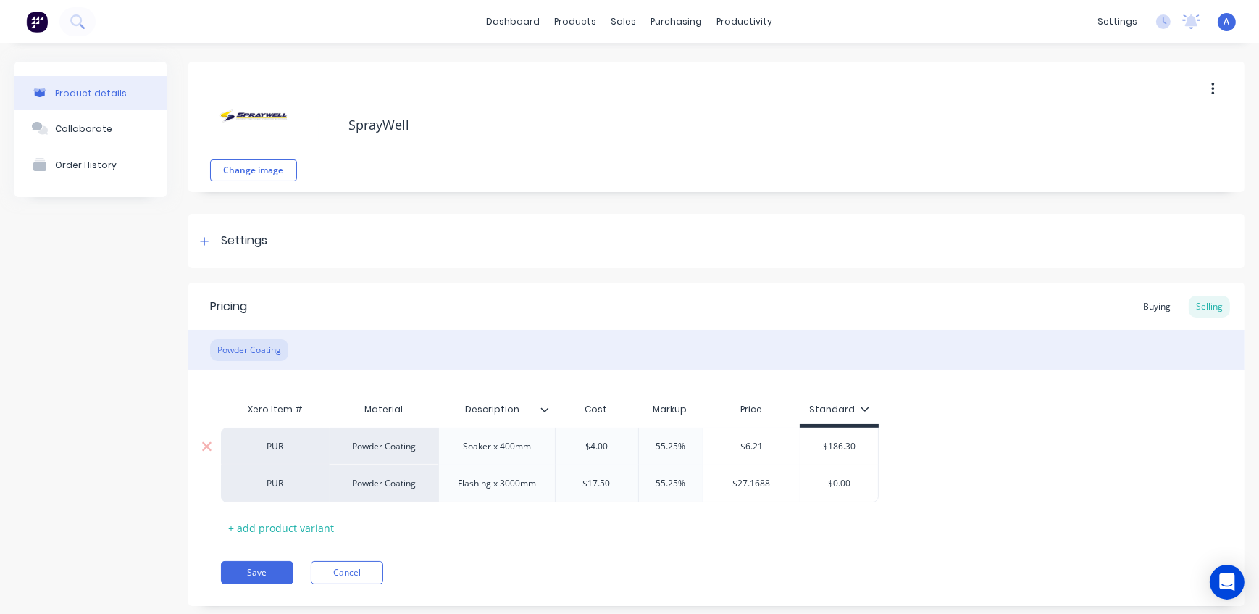
drag, startPoint x: 687, startPoint y: 446, endPoint x: 614, endPoint y: 435, distance: 74.0
click at [614, 435] on div "PUR Powder Coating Soaker x 400mm $4.00 55.25% 55.25% $6.21 $186.30" at bounding box center [550, 446] width 658 height 37
drag, startPoint x: 693, startPoint y: 483, endPoint x: 596, endPoint y: 480, distance: 97.9
click at [599, 480] on div "PUR Powder Coating [MEDICAL_DATA] x 3000mm $17.50 55.25% 55.25% $27.1688 $0.00" at bounding box center [550, 483] width 658 height 38
drag, startPoint x: 790, startPoint y: 532, endPoint x: 455, endPoint y: 583, distance: 338.6
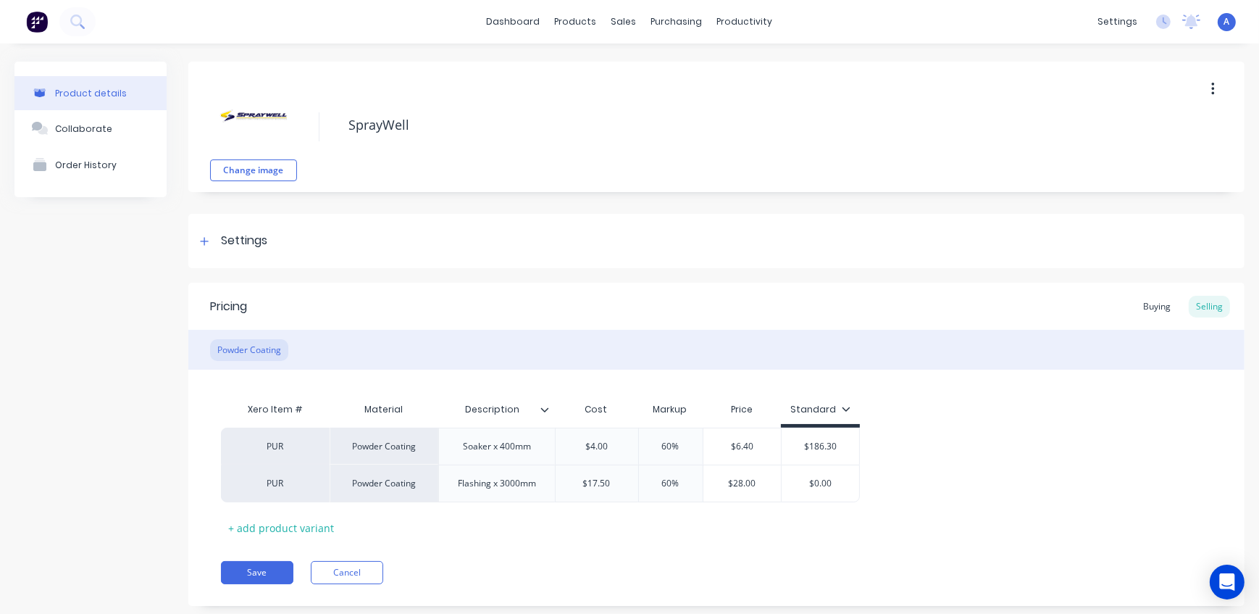
click at [786, 532] on div "Xero Item # Material Description Cost Markup Price Standard PUR Powder Coating …" at bounding box center [716, 467] width 991 height 144
click at [241, 576] on button "Save" at bounding box center [257, 572] width 72 height 23
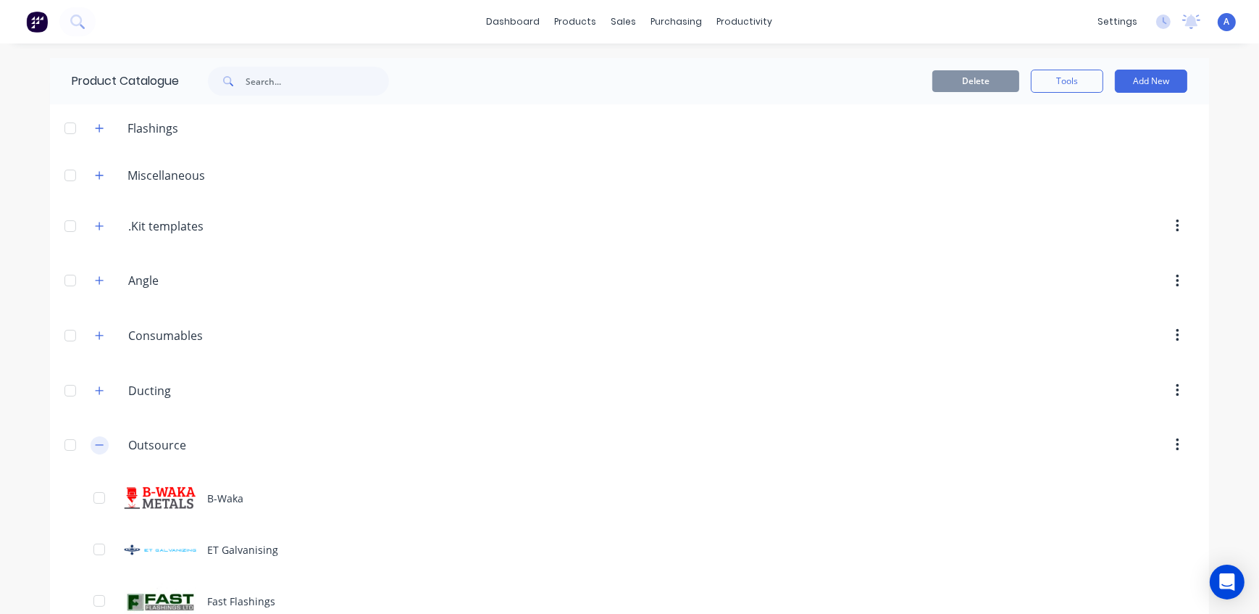
click at [95, 443] on icon "button" at bounding box center [99, 445] width 9 height 10
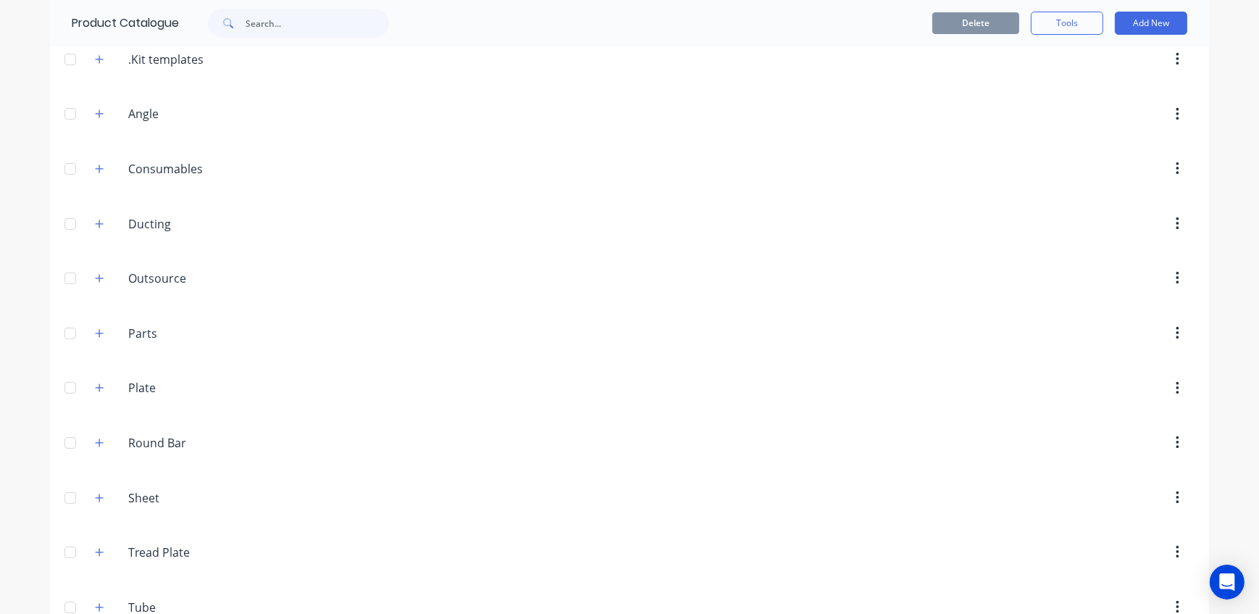
scroll to position [200, 0]
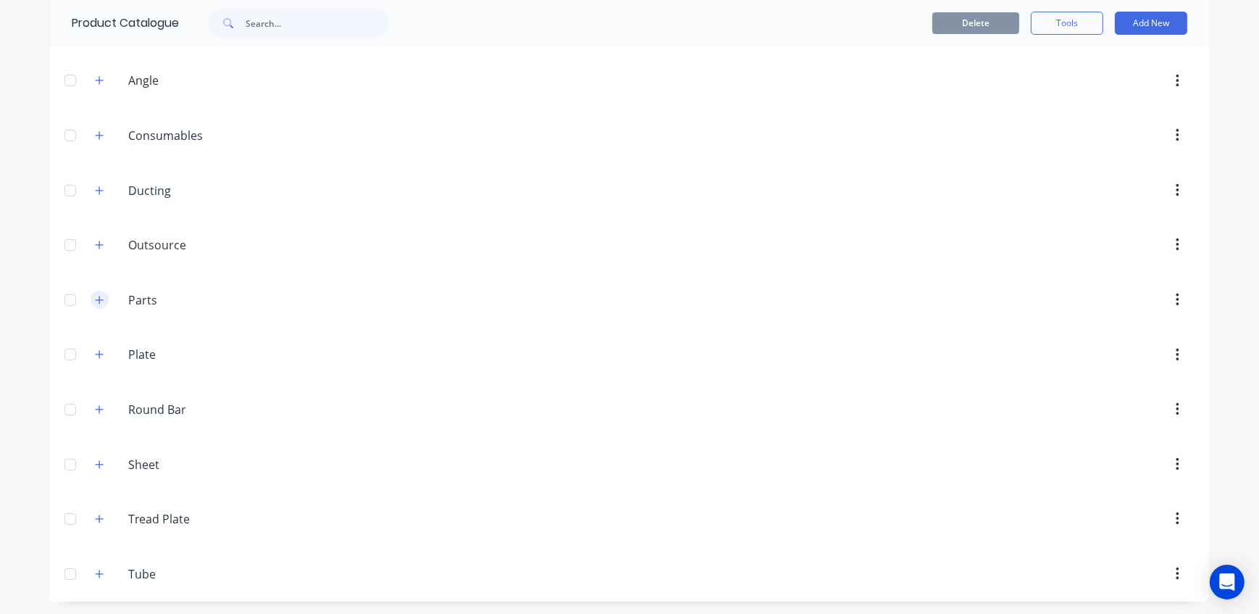
click at [95, 295] on icon "button" at bounding box center [99, 300] width 9 height 10
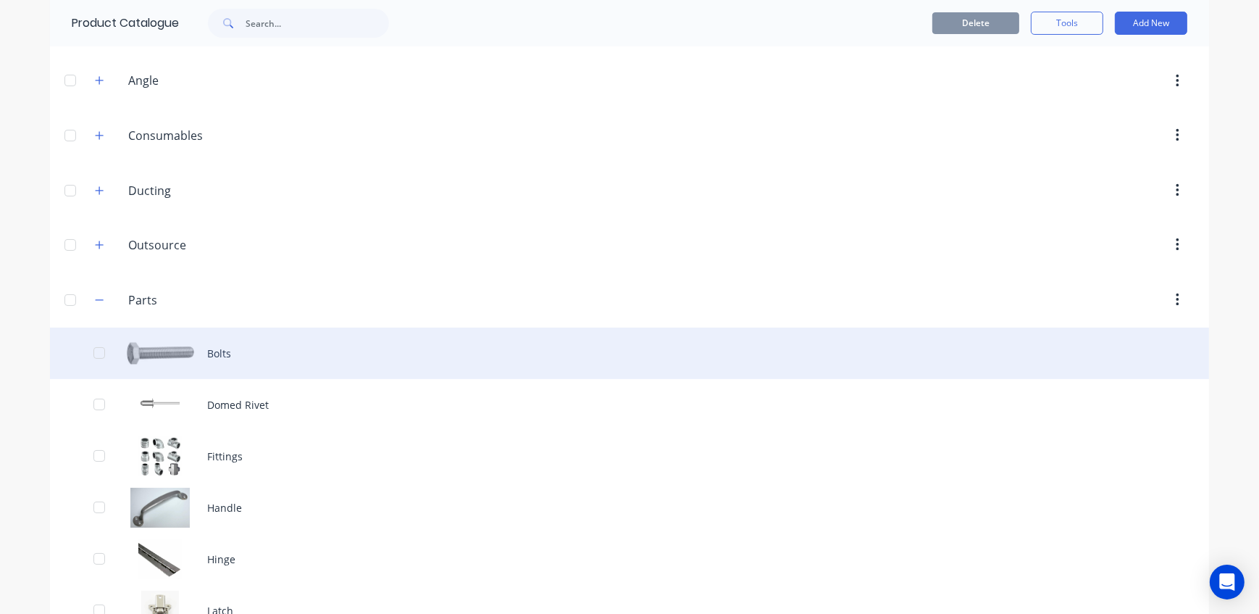
click at [212, 354] on div "Bolts" at bounding box center [629, 353] width 1159 height 51
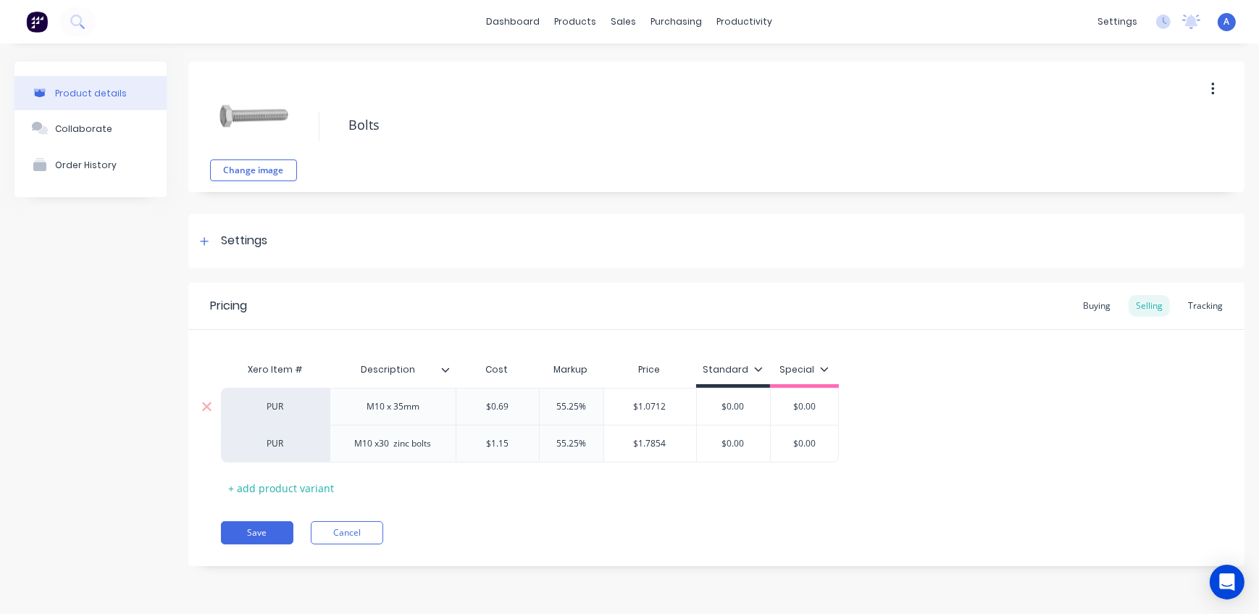
drag, startPoint x: 590, startPoint y: 409, endPoint x: 491, endPoint y: 400, distance: 98.9
click at [492, 401] on div "PUR M10 x 35mm $0.69 55.25% 55.25% $1.0712 $0.00 $0.00" at bounding box center [530, 406] width 618 height 37
drag, startPoint x: 596, startPoint y: 443, endPoint x: 493, endPoint y: 440, distance: 103.7
click at [493, 440] on div "PUR M10 x30 zinc bolts $1.15 55.25% 55.25% $1.7854 $0.00 $0.00" at bounding box center [530, 444] width 618 height 38
click at [261, 534] on button "Save" at bounding box center [257, 532] width 72 height 23
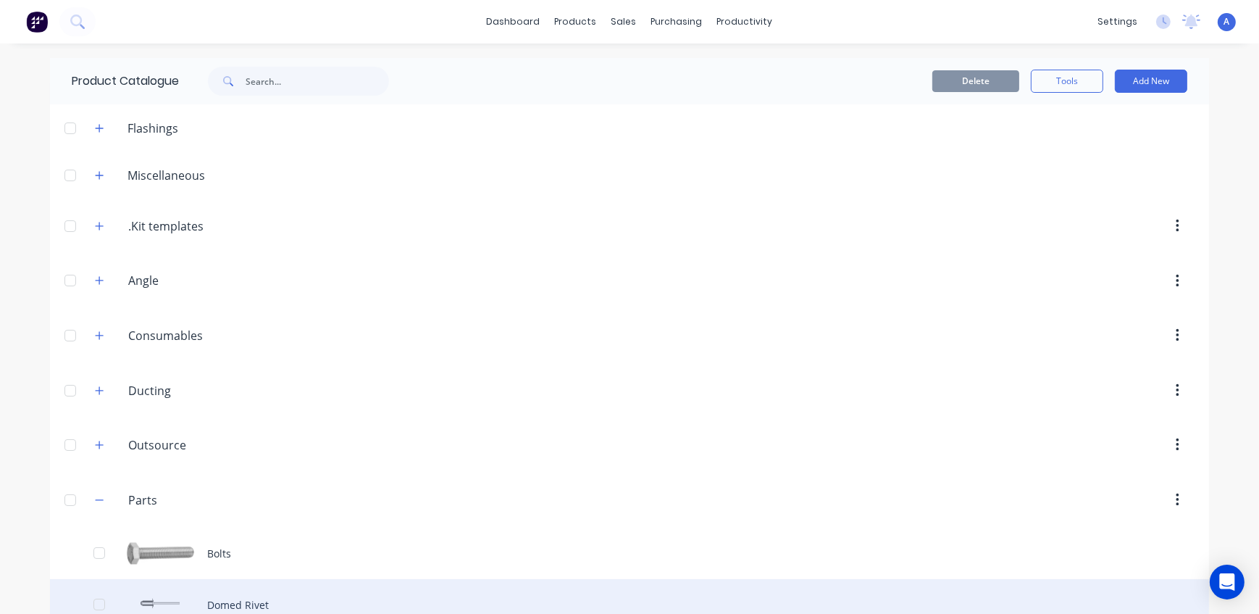
scroll to position [131, 0]
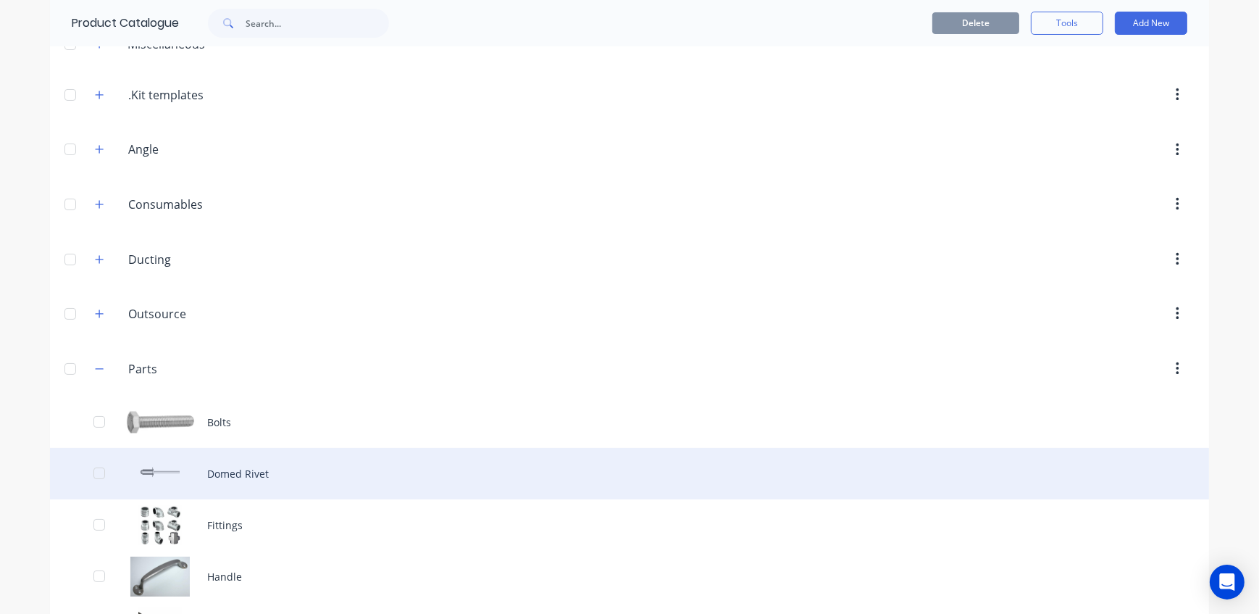
click at [286, 478] on div "Domed Rivet" at bounding box center [629, 473] width 1159 height 51
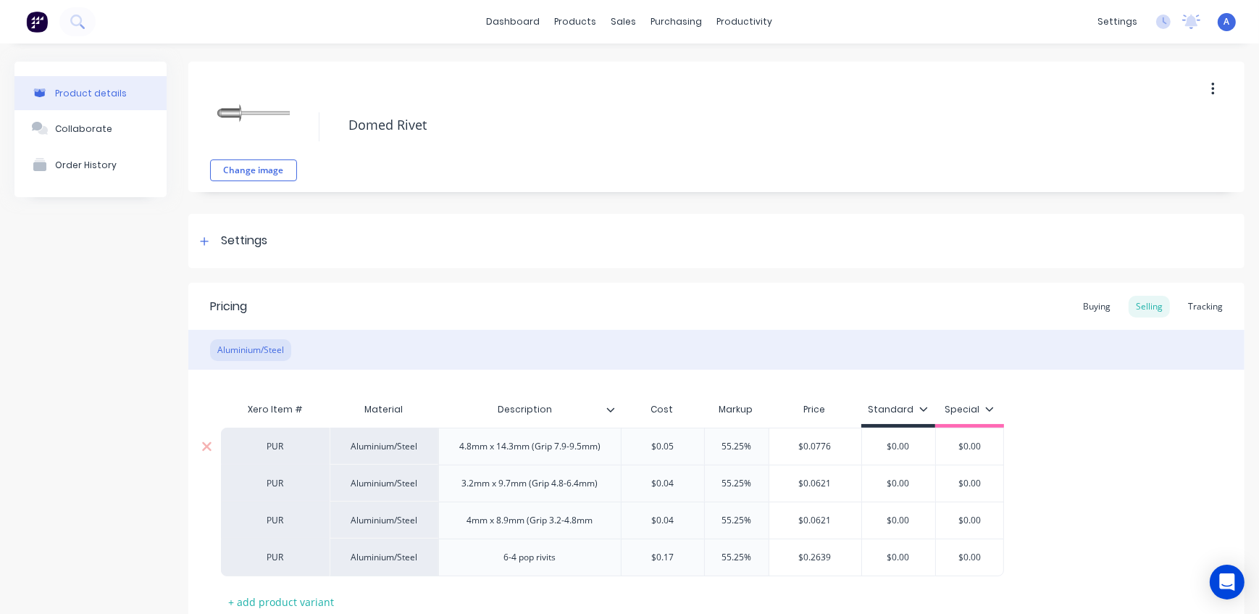
drag, startPoint x: 750, startPoint y: 446, endPoint x: 661, endPoint y: 438, distance: 89.5
click at [663, 439] on div "PUR Aluminium/Steel 4.8mm x 14.3mm (Grip 7.9-9.5mm) $0.05 55.25% 55.25% $0.0776…" at bounding box center [612, 446] width 783 height 37
drag, startPoint x: 756, startPoint y: 488, endPoint x: 668, endPoint y: 485, distance: 87.7
click at [671, 485] on div "PUR Aluminium/Steel 3.2mm x 9.7mm (Grip 4.8-6.4mm) $0.04 55.25% 55.25% $0.0621 …" at bounding box center [612, 482] width 783 height 37
drag, startPoint x: 758, startPoint y: 514, endPoint x: 662, endPoint y: 517, distance: 95.7
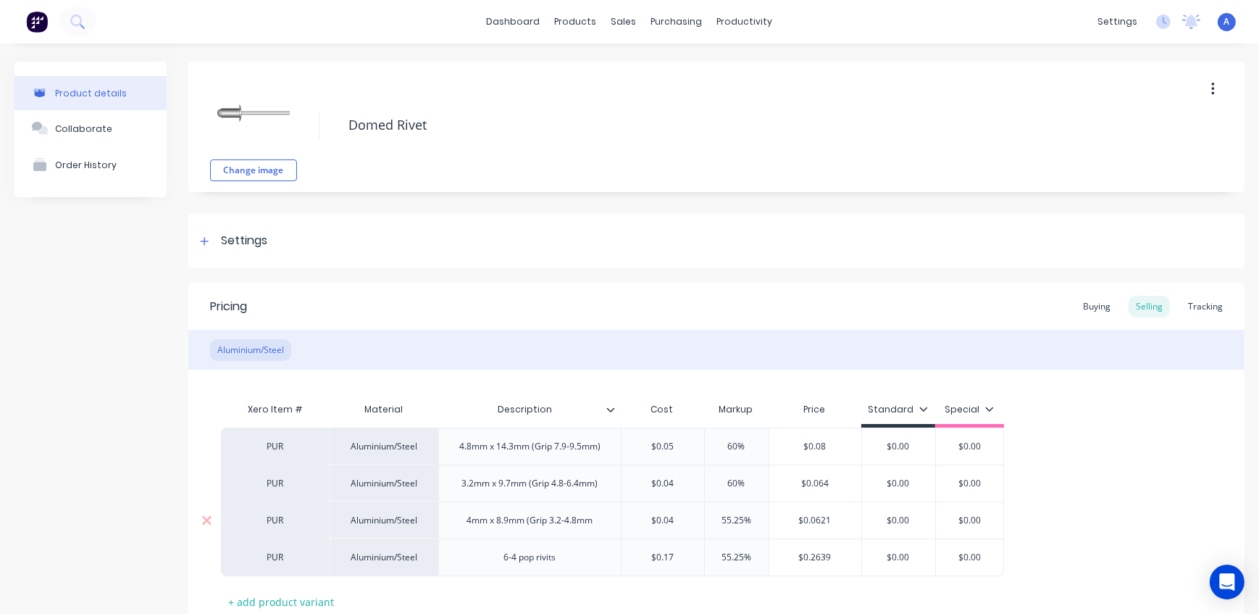
click at [665, 517] on div "PUR Aluminium/Steel 4mm x 8.9mm (Grip 3.2-4.8mm $0.04 55.25% 55.25% $0.0621 $0.…" at bounding box center [612, 519] width 783 height 37
drag, startPoint x: 751, startPoint y: 561, endPoint x: 653, endPoint y: 554, distance: 98.0
click at [664, 556] on div "PUR Aluminium/Steel 6-4 pop rivits $0.17 55.25% 55.25% $0.2639 $0.00 $0.00" at bounding box center [612, 557] width 783 height 38
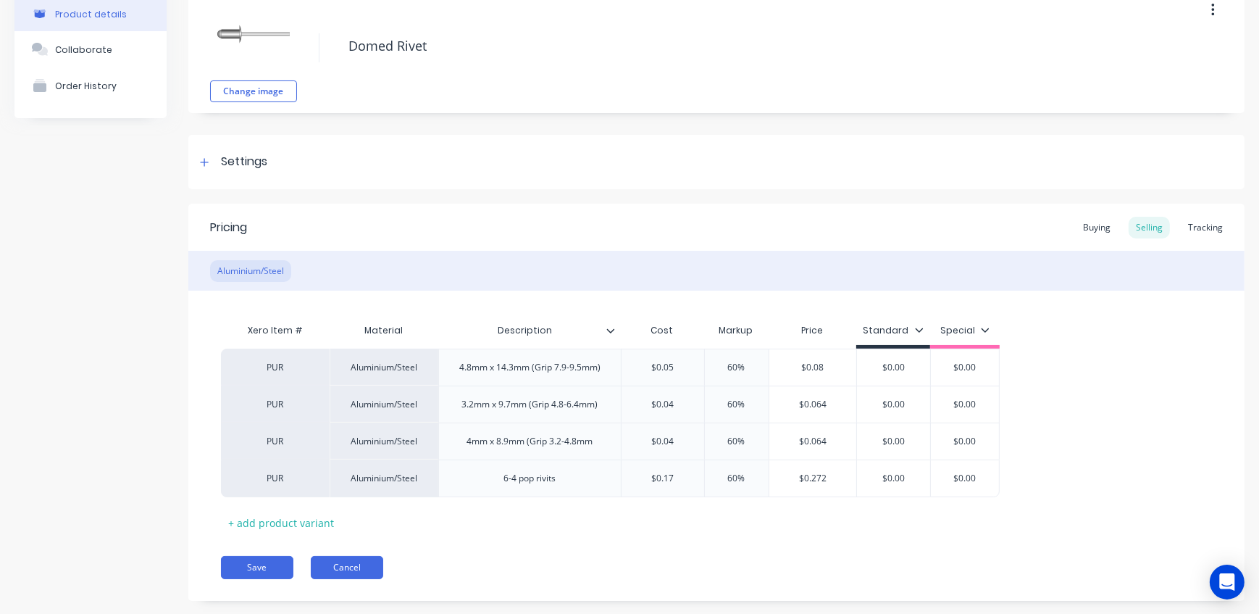
scroll to position [105, 0]
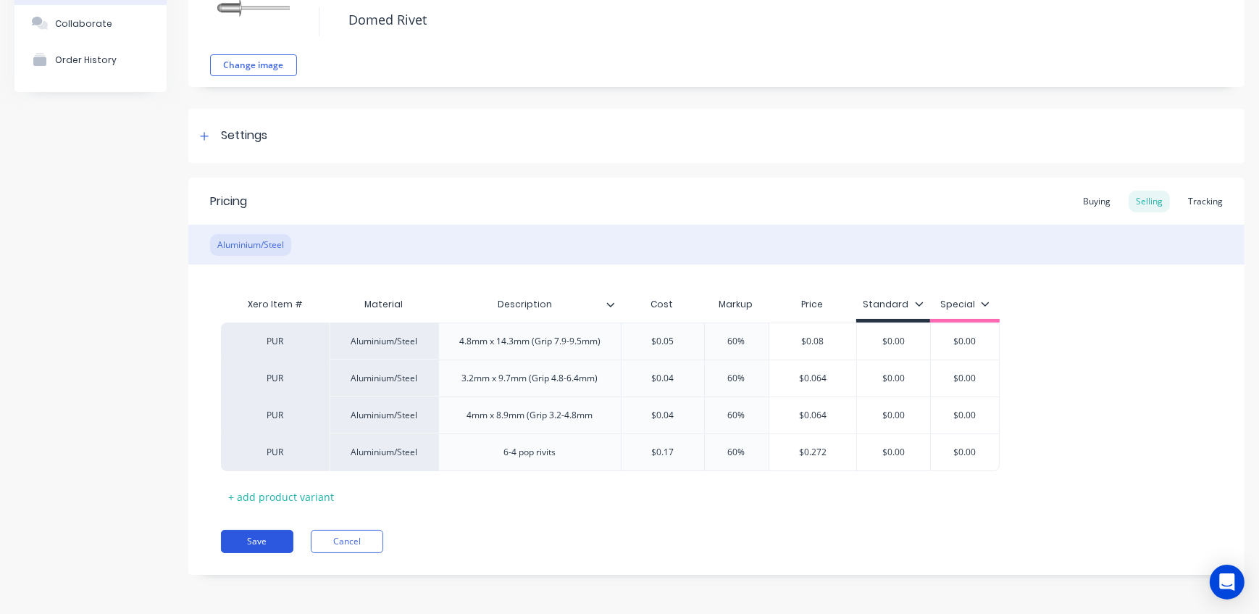
click at [284, 538] on button "Save" at bounding box center [257, 541] width 72 height 23
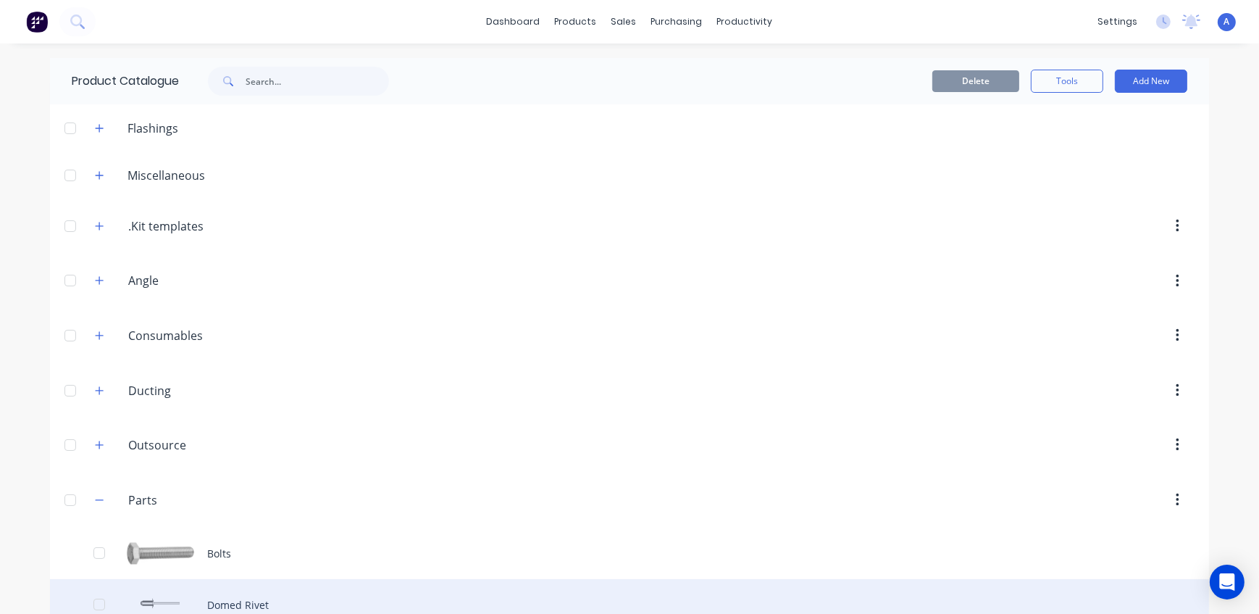
scroll to position [263, 0]
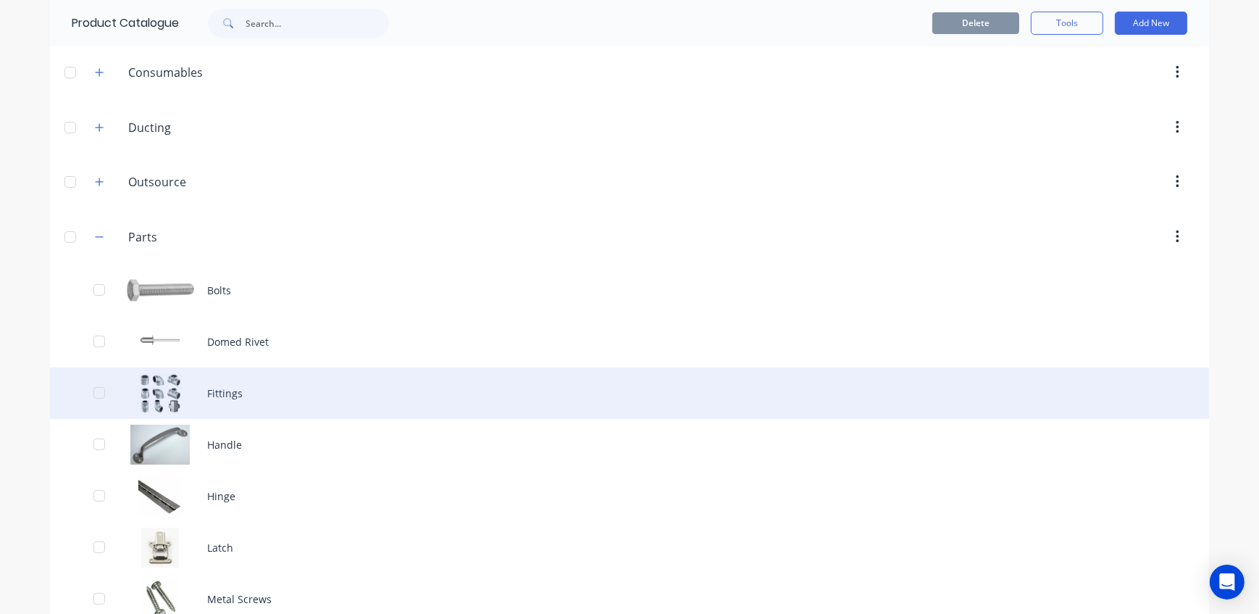
click at [232, 393] on div "Fittings" at bounding box center [629, 392] width 1159 height 51
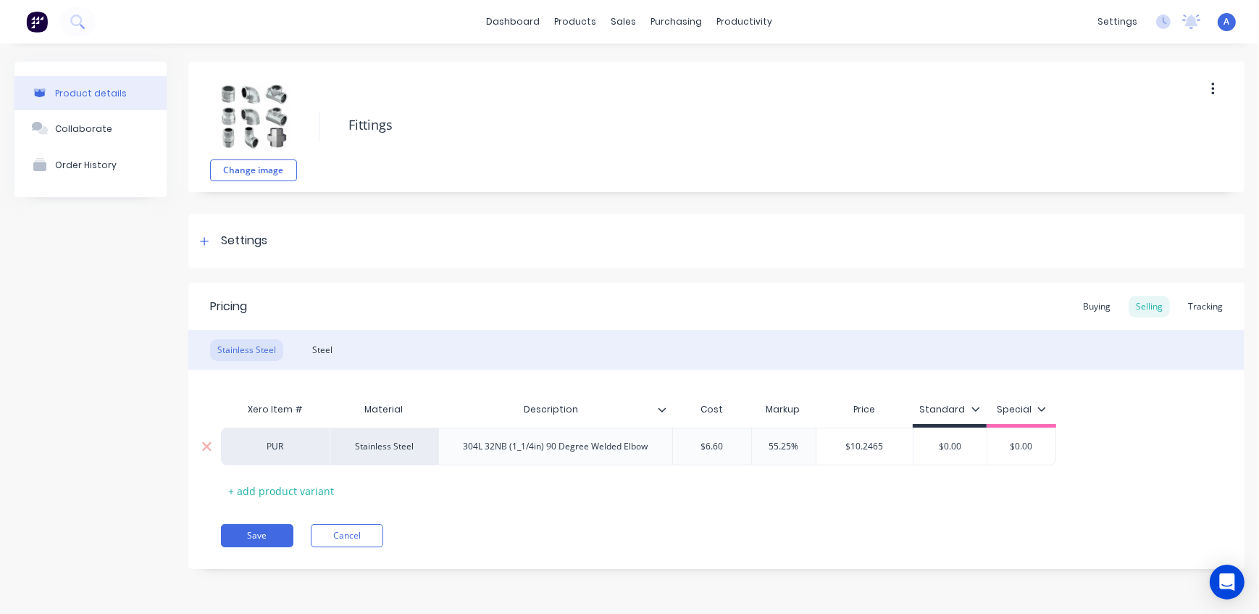
drag, startPoint x: 796, startPoint y: 444, endPoint x: 723, endPoint y: 447, distance: 72.5
click at [725, 447] on div "PUR Stainless Steel 304L 32NB (1_1/4in) 90 Degree Welded Elbow $6.60 55.25% 55.…" at bounding box center [638, 447] width 835 height 38
click at [781, 505] on div "Pricing Buying Selling Tracking Stainless Steel Steel Xero Item # Material Desc…" at bounding box center [716, 426] width 1056 height 286
click at [329, 343] on div "Steel" at bounding box center [322, 350] width 35 height 22
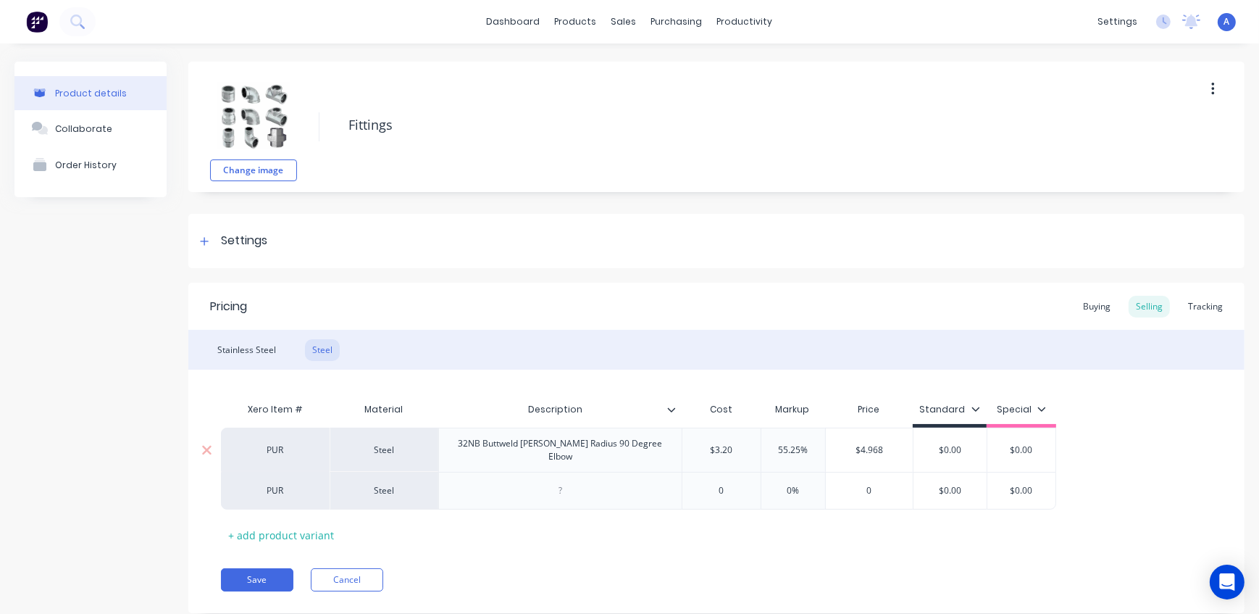
drag, startPoint x: 812, startPoint y: 445, endPoint x: 730, endPoint y: 447, distance: 81.9
click at [730, 447] on div "PUR Steel 32NB Buttweld [PERSON_NAME] Radius 90 Degree Elbow $3.20 55.25% 55.25…" at bounding box center [638, 450] width 835 height 44
drag, startPoint x: 806, startPoint y: 482, endPoint x: 727, endPoint y: 478, distance: 78.3
click at [727, 478] on div "PUR Steel 0 0% 0% 0 $0.00 $0.00" at bounding box center [636, 491] width 830 height 38
drag, startPoint x: 247, startPoint y: 569, endPoint x: 314, endPoint y: 598, distance: 73.4
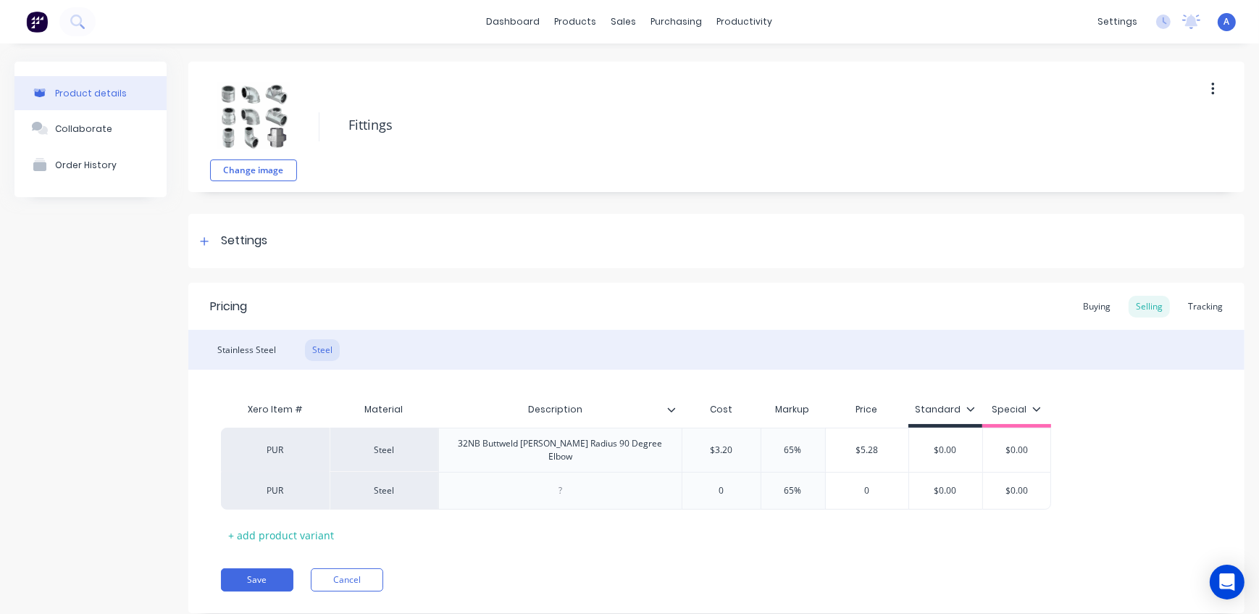
click at [249, 569] on button "Save" at bounding box center [257, 579] width 72 height 23
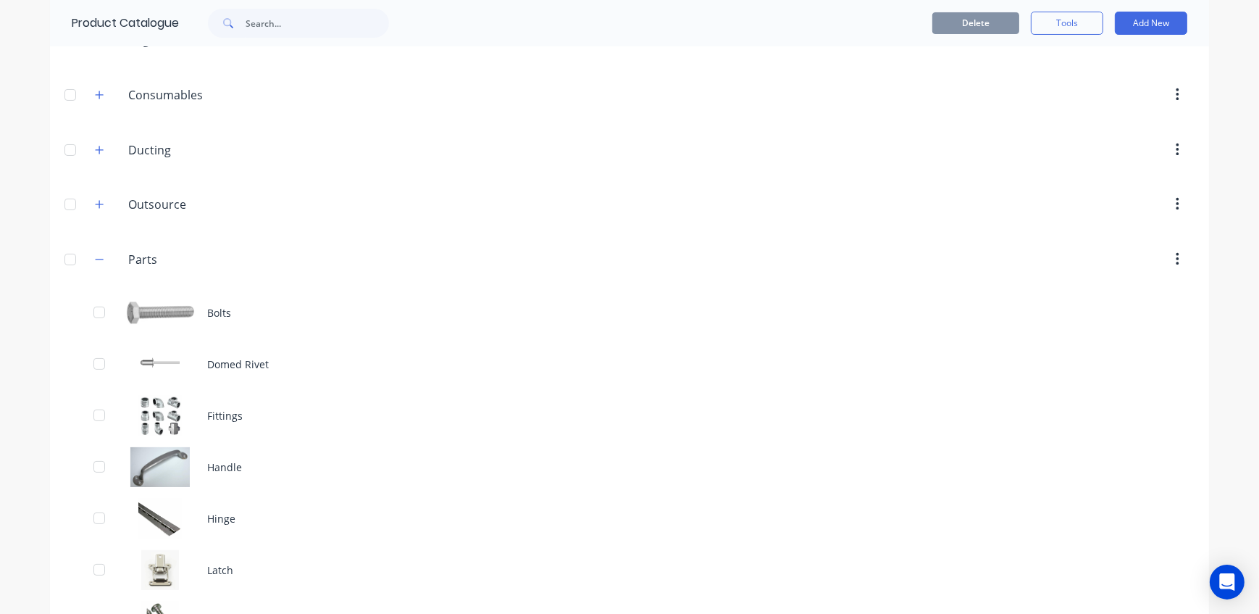
scroll to position [263, 0]
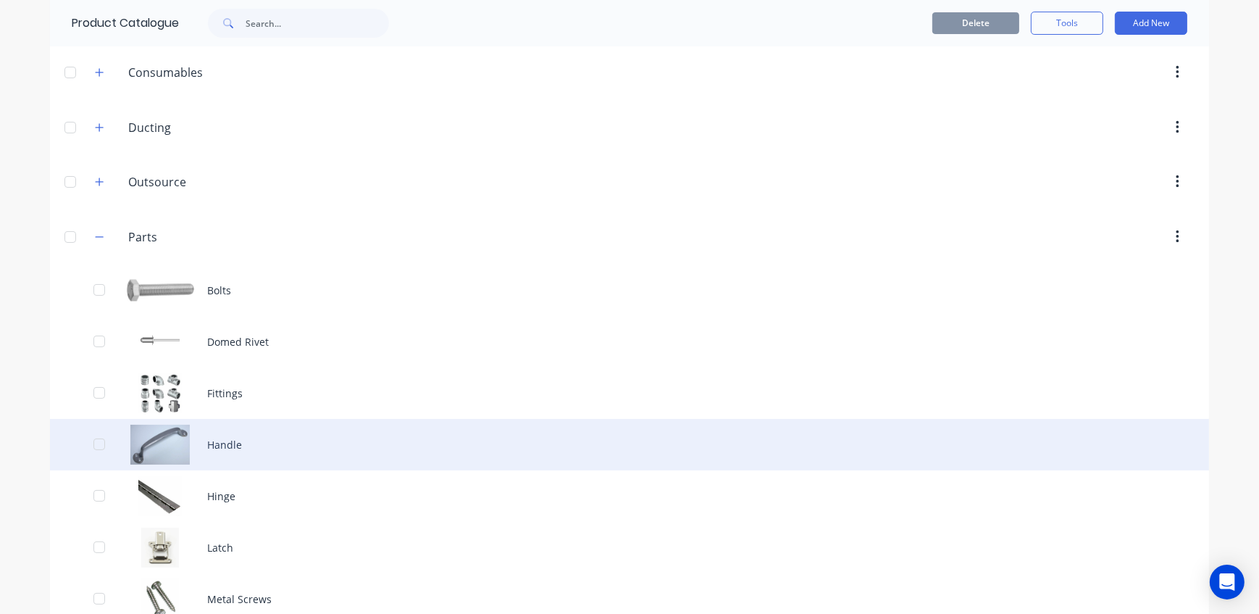
click at [256, 458] on div "Handle" at bounding box center [629, 444] width 1159 height 51
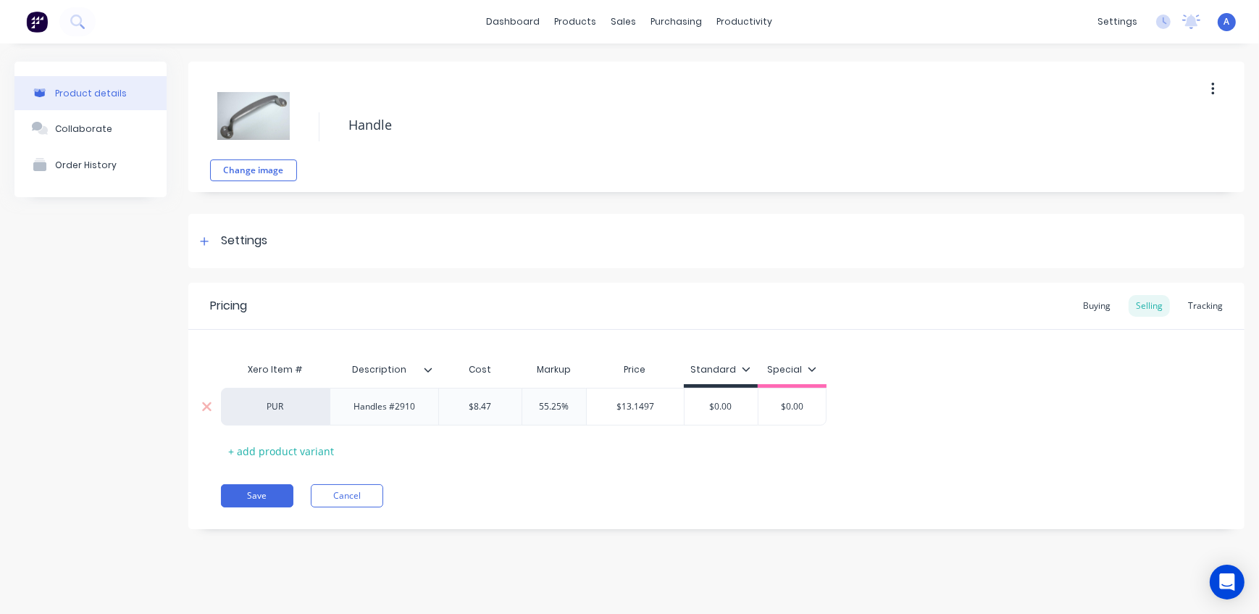
drag, startPoint x: 581, startPoint y: 409, endPoint x: 498, endPoint y: 405, distance: 83.4
click at [500, 405] on div "PUR Handles #2910 $8.47 55.25% 55.25% $13.1497 $0.00 $0.00" at bounding box center [524, 407] width 606 height 38
click at [260, 493] on button "Save" at bounding box center [257, 495] width 72 height 23
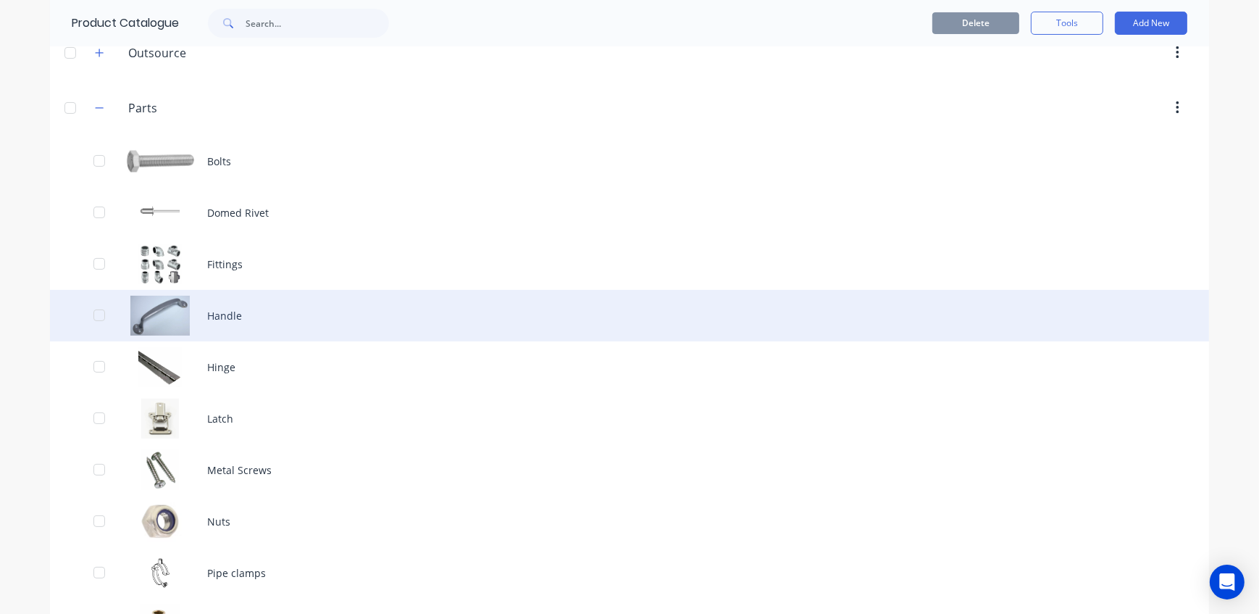
scroll to position [395, 0]
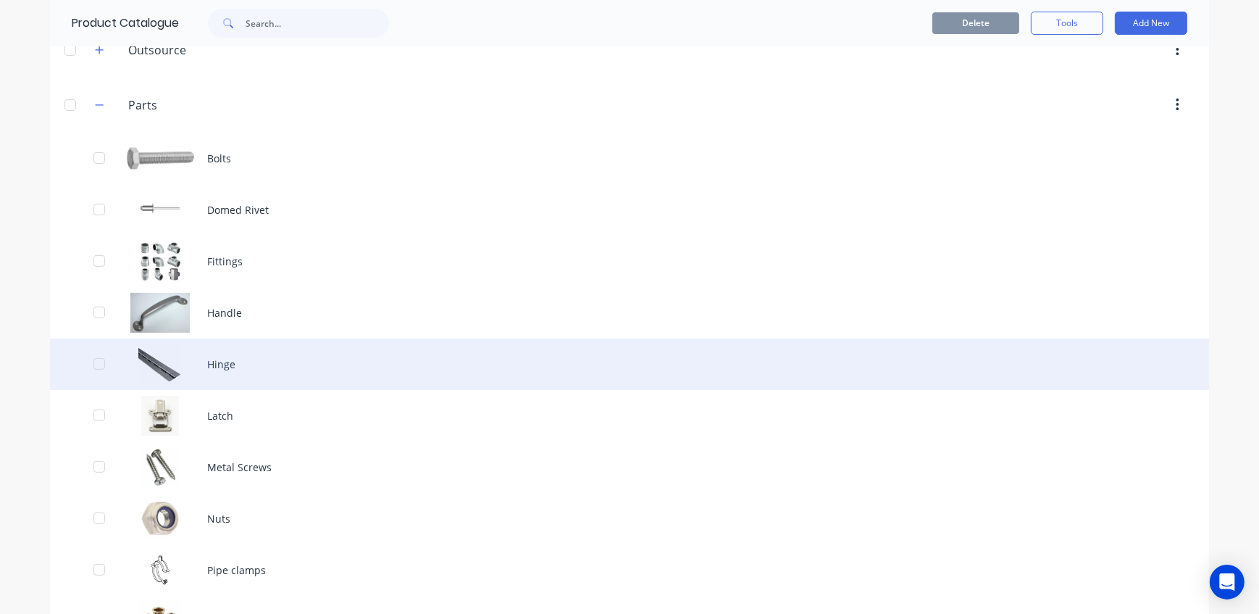
click at [249, 362] on div "Hinge" at bounding box center [629, 363] width 1159 height 51
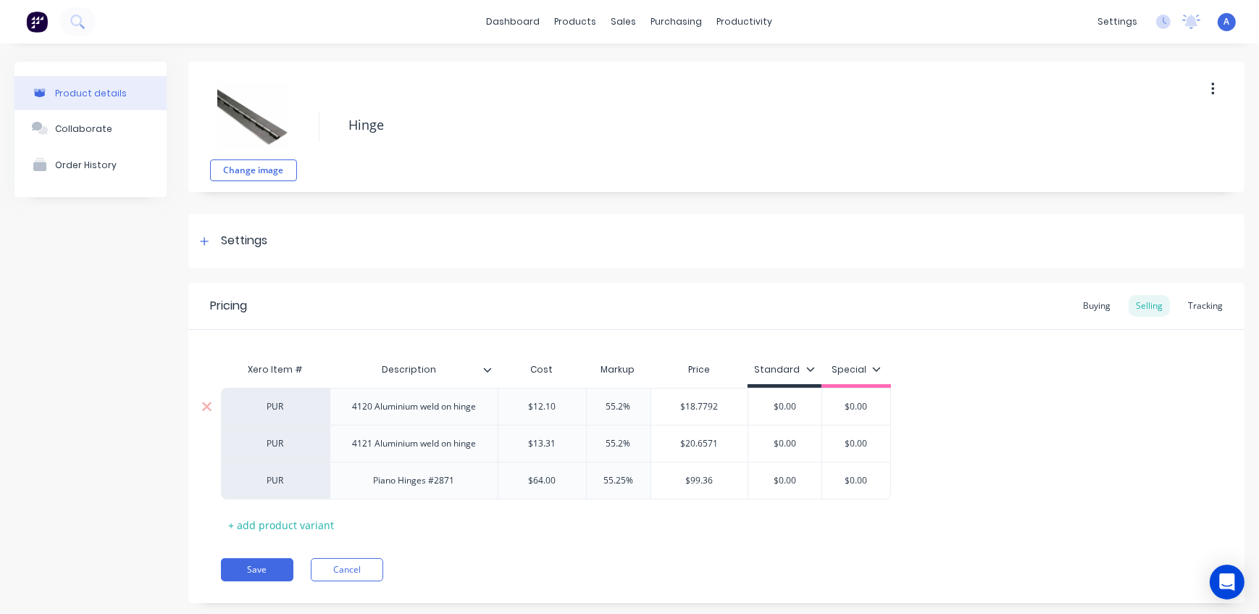
drag, startPoint x: 591, startPoint y: 406, endPoint x: 562, endPoint y: 405, distance: 29.7
click at [573, 406] on div "PUR 4120 Aluminium weld on hinge $12.10 55.2% 55.2% $18.7792 $0.00 $0.00" at bounding box center [556, 406] width 670 height 37
drag, startPoint x: 634, startPoint y: 442, endPoint x: 554, endPoint y: 439, distance: 80.5
click at [562, 438] on div "PUR 4121 Aluminium weld on hinge $13.31 55.2% 55.2% $20.6571 $0.00 $0.00" at bounding box center [556, 443] width 670 height 37
drag, startPoint x: 636, startPoint y: 478, endPoint x: 548, endPoint y: 472, distance: 88.6
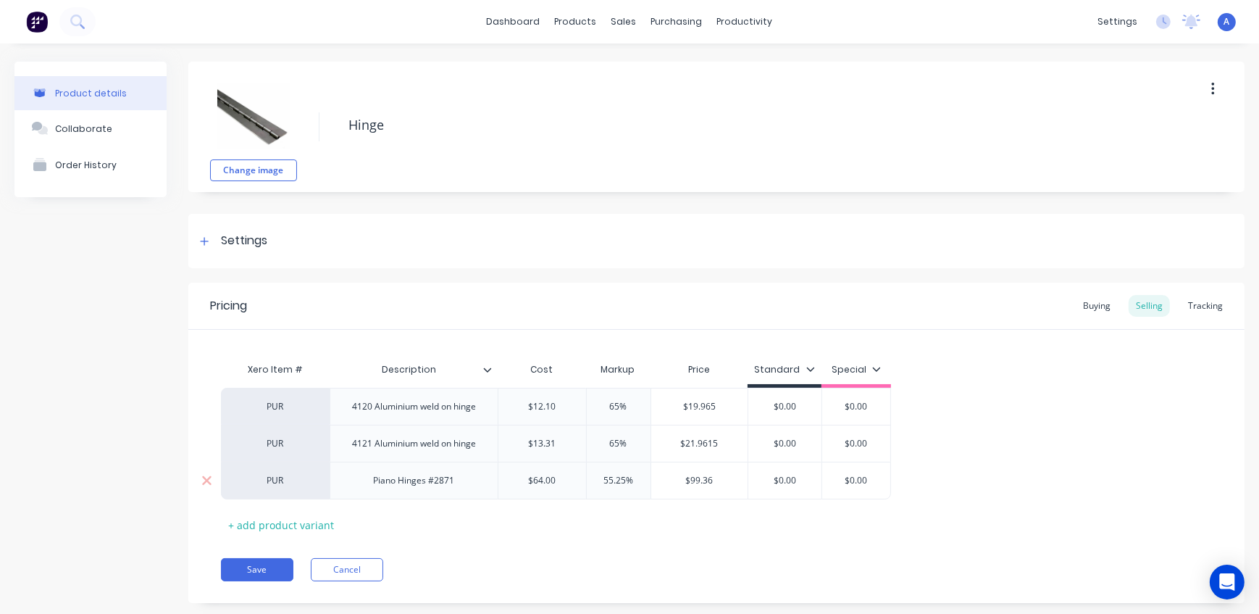
click at [548, 472] on div "PUR Piano Hinges #2871 $64.00 55.25% 55.25% $99.36 $0.00 $0.00" at bounding box center [556, 481] width 670 height 38
click at [251, 570] on button "Save" at bounding box center [257, 569] width 72 height 23
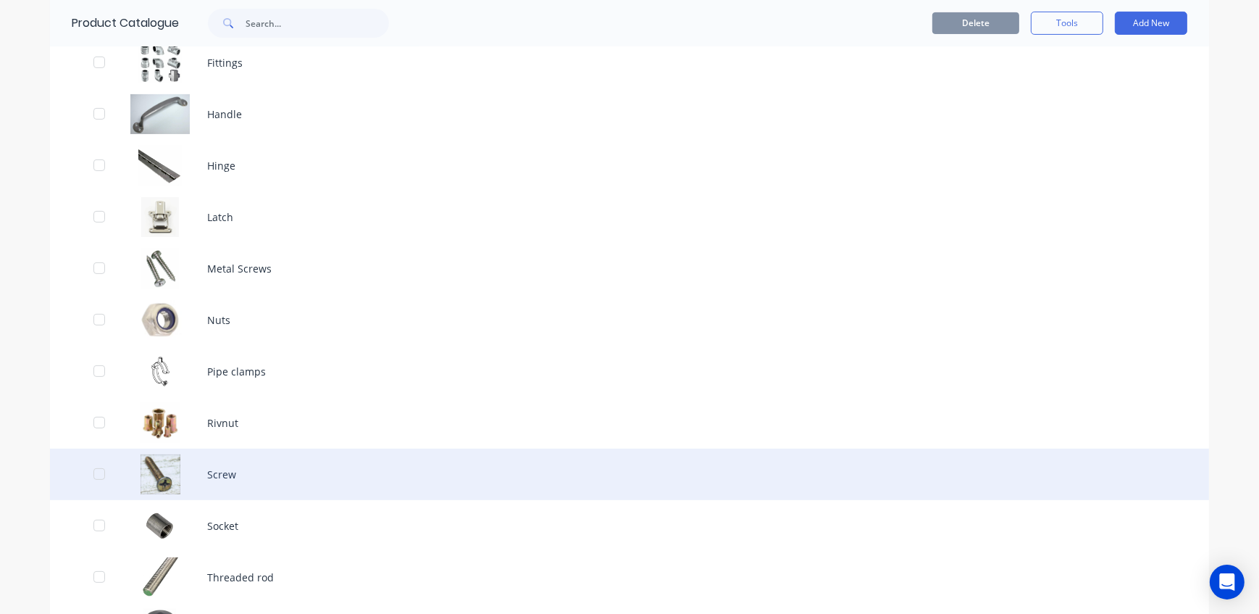
scroll to position [593, 0]
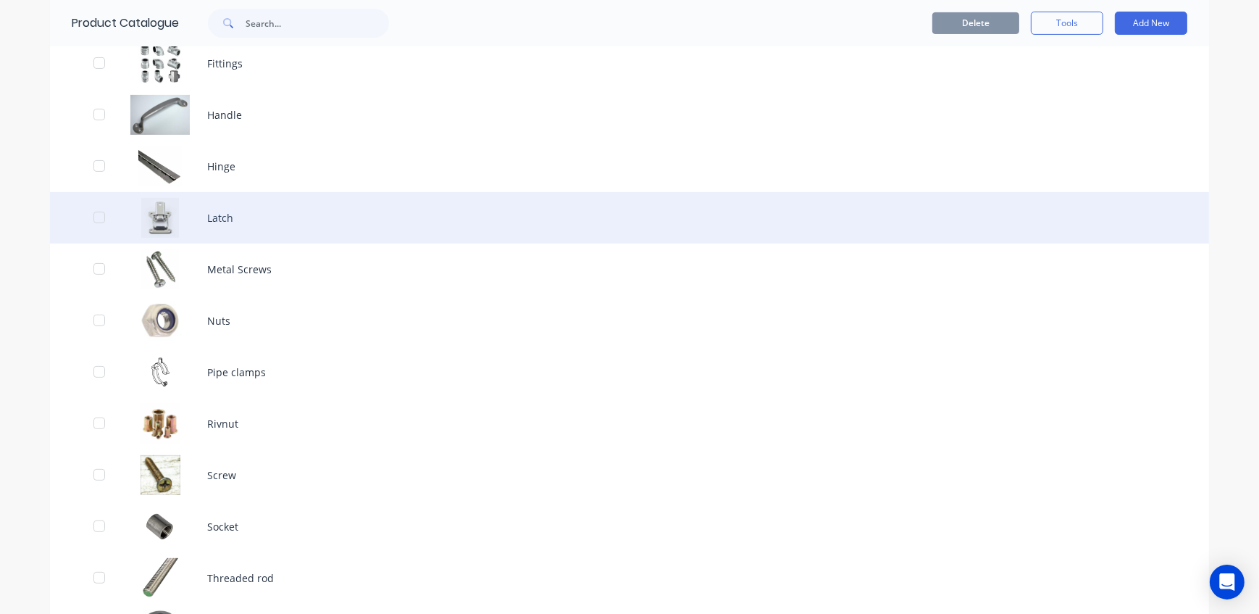
click at [257, 214] on div "Latch" at bounding box center [629, 217] width 1159 height 51
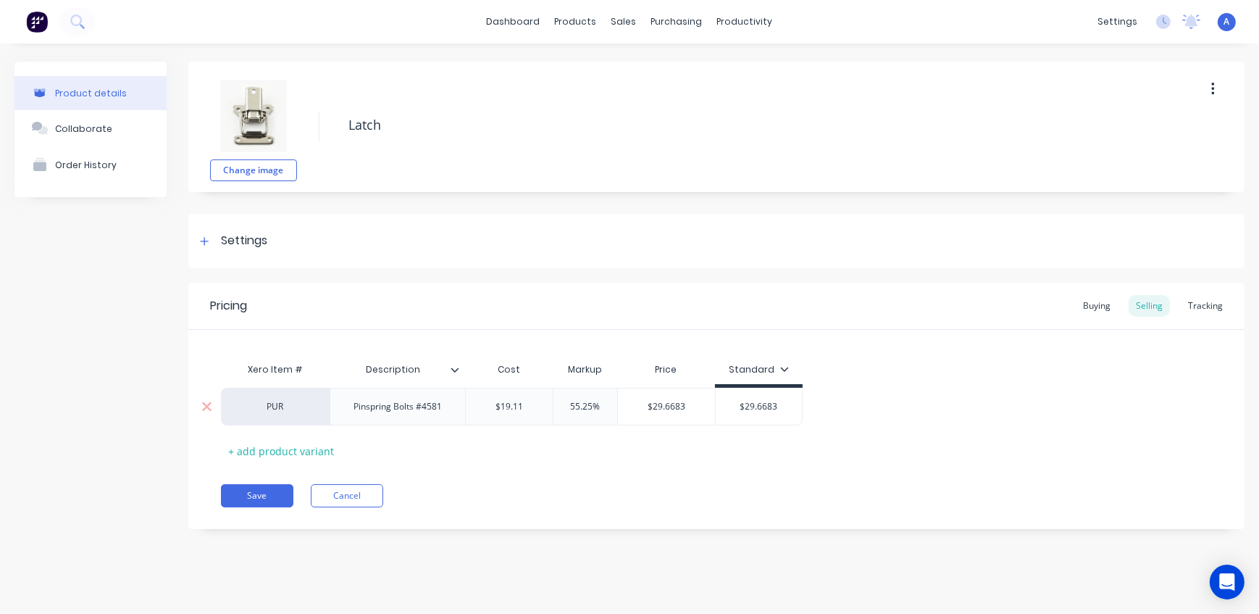
drag, startPoint x: 605, startPoint y: 404, endPoint x: 527, endPoint y: 404, distance: 78.3
click at [534, 404] on div "PUR Pinspring Bolts #4581 $19.11 55.25% 55.25% $29.6683 $29.6683" at bounding box center [512, 407] width 582 height 38
drag, startPoint x: 530, startPoint y: 464, endPoint x: 333, endPoint y: 456, distance: 197.2
click at [524, 460] on div "Pricing Buying Selling Tracking Xero Item # Description Cost Markup Price Stand…" at bounding box center [716, 406] width 1056 height 246
click at [256, 498] on button "Save" at bounding box center [257, 495] width 72 height 23
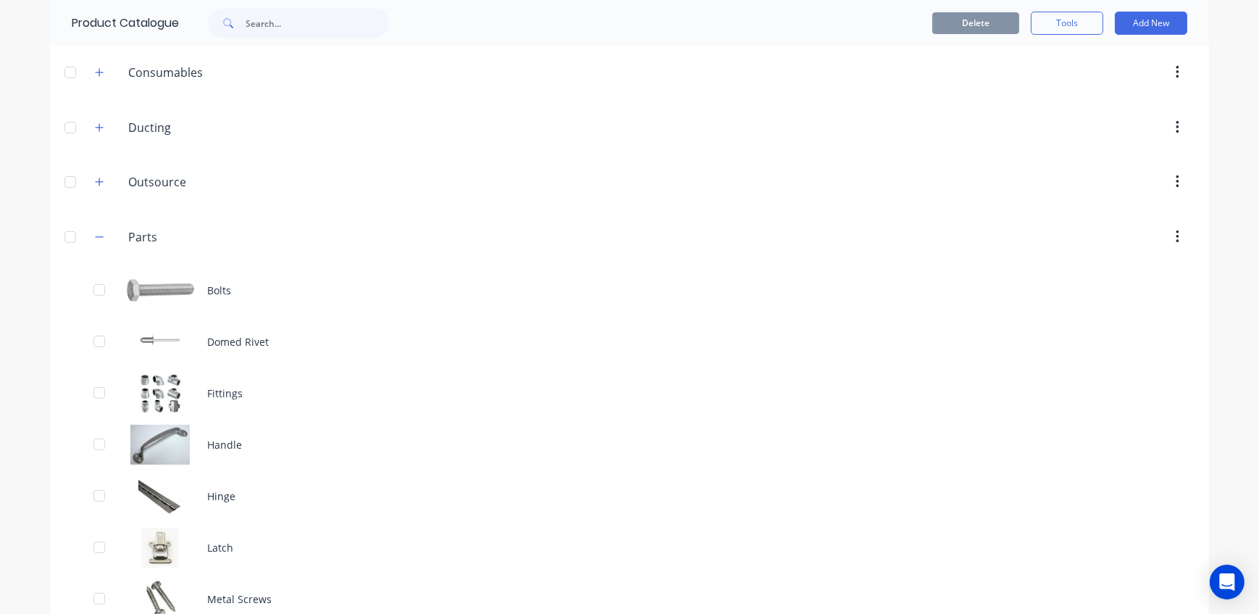
scroll to position [395, 0]
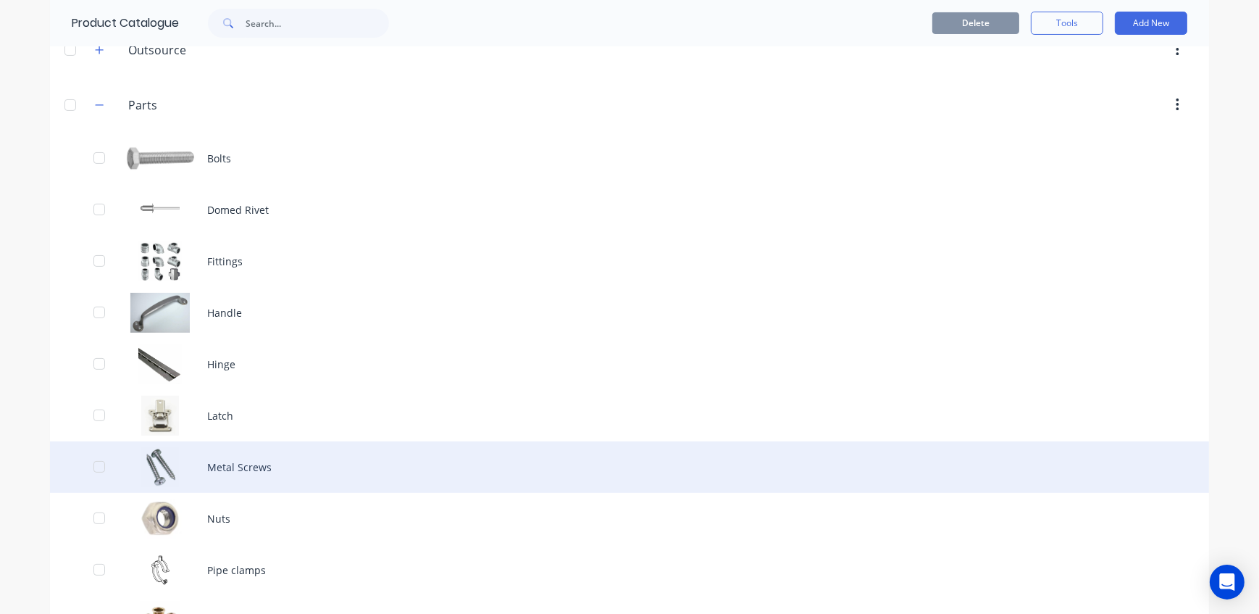
click at [275, 473] on div "Metal Screws" at bounding box center [629, 466] width 1159 height 51
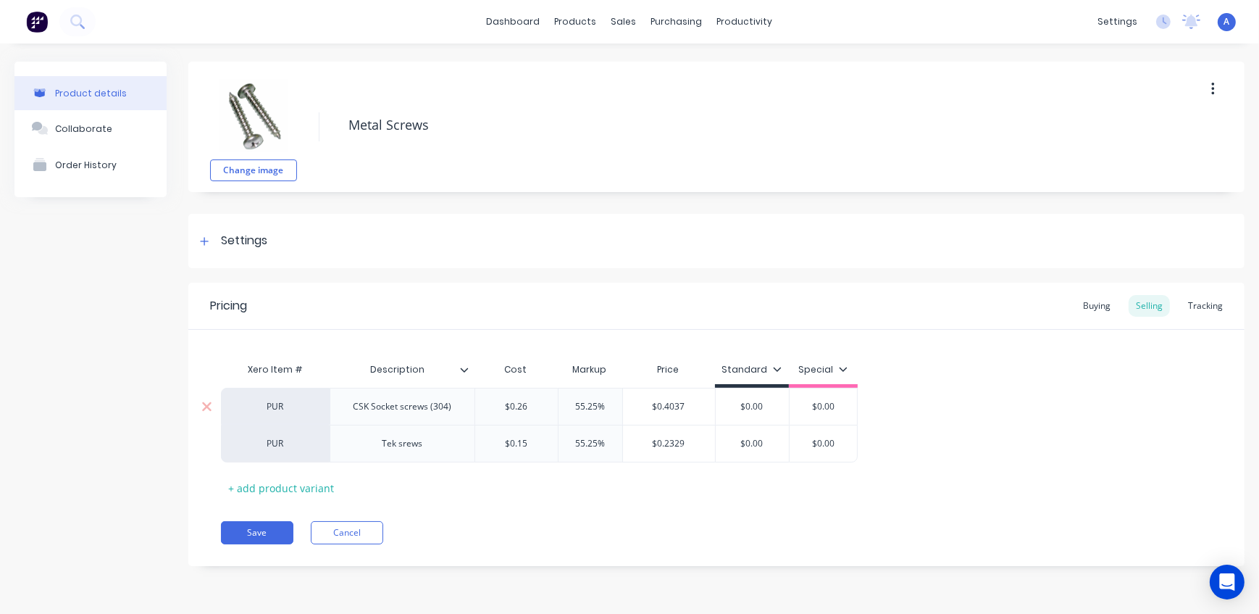
drag, startPoint x: 609, startPoint y: 406, endPoint x: 486, endPoint y: 397, distance: 122.8
click at [486, 397] on div "PUR CSK Socket screws (304) $0.26 55.25% 55.25% $0.4037 $0.00 $0.00" at bounding box center [539, 406] width 637 height 37
drag, startPoint x: 610, startPoint y: 441, endPoint x: 512, endPoint y: 445, distance: 98.6
click at [525, 439] on div "PUR Tek srews $0.15 55.25% 55.25% $0.2329 $0.00 $0.00" at bounding box center [539, 444] width 637 height 38
click at [555, 506] on div "Pricing Buying Selling Tracking Xero Item # Description Cost Markup Price Stand…" at bounding box center [716, 424] width 1056 height 283
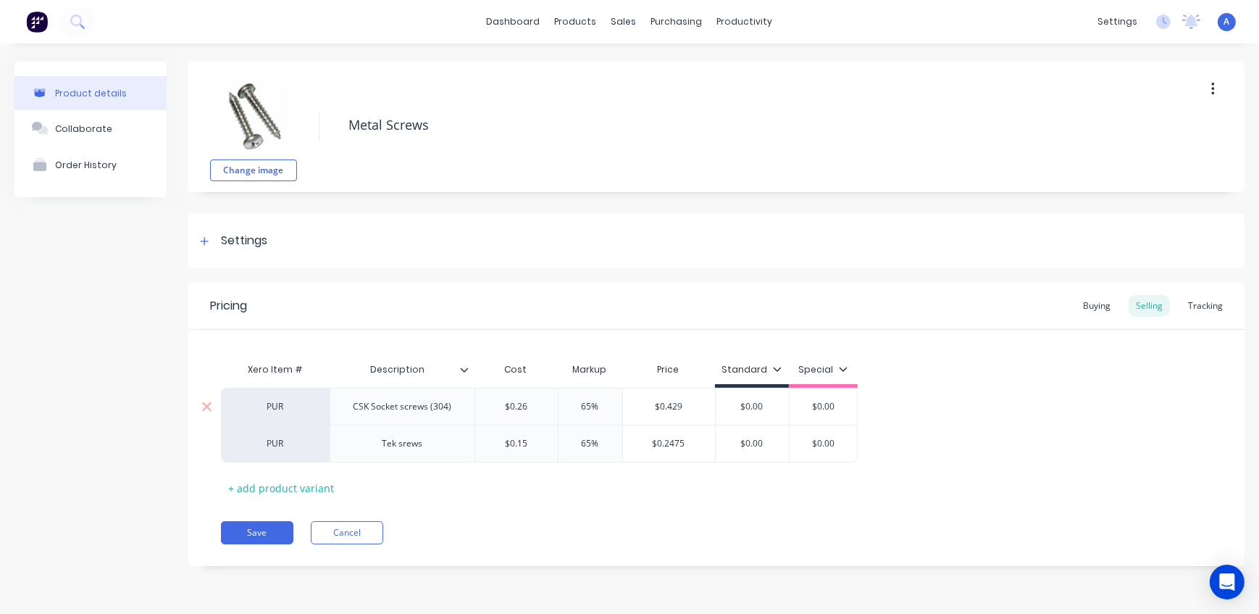
drag, startPoint x: 609, startPoint y: 406, endPoint x: 517, endPoint y: 407, distance: 91.3
click at [519, 407] on div "PUR CSK Socket screws (304) $0.26 65% 65% $0.429 $0.00 $0.00" at bounding box center [539, 406] width 637 height 37
drag, startPoint x: 609, startPoint y: 441, endPoint x: 545, endPoint y: 441, distance: 63.8
click at [546, 441] on div "PUR Tek srews $0.15 65% 65% $0.2475 $0.00 $0.00" at bounding box center [539, 444] width 637 height 38
click at [620, 512] on div "Pricing Buying Selling Tracking Xero Item # Description Cost Markup Price Stand…" at bounding box center [716, 424] width 1056 height 283
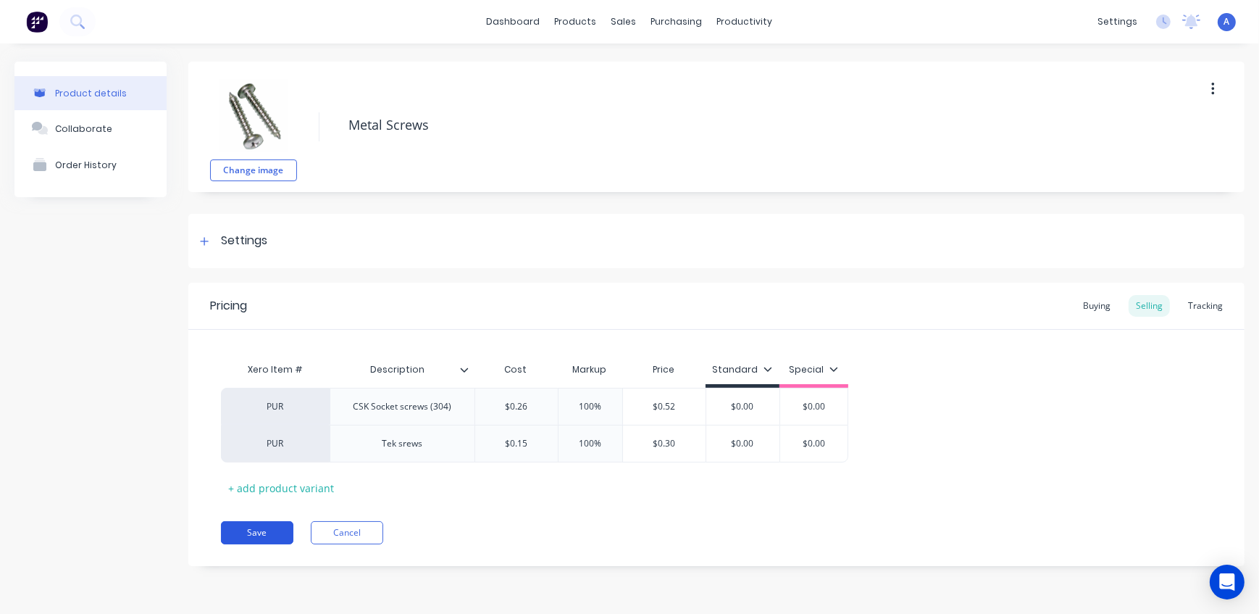
click at [277, 535] on button "Save" at bounding box center [257, 532] width 72 height 23
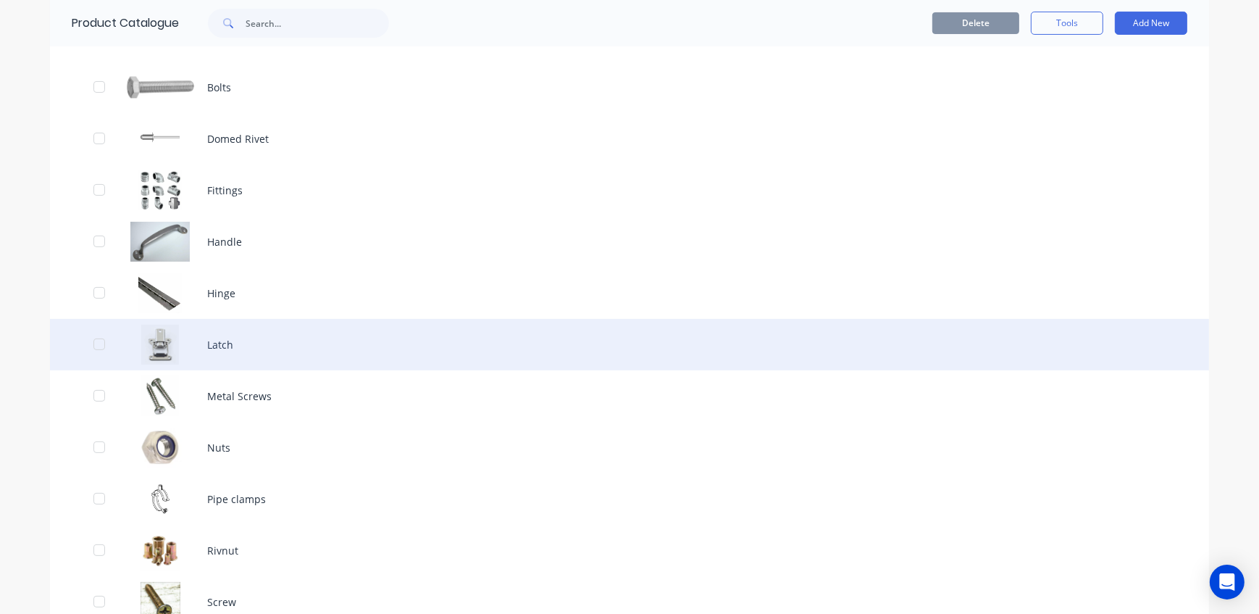
scroll to position [527, 0]
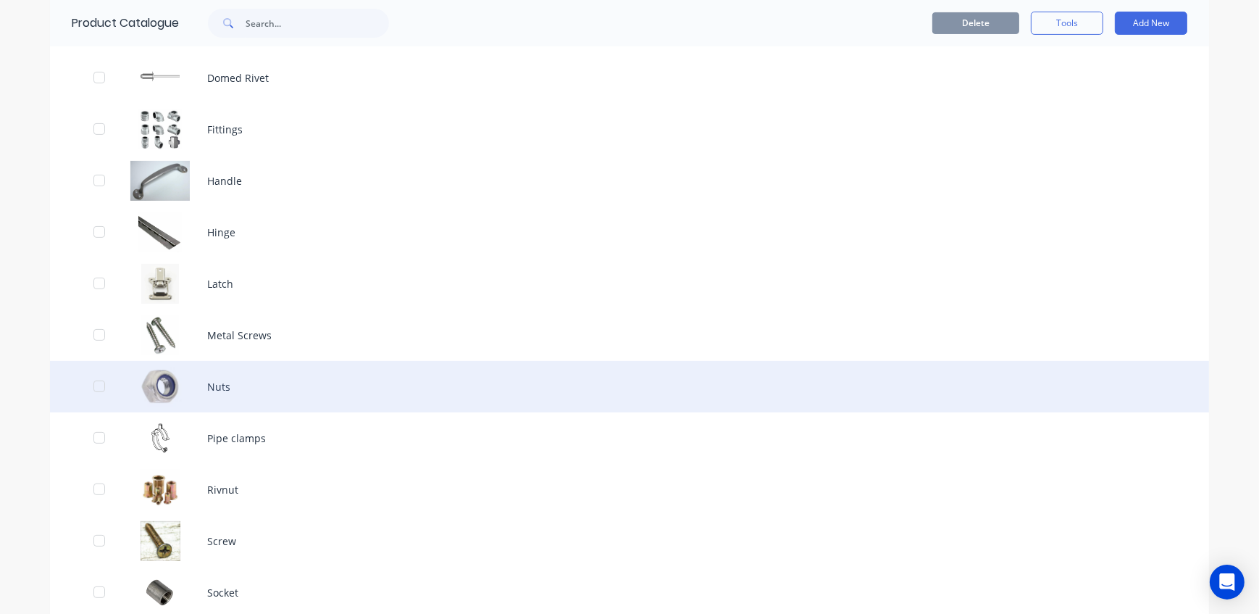
click at [243, 390] on div "Nuts" at bounding box center [629, 386] width 1159 height 51
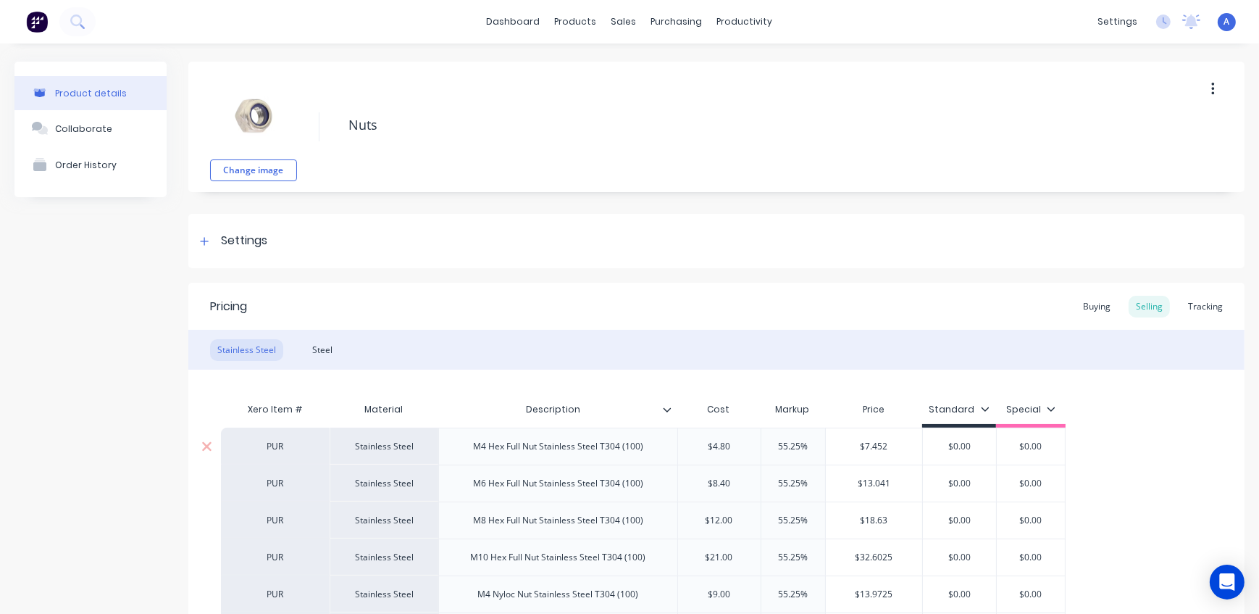
drag, startPoint x: 790, startPoint y: 442, endPoint x: 750, endPoint y: 441, distance: 39.9
click at [750, 441] on div "PUR Stainless Steel M4 Hex Full Nut Stainless Steel T304 (100) $4.80 55.25% 55.…" at bounding box center [643, 446] width 845 height 37
drag, startPoint x: 814, startPoint y: 479, endPoint x: 748, endPoint y: 479, distance: 65.9
click at [751, 479] on div "PUR Stainless Steel M6 Hex Full Nut Stainless Steel T304 (100) $8.40 55.25% 55.…" at bounding box center [643, 482] width 845 height 37
drag, startPoint x: 812, startPoint y: 522, endPoint x: 720, endPoint y: 522, distance: 91.3
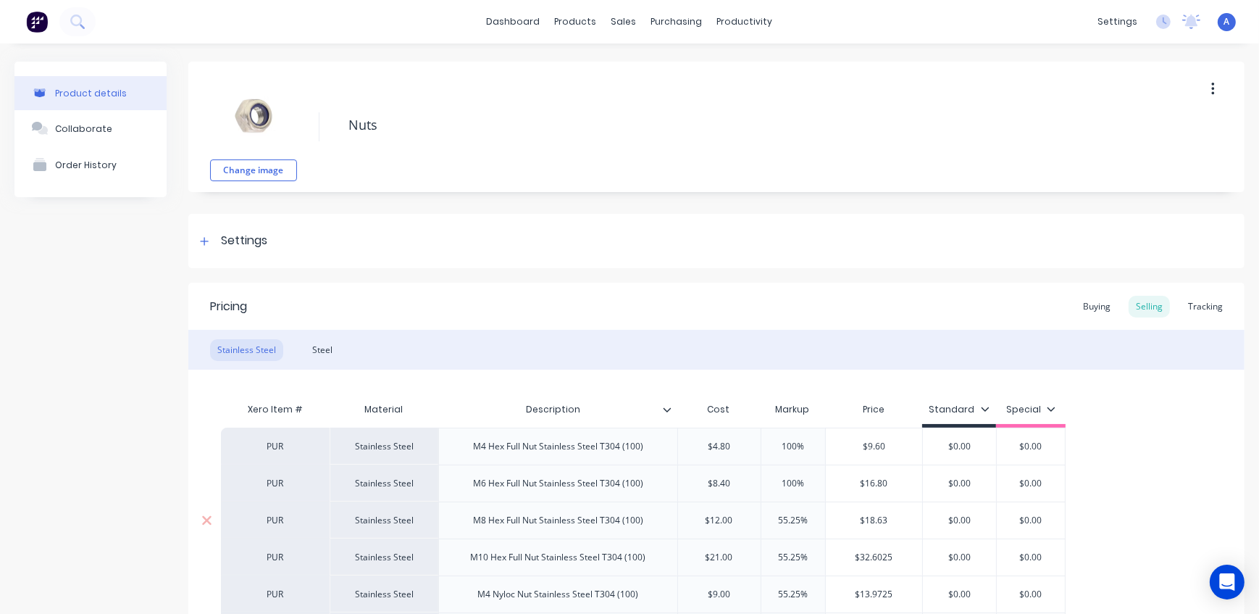
click at [723, 522] on div "PUR Stainless Steel M8 Hex Full Nut Stainless Steel T304 (100) $12.00 55.25% 55…" at bounding box center [643, 519] width 845 height 37
drag, startPoint x: 809, startPoint y: 556, endPoint x: 758, endPoint y: 556, distance: 51.5
click at [759, 556] on input "55.25%" at bounding box center [793, 557] width 72 height 13
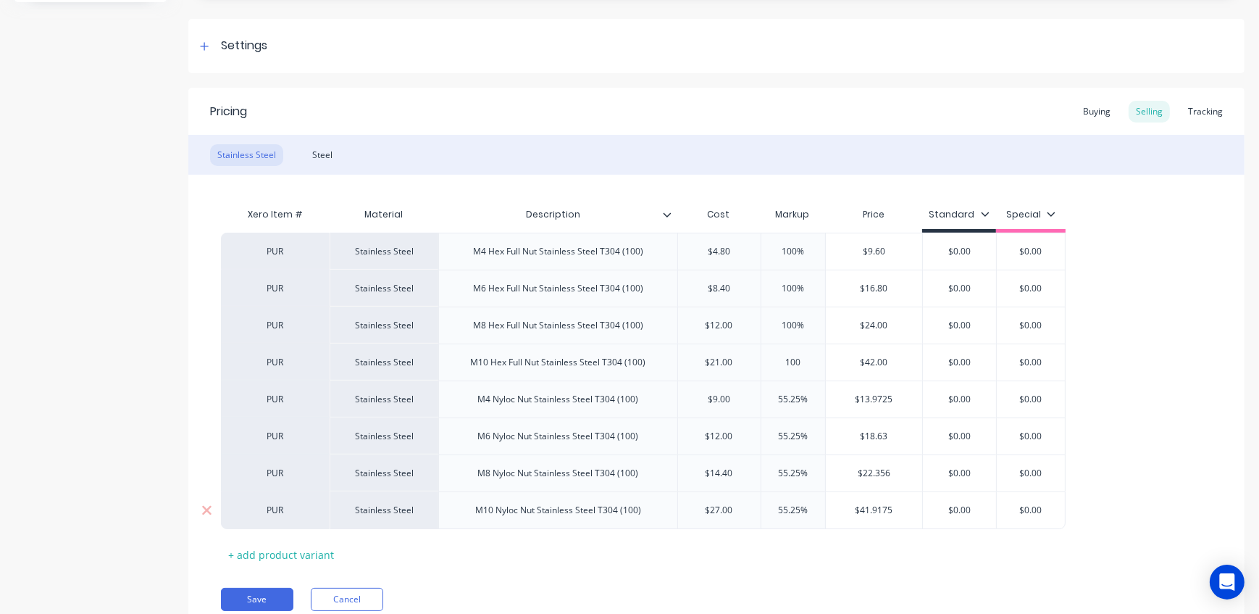
scroll to position [197, 0]
drag, startPoint x: 812, startPoint y: 396, endPoint x: 726, endPoint y: 399, distance: 85.5
click at [726, 399] on div "PUR Stainless Steel M4 Nyloc Nut Stainless Steel T304 (100) $9.00 55.25% 55.25%…" at bounding box center [643, 396] width 845 height 37
drag, startPoint x: 748, startPoint y: 428, endPoint x: 720, endPoint y: 430, distance: 27.6
click at [722, 429] on div "PUR Stainless Steel M6 Nyloc Nut Stainless Steel T304 (100) $12.00 55.25% 55.25…" at bounding box center [643, 433] width 845 height 37
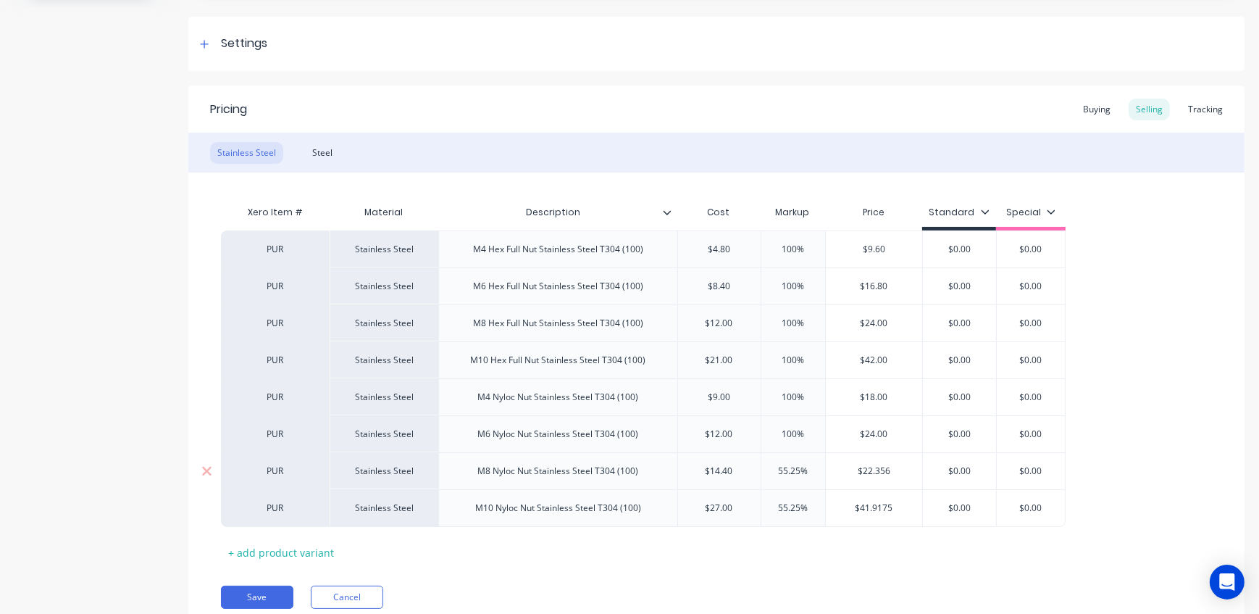
drag, startPoint x: 814, startPoint y: 471, endPoint x: 701, endPoint y: 470, distance: 113.0
click at [701, 470] on div "PUR Stainless Steel M8 Nyloc Nut Stainless Steel T304 (100) $14.40 55.25% 55.25…" at bounding box center [643, 470] width 845 height 37
drag, startPoint x: 806, startPoint y: 505, endPoint x: 712, endPoint y: 508, distance: 93.5
click at [713, 507] on div "PUR Stainless Steel M10 Nyloc Nut Stainless Steel T304 (100) $27.00 55.25% 55.2…" at bounding box center [643, 508] width 845 height 38
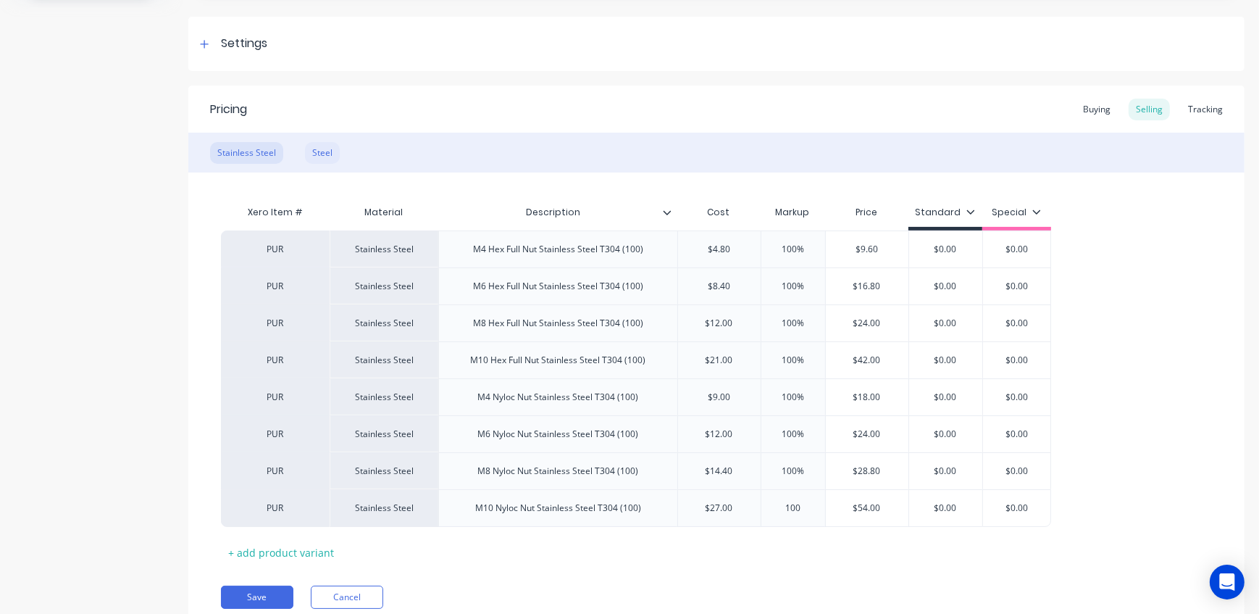
click at [328, 148] on div "Steel" at bounding box center [322, 153] width 35 height 22
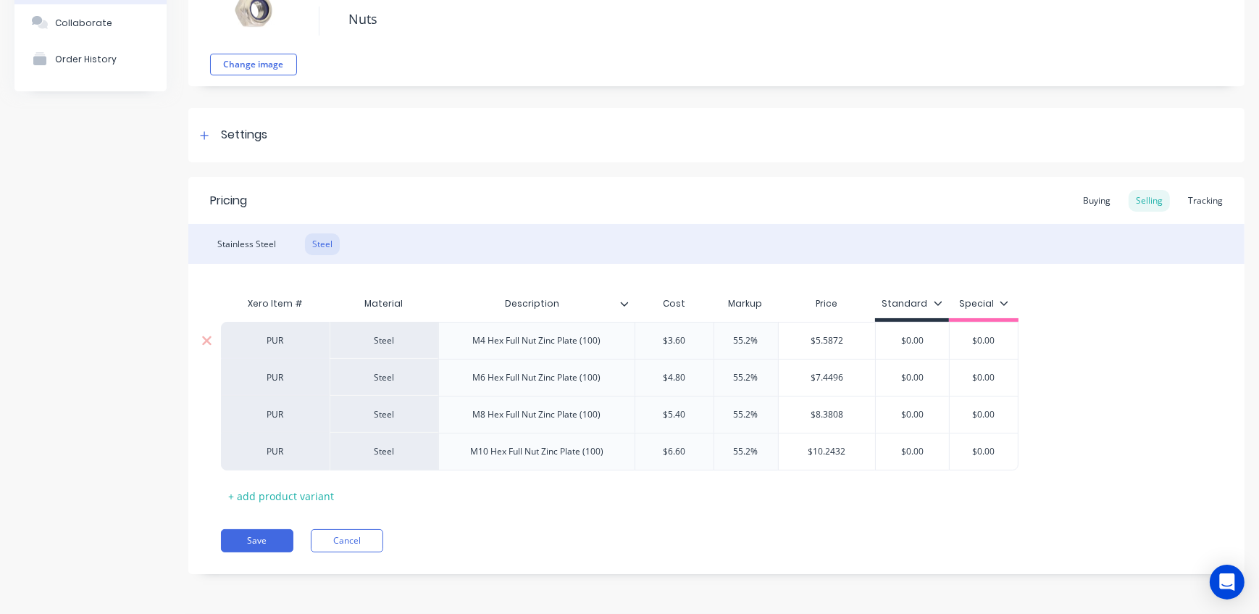
scroll to position [112, 0]
drag, startPoint x: 768, startPoint y: 336, endPoint x: 654, endPoint y: 338, distance: 113.8
click at [654, 338] on div "PUR Steel M4 Hex Full Nut Zinc Plate (100) $3.60 55.2% 55.2% $5.5872 $0.00 $0.00" at bounding box center [620, 340] width 798 height 37
drag, startPoint x: 764, startPoint y: 371, endPoint x: 700, endPoint y: 368, distance: 64.6
click at [700, 368] on div "PUR Steel M6 Hex Full Nut Zinc Plate (100) $4.80 55.2% 55.2% $7.4496 $0.00 $0.00" at bounding box center [620, 377] width 798 height 37
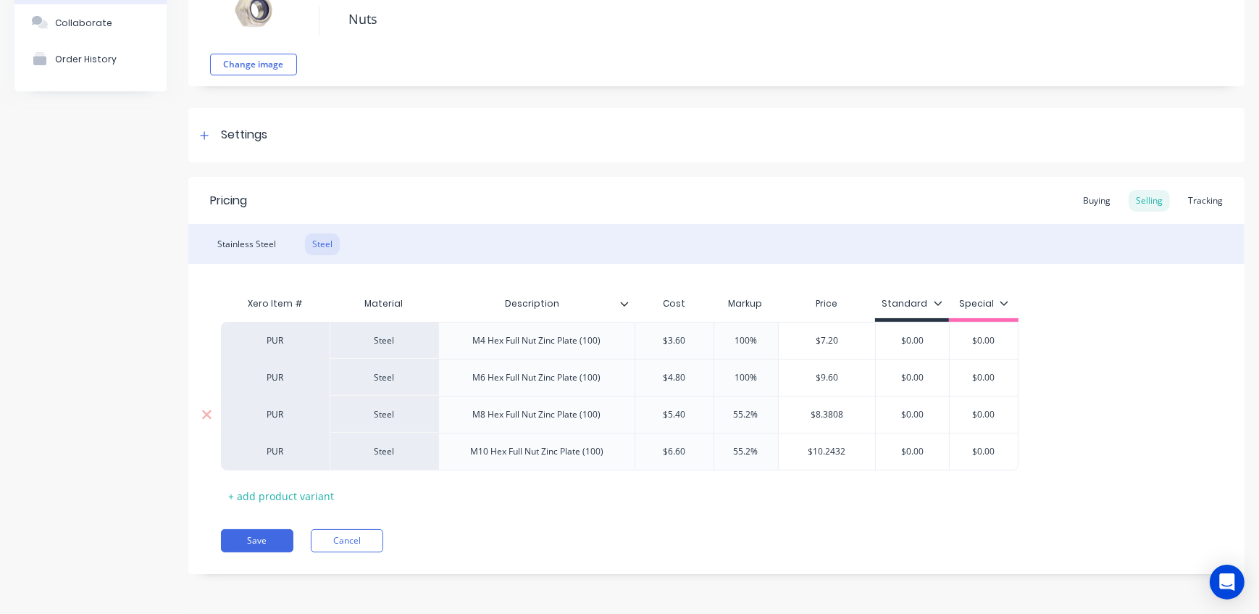
drag, startPoint x: 767, startPoint y: 406, endPoint x: 693, endPoint y: 406, distance: 73.9
click at [693, 406] on div "PUR Steel M8 Hex Full Nut Zinc Plate (100) $5.40 55.2% 55.2% $8.3808 $0.00 $0.00" at bounding box center [620, 414] width 798 height 37
drag, startPoint x: 767, startPoint y: 448, endPoint x: 691, endPoint y: 448, distance: 75.4
click at [691, 448] on div "PUR Steel M10 Hex Full Nut Zinc Plate (100) $6.60 55.2% 55.2% $10.2432 $0.00 $0…" at bounding box center [620, 452] width 798 height 38
drag, startPoint x: 717, startPoint y: 529, endPoint x: 683, endPoint y: 502, distance: 43.9
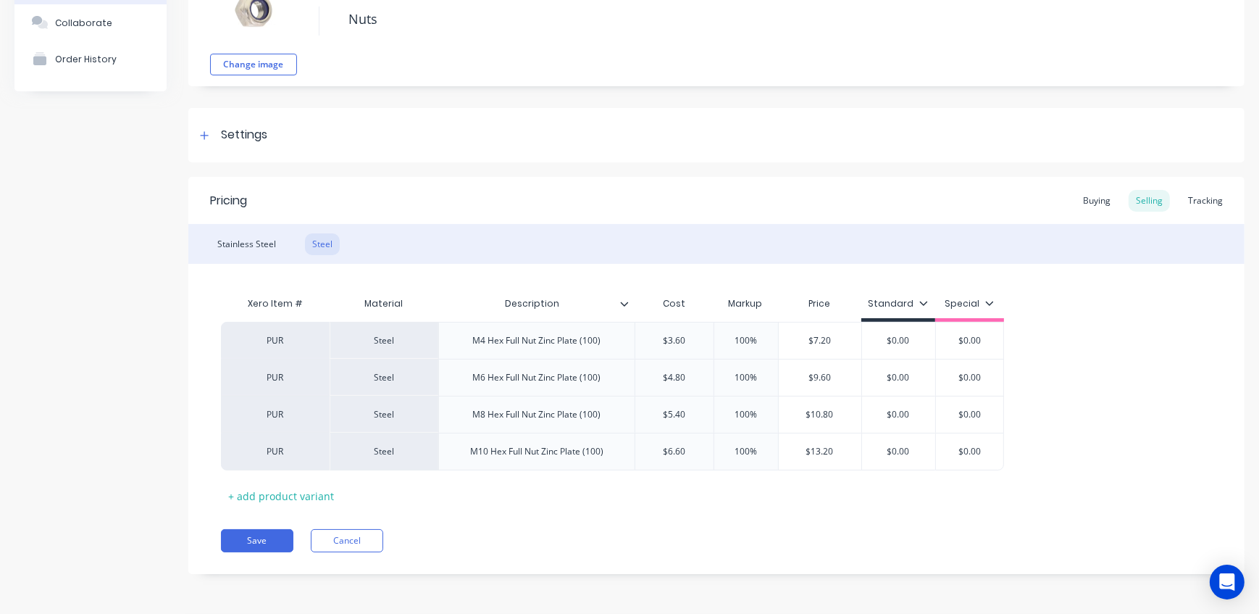
click at [710, 513] on div "Pricing Buying Selling Tracking Stainless Steel Steel Xero Item # Material Desc…" at bounding box center [716, 375] width 1056 height 397
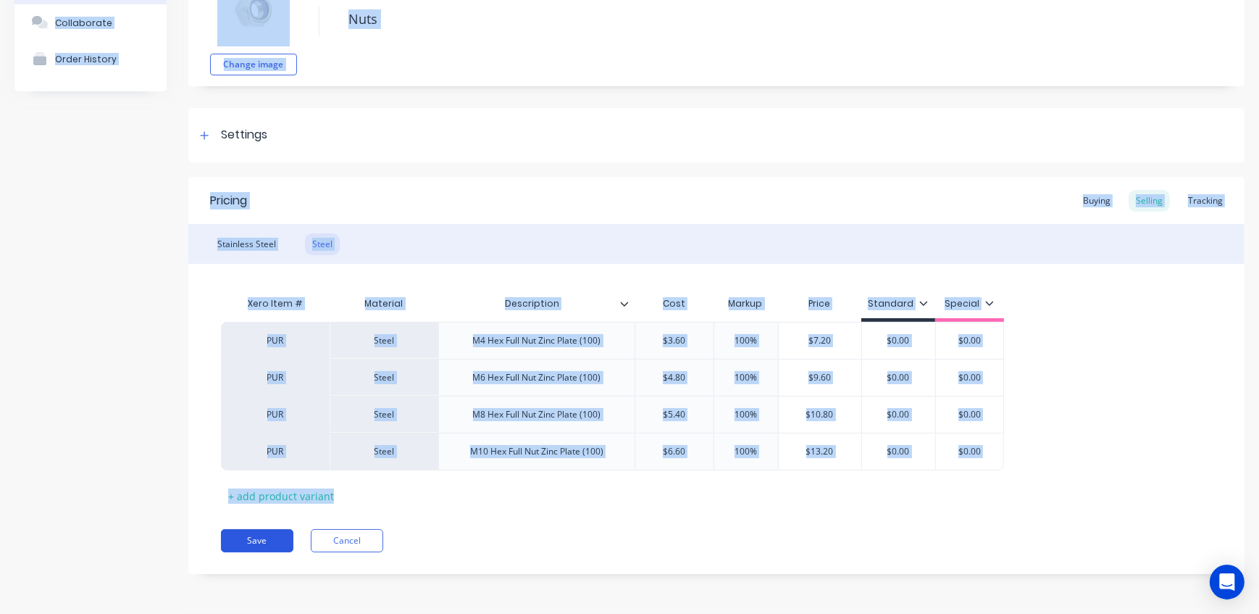
click at [280, 543] on button "Save" at bounding box center [257, 540] width 72 height 23
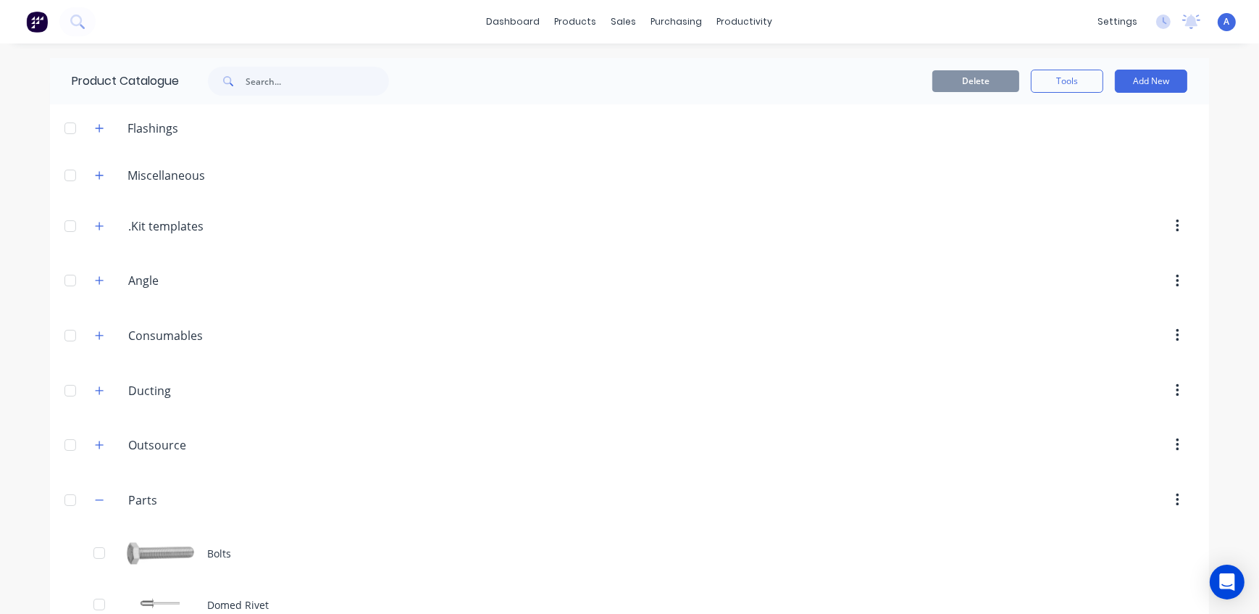
click at [414, 358] on header "Consumables Consumables" at bounding box center [629, 335] width 1159 height 55
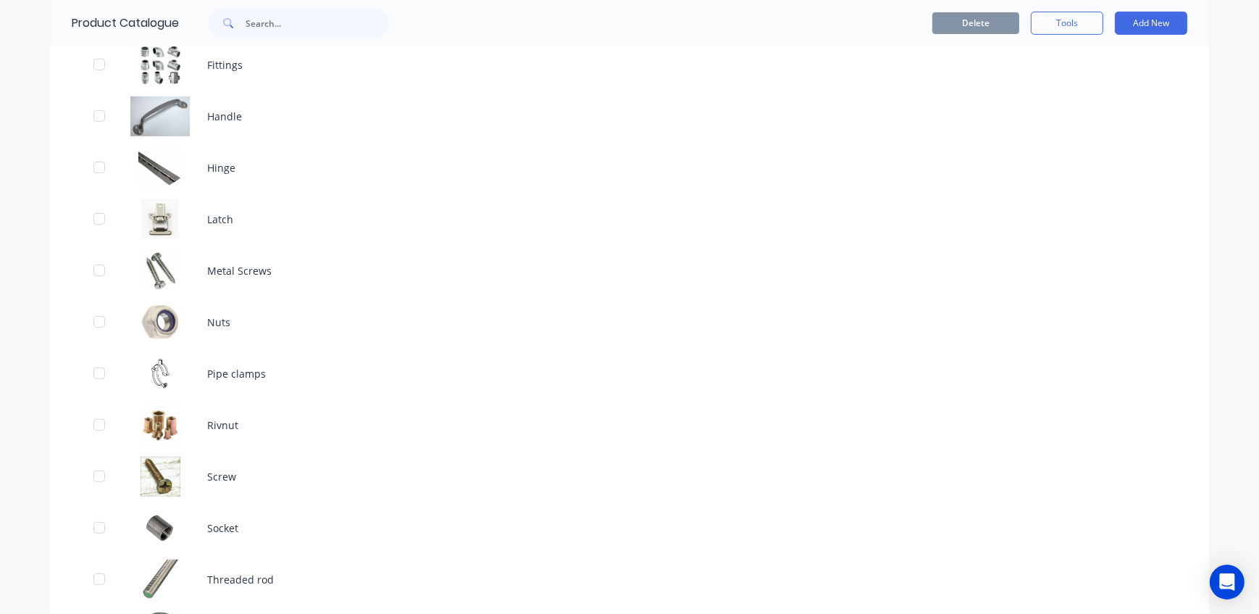
scroll to position [593, 0]
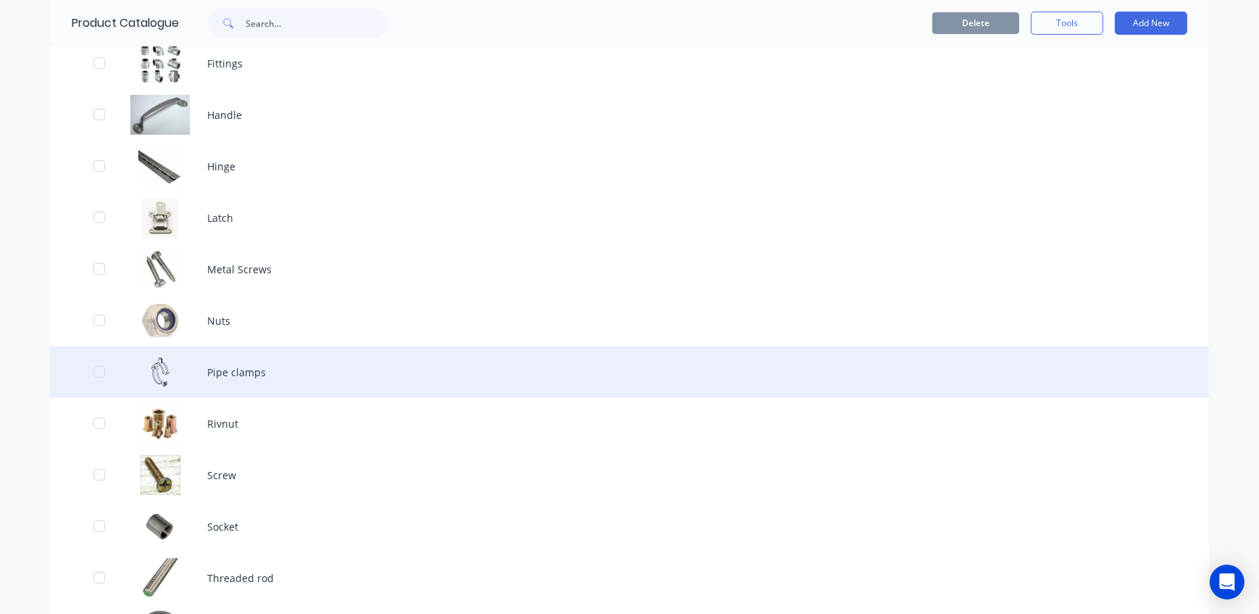
click at [264, 375] on div "Pipe clamps" at bounding box center [629, 371] width 1159 height 51
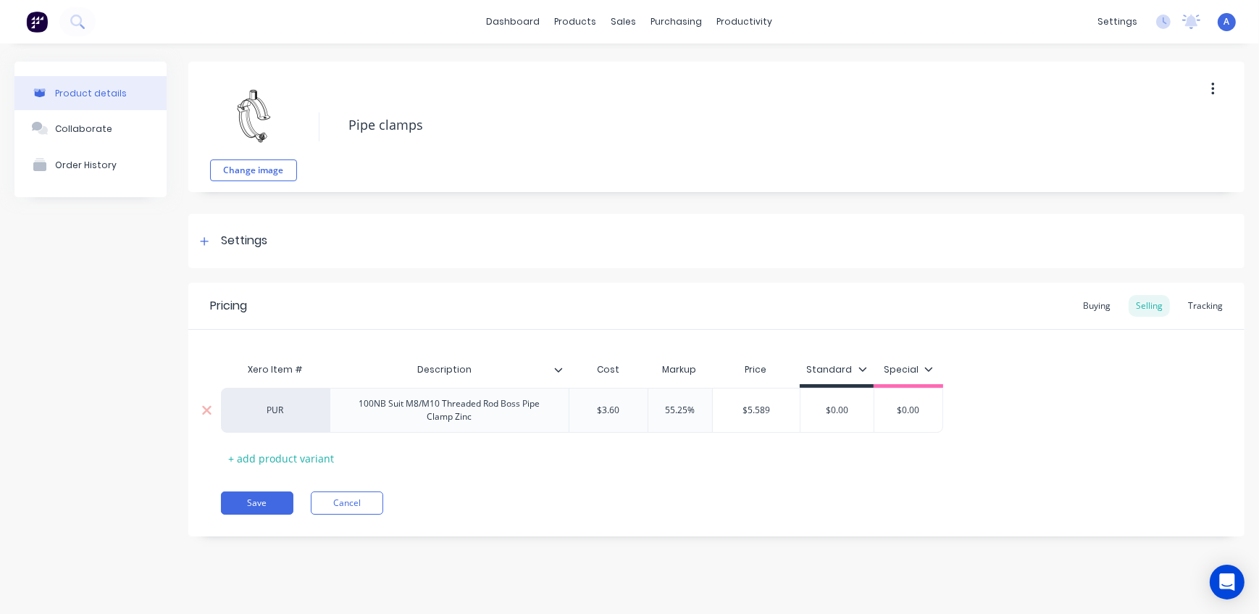
drag, startPoint x: 701, startPoint y: 411, endPoint x: 586, endPoint y: 410, distance: 114.5
click at [604, 406] on div "PUR 100NB Suit M8/M10 Threaded Rod Boss Pipe Clamp Zinc $3.60 55.25% 55.25% $5.…" at bounding box center [582, 410] width 722 height 45
click at [278, 496] on button "Save" at bounding box center [257, 502] width 72 height 23
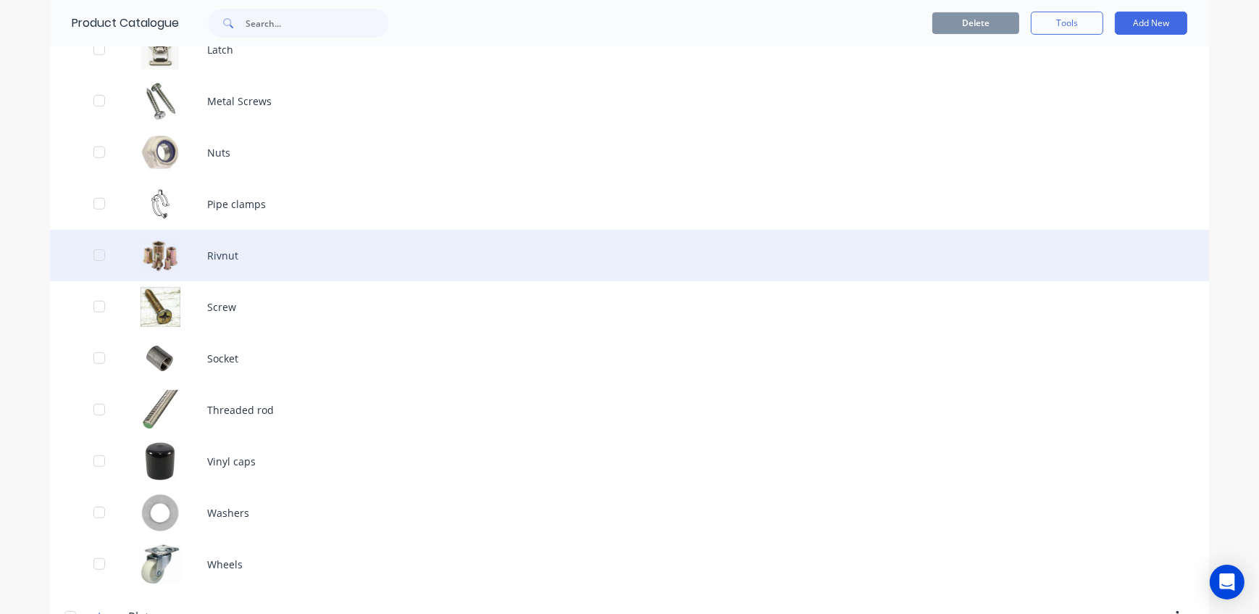
scroll to position [759, 0]
click at [259, 257] on div "Rivnut" at bounding box center [629, 256] width 1159 height 51
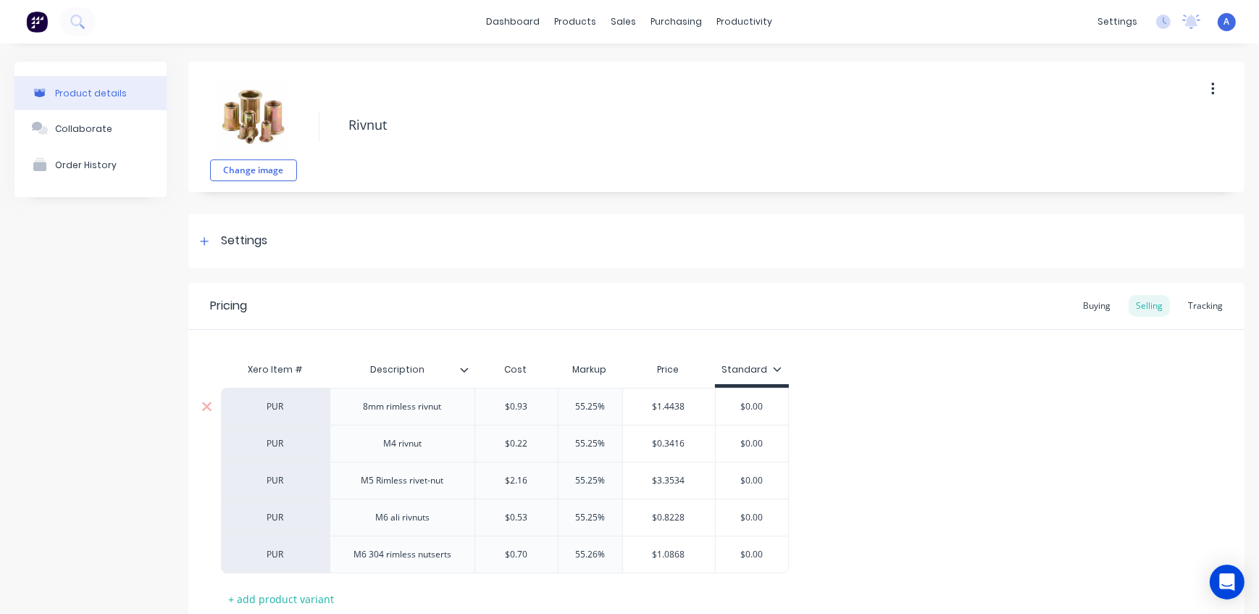
drag, startPoint x: 615, startPoint y: 408, endPoint x: 529, endPoint y: 409, distance: 86.2
click at [529, 409] on div "PUR 8mm rimless rivnut $0.93 55.25% 55.25% $1.4438 $0.00" at bounding box center [505, 406] width 568 height 37
drag, startPoint x: 609, startPoint y: 446, endPoint x: 547, endPoint y: 443, distance: 61.6
click at [547, 443] on div "PUR M4 rivnut $0.22 55.25% 55.25% $0.3416 $0.00" at bounding box center [505, 443] width 568 height 37
drag, startPoint x: 609, startPoint y: 475, endPoint x: 543, endPoint y: 483, distance: 66.3
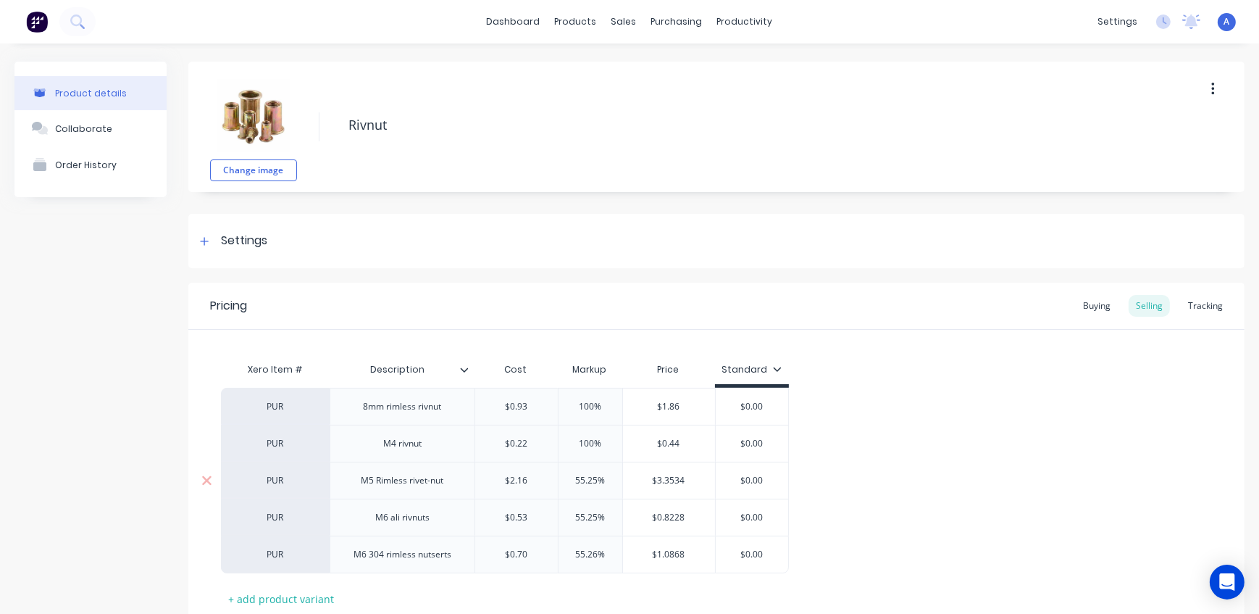
click at [547, 481] on div "PUR M5 Rimless rivet-nut $2.16 55.25% 55.25% $3.3534 $0.00" at bounding box center [505, 480] width 568 height 37
drag, startPoint x: 599, startPoint y: 514, endPoint x: 537, endPoint y: 514, distance: 62.3
click at [537, 514] on div "PUR M6 ali rivnuts $0.53 55.25% 55.25% $0.8228 $0.00" at bounding box center [505, 517] width 568 height 37
drag, startPoint x: 609, startPoint y: 551, endPoint x: 525, endPoint y: 554, distance: 84.1
click at [525, 554] on div "PUR M6 304 rimless nutserts $0.70 55.26% 55.26% $1.0868 $0.00" at bounding box center [505, 554] width 568 height 38
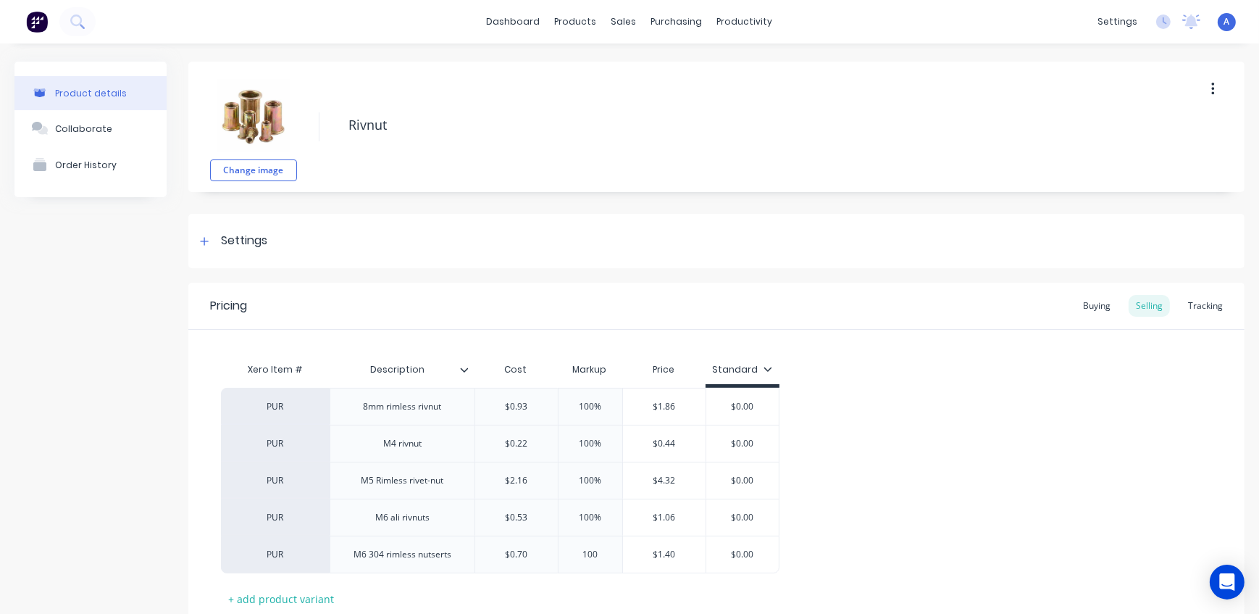
click at [998, 525] on div "PUR 8mm rimless rivnut $0.93 100% 100 $1.86 $0.00 PUR M4 rivnut $0.22 100% 100 …" at bounding box center [716, 480] width 991 height 185
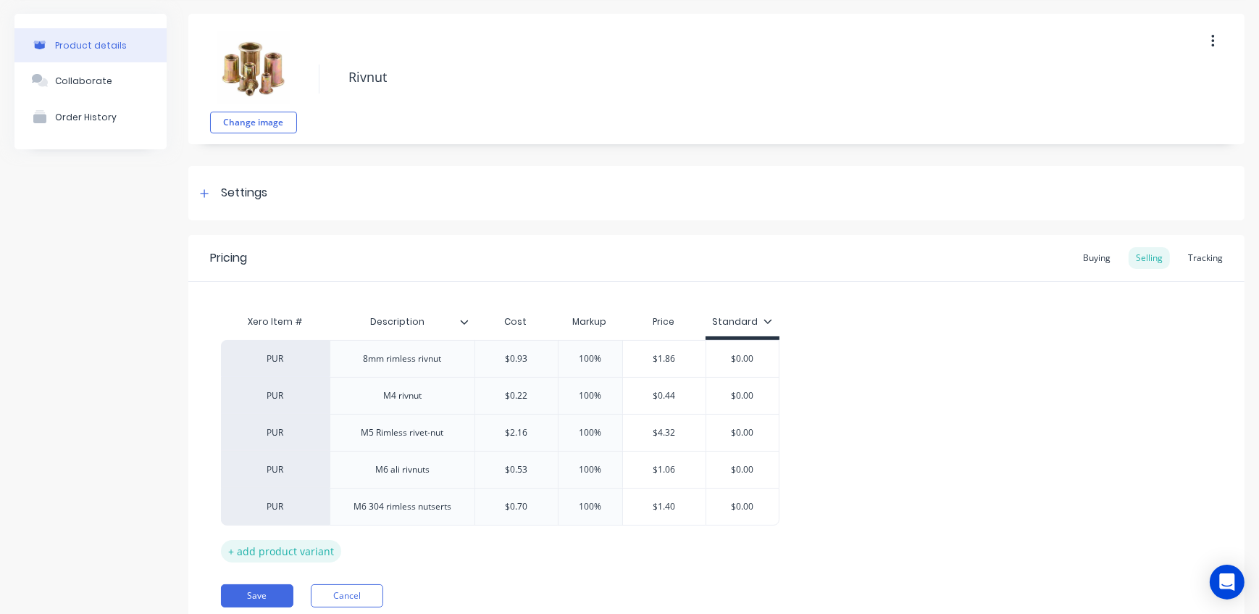
scroll to position [101, 0]
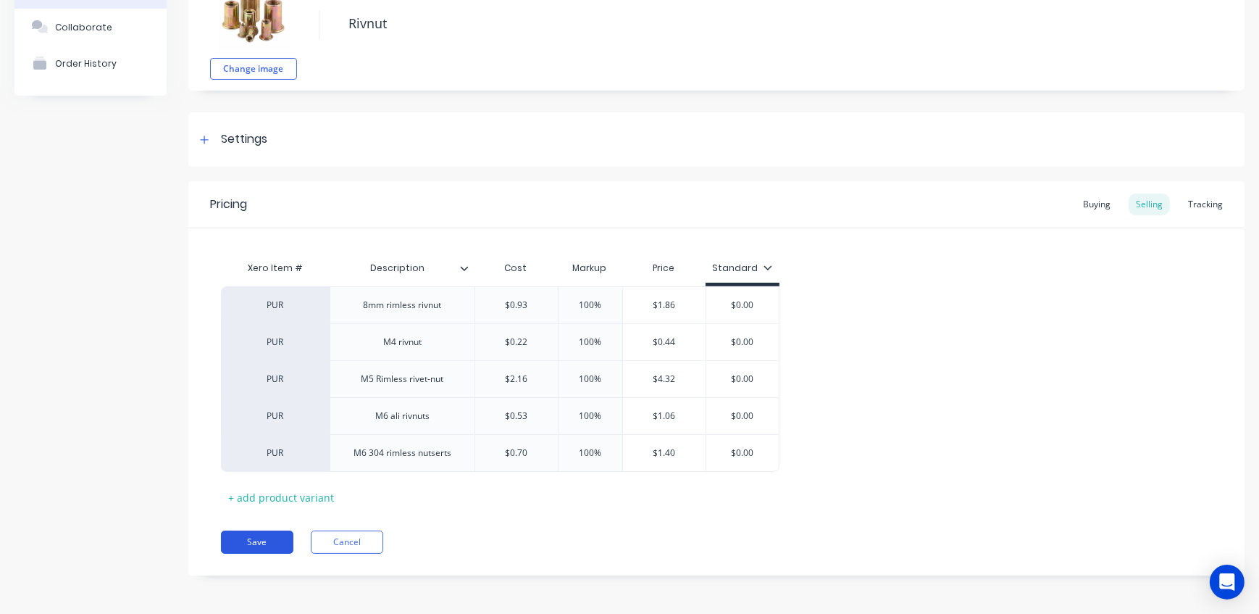
click at [266, 540] on button "Save" at bounding box center [257, 541] width 72 height 23
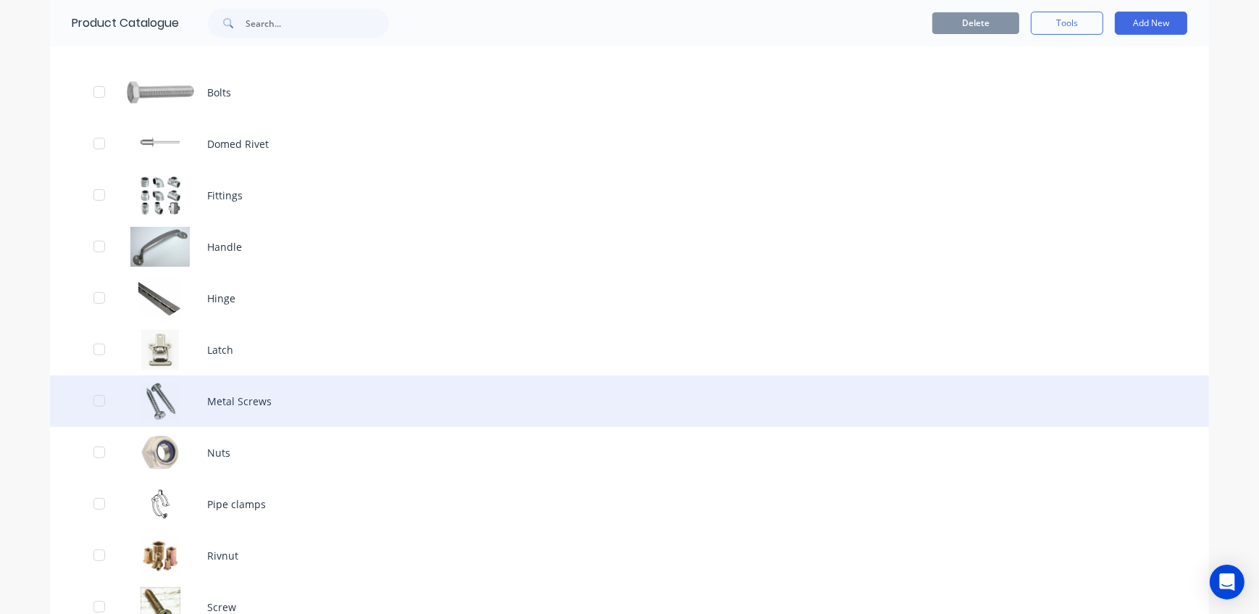
scroll to position [593, 0]
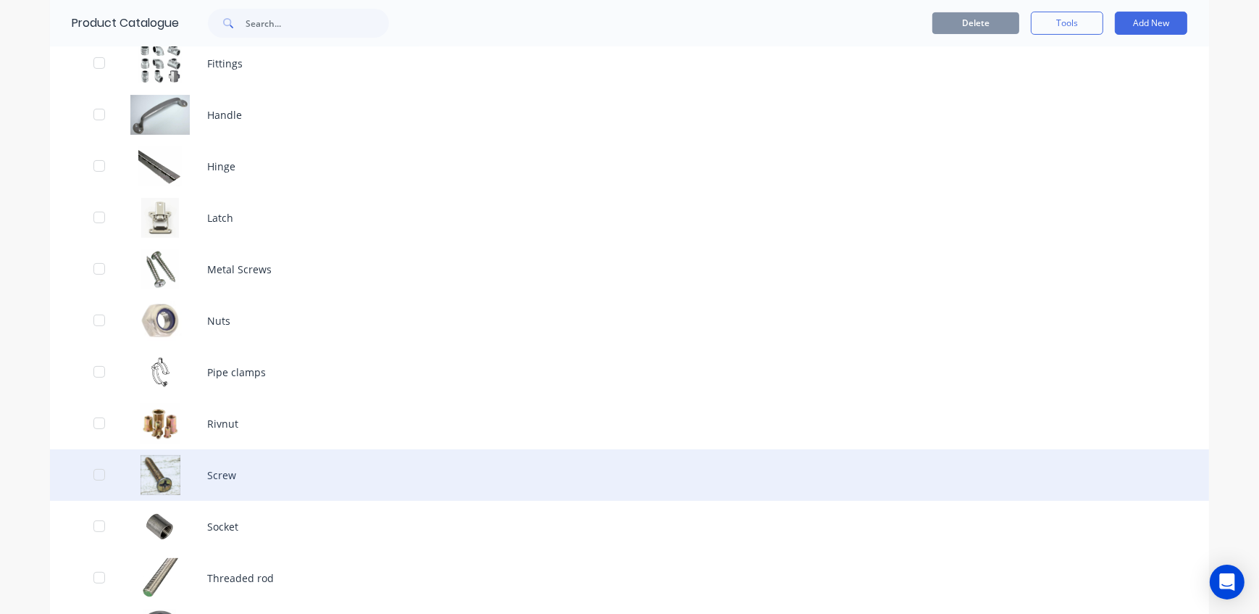
click at [291, 481] on div "Screw" at bounding box center [629, 474] width 1159 height 51
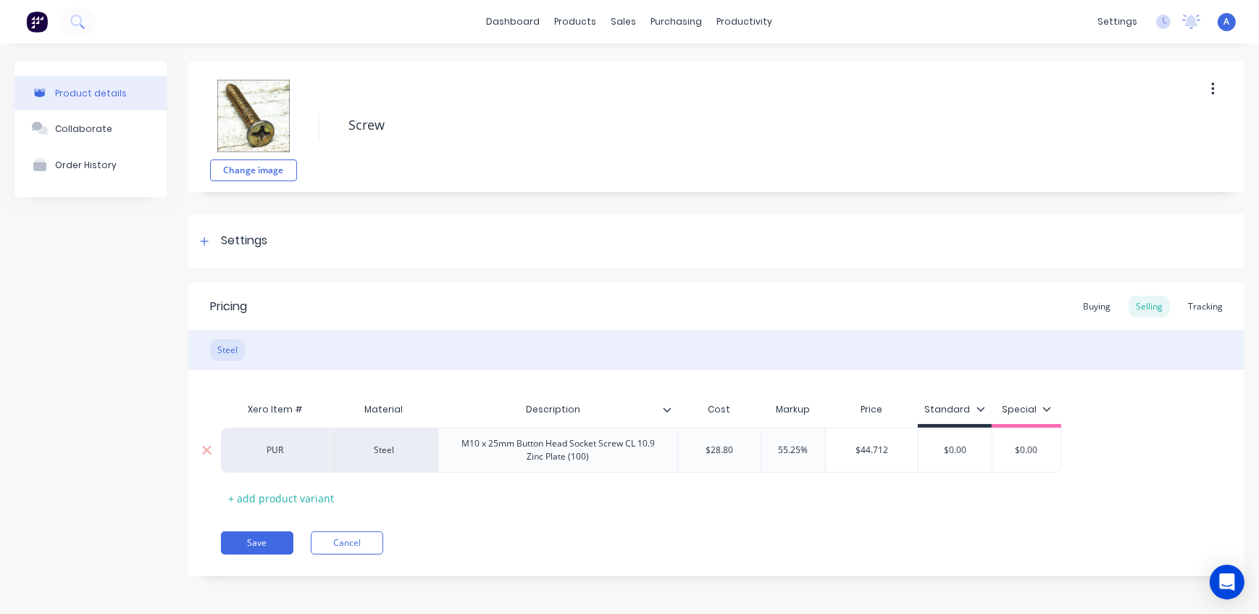
drag, startPoint x: 809, startPoint y: 451, endPoint x: 748, endPoint y: 449, distance: 61.6
click at [753, 449] on div "PUR Steel M10 x 25mm Button Head Socket Screw CL 10.9 Zinc Plate (100) $28.80 5…" at bounding box center [641, 450] width 841 height 45
click at [261, 536] on button "Save" at bounding box center [257, 542] width 72 height 23
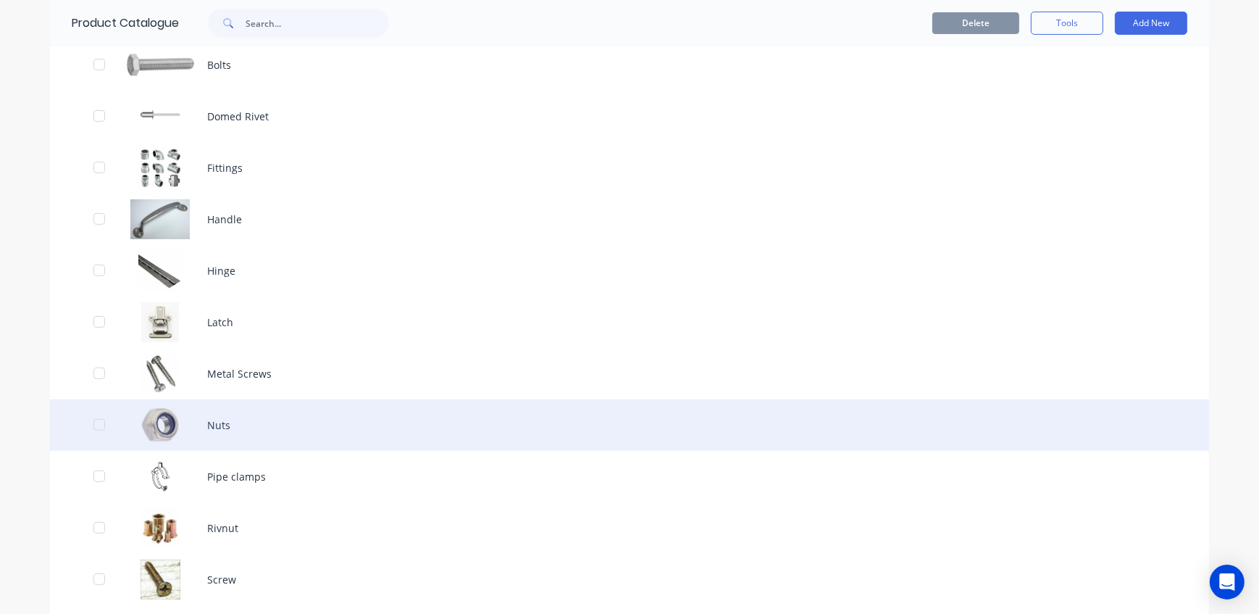
scroll to position [659, 0]
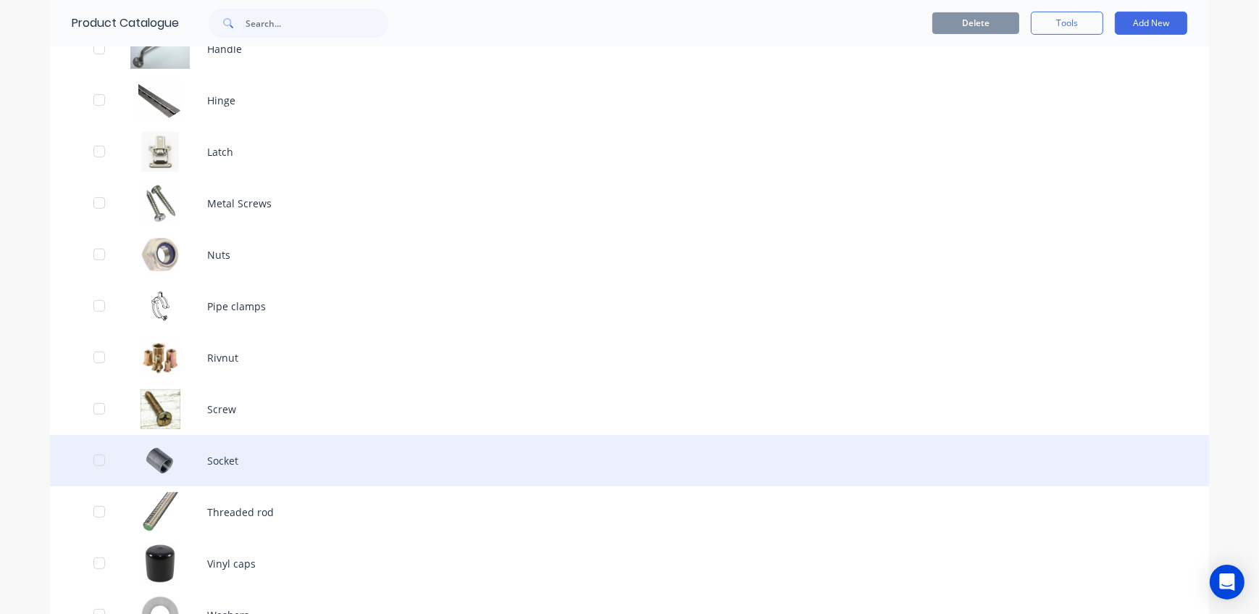
click at [294, 467] on div "Socket" at bounding box center [629, 460] width 1159 height 51
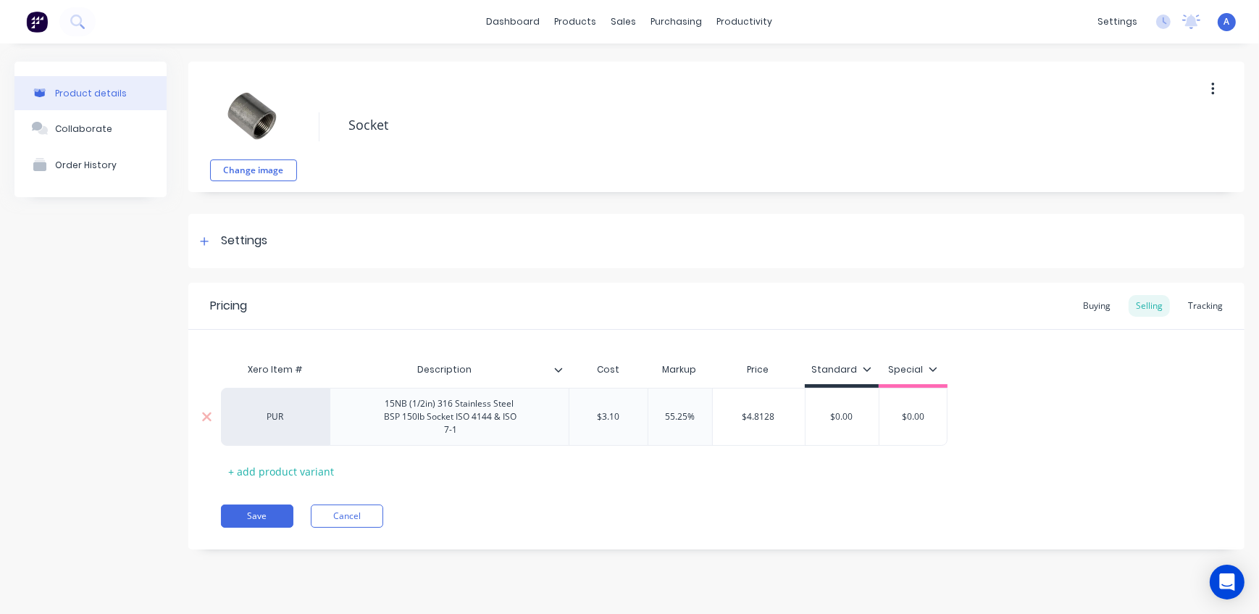
drag, startPoint x: 696, startPoint y: 414, endPoint x: 606, endPoint y: 422, distance: 91.0
click at [617, 414] on div "PUR 15NB (1/2in) 316 Stainless Steel BSP 150lb Socket ISO 4144 & ISO 7-1 $3.10 …" at bounding box center [584, 417] width 727 height 58
click at [633, 506] on div "Save Cancel" at bounding box center [733, 515] width 1024 height 23
click at [251, 517] on button "Save" at bounding box center [257, 515] width 72 height 23
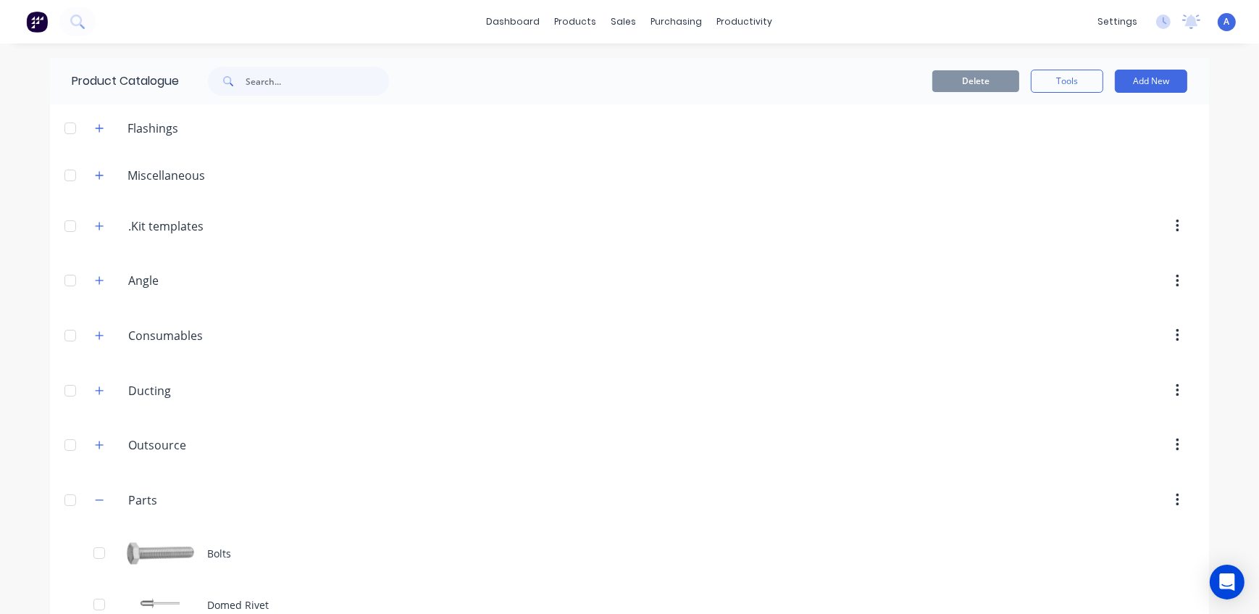
scroll to position [1022, 0]
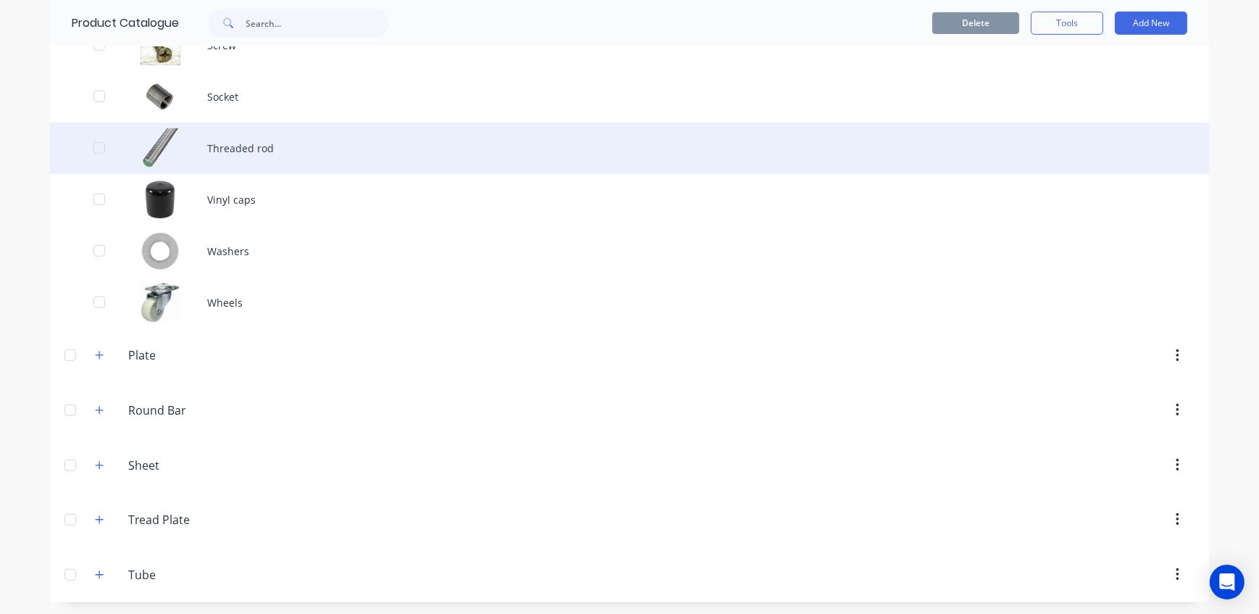
click at [275, 152] on div "Threaded rod" at bounding box center [629, 147] width 1159 height 51
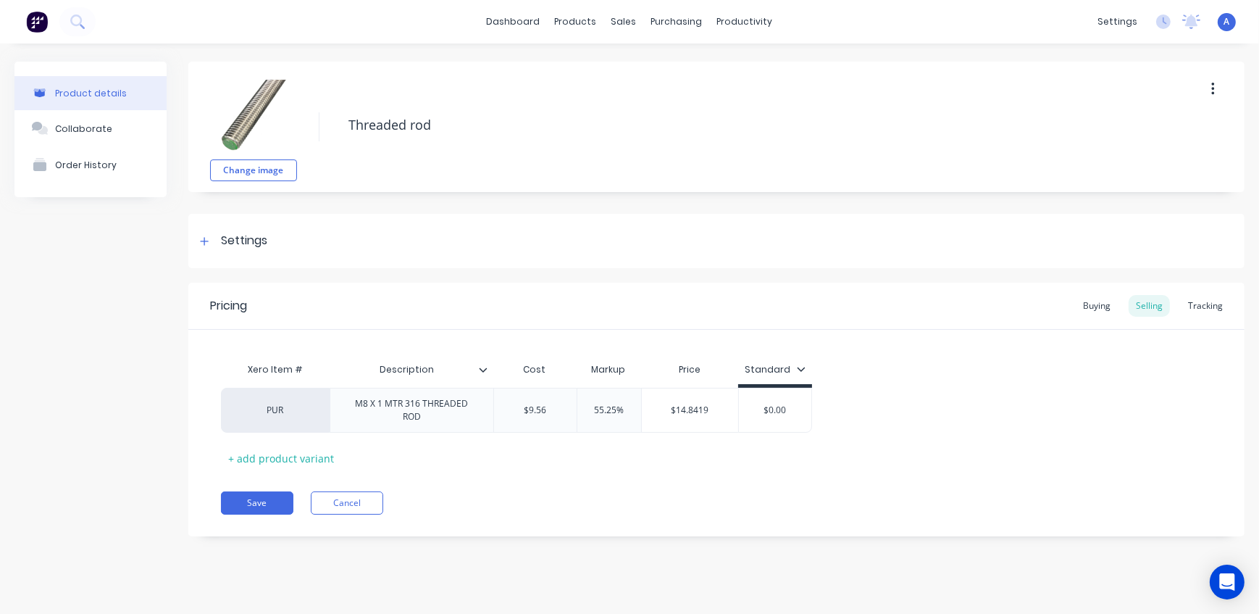
drag, startPoint x: 630, startPoint y: 413, endPoint x: 485, endPoint y: 443, distance: 148.1
click at [543, 409] on div "PUR M8 X 1 MTR 316 THREADED ROD $9.56 55.25% 55.25% $14.8419 $0.00" at bounding box center [516, 410] width 591 height 45
click at [262, 507] on button "Save" at bounding box center [257, 502] width 72 height 23
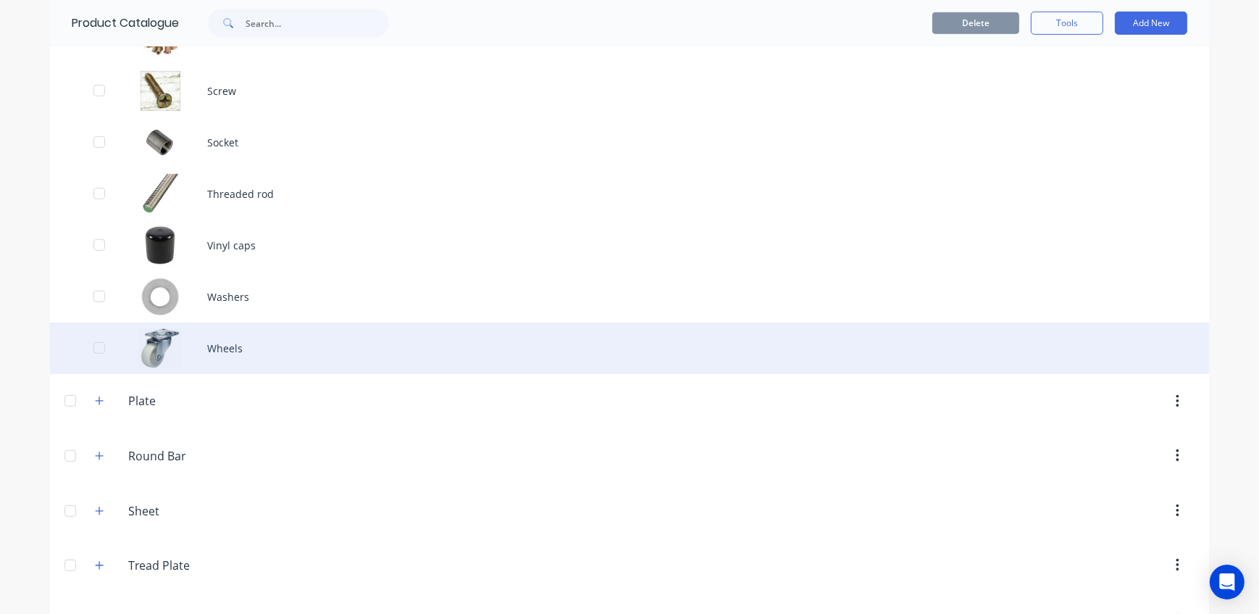
scroll to position [891, 0]
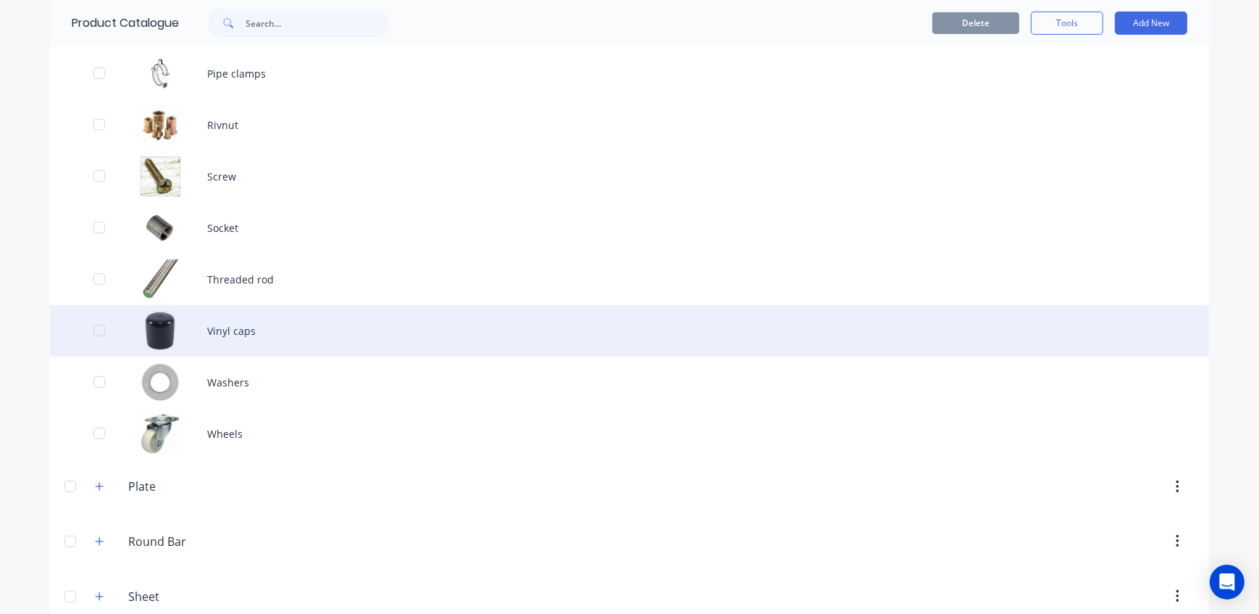
click at [285, 338] on div "Vinyl caps" at bounding box center [629, 330] width 1159 height 51
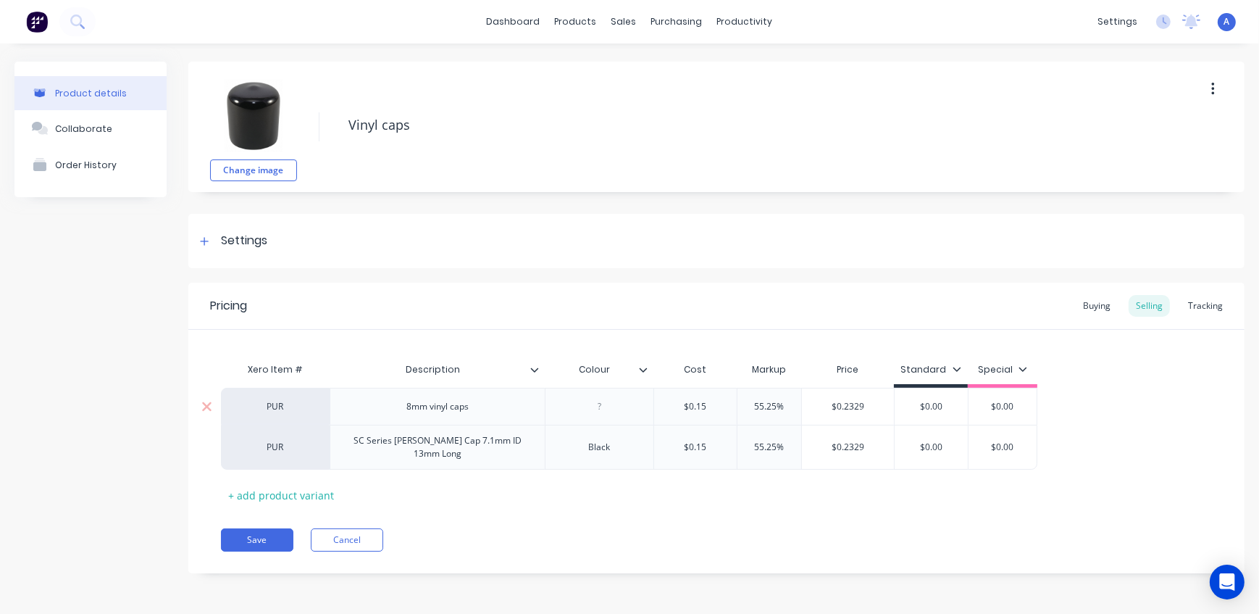
click at [714, 404] on input "$0.15" at bounding box center [695, 406] width 83 height 13
drag, startPoint x: 788, startPoint y: 406, endPoint x: 720, endPoint y: 404, distance: 68.1
click at [720, 404] on div "PUR 8mm vinyl caps $0.15 $0.15 55.25% 55.25% $0.2329 $0.00 $0.00" at bounding box center [629, 406] width 817 height 37
drag, startPoint x: 785, startPoint y: 444, endPoint x: 729, endPoint y: 441, distance: 55.9
click at [730, 441] on div "PUR SC Series [PERSON_NAME] Cap 7.1mm ID 13mm Long Black $0.15 55.25% 55.25% $0…" at bounding box center [629, 447] width 817 height 45
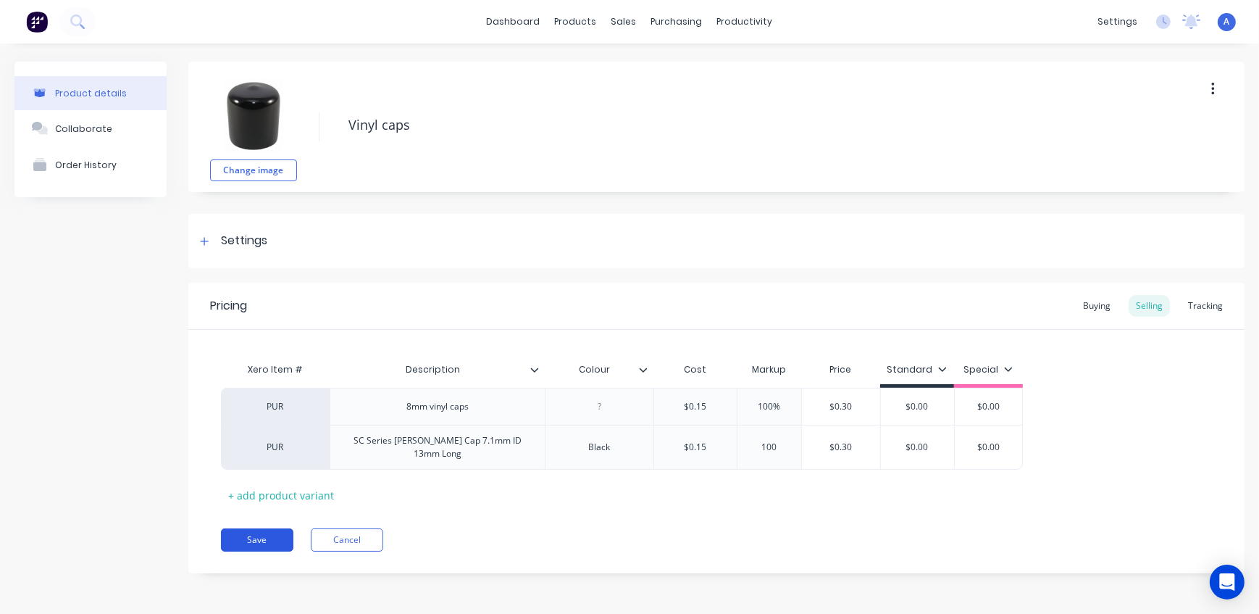
click at [266, 529] on button "Save" at bounding box center [257, 539] width 72 height 23
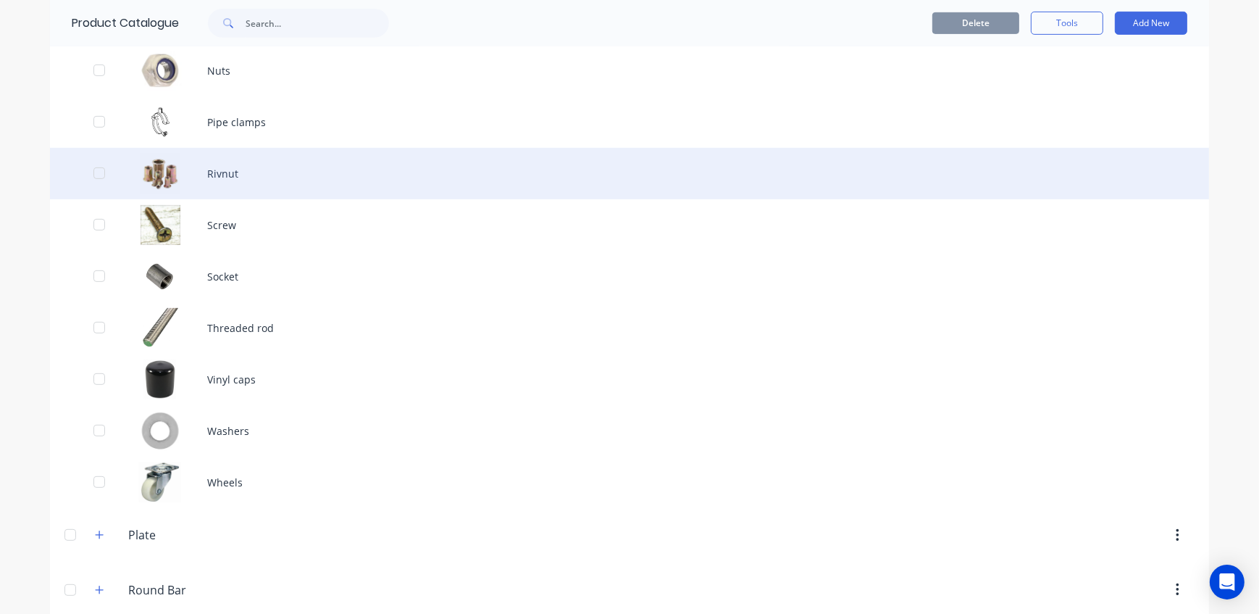
scroll to position [922, 0]
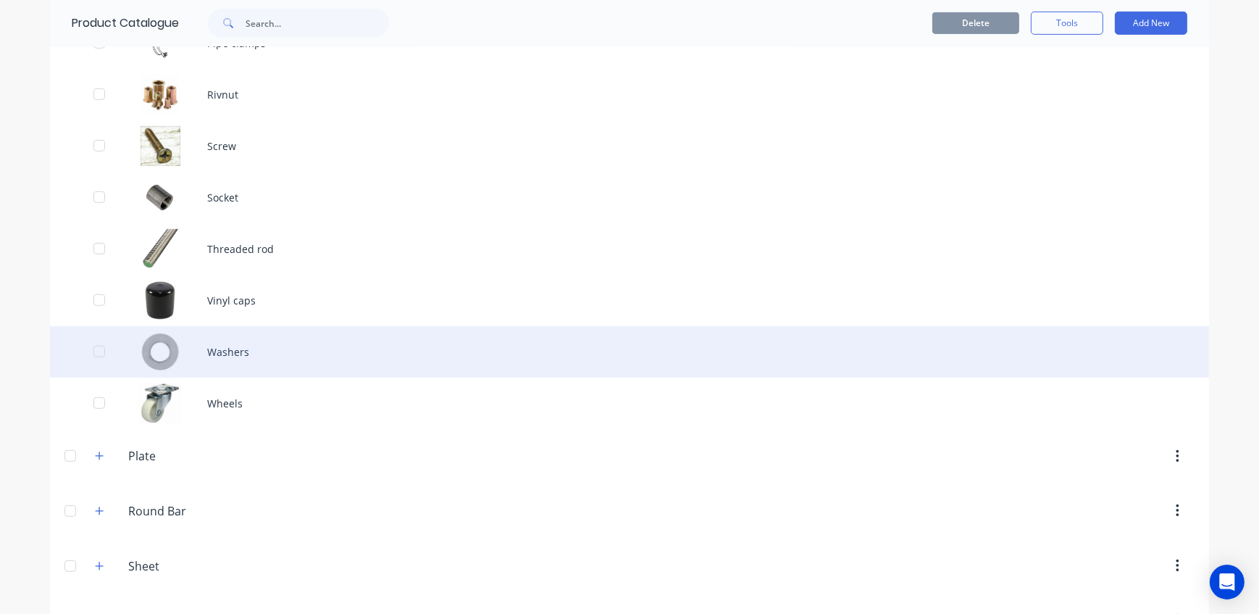
click at [297, 354] on div "Washers" at bounding box center [629, 351] width 1159 height 51
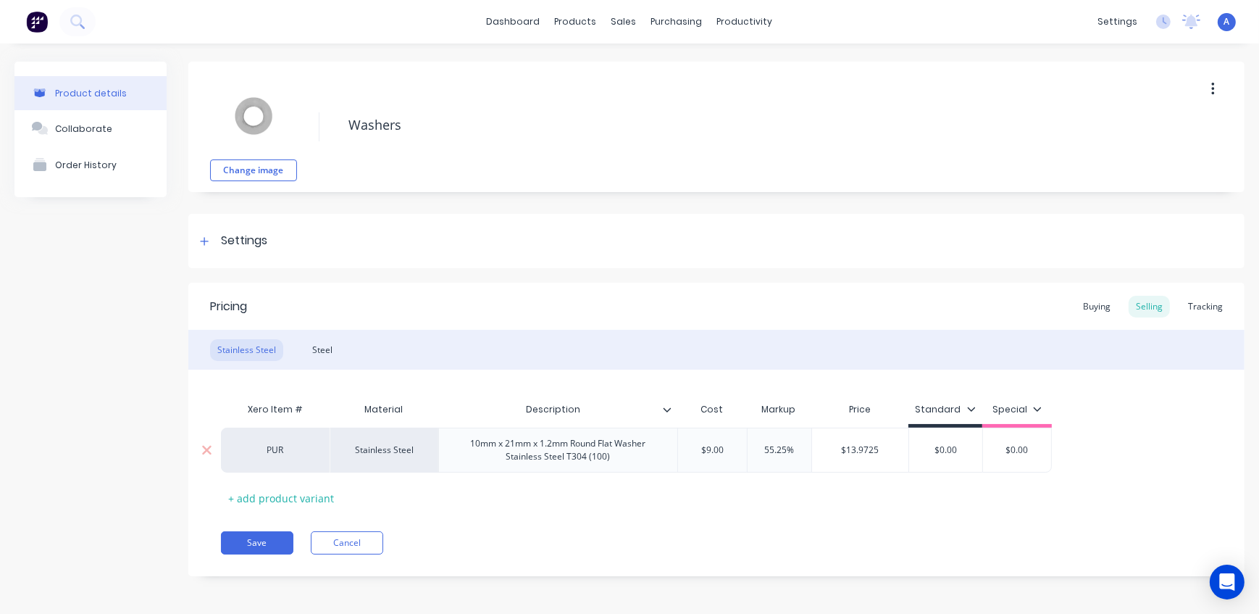
drag, startPoint x: 801, startPoint y: 451, endPoint x: 725, endPoint y: 444, distance: 76.4
click at [732, 446] on div "PUR Stainless Steel 10mm x 21mm x 1.2mm Round Flat Washer Stainless Steel T304 …" at bounding box center [636, 450] width 831 height 45
click at [322, 349] on div "Steel" at bounding box center [322, 350] width 35 height 22
drag, startPoint x: 808, startPoint y: 447, endPoint x: 733, endPoint y: 445, distance: 75.4
click at [733, 445] on div "PUR Steel 10mm x 21mm x 1.6mm Round Flat Washer Zinc Plate (100) $4.80 55.25% 5…" at bounding box center [636, 450] width 831 height 45
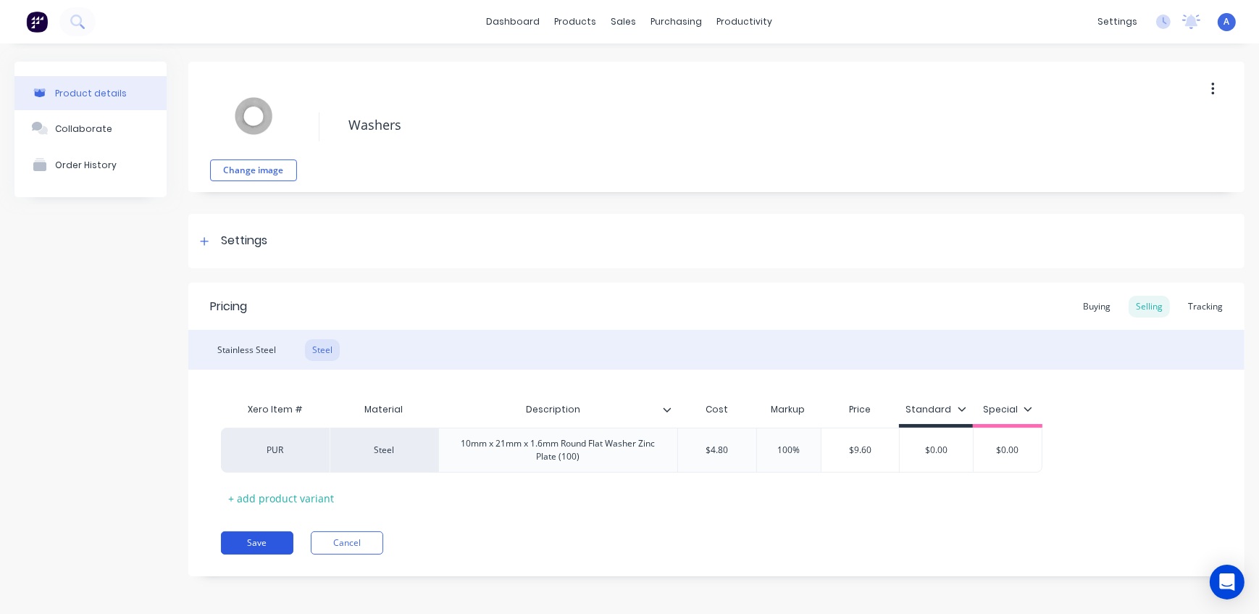
click at [240, 538] on button "Save" at bounding box center [257, 542] width 72 height 23
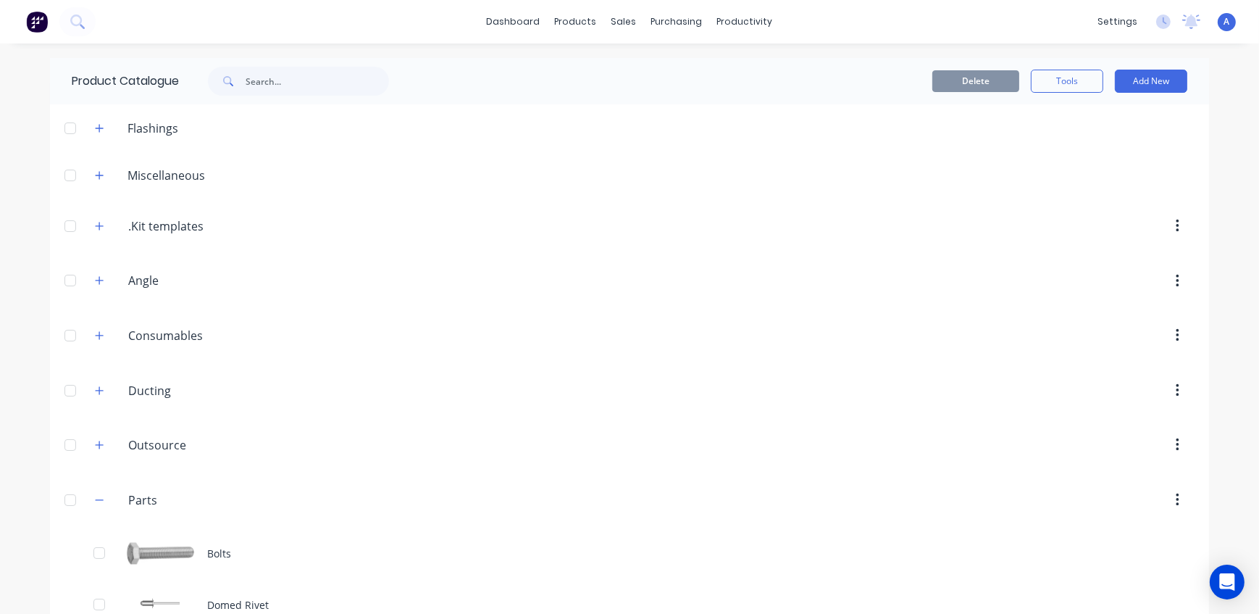
scroll to position [790, 0]
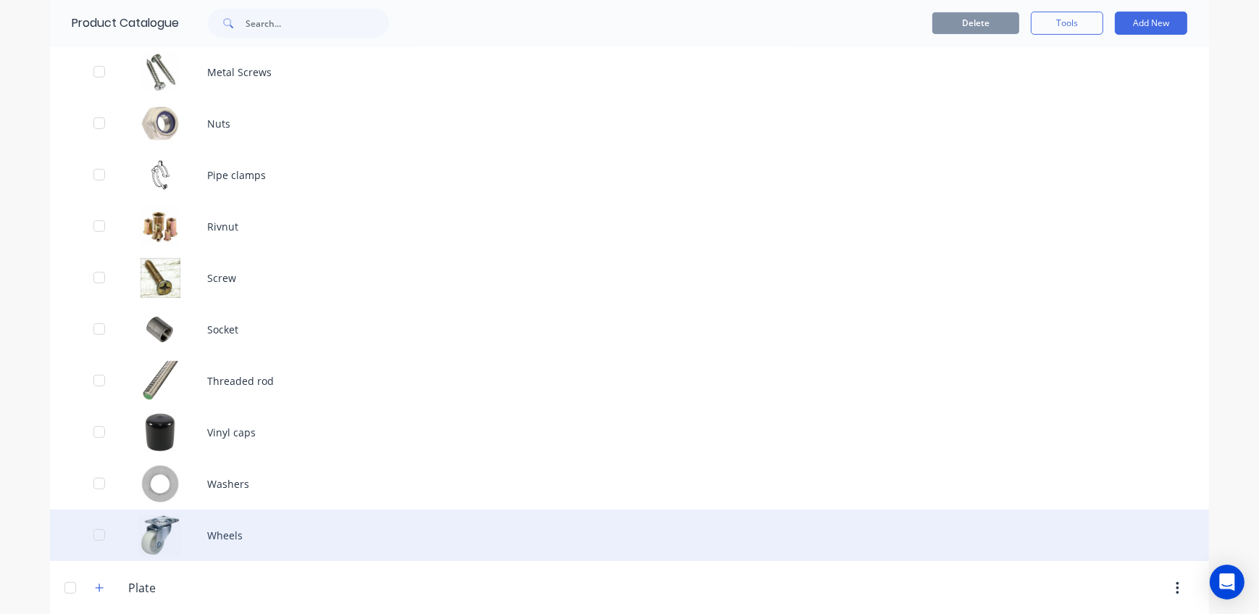
click at [254, 533] on div "Wheels" at bounding box center [629, 534] width 1159 height 51
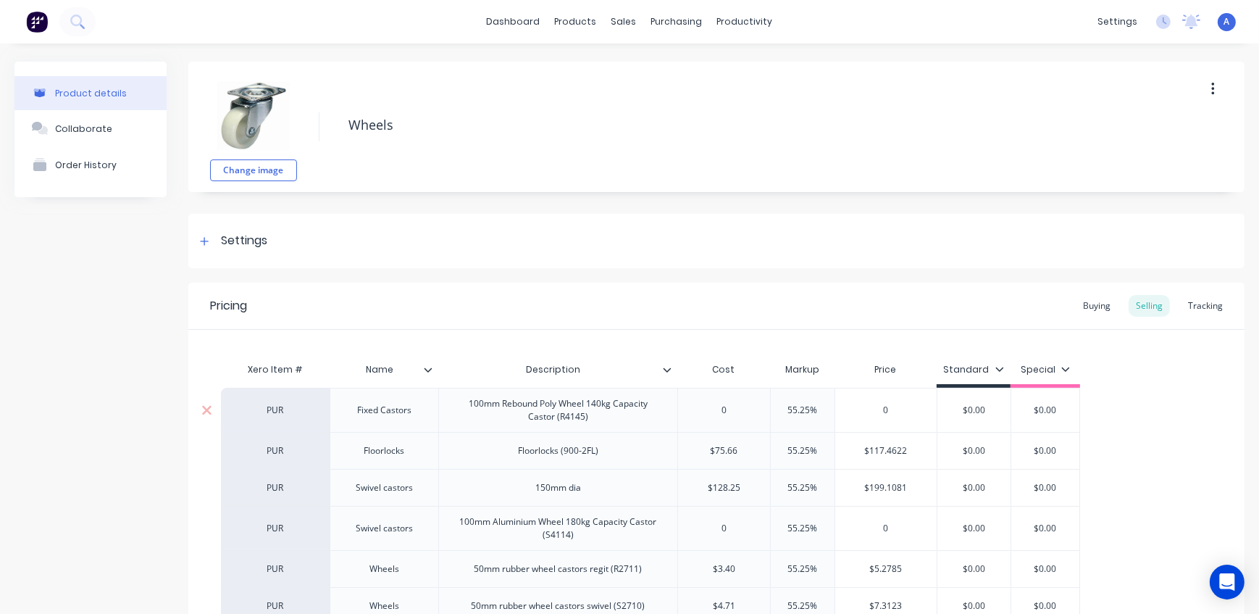
drag, startPoint x: 825, startPoint y: 411, endPoint x: 758, endPoint y: 412, distance: 66.7
click at [758, 412] on div "PUR Fixed Castors 100mm Rebound Poly Wheel 140kg Capacity Castor (R4145) 0 55.2…" at bounding box center [650, 410] width 859 height 44
drag, startPoint x: 826, startPoint y: 449, endPoint x: 762, endPoint y: 450, distance: 64.5
click at [762, 450] on div "PUR Floorlocks Floorlocks (900-2FL) $75.66 55.25% 55.25% $117.4622 $0.00 $0.00" at bounding box center [650, 450] width 859 height 37
drag, startPoint x: 818, startPoint y: 483, endPoint x: 764, endPoint y: 486, distance: 53.7
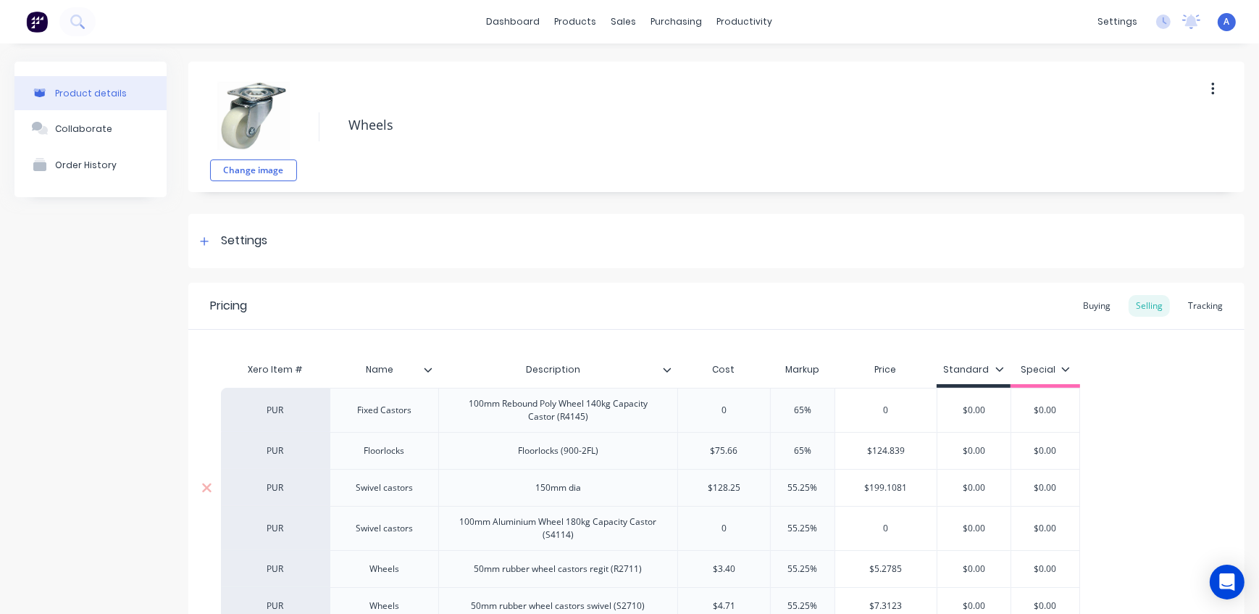
click at [764, 486] on div "PUR Swivel castors 150mm dia $128.25 55.25% 55.25% $199.1081 $0.00 $0.00" at bounding box center [650, 487] width 859 height 37
drag, startPoint x: 821, startPoint y: 527, endPoint x: 752, endPoint y: 526, distance: 68.9
click at [752, 526] on div "PUR Swivel castors 100mm Aluminium Wheel 180kg Capacity Castor (S4114) 0 55.25%…" at bounding box center [650, 528] width 859 height 44
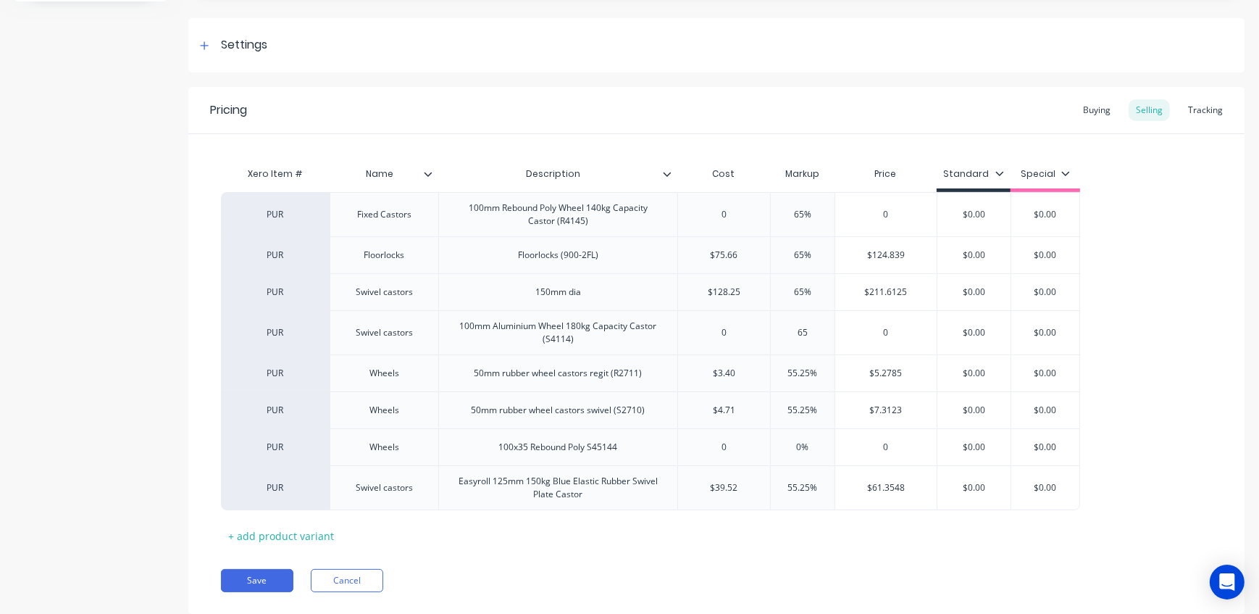
scroll to position [197, 0]
drag, startPoint x: 791, startPoint y: 371, endPoint x: 775, endPoint y: 374, distance: 15.5
click at [777, 372] on input "55.25%" at bounding box center [803, 371] width 72 height 13
drag, startPoint x: 821, startPoint y: 409, endPoint x: 761, endPoint y: 406, distance: 60.2
click at [761, 406] on div "PUR Wheels 50mm rubber wheel castors swivel (S2710) $4.71 55.25% 55.25% $7.3123…" at bounding box center [650, 408] width 859 height 37
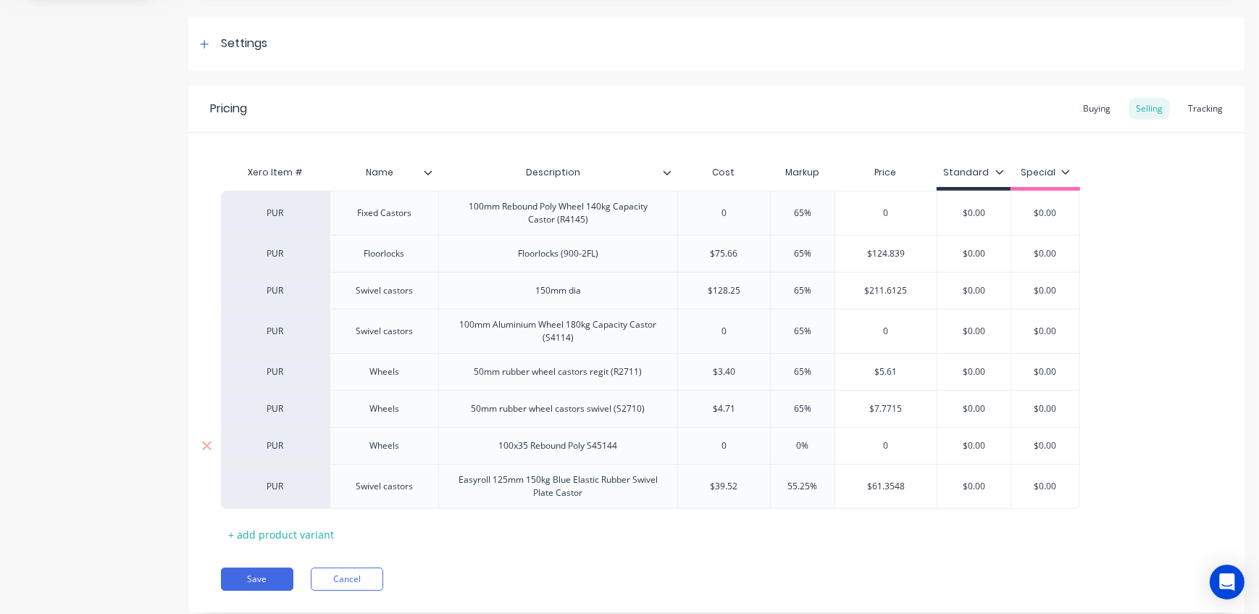
drag, startPoint x: 803, startPoint y: 441, endPoint x: 783, endPoint y: 441, distance: 20.3
click at [783, 441] on input "0%" at bounding box center [803, 445] width 72 height 13
drag, startPoint x: 821, startPoint y: 485, endPoint x: 767, endPoint y: 485, distance: 54.3
click at [767, 485] on input "55.25%" at bounding box center [803, 486] width 72 height 13
click at [272, 572] on button "Save" at bounding box center [257, 578] width 72 height 23
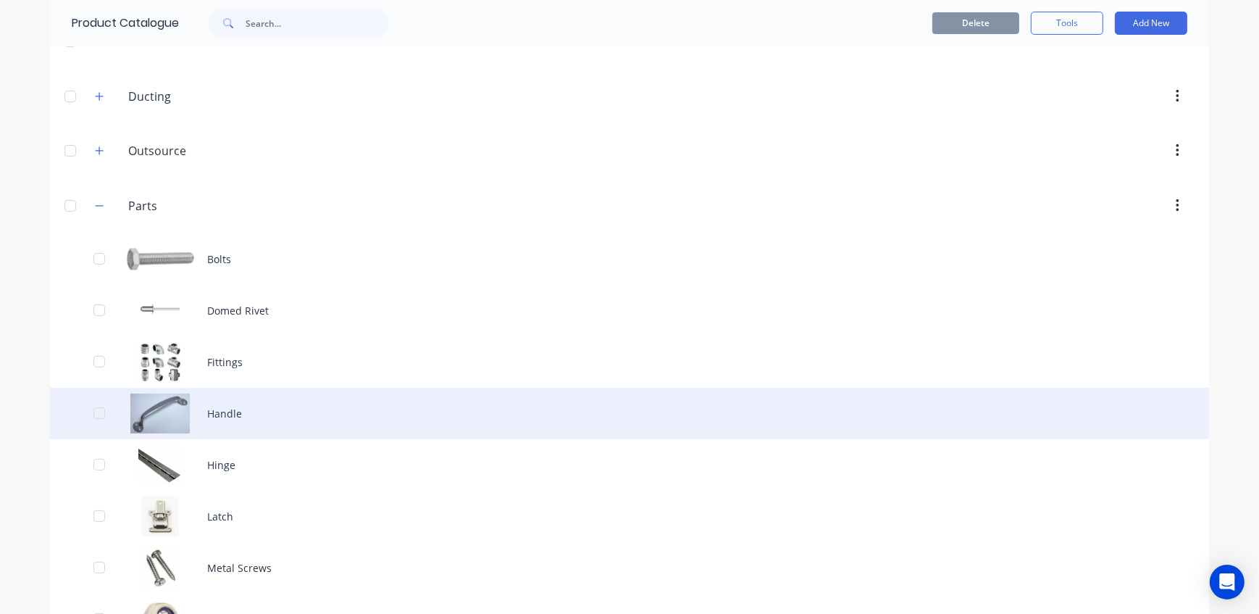
scroll to position [395, 0]
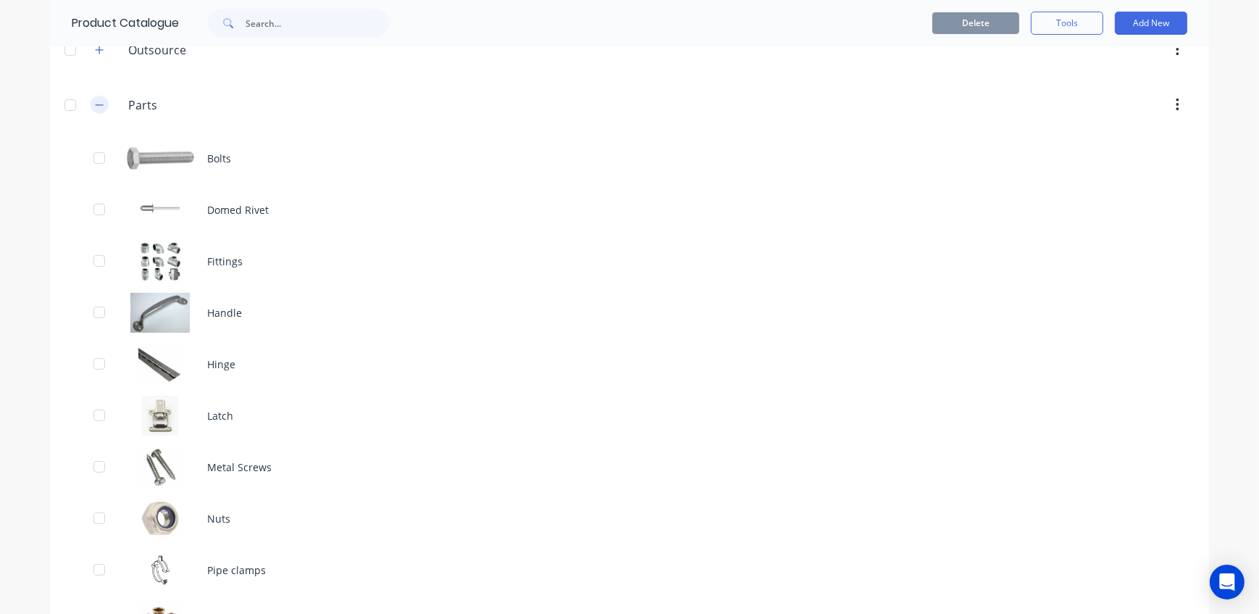
click at [95, 105] on icon "button" at bounding box center [99, 105] width 9 height 10
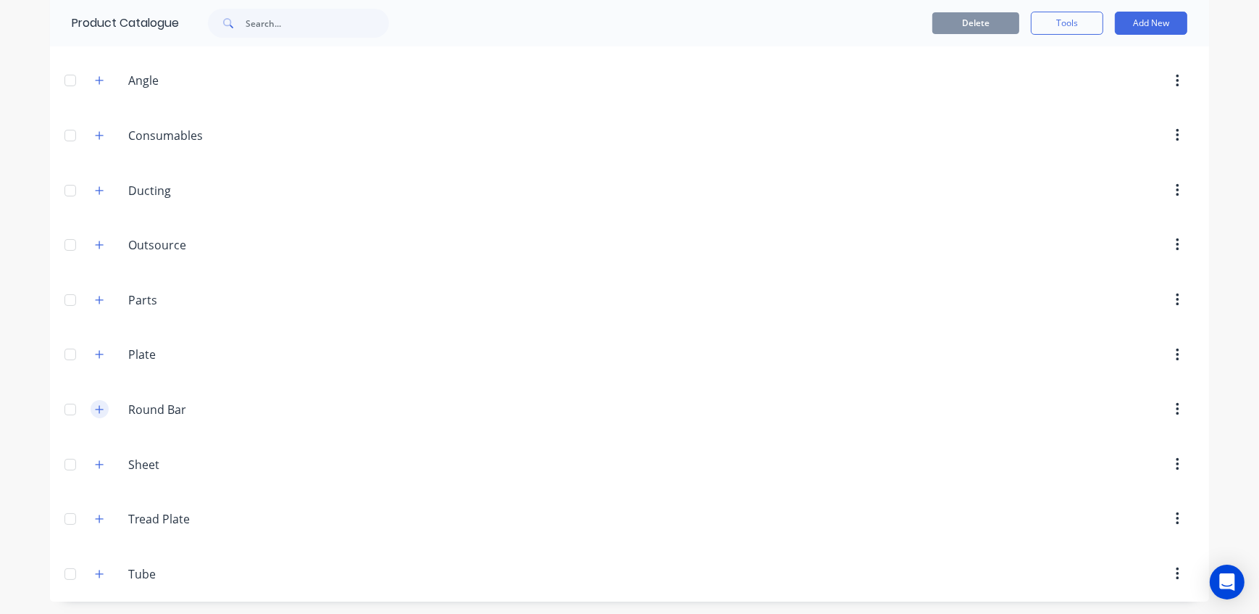
click at [98, 409] on icon "button" at bounding box center [99, 409] width 9 height 10
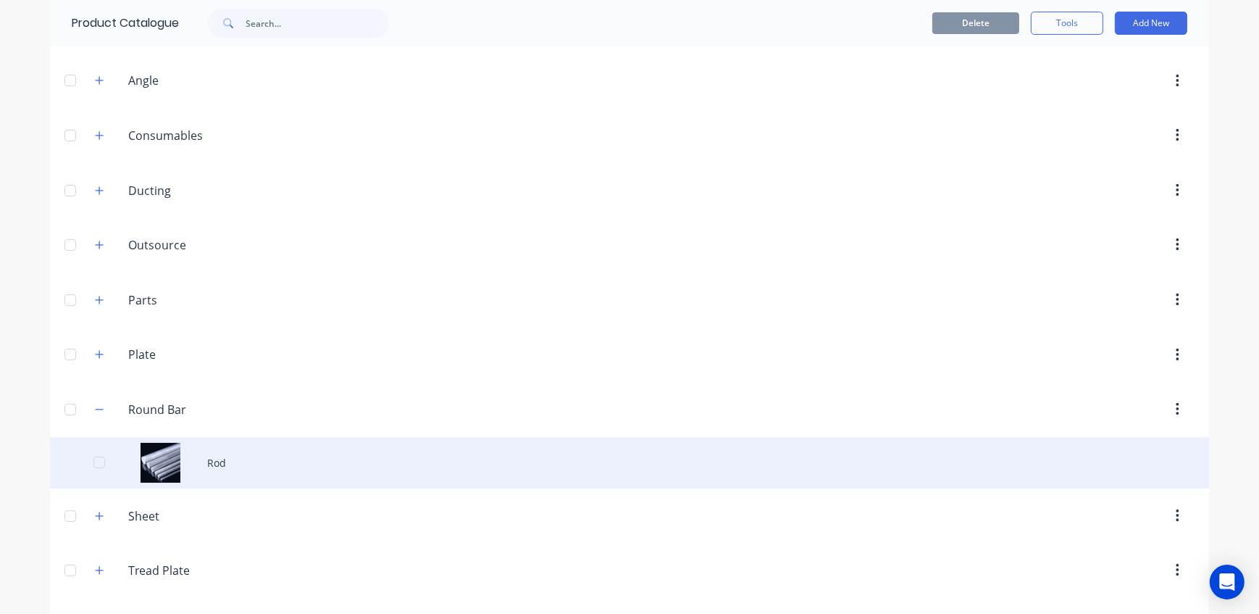
click at [280, 480] on div "Rod" at bounding box center [629, 462] width 1159 height 51
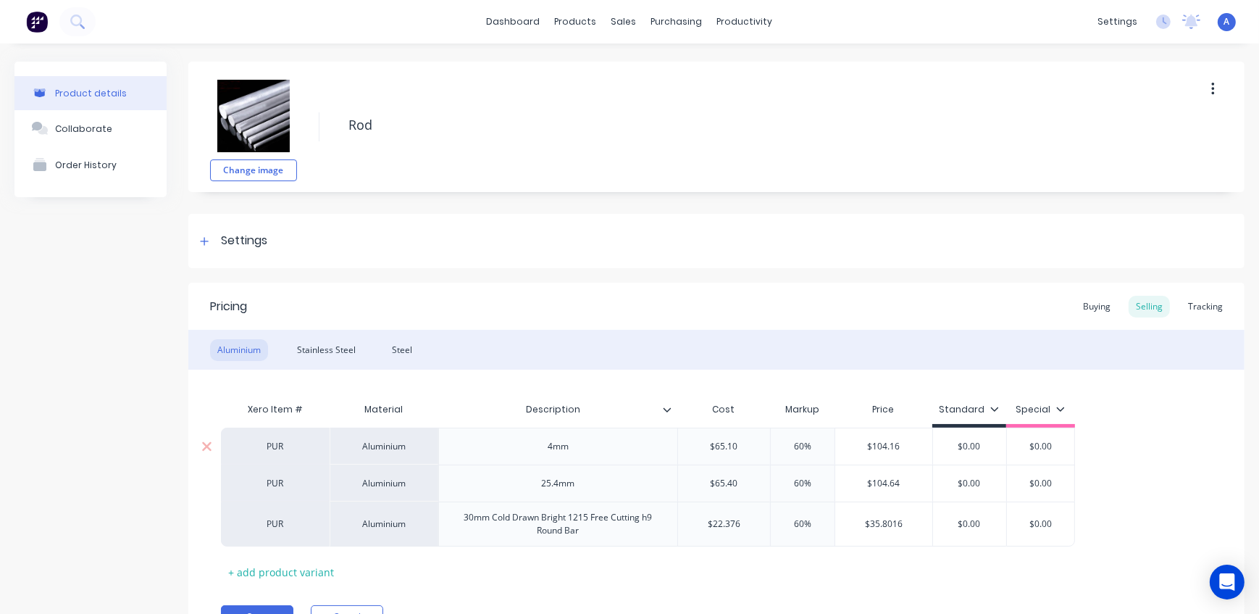
drag, startPoint x: 817, startPoint y: 447, endPoint x: 748, endPoint y: 441, distance: 69.1
click at [752, 441] on div "PUR Aluminium 4mm $65.10 60% 60% $104.16 $0.00 $0.00" at bounding box center [648, 446] width 854 height 37
drag, startPoint x: 789, startPoint y: 480, endPoint x: 775, endPoint y: 480, distance: 13.8
click at [775, 480] on input "60%" at bounding box center [803, 483] width 72 height 13
drag, startPoint x: 816, startPoint y: 525, endPoint x: 774, endPoint y: 520, distance: 42.3
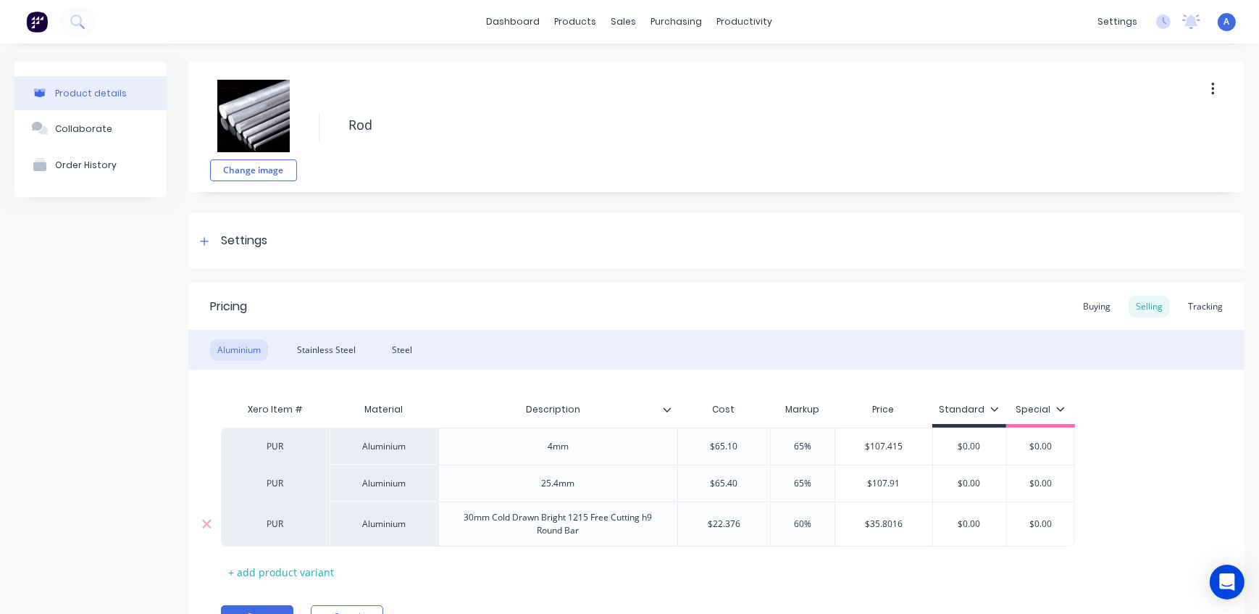
click at [774, 520] on input "60%" at bounding box center [803, 523] width 72 height 13
click at [325, 354] on div "Stainless Steel" at bounding box center [326, 350] width 73 height 22
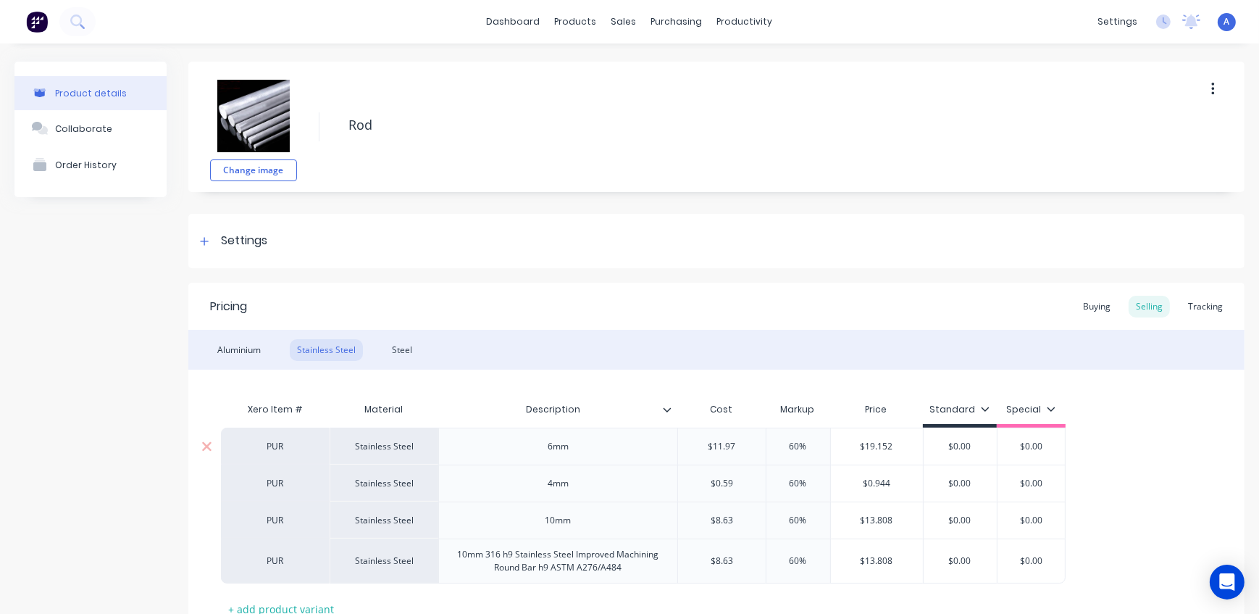
drag, startPoint x: 816, startPoint y: 447, endPoint x: 767, endPoint y: 441, distance: 49.6
click at [767, 441] on input "60%" at bounding box center [798, 446] width 72 height 13
drag, startPoint x: 795, startPoint y: 480, endPoint x: 751, endPoint y: 478, distance: 43.5
click at [752, 478] on div "PUR Stainless Steel 4mm $0.59 60% 60% $0.944 $0.00 $0.00" at bounding box center [646, 482] width 850 height 37
drag, startPoint x: 811, startPoint y: 522, endPoint x: 747, endPoint y: 512, distance: 64.7
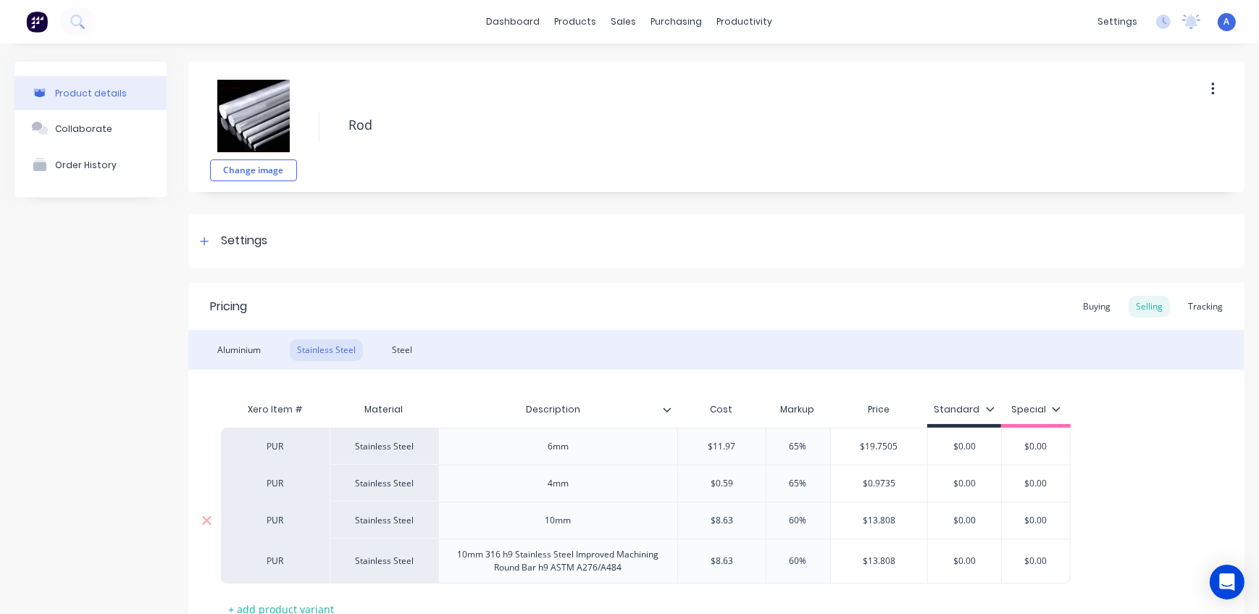
click at [753, 514] on div "PUR Stainless Steel 10mm $8.63 60% 60% $13.808 $0.00 $0.00" at bounding box center [646, 519] width 850 height 37
drag, startPoint x: 801, startPoint y: 556, endPoint x: 754, endPoint y: 555, distance: 47.1
click at [754, 555] on div "PUR Stainless Steel 10mm 316 h9 Stainless Steel Improved Machining Round Bar h9…" at bounding box center [646, 560] width 850 height 45
click at [407, 346] on div "Steel" at bounding box center [402, 350] width 35 height 22
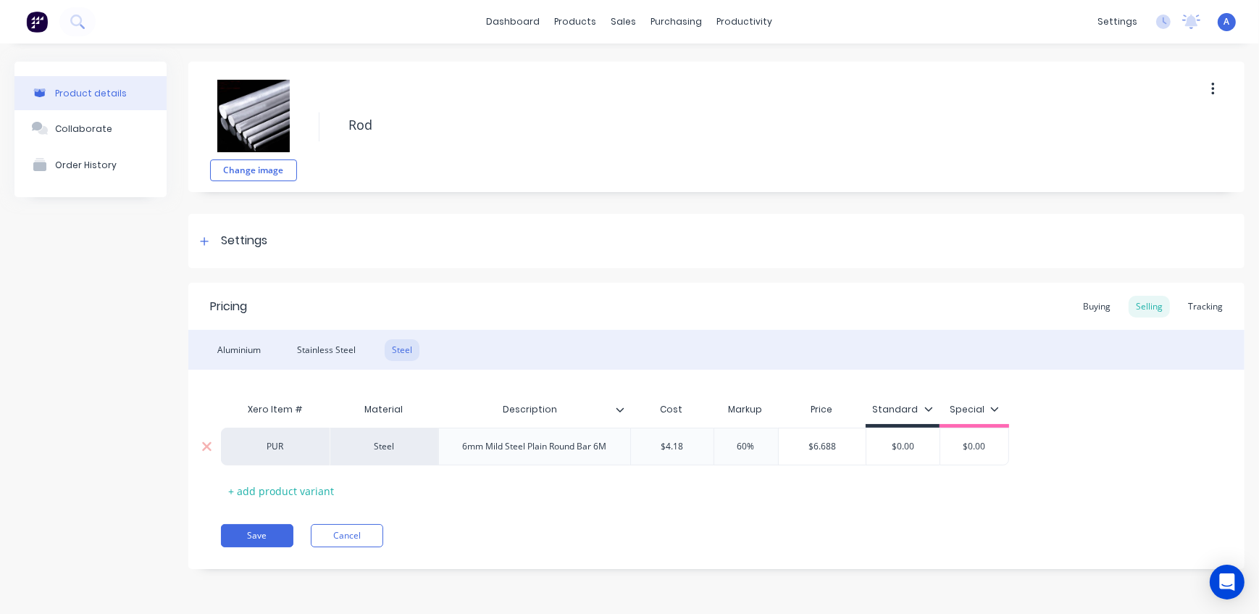
drag, startPoint x: 756, startPoint y: 449, endPoint x: 650, endPoint y: 435, distance: 106.8
click at [650, 435] on div "PUR Steel 6mm Mild Steel Plain Round Bar 6M $4.18 60% 60% $6.688 $0.00 $0.00" at bounding box center [615, 447] width 788 height 38
click at [254, 531] on button "Save" at bounding box center [257, 535] width 72 height 23
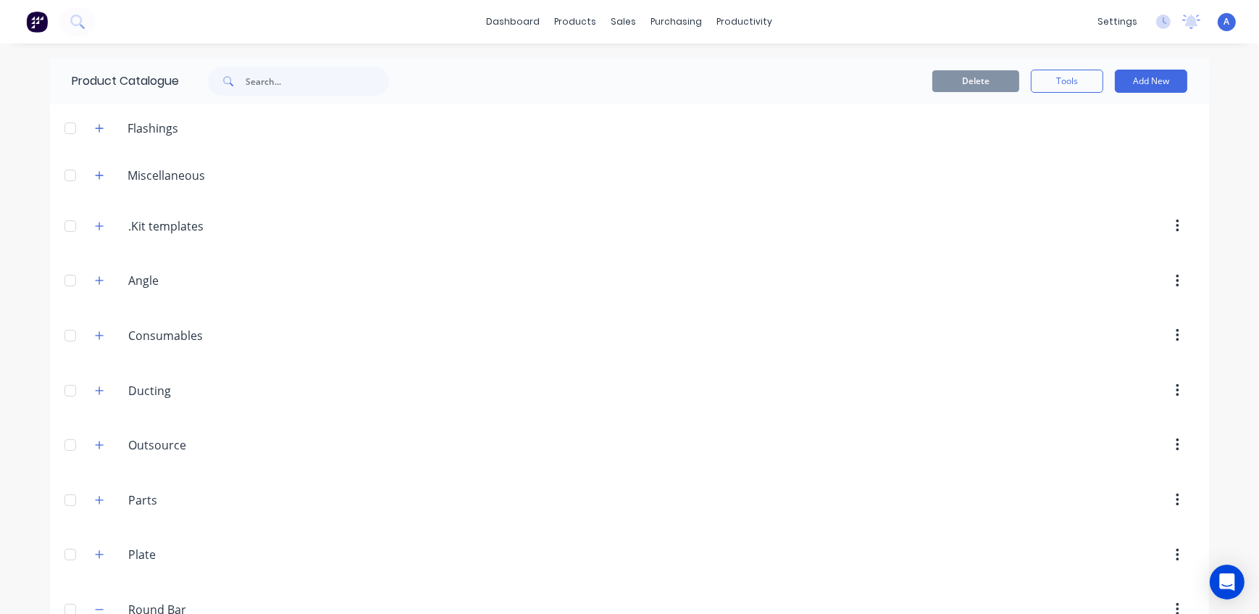
scroll to position [251, 0]
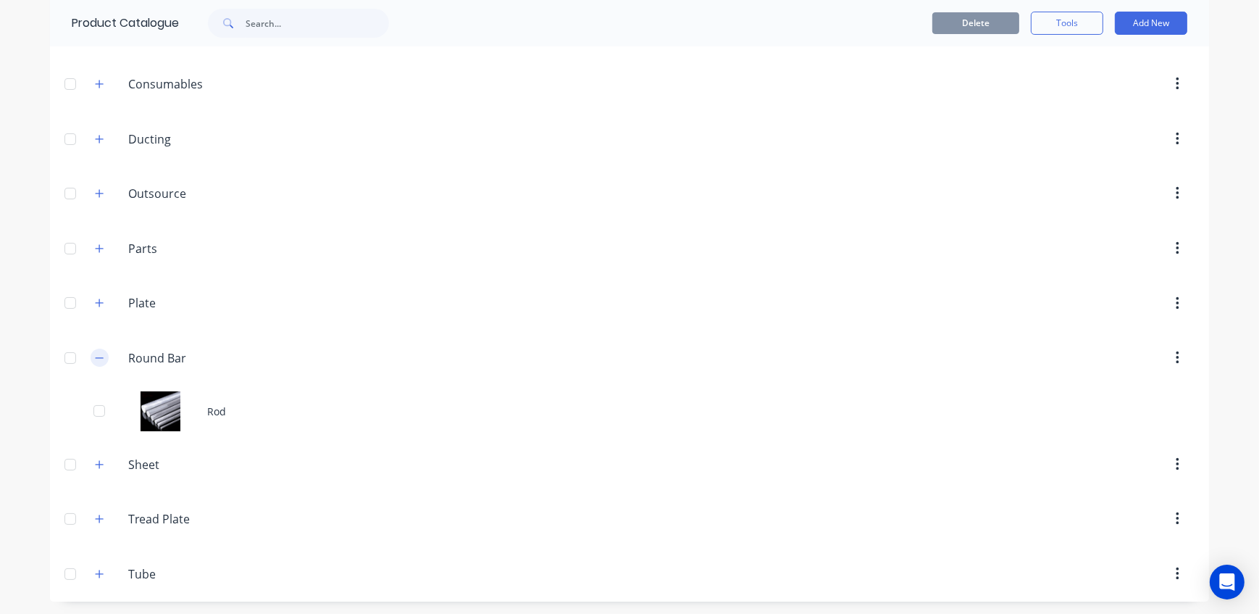
click at [95, 359] on icon "button" at bounding box center [99, 358] width 9 height 10
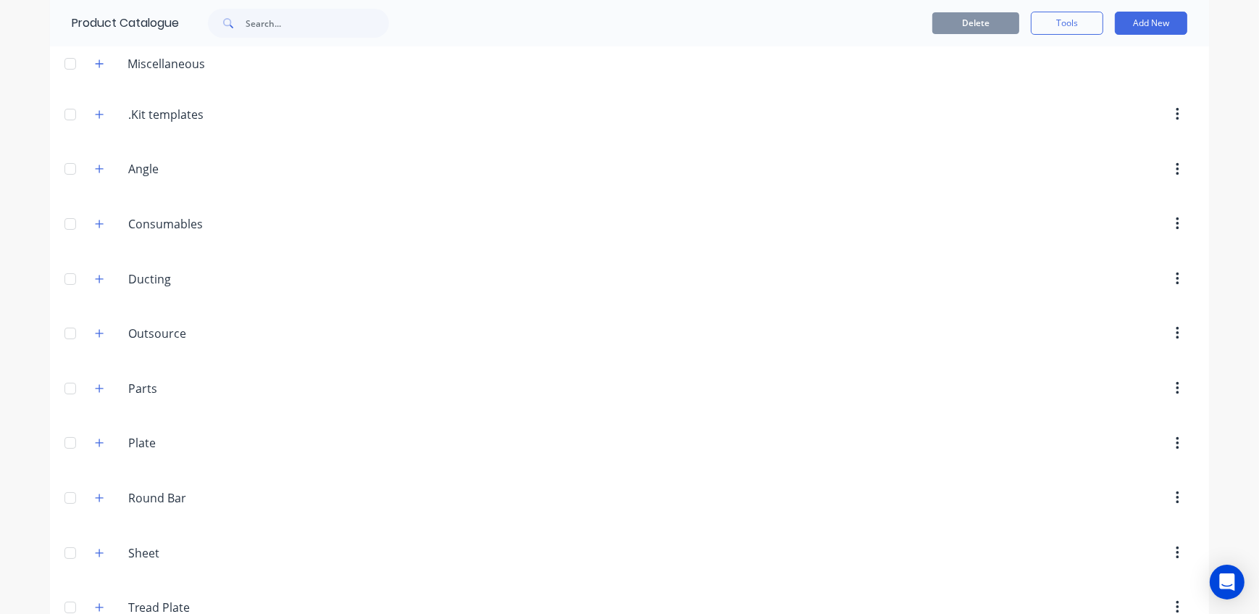
scroll to position [0, 0]
